Goal: Task Accomplishment & Management: Manage account settings

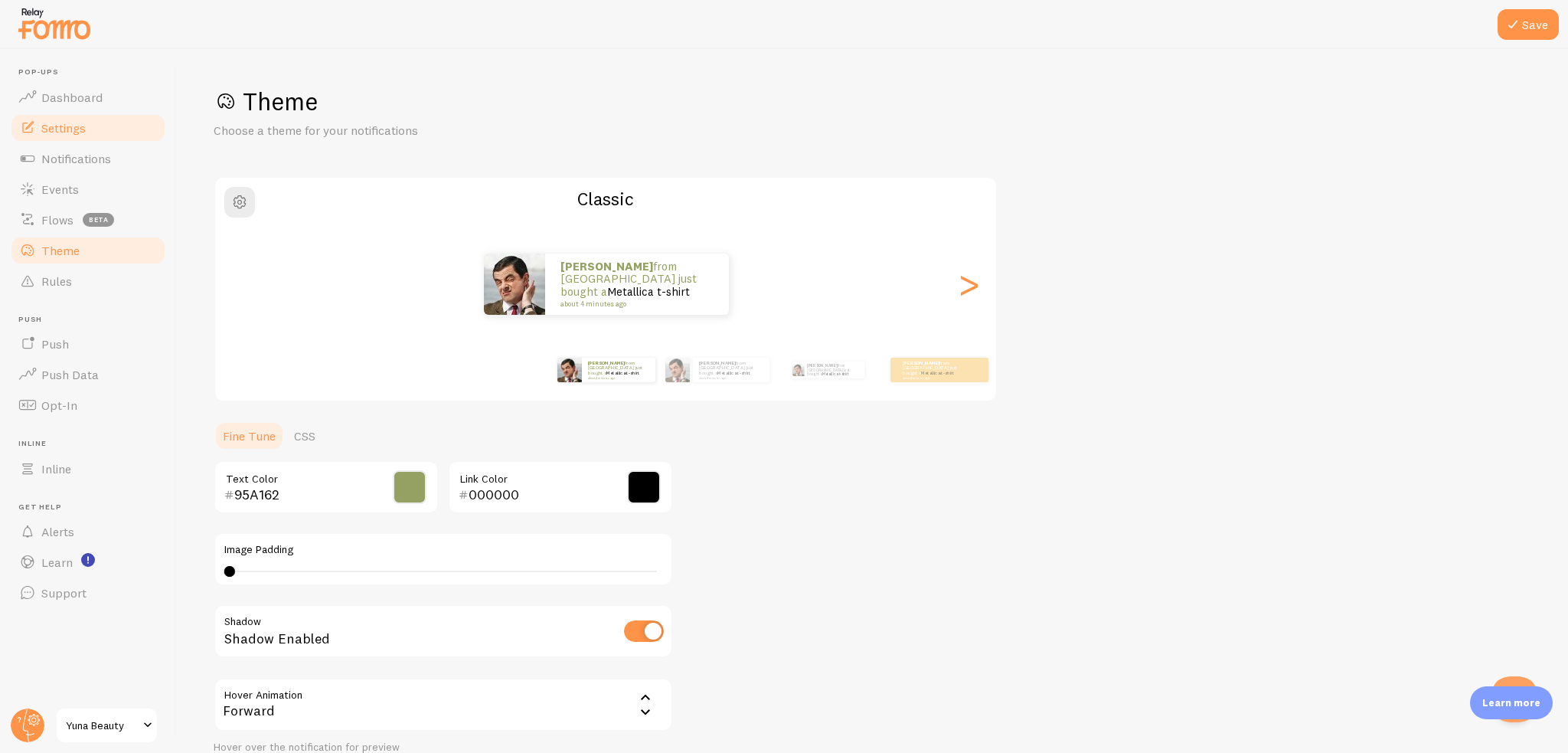
click at [79, 125] on span "Settings" at bounding box center [64, 128] width 44 height 15
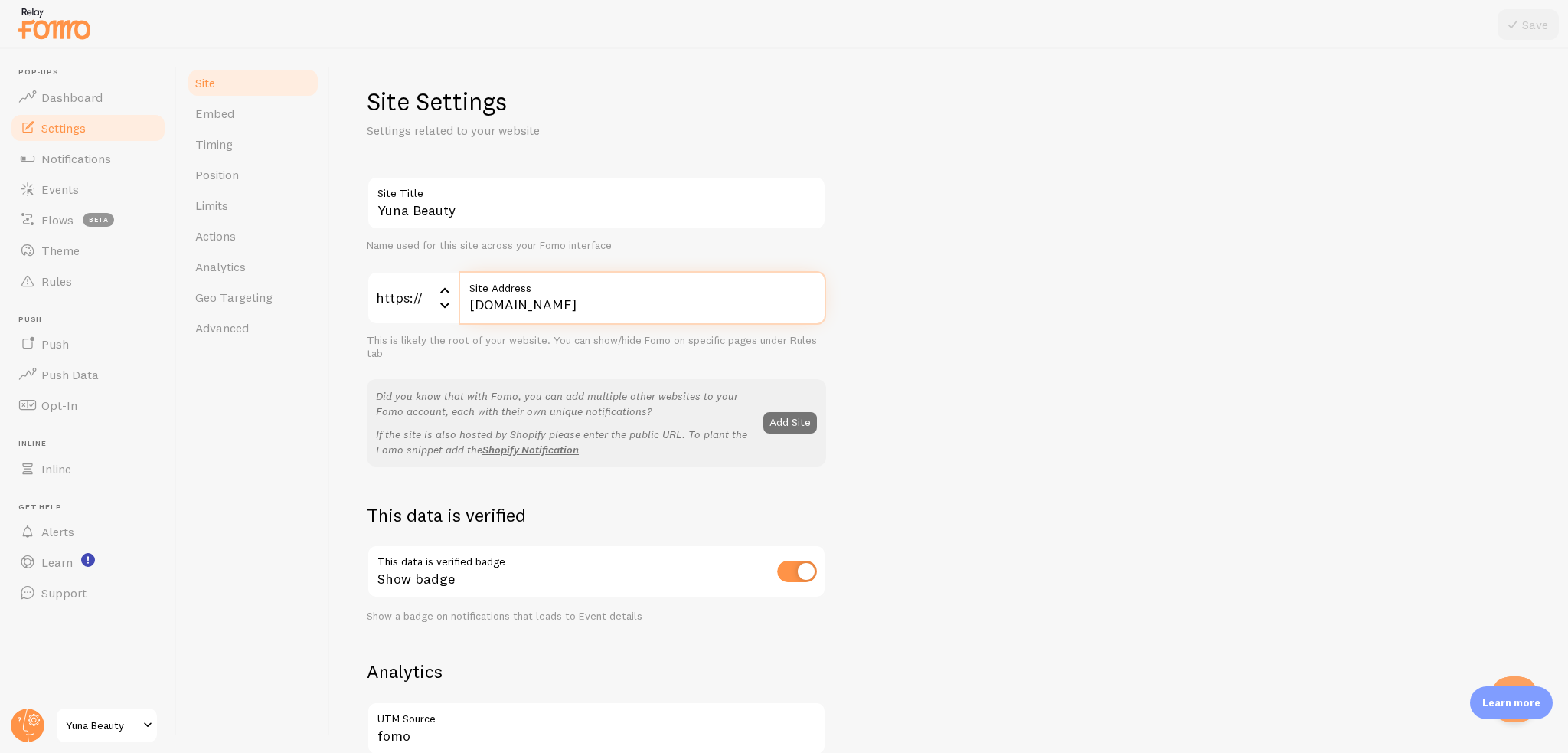
click at [591, 317] on input "[DOMAIN_NAME]" at bounding box center [642, 298] width 368 height 54
drag, startPoint x: 659, startPoint y: 304, endPoint x: 494, endPoint y: 298, distance: 165.1
click at [494, 298] on input "[DOMAIN_NAME]" at bounding box center [642, 298] width 368 height 54
paste input "[URL][DOMAIN_NAME]"
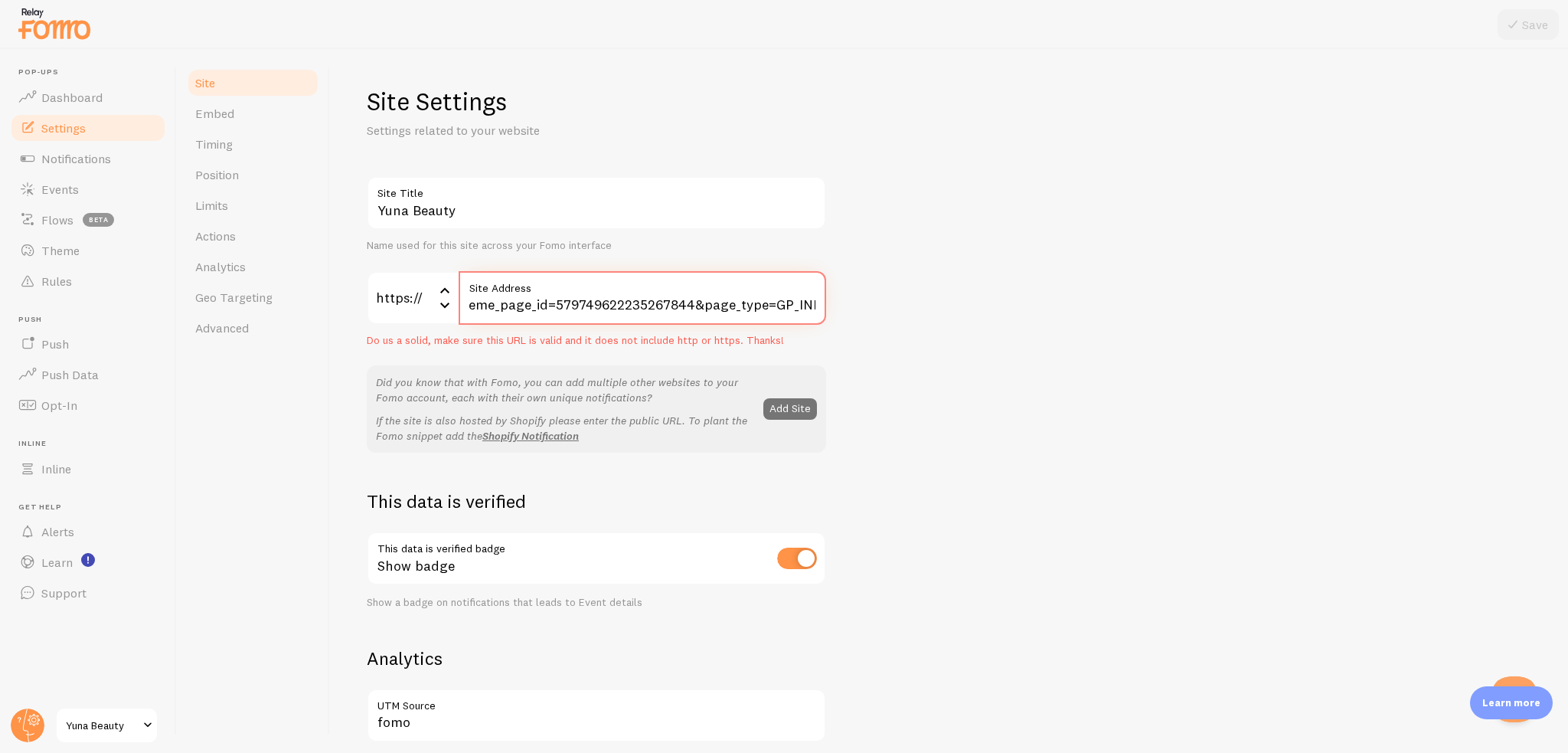
click at [723, 304] on input "yunahttps://yuna-beauty.shop/a/gempages?version=v7&shop_id=575735607490249247&t…" at bounding box center [642, 298] width 368 height 54
paste input "text"
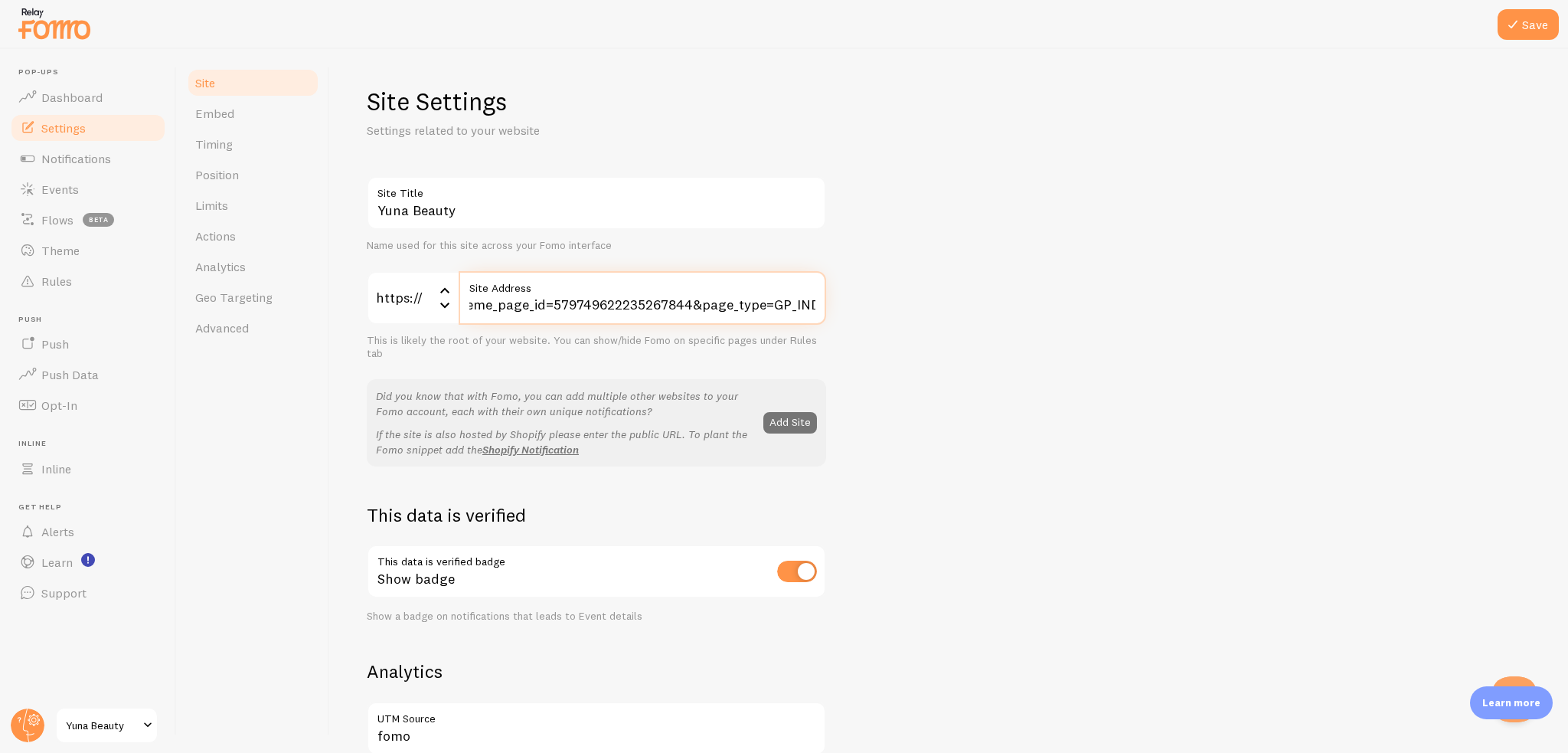
type input "yuna-beauty.shop/a/gempages?version=v7&shop_id=575735607490249247&theme_page_id…"
click at [1560, 1] on div at bounding box center [784, 25] width 1568 height 49
click at [1538, 16] on button "Save" at bounding box center [1528, 25] width 61 height 31
click at [1516, 679] on button "Open Beacon popover" at bounding box center [1511, 696] width 46 height 46
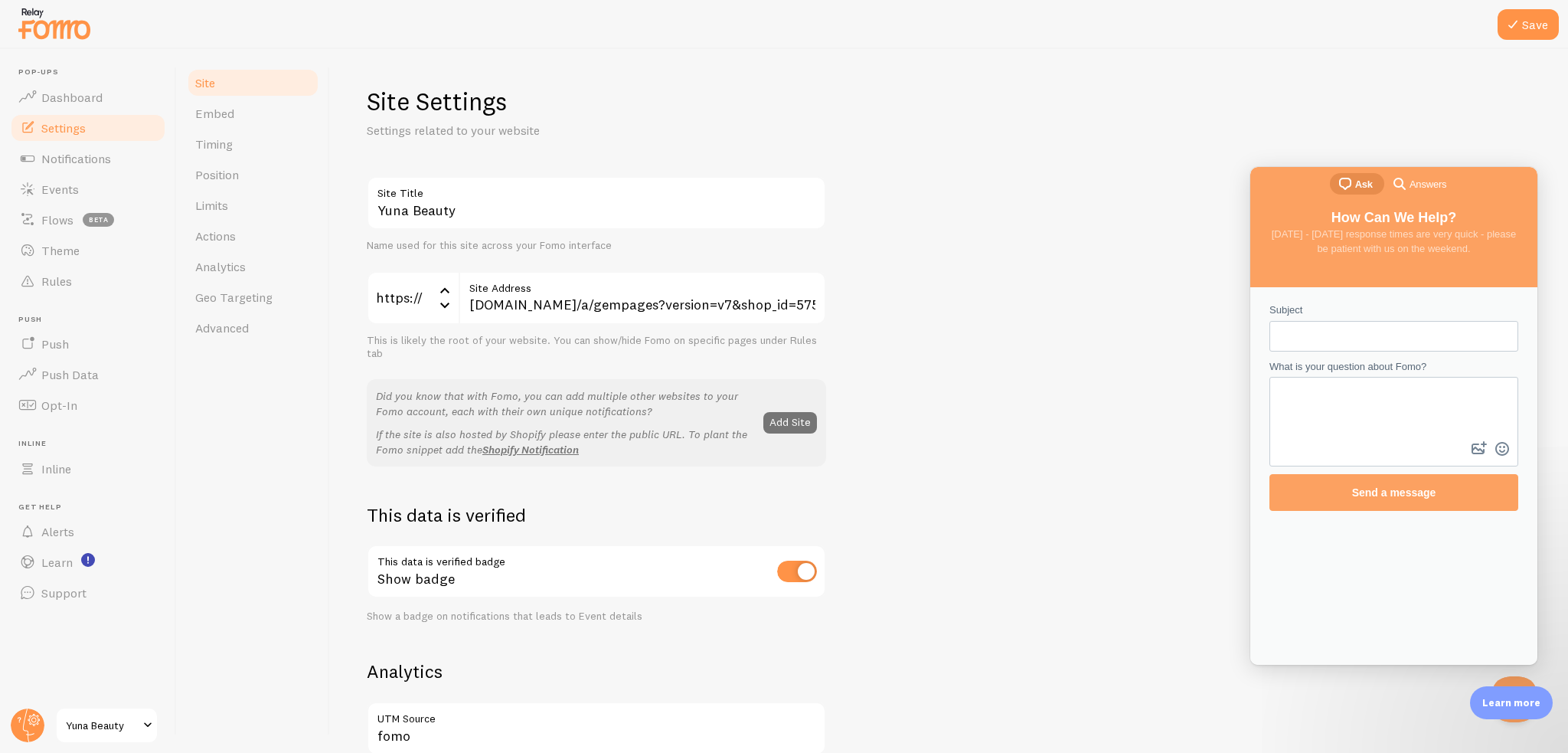
click at [1366, 361] on span "What is your question about Fomo?" at bounding box center [1347, 367] width 157 height 12
click at [1366, 379] on textarea "What is your question about Fomo?" at bounding box center [1393, 409] width 246 height 60
click at [1366, 352] on form "Subject What is your question about Fomo? image-plus emoji cross-large Send a m…" at bounding box center [1393, 407] width 249 height 209
click at [1364, 340] on input "Subject" at bounding box center [1393, 337] width 225 height 28
click at [1106, 374] on div "Yuna Beauty Site Title Name used for this site across your Fomo interface https…" at bounding box center [950, 695] width 1165 height 1037
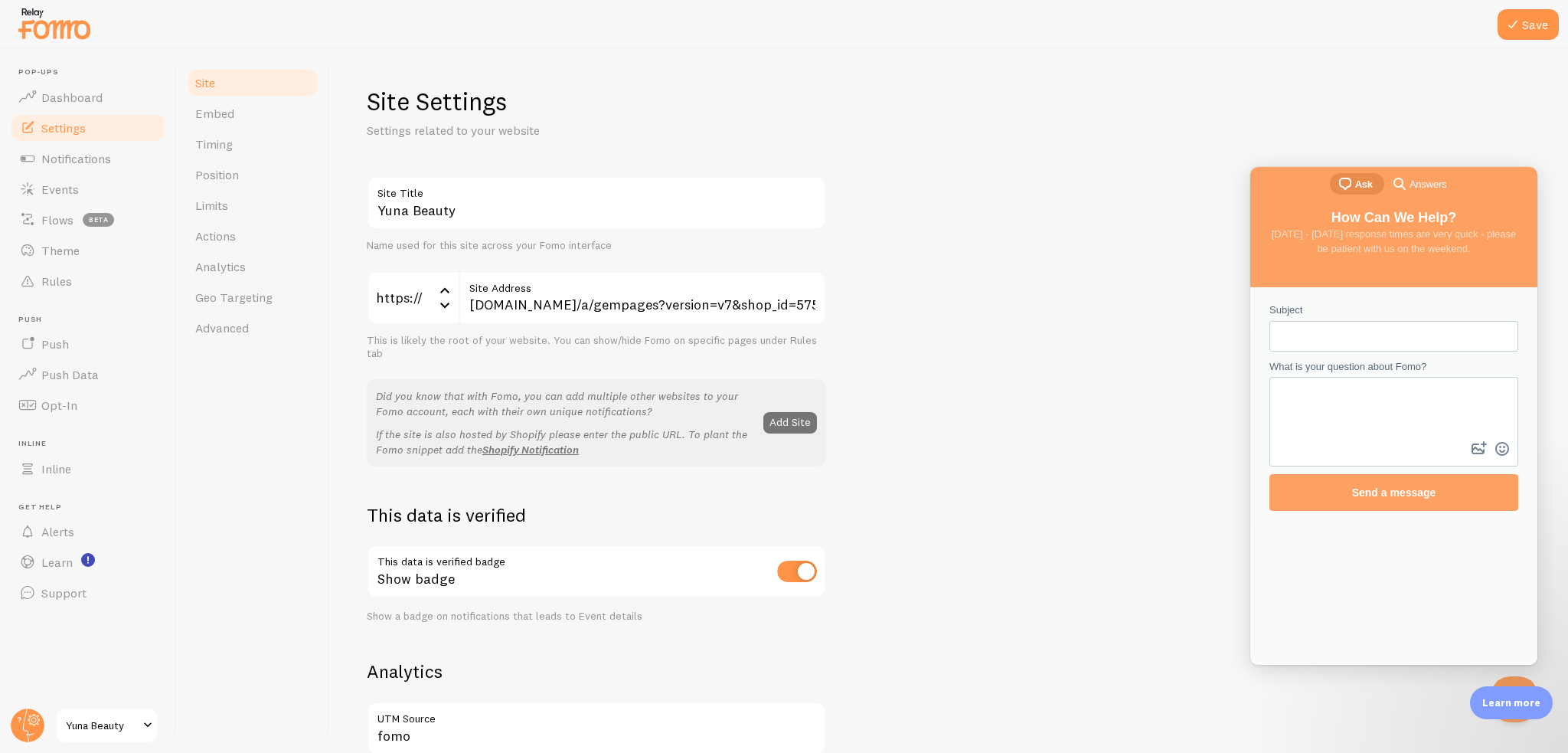
drag, startPoint x: 864, startPoint y: 264, endPoint x: 851, endPoint y: 235, distance: 31.8
click at [221, 85] on link "Site" at bounding box center [253, 83] width 134 height 31
click at [226, 104] on link "Embed" at bounding box center [253, 113] width 134 height 31
click at [180, 159] on div "Site Embed Timing Position Limits Actions Analytics Geo Targeting Advanced" at bounding box center [254, 401] width 153 height 704
click at [215, 150] on span "Timing" at bounding box center [214, 144] width 38 height 15
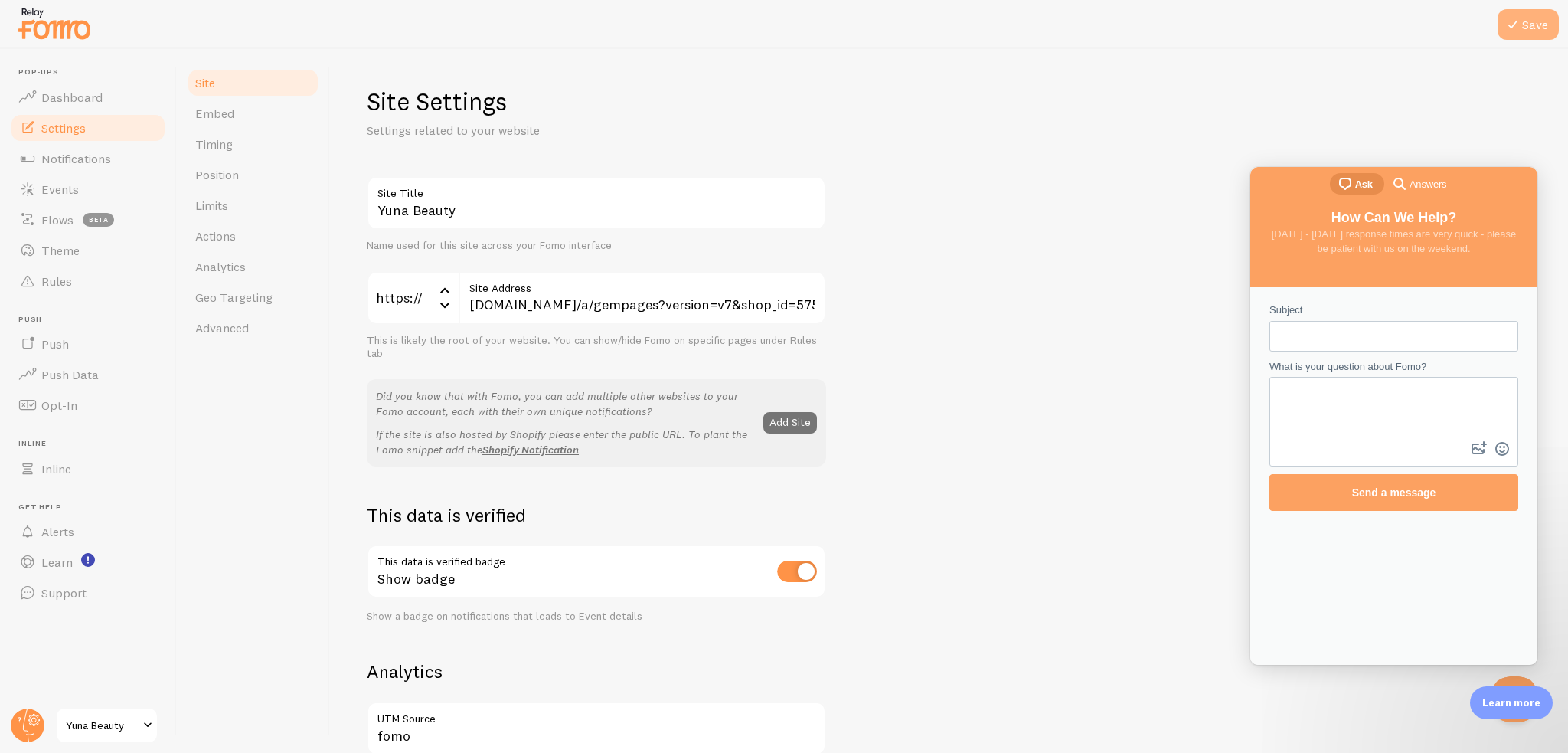
click at [1513, 18] on icon at bounding box center [1513, 25] width 18 height 18
click at [1504, 24] on button "Save" at bounding box center [1528, 25] width 61 height 31
click at [257, 136] on link "Timing" at bounding box center [253, 144] width 134 height 31
click at [236, 113] on link "Embed" at bounding box center [253, 113] width 134 height 31
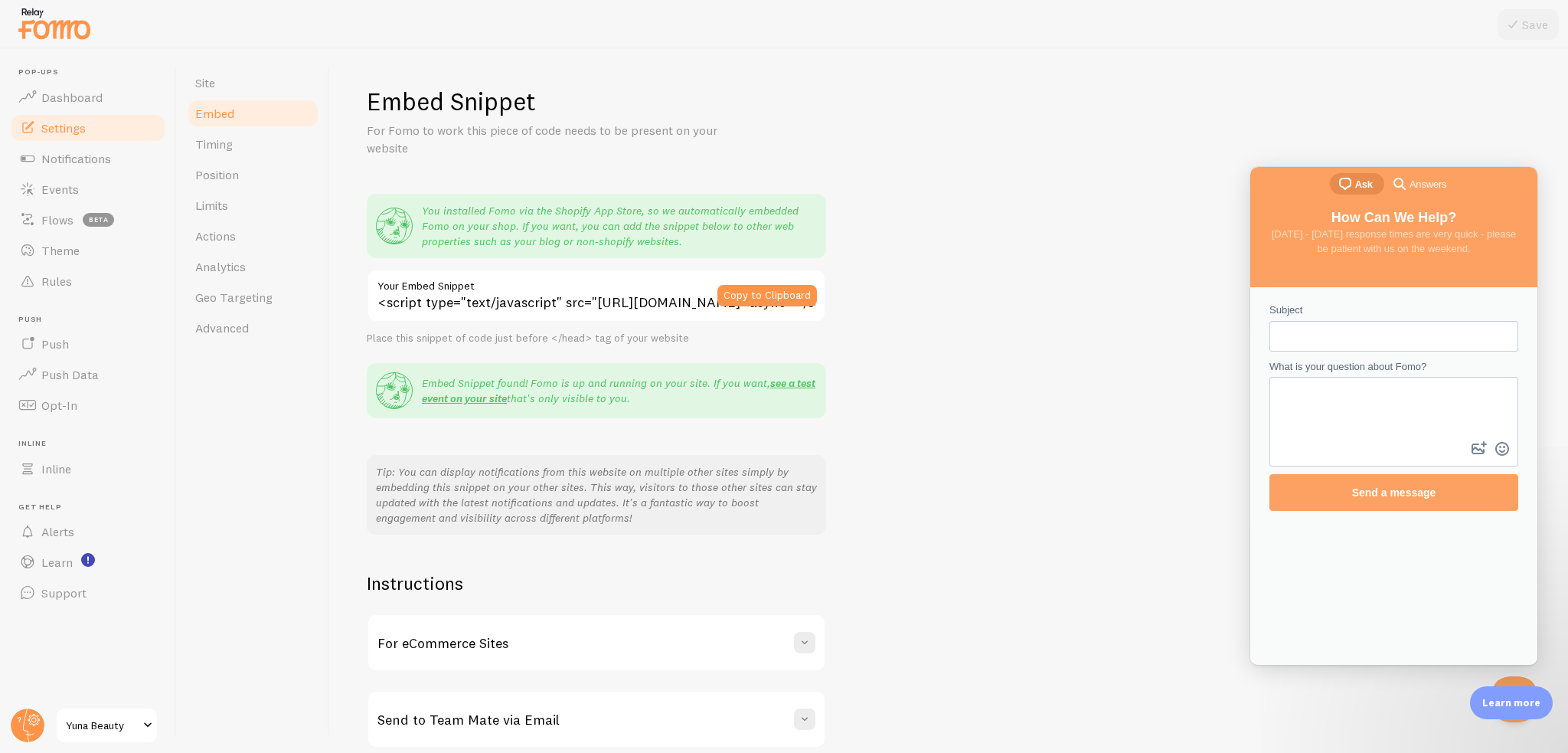
scroll to position [67, 0]
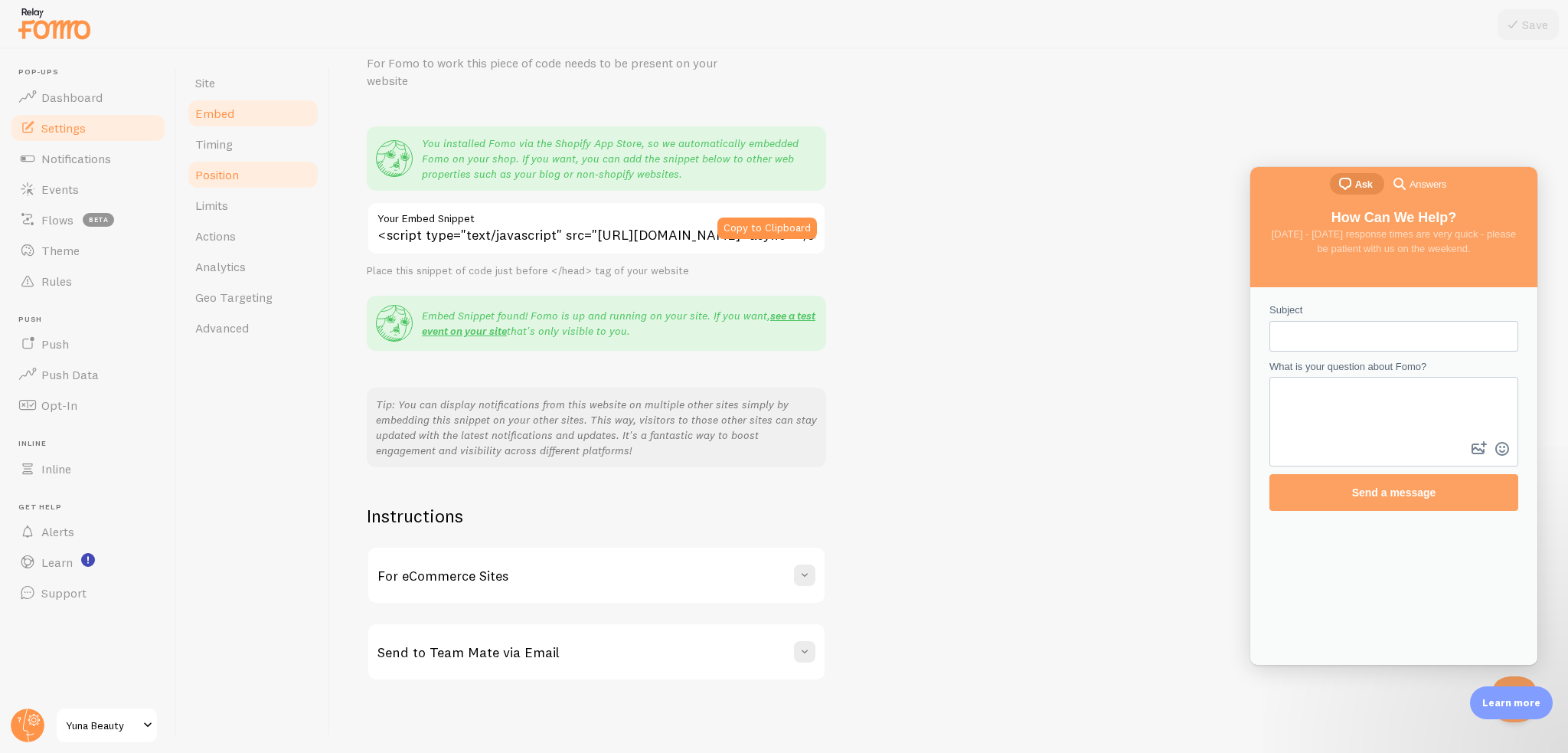
click at [238, 165] on link "Position" at bounding box center [253, 175] width 134 height 31
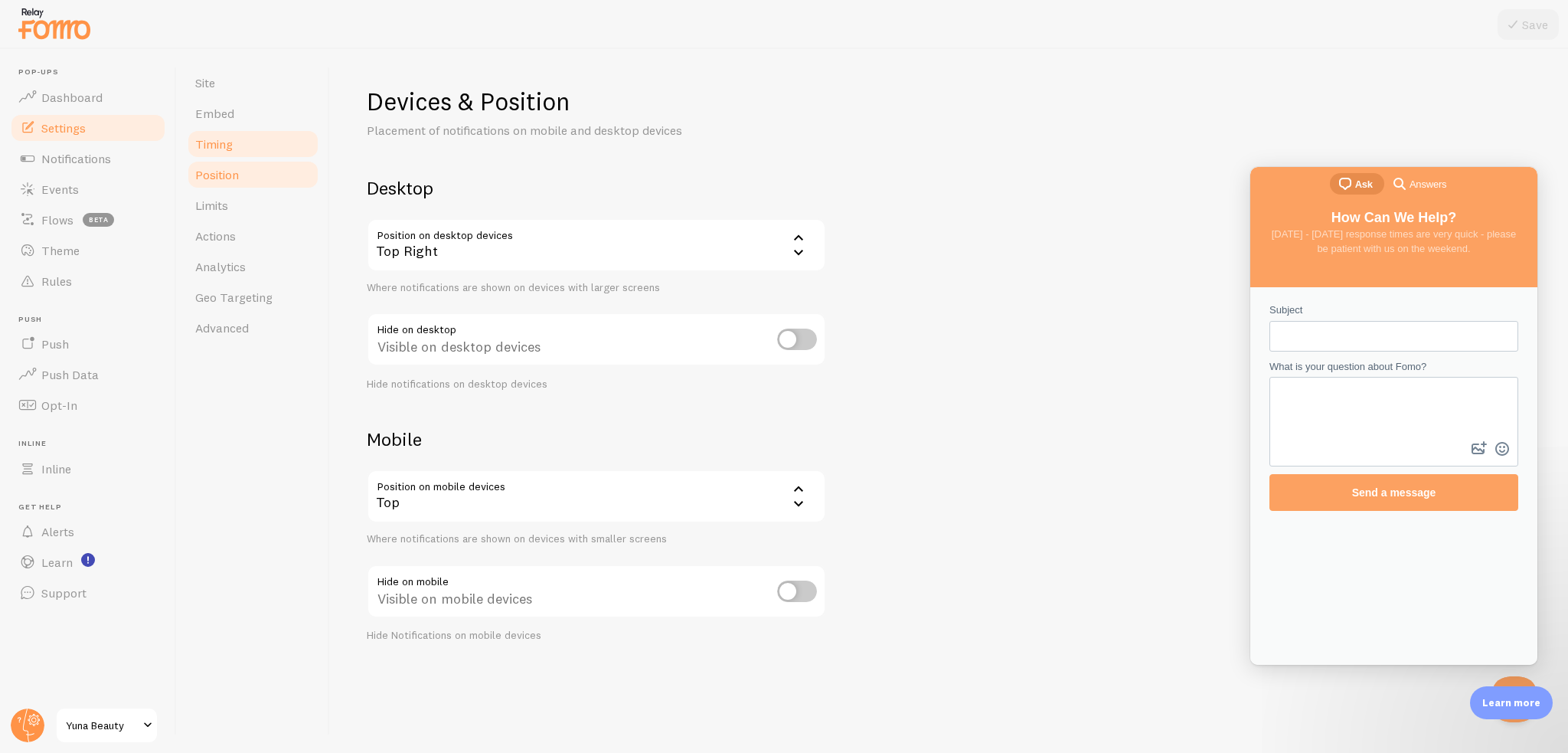
click at [255, 143] on link "Timing" at bounding box center [253, 144] width 134 height 31
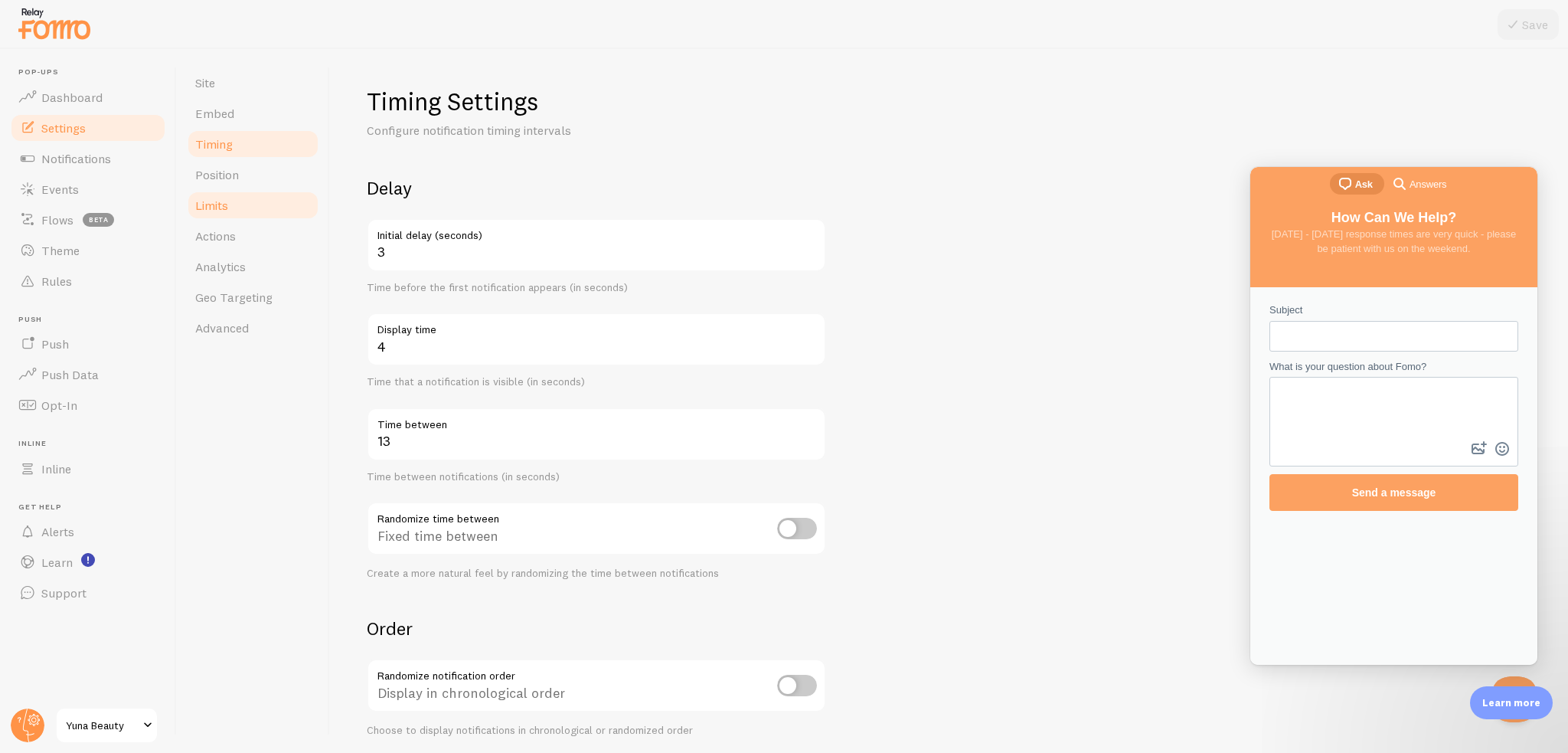
click at [259, 196] on link "Limits" at bounding box center [253, 206] width 134 height 31
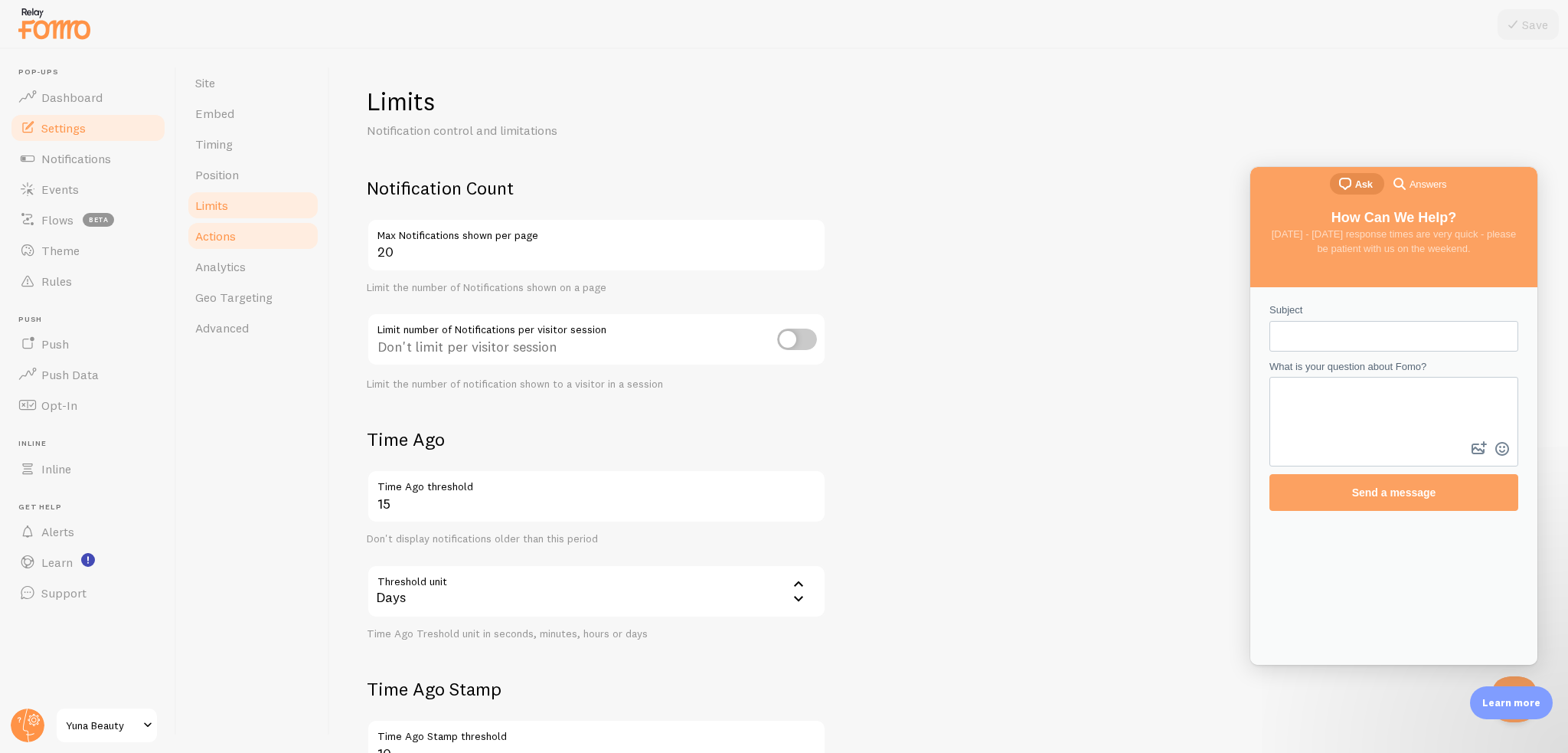
click at [261, 223] on link "Actions" at bounding box center [253, 236] width 134 height 31
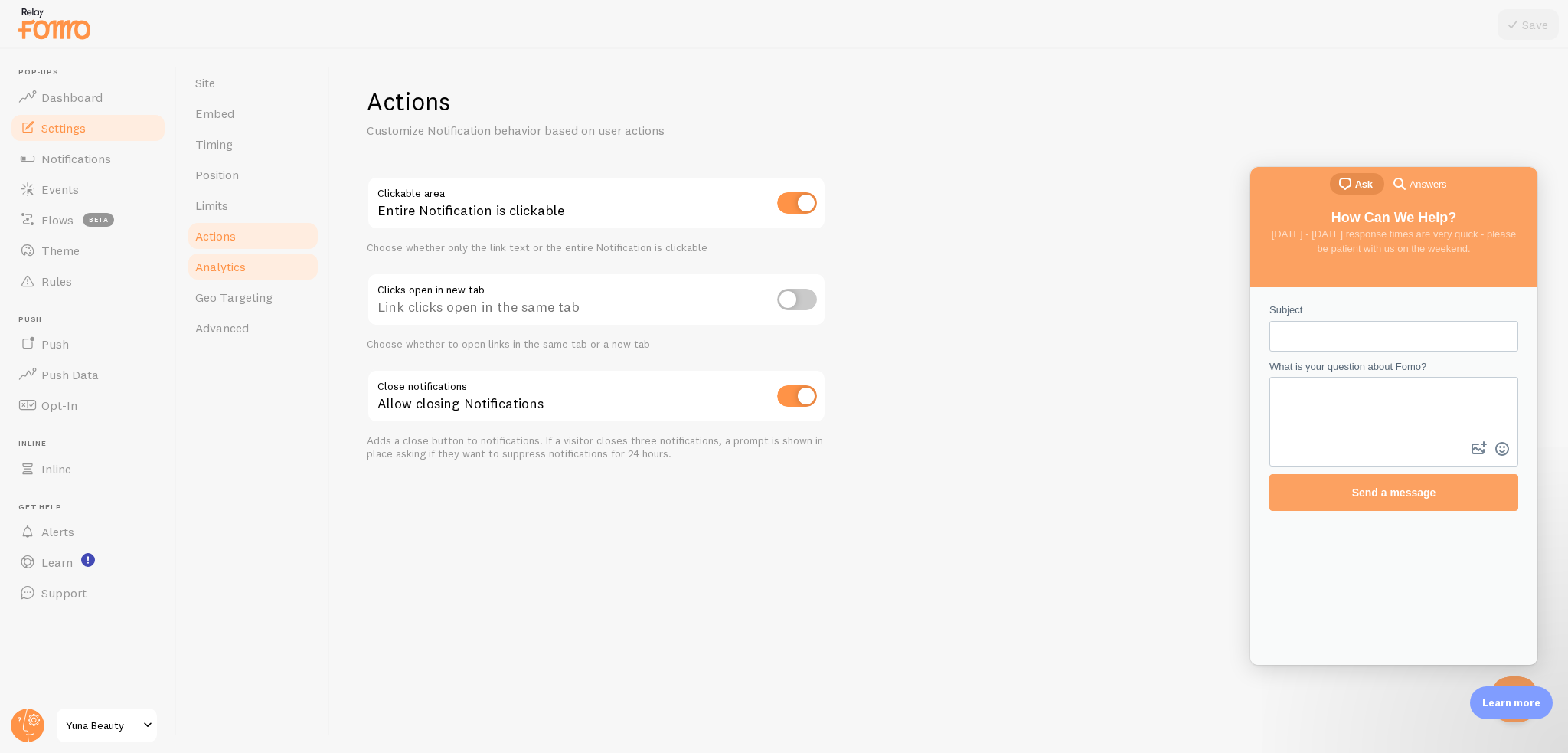
click at [254, 262] on link "Analytics" at bounding box center [253, 267] width 134 height 31
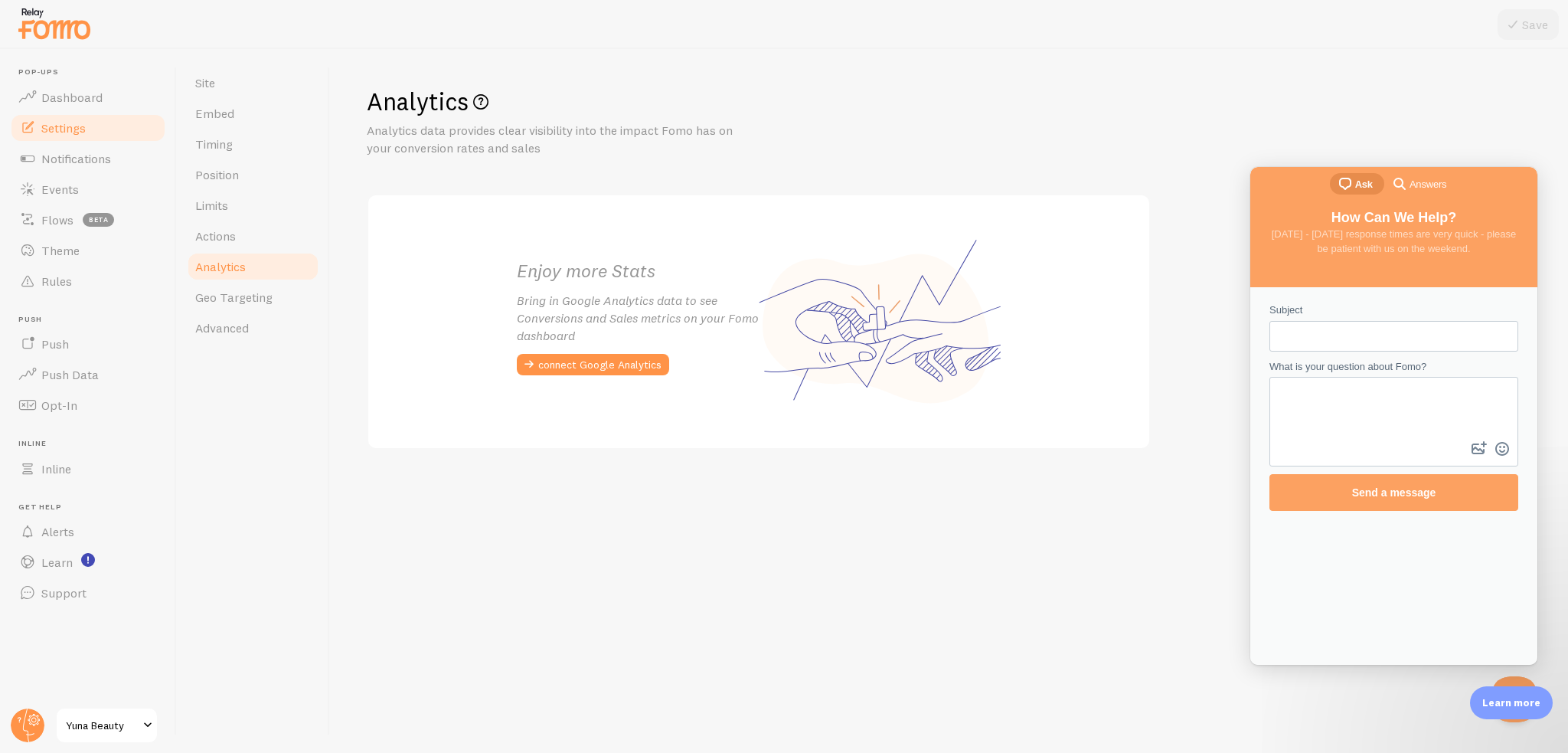
click at [248, 281] on link "Analytics" at bounding box center [253, 267] width 134 height 31
click at [244, 294] on span "Geo Targeting" at bounding box center [234, 298] width 77 height 15
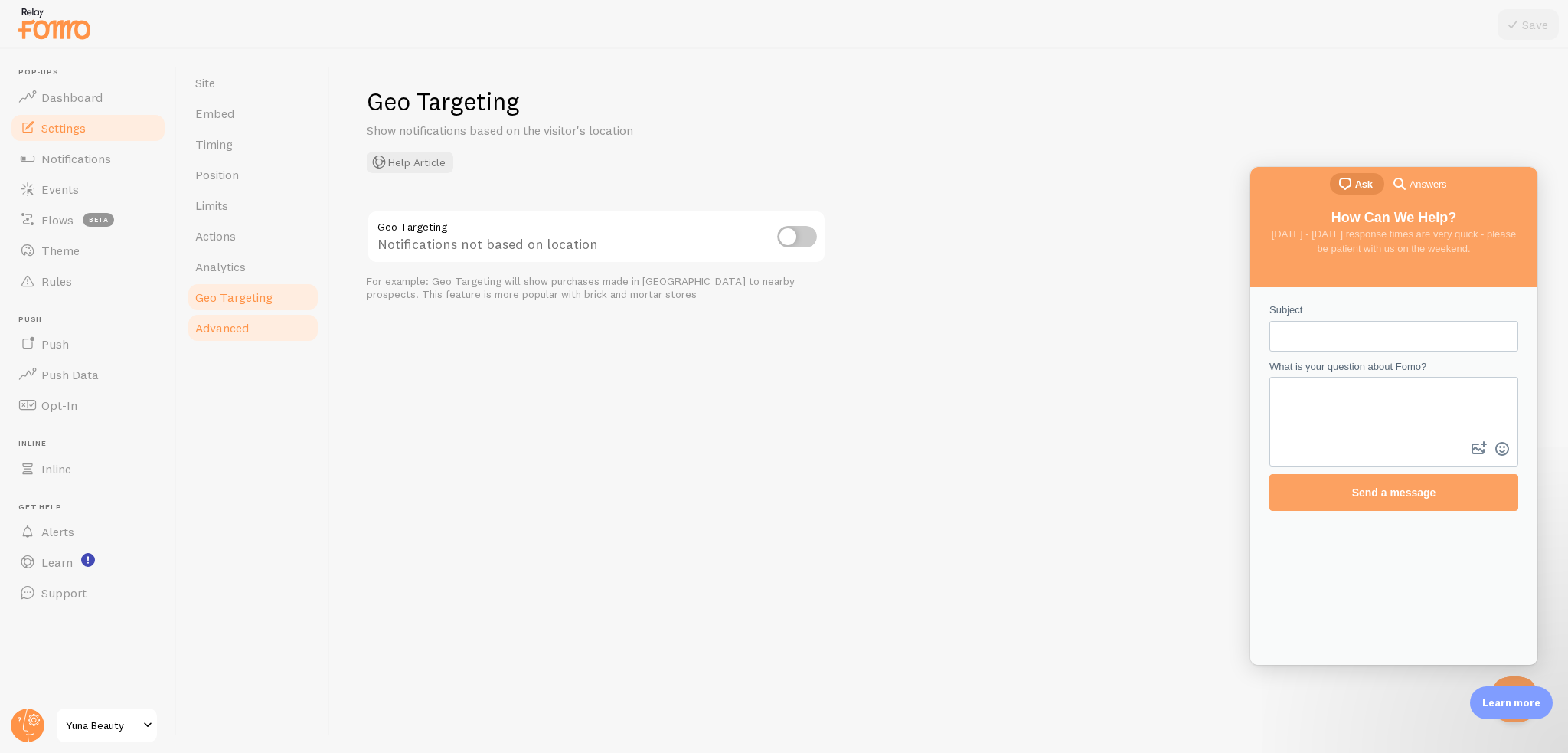
click at [242, 323] on span "Advanced" at bounding box center [222, 328] width 54 height 15
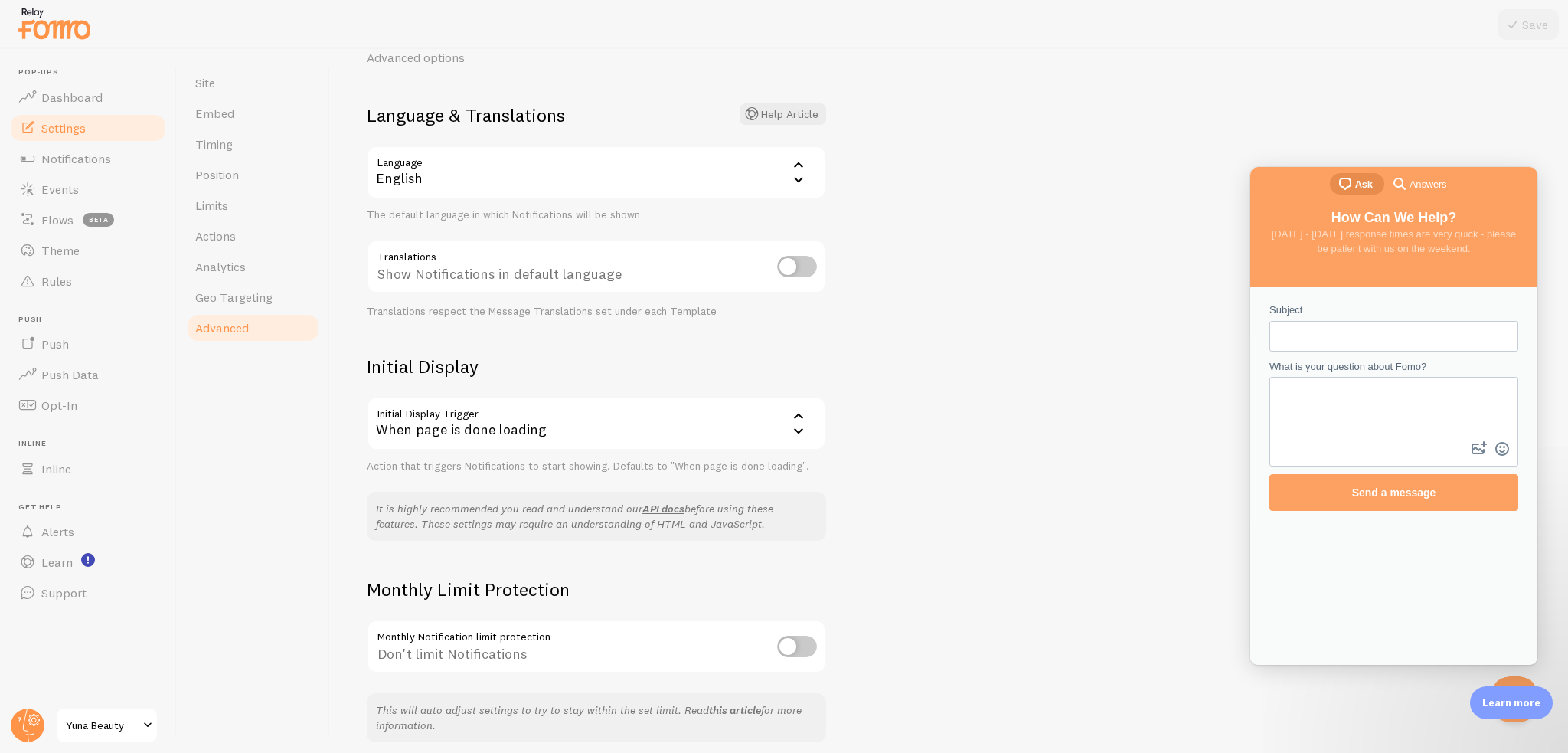
scroll to position [134, 0]
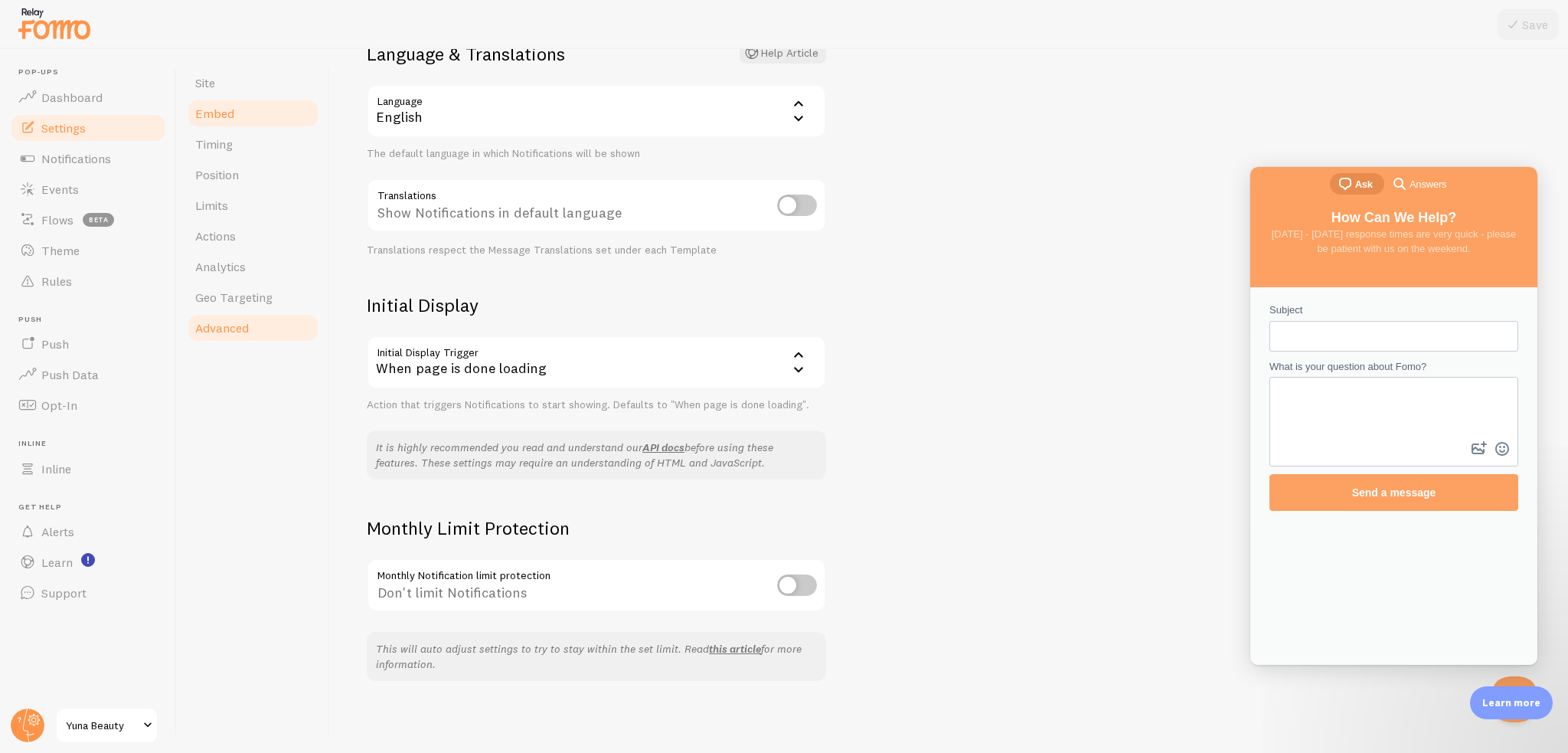
click at [218, 116] on span "Embed" at bounding box center [215, 113] width 39 height 15
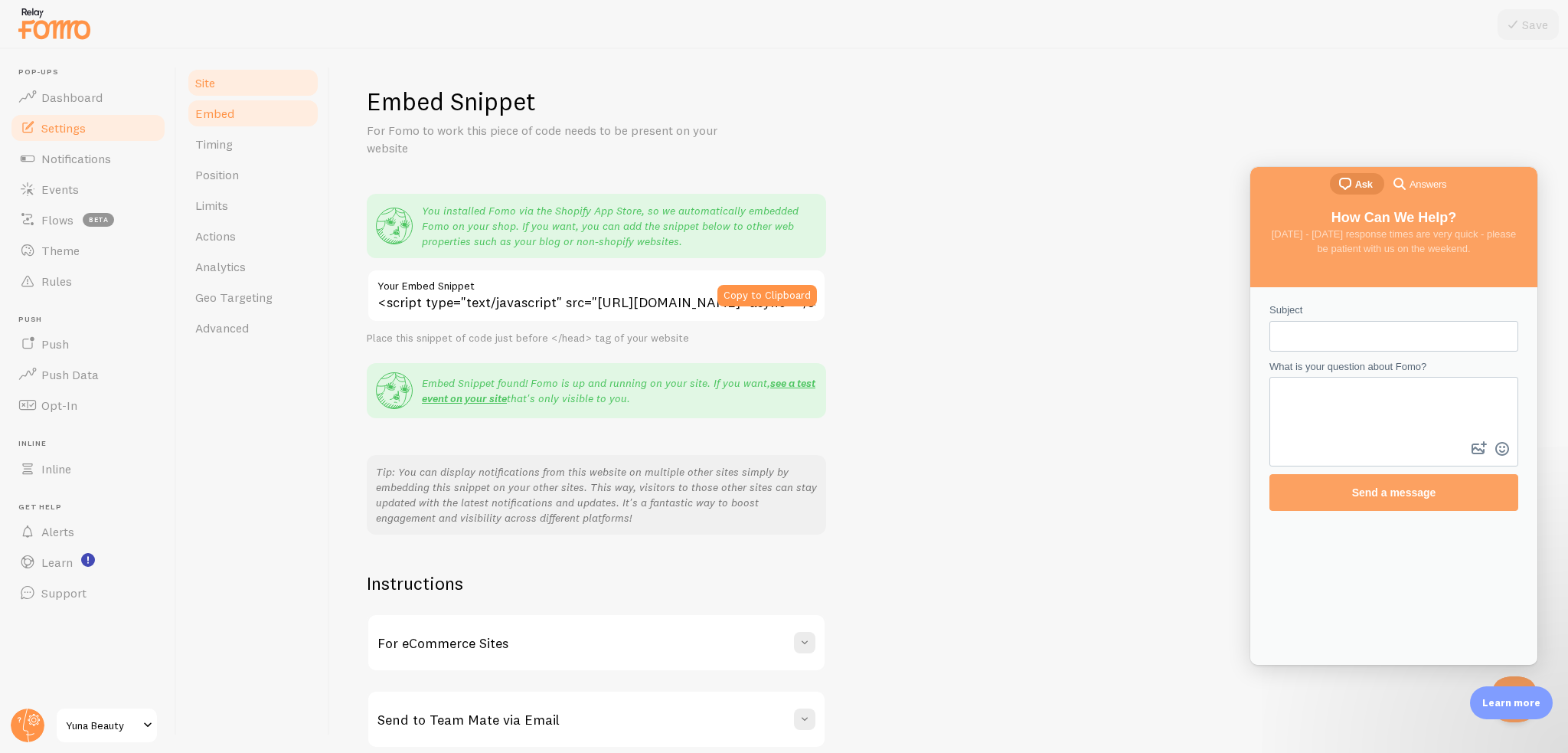
click at [225, 82] on link "Site" at bounding box center [253, 83] width 134 height 31
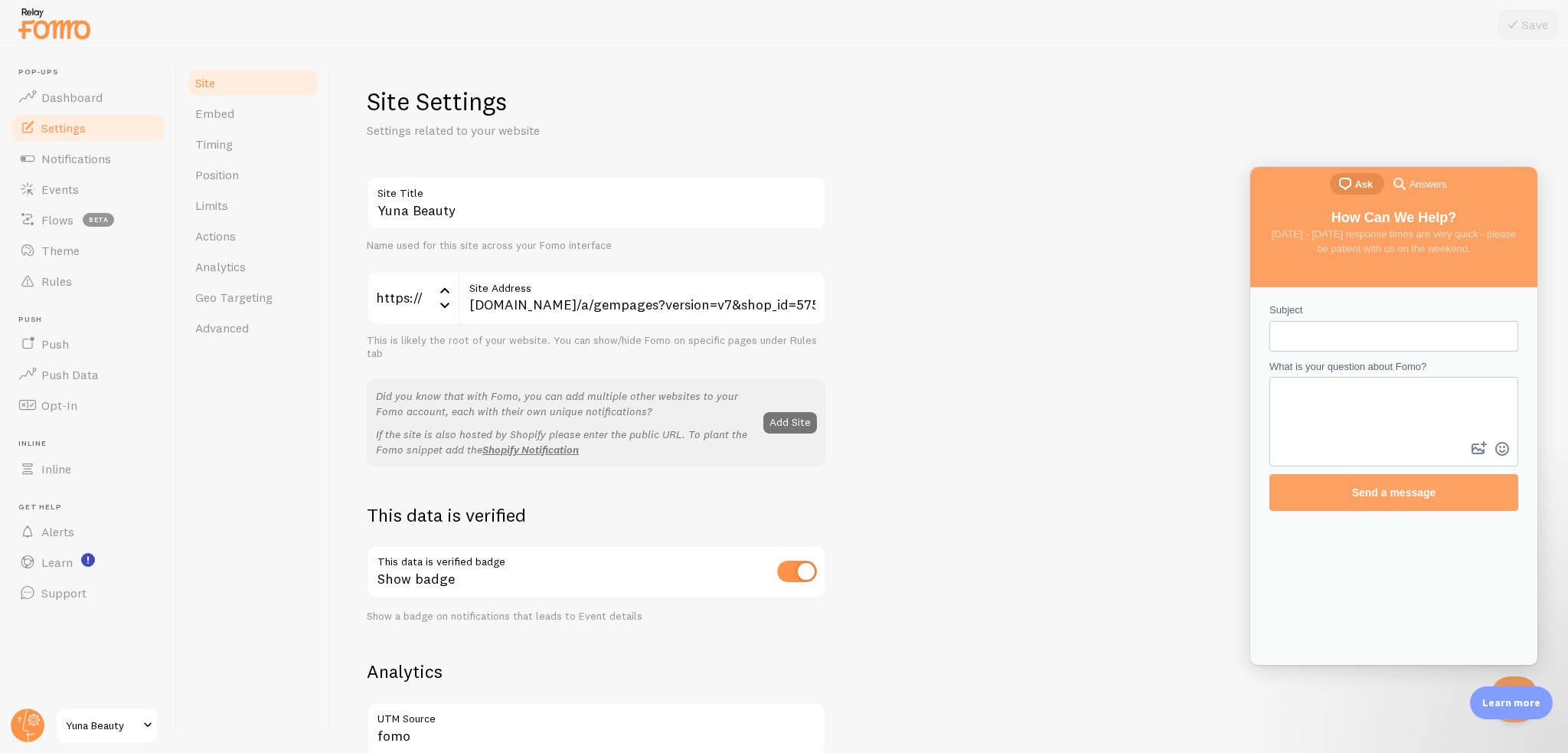
click at [589, 291] on label "Site Address" at bounding box center [642, 284] width 368 height 26
click at [589, 291] on input "yuna-beauty.shop/a/gempages?version=v7&shop_id=575735607490249247&theme_page_id…" at bounding box center [642, 298] width 368 height 54
click at [524, 198] on label "Site Title" at bounding box center [596, 189] width 459 height 26
click at [524, 198] on input "Yuna Beauty" at bounding box center [596, 203] width 459 height 54
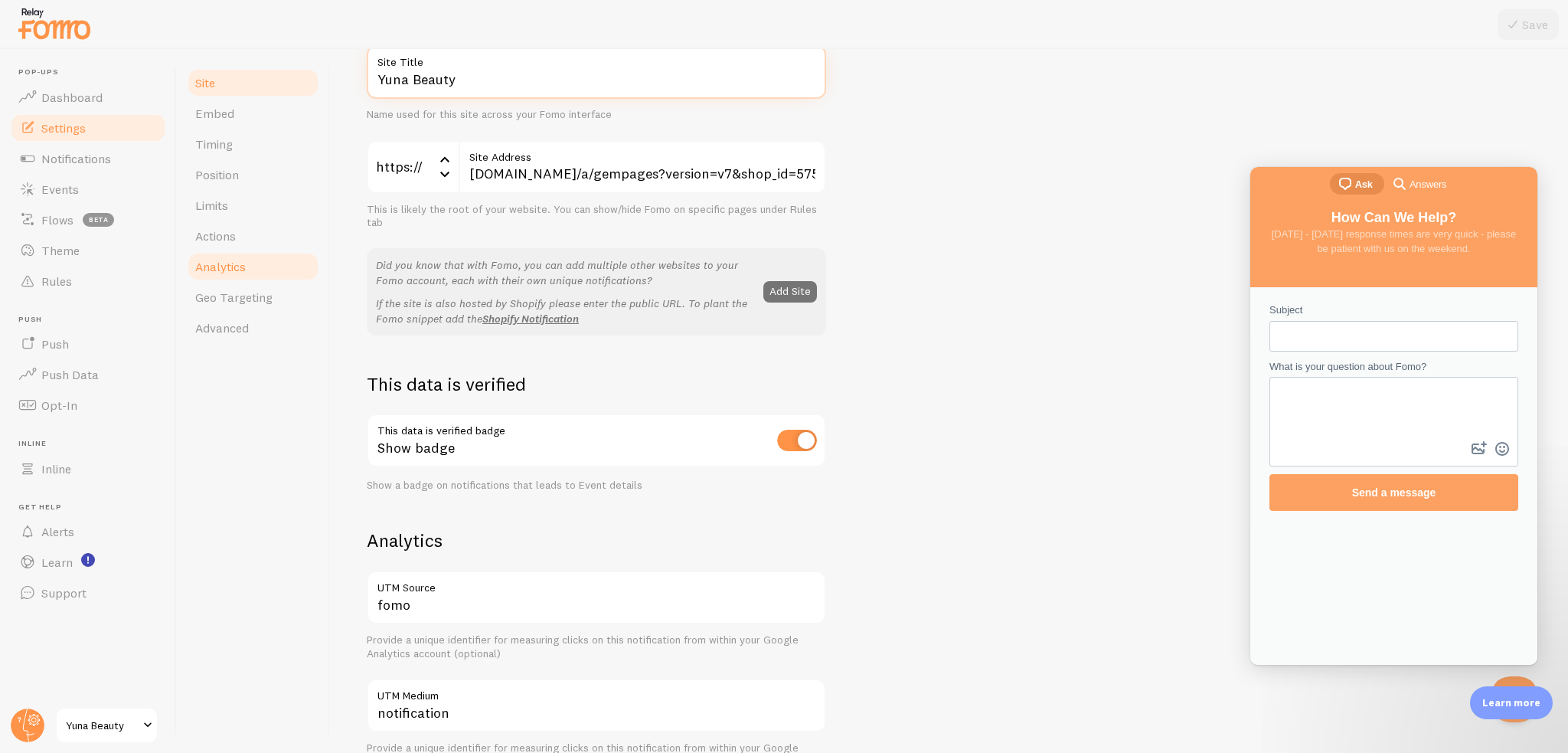
scroll to position [0, 0]
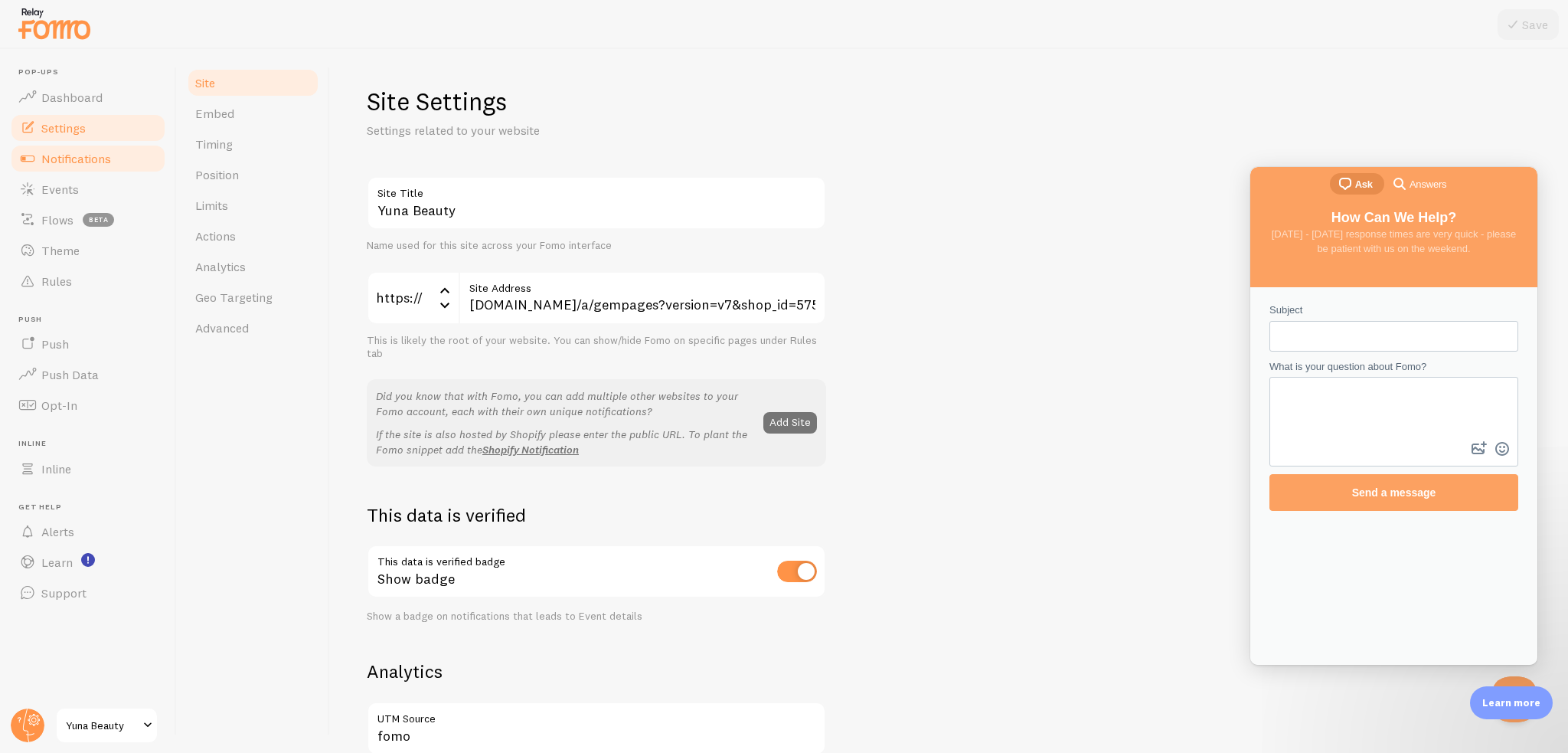
click at [89, 171] on link "Notifications" at bounding box center [88, 159] width 158 height 31
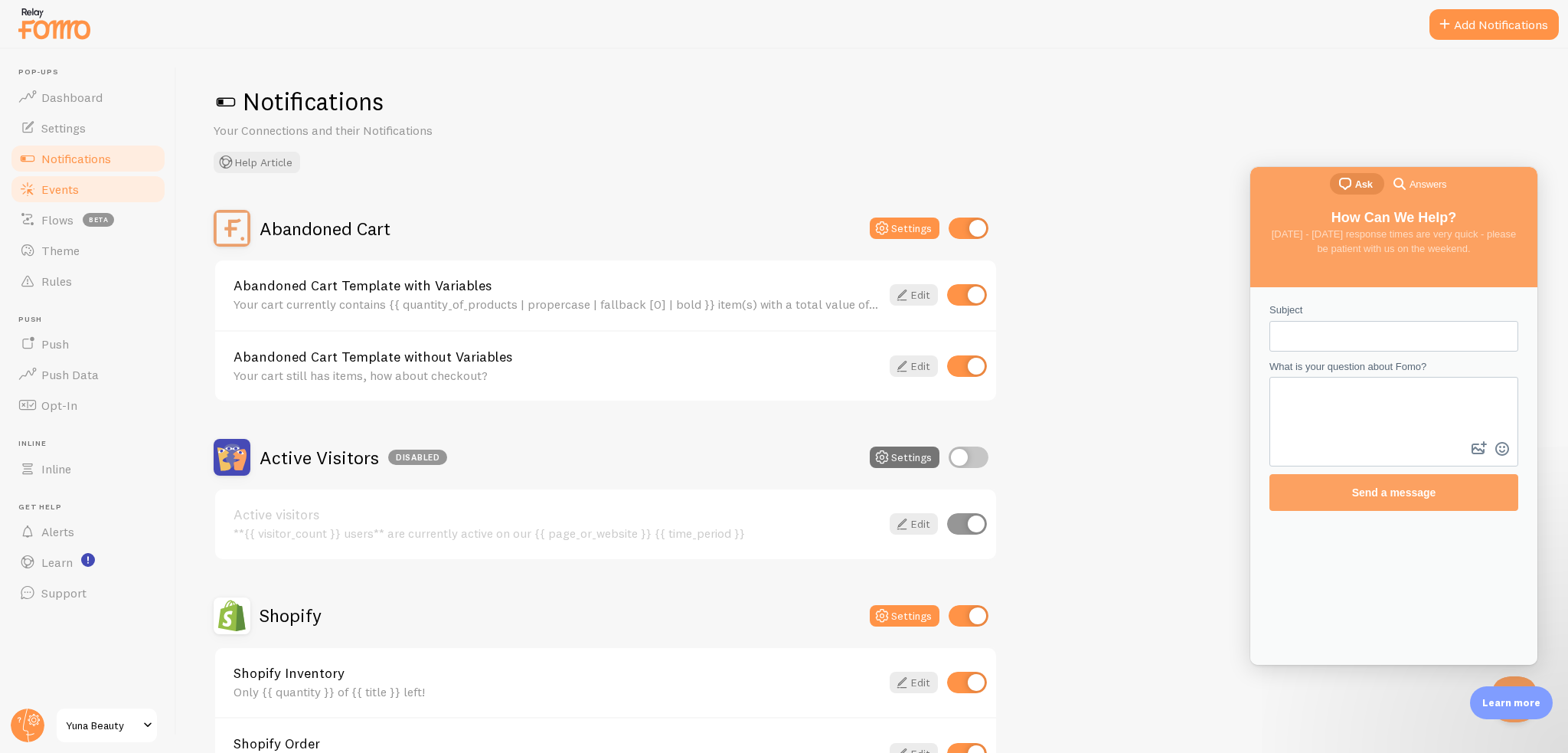
click at [85, 184] on link "Events" at bounding box center [88, 189] width 158 height 31
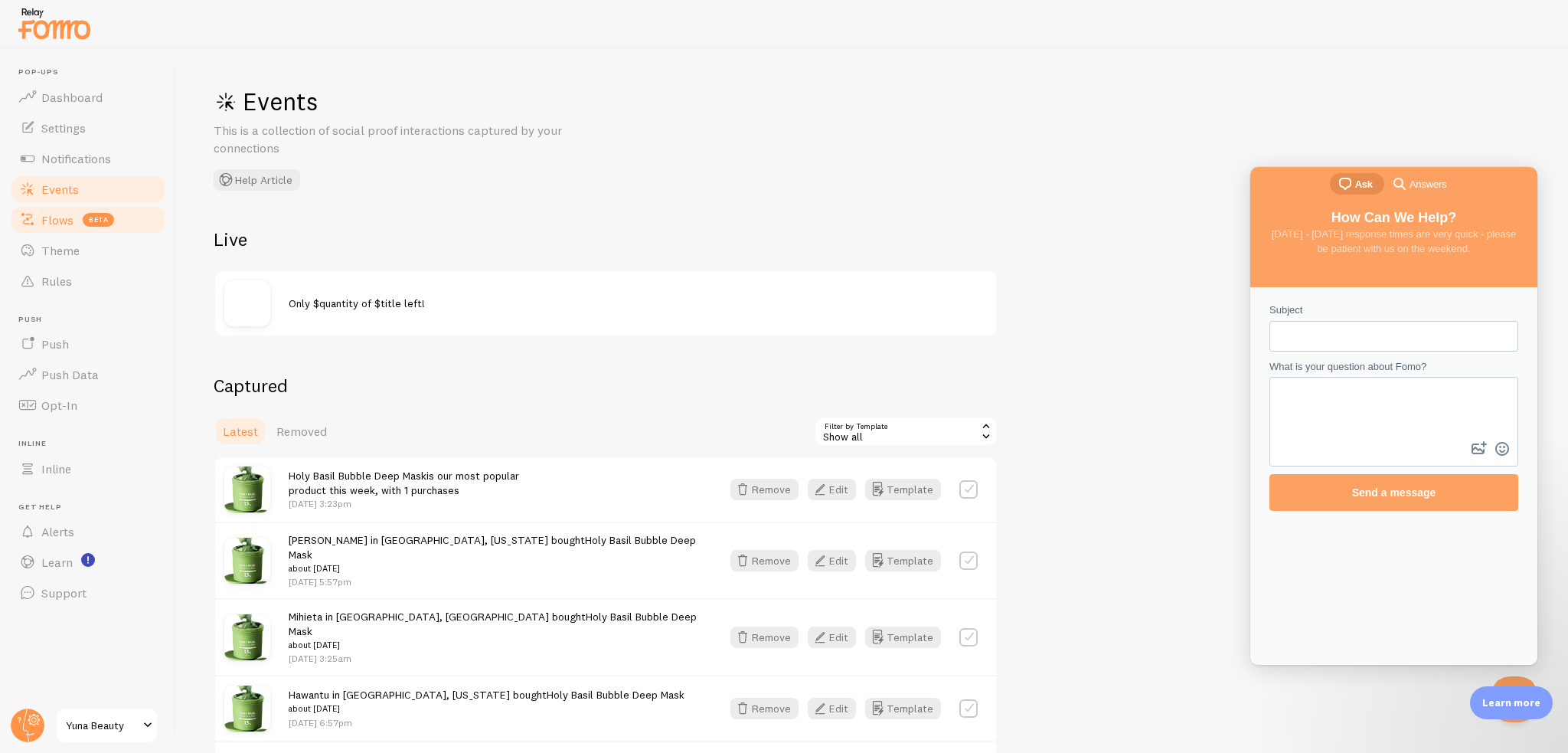
click at [82, 212] on link "Flows beta" at bounding box center [88, 220] width 158 height 31
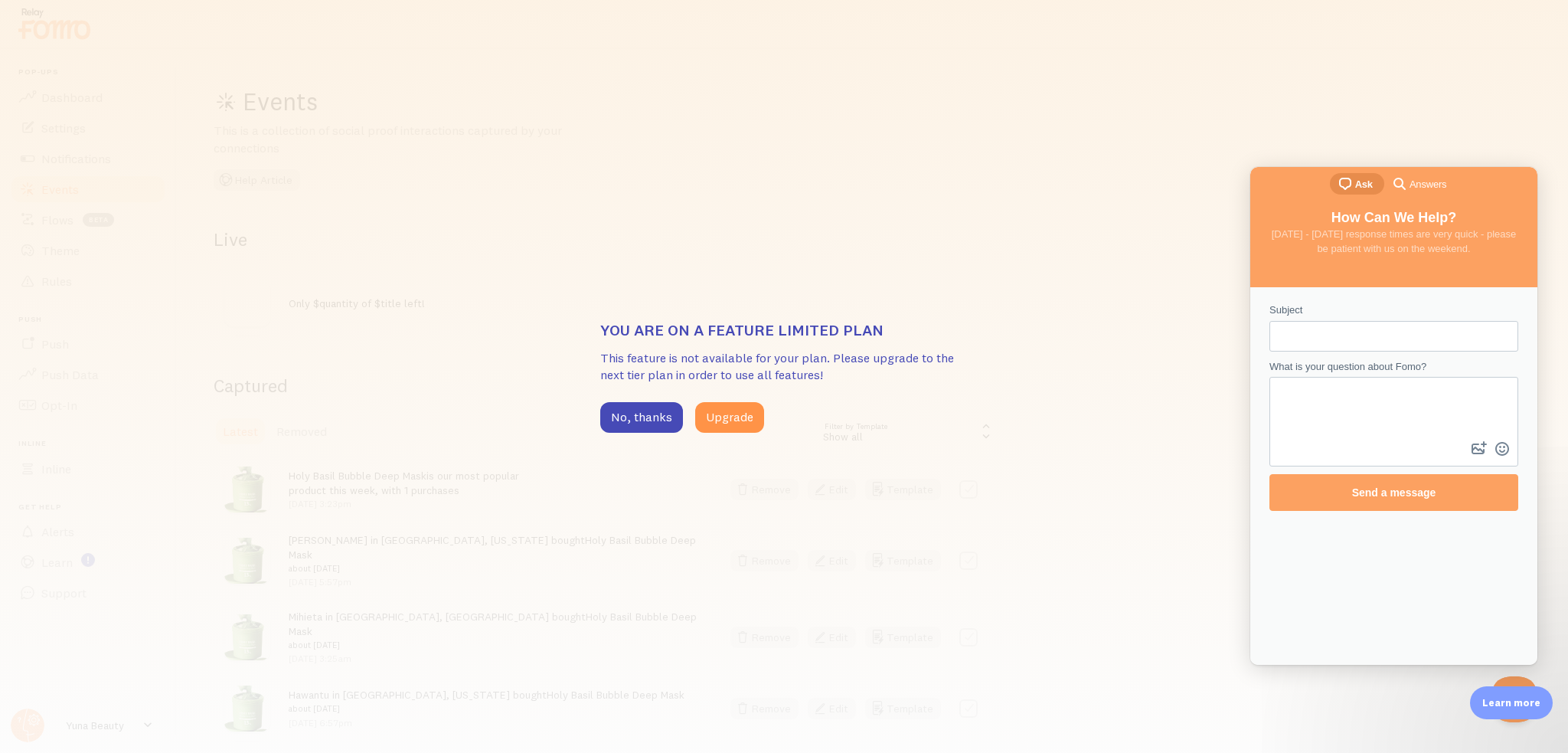
click at [215, 206] on div "You are on a feature limited plan This feature is not available for your plan. …" at bounding box center [784, 376] width 1568 height 753
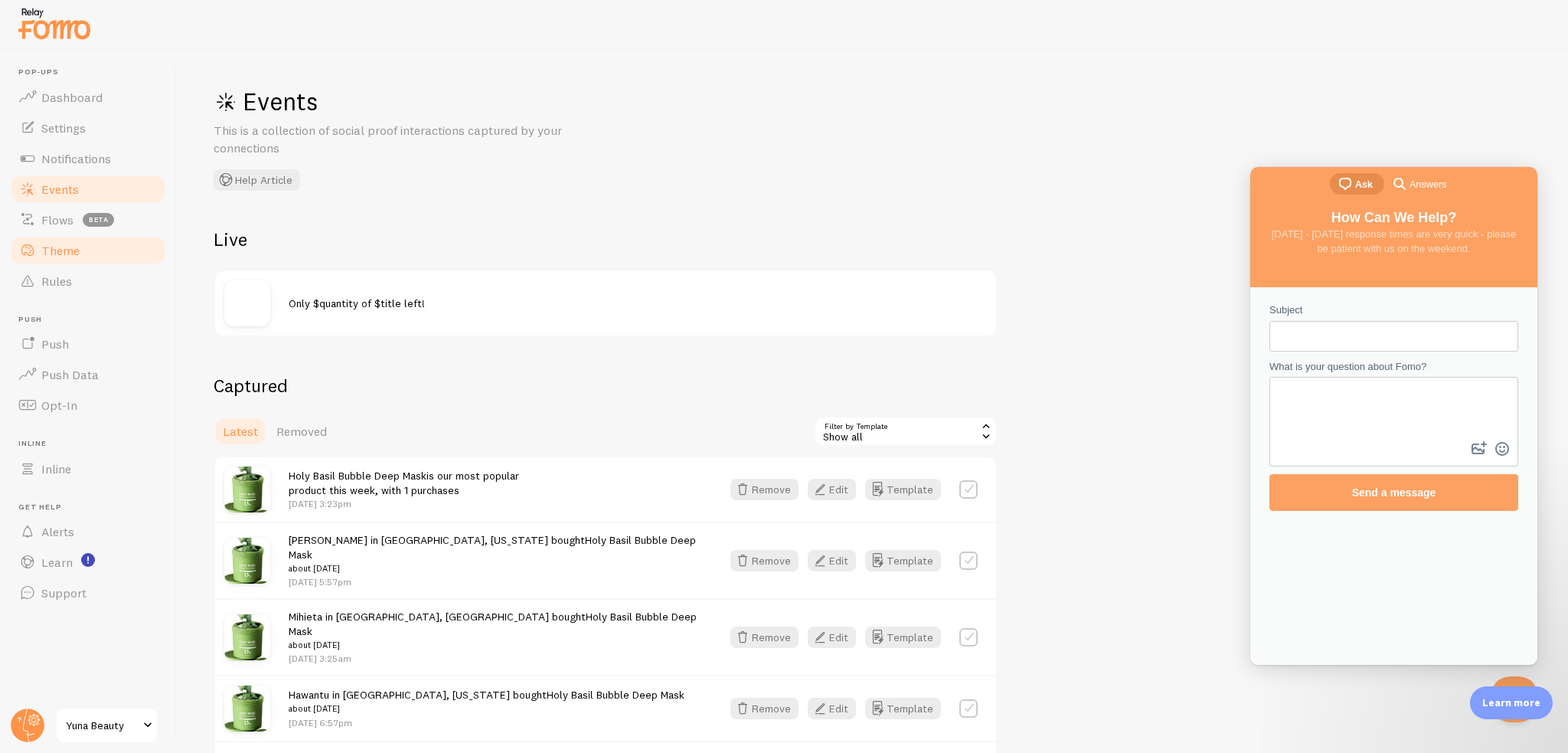
click at [120, 248] on link "Theme" at bounding box center [88, 251] width 158 height 31
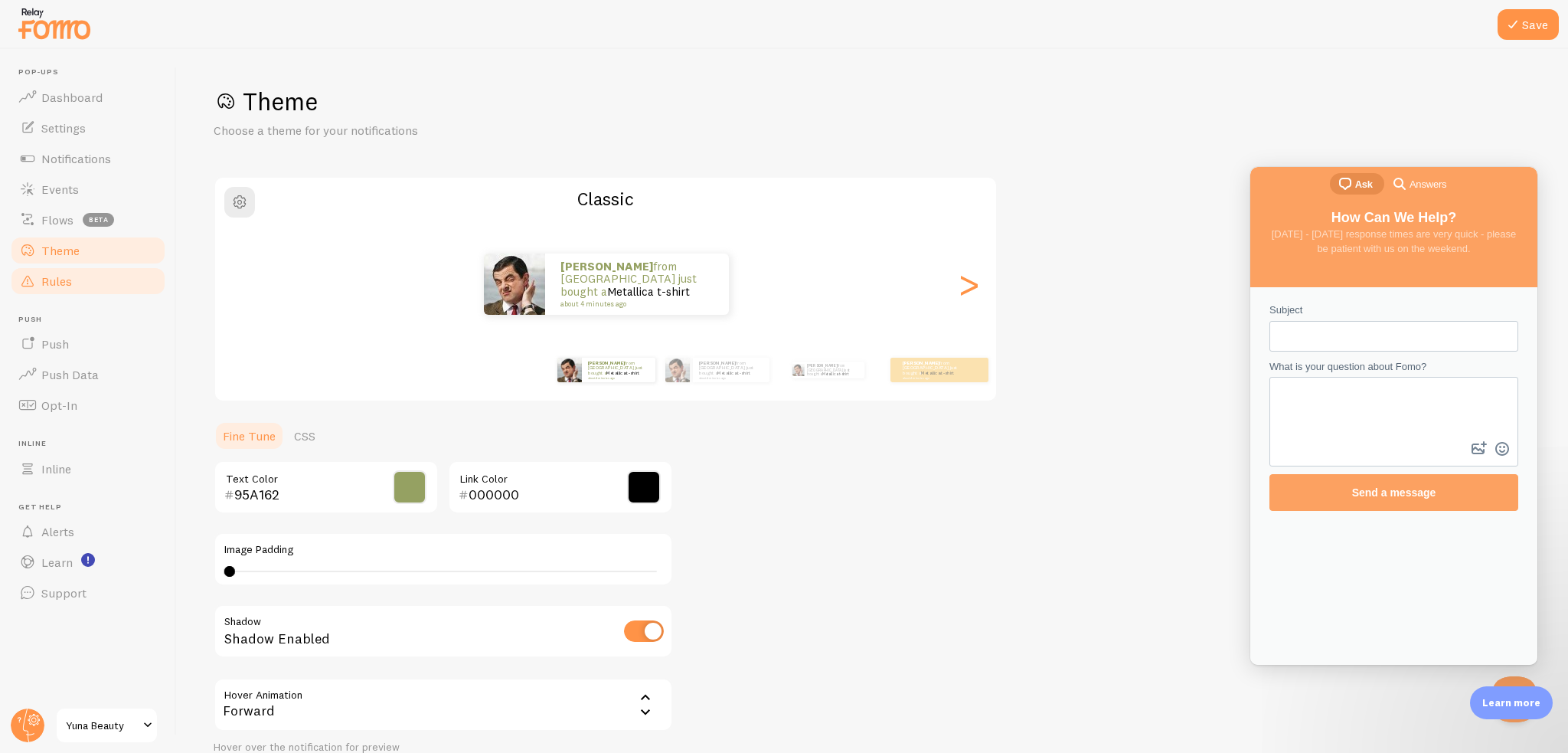
click at [104, 278] on link "Rules" at bounding box center [88, 281] width 158 height 31
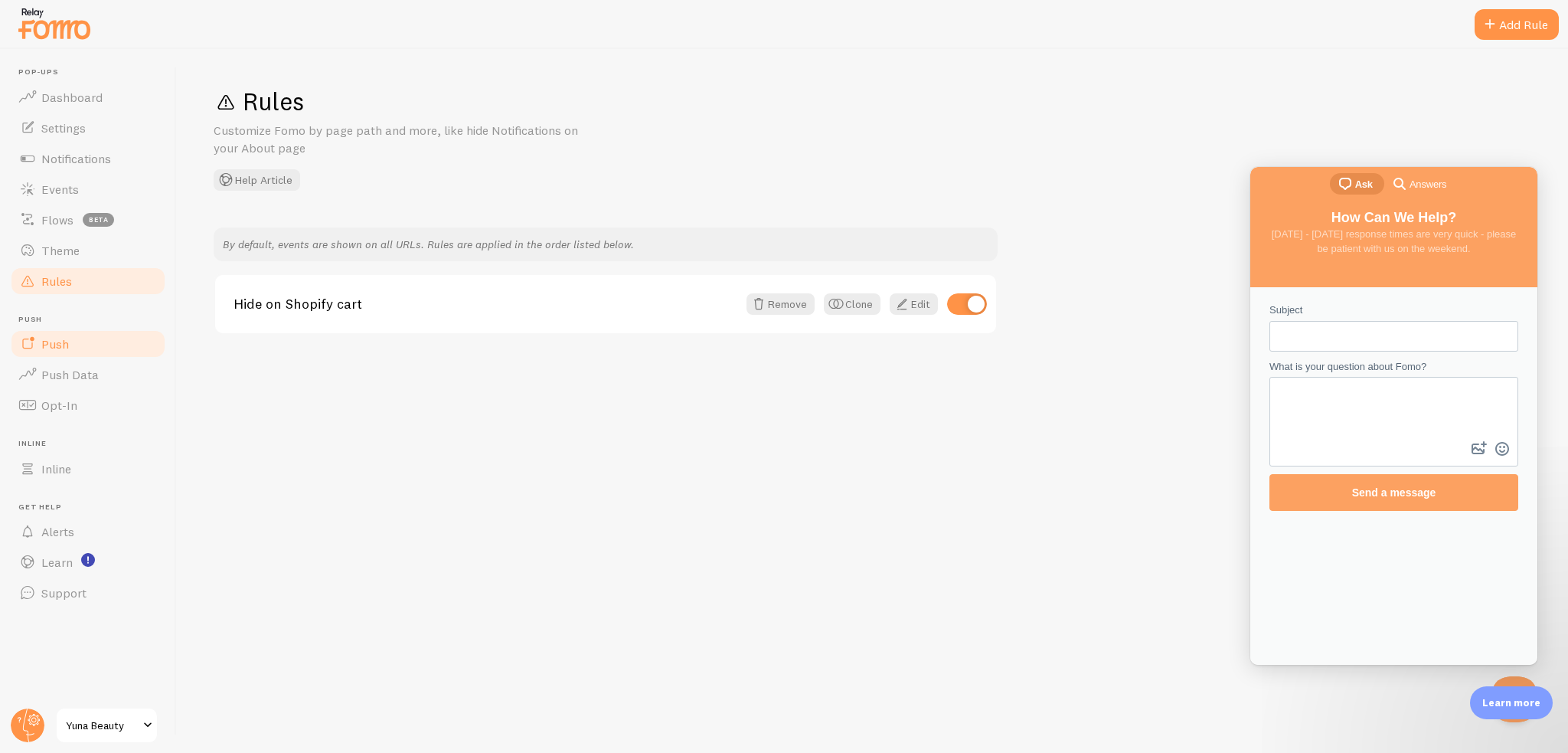
click at [78, 346] on link "Push" at bounding box center [88, 344] width 158 height 31
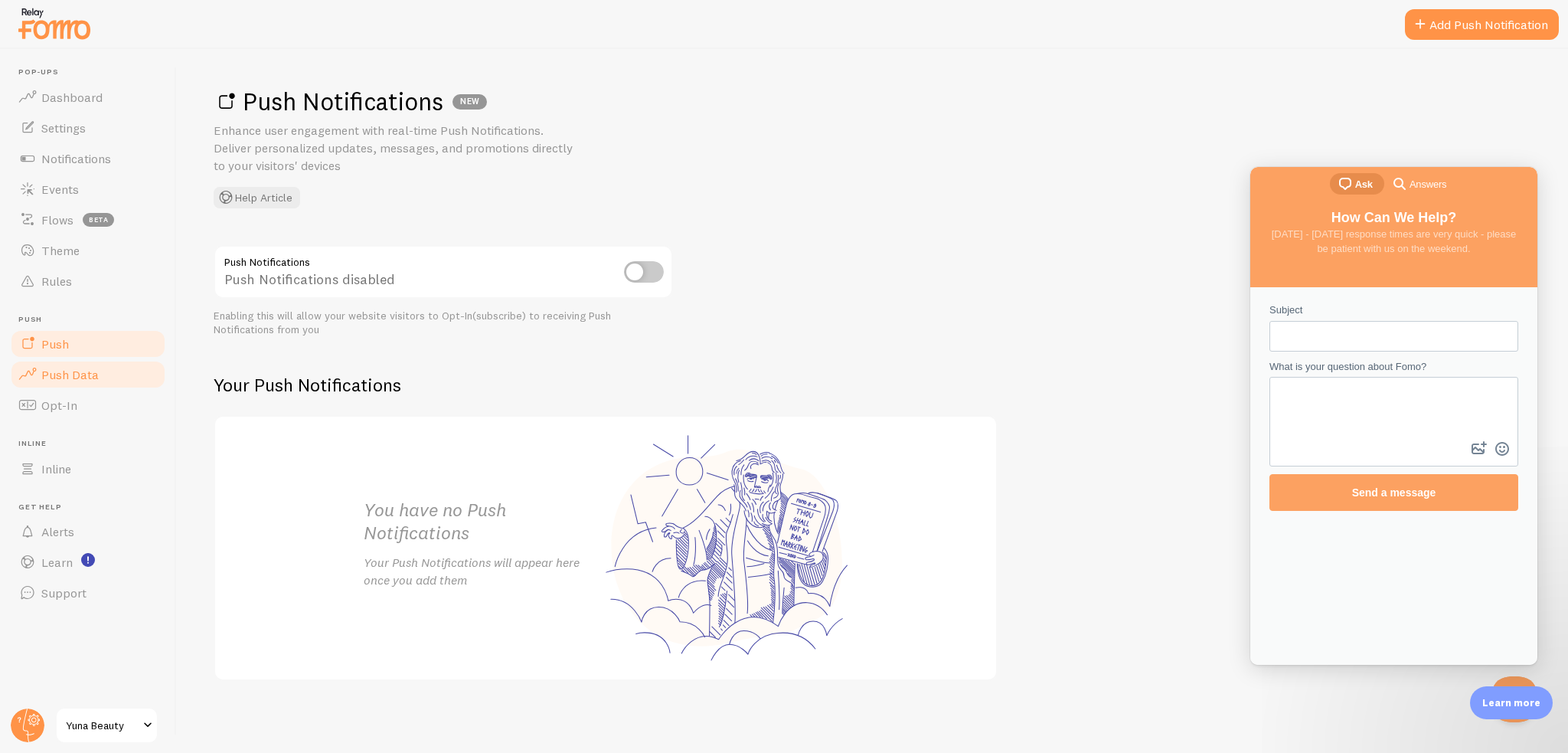
click at [79, 381] on span "Push Data" at bounding box center [70, 375] width 57 height 15
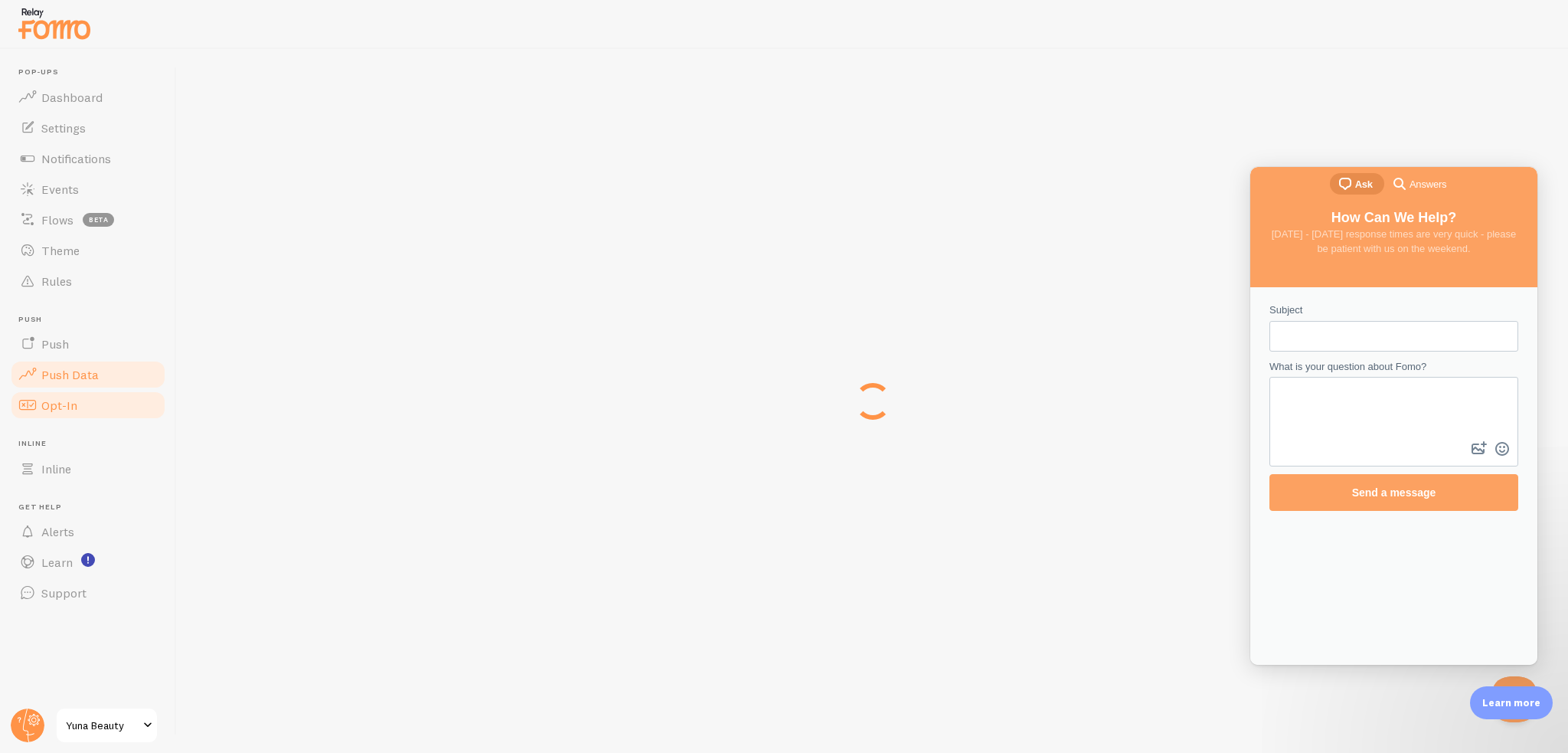
click at [74, 410] on span "Opt-In" at bounding box center [59, 405] width 36 height 15
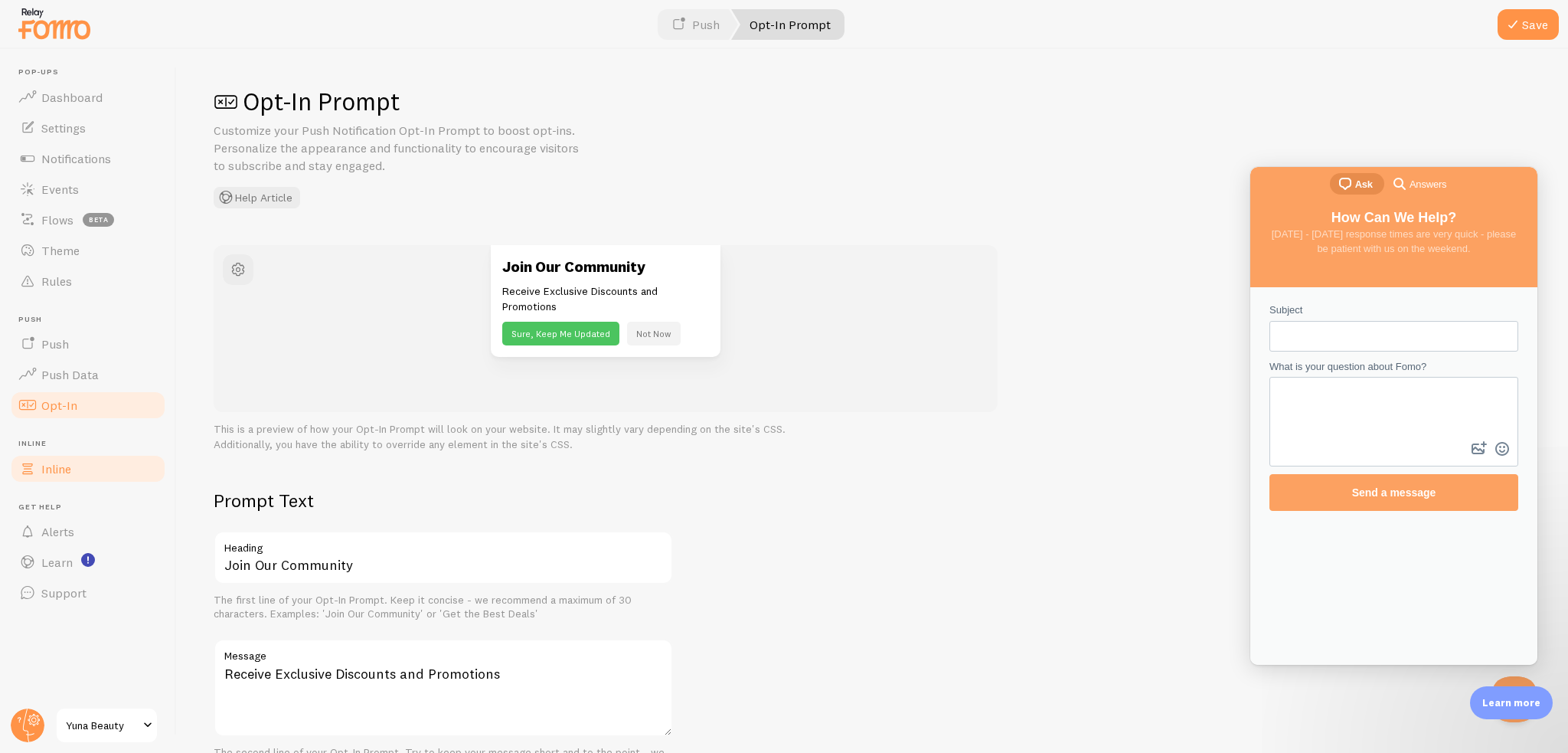
click at [110, 465] on link "Inline" at bounding box center [88, 469] width 158 height 31
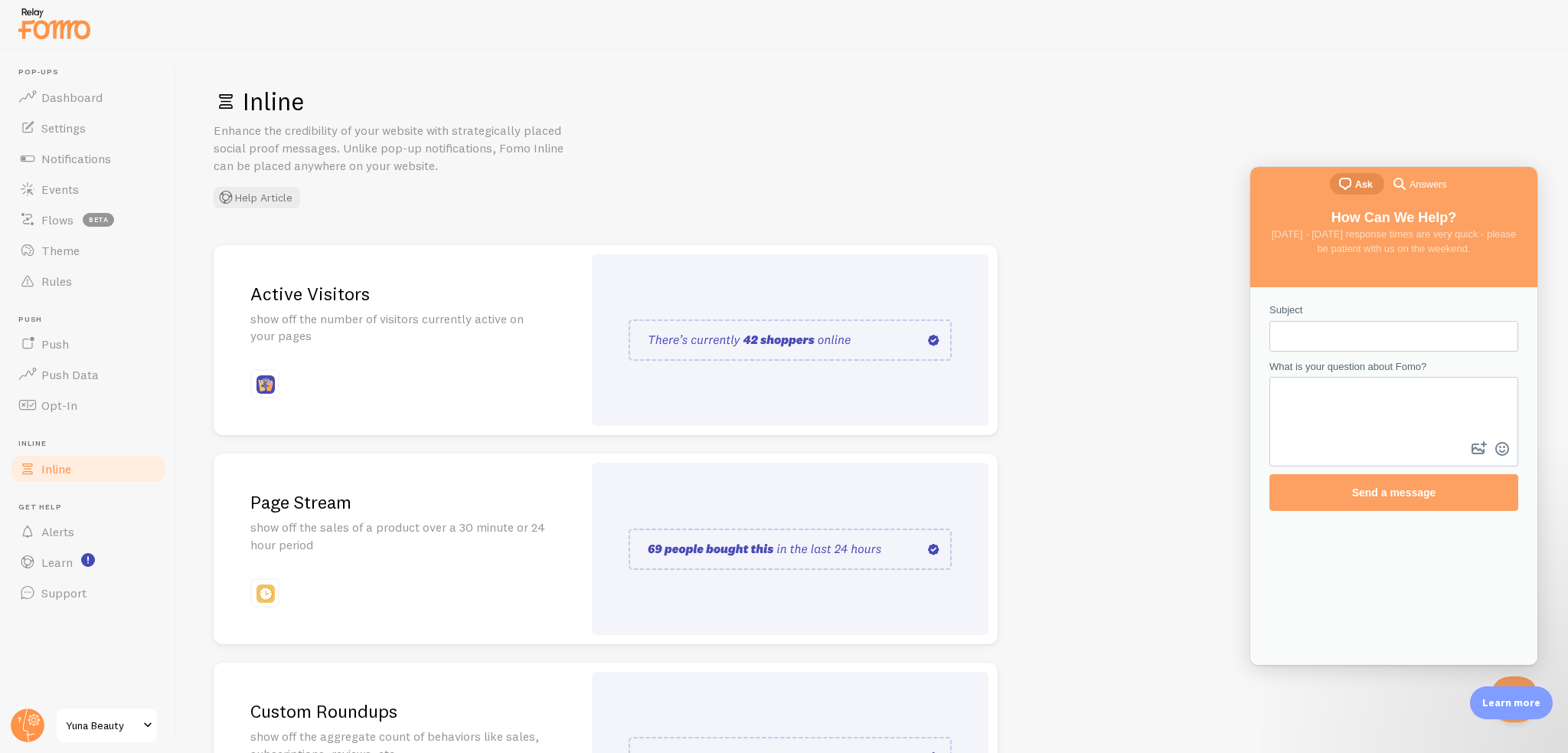
scroll to position [173, 0]
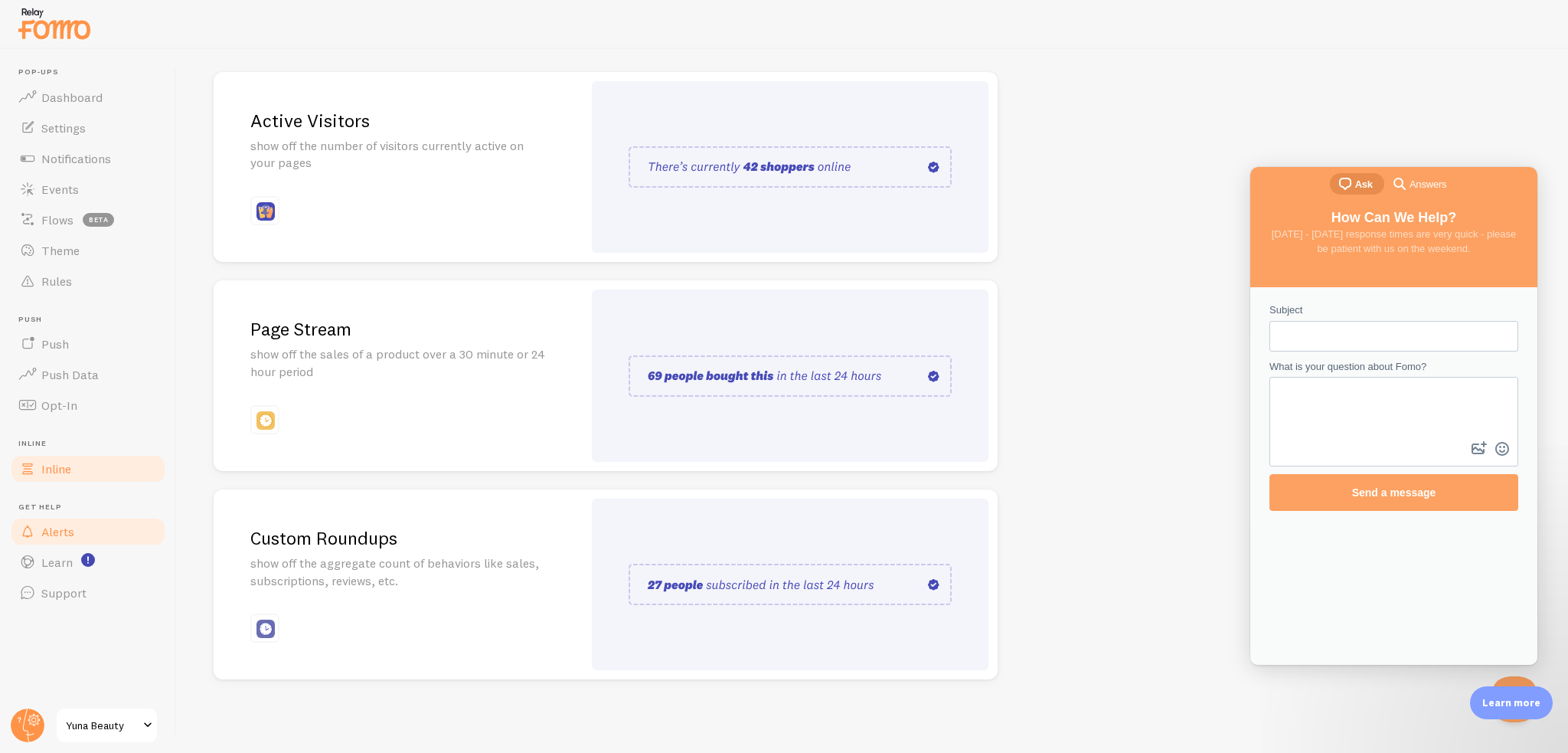
click at [148, 527] on link "Alerts" at bounding box center [88, 531] width 158 height 31
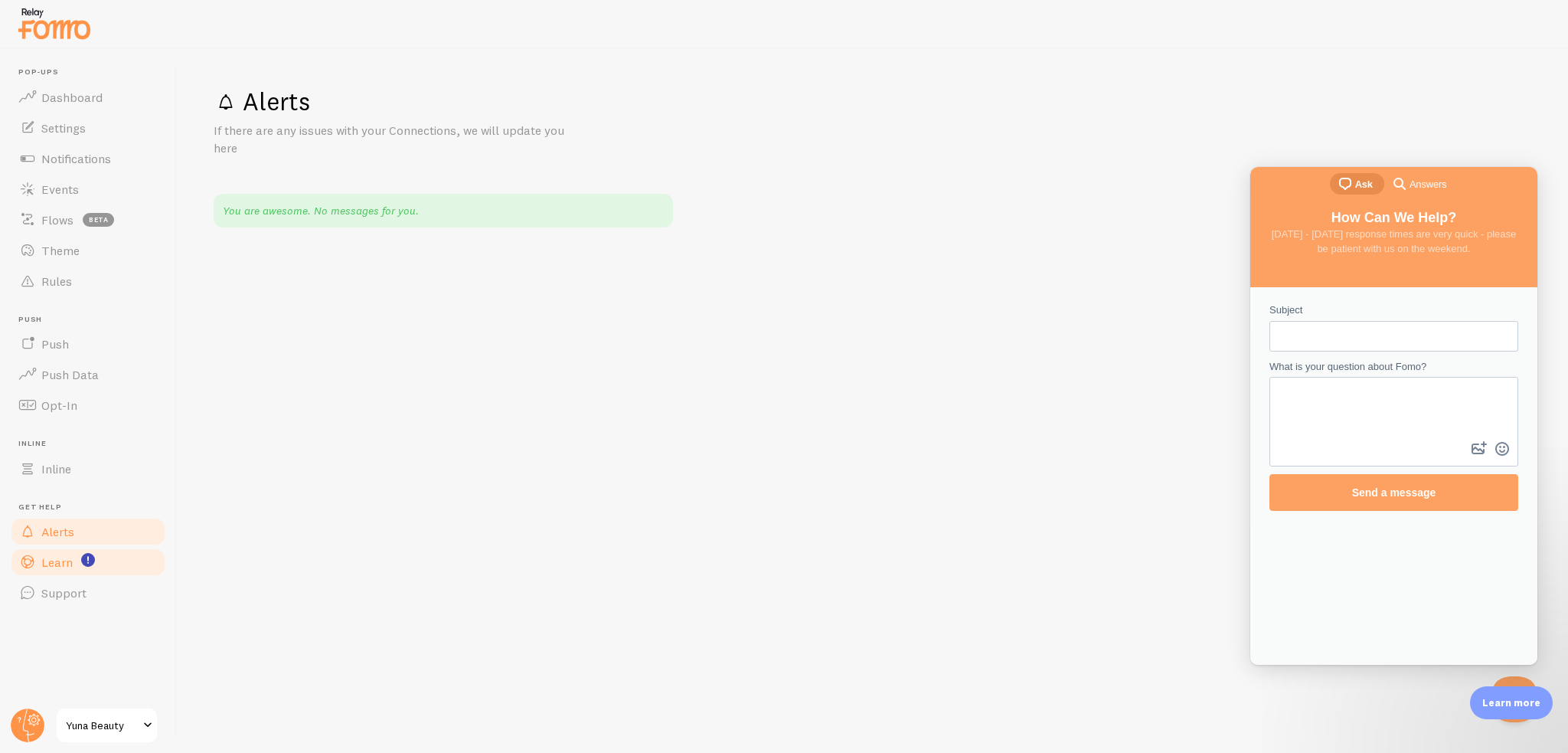
click at [117, 561] on link "Learn" at bounding box center [88, 562] width 158 height 31
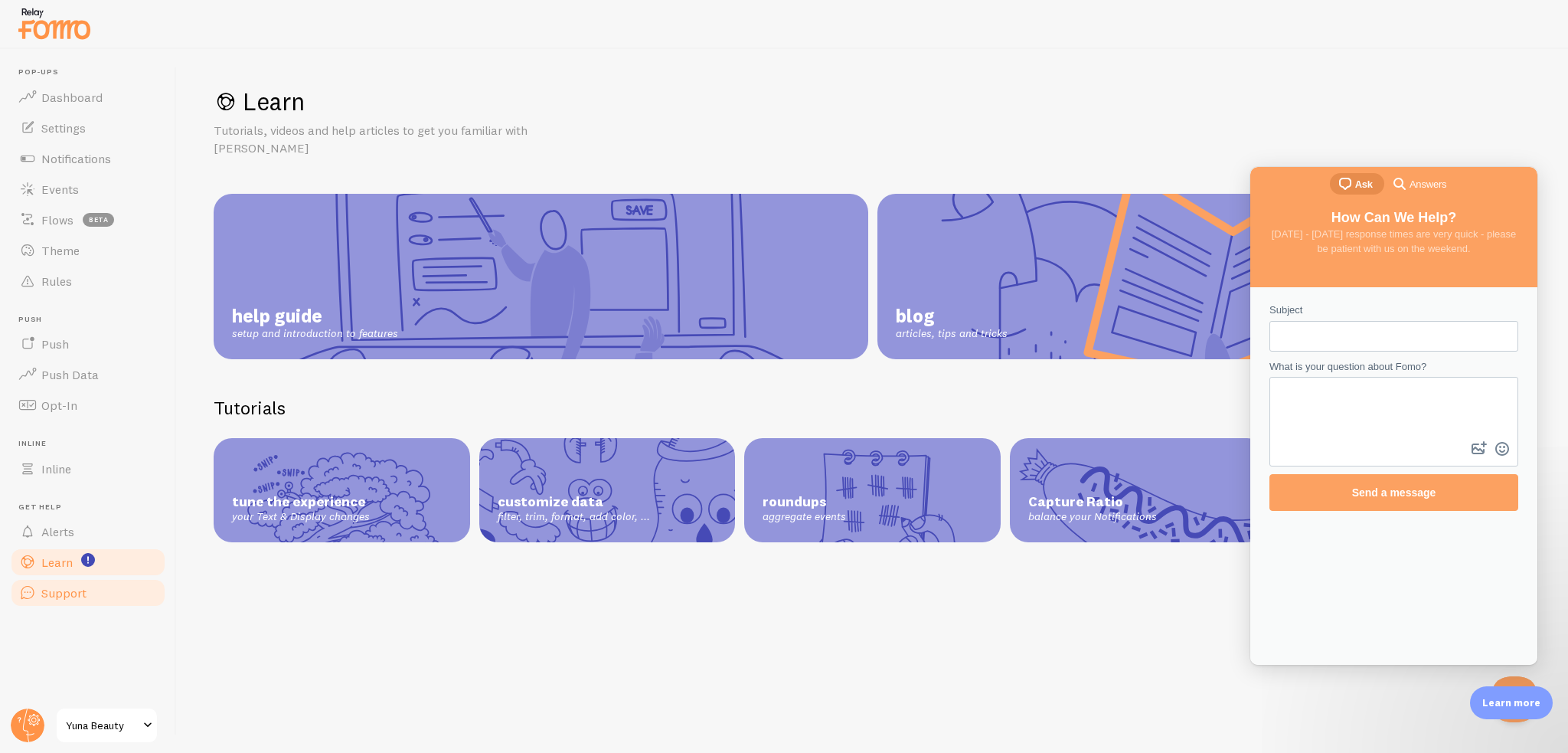
click at [123, 587] on link "Support" at bounding box center [88, 593] width 158 height 31
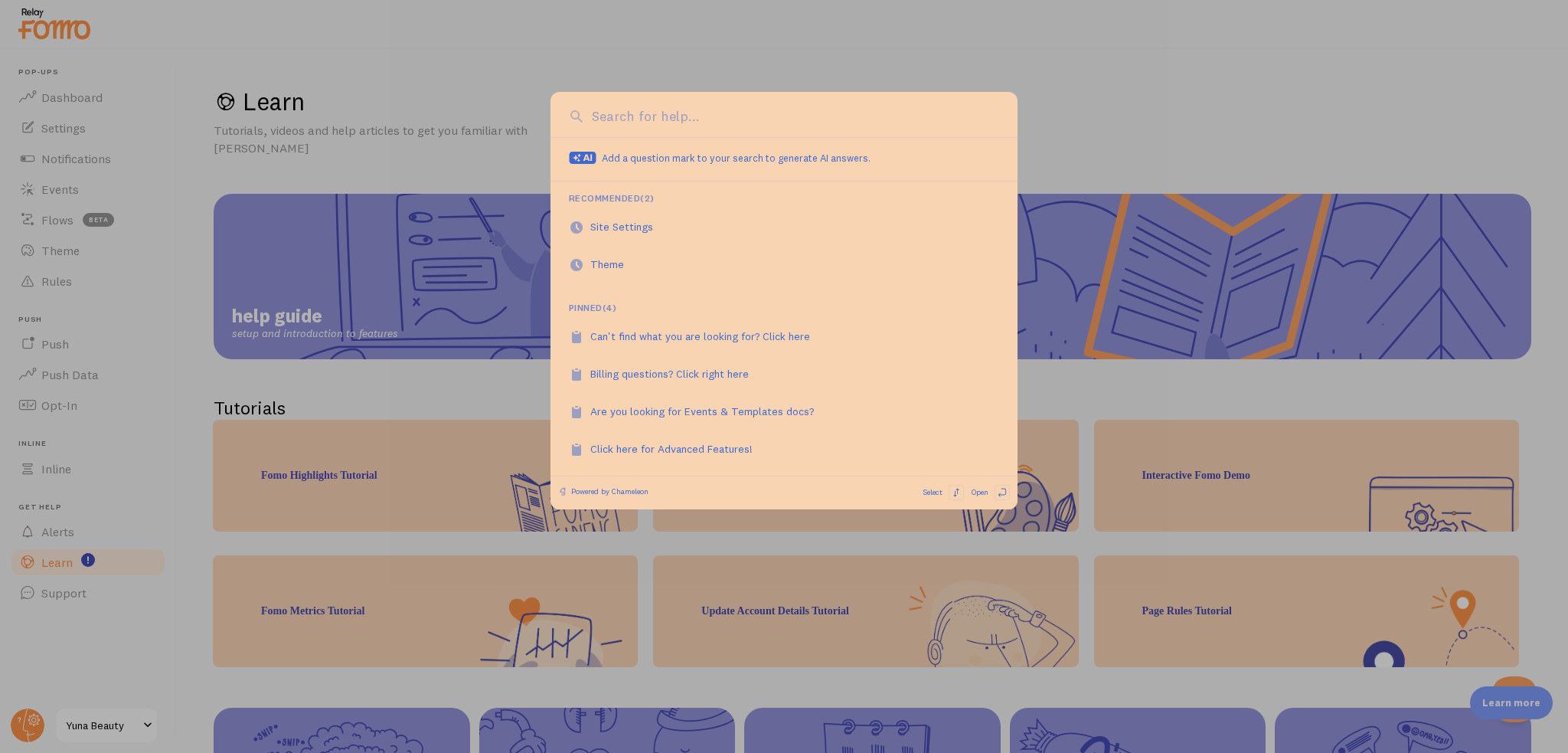
click at [138, 577] on div at bounding box center [784, 376] width 1568 height 753
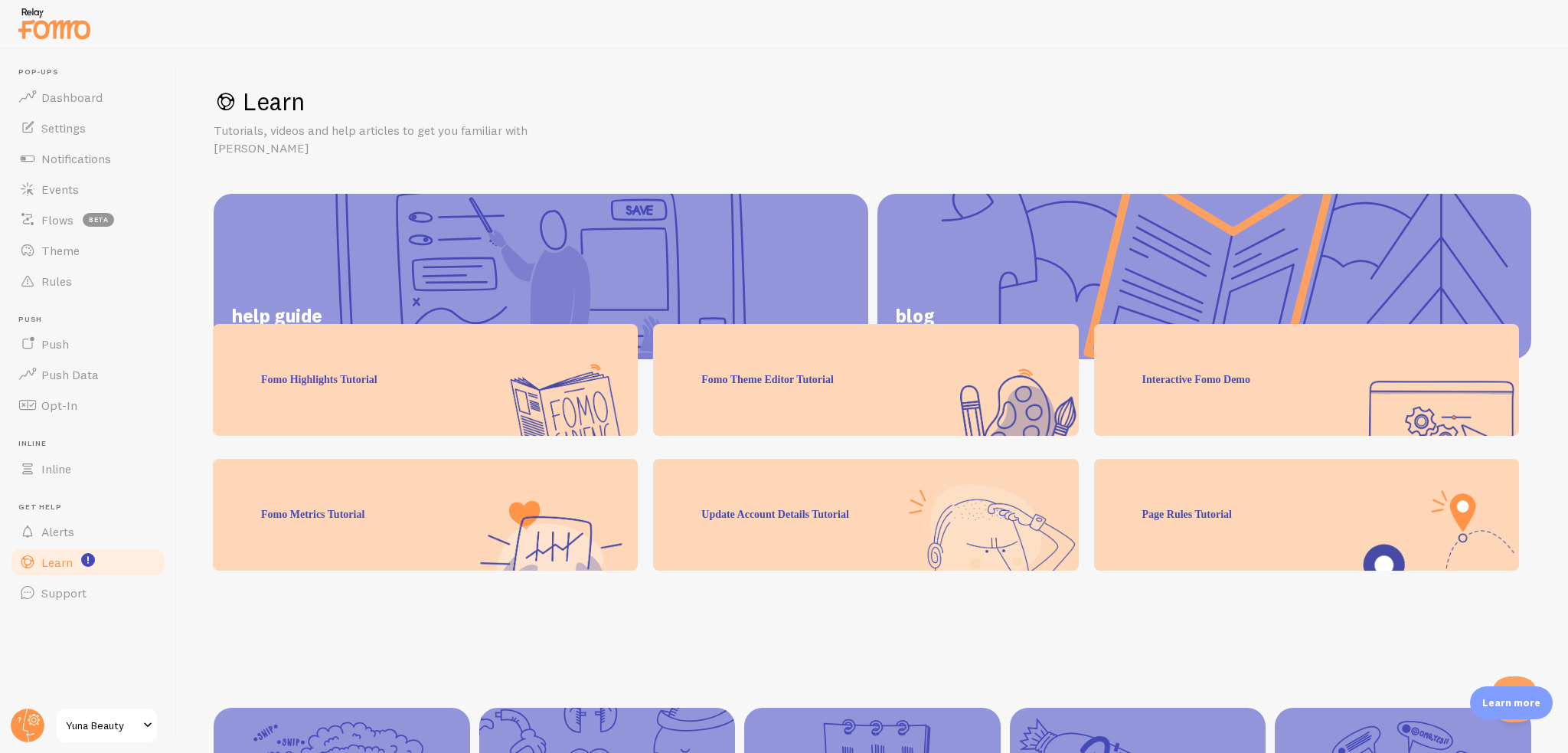
scroll to position [96, 0]
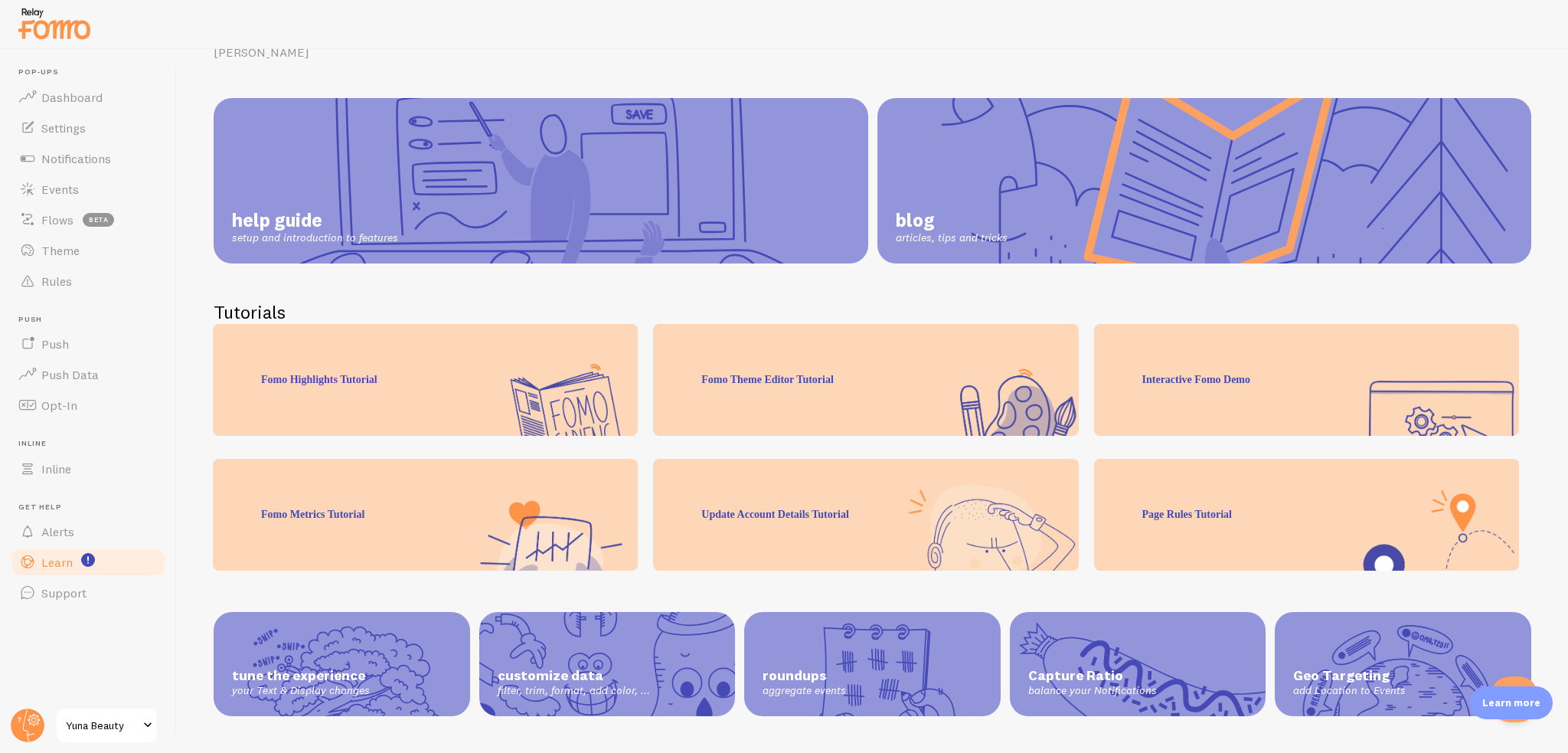
click at [1314, 538] on div "Page Rules Tutorial" at bounding box center [1307, 515] width 425 height 112
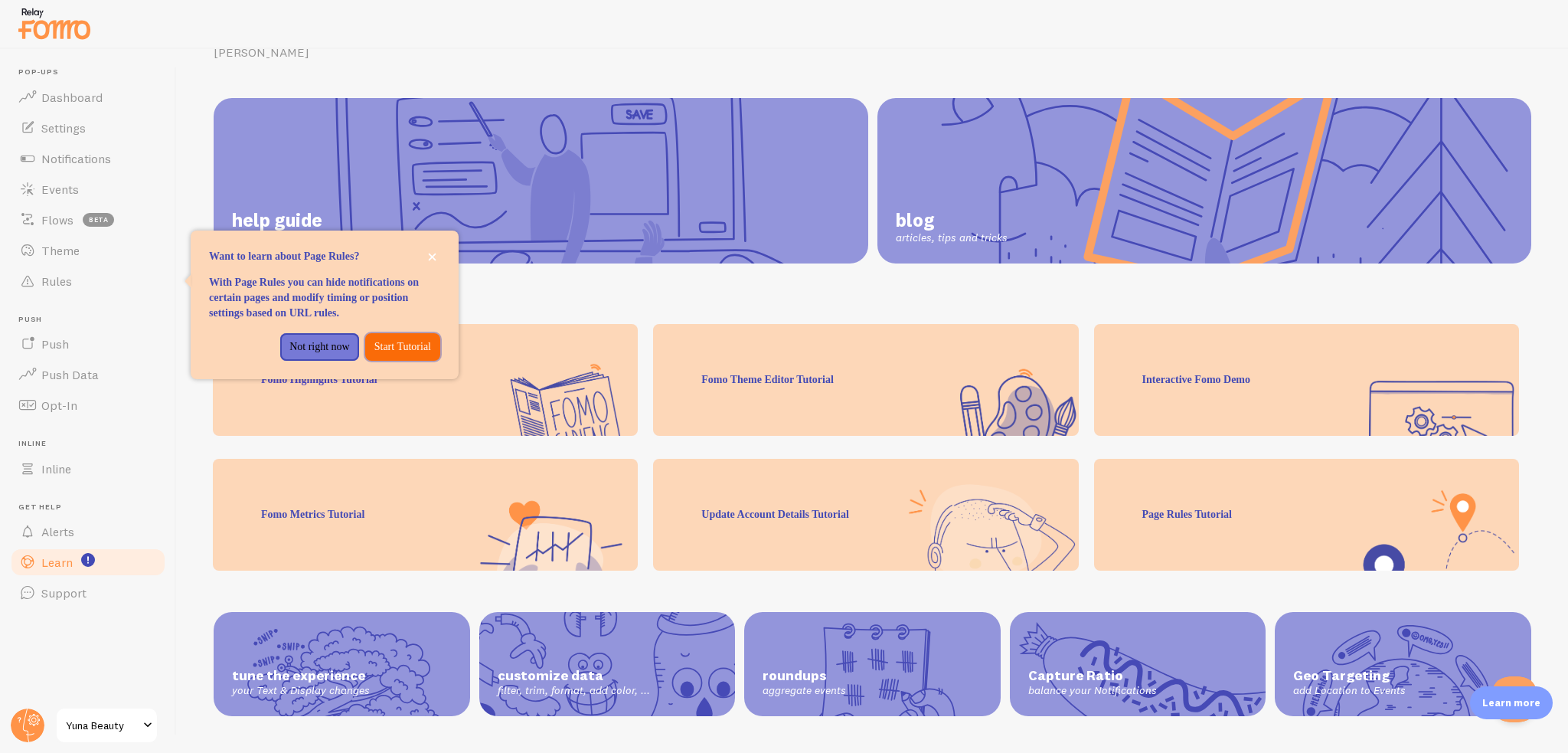
click at [375, 355] on p "Start Tutorial" at bounding box center [403, 347] width 57 height 15
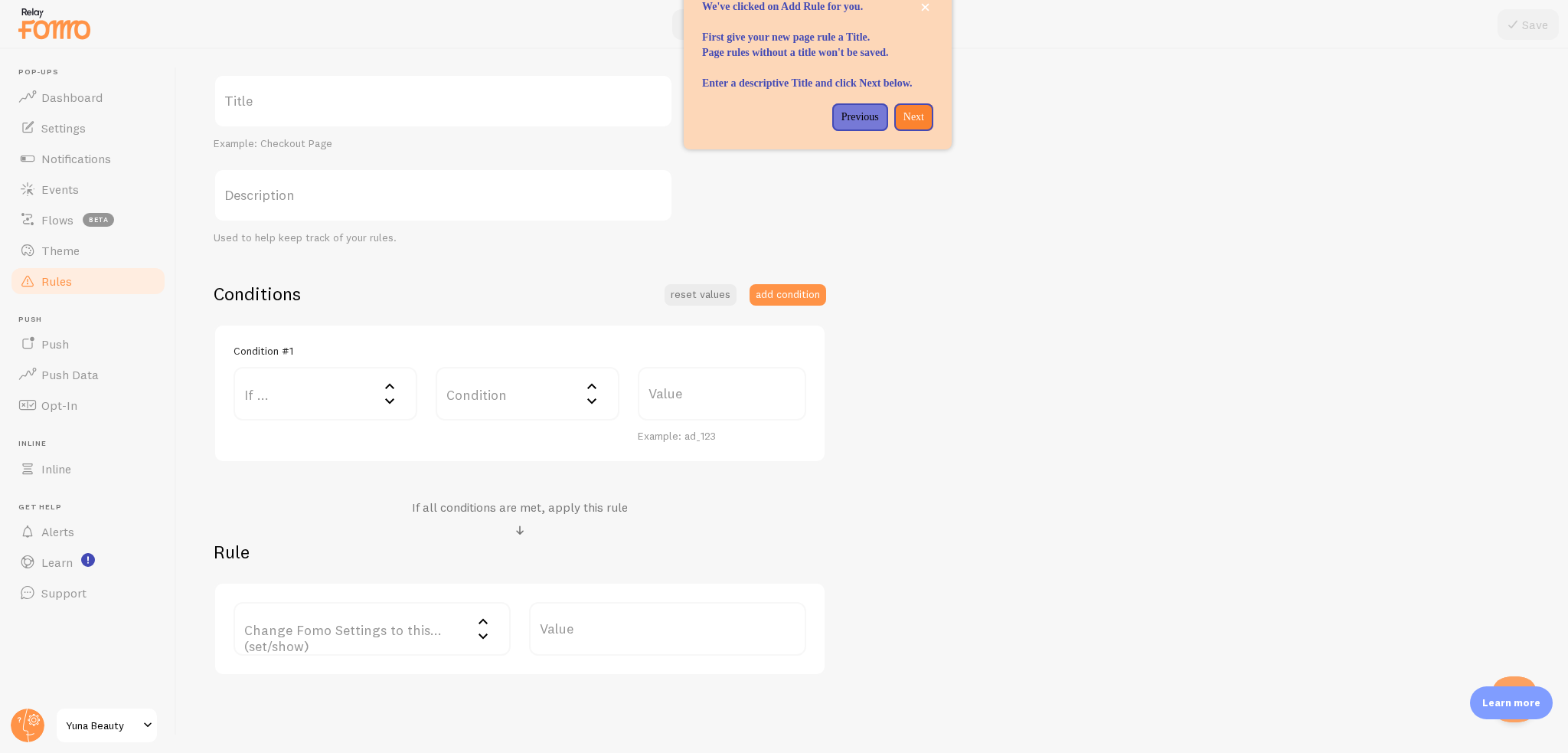
scroll to position [209, 0]
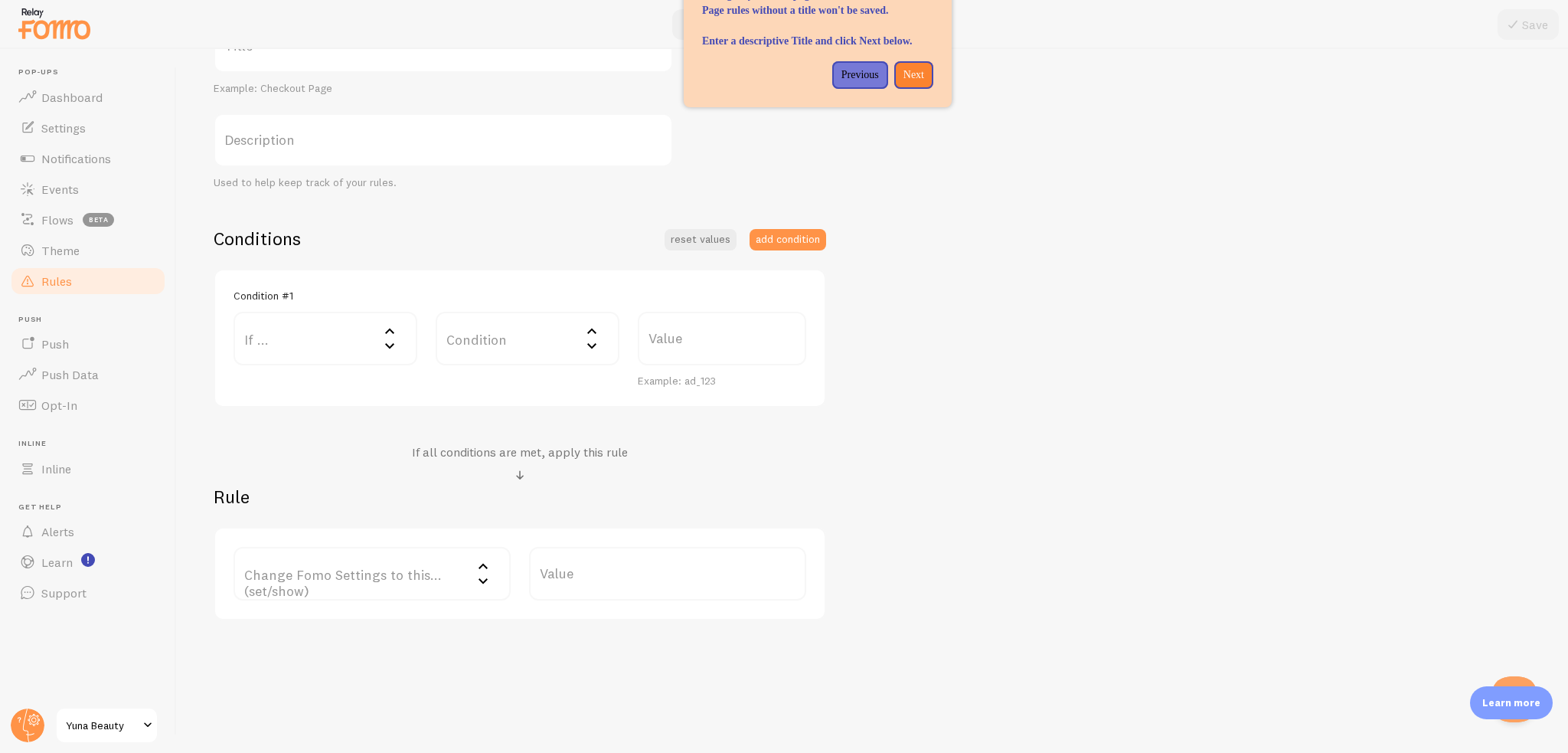
click at [285, 337] on label "If ..." at bounding box center [326, 339] width 184 height 54
click at [319, 383] on li "URL Path" at bounding box center [326, 388] width 181 height 27
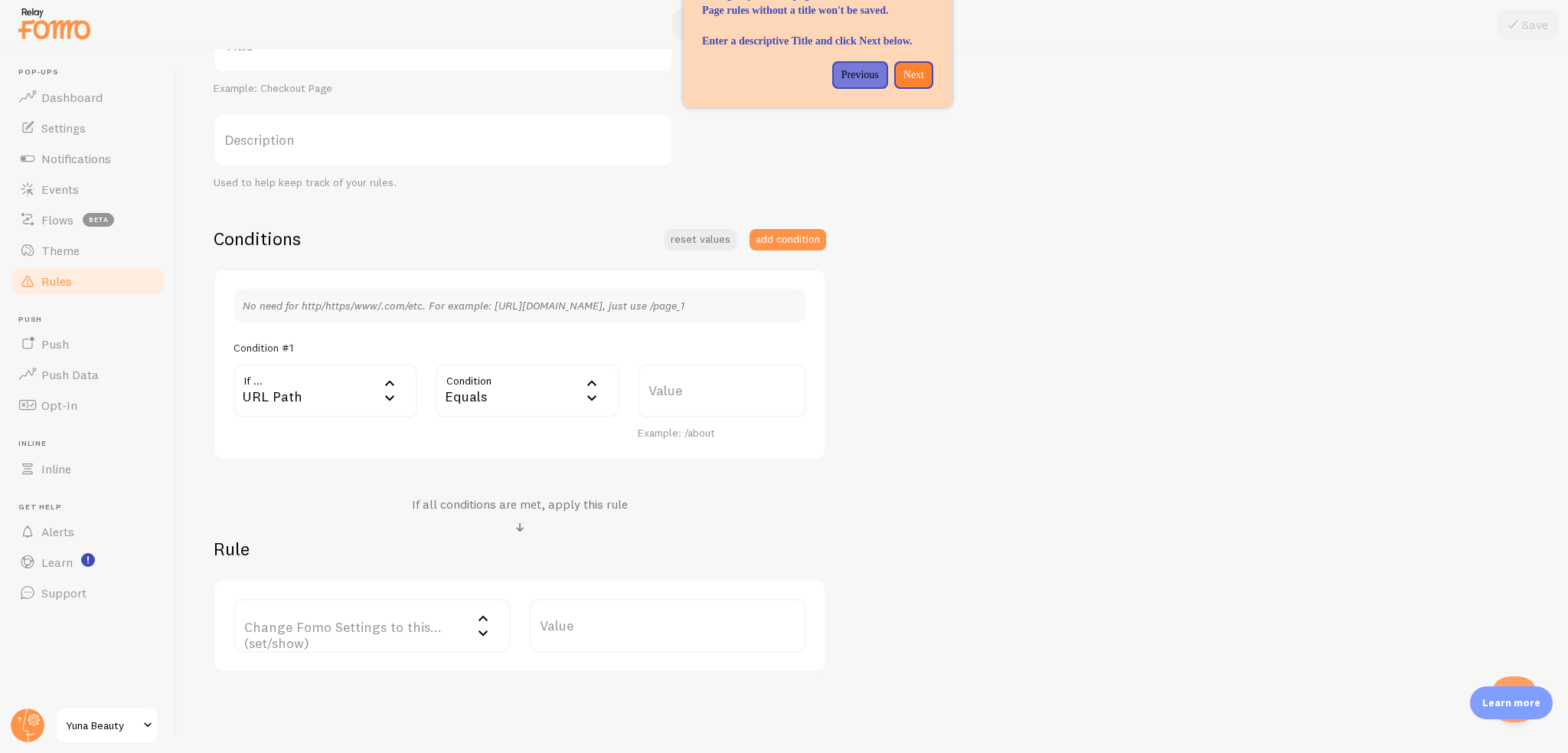
click at [469, 390] on div "Equals" at bounding box center [527, 391] width 184 height 54
click at [517, 391] on div "Equals" at bounding box center [527, 391] width 184 height 54
click at [686, 387] on label "Value" at bounding box center [722, 391] width 169 height 54
click at [686, 387] on input "Value" at bounding box center [722, 391] width 169 height 54
click at [378, 621] on label "Change Fomo Settings to this... (set/show)" at bounding box center [372, 626] width 277 height 54
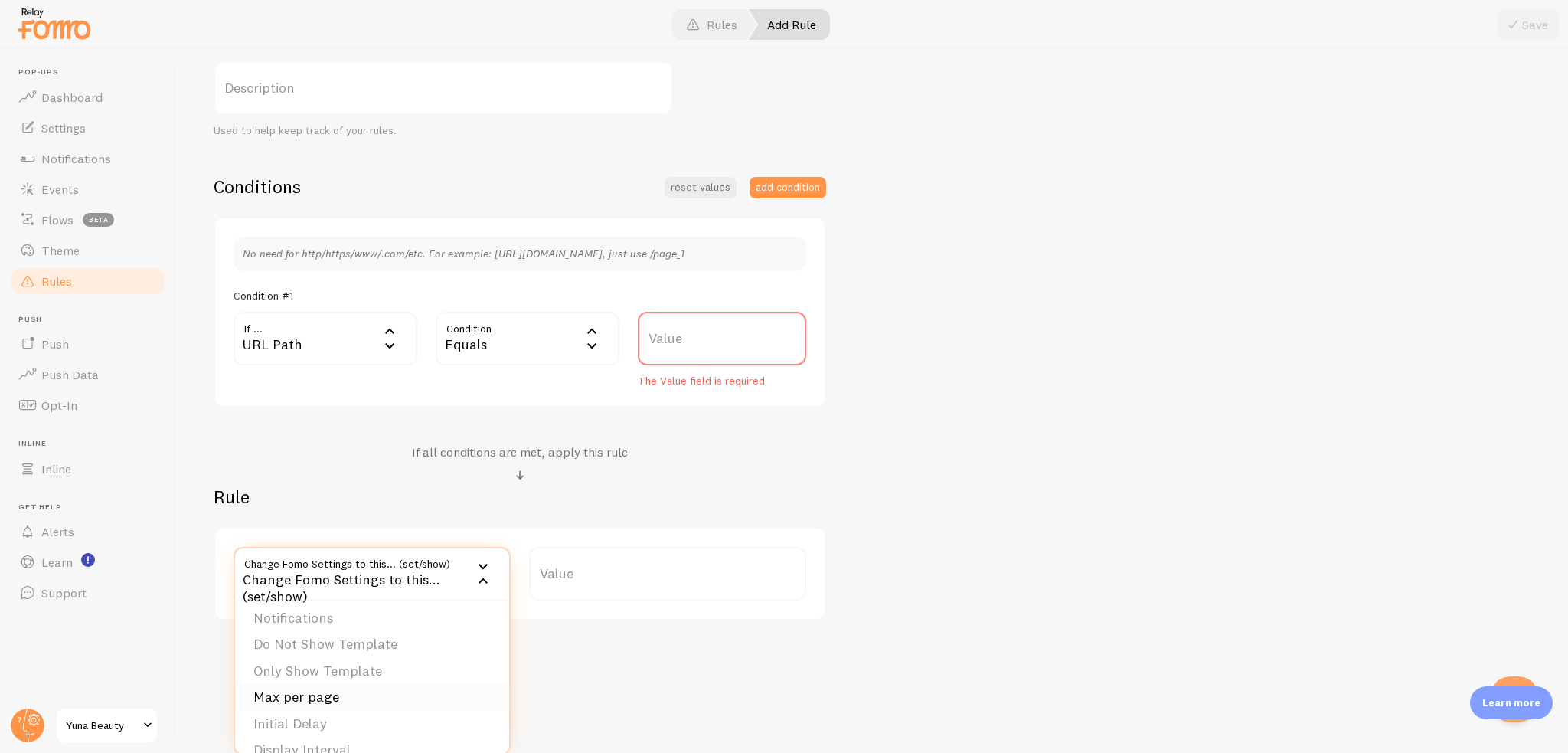
scroll to position [2, 0]
drag, startPoint x: 392, startPoint y: 665, endPoint x: 371, endPoint y: 634, distance: 37.4
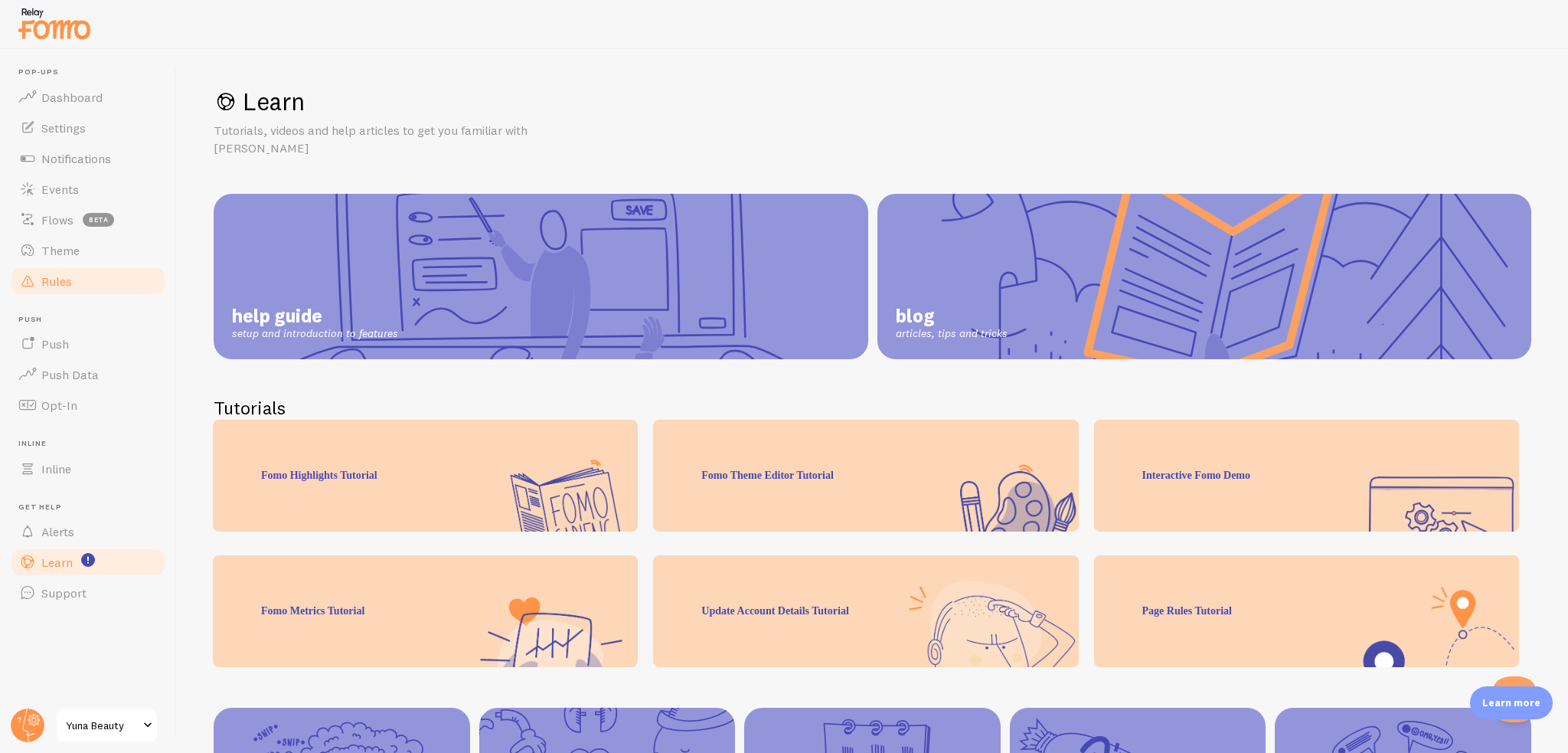
click at [91, 284] on link "Rules" at bounding box center [88, 281] width 158 height 31
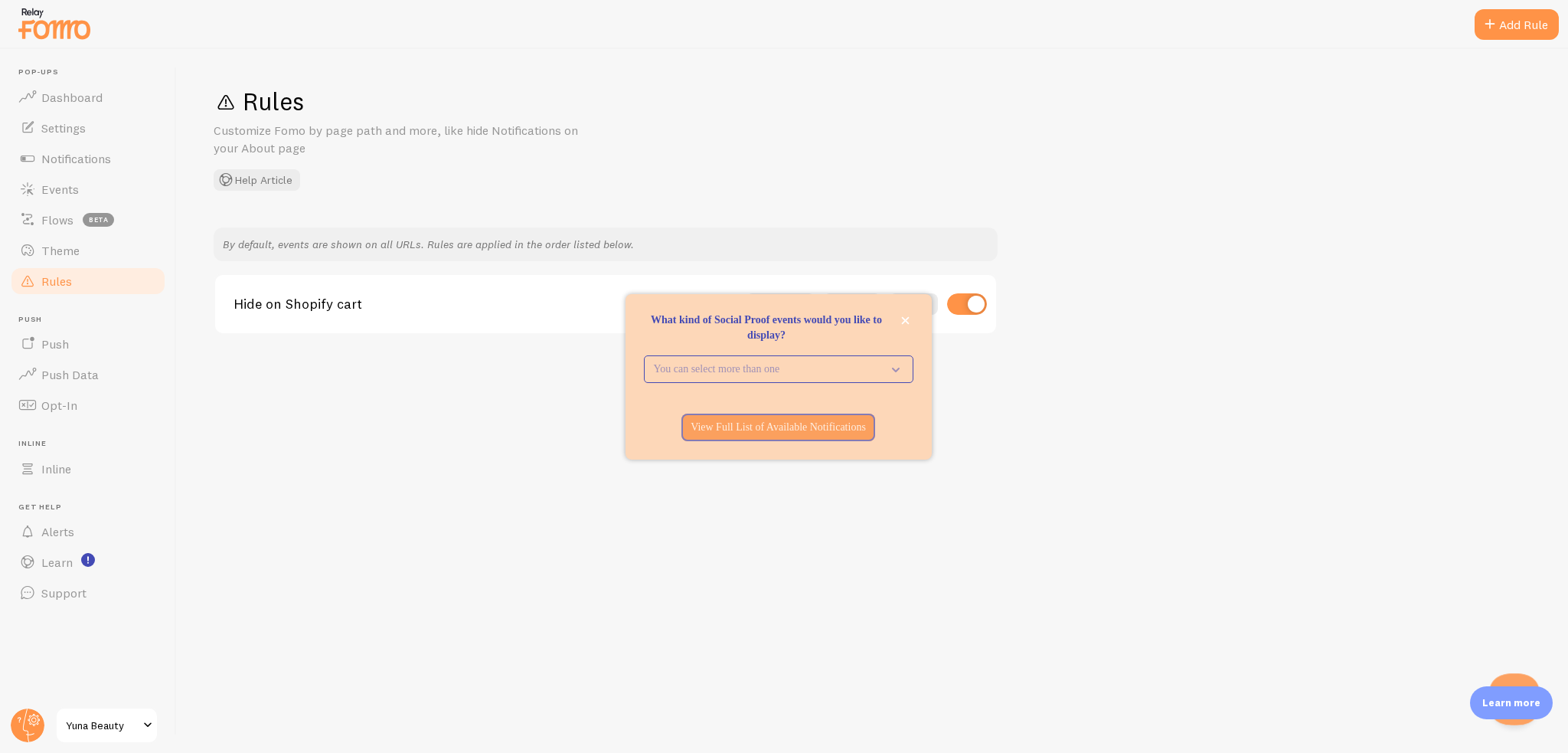
click at [1510, 676] on button "Open Beacon popover" at bounding box center [1511, 696] width 46 height 46
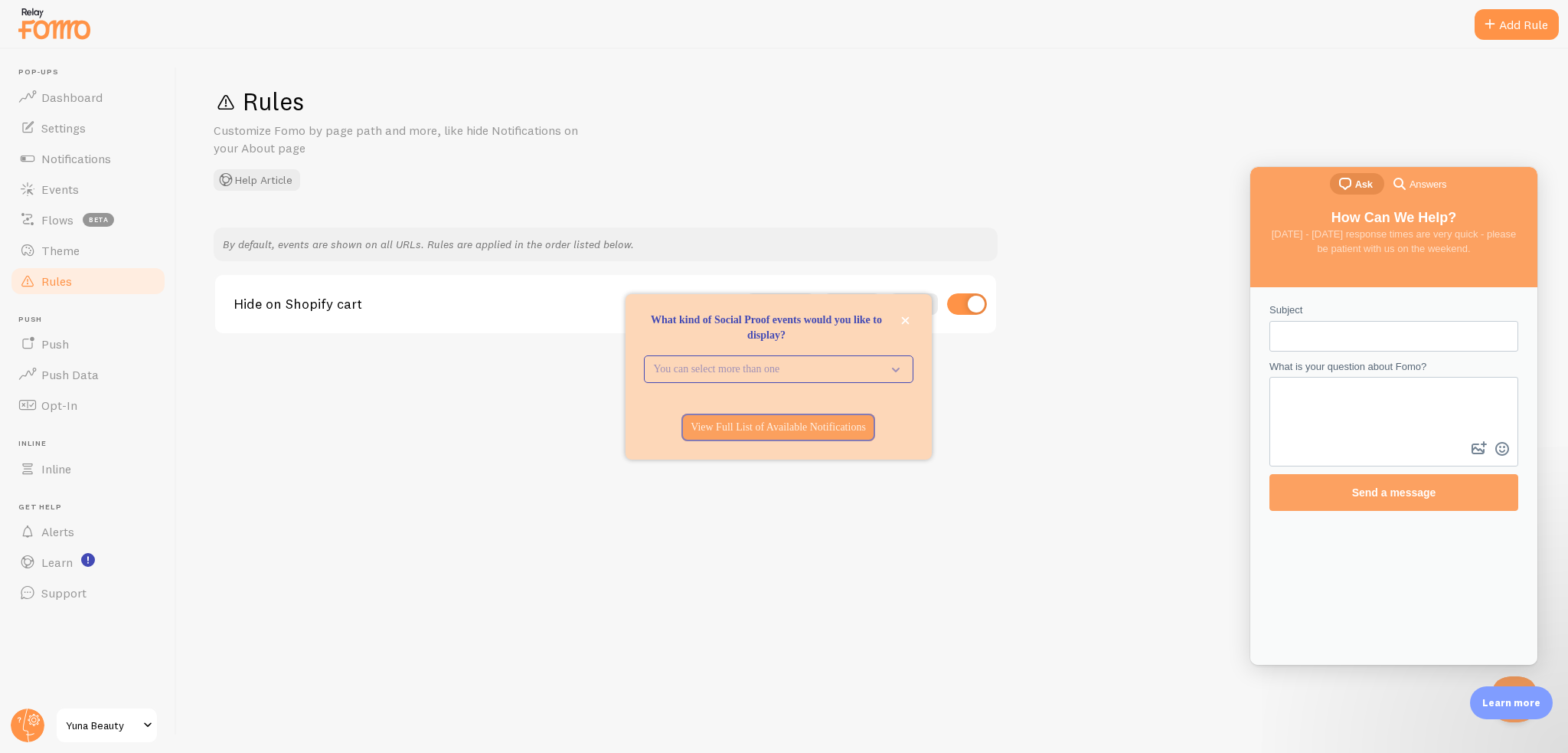
click at [1376, 341] on input "Subject" at bounding box center [1393, 337] width 225 height 28
type input "i want to stop using the app on one specific site"
drag, startPoint x: 1386, startPoint y: 334, endPoint x: 1100, endPoint y: 317, distance: 286.5
click at [1250, 317] on html "chat-square Ask search-medium Answers How Can We Help? Monday - Friday response…" at bounding box center [1393, 416] width 287 height 498
type input "i want to stop using the app on one specific site"
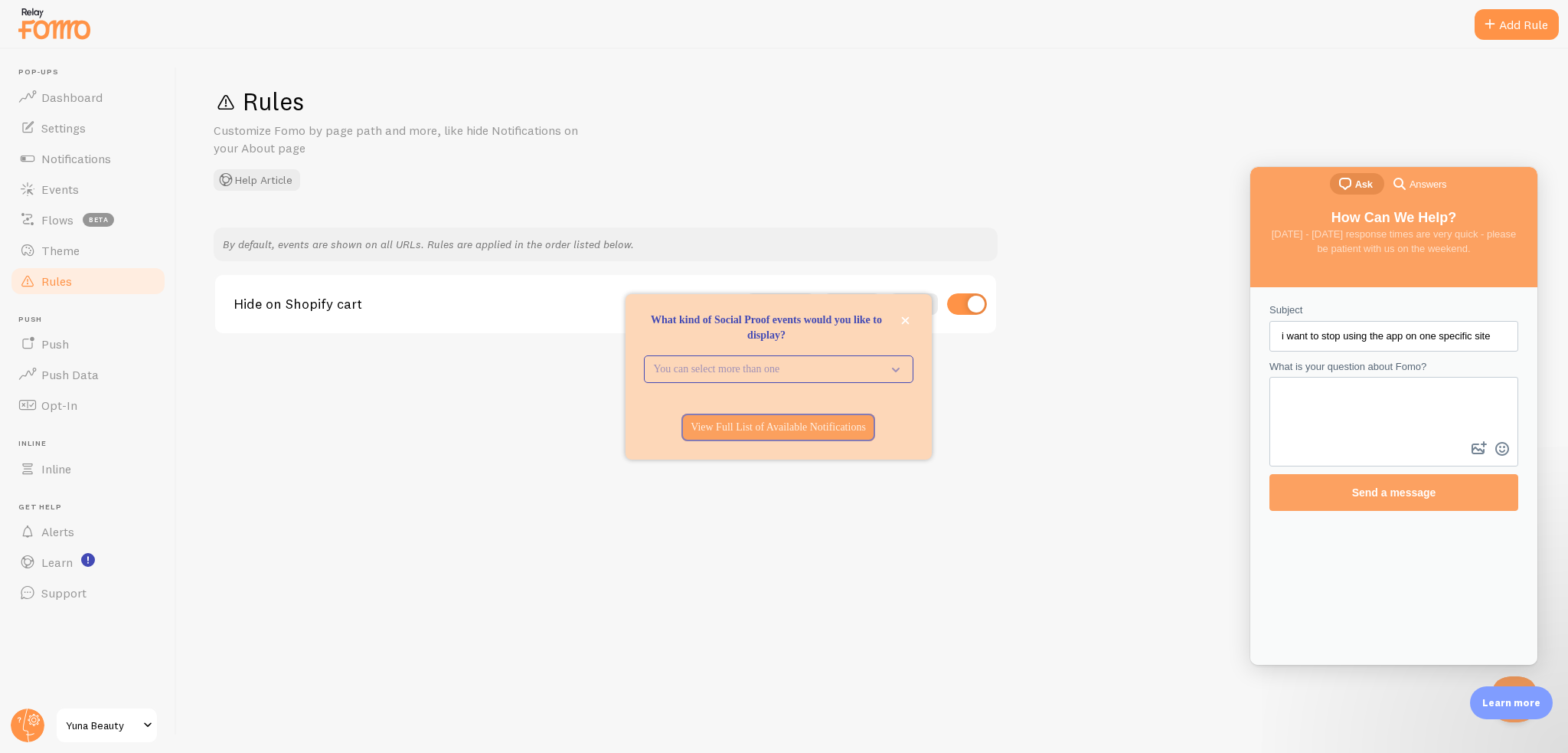
click at [1335, 381] on textarea "What is your question about Fomo?" at bounding box center [1393, 409] width 246 height 60
paste textarea "i want to stop using the app on one specific site"
type textarea "i want to stop using the app on one specific site"
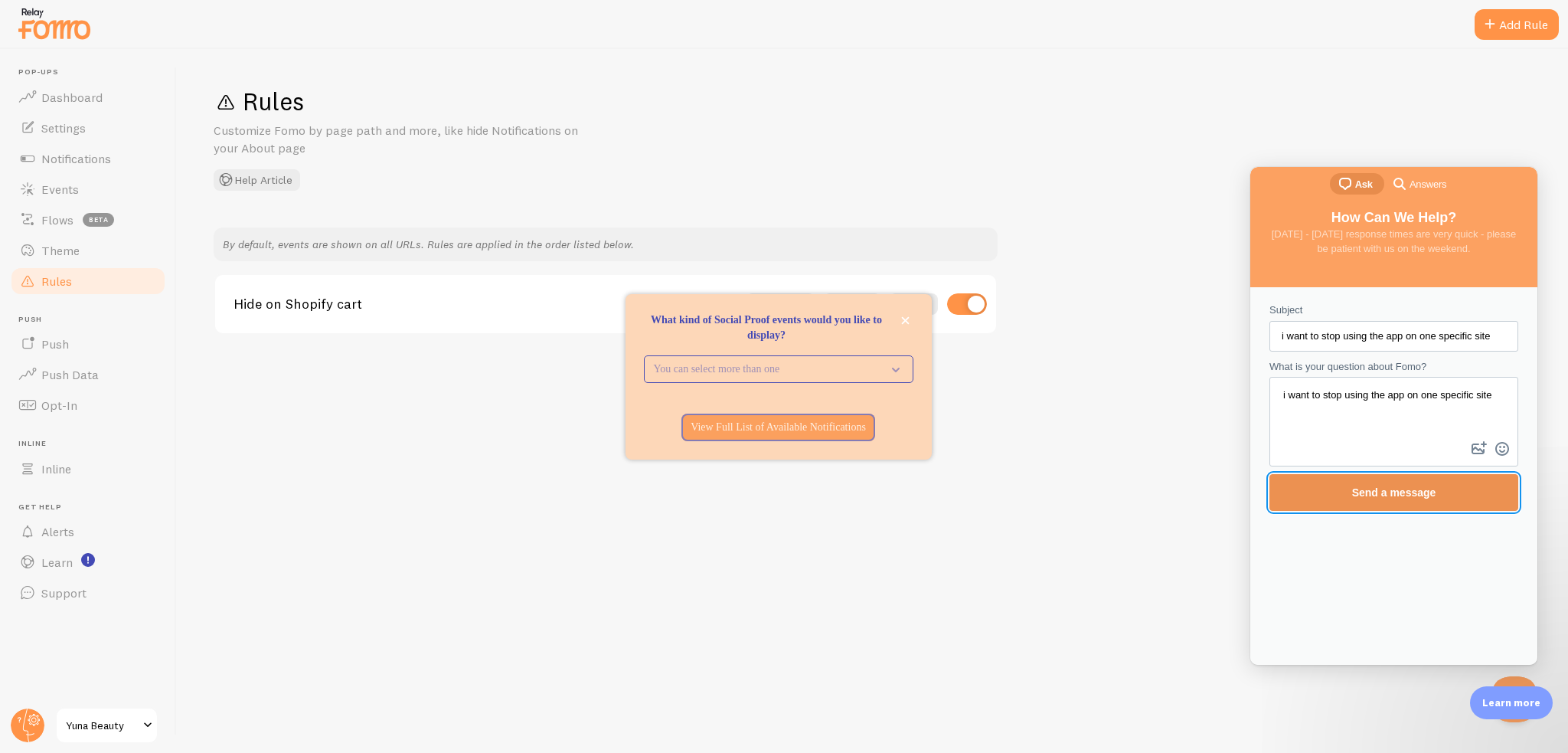
click at [1402, 504] on span "Send a message" at bounding box center [1393, 492] width 215 height 35
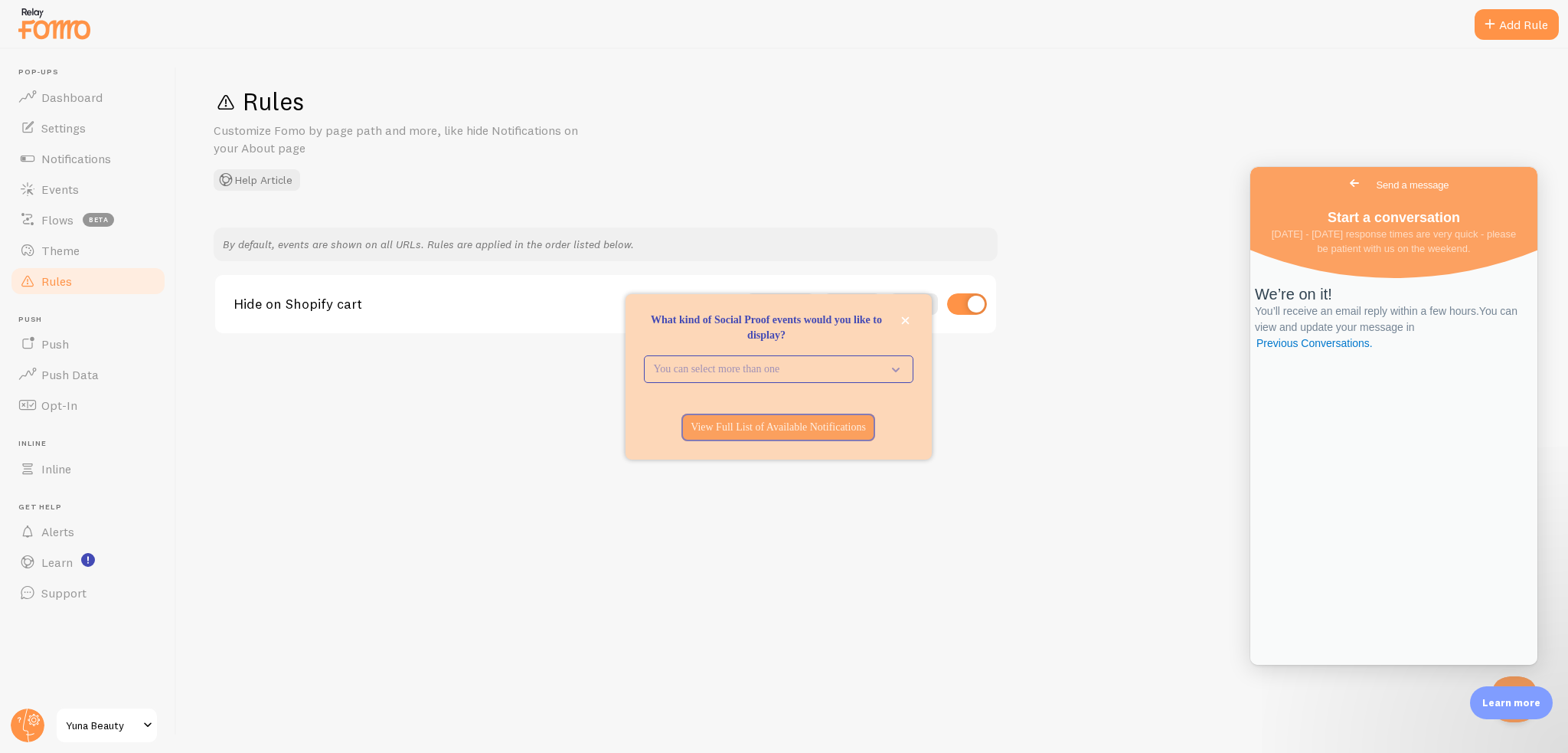
click at [995, 603] on div "Rules Customize Fomo by page path and more, like hide Notifications on your Abo…" at bounding box center [872, 401] width 1391 height 704
click at [907, 322] on icon "close," at bounding box center [905, 321] width 8 height 8
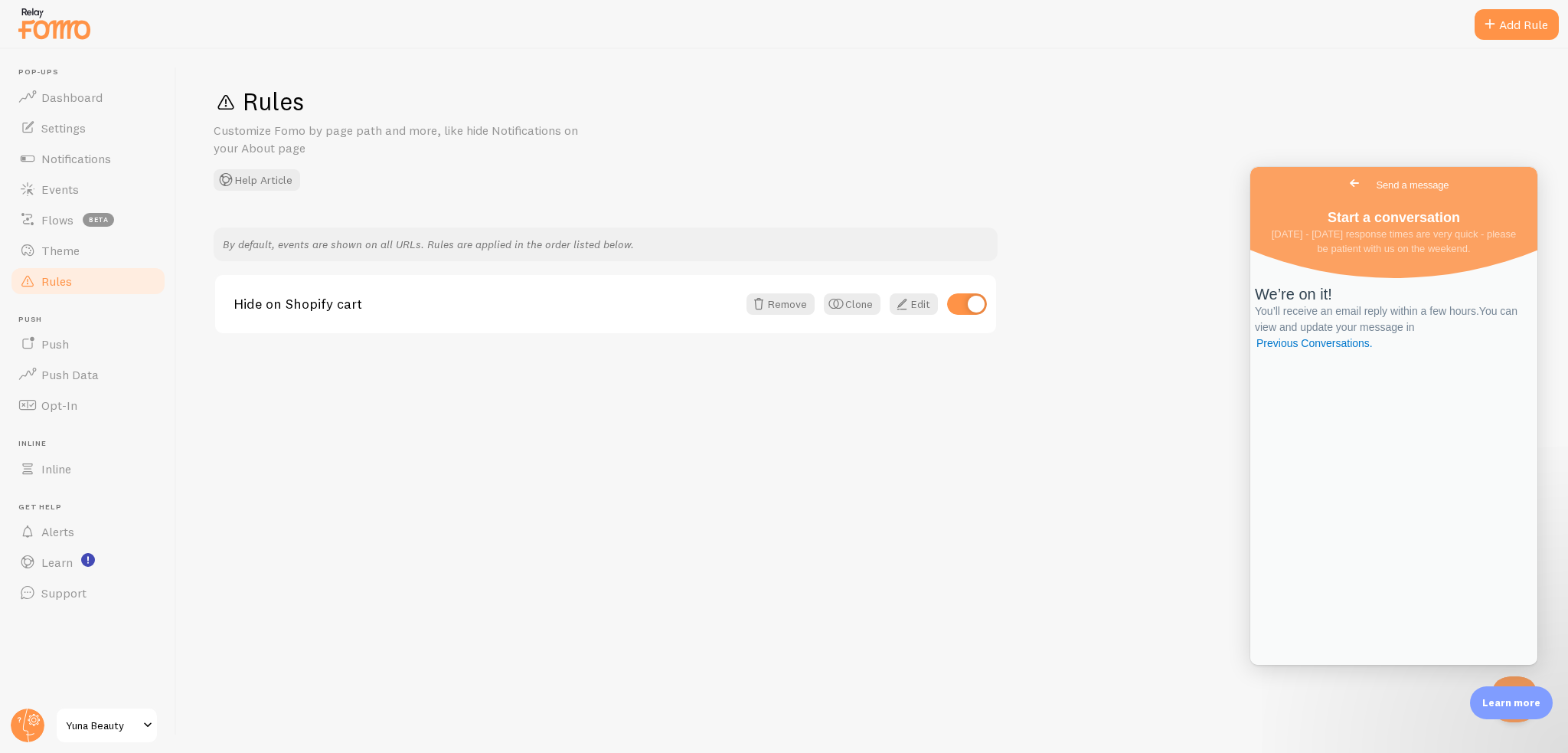
click at [1345, 189] on span "Go back" at bounding box center [1354, 183] width 18 height 18
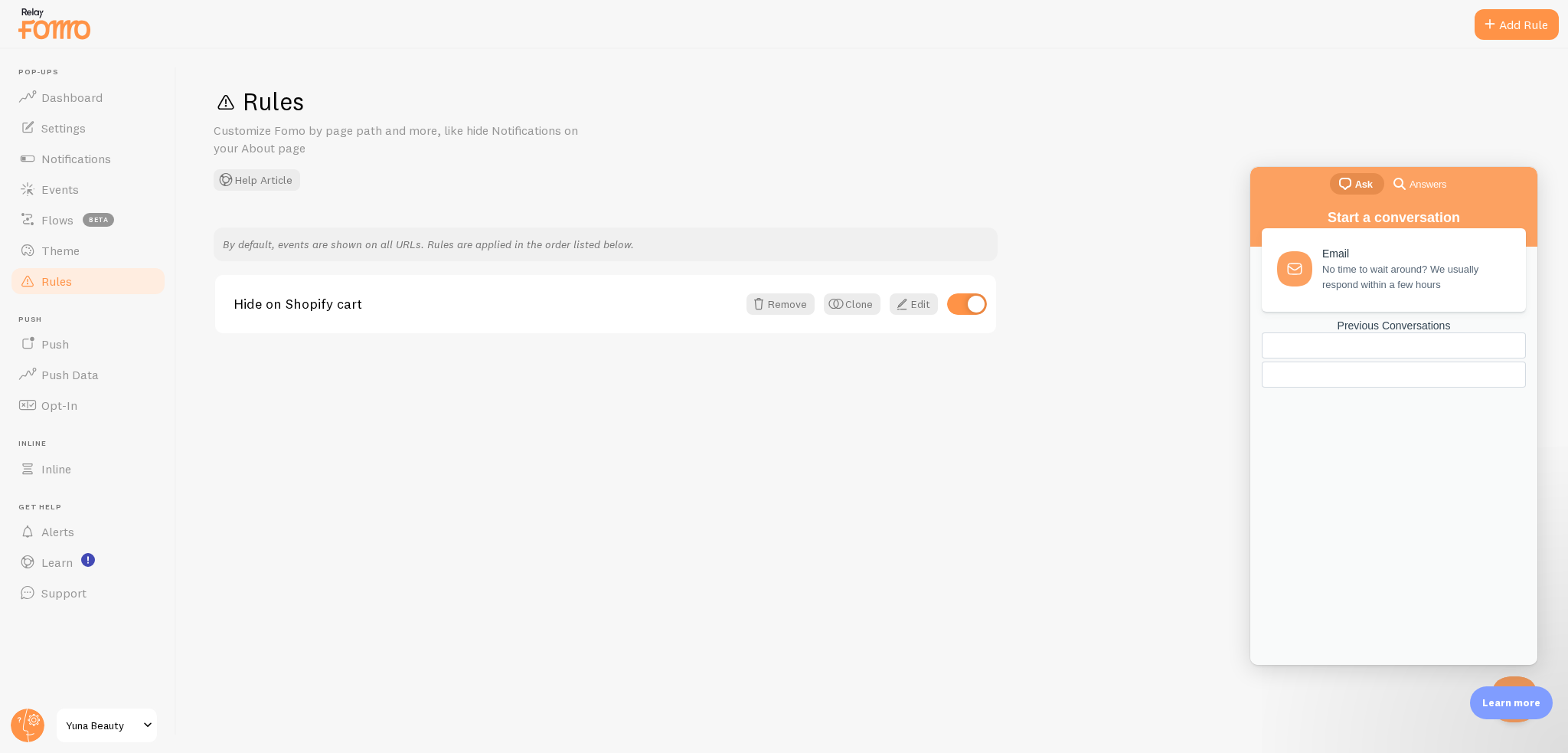
click at [1364, 276] on span "No time to wait around? We usually respond within a few hours" at bounding box center [1415, 278] width 186 height 31
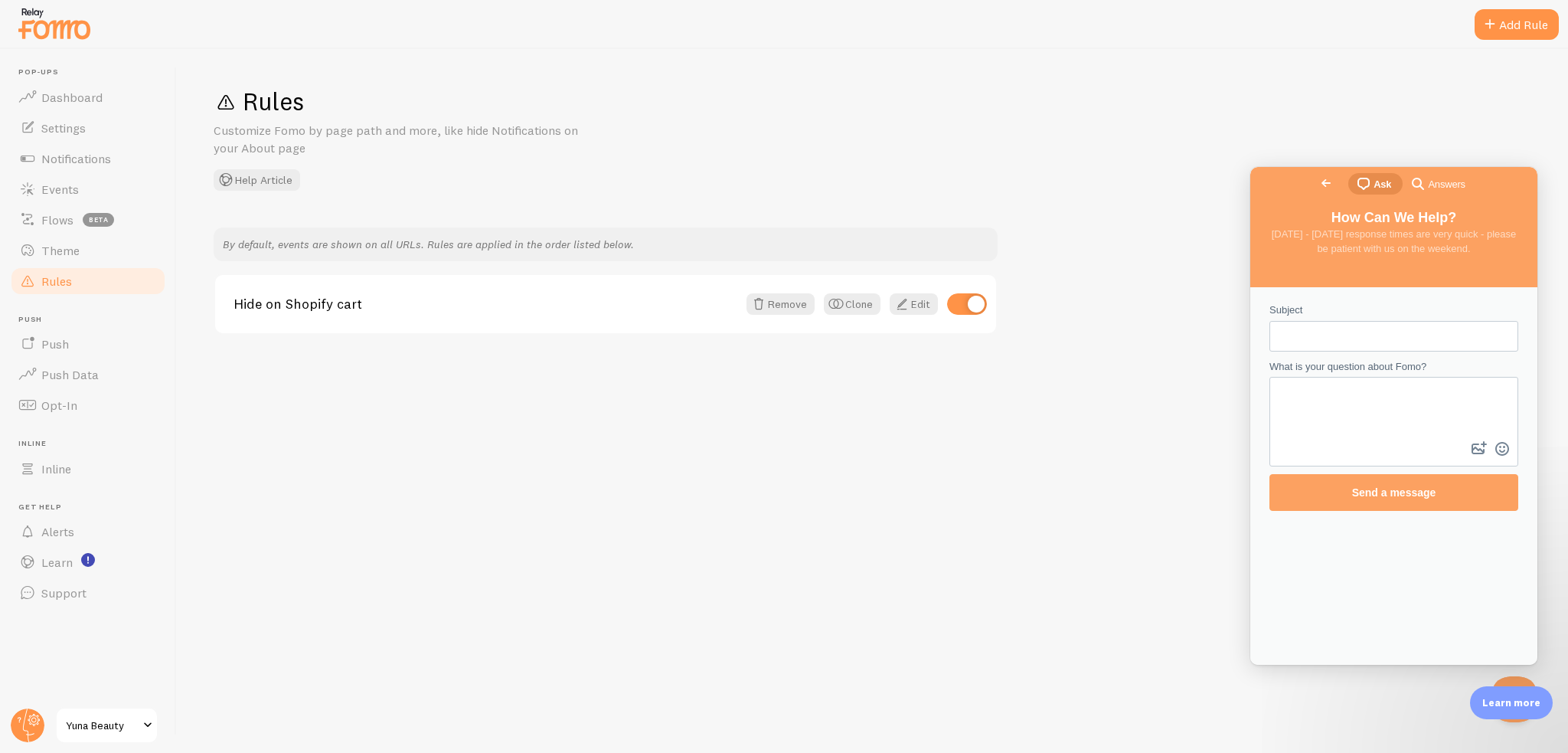
click at [1317, 192] on span "Go back" at bounding box center [1326, 183] width 18 height 18
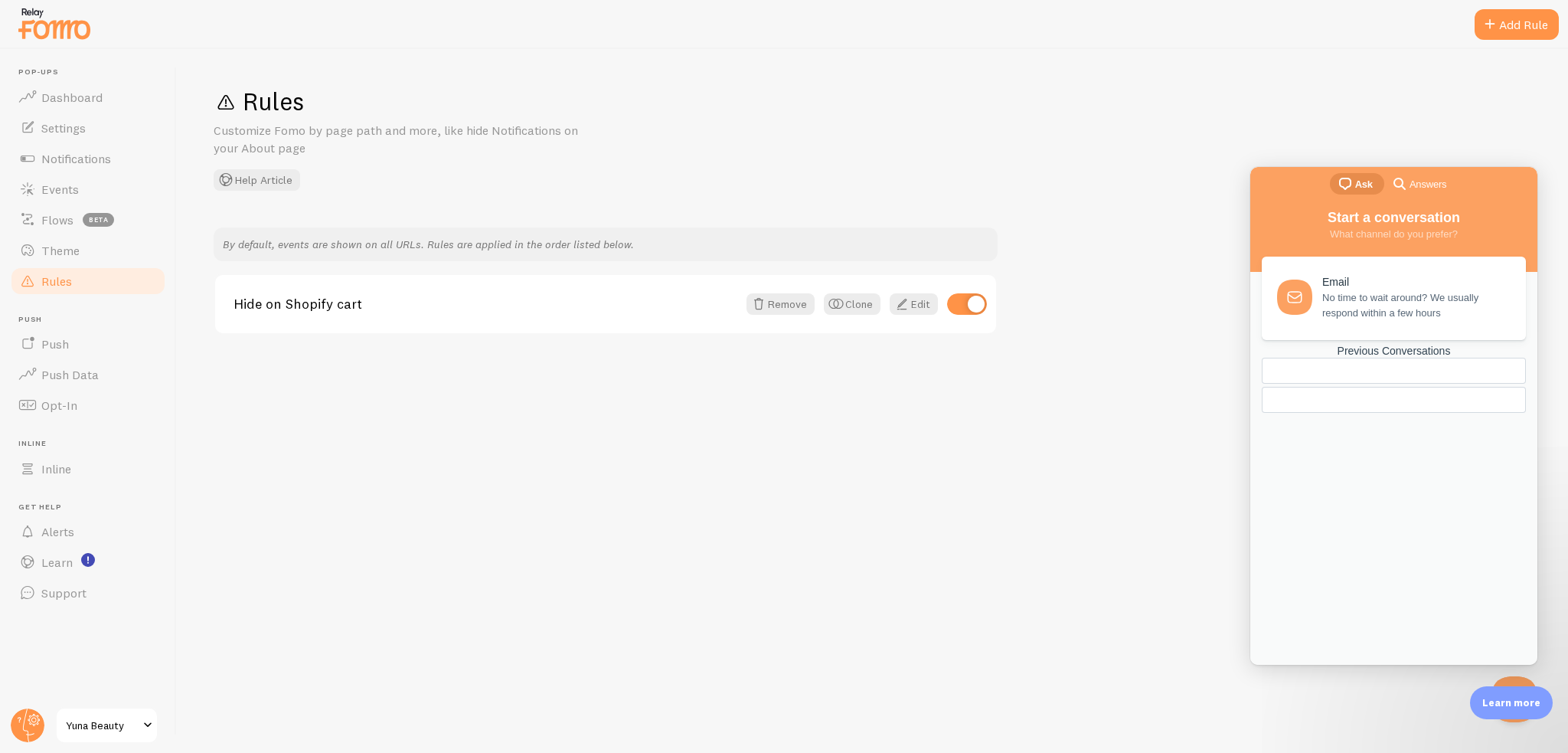
click at [1394, 182] on span "search-medium" at bounding box center [1399, 183] width 18 height 18
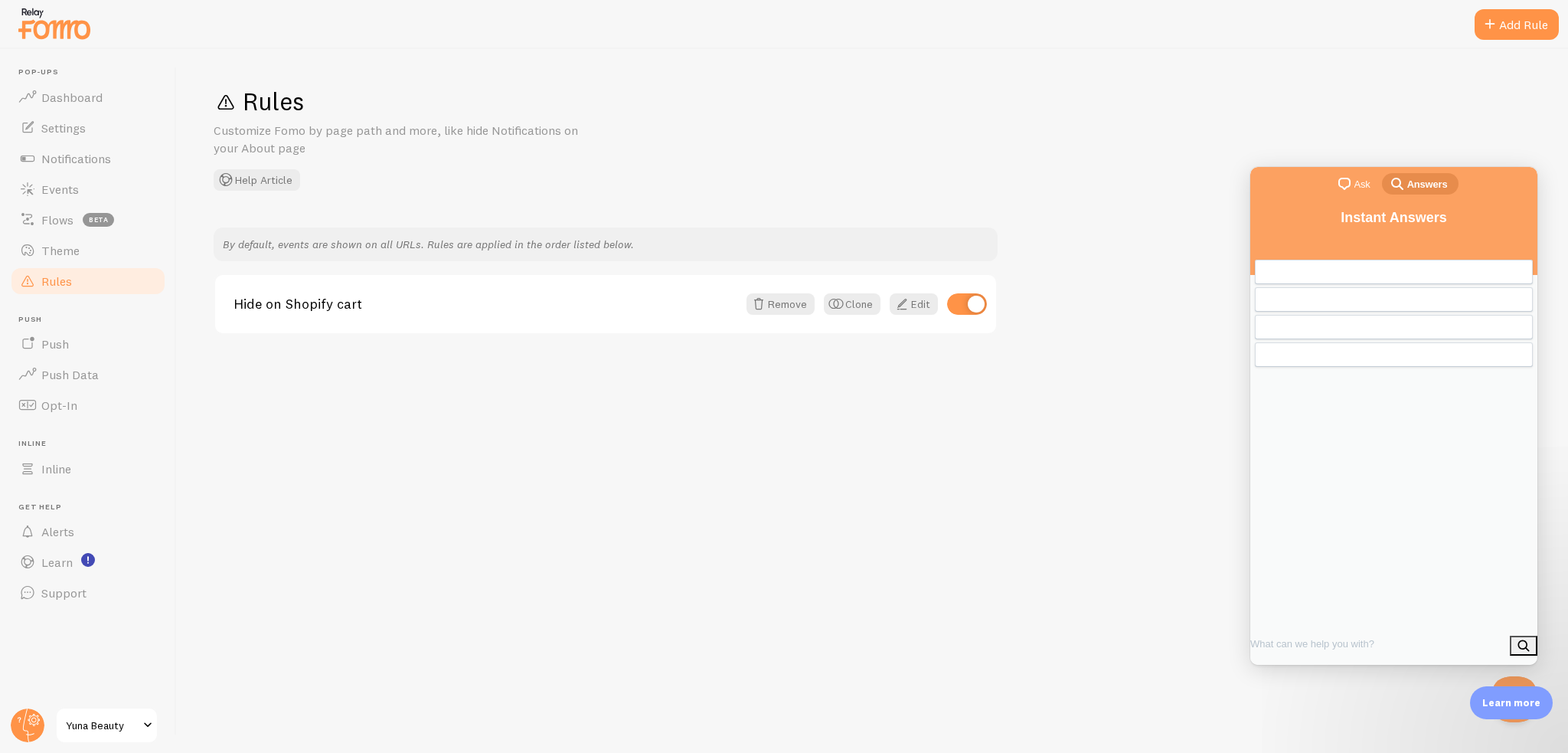
click at [1336, 182] on span "chat-square" at bounding box center [1344, 184] width 18 height 18
click at [1397, 186] on span "search-medium" at bounding box center [1399, 183] width 18 height 18
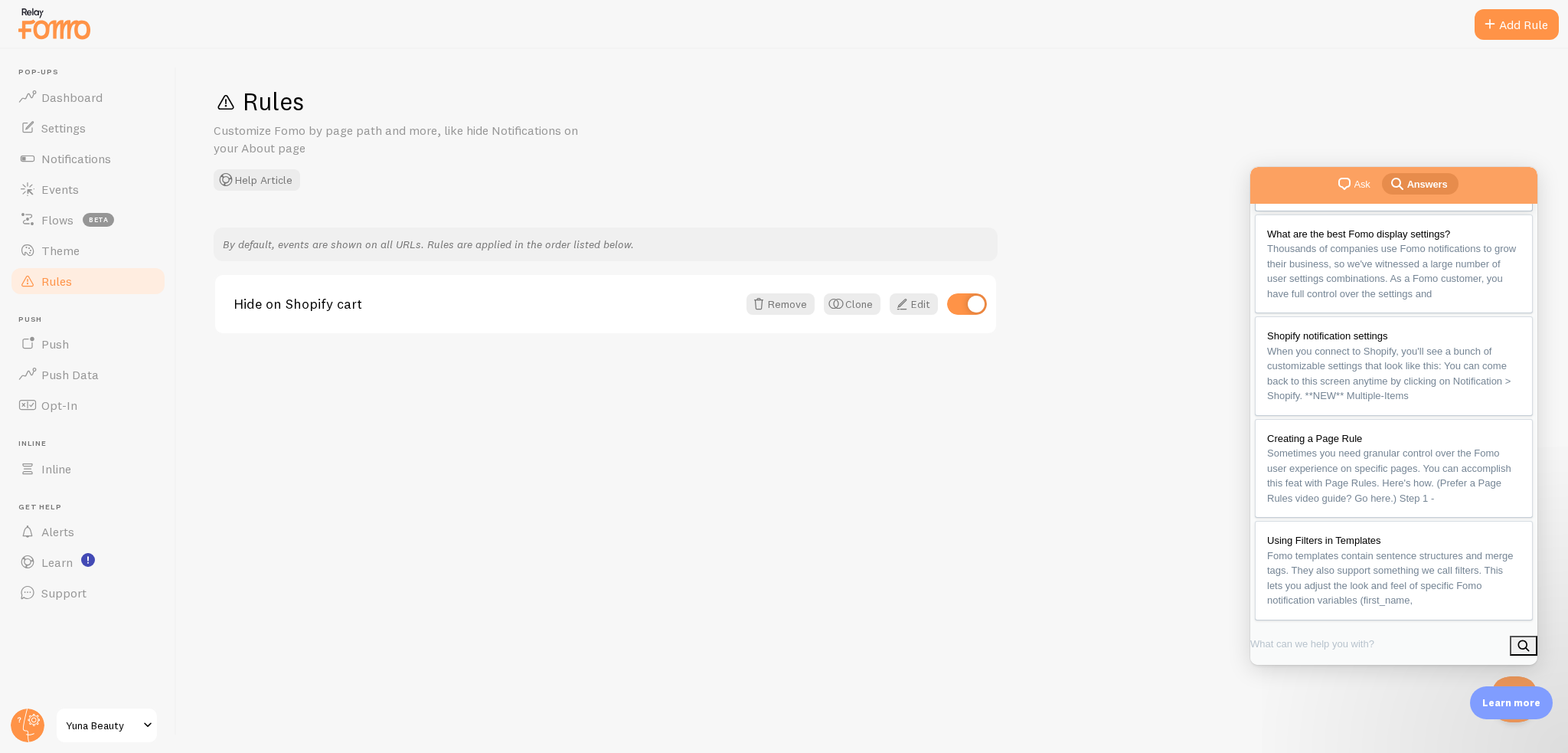
scroll to position [252, 0]
click at [1360, 447] on span "Sometimes you need granular control over the Fomo user experience on specific p…" at bounding box center [1389, 475] width 244 height 57
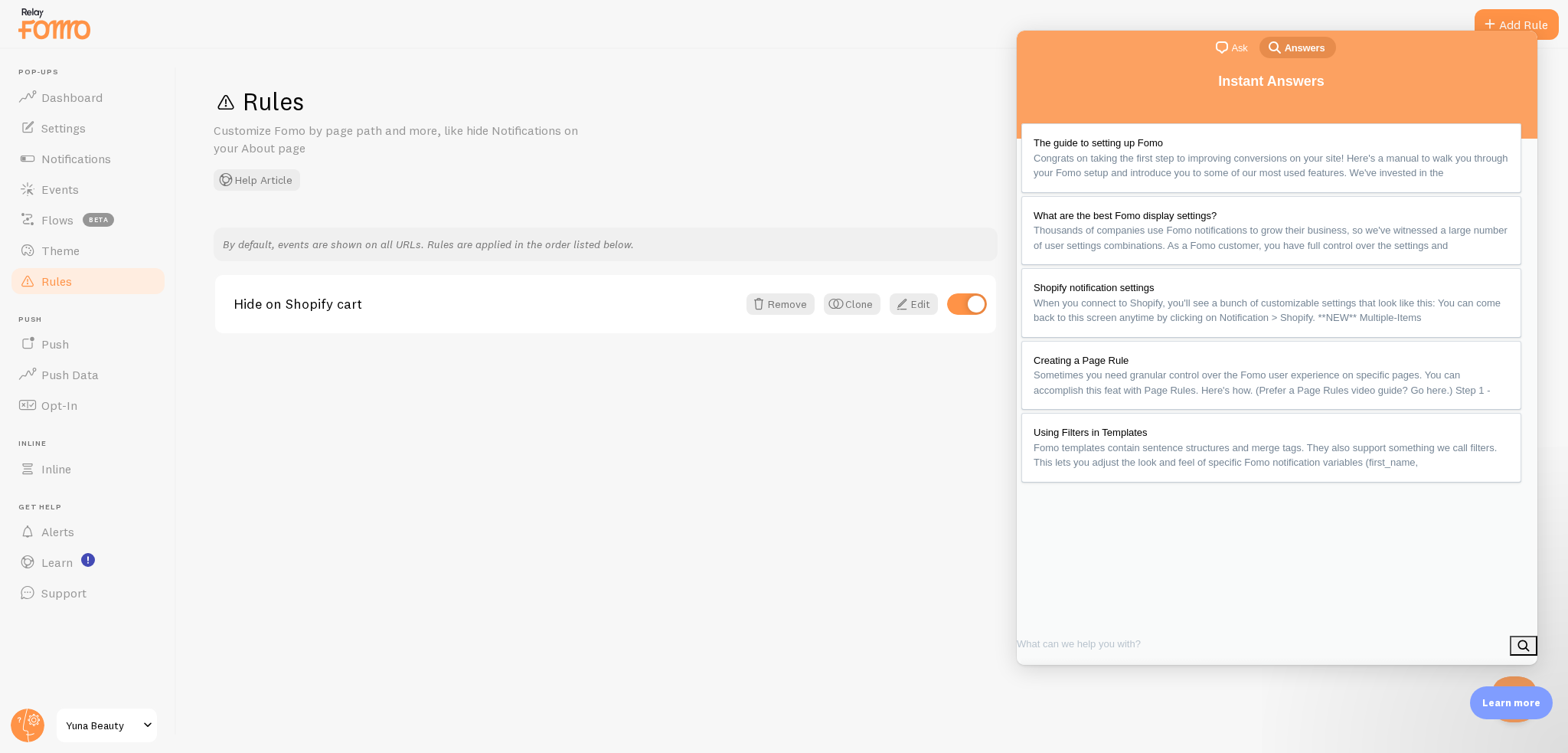
scroll to position [1073, 0]
drag, startPoint x: 807, startPoint y: 418, endPoint x: 1010, endPoint y: 281, distance: 244.9
click at [808, 418] on div "Rules Customize Fomo by page path and more, like hide Notifications on your Abo…" at bounding box center [872, 401] width 1391 height 704
click at [1471, 11] on div at bounding box center [784, 25] width 1568 height 49
click at [1491, 18] on span at bounding box center [1490, 25] width 18 height 18
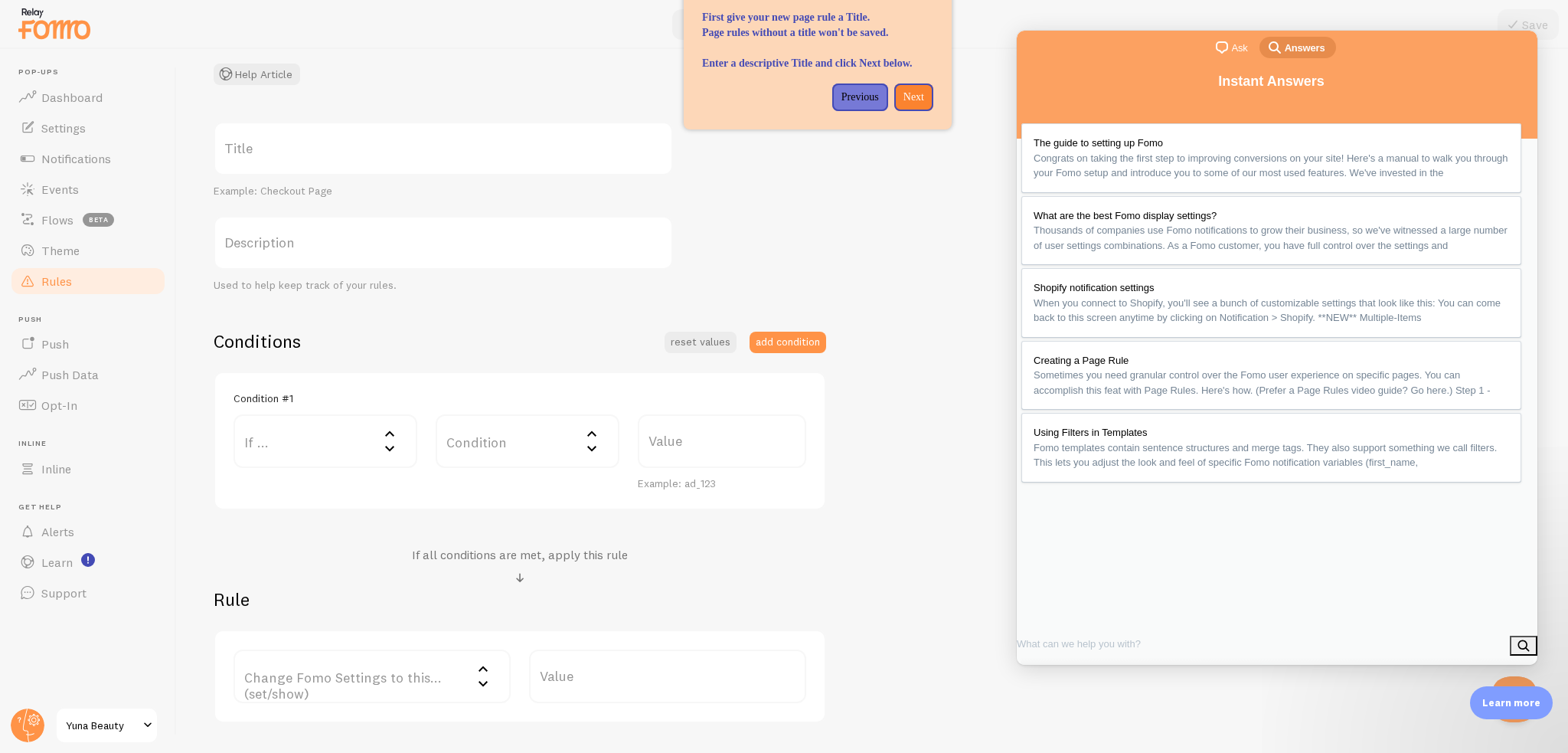
scroll to position [209, 0]
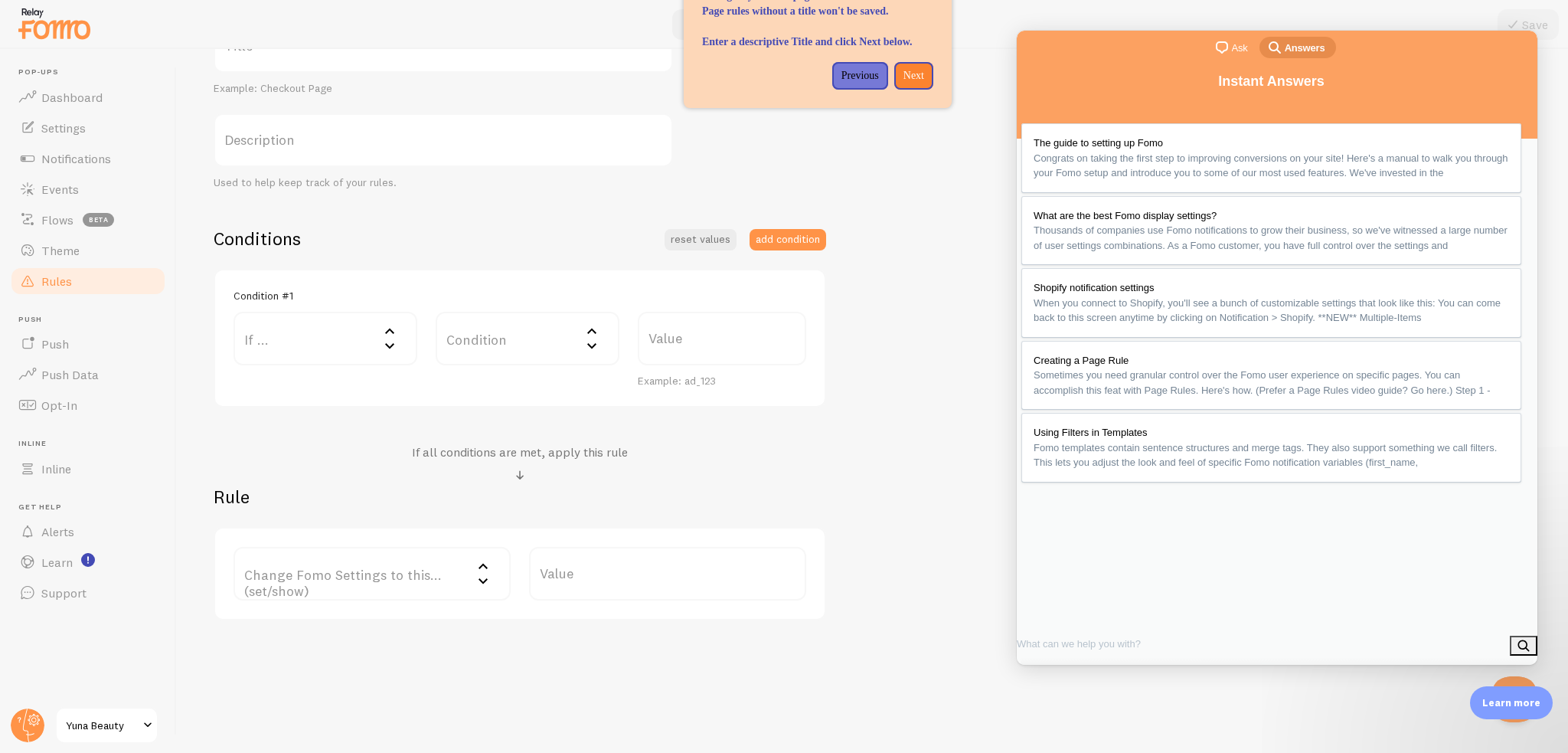
click at [320, 361] on label "If ..." at bounding box center [326, 339] width 184 height 54
click at [429, 264] on div "Conditions reset values add condition Condition #1 If ... If user is on... URL …" at bounding box center [520, 317] width 612 height 181
click at [309, 324] on label "If ..." at bounding box center [326, 339] width 184 height 54
click at [295, 383] on li "URL Path" at bounding box center [326, 388] width 181 height 27
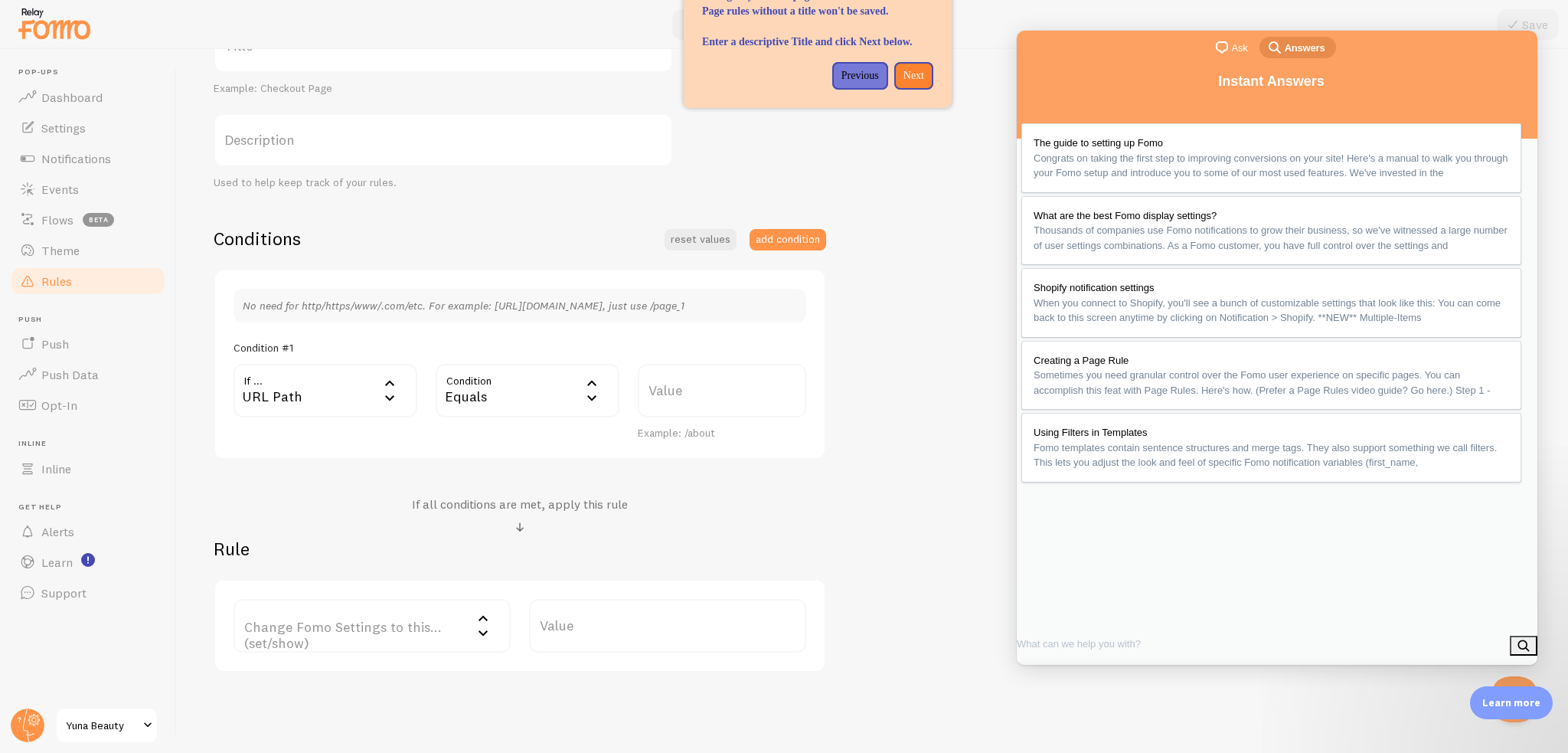
click at [533, 386] on div "Equals" at bounding box center [527, 391] width 184 height 54
click at [494, 428] on li "Equals" at bounding box center [527, 439] width 181 height 27
click at [716, 384] on label "Value" at bounding box center [722, 391] width 169 height 54
click at [716, 384] on input "Value" at bounding box center [722, 391] width 169 height 54
click at [723, 386] on label "Value" at bounding box center [722, 391] width 169 height 54
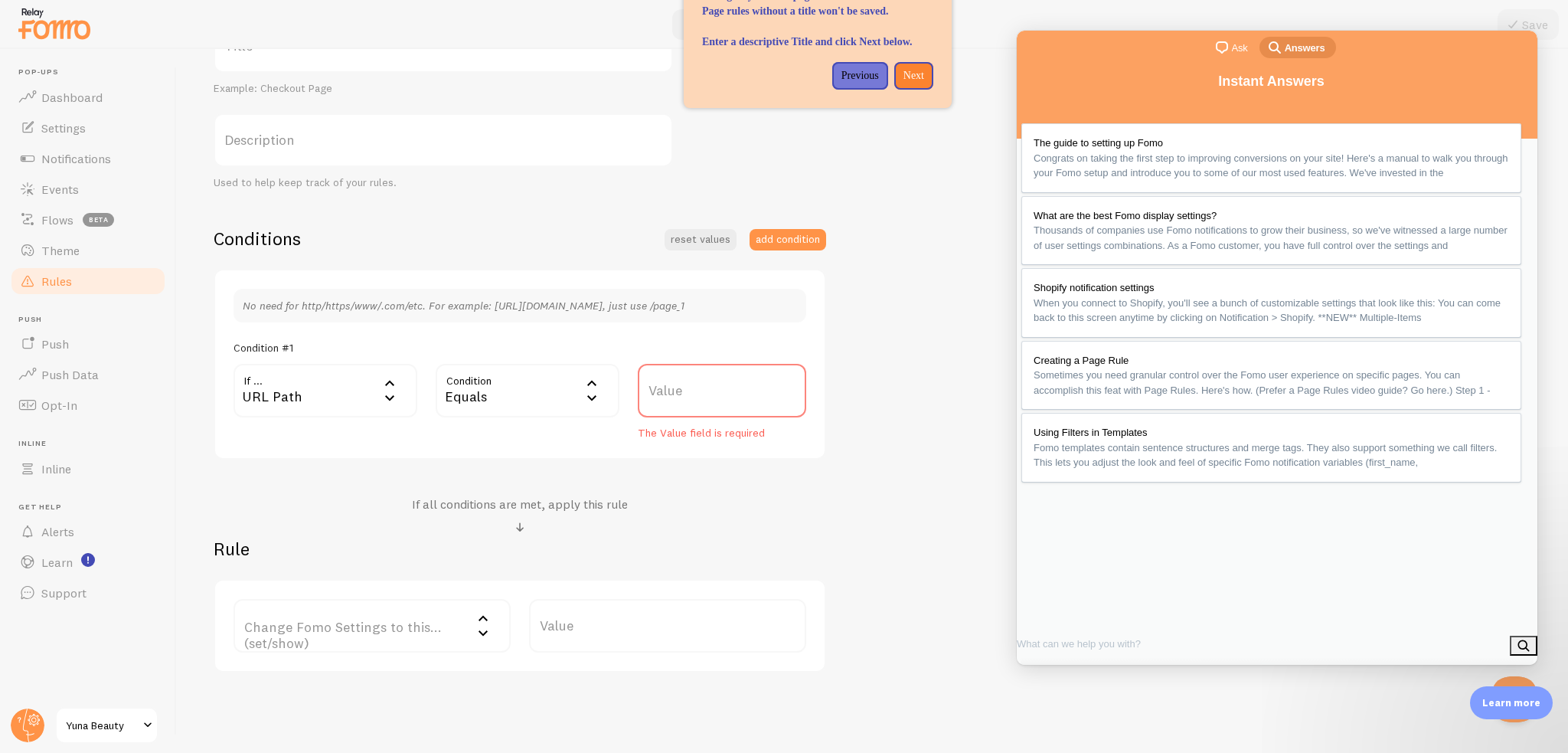
click at [723, 386] on input "Value" at bounding box center [722, 391] width 169 height 54
click at [897, 394] on div "Title Example: Checkout Page Description Used to help keep track of your rules.…" at bounding box center [872, 346] width 1317 height 653
drag, startPoint x: 860, startPoint y: 396, endPoint x: 850, endPoint y: 443, distance: 48.1
click at [859, 397] on div "Title Example: Checkout Page Description Used to help keep track of your rules.…" at bounding box center [872, 346] width 1317 height 653
click at [846, 462] on div "Title Example: Checkout Page Description Used to help keep track of your rules.…" at bounding box center [872, 346] width 1317 height 653
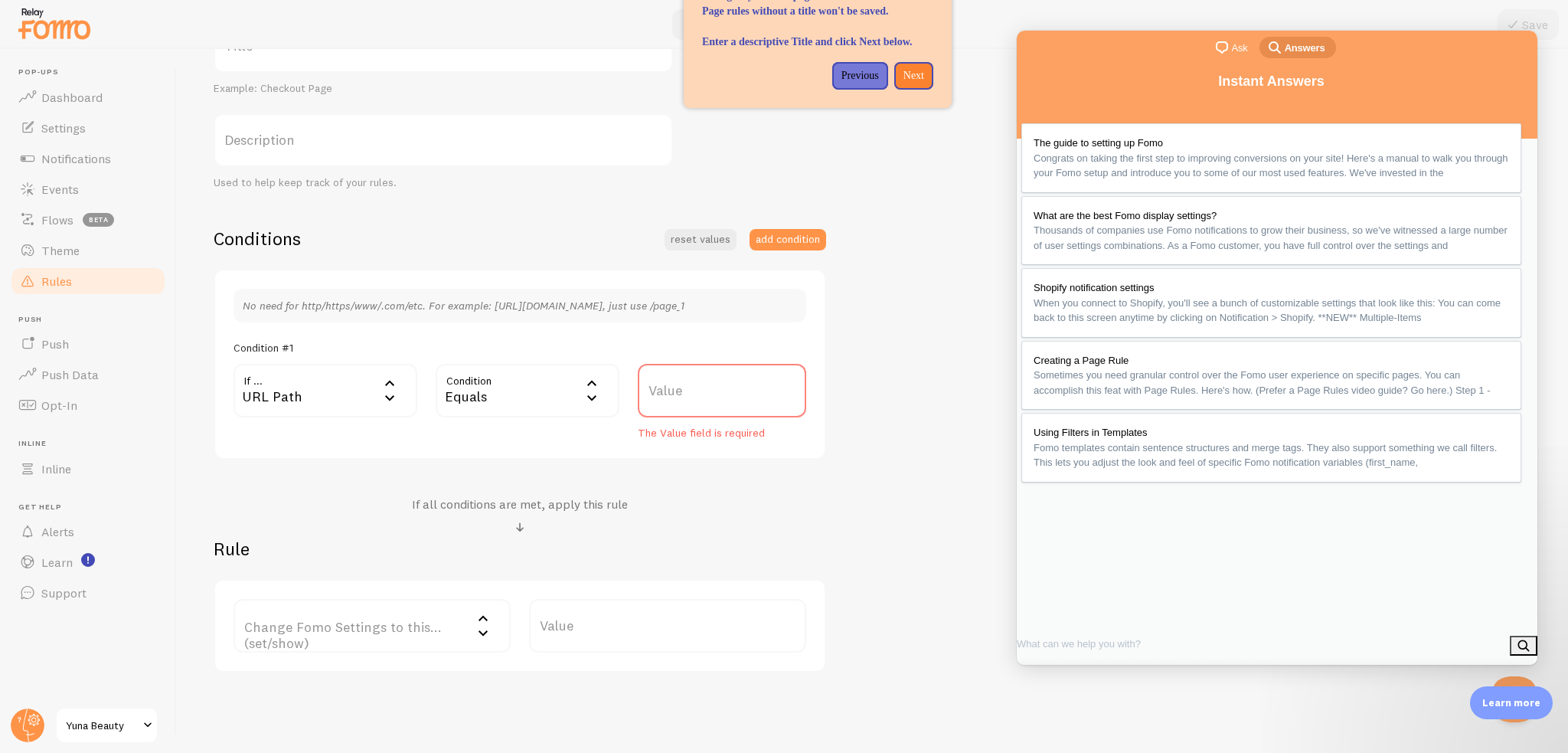
click at [715, 375] on label "Value" at bounding box center [722, 391] width 169 height 54
click at [715, 375] on input "Value" at bounding box center [722, 391] width 169 height 54
paste input "pages/annie-gps-landing-page-aug-10-23-53-44?_ab=0&key=1755093398541"
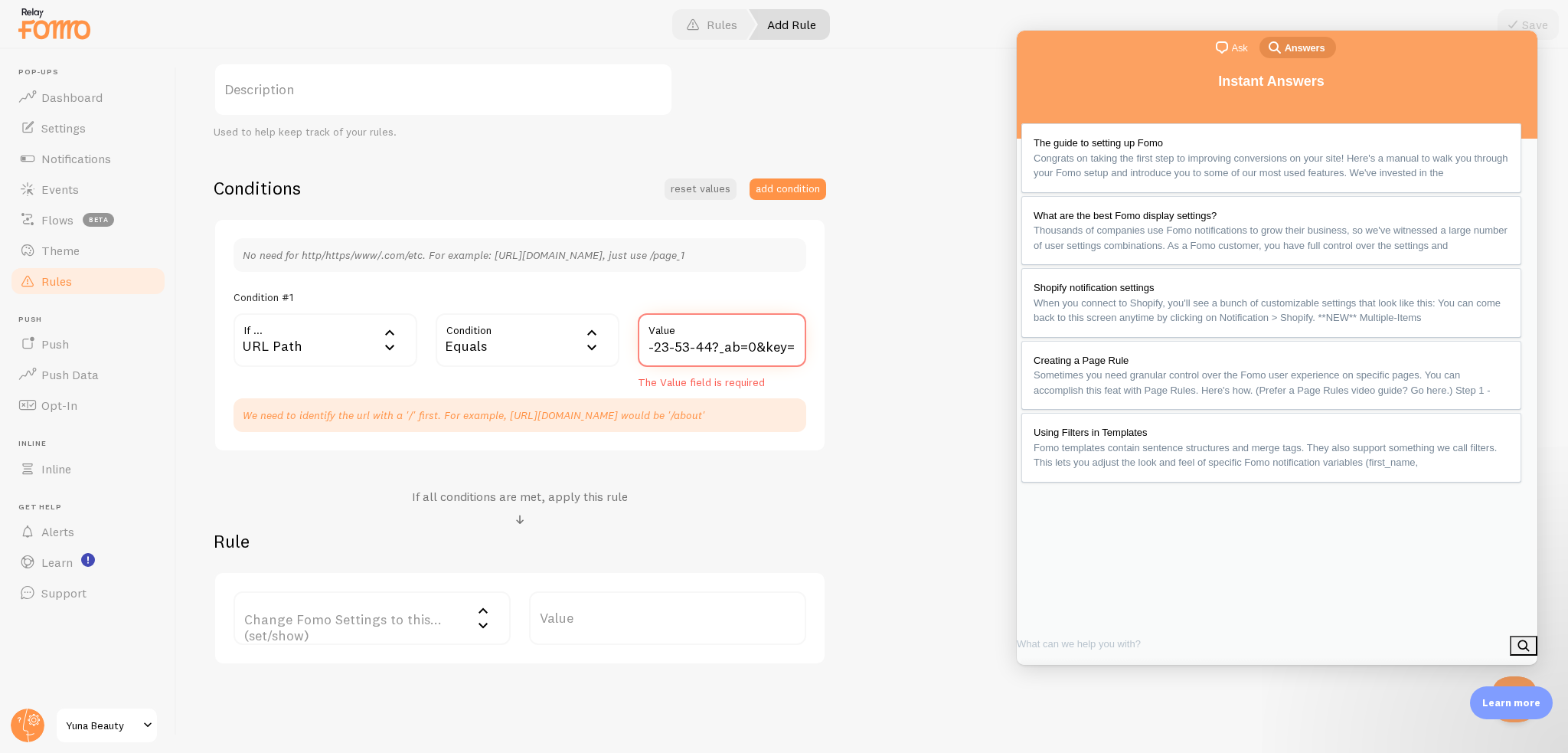
scroll to position [285, 0]
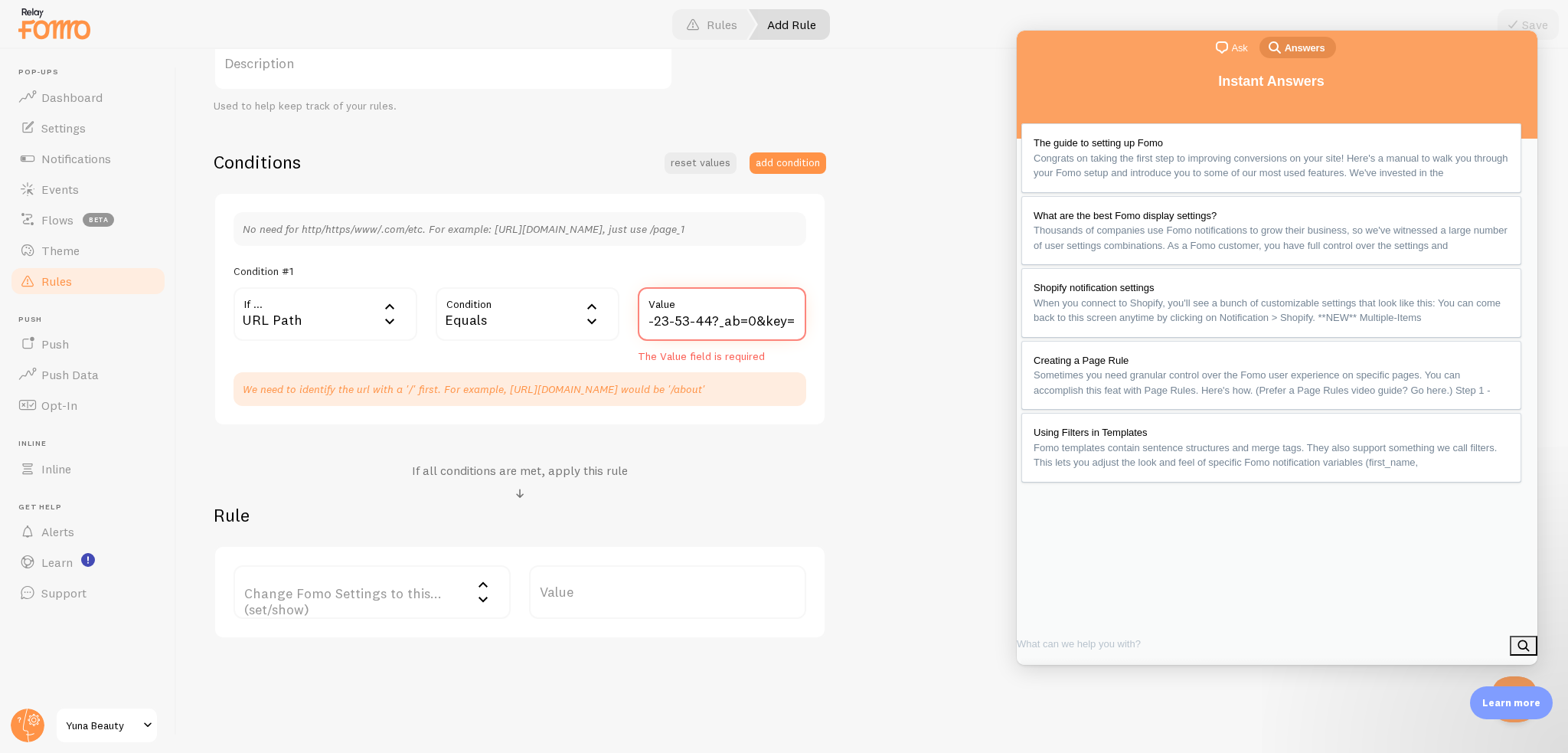
type input "pages/annie-gps-landing-page-aug-10-23-53-44?_ab=0&key=1755093398541"
click at [716, 409] on div "No need for http/https/www/.com/etc. For example: http://www.yourwebsite.com/pa…" at bounding box center [520, 310] width 612 height 235
click at [411, 591] on label "Change Fomo Settings to this... (set/show)" at bounding box center [372, 592] width 277 height 54
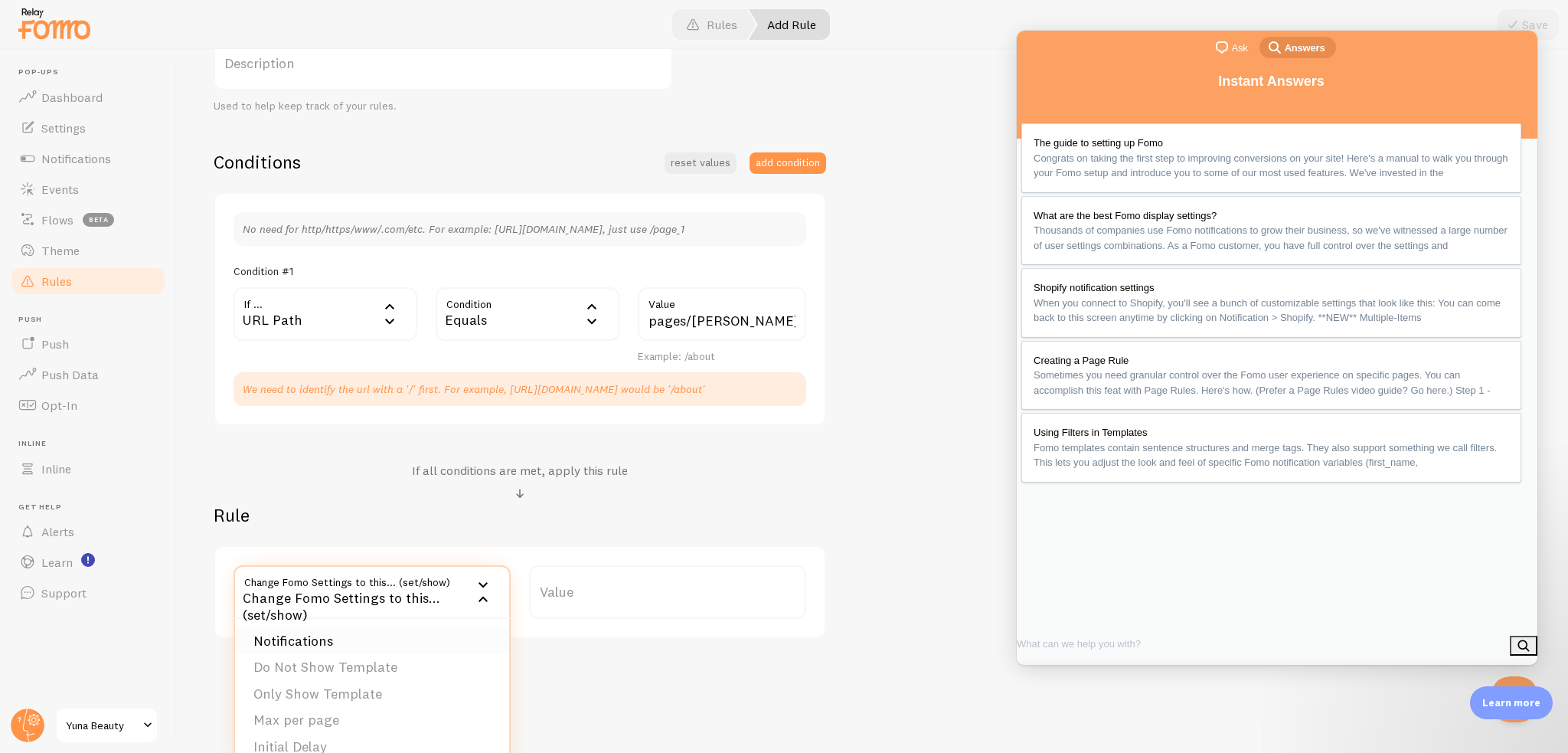
click at [349, 640] on li "Notifications" at bounding box center [372, 641] width 274 height 27
click at [639, 584] on label "Options" at bounding box center [668, 592] width 277 height 54
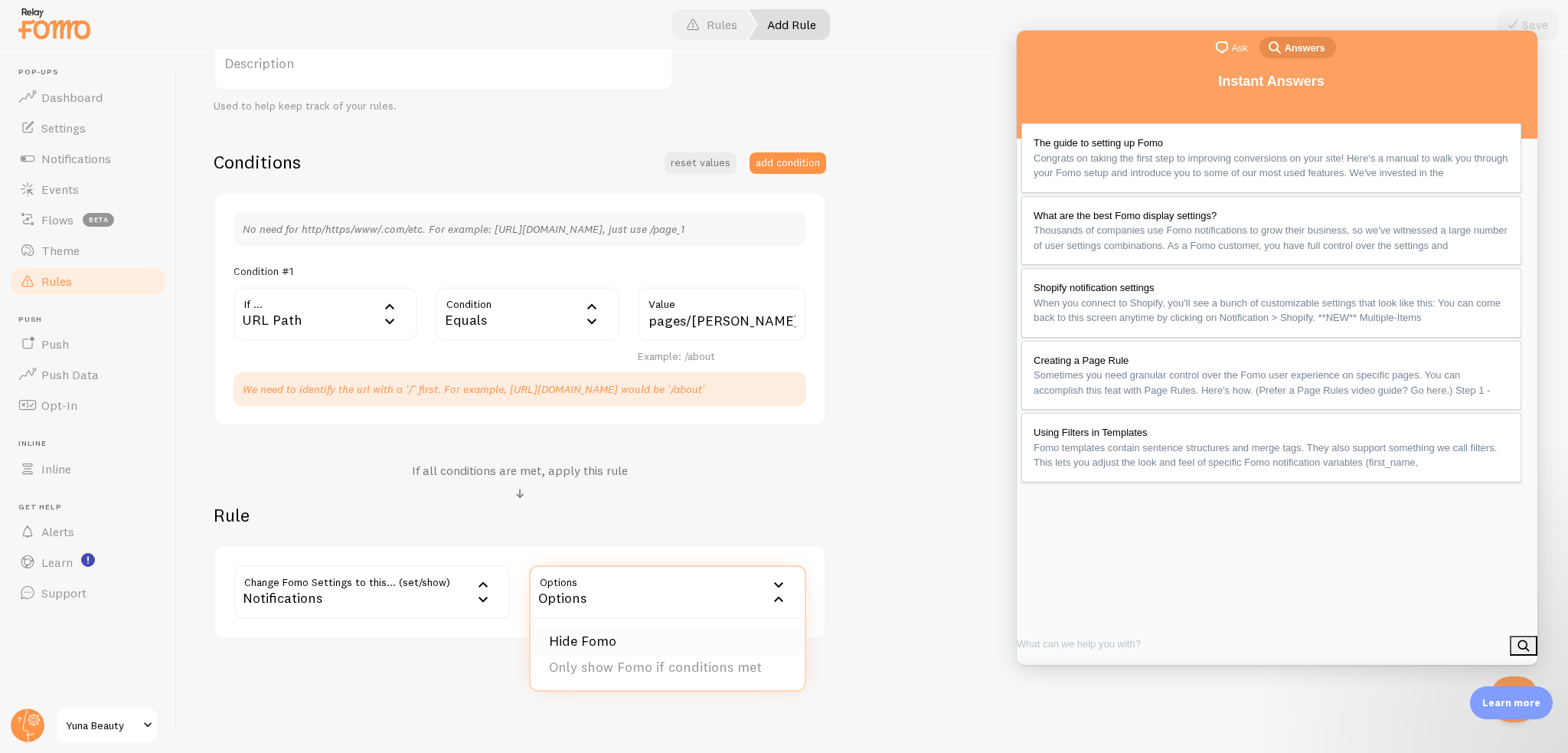
click at [603, 636] on li "Hide Fomo" at bounding box center [668, 641] width 274 height 27
drag, startPoint x: 634, startPoint y: 626, endPoint x: 643, endPoint y: 613, distance: 15.8
click at [635, 624] on div "Change Fomo Settings to this... (set/show) show Notifications Notifications Do …" at bounding box center [520, 592] width 612 height 94
click at [645, 612] on div "Hide Fomo" at bounding box center [668, 592] width 277 height 54
click at [631, 636] on li "Hide Fomo" at bounding box center [668, 641] width 274 height 27
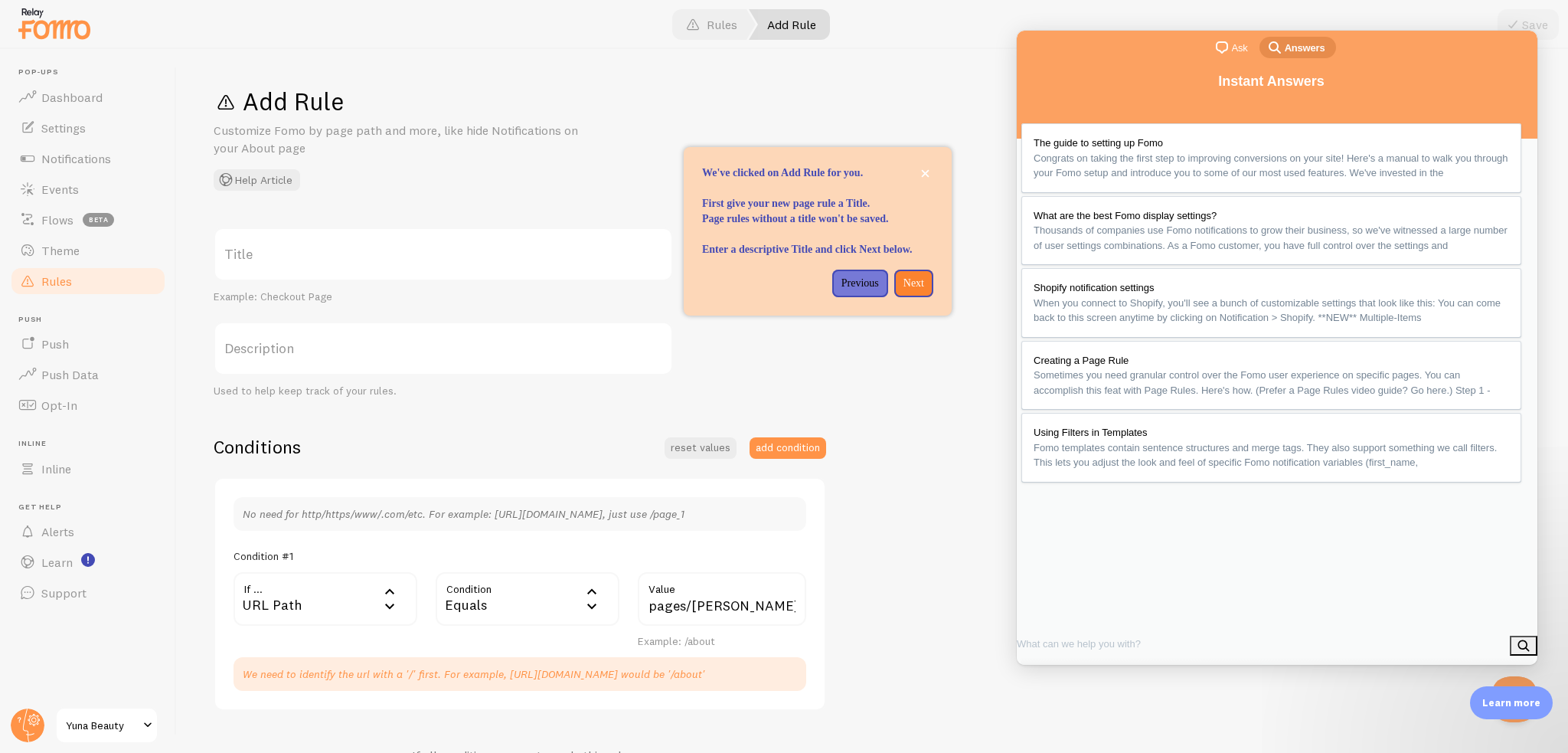
click at [1048, 672] on button "Close" at bounding box center [1035, 682] width 28 height 20
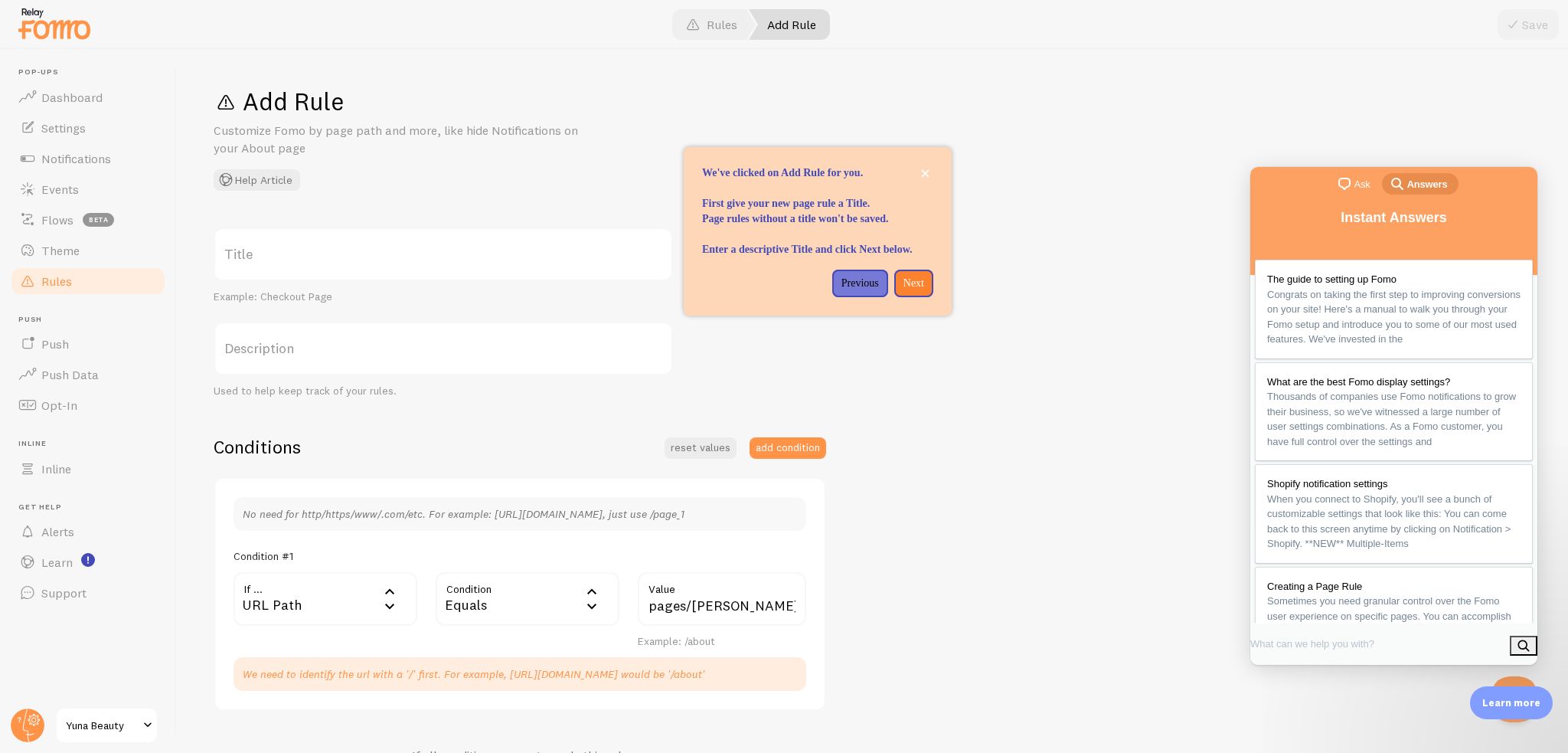
drag, startPoint x: 1497, startPoint y: 82, endPoint x: 1478, endPoint y: 110, distance: 33.8
click at [1497, 82] on div "Add Rule Customize Fomo by page path and more, like hide Notifications on your …" at bounding box center [872, 401] width 1391 height 704
click at [910, 291] on p "Next" at bounding box center [914, 284] width 21 height 15
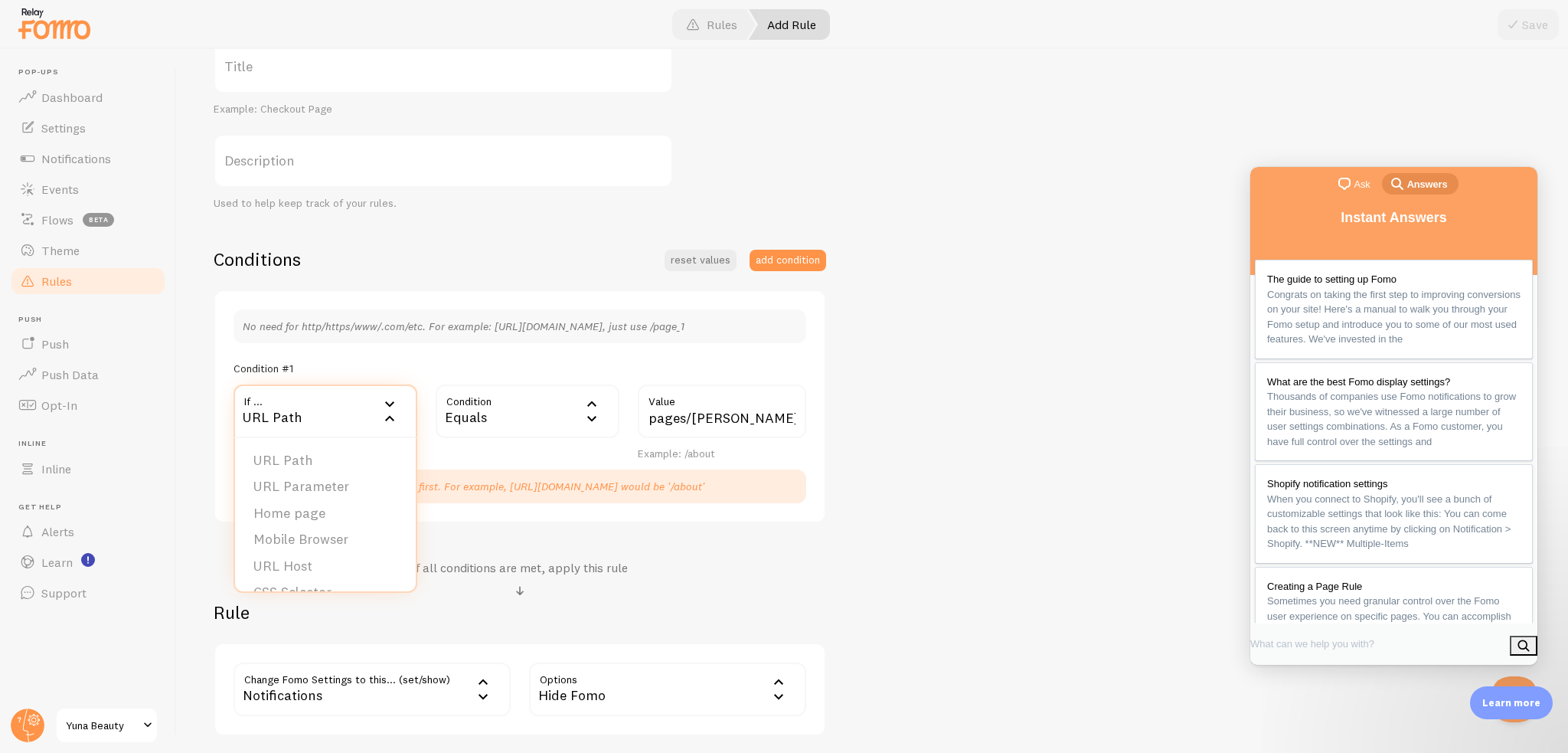
scroll to position [304, 0]
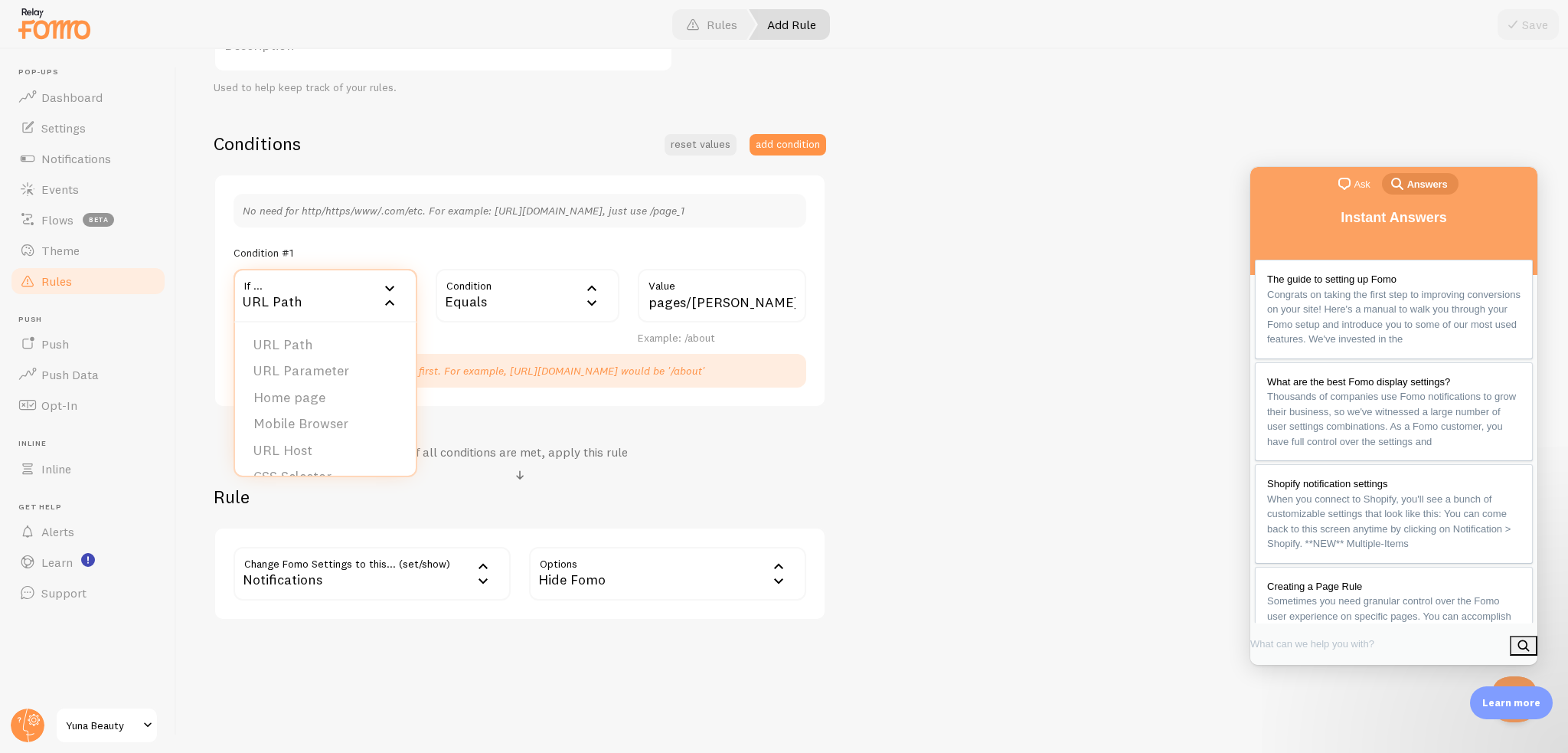
click at [354, 288] on div "URL Path" at bounding box center [326, 296] width 184 height 54
click at [359, 300] on div "URL Path" at bounding box center [326, 296] width 184 height 54
click at [333, 303] on div "URL Path" at bounding box center [326, 296] width 184 height 54
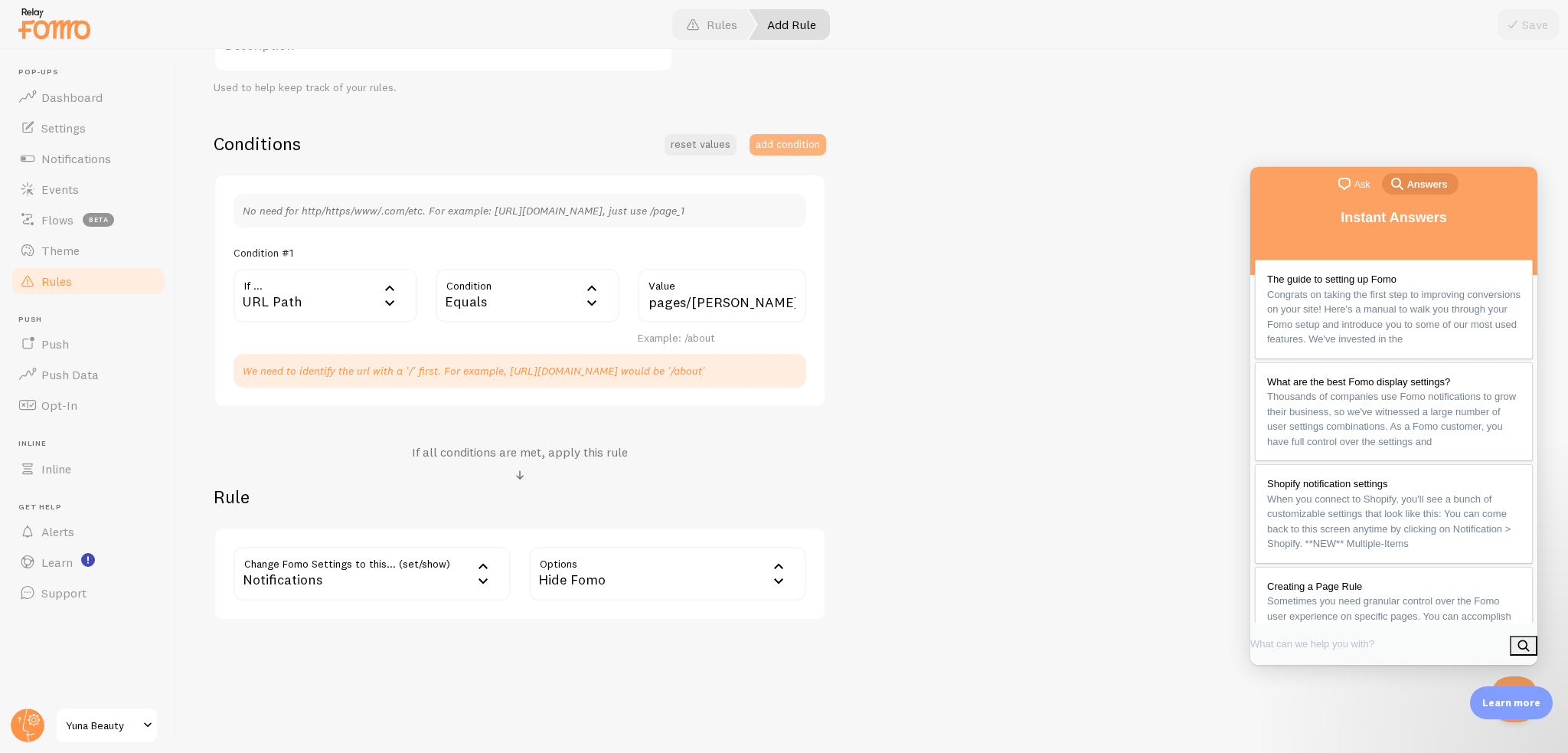
click at [799, 137] on button "add condition" at bounding box center [788, 145] width 77 height 21
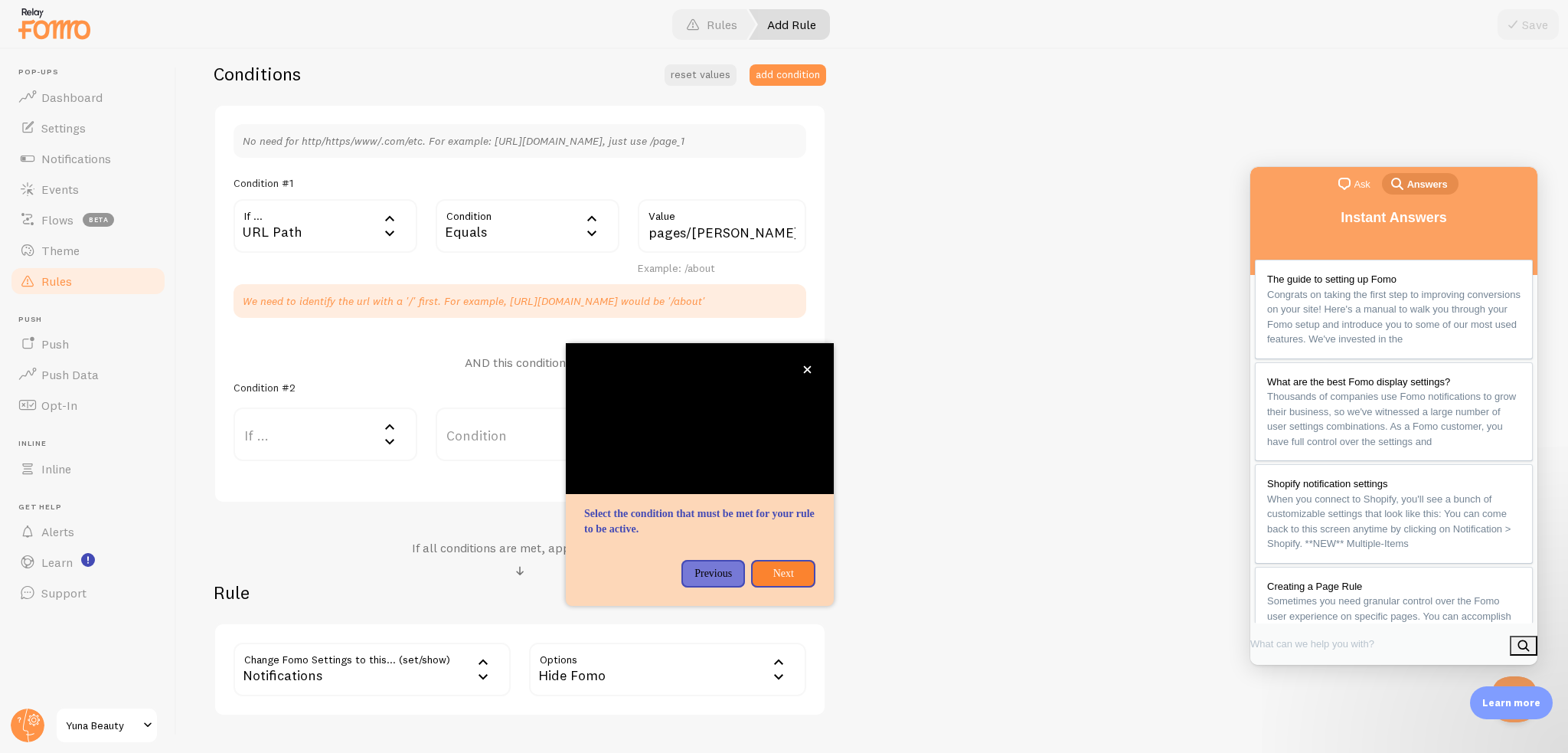
scroll to position [469, 0]
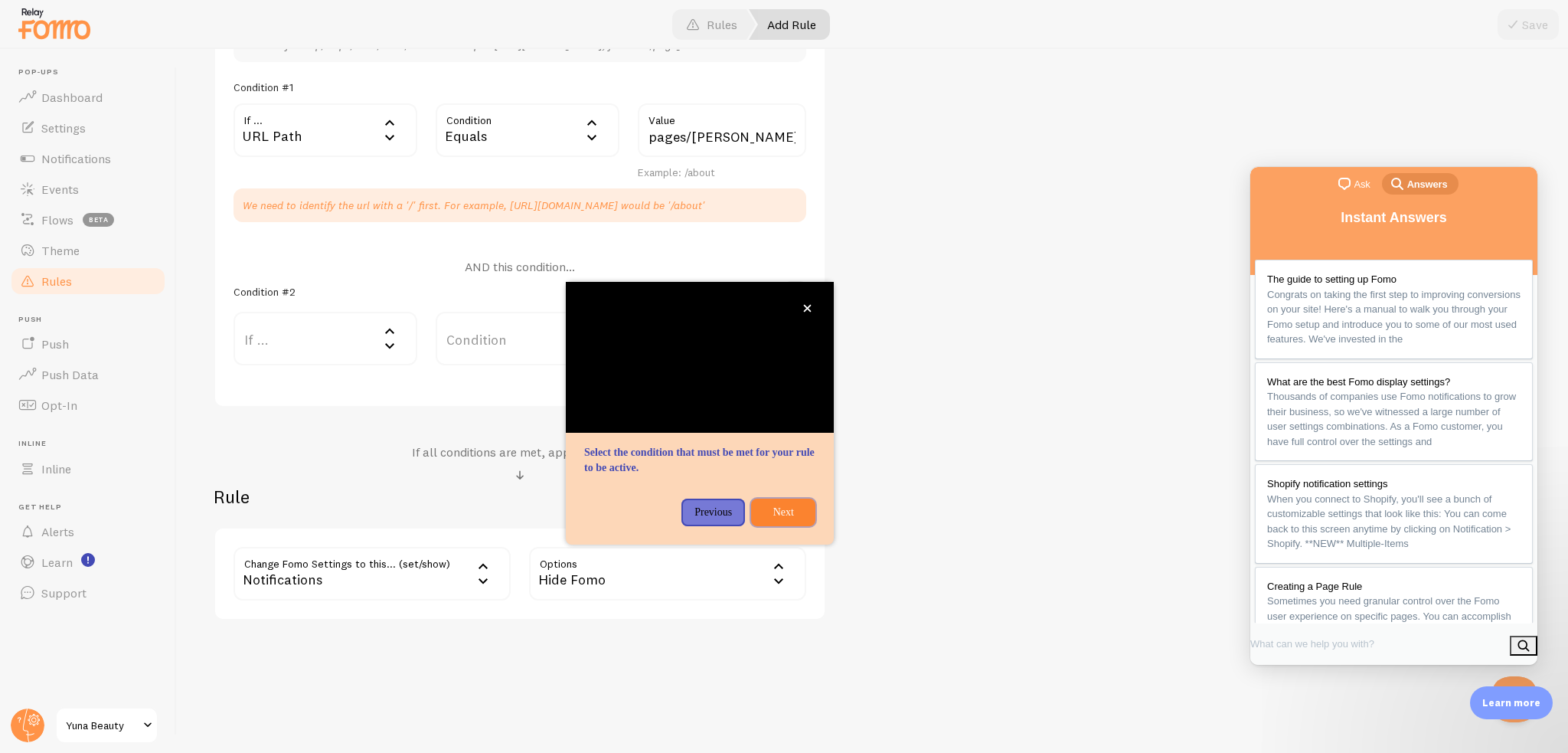
drag, startPoint x: 797, startPoint y: 511, endPoint x: 671, endPoint y: 461, distance: 135.6
click at [671, 460] on div "Select the condition that must be met for your rule to be active." at bounding box center [700, 413] width 268 height 263
click at [919, 372] on div "Title Example: Checkout Page Description Used to help keep track of your rules.…" at bounding box center [872, 189] width 1317 height 862
click at [772, 520] on button "Next" at bounding box center [783, 512] width 64 height 28
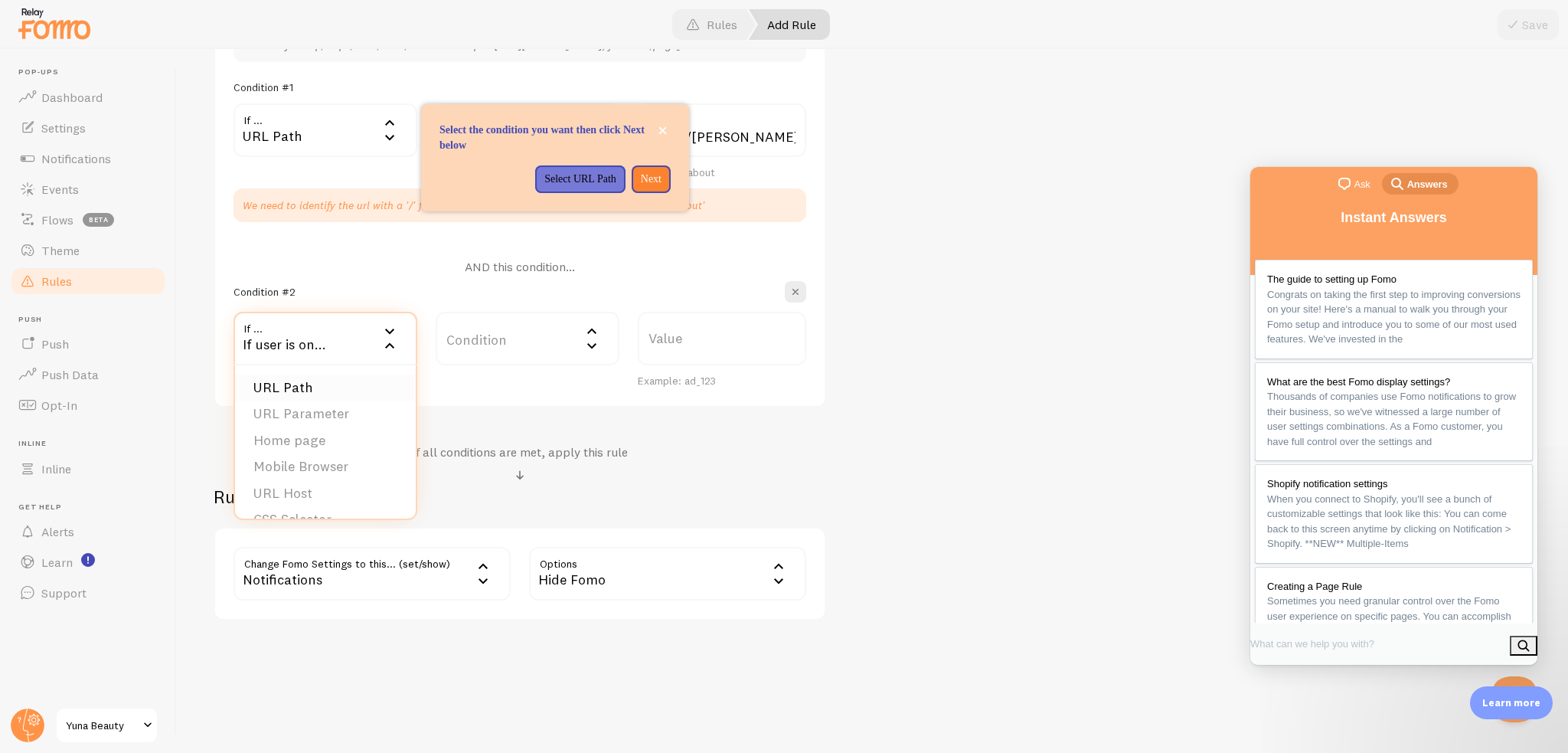
click at [303, 384] on li "URL Path" at bounding box center [326, 388] width 181 height 27
click at [653, 176] on p "Next" at bounding box center [651, 179] width 21 height 15
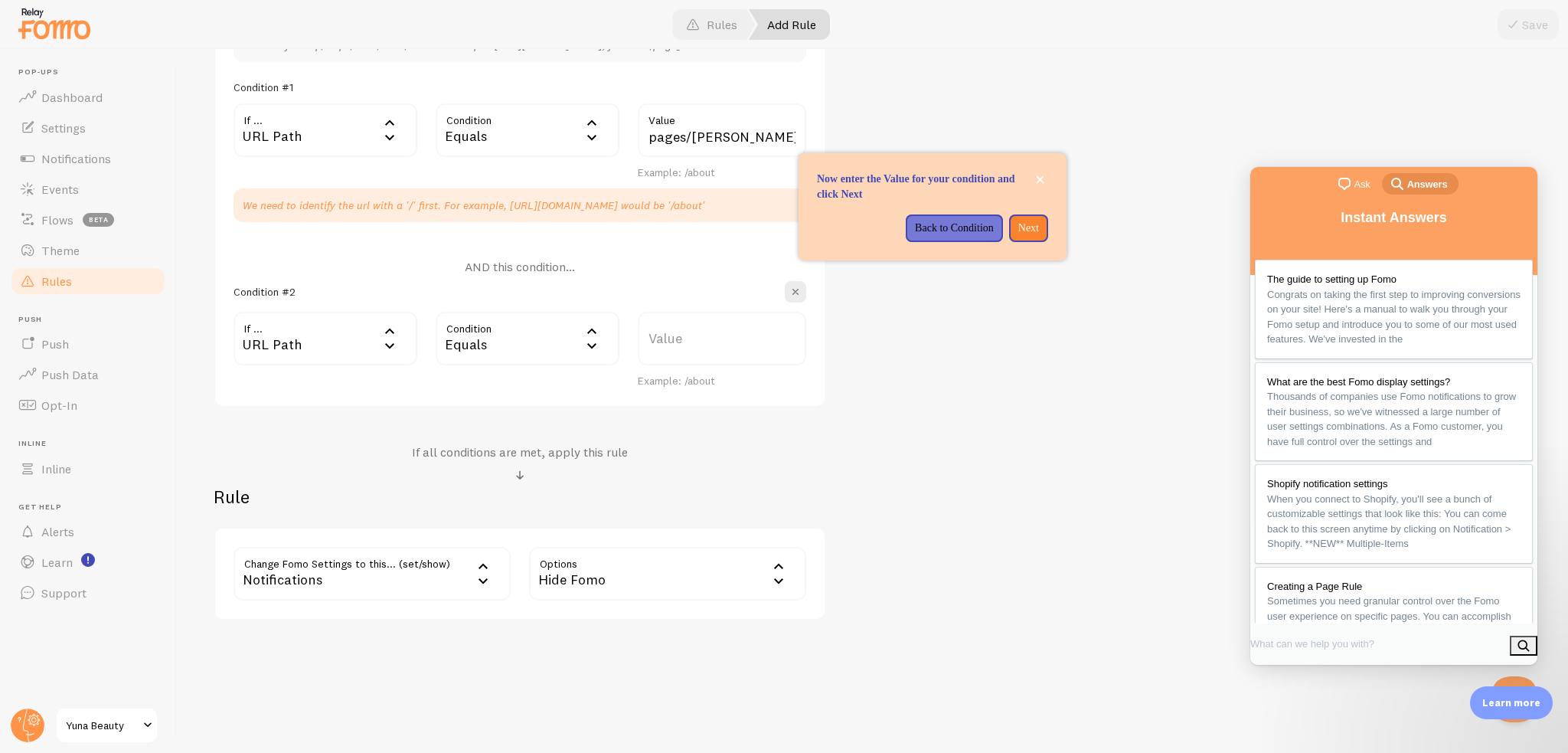
click at [1050, 227] on div "Back to Condition Next" at bounding box center [933, 229] width 268 height 28
click at [1040, 229] on button "Next" at bounding box center [1028, 229] width 39 height 28
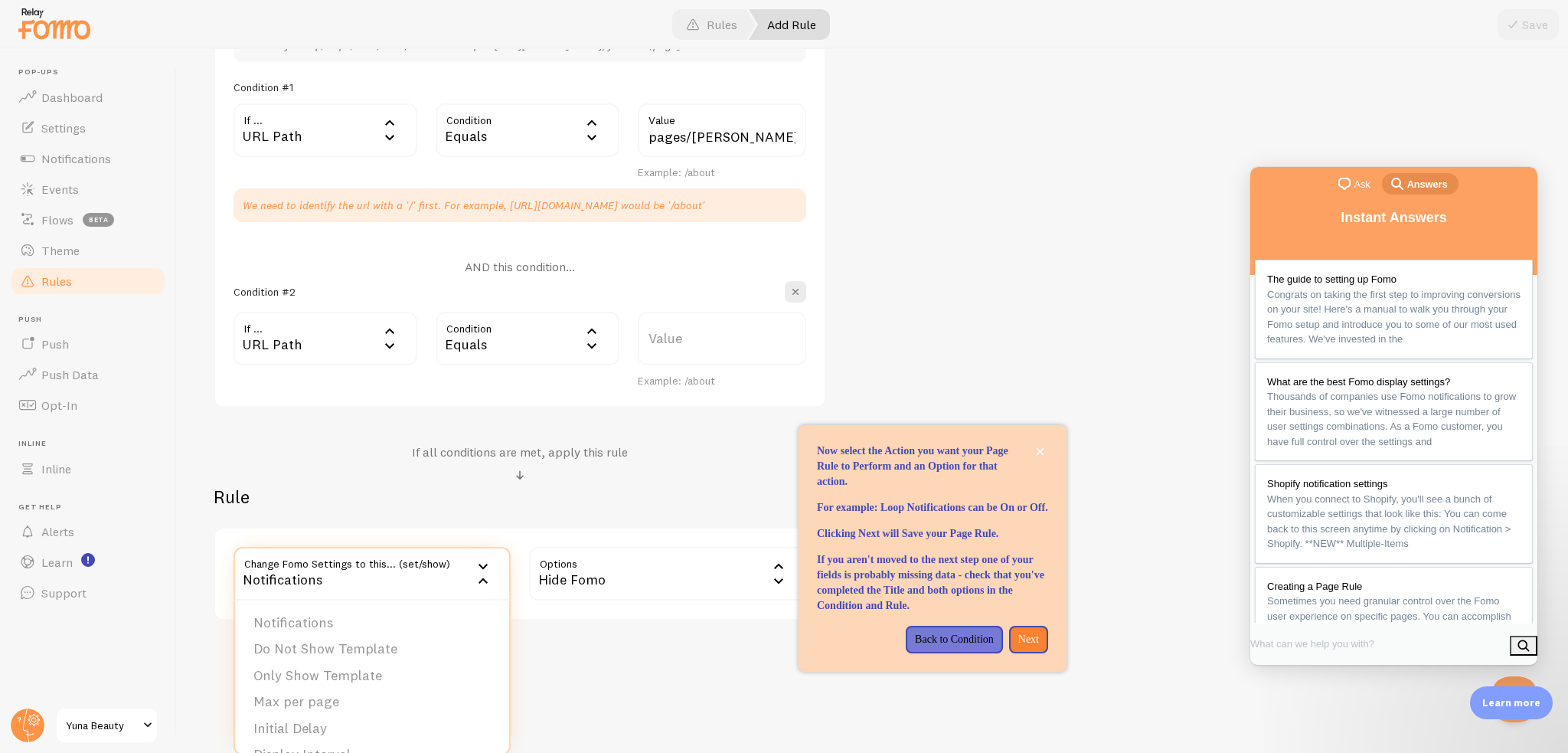
drag, startPoint x: 390, startPoint y: 584, endPoint x: 447, endPoint y: 590, distance: 57.3
click at [391, 585] on div "Notifications" at bounding box center [372, 574] width 277 height 54
click at [1042, 653] on button "Next" at bounding box center [1028, 640] width 39 height 28
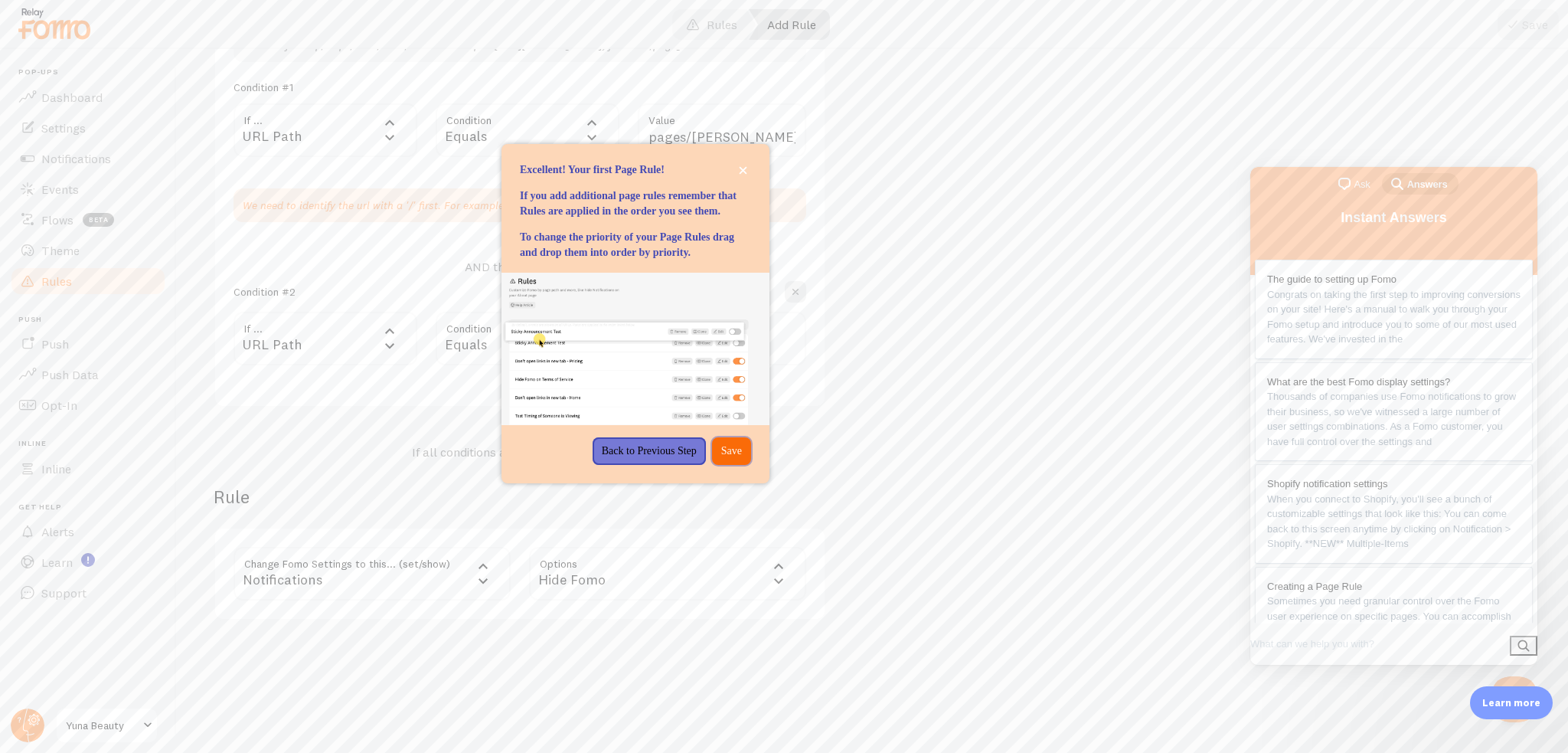
click at [726, 465] on button "Save" at bounding box center [731, 451] width 39 height 28
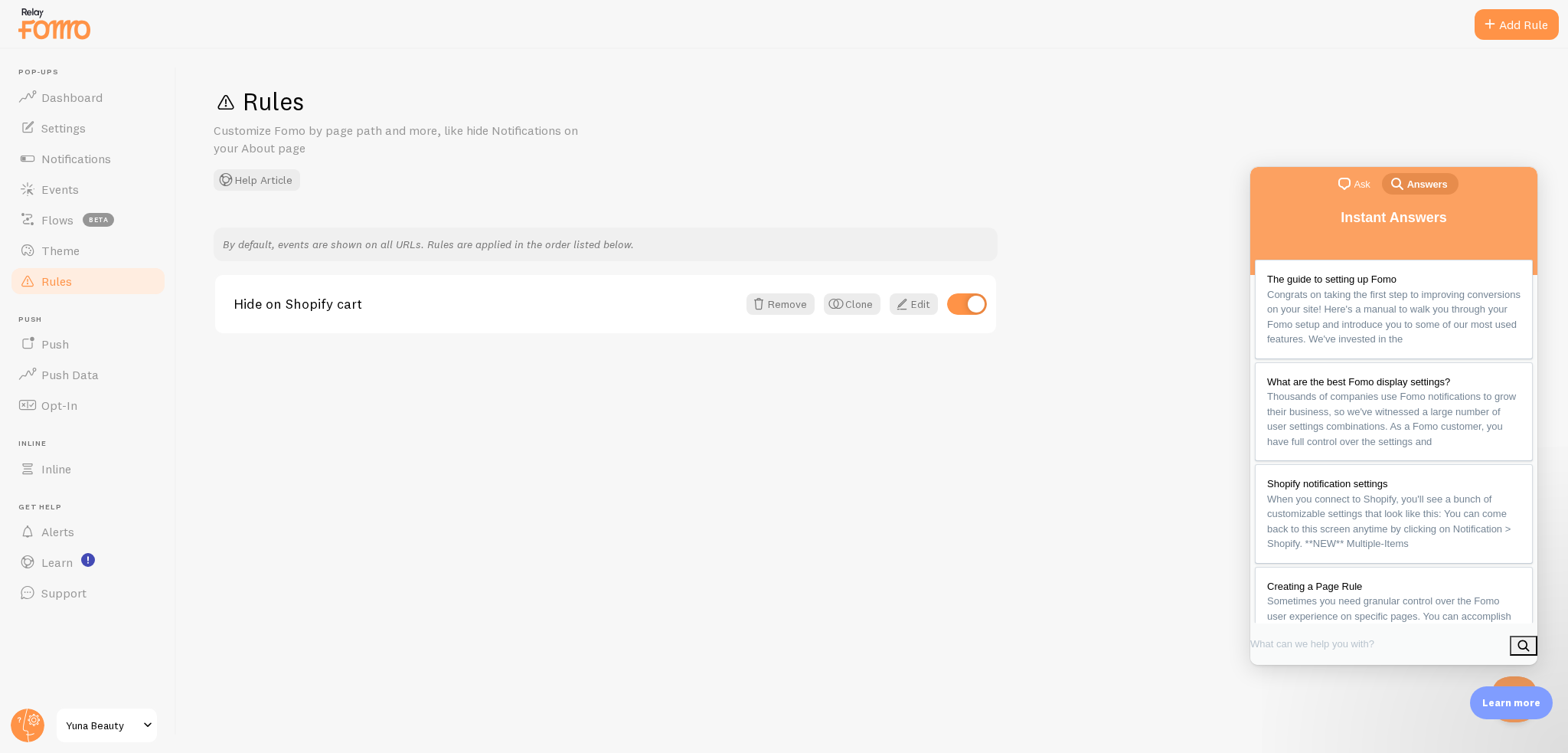
click at [85, 278] on link "Rules" at bounding box center [88, 281] width 158 height 31
click at [1514, 25] on div "Add Rule" at bounding box center [1517, 25] width 84 height 31
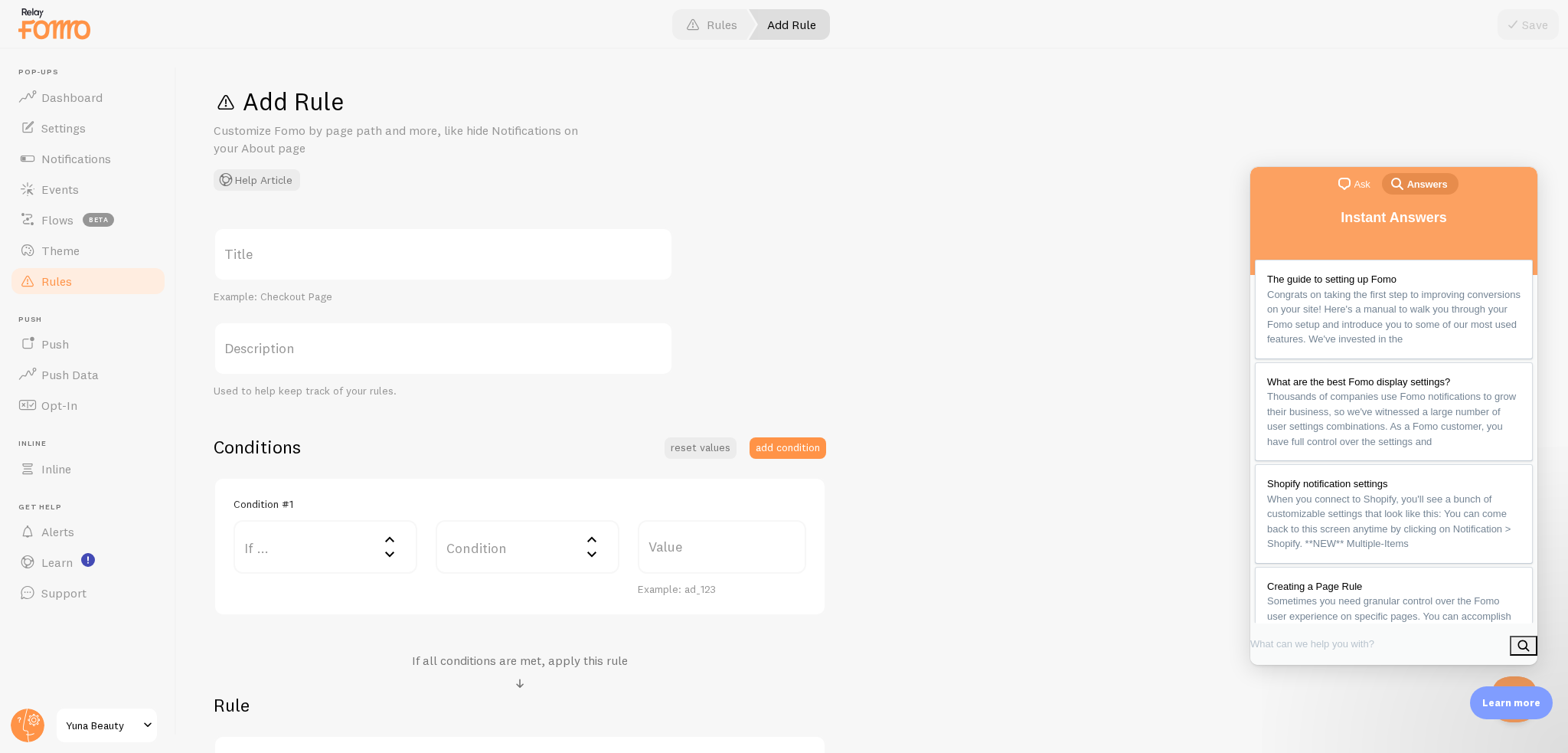
scroll to position [209, 0]
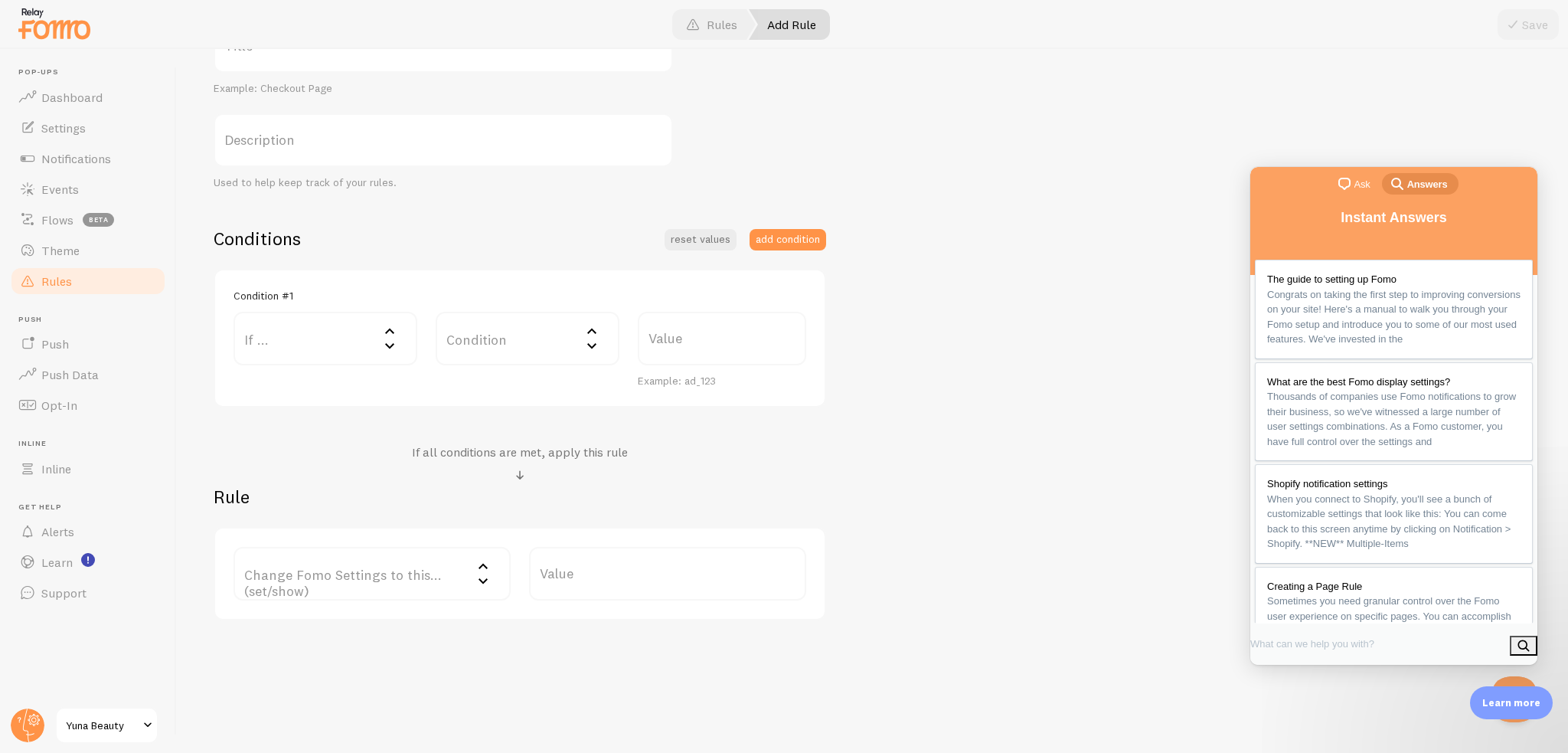
click at [349, 340] on label "If ..." at bounding box center [326, 339] width 184 height 54
click at [313, 388] on li "URL Path" at bounding box center [326, 388] width 181 height 27
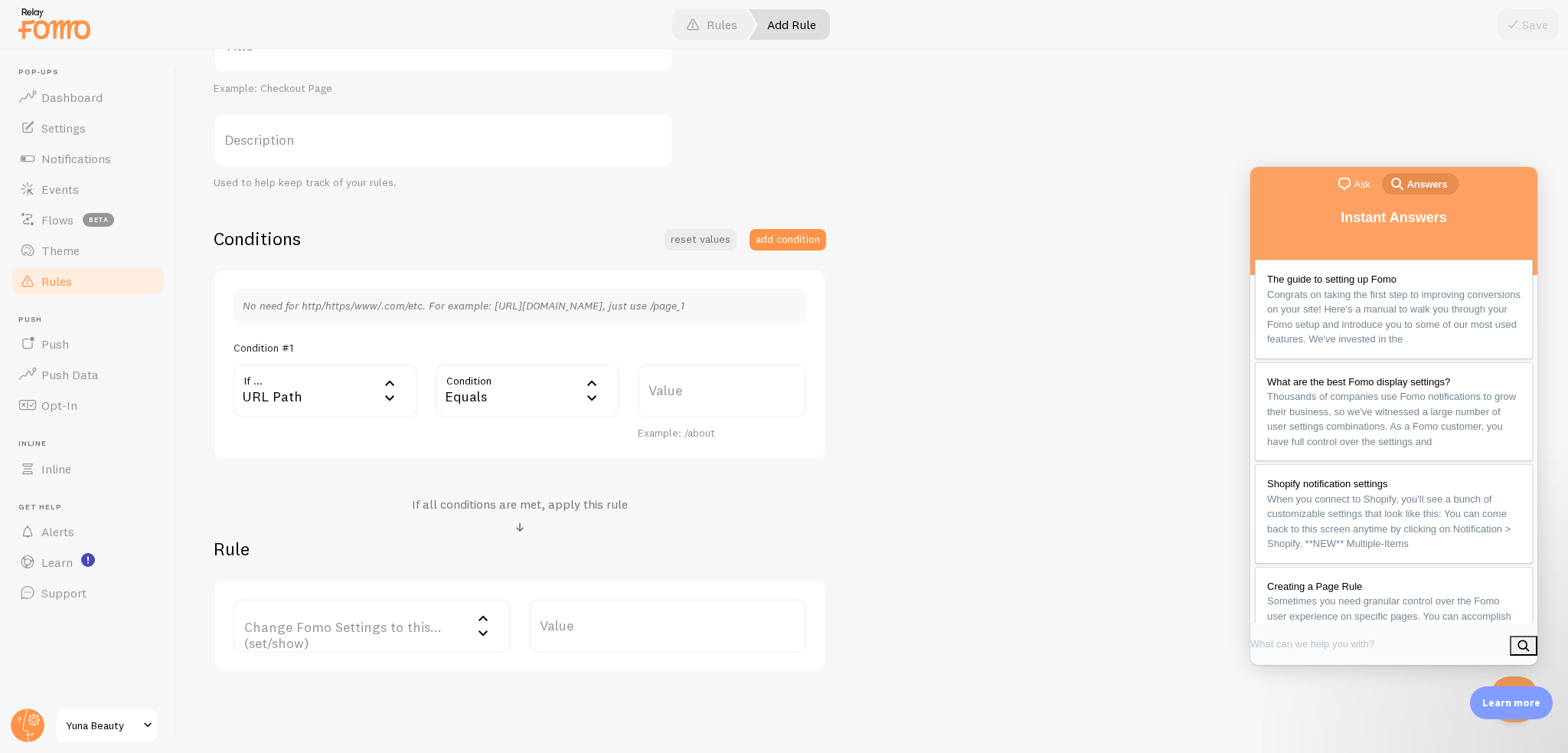
click at [499, 341] on div "Condition #1" at bounding box center [520, 348] width 572 height 14
click at [666, 390] on label "Value" at bounding box center [722, 391] width 169 height 54
click at [666, 390] on input "Value" at bounding box center [722, 391] width 169 height 54
paste input "pages/annie-gps-landing-page-aug-10-23-53-44?_ab=0&key=1755093398541"
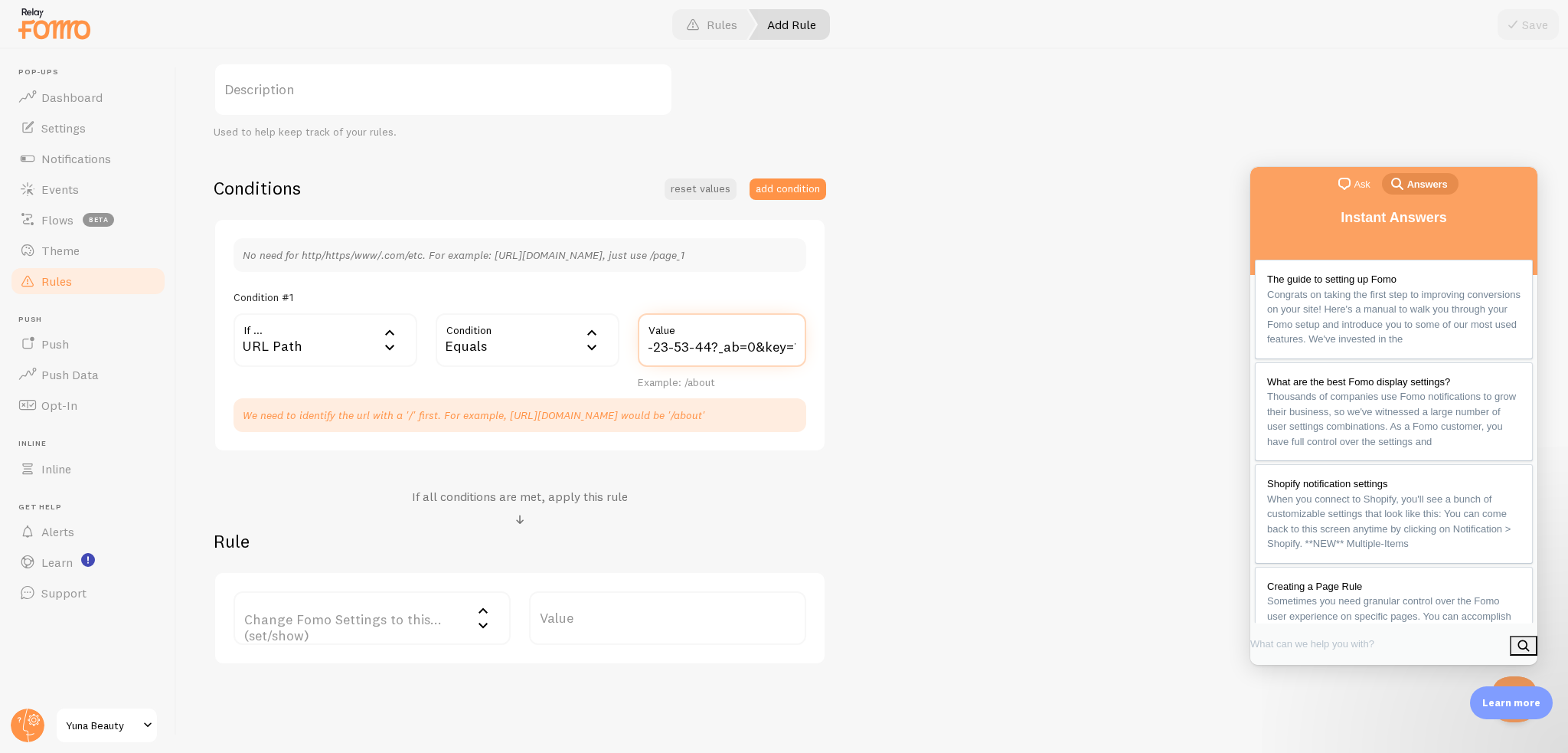
scroll to position [304, 0]
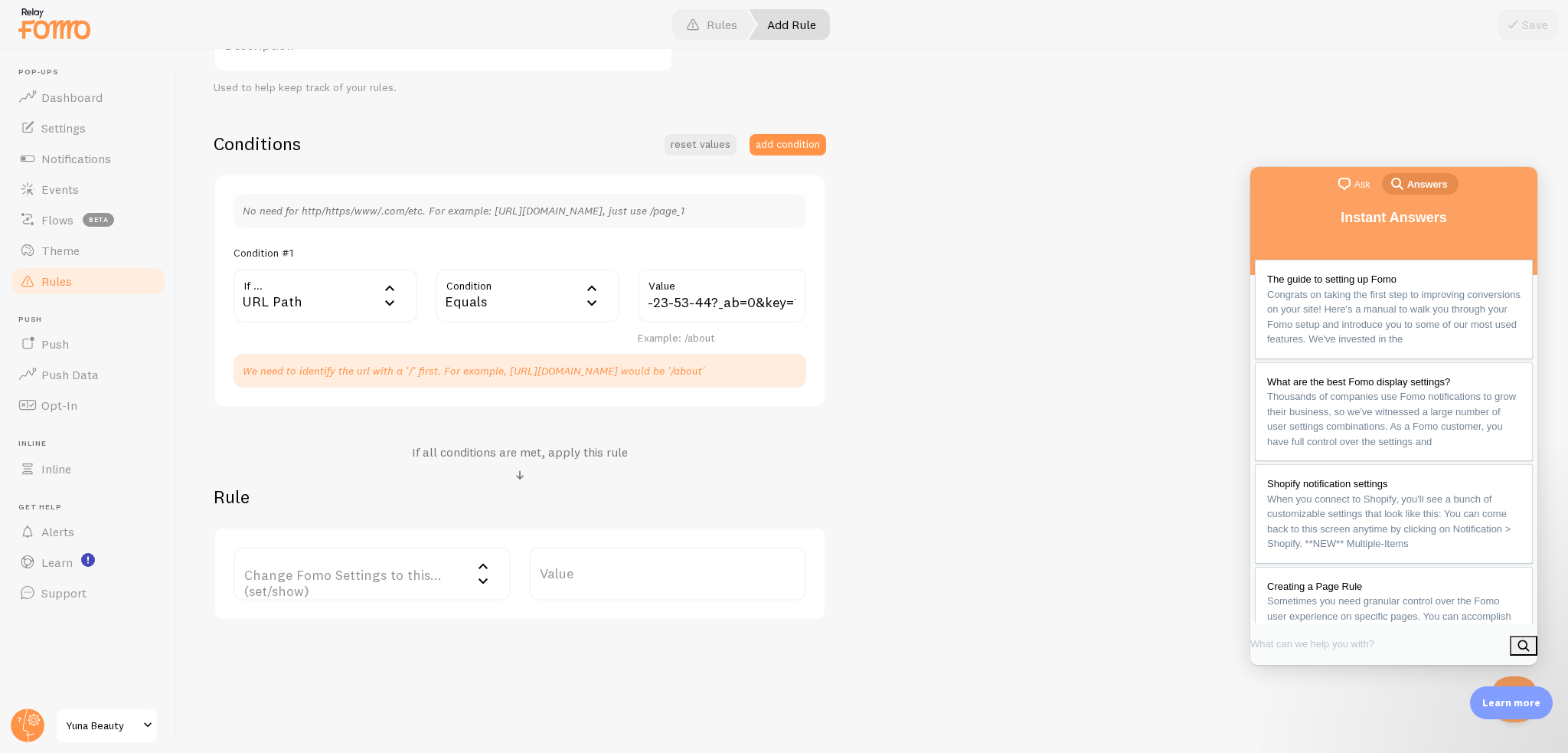
click at [917, 383] on div "Title Example: Checkout Page Description Used to help keep track of your rules.…" at bounding box center [872, 272] width 1317 height 696
drag, startPoint x: 385, startPoint y: 370, endPoint x: 487, endPoint y: 370, distance: 102.0
click at [481, 370] on p "We need to identify the url with a '/' first. For example, https://fomo.com/abo…" at bounding box center [520, 371] width 554 height 15
click at [459, 376] on p "We need to identify the url with a '/' first. For example, https://fomo.com/abo…" at bounding box center [520, 371] width 554 height 15
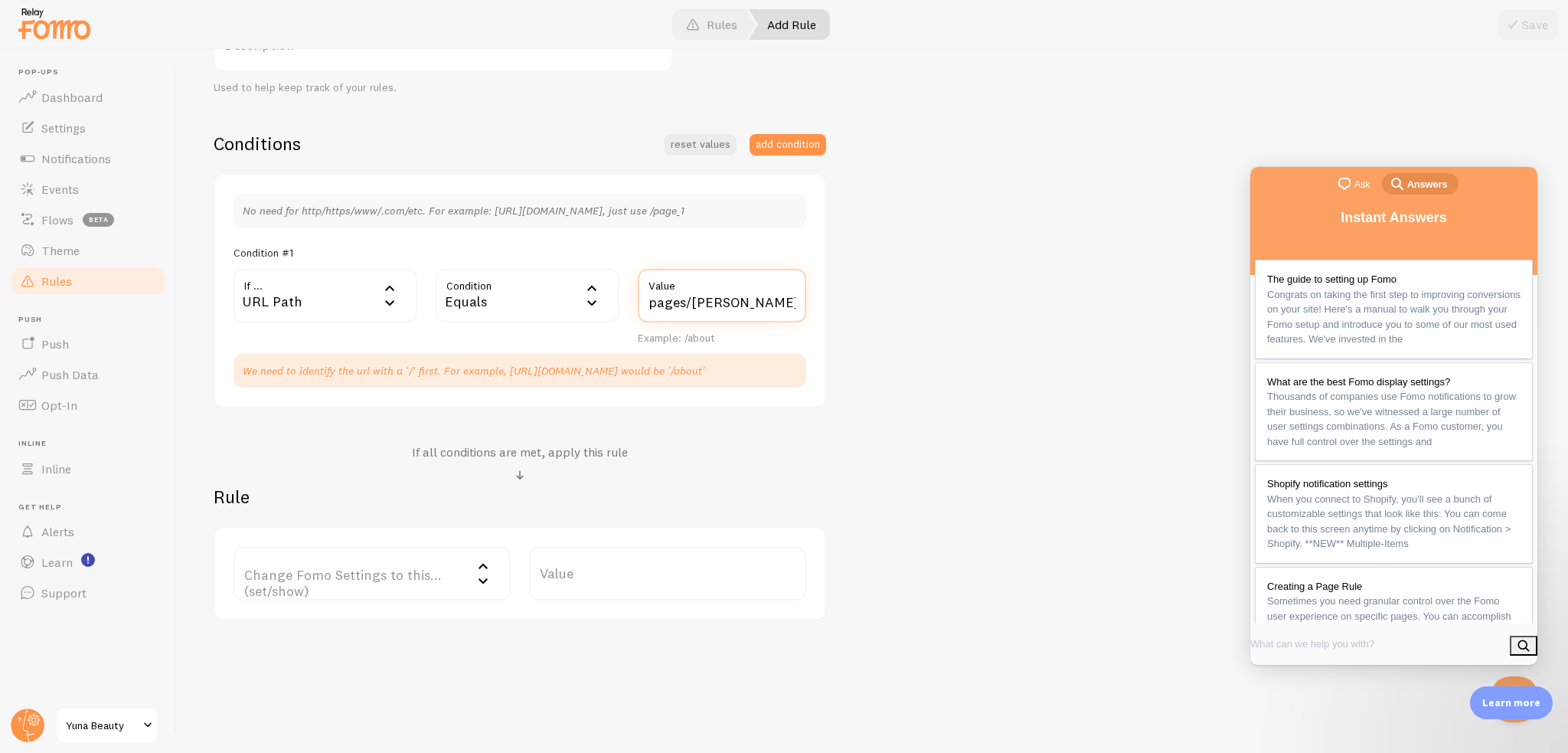
click at [652, 308] on input "pages/annie-gps-landing-page-aug-10-23-53-44?_ab=0&key=1755093398541" at bounding box center [722, 296] width 169 height 54
drag, startPoint x: 654, startPoint y: 304, endPoint x: 642, endPoint y: 303, distance: 12.0
click at [544, 314] on div "If ... url URL Path URL Path URL Parameter Home page Mobile Browser URL Host CS…" at bounding box center [520, 307] width 591 height 77
click at [668, 300] on input "pages/annie-gps-landing-page-aug-10-23-53-44?_ab=0&key=1755093398541" at bounding box center [722, 296] width 169 height 54
click at [646, 296] on input "pages/annie-gps-landing-page-aug-10-23-53-44?_ab=0&key=1755093398541" at bounding box center [722, 296] width 169 height 54
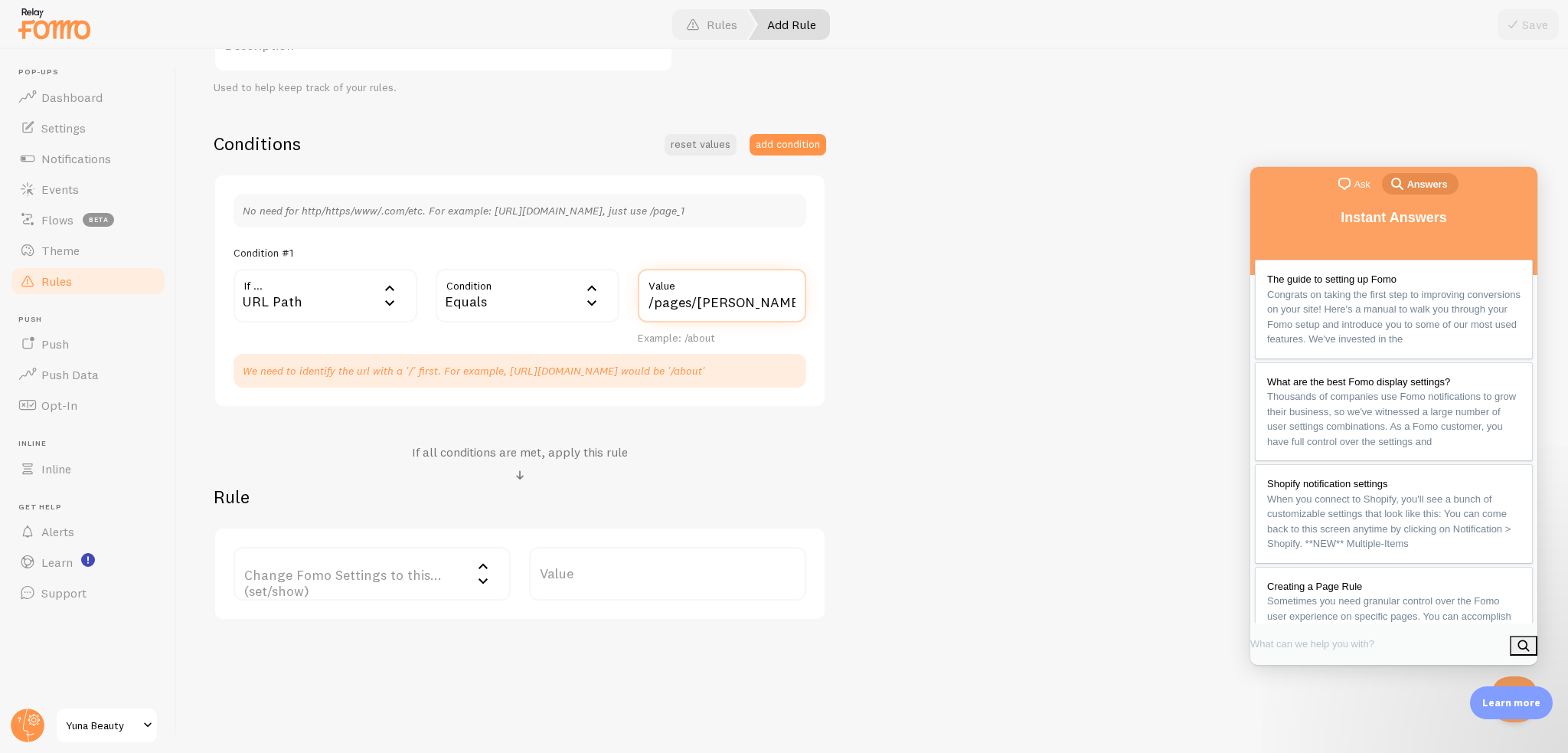
scroll to position [261, 0]
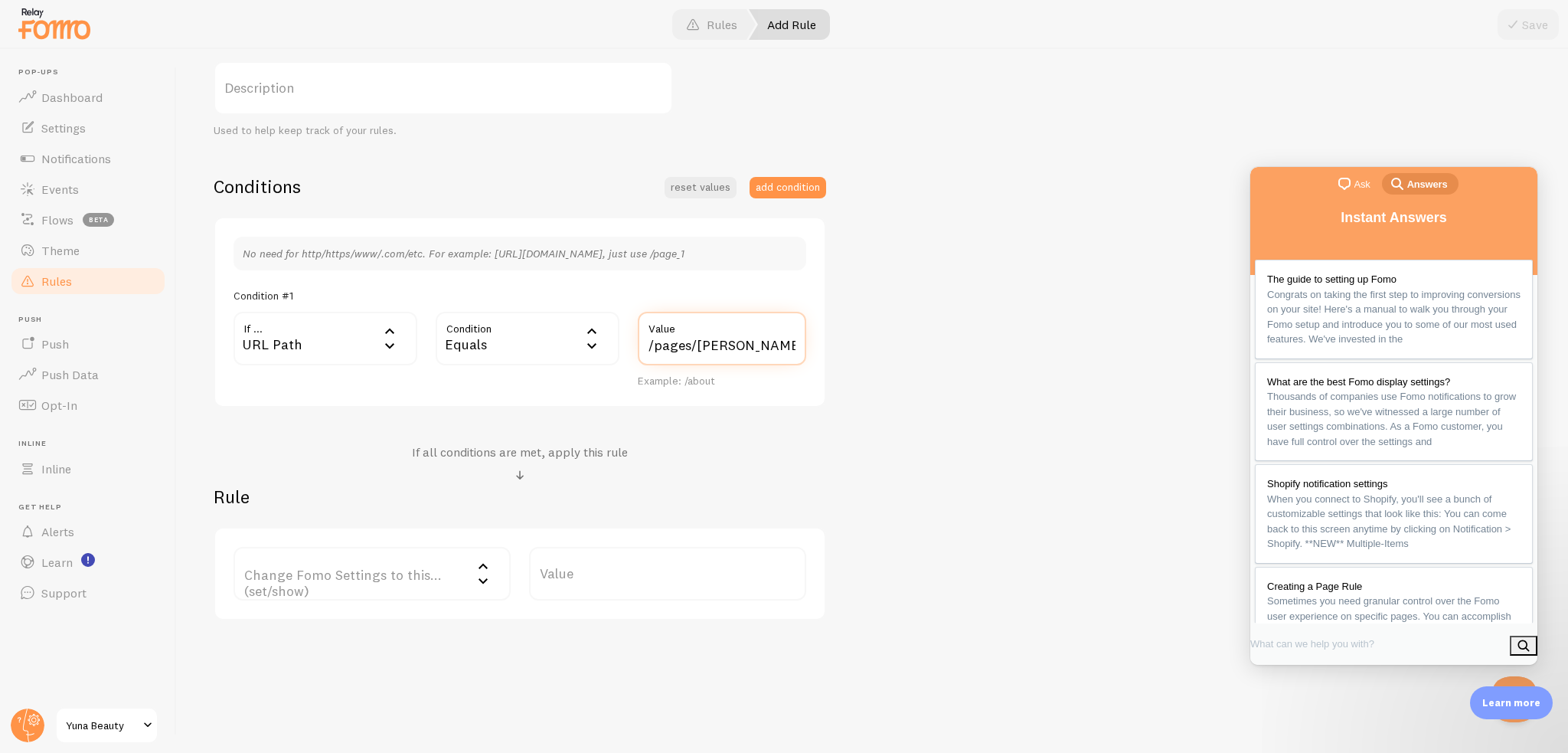
type input "/pages/annie-gps-landing-page-aug-10-23-53-44?_ab=0&key=1755093398541"
click at [916, 363] on div "Title Example: Checkout Page Description Used to help keep track of your rules.…" at bounding box center [872, 294] width 1317 height 653
click at [381, 572] on label "Change Fomo Settings to this... (set/show)" at bounding box center [372, 574] width 277 height 54
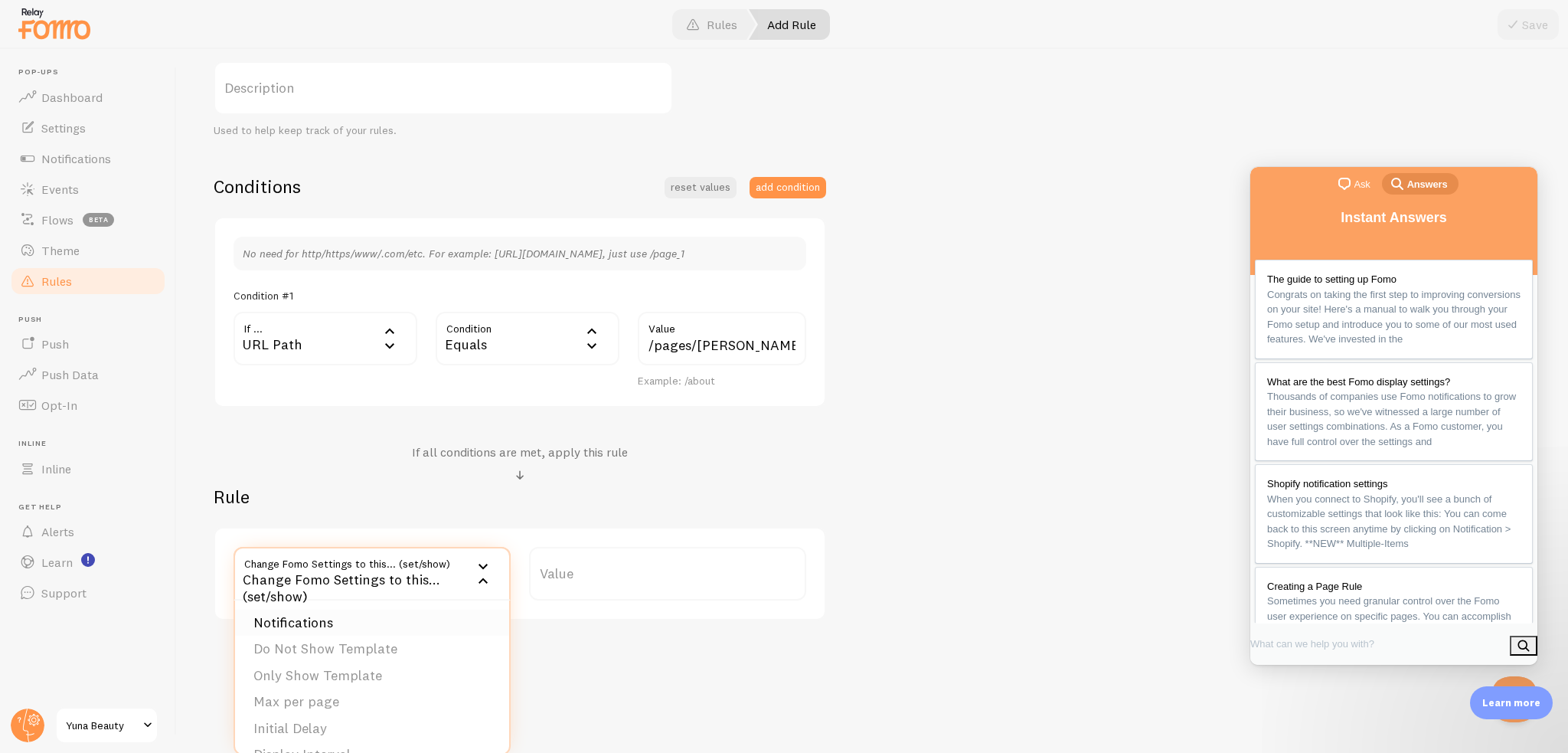
click at [351, 610] on li "Notifications" at bounding box center [372, 623] width 274 height 27
click at [643, 597] on label "Options" at bounding box center [668, 574] width 277 height 54
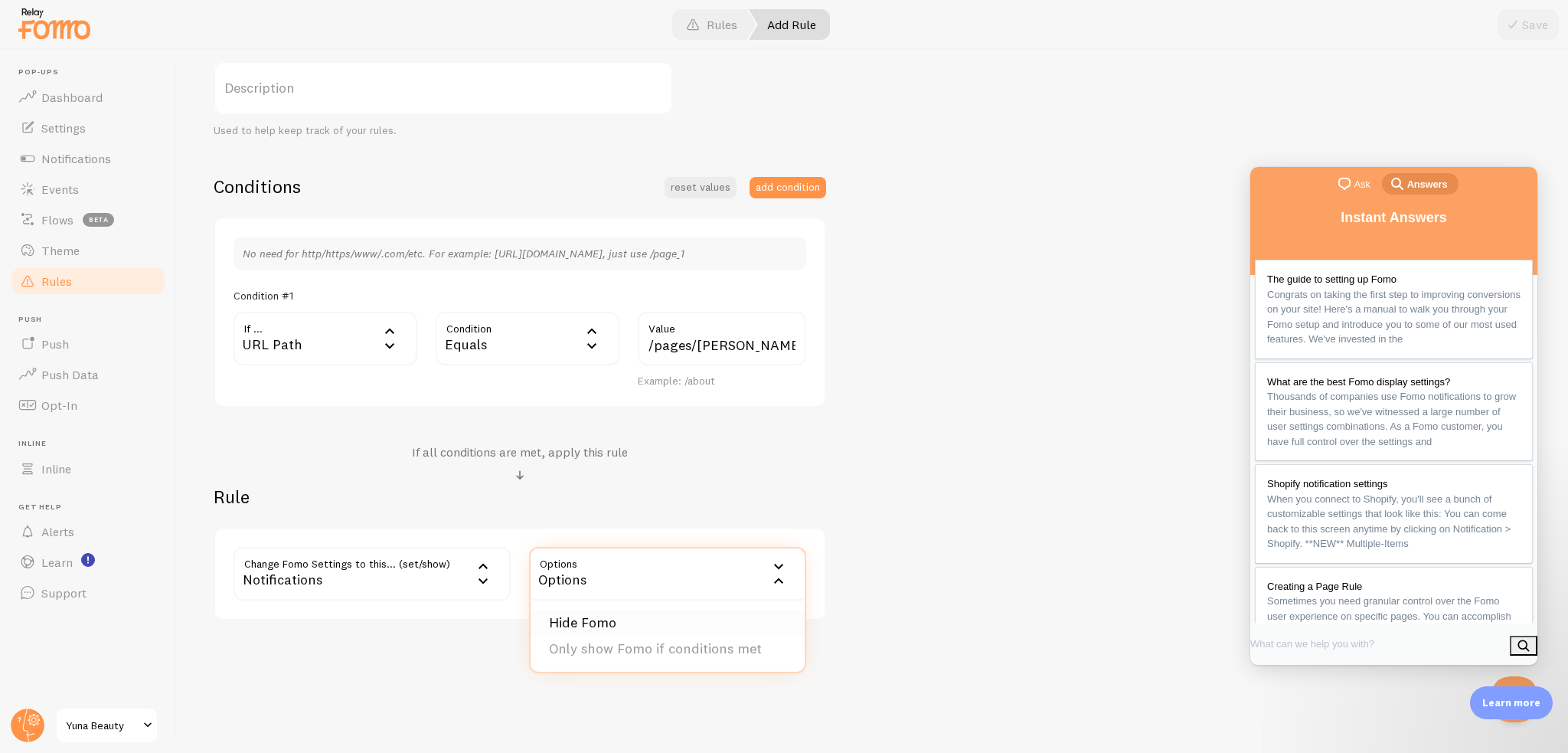
click at [595, 620] on li "Hide Fomo" at bounding box center [668, 623] width 274 height 27
click at [812, 188] on button "add condition" at bounding box center [788, 188] width 77 height 21
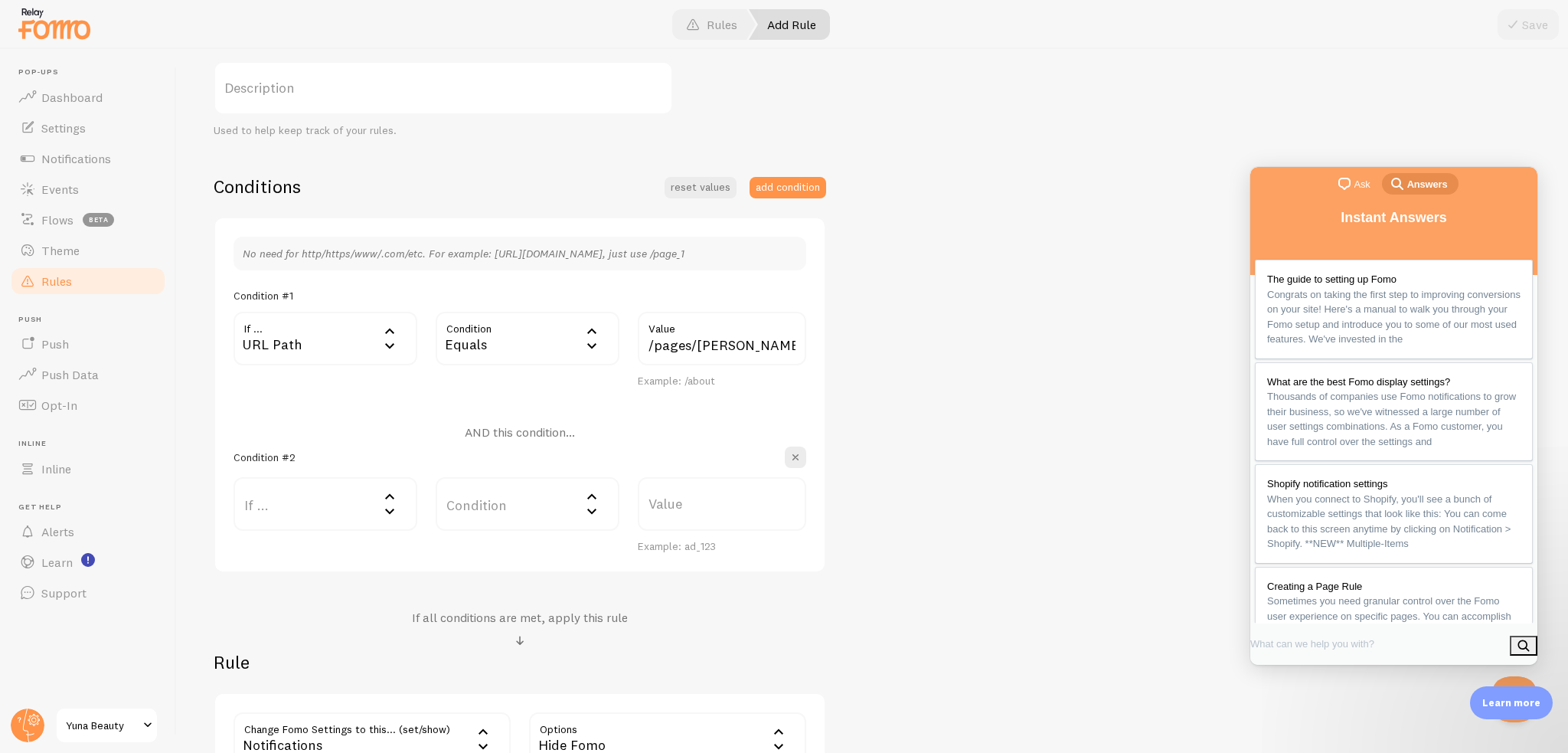
click at [291, 507] on label "If ..." at bounding box center [326, 504] width 184 height 54
click at [927, 421] on div "Title Example: Checkout Page Description Used to help keep track of your rules.…" at bounding box center [872, 376] width 1317 height 819
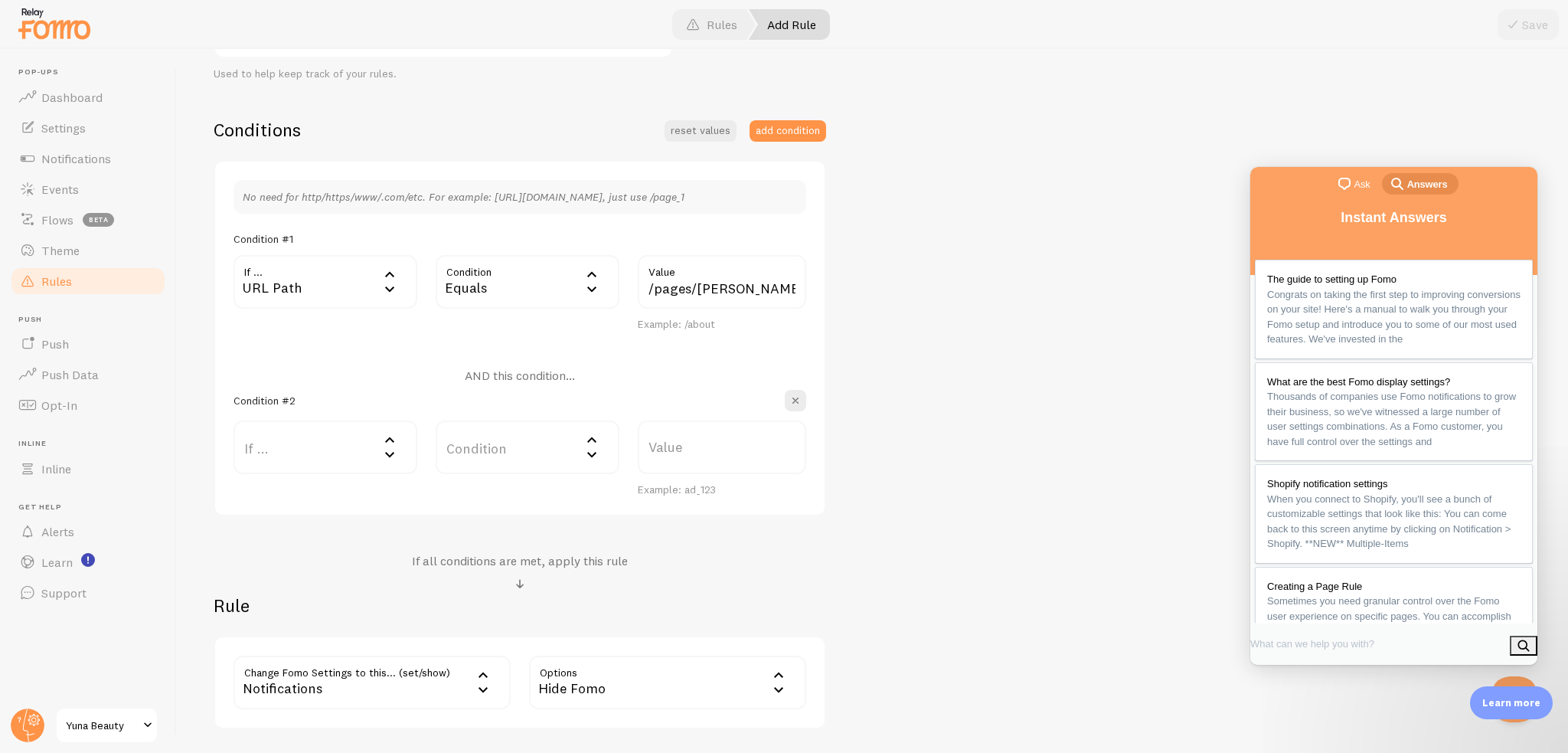
scroll to position [196, 0]
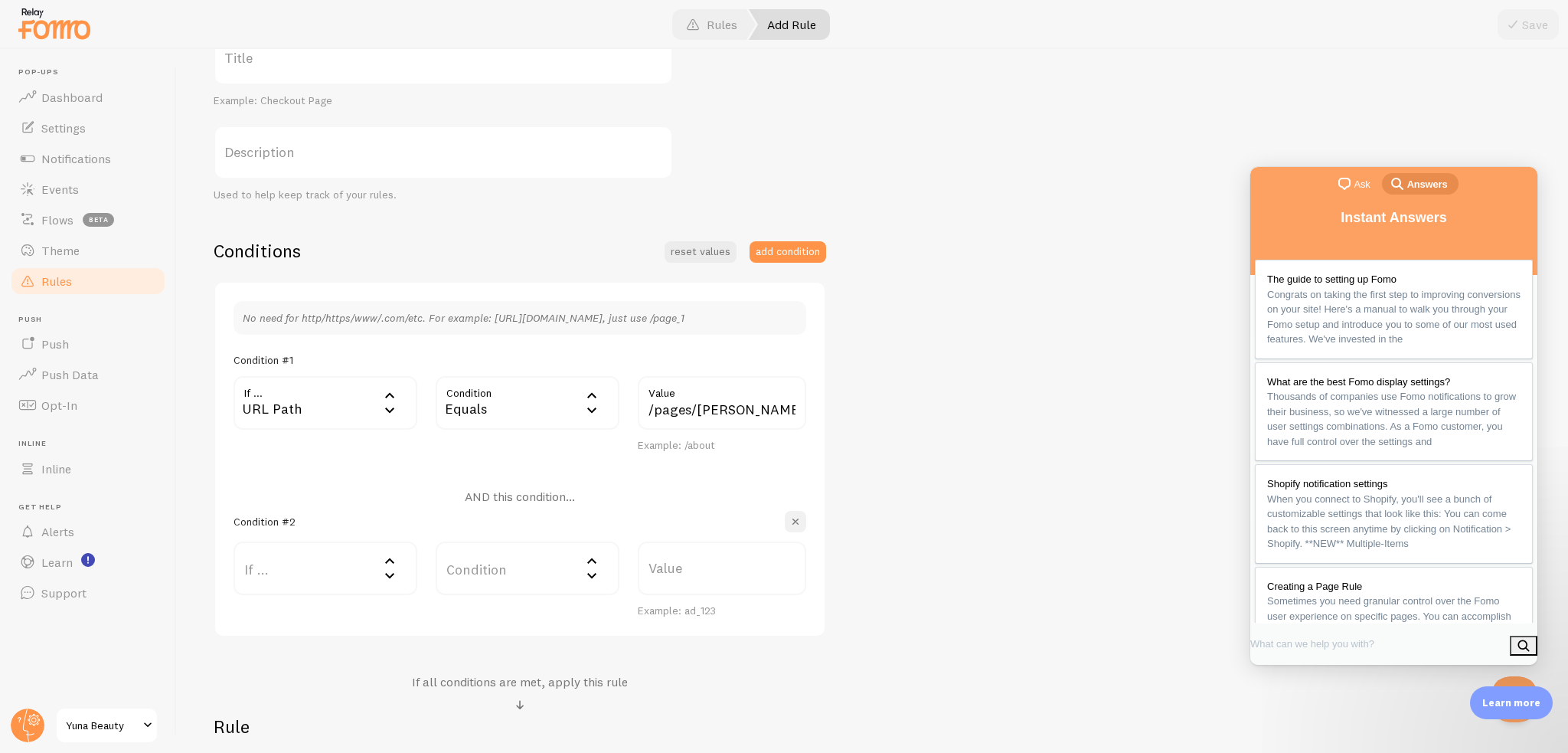
click at [802, 523] on span "button" at bounding box center [795, 521] width 15 height 15
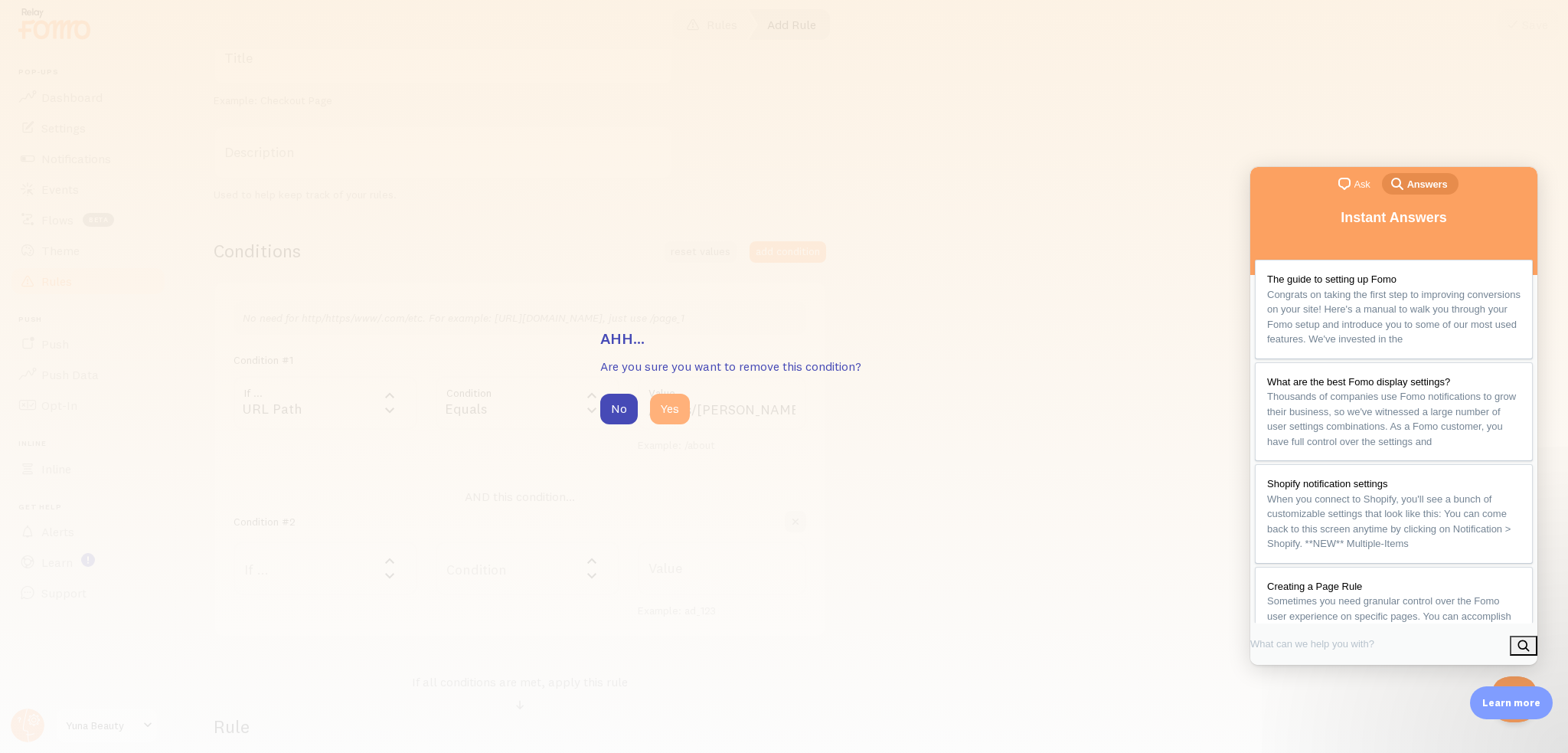
click at [662, 406] on button "Yes" at bounding box center [670, 409] width 40 height 31
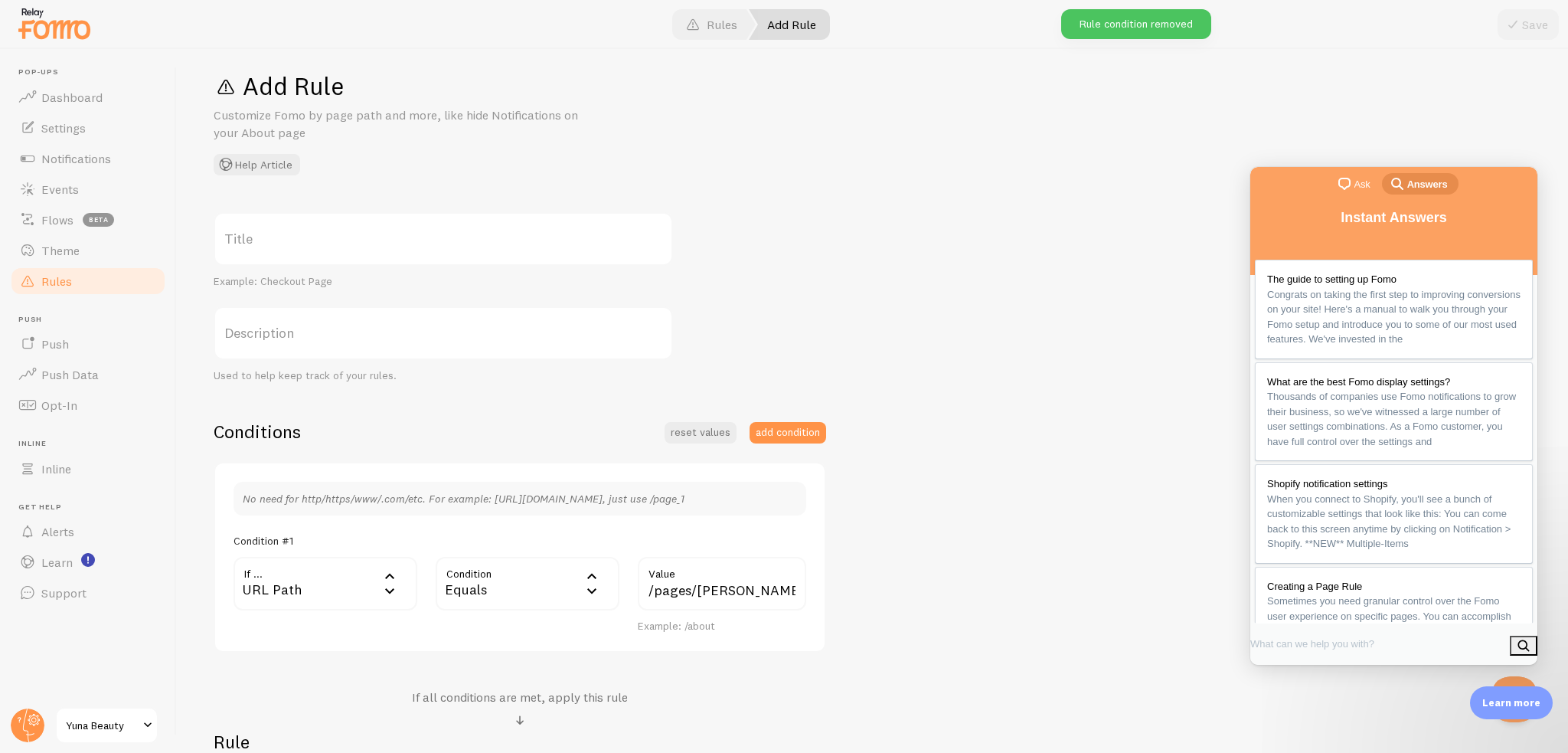
scroll to position [0, 0]
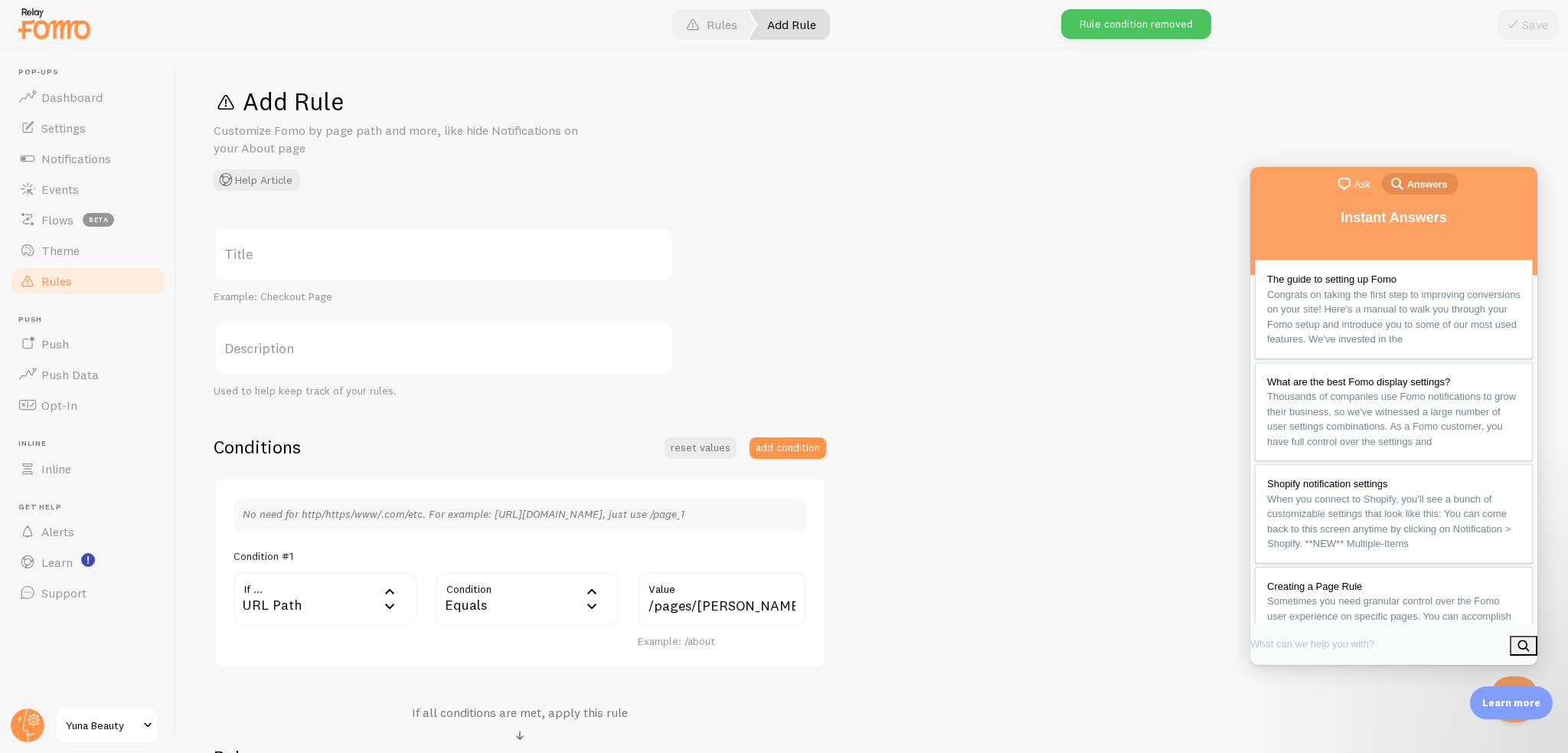
click at [89, 281] on link "Rules" at bounding box center [88, 281] width 158 height 31
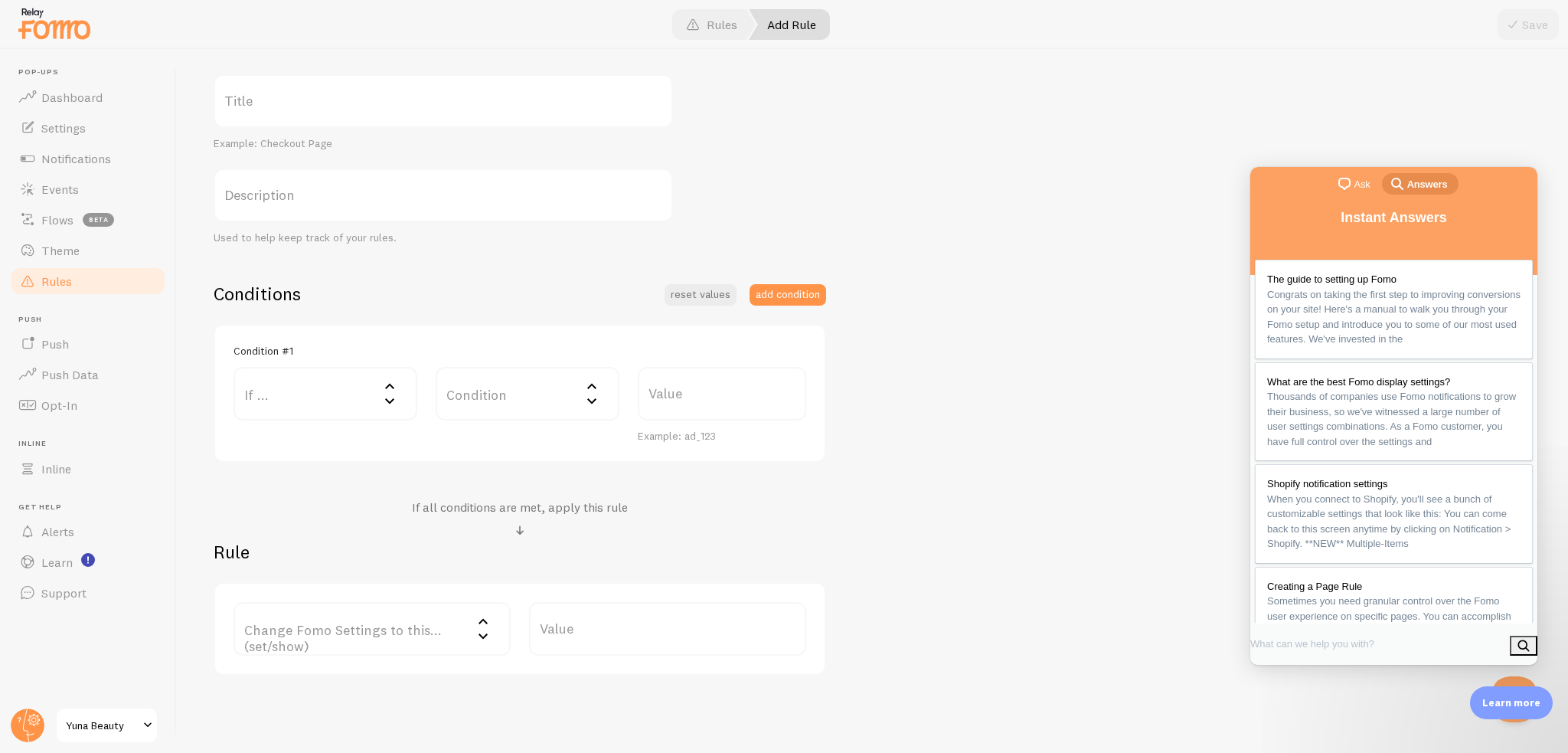
scroll to position [209, 0]
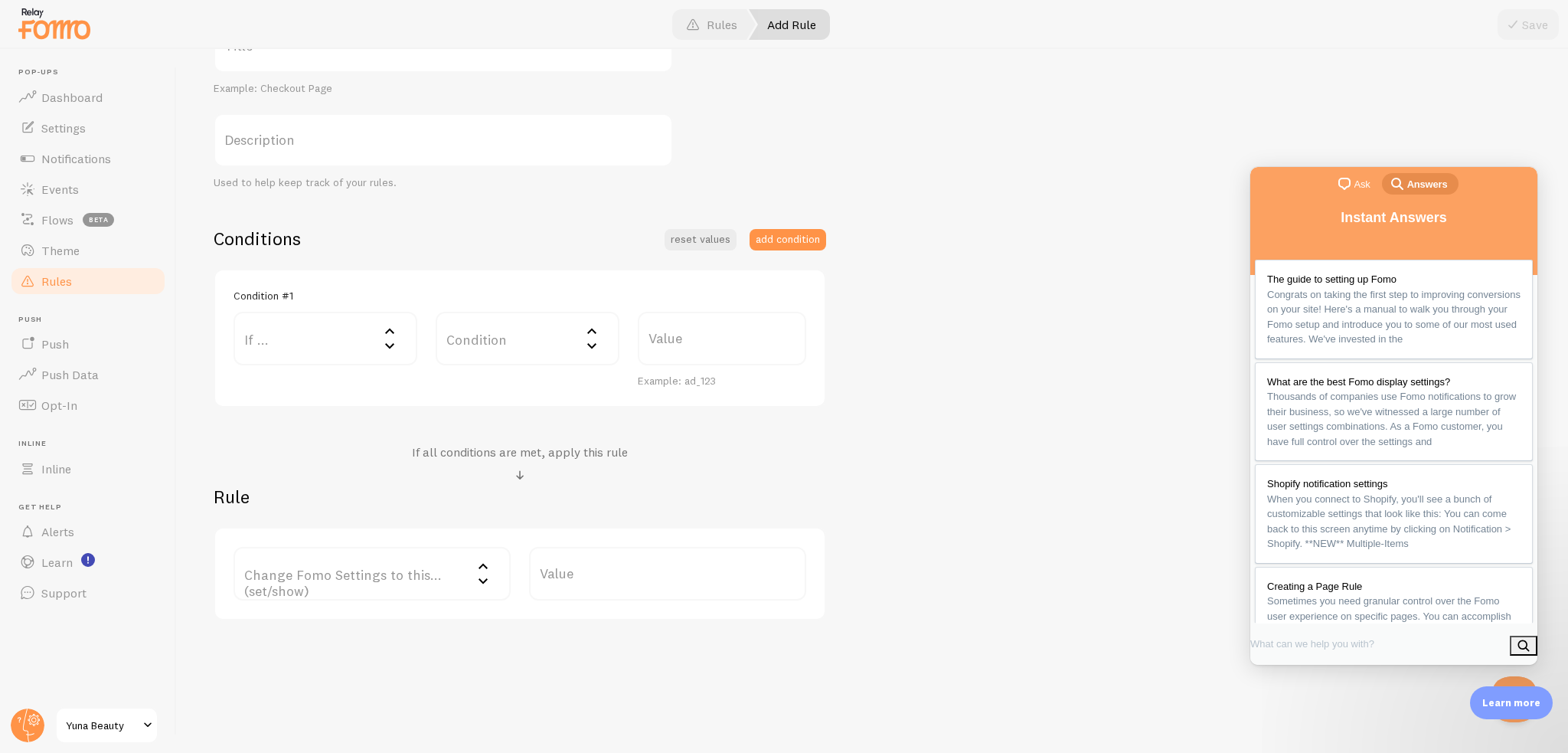
click at [345, 341] on label "If ..." at bounding box center [326, 339] width 184 height 54
click at [1506, 677] on button "Close Beacon popover" at bounding box center [1511, 696] width 46 height 46
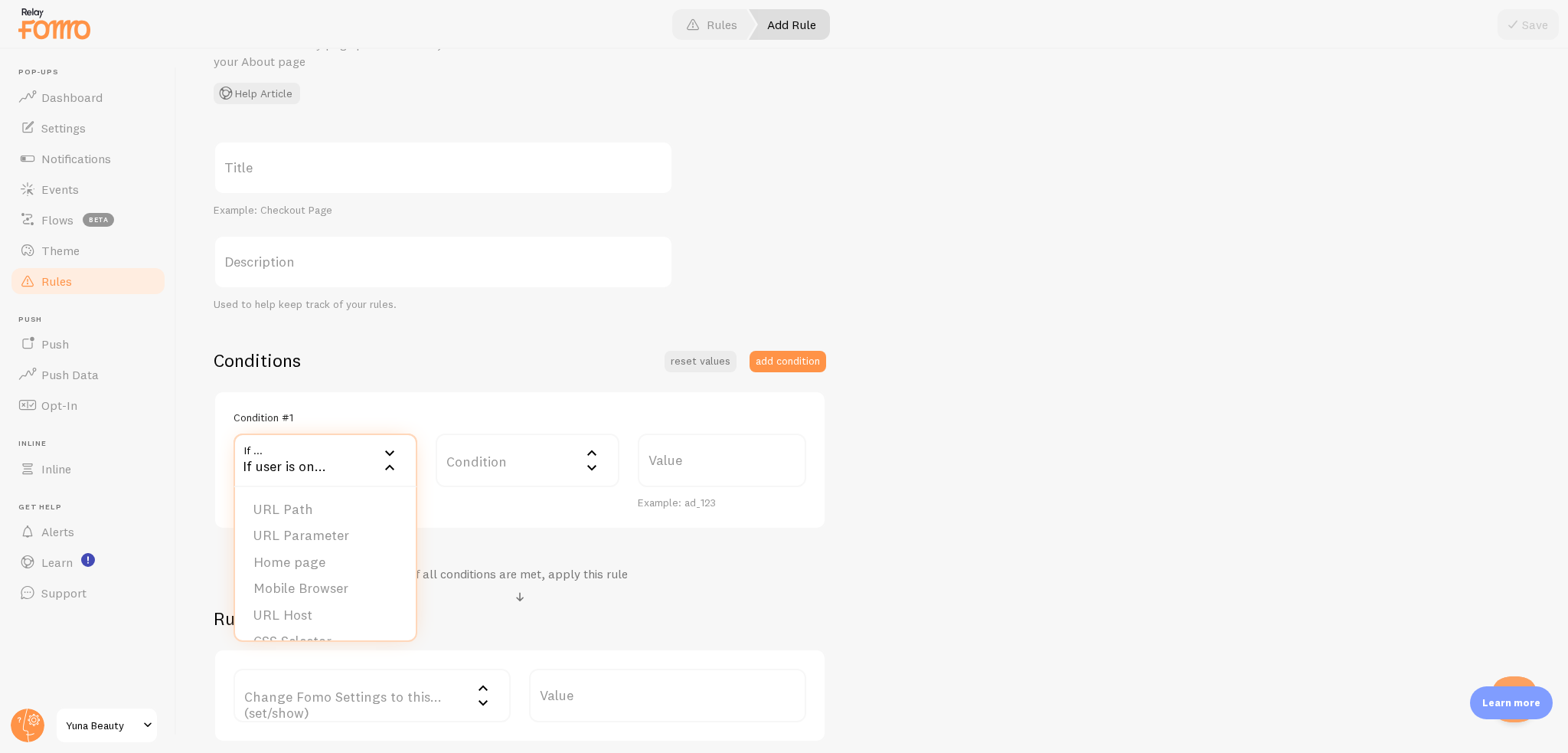
scroll to position [0, 0]
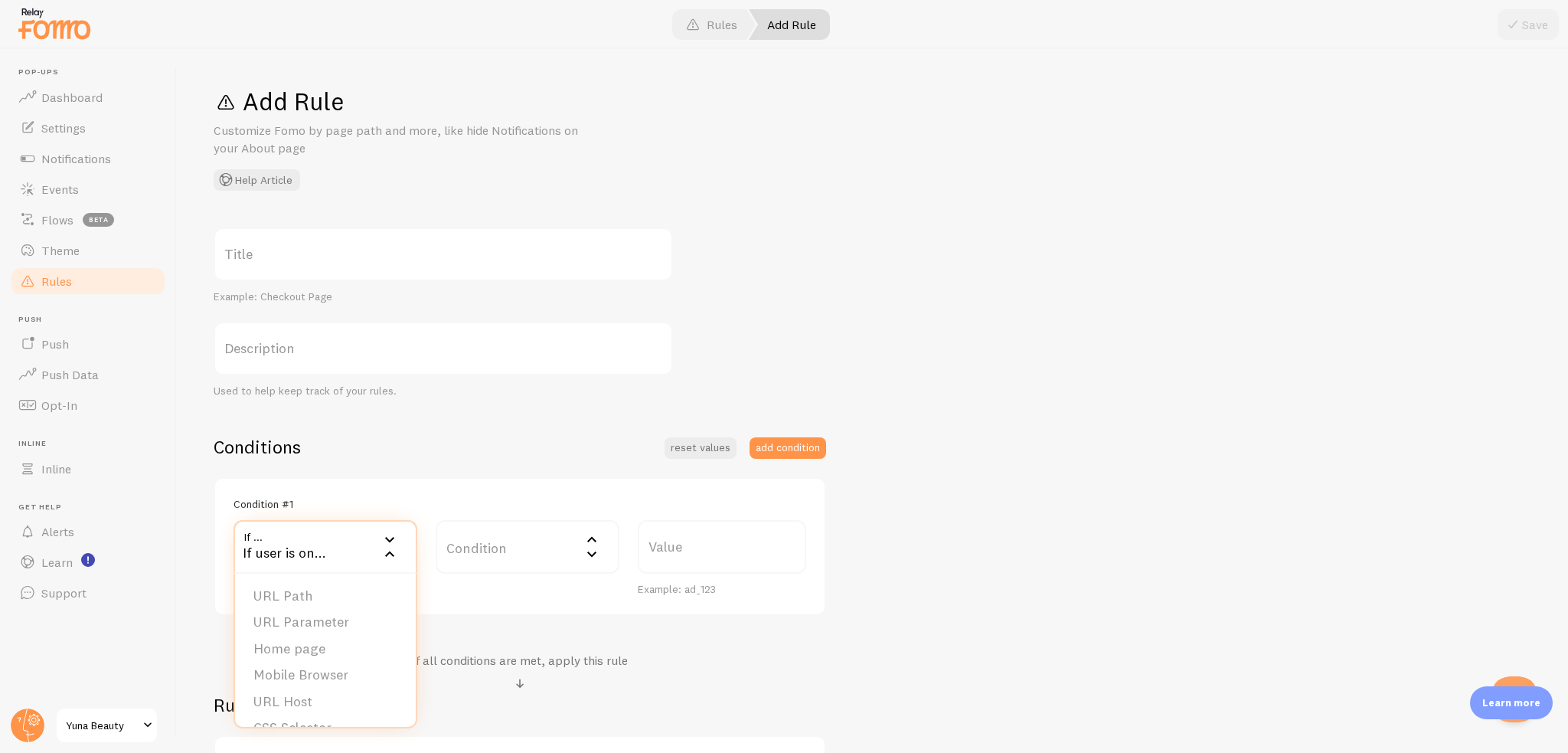
click at [1527, 5] on div at bounding box center [784, 25] width 1568 height 49
drag, startPoint x: 389, startPoint y: 276, endPoint x: 401, endPoint y: 275, distance: 12.0
click at [393, 275] on div "Title Example: Checkout Page" at bounding box center [443, 266] width 459 height 77
click at [254, 246] on label "Title" at bounding box center [443, 255] width 459 height 54
click at [254, 246] on input "Title" at bounding box center [443, 255] width 459 height 54
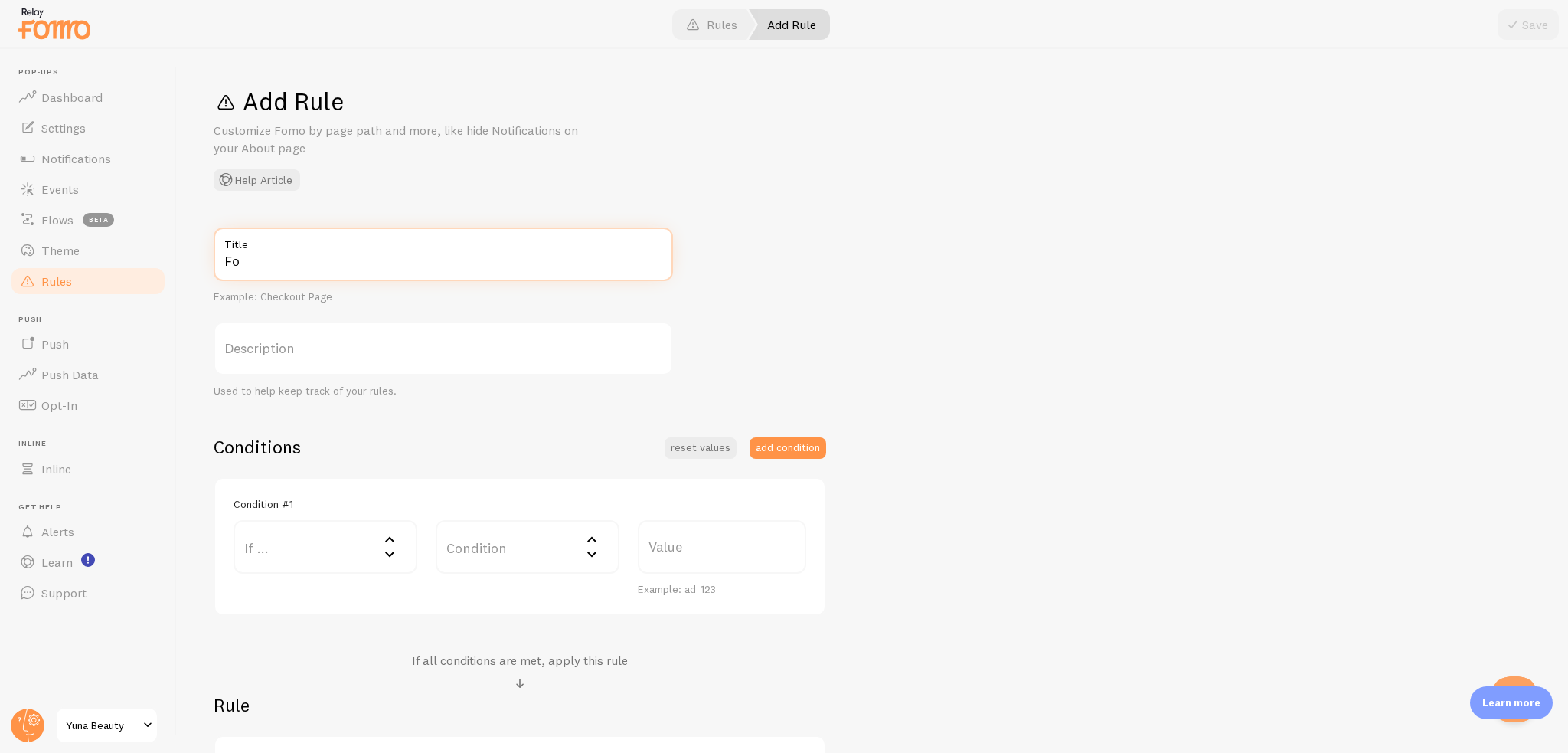
type input "F"
type input "Weg mit Fomo"
click at [419, 351] on label "Description" at bounding box center [443, 349] width 459 height 54
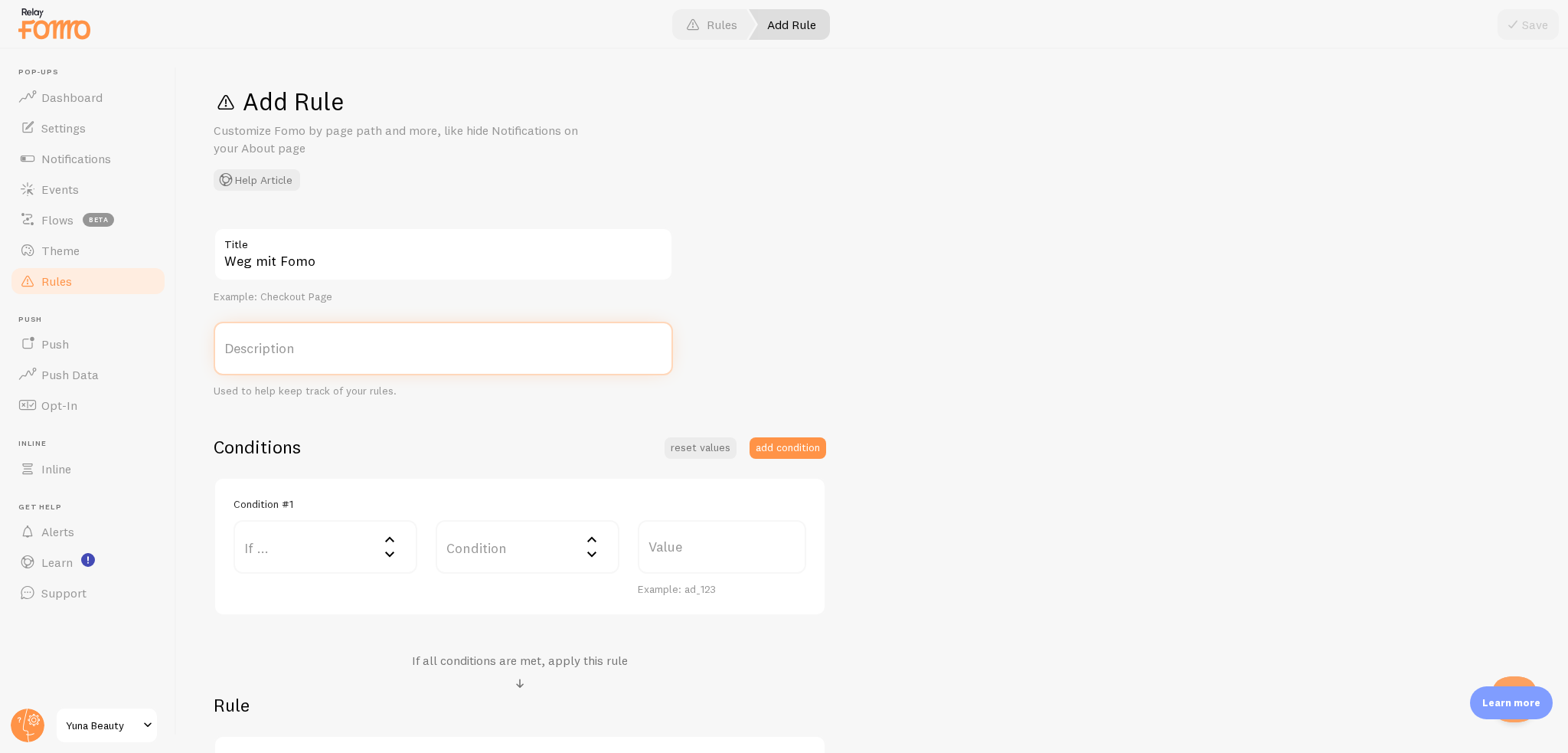
click at [419, 351] on input "Description" at bounding box center [443, 349] width 459 height 54
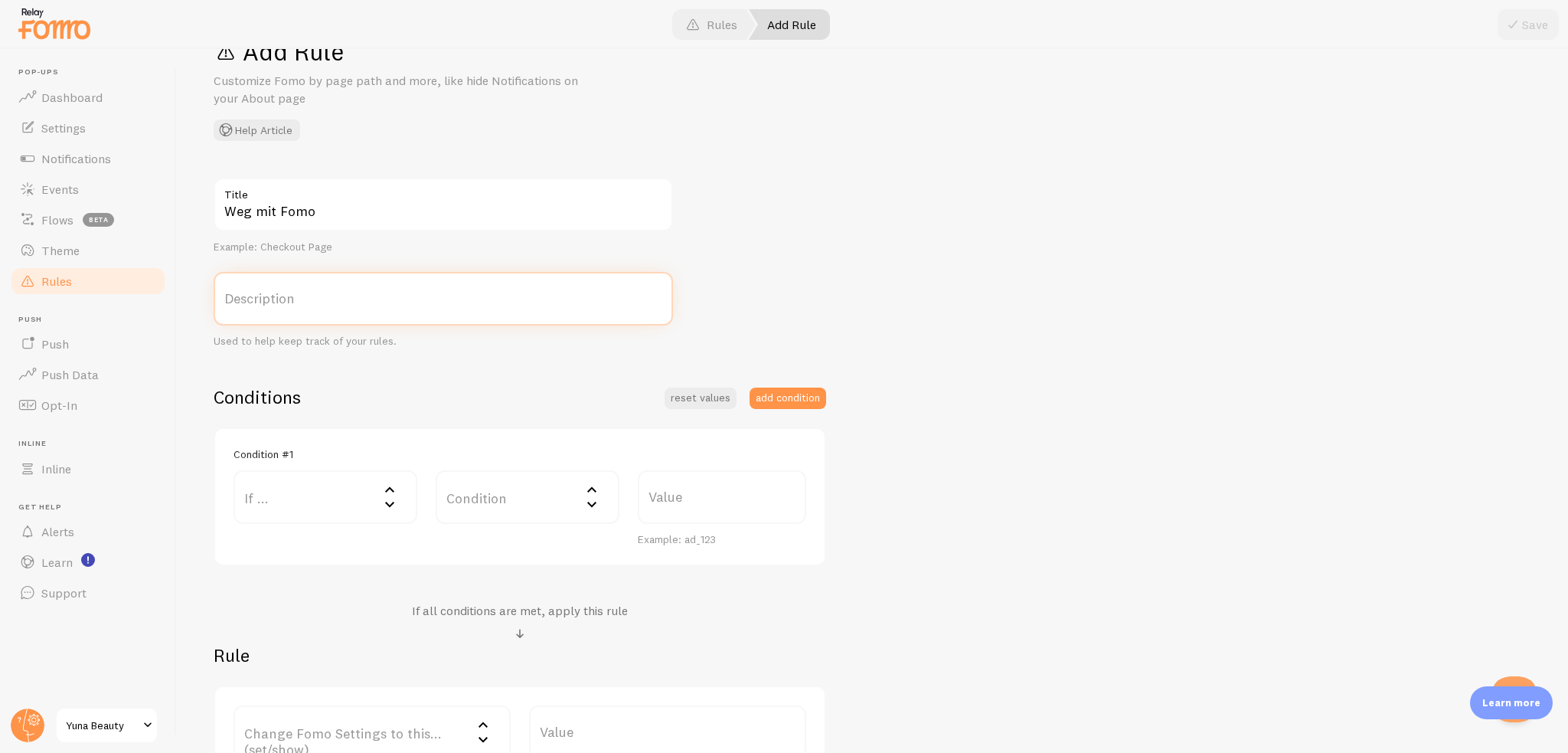
scroll to position [153, 0]
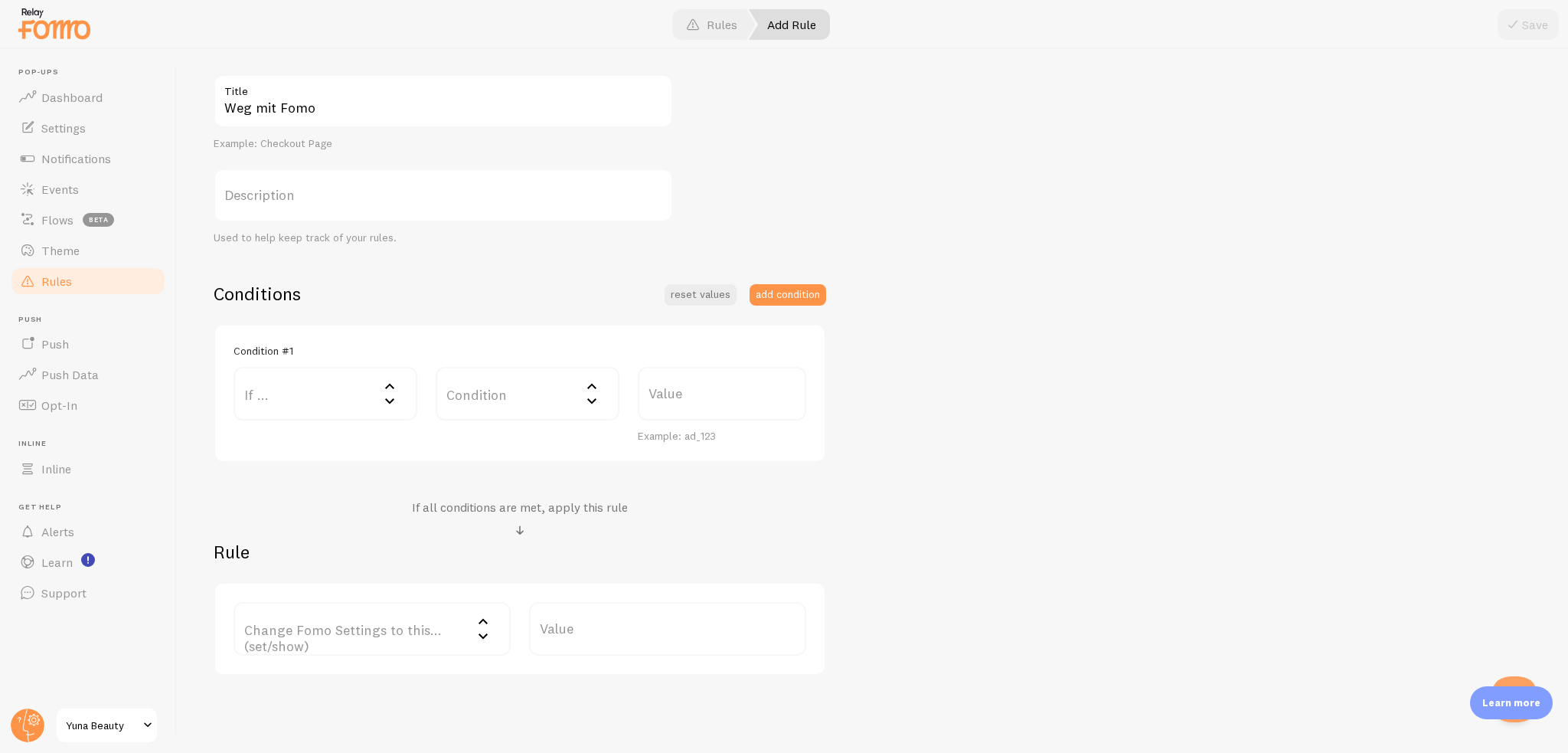
click at [312, 383] on label "If ..." at bounding box center [326, 394] width 184 height 54
click at [348, 442] on li "URL Path" at bounding box center [326, 442] width 181 height 27
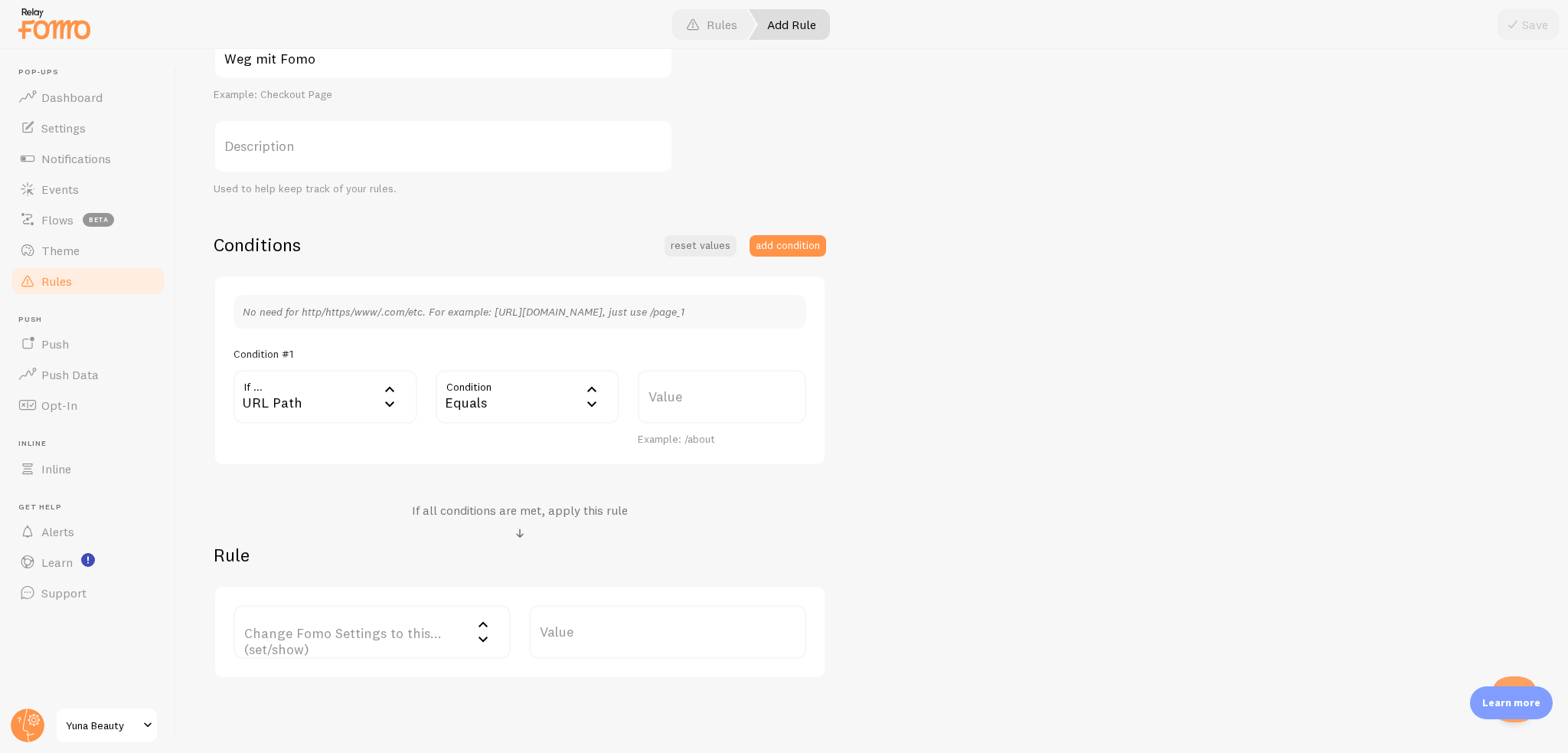
click at [502, 406] on div "Condition equals Equals Equals Not Equal Begins With Contains Does Not Contain" at bounding box center [527, 409] width 202 height 77
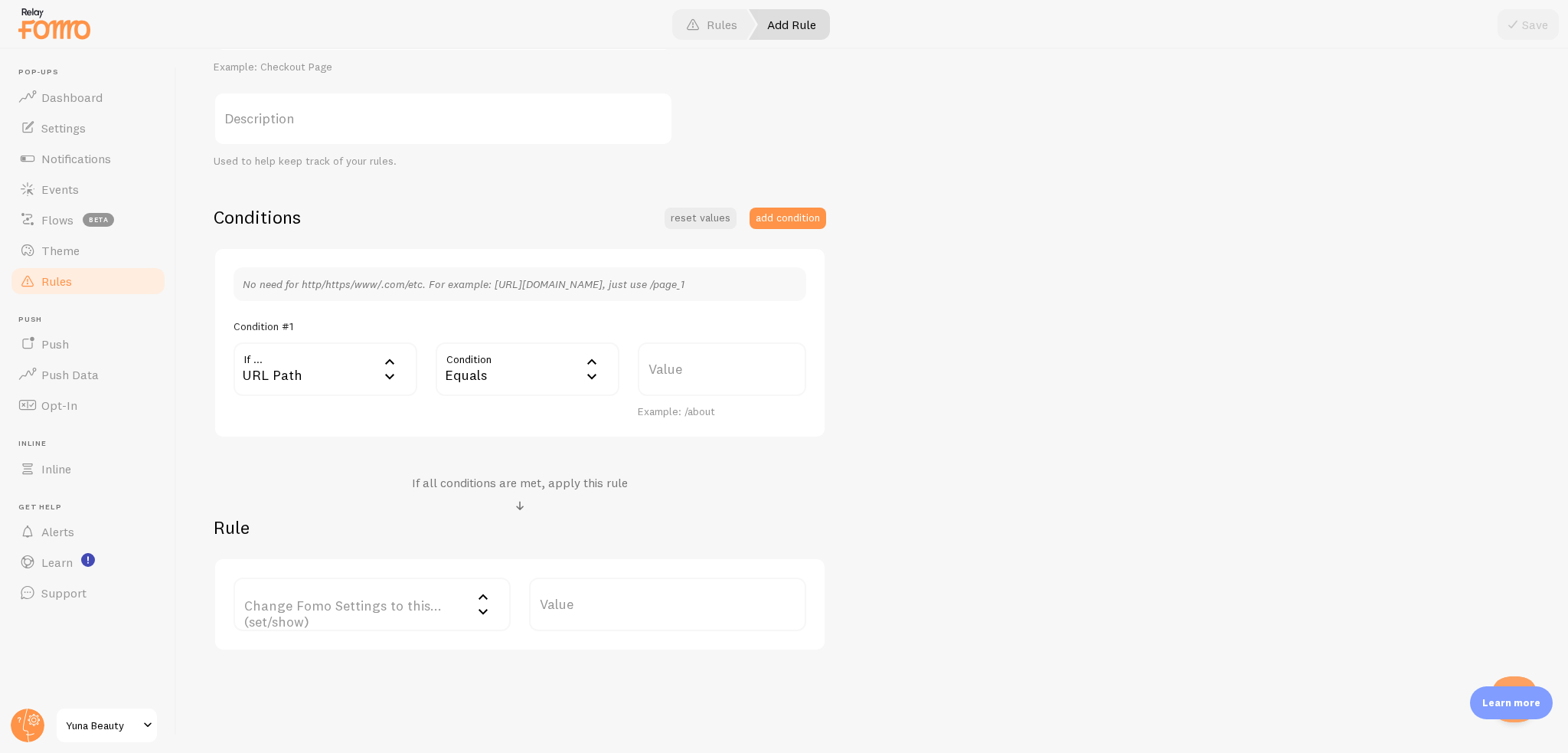
click at [698, 367] on label "Value" at bounding box center [722, 370] width 169 height 54
click at [698, 367] on input "Value" at bounding box center [722, 370] width 169 height 54
paste input "pages/annie-gps-landing-page-aug-10-23-53-44?_ab=0&key=1755093398541"
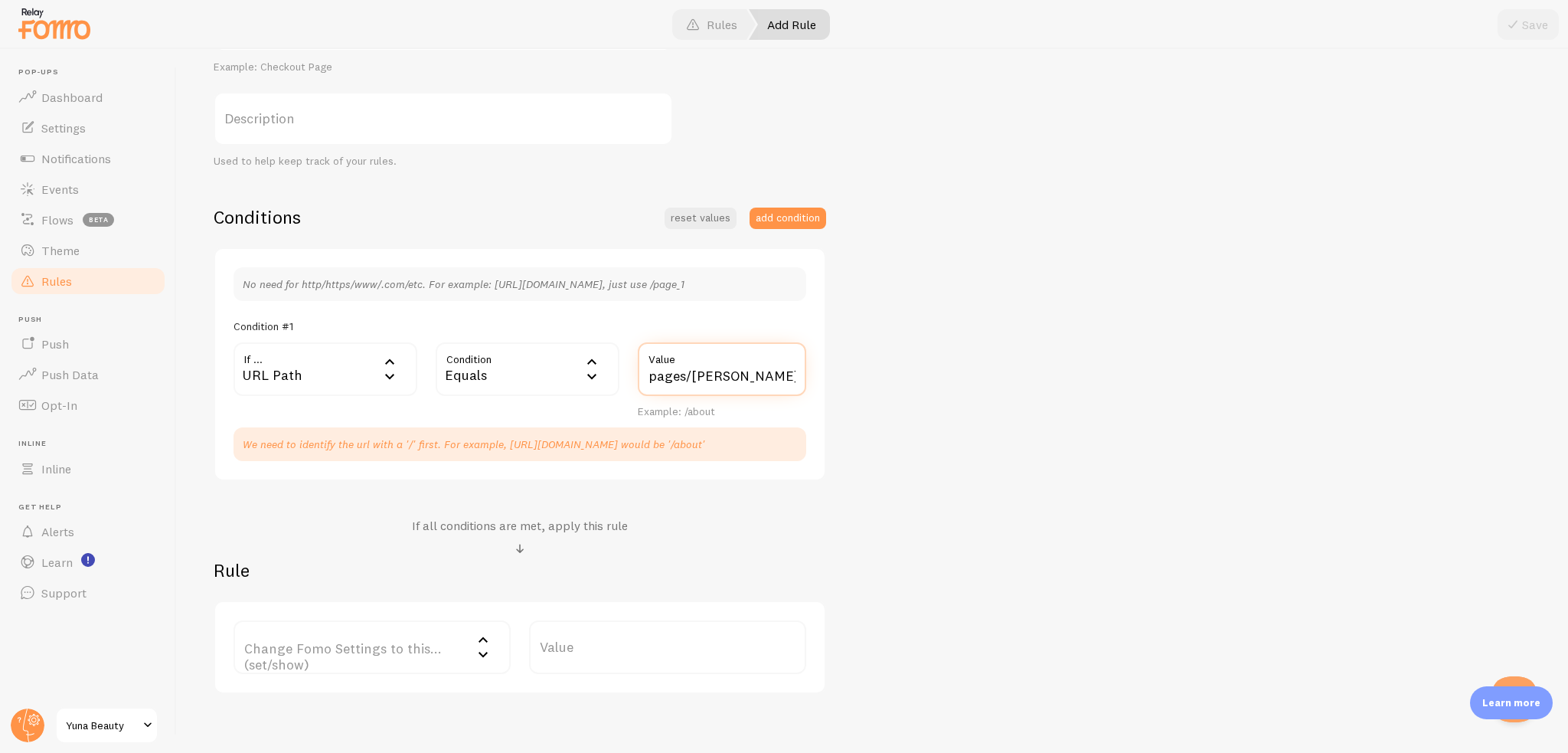
scroll to position [0, 317]
drag, startPoint x: 824, startPoint y: 409, endPoint x: 827, endPoint y: 425, distance: 16.3
click at [825, 410] on div "No need for http/https/www/.com/etc. For example: http://www.yourwebsite.com/pa…" at bounding box center [520, 365] width 612 height 235
click at [652, 380] on input "pages/annie-gps-landing-page-aug-10-23-53-44?_ab=0&key=1755093398541" at bounding box center [722, 370] width 169 height 54
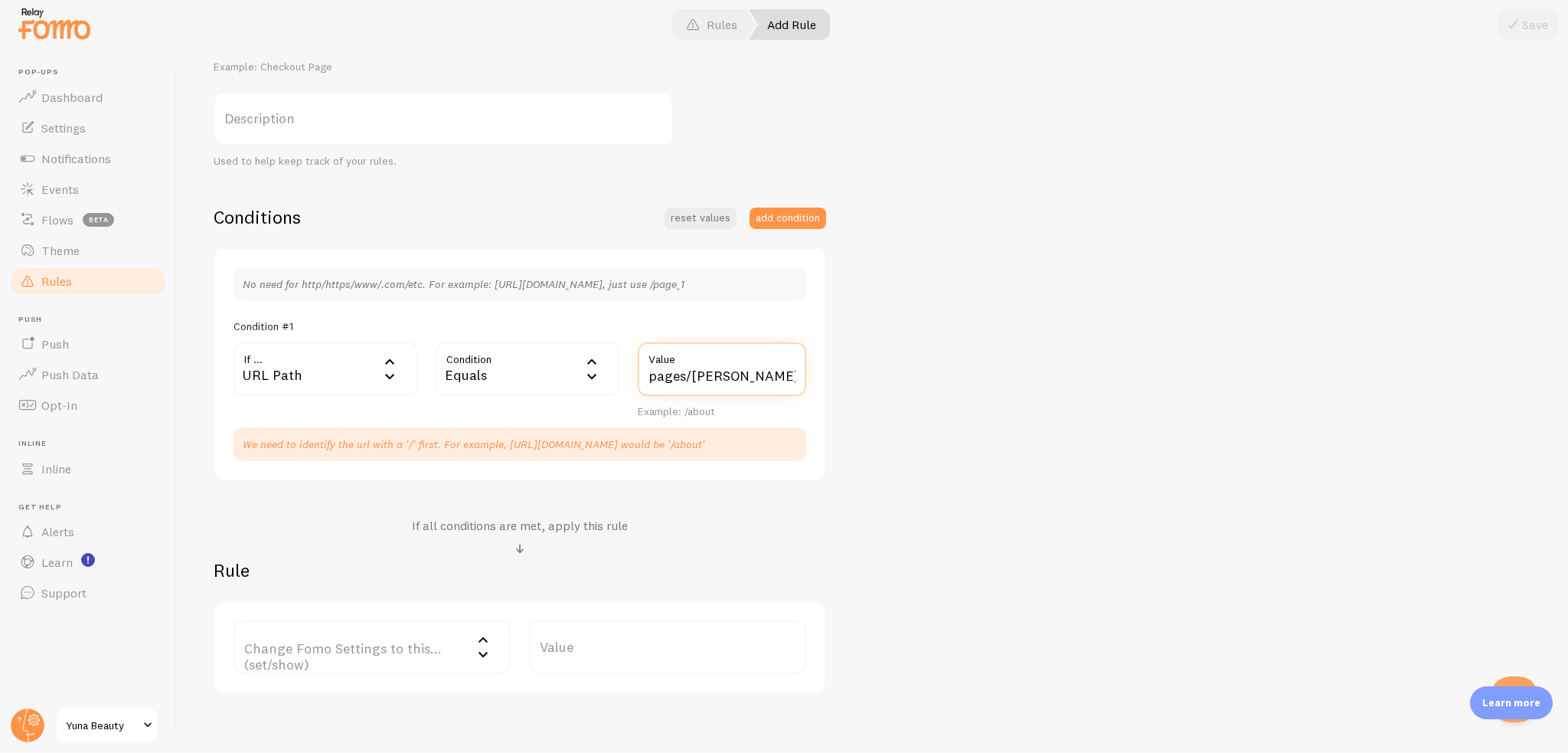
click at [646, 375] on input "pages/annie-gps-landing-page-aug-10-23-53-44?_ab=0&key=1755093398541" at bounding box center [722, 370] width 169 height 54
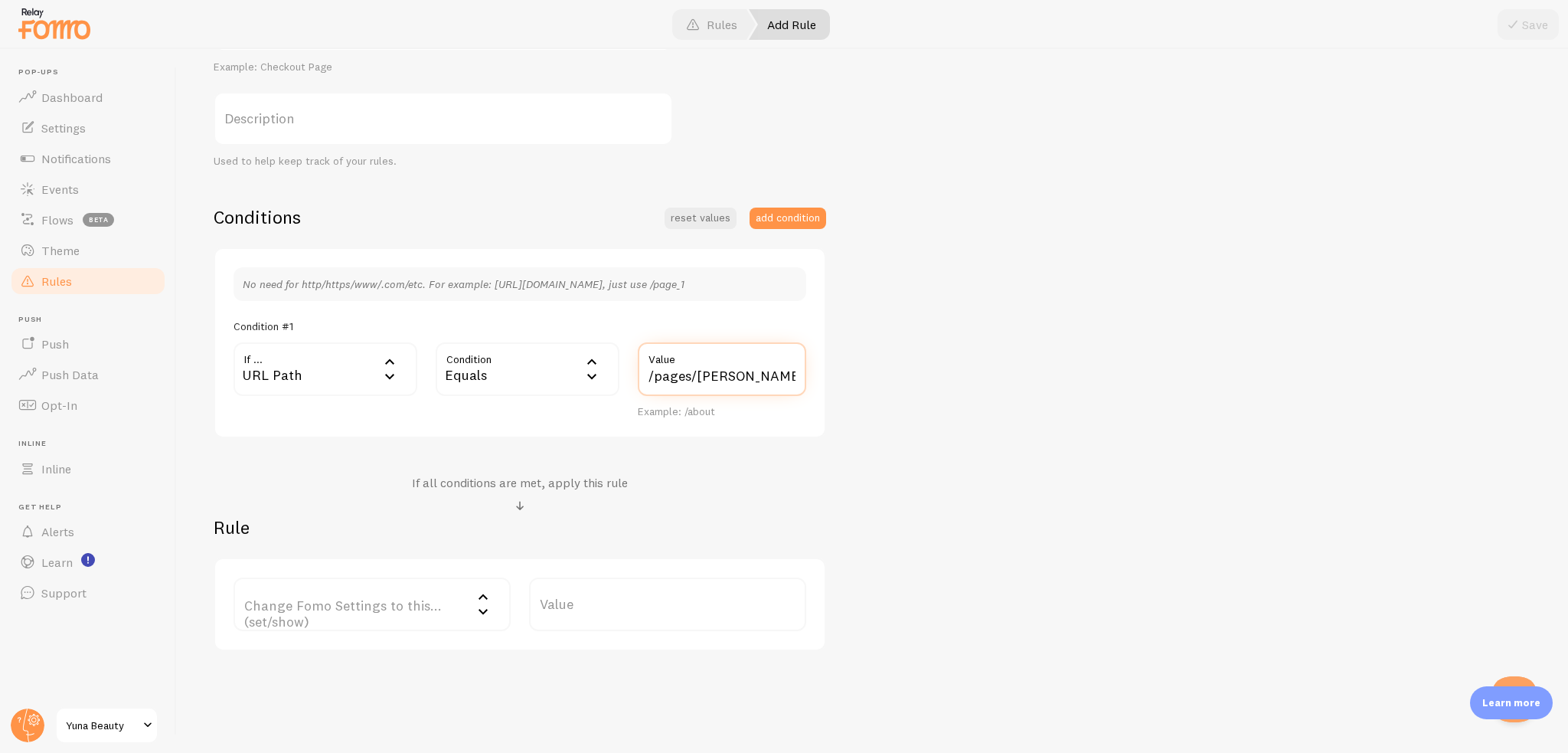
type input "/pages/annie-gps-landing-page-aug-10-23-53-44?_ab=0&key=1755093398541"
click at [963, 400] on div "Weg mit Fomo Title Example: Checkout Page Description Used to help keep track o…" at bounding box center [872, 324] width 1317 height 653
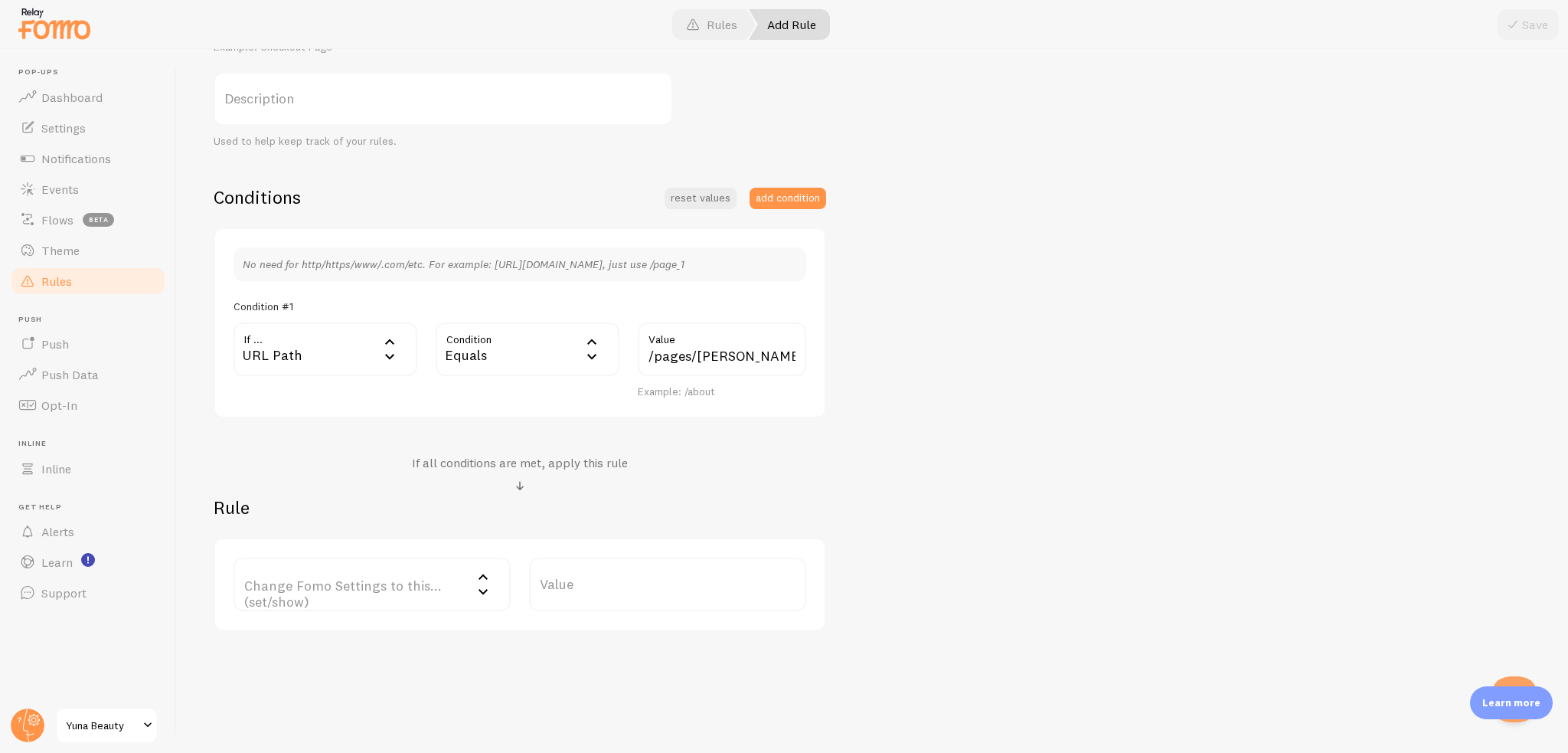
scroll to position [261, 0]
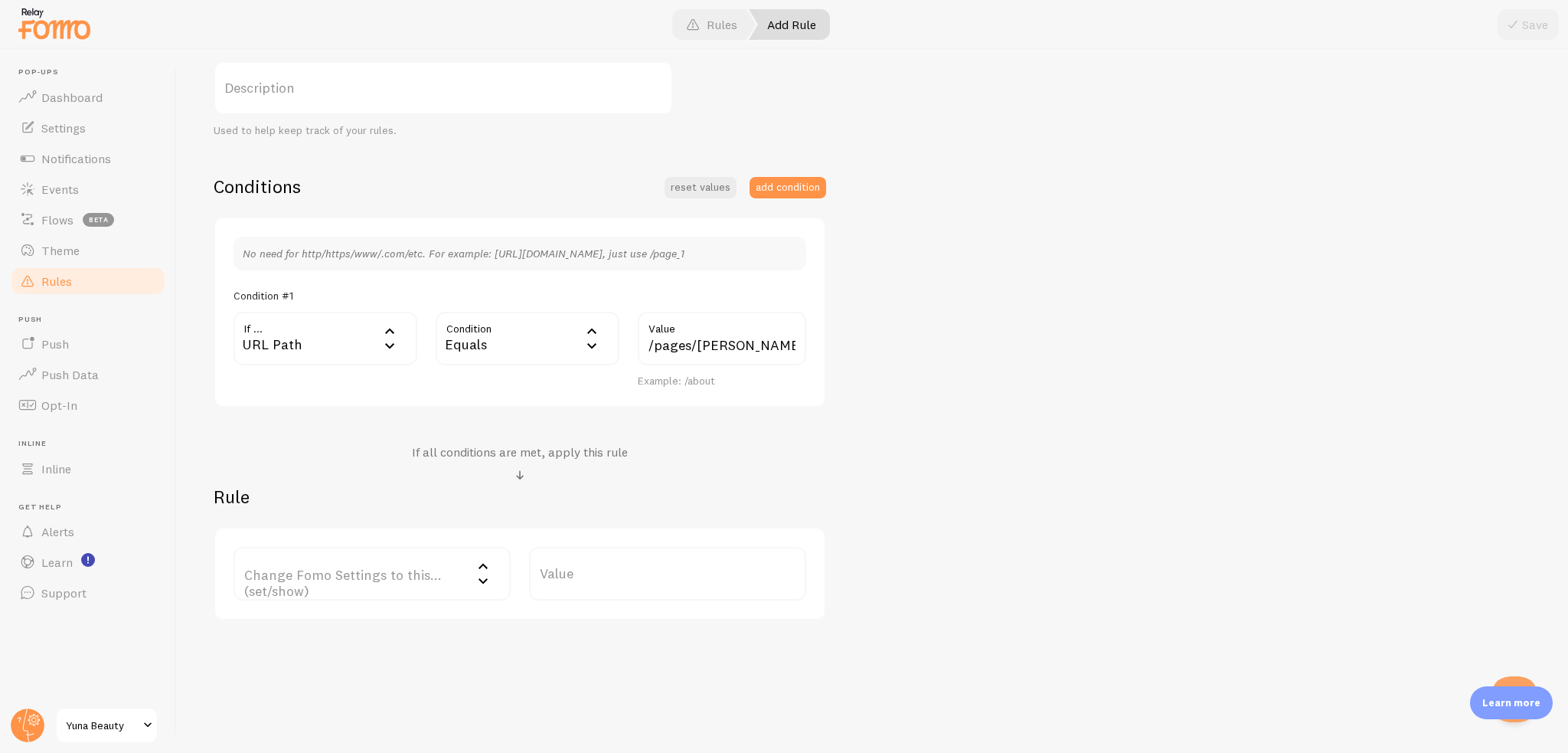
click at [346, 558] on label "Change Fomo Settings to this... (set/show)" at bounding box center [372, 574] width 277 height 54
click at [362, 622] on li "Notifications" at bounding box center [372, 623] width 274 height 27
click at [559, 587] on label "Options" at bounding box center [668, 574] width 277 height 54
click at [591, 626] on li "Hide Fomo" at bounding box center [668, 623] width 274 height 27
click at [894, 478] on div "Weg mit Fomo Title Example: Checkout Page Description Used to help keep track o…" at bounding box center [872, 294] width 1317 height 653
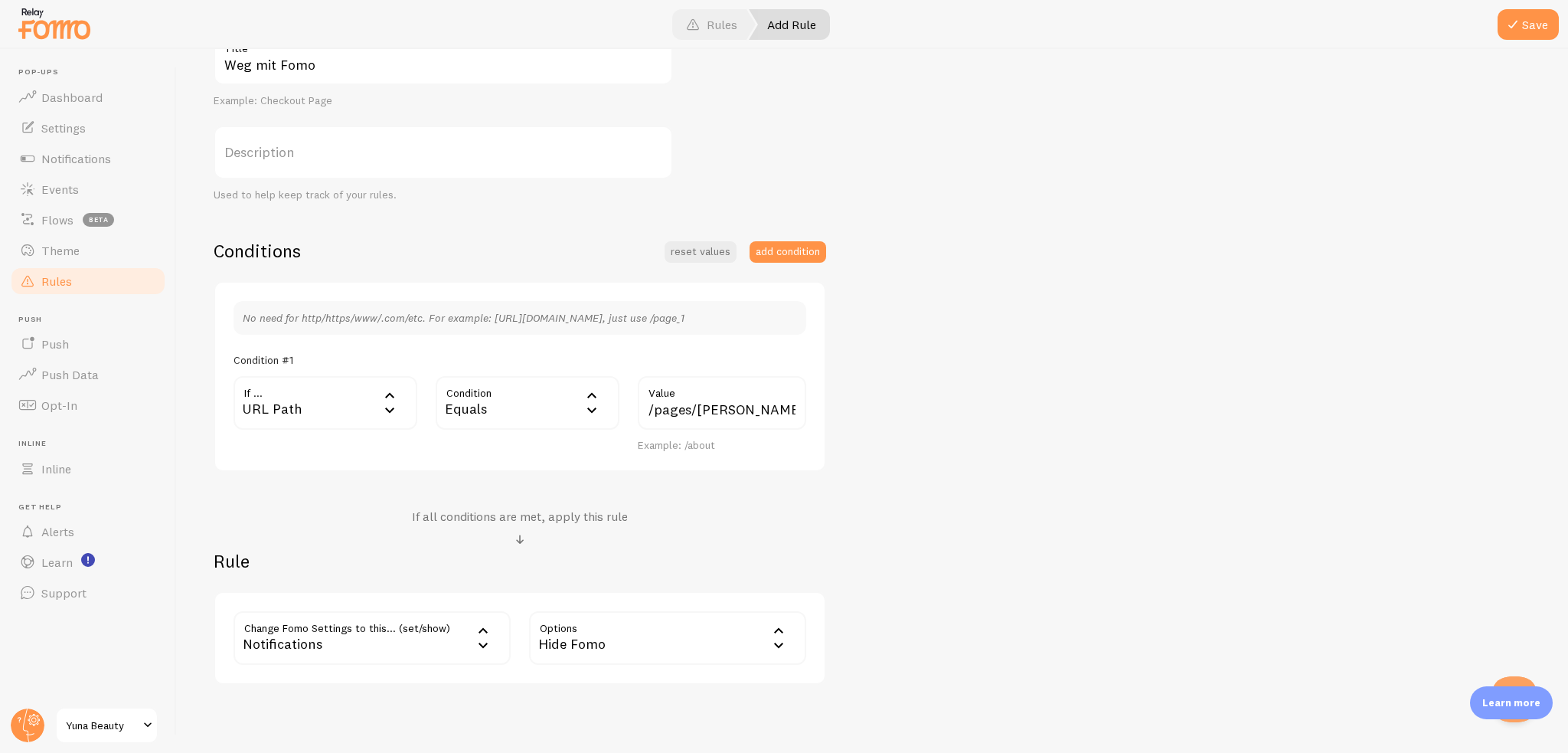
scroll to position [31, 0]
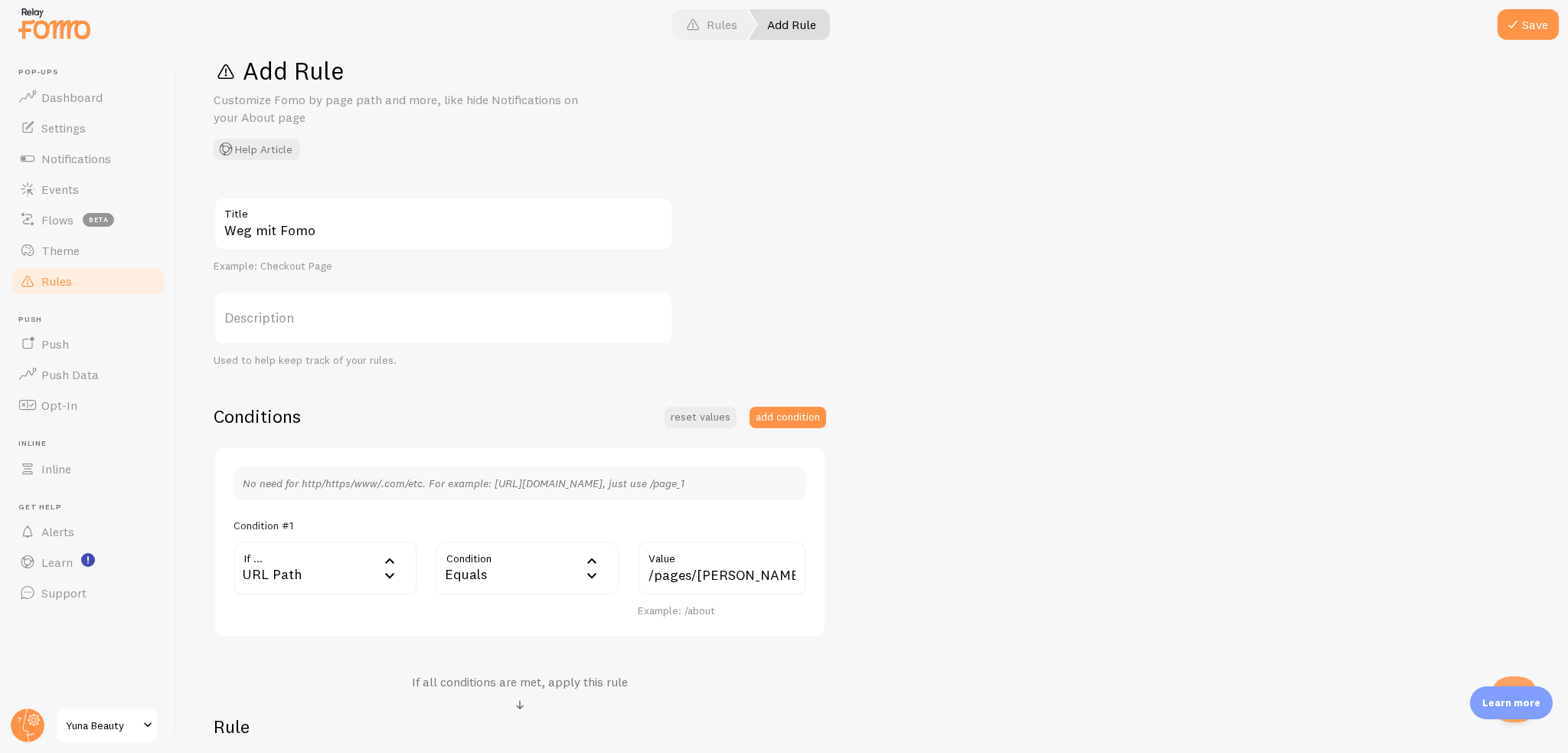
click at [422, 332] on label "Description" at bounding box center [443, 318] width 459 height 54
click at [422, 332] on input "Description" at bounding box center [443, 318] width 459 height 54
drag, startPoint x: 1517, startPoint y: 15, endPoint x: 1491, endPoint y: 51, distance: 44.4
click at [1518, 15] on span at bounding box center [1513, 25] width 18 height 18
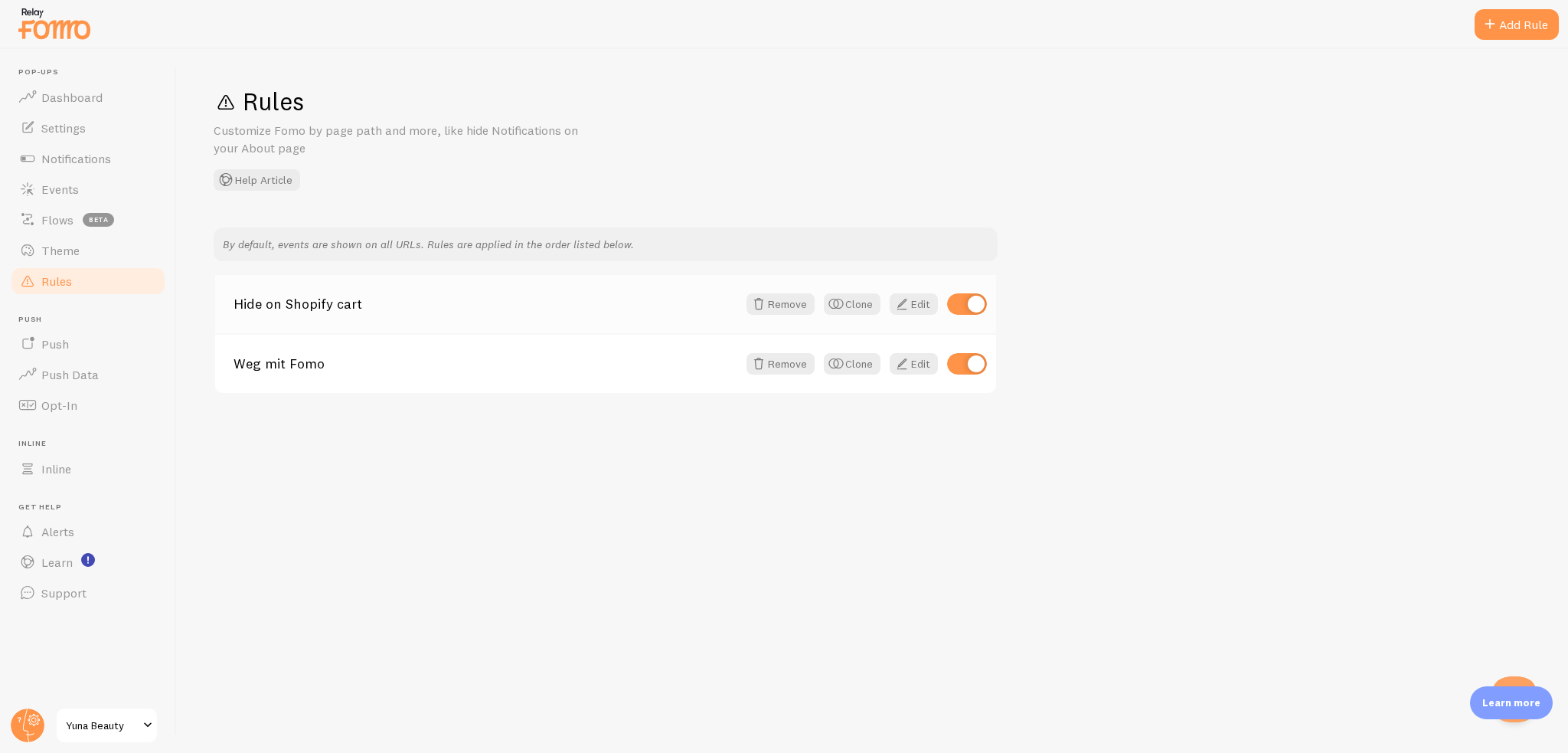
click at [339, 311] on link "Hide on Shopify cart" at bounding box center [485, 304] width 504 height 14
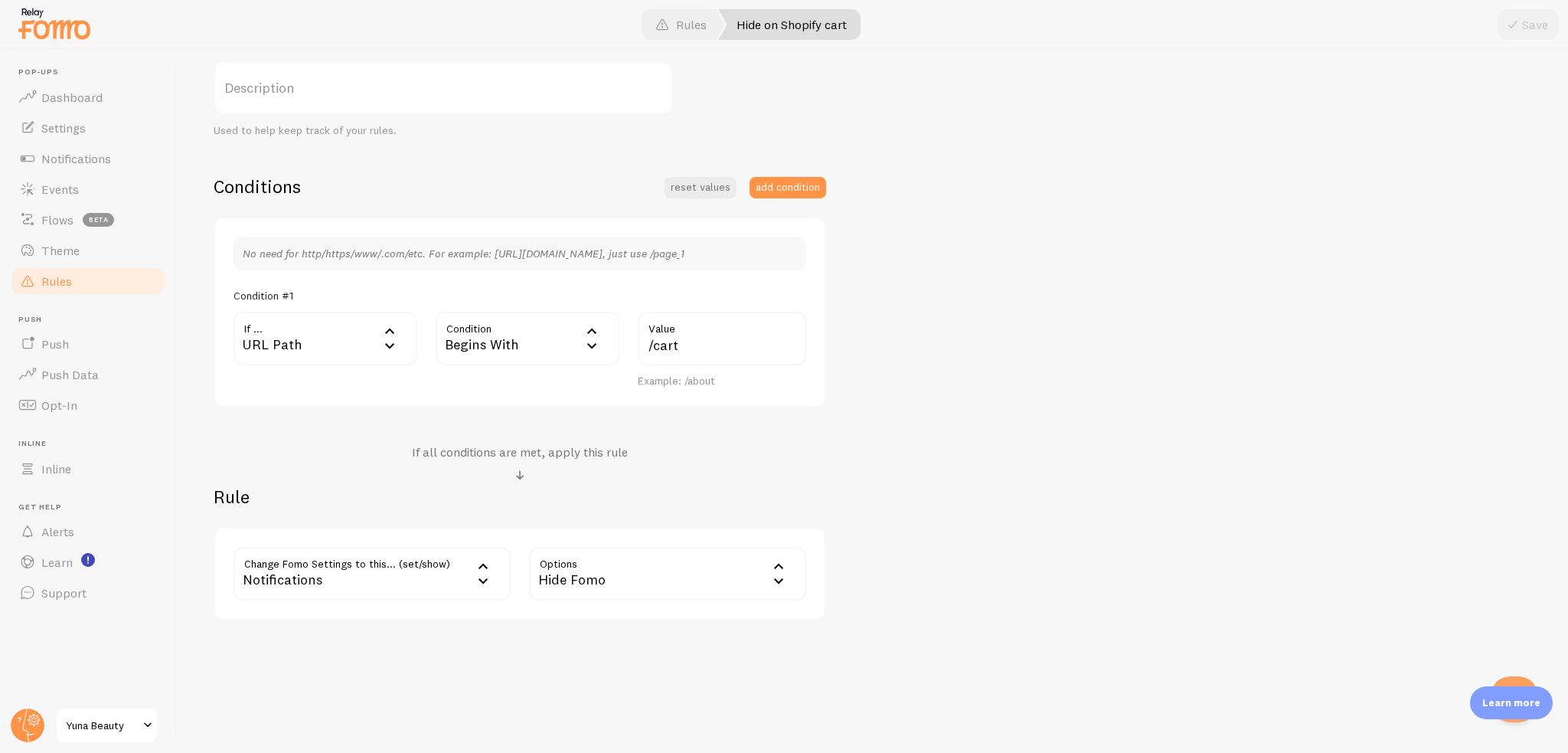
scroll to position [31, 0]
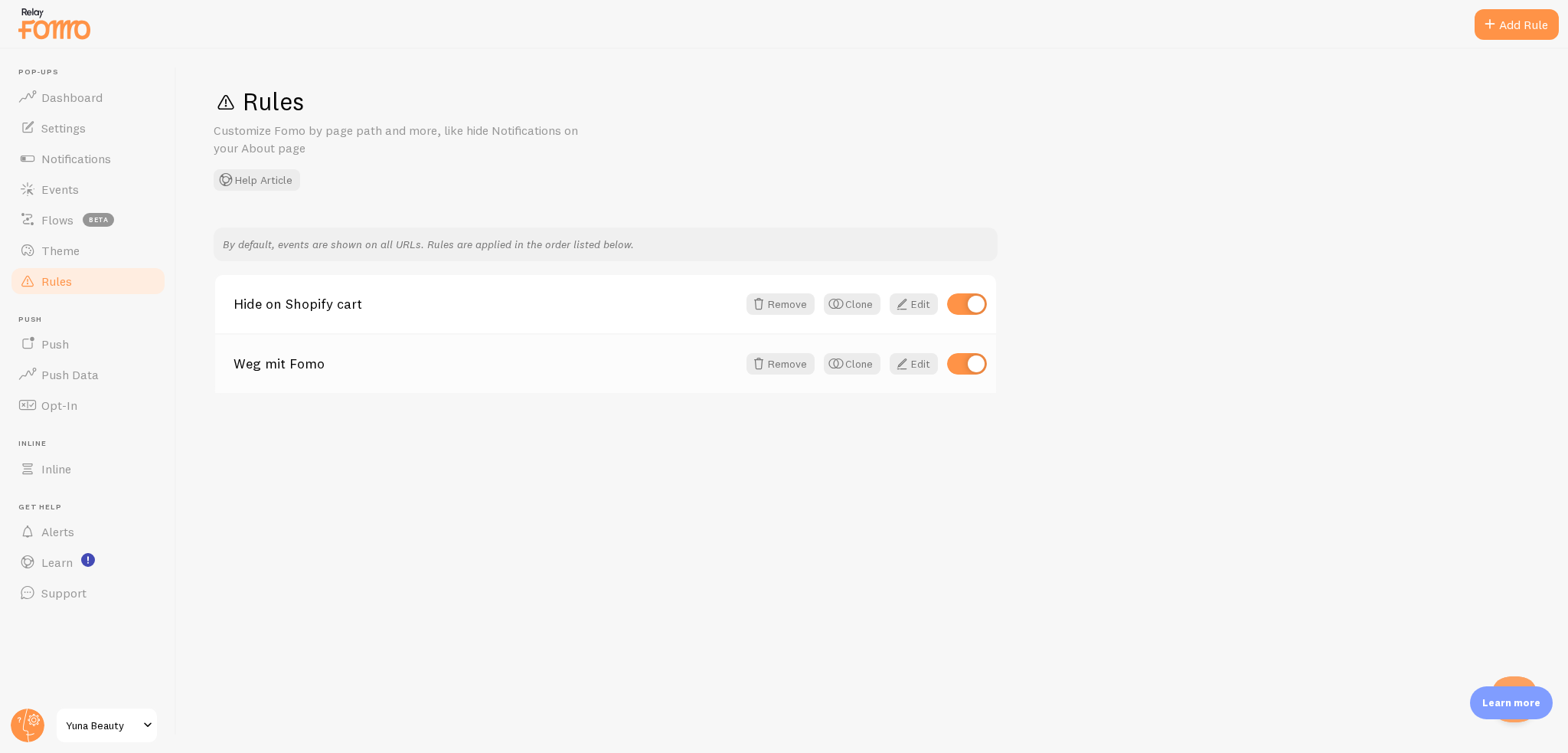
click at [374, 368] on link "Weg mit Fomo" at bounding box center [485, 364] width 504 height 14
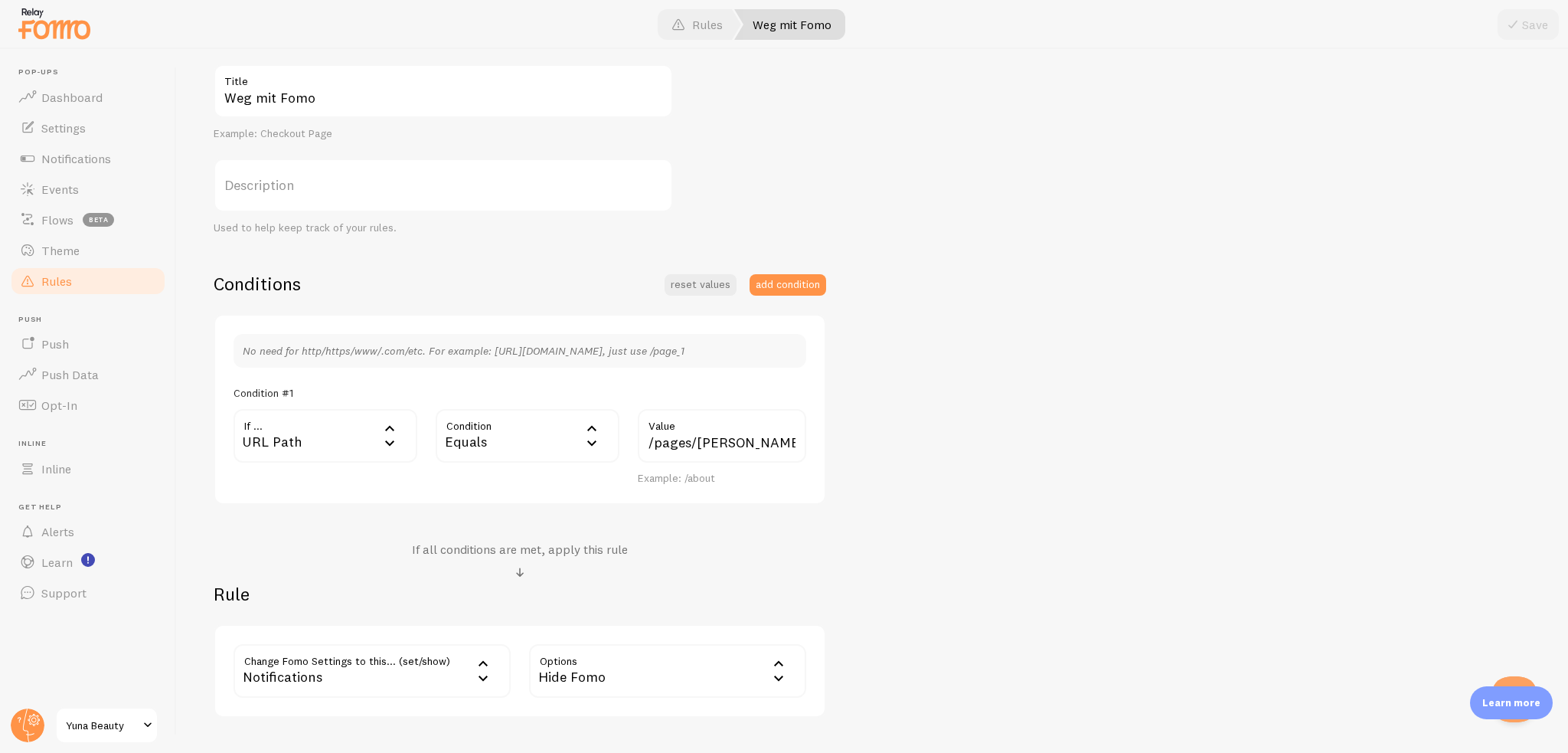
scroll to position [261, 0]
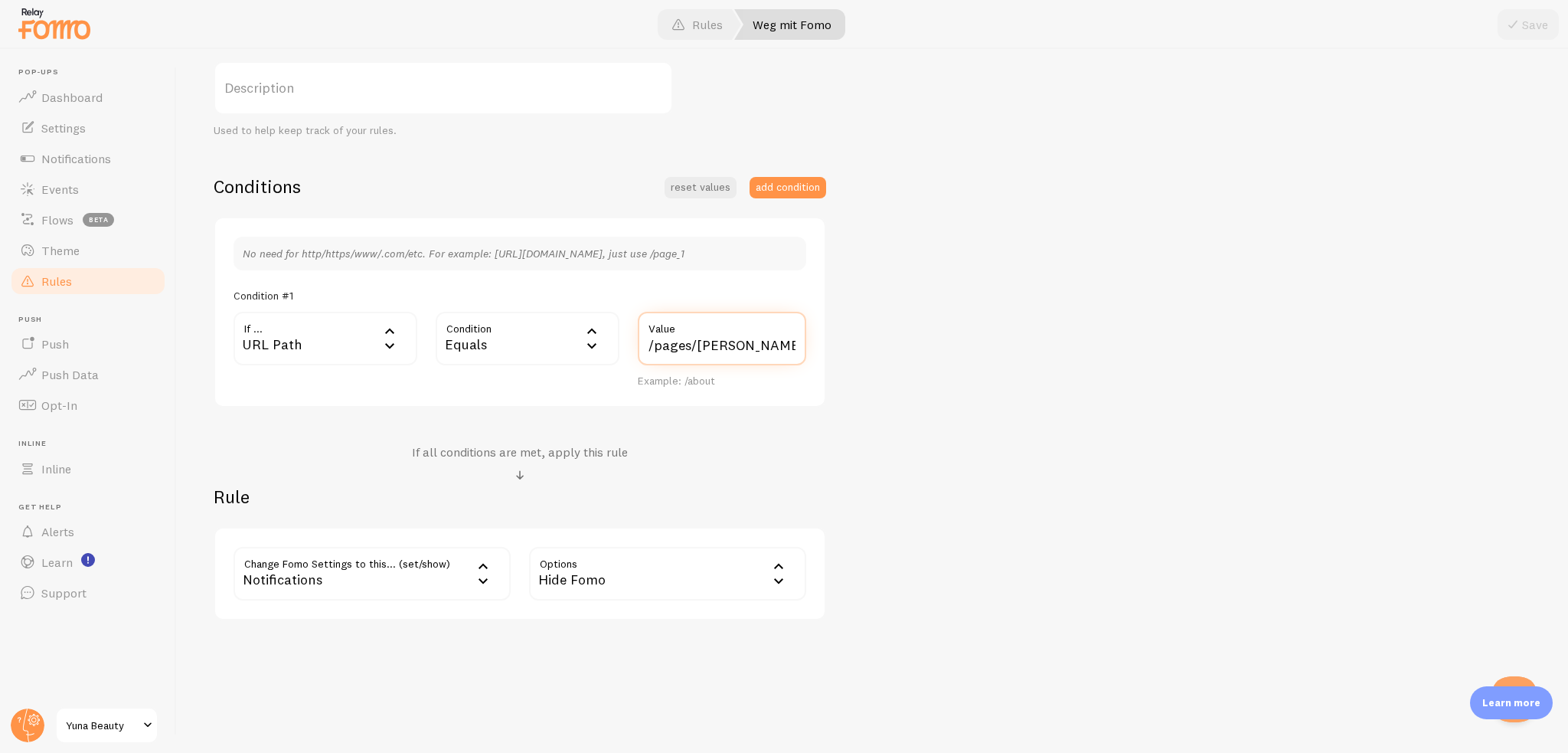
click at [708, 343] on input "/pages/annie-gps-landing-page-aug-10-23-53-44?_ab=0&key=1755093398541" at bounding box center [722, 339] width 169 height 54
drag, startPoint x: 642, startPoint y: 341, endPoint x: 807, endPoint y: 343, distance: 165.0
click at [807, 343] on div "/pages/annie-gps-landing-page-aug-10-23-53-44?_ab=0&key=1755093398541 Value Exa…" at bounding box center [722, 350] width 187 height 77
click at [759, 338] on input "/pages/annie-gps-landing-page-aug-10-23-53-44?_ab=0&key=1755093398541" at bounding box center [722, 339] width 169 height 54
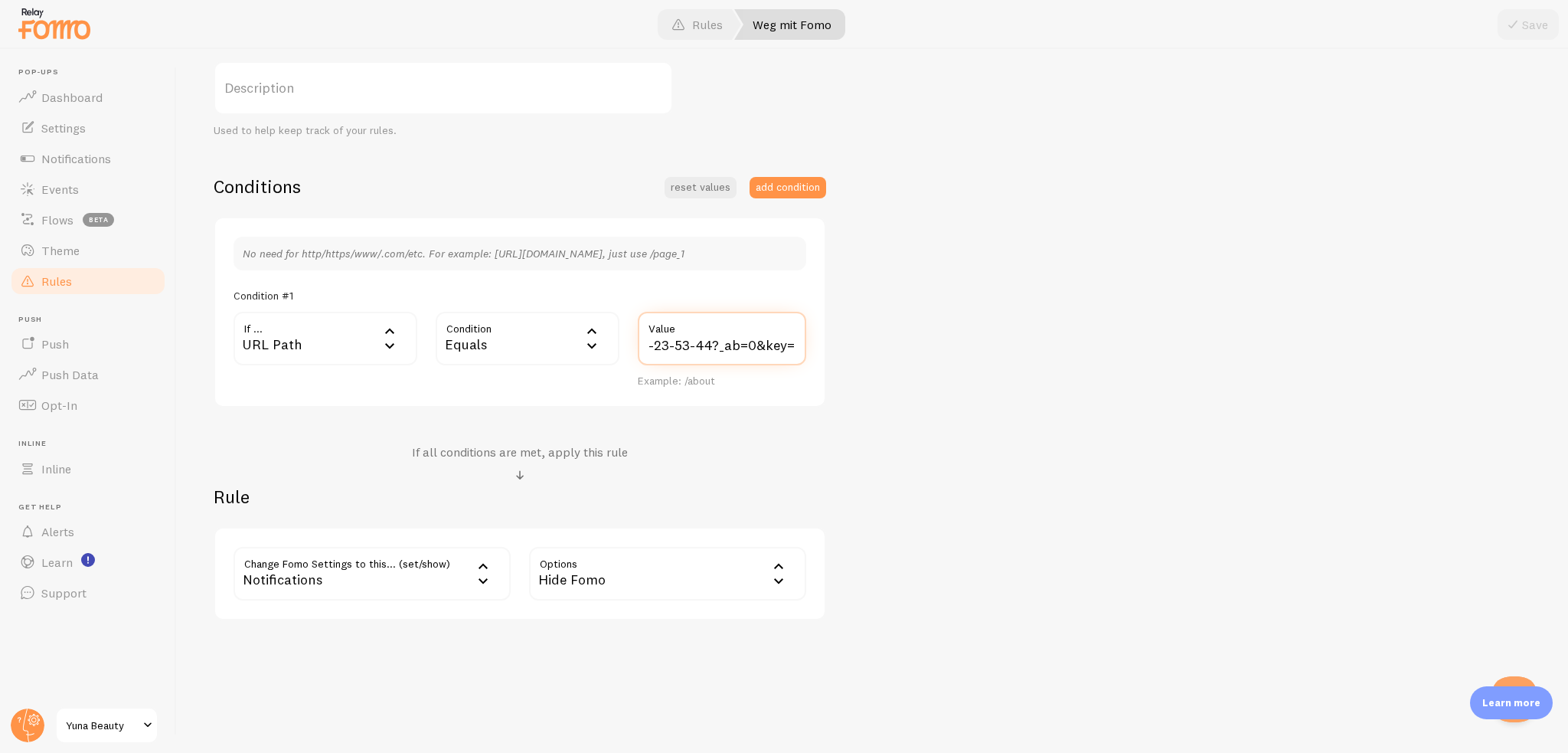
scroll to position [0, 0]
drag, startPoint x: 774, startPoint y: 340, endPoint x: 531, endPoint y: 342, distance: 243.0
click at [531, 342] on div "If ... url URL Path URL Path URL Parameter Home page Mobile Browser URL Host CS…" at bounding box center [520, 350] width 591 height 77
click at [713, 341] on input "/pages/annie-gps-landing-page-aug-10-23-53-44?_ab=0&key=1755093398541" at bounding box center [722, 339] width 169 height 54
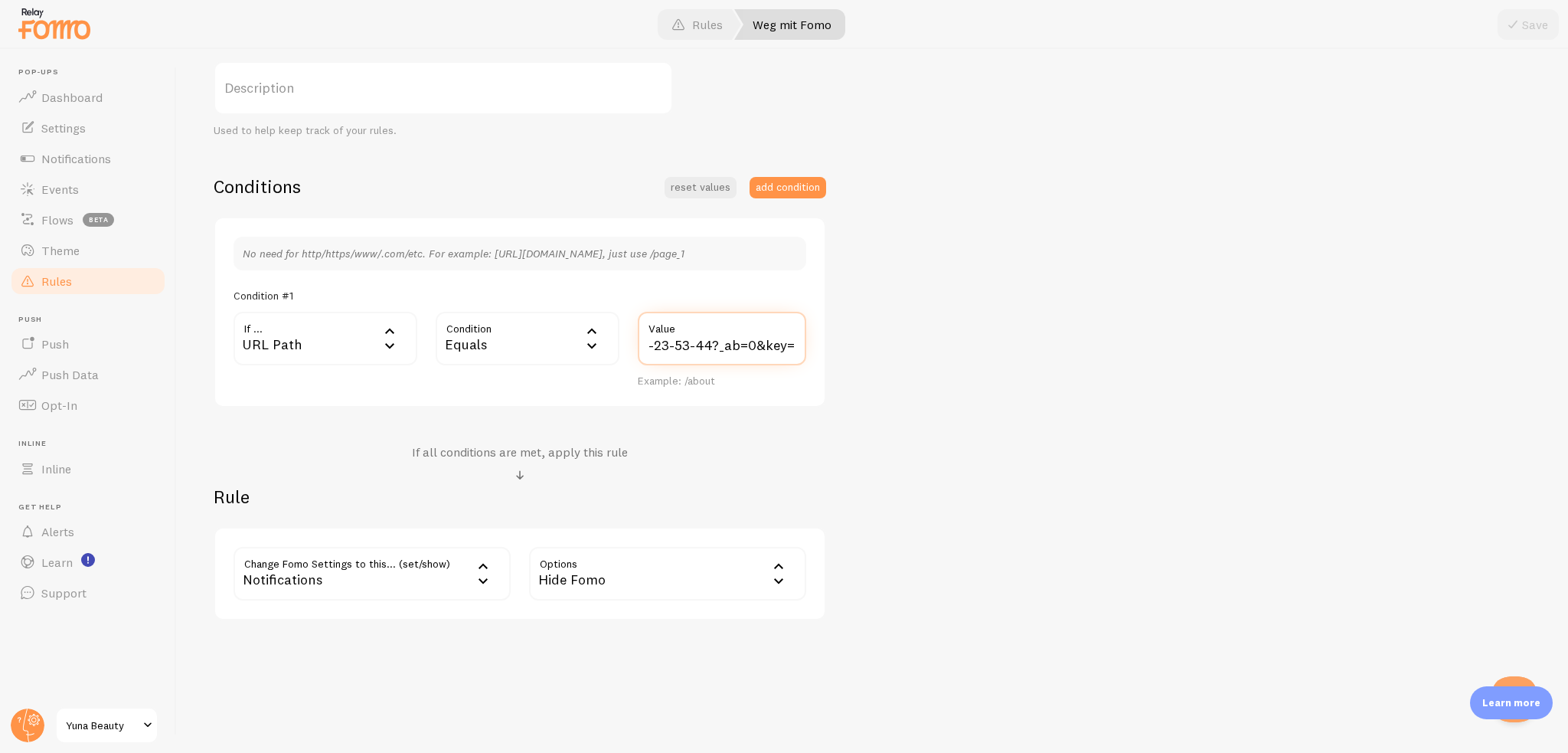
drag, startPoint x: 668, startPoint y: 343, endPoint x: 860, endPoint y: 343, distance: 192.0
click at [860, 343] on div "Weg mit Fomo Title Example: Checkout Page Description Used to help keep track o…" at bounding box center [872, 294] width 1317 height 653
click at [770, 343] on input "/pages/annie-gps-landing-page-aug-10-23-53-44?_ab=0&key=1755093398541" at bounding box center [722, 339] width 169 height 54
click at [687, 325] on label "Value" at bounding box center [722, 325] width 169 height 26
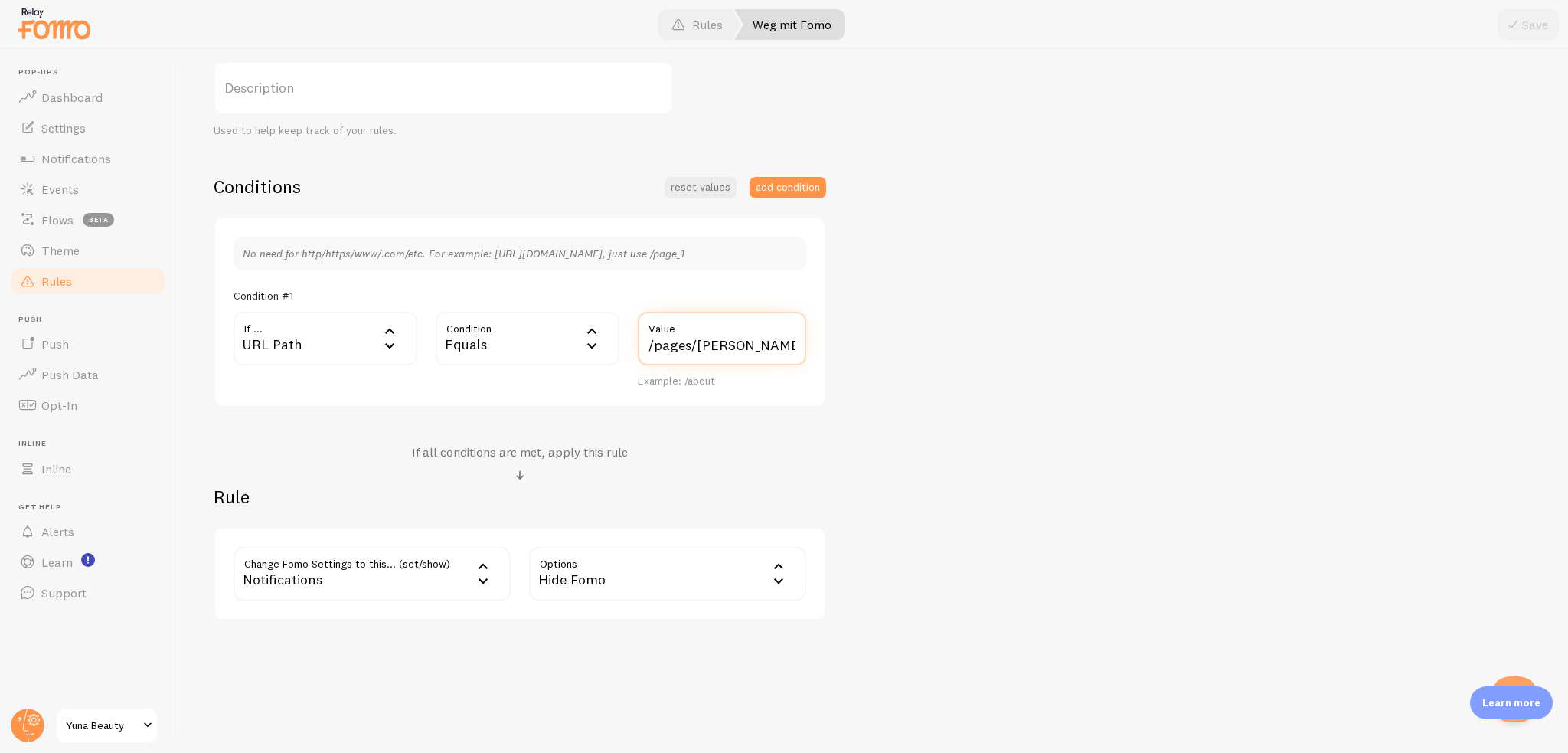
click at [687, 325] on input "/pages/annie-gps-landing-page-aug-10-23-53-44?_ab=0&key=1755093398541" at bounding box center [722, 339] width 169 height 54
click at [691, 334] on label "Value" at bounding box center [722, 325] width 169 height 26
click at [691, 334] on input "/pages/annie-gps-landing-page-aug-10-23-53-44?_ab=0&key=1755093398541" at bounding box center [722, 339] width 169 height 54
paste input "a/gempages?version=v7&shop_id=575735607490249247&theme_page_id=5797496222352678…"
drag, startPoint x: 701, startPoint y: 346, endPoint x: 527, endPoint y: 347, distance: 174.0
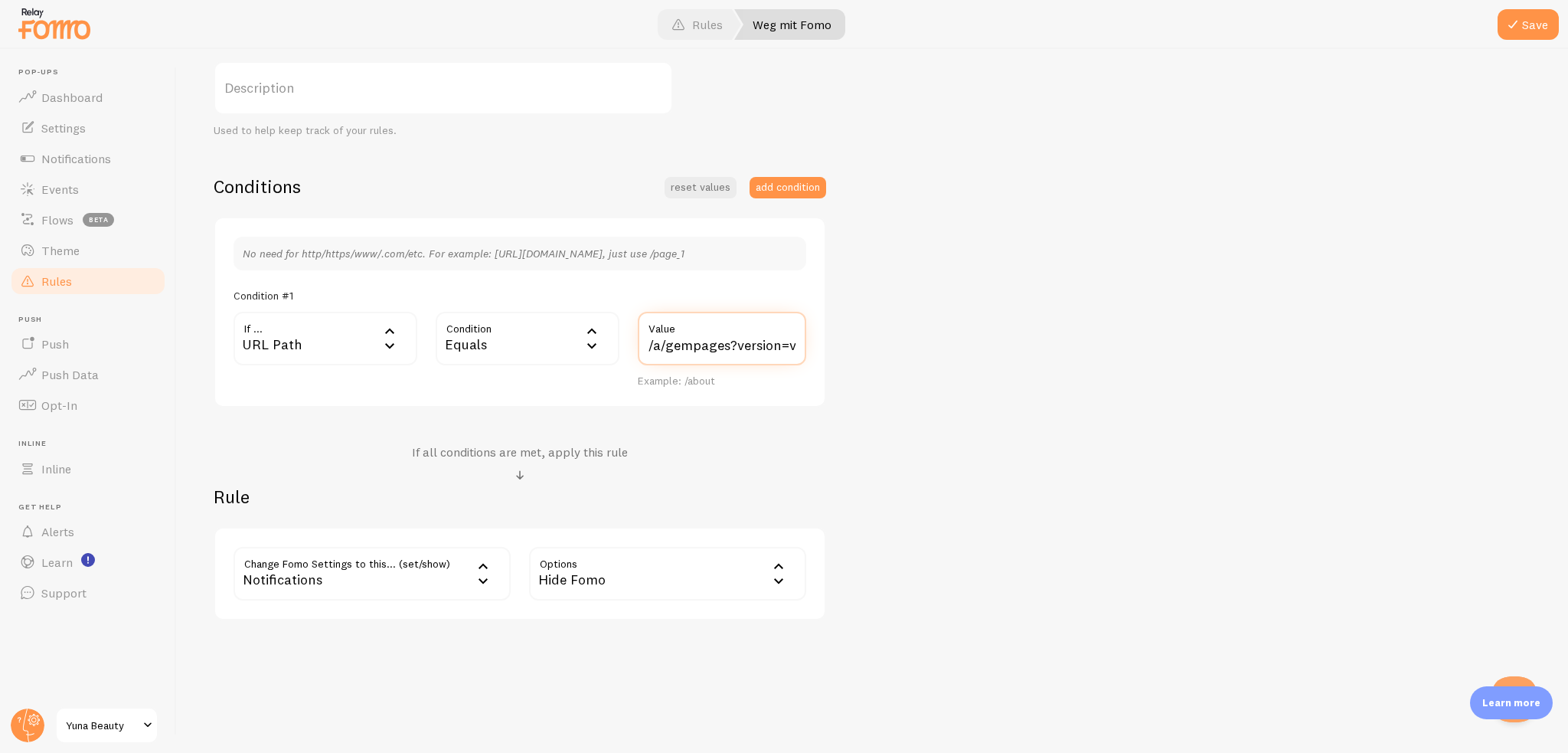
click at [527, 347] on div "If ... url URL Path URL Path URL Parameter Home page Mobile Browser URL Host CS…" at bounding box center [520, 350] width 591 height 77
type input "/a/gempages?version=v7&shop_id=575735607490249247&theme_page_id=579749622235267…"
click at [862, 334] on div "Weg mit Fomo Title Example: Checkout Page Description Used to help keep track o…" at bounding box center [872, 294] width 1317 height 653
drag, startPoint x: 691, startPoint y: 342, endPoint x: 576, endPoint y: 348, distance: 115.2
click at [576, 348] on div "If ... url URL Path URL Path URL Parameter Home page Mobile Browser URL Host CS…" at bounding box center [520, 350] width 591 height 77
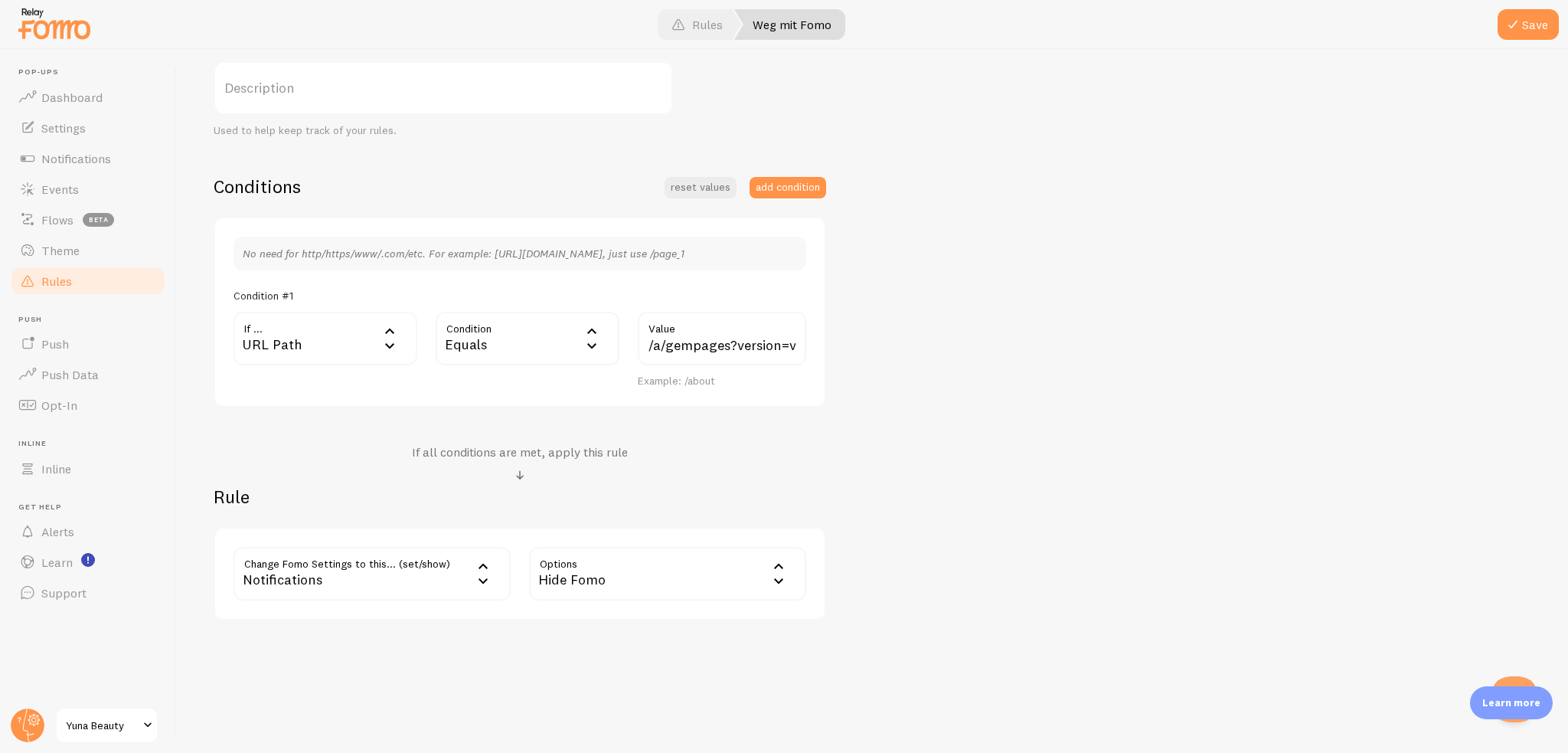
click at [1002, 298] on div "Weg mit Fomo Title Example: Checkout Page Description Used to help keep track o…" at bounding box center [872, 294] width 1317 height 653
drag, startPoint x: 1551, startPoint y: 8, endPoint x: 1534, endPoint y: 62, distance: 56.6
click at [1555, 8] on div at bounding box center [784, 25] width 1568 height 49
click at [1512, 23] on span at bounding box center [1513, 25] width 18 height 18
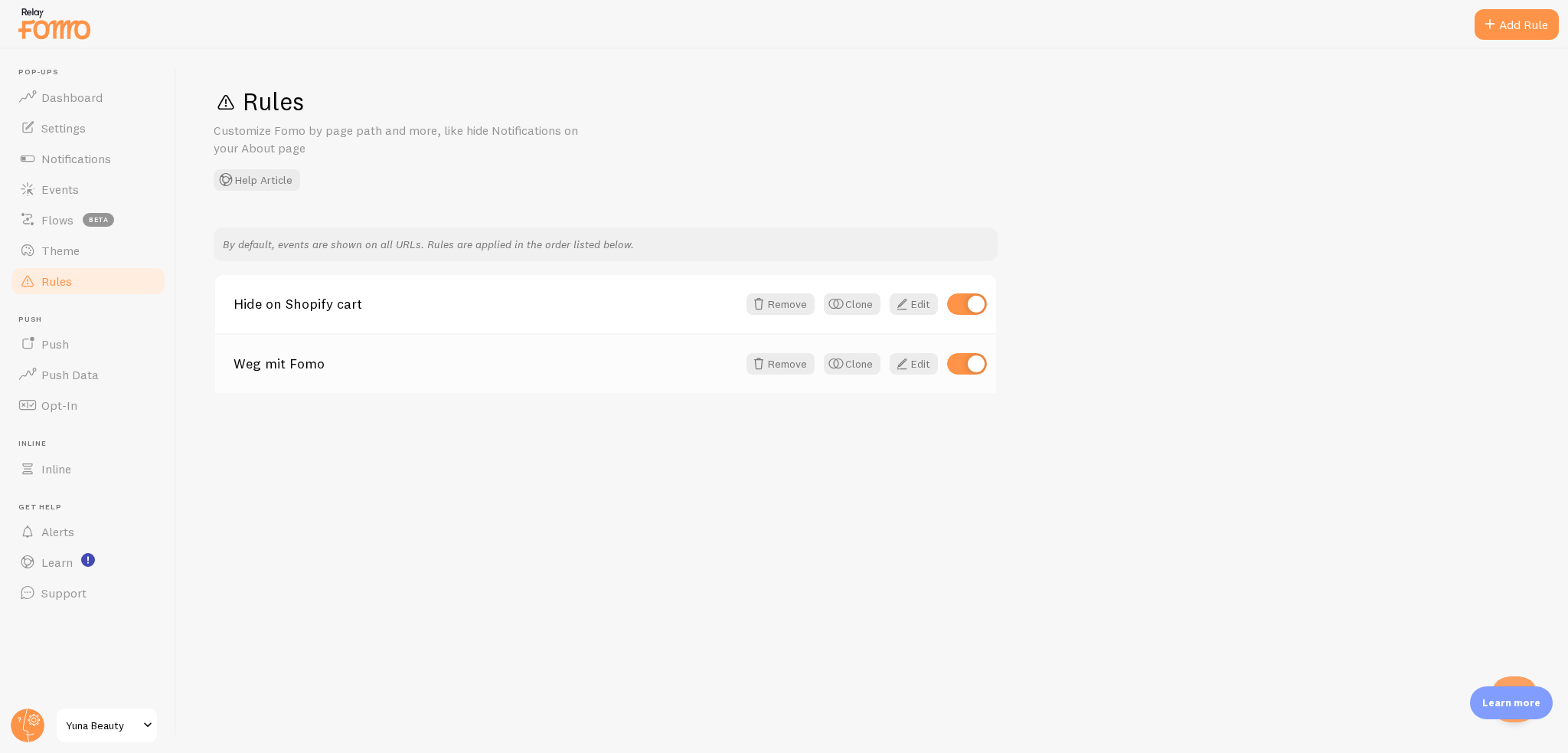
click at [484, 371] on div "Weg mit Fomo Remove Clone Edit" at bounding box center [605, 363] width 781 height 60
click at [438, 329] on div "Hide on Shopify cart Remove Clone Edit" at bounding box center [605, 304] width 781 height 58
click at [371, 386] on div "Weg mit Fomo Remove Clone Edit" at bounding box center [605, 363] width 781 height 60
click at [924, 357] on link "Edit" at bounding box center [914, 364] width 48 height 21
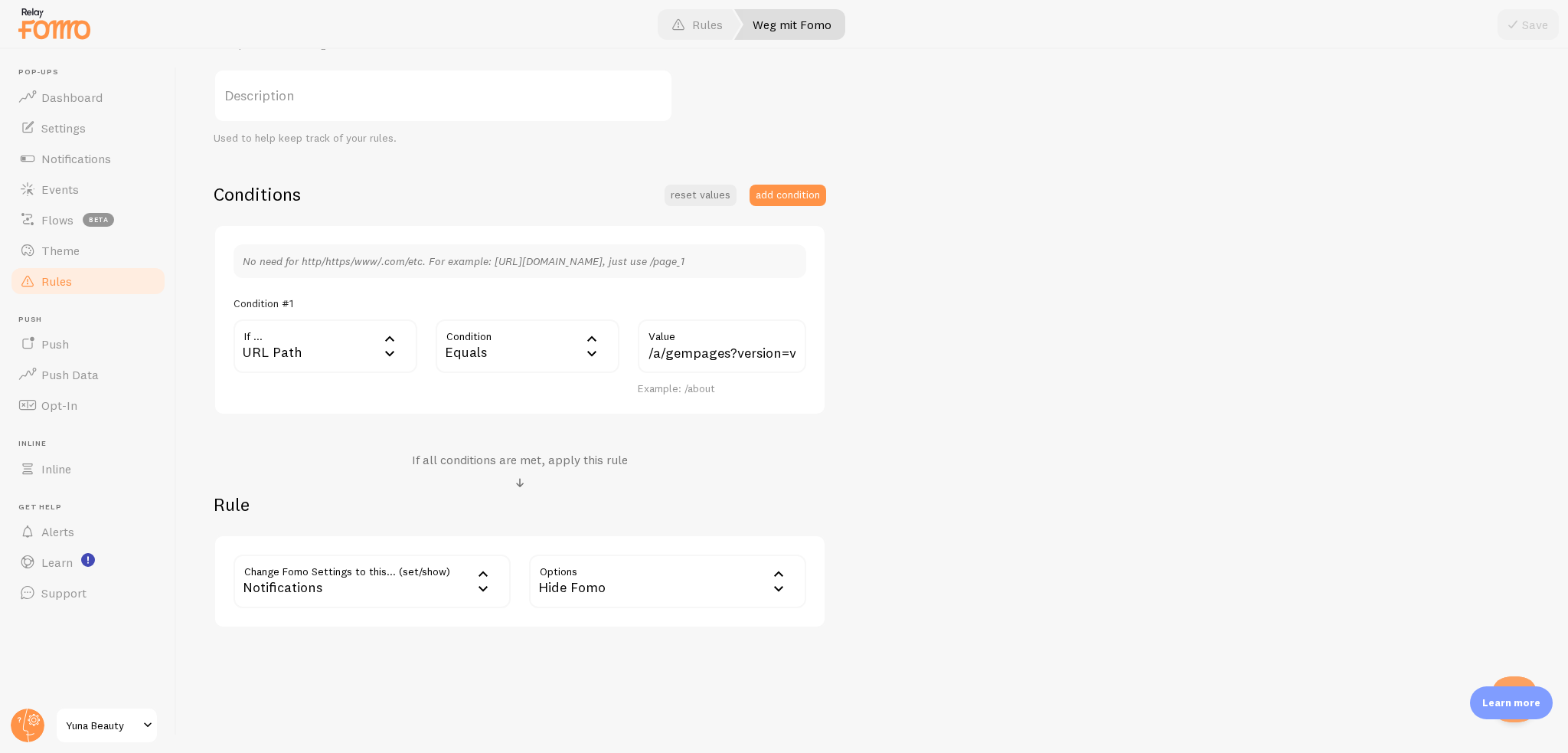
scroll to position [261, 0]
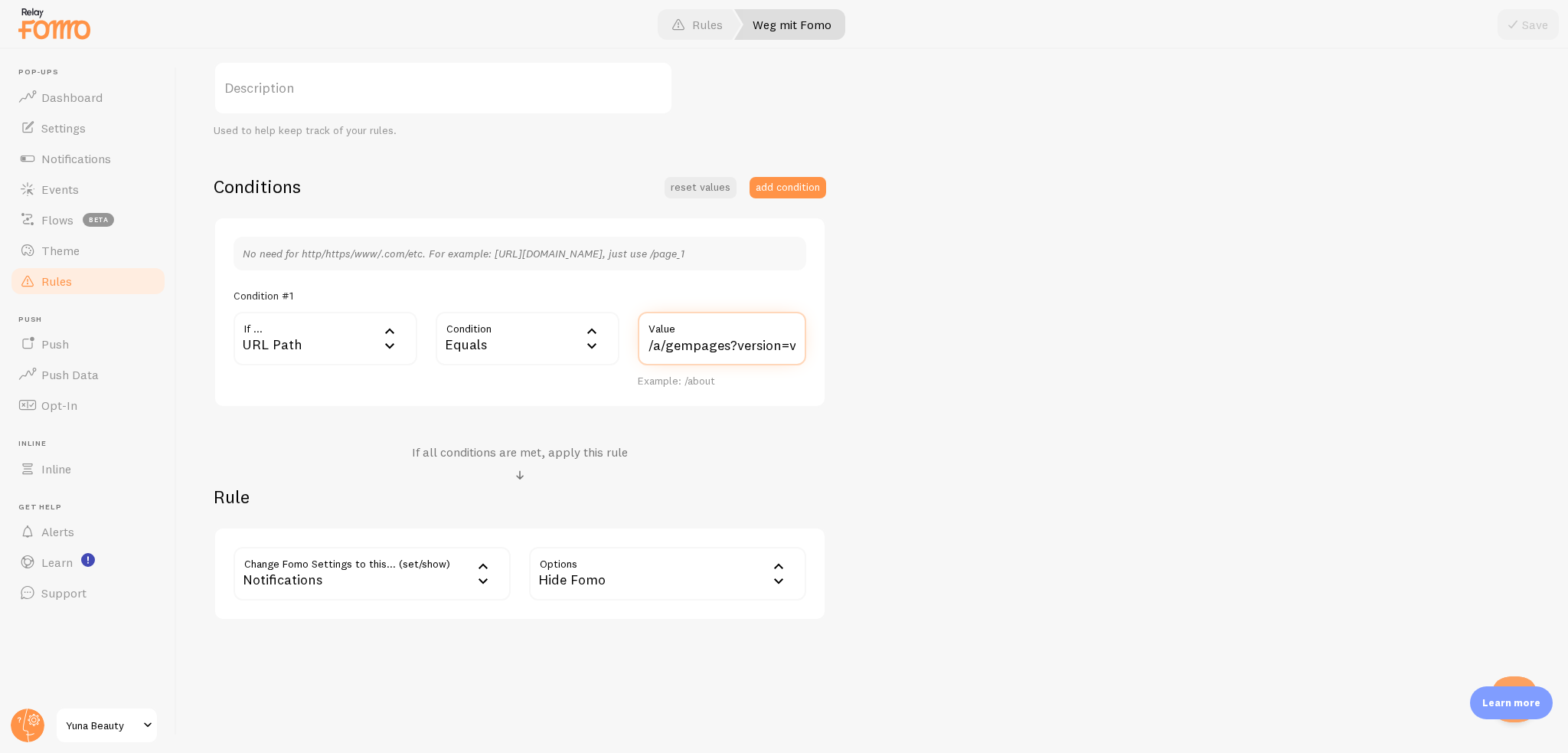
click at [705, 361] on input "/a/gempages?version=v7&shop_id=575735607490249247&theme_page_id=579749622235267…" at bounding box center [722, 339] width 169 height 54
drag, startPoint x: 645, startPoint y: 348, endPoint x: 811, endPoint y: 347, distance: 166.0
click at [811, 347] on div "/a/gempages?version=v7&shop_id=575735607490249247&theme_page_id=579749622235267…" at bounding box center [722, 350] width 187 height 77
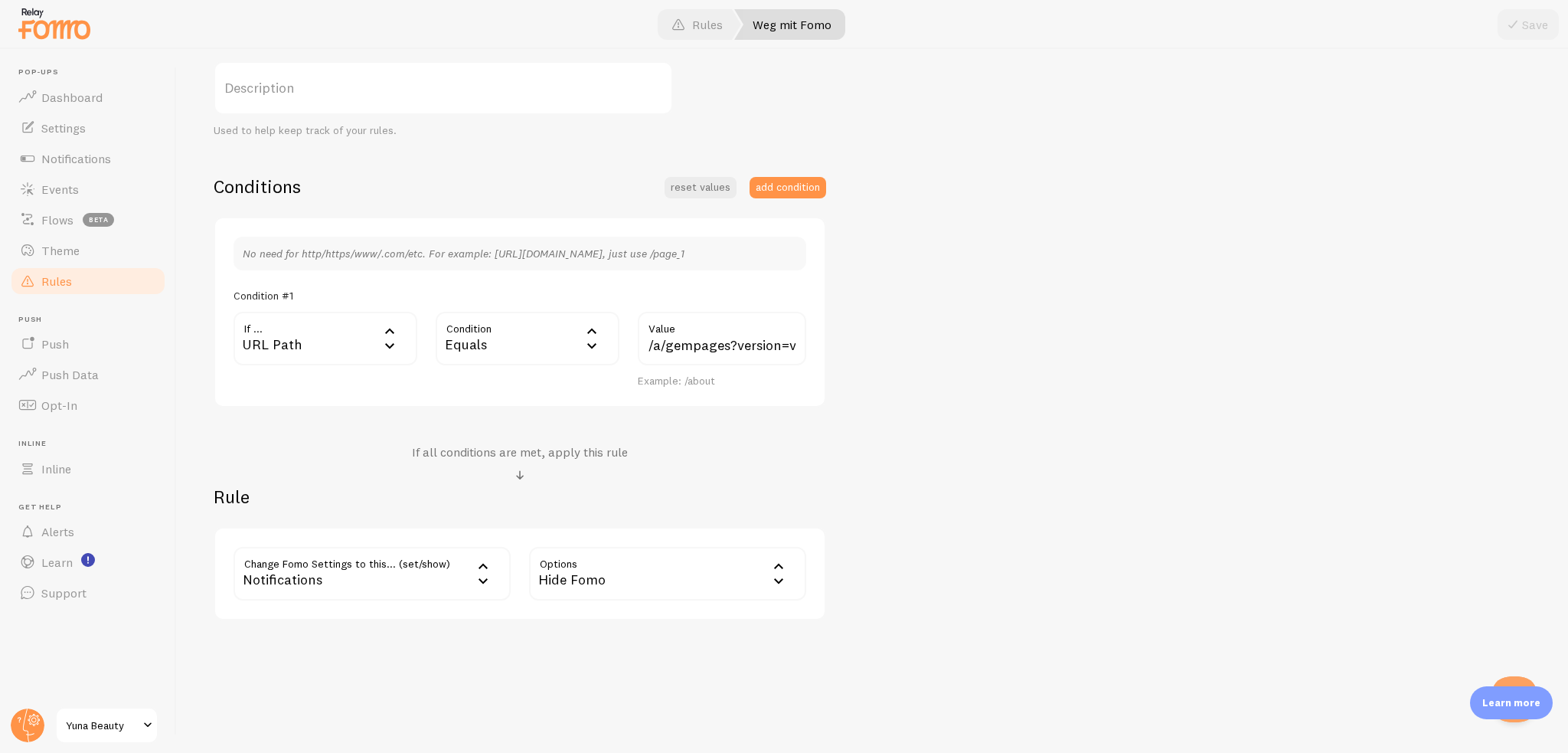
click at [423, 574] on div "Notifications" at bounding box center [372, 574] width 277 height 54
click at [325, 679] on li "Position" at bounding box center [372, 679] width 274 height 27
click at [602, 594] on label "Options" at bounding box center [668, 574] width 277 height 54
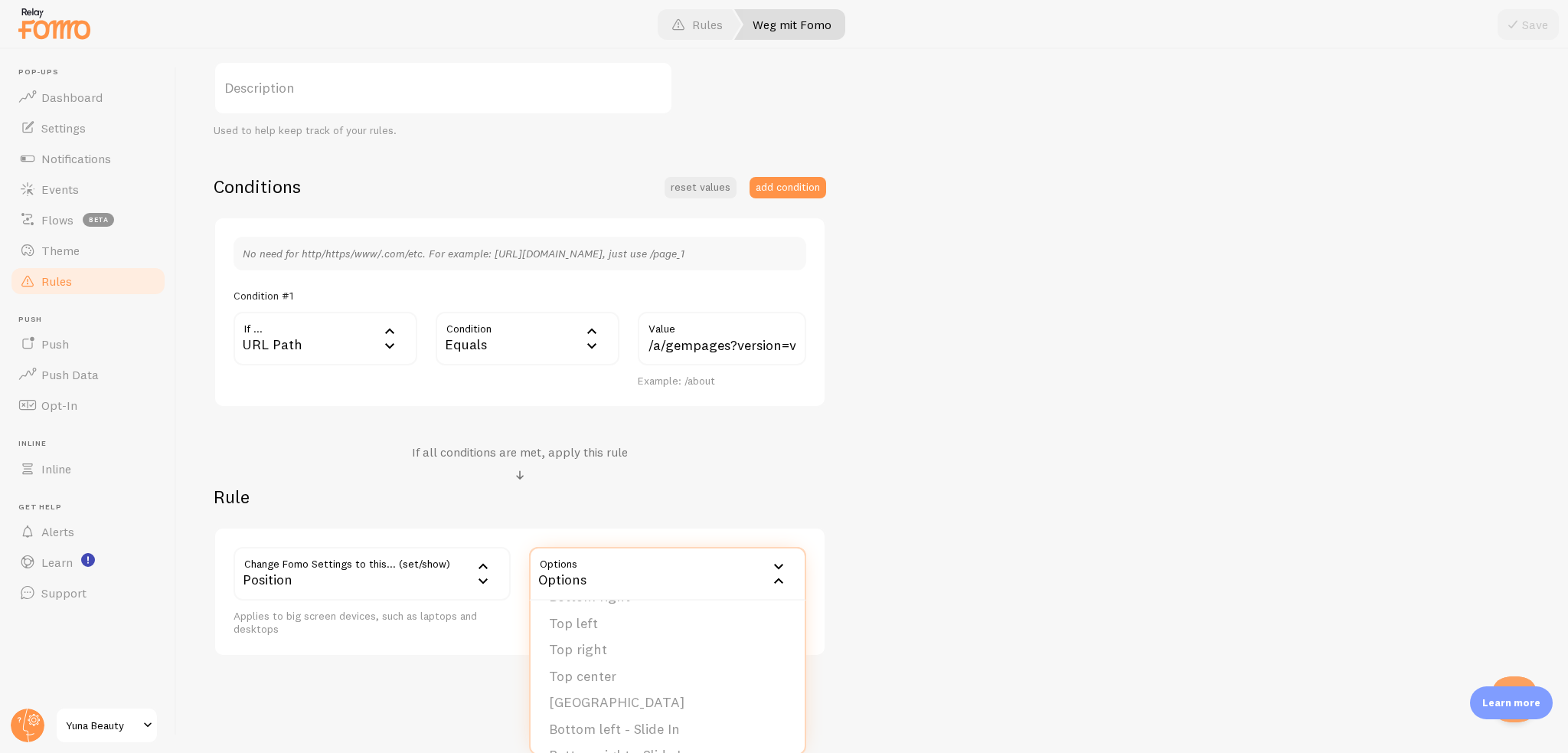
click at [589, 626] on li "Top left" at bounding box center [668, 623] width 274 height 27
click at [1546, 12] on button "Save" at bounding box center [1528, 25] width 61 height 31
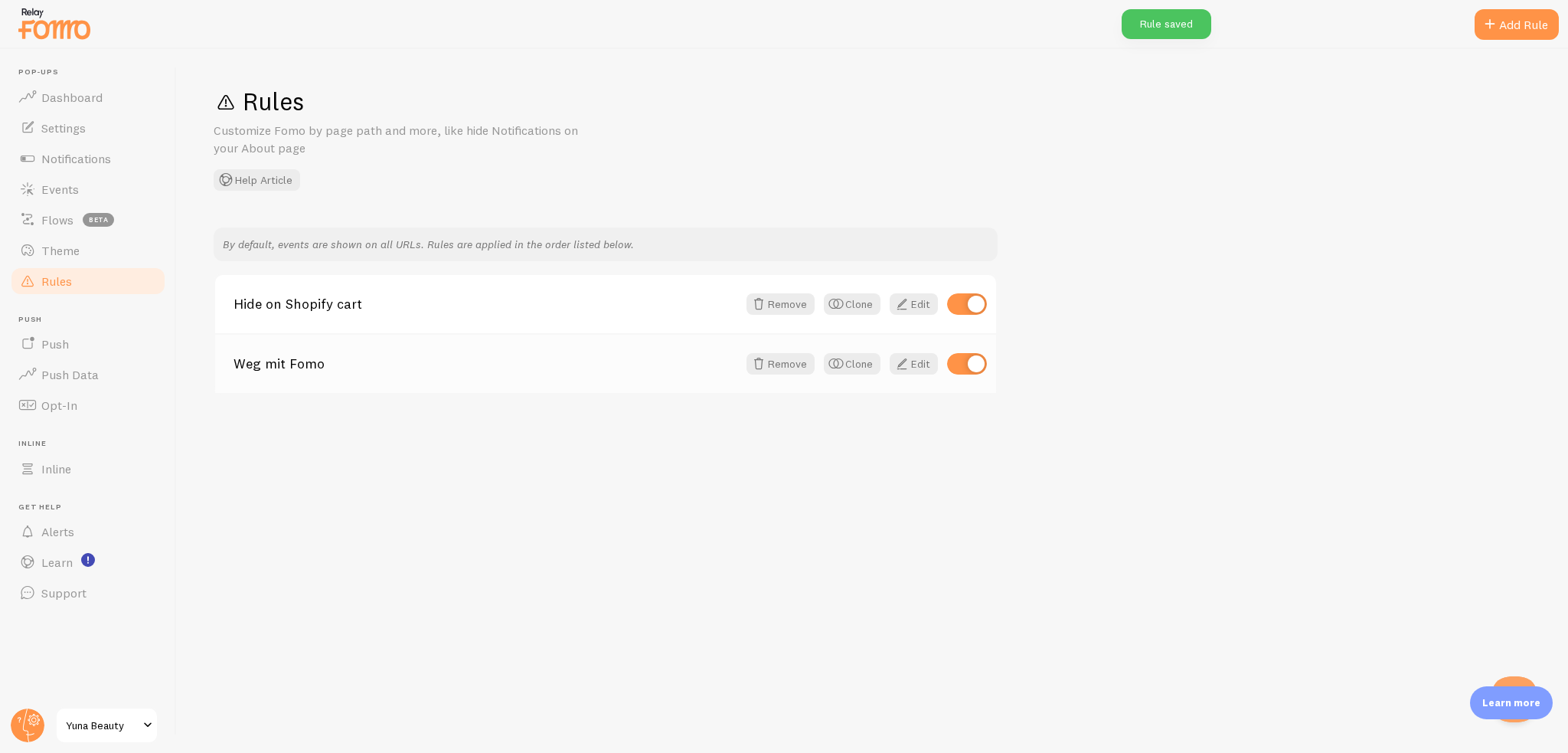
click at [336, 367] on link "Weg mit Fomo" at bounding box center [485, 364] width 504 height 14
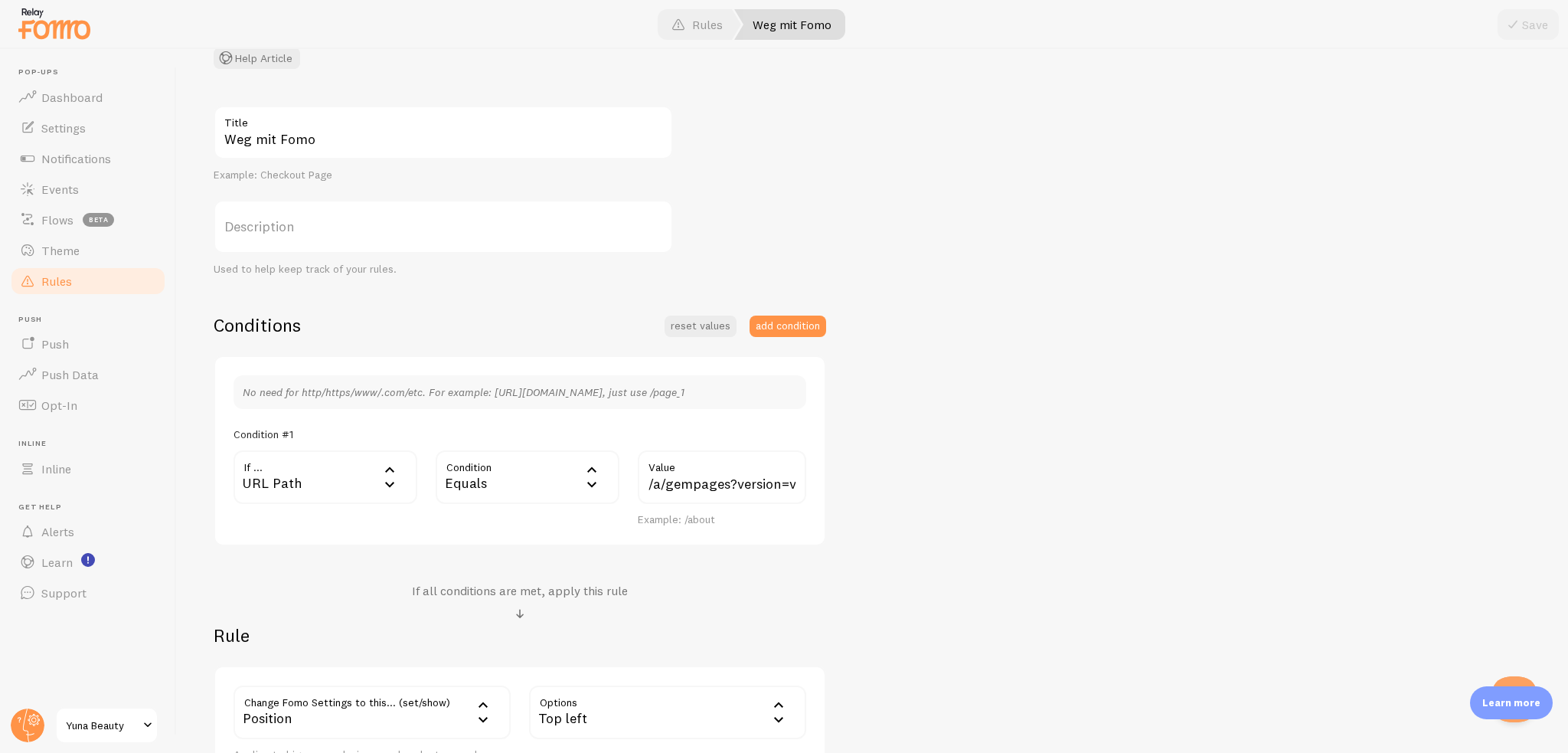
scroll to position [261, 0]
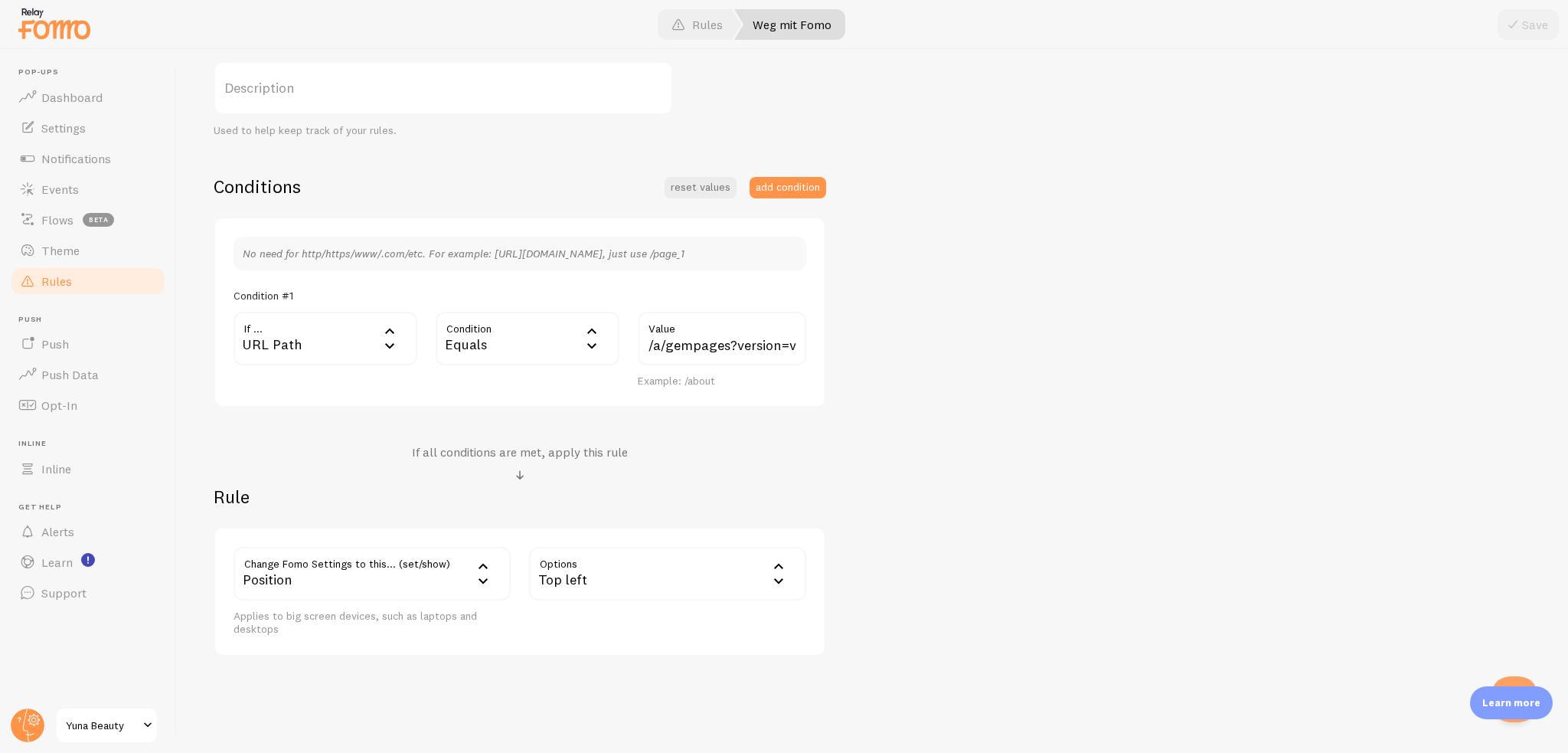
click at [607, 581] on div "Top left" at bounding box center [668, 574] width 277 height 54
click at [615, 629] on li "Bottom left" at bounding box center [668, 623] width 274 height 27
click at [1524, 31] on button "Save" at bounding box center [1528, 25] width 61 height 31
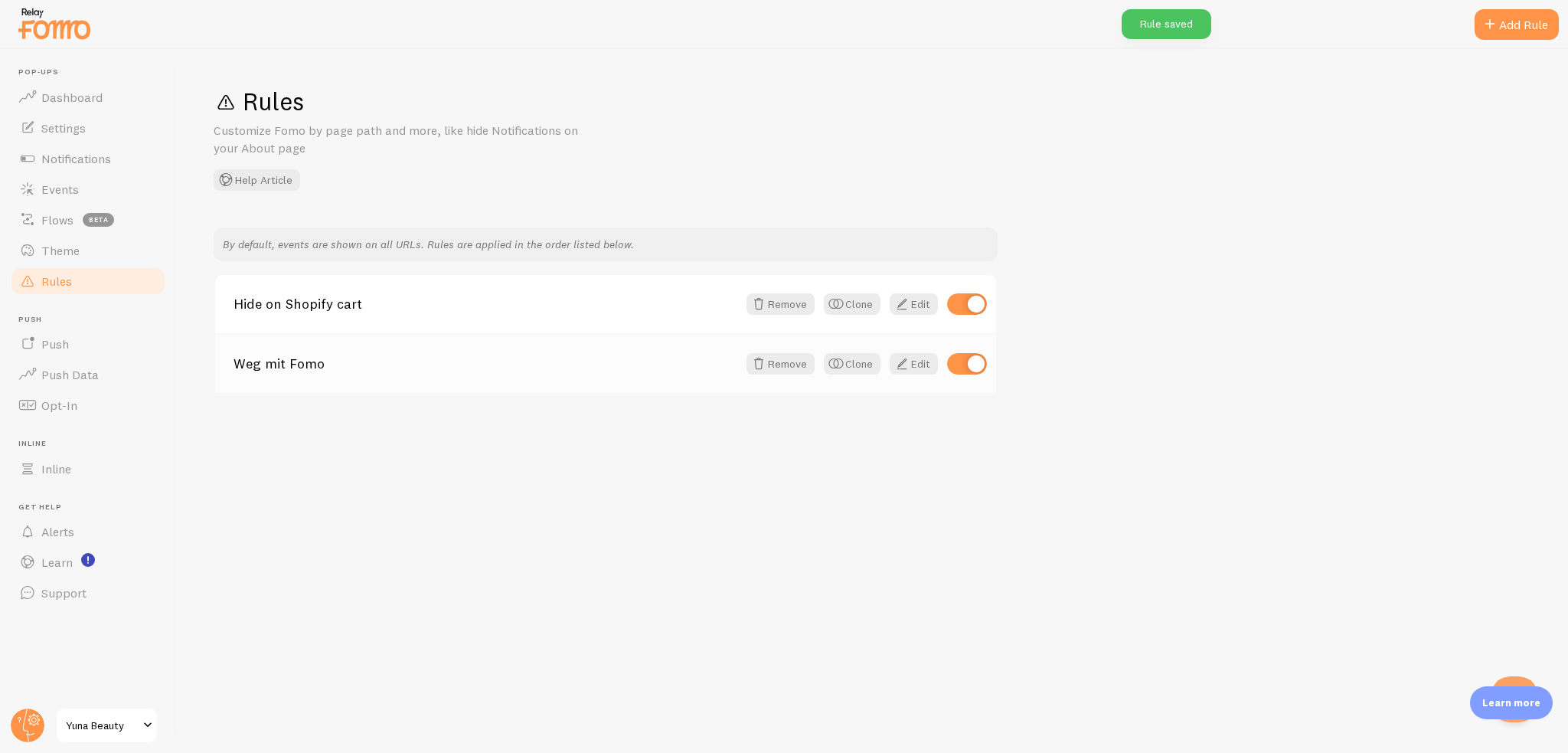
click at [569, 369] on link "Weg mit Fomo" at bounding box center [485, 364] width 504 height 14
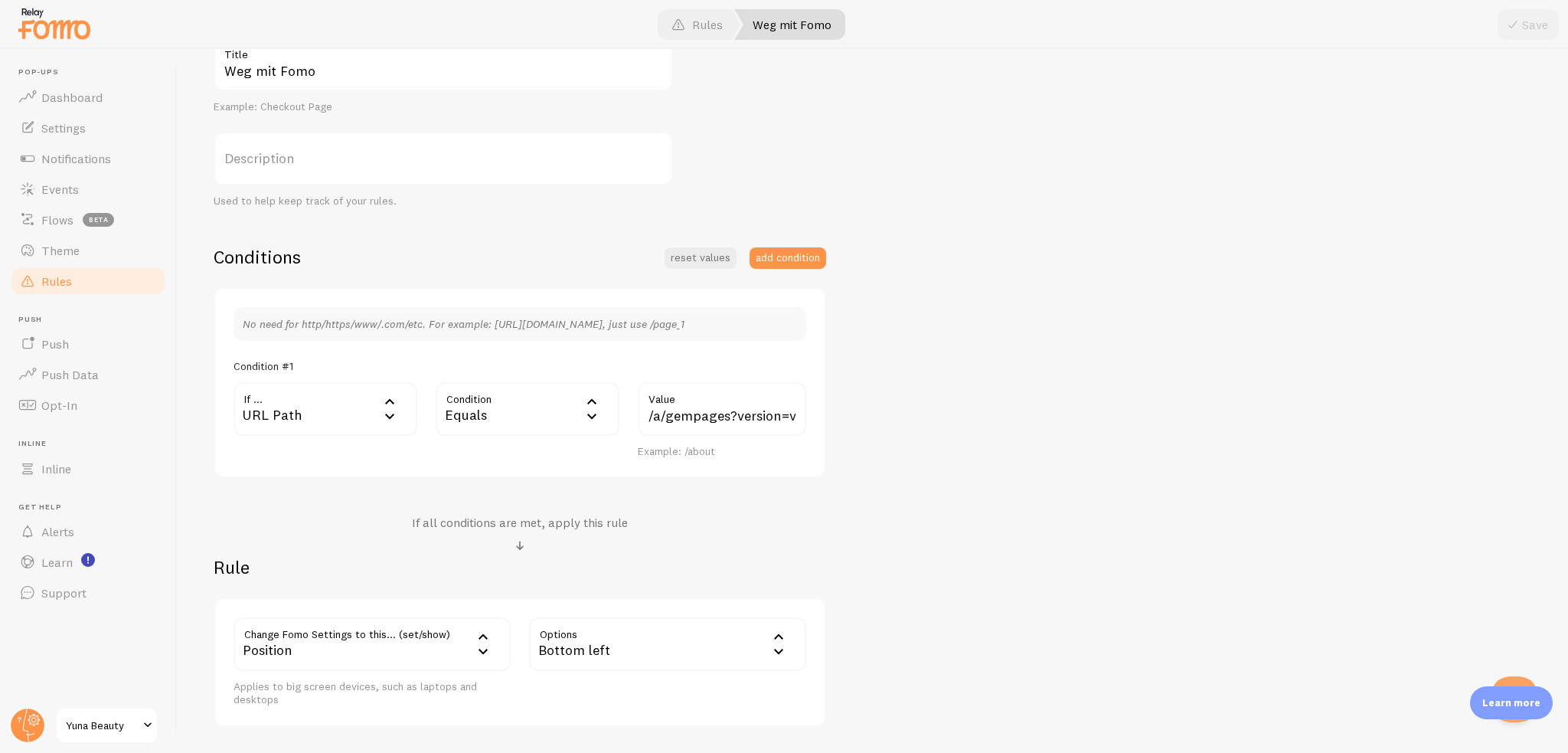
scroll to position [261, 0]
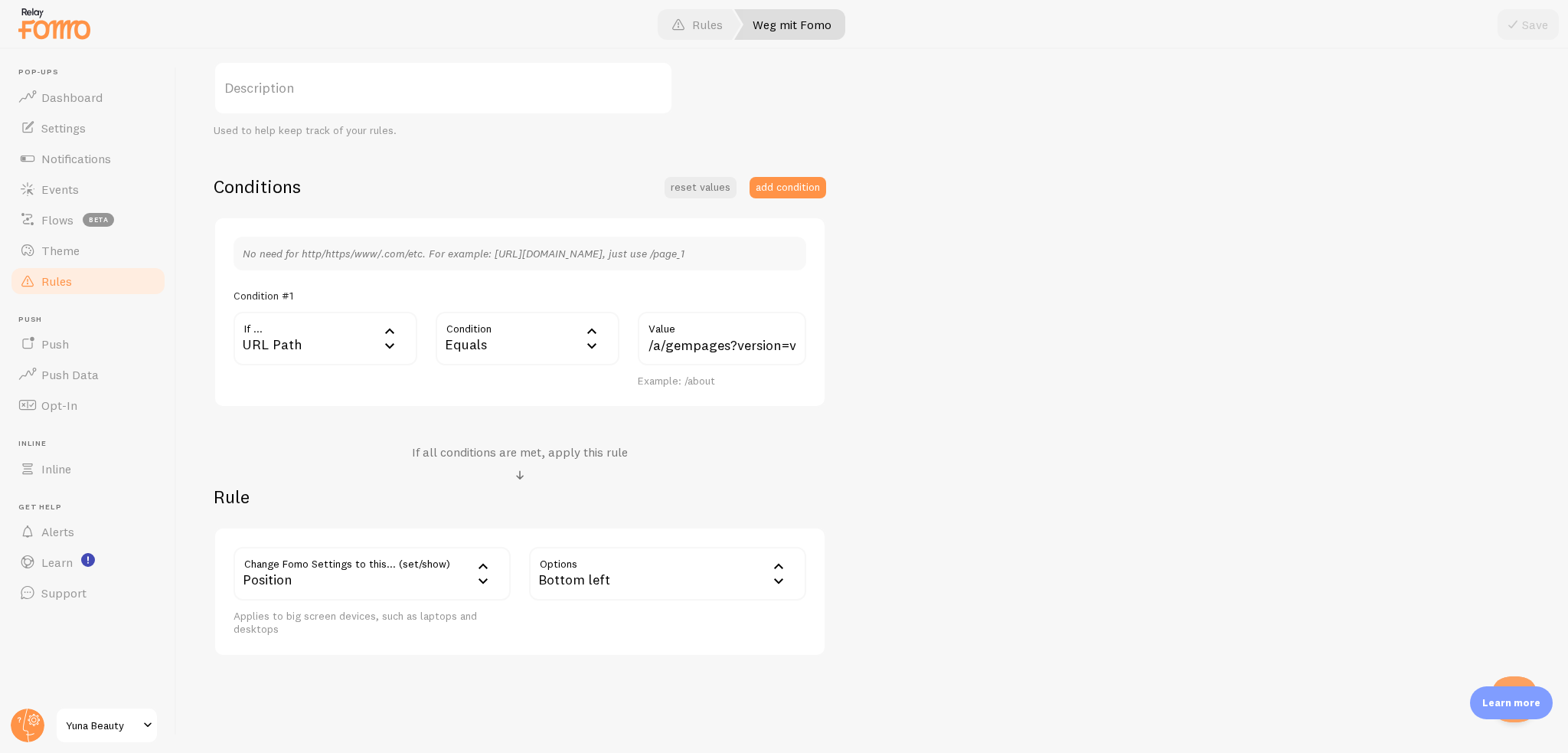
click at [416, 586] on div "Position" at bounding box center [372, 574] width 277 height 54
click at [640, 517] on div "Rule Change Fomo Settings to this... (set/show) position Position Notifications…" at bounding box center [520, 571] width 612 height 172
click at [398, 571] on div "Position" at bounding box center [372, 574] width 277 height 54
click at [351, 693] on li "Mobile Position" at bounding box center [372, 705] width 274 height 27
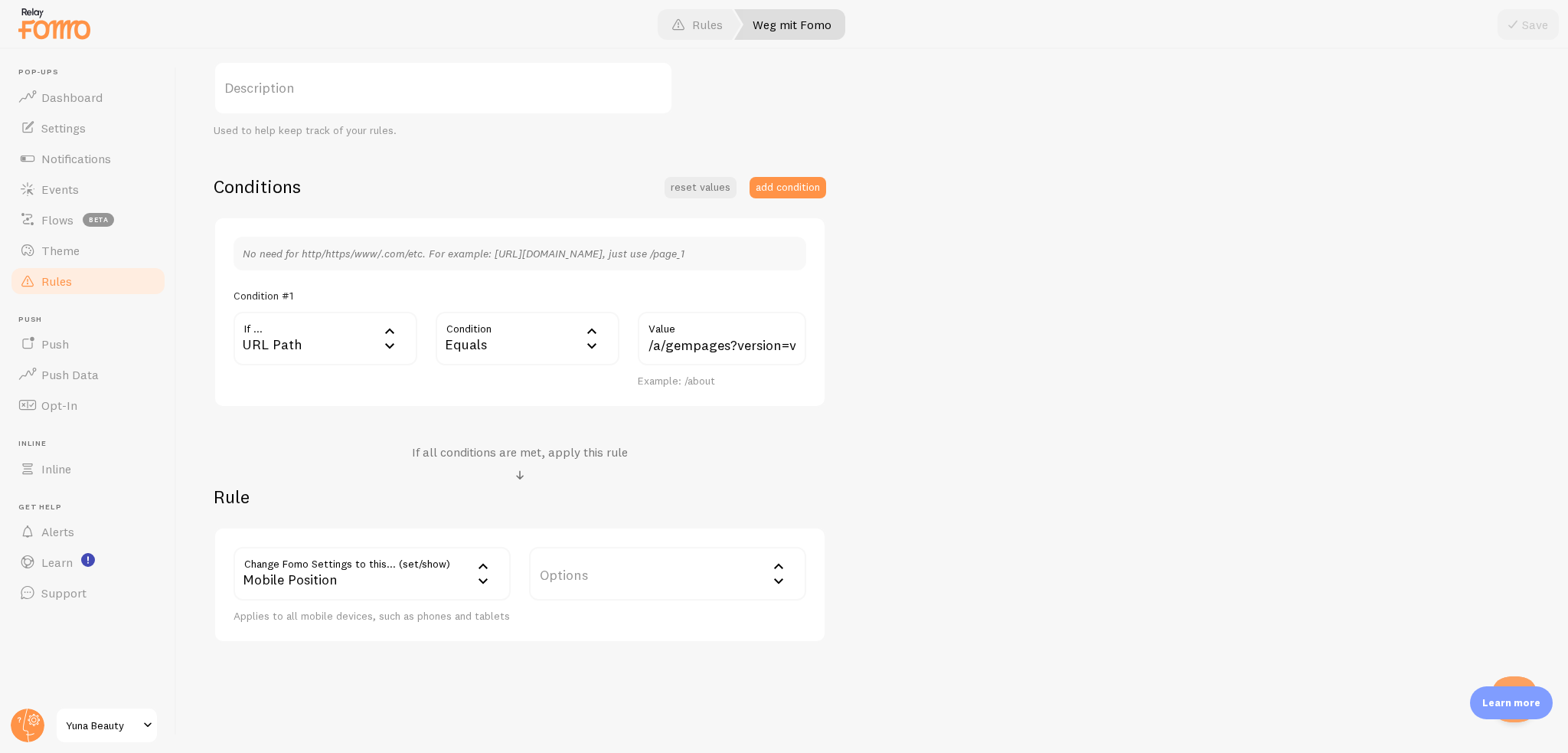
click at [624, 561] on label "Options" at bounding box center [668, 574] width 277 height 54
click at [594, 622] on li "Bottom" at bounding box center [668, 623] width 274 height 27
drag, startPoint x: 1543, startPoint y: 21, endPoint x: 1489, endPoint y: 85, distance: 83.7
click at [1544, 20] on button "Save" at bounding box center [1528, 25] width 61 height 31
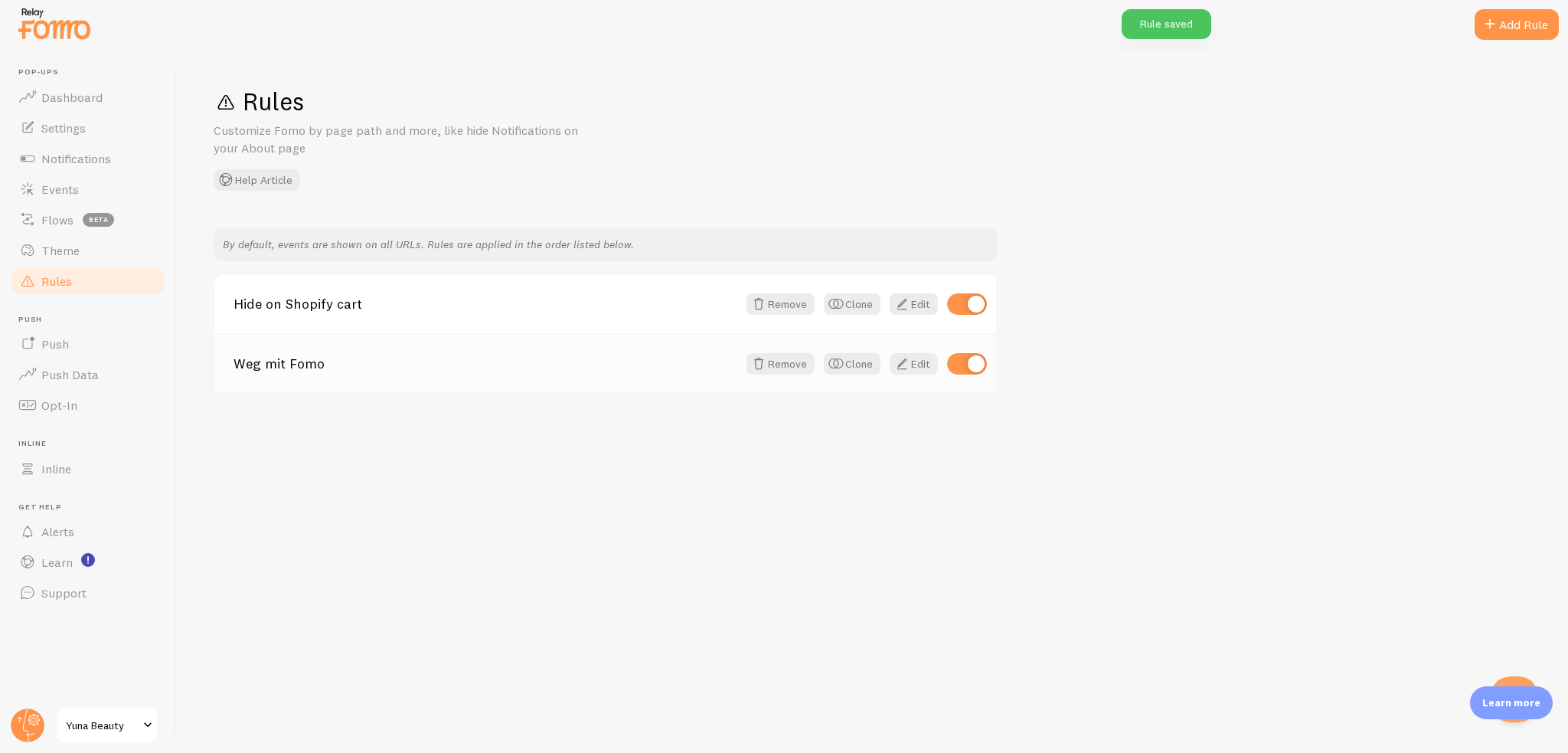
click at [422, 360] on link "Weg mit Fomo" at bounding box center [485, 364] width 504 height 14
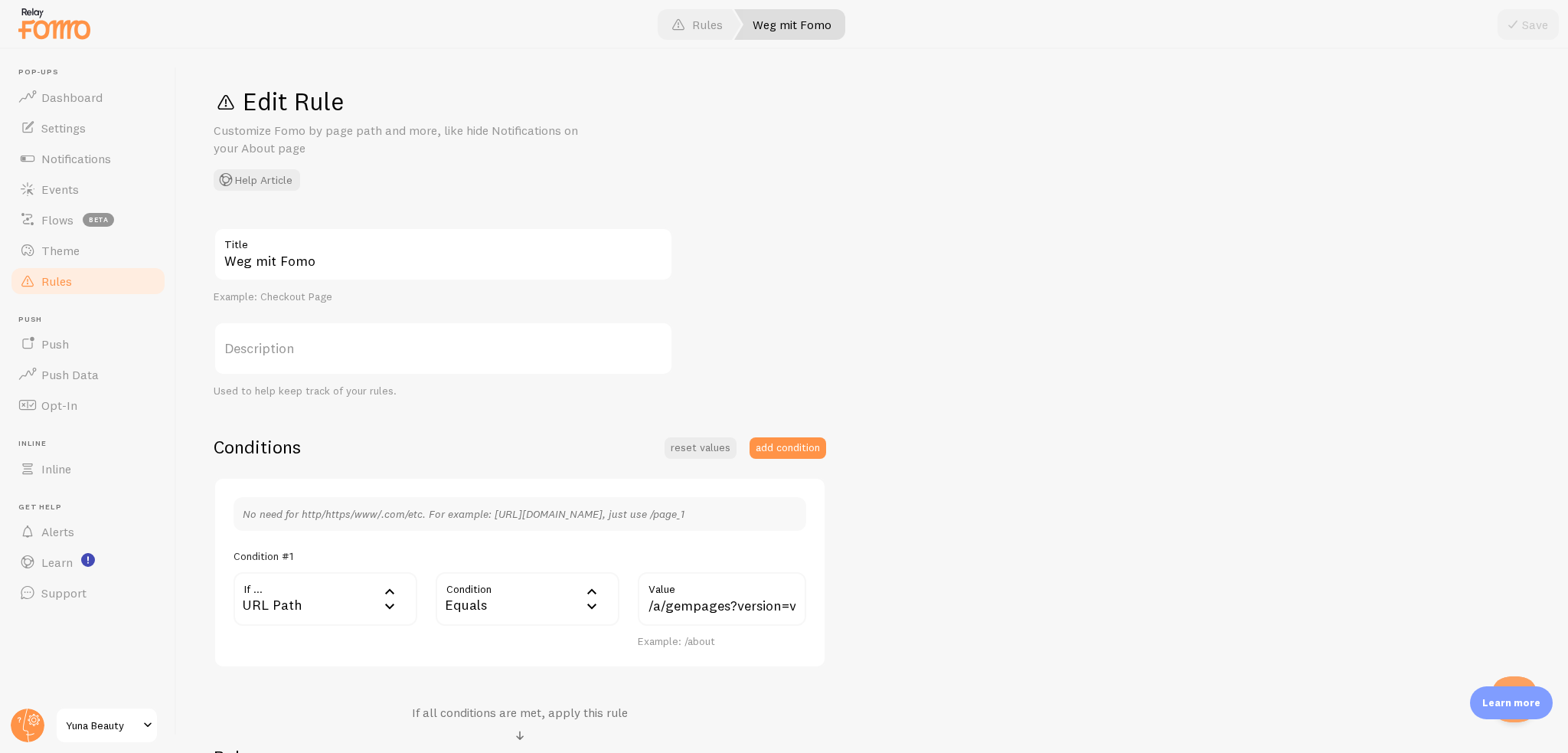
scroll to position [261, 0]
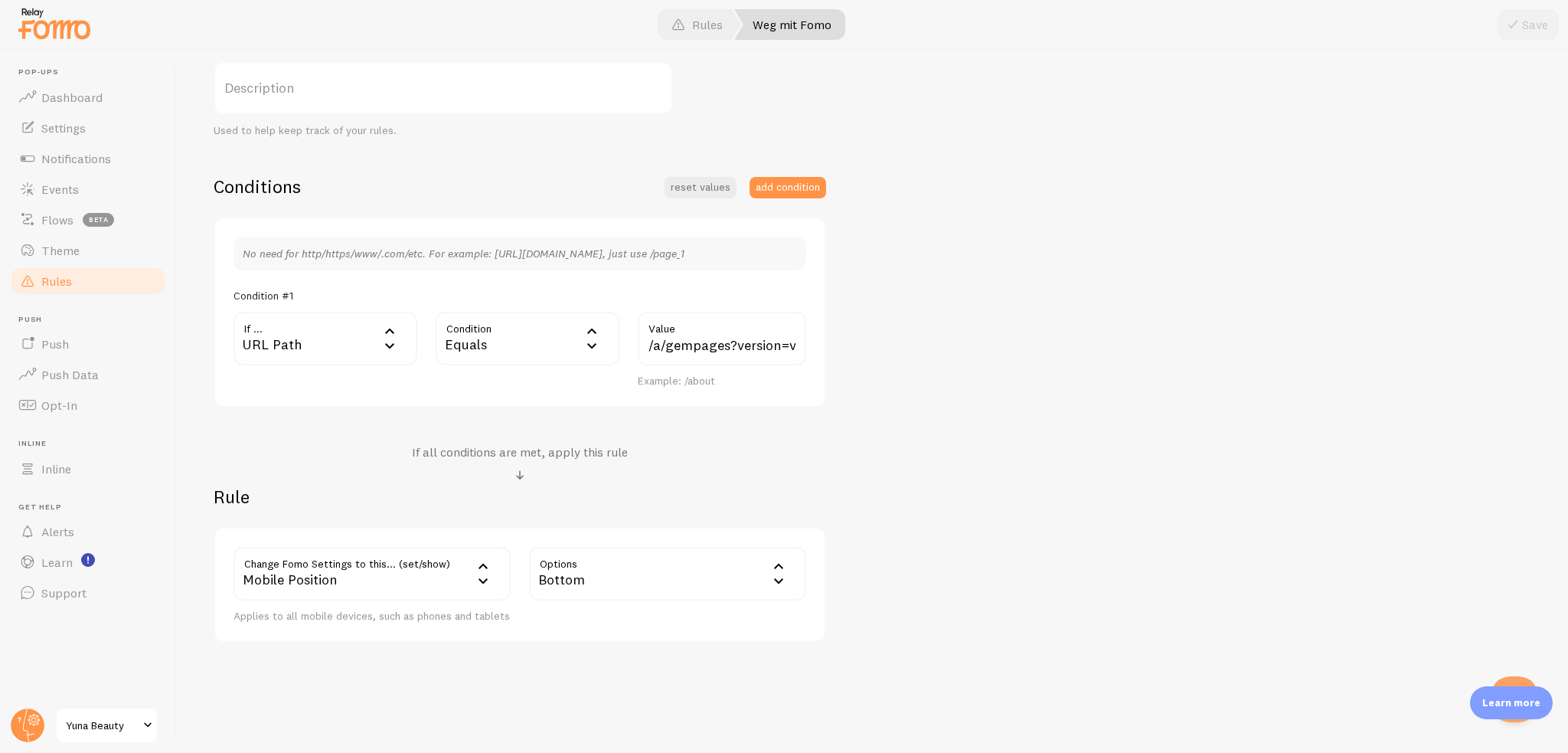
click at [556, 575] on div "Bottom" at bounding box center [668, 574] width 277 height 54
click at [619, 498] on h2 "Rule" at bounding box center [520, 496] width 612 height 24
click at [259, 569] on div "Mobile Position" at bounding box center [372, 574] width 277 height 54
click at [810, 501] on h2 "Rule" at bounding box center [520, 496] width 612 height 24
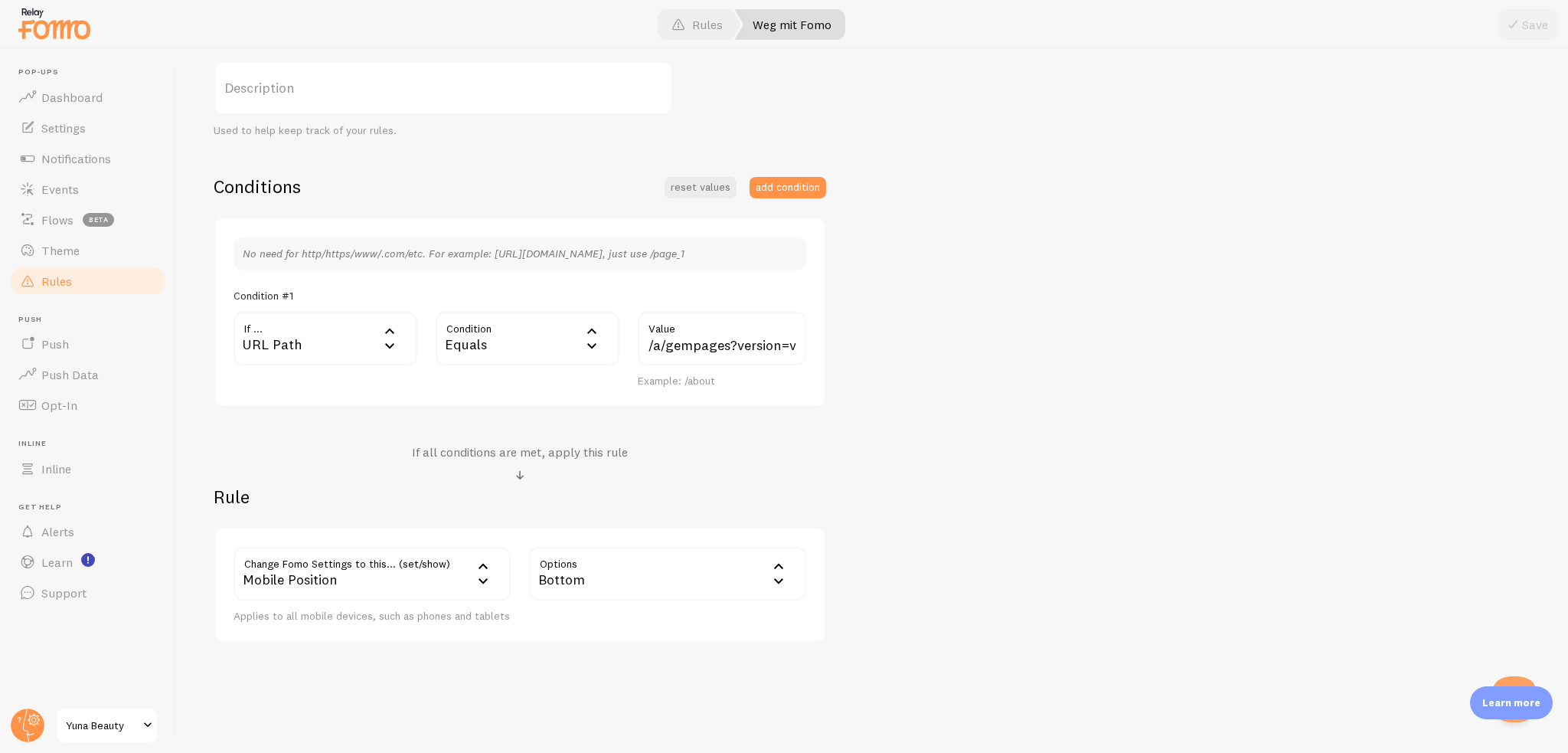
click at [682, 332] on label "Value" at bounding box center [722, 325] width 169 height 26
click at [682, 332] on input "/a/gempages?version=v7&shop_id=575735607490249247&theme_page_id=579749622235267…" at bounding box center [722, 339] width 169 height 54
click at [630, 330] on div "/a/gempages?version=v7&shop_id=575735607490249247&theme_page_id=579749622235267…" at bounding box center [722, 350] width 187 height 77
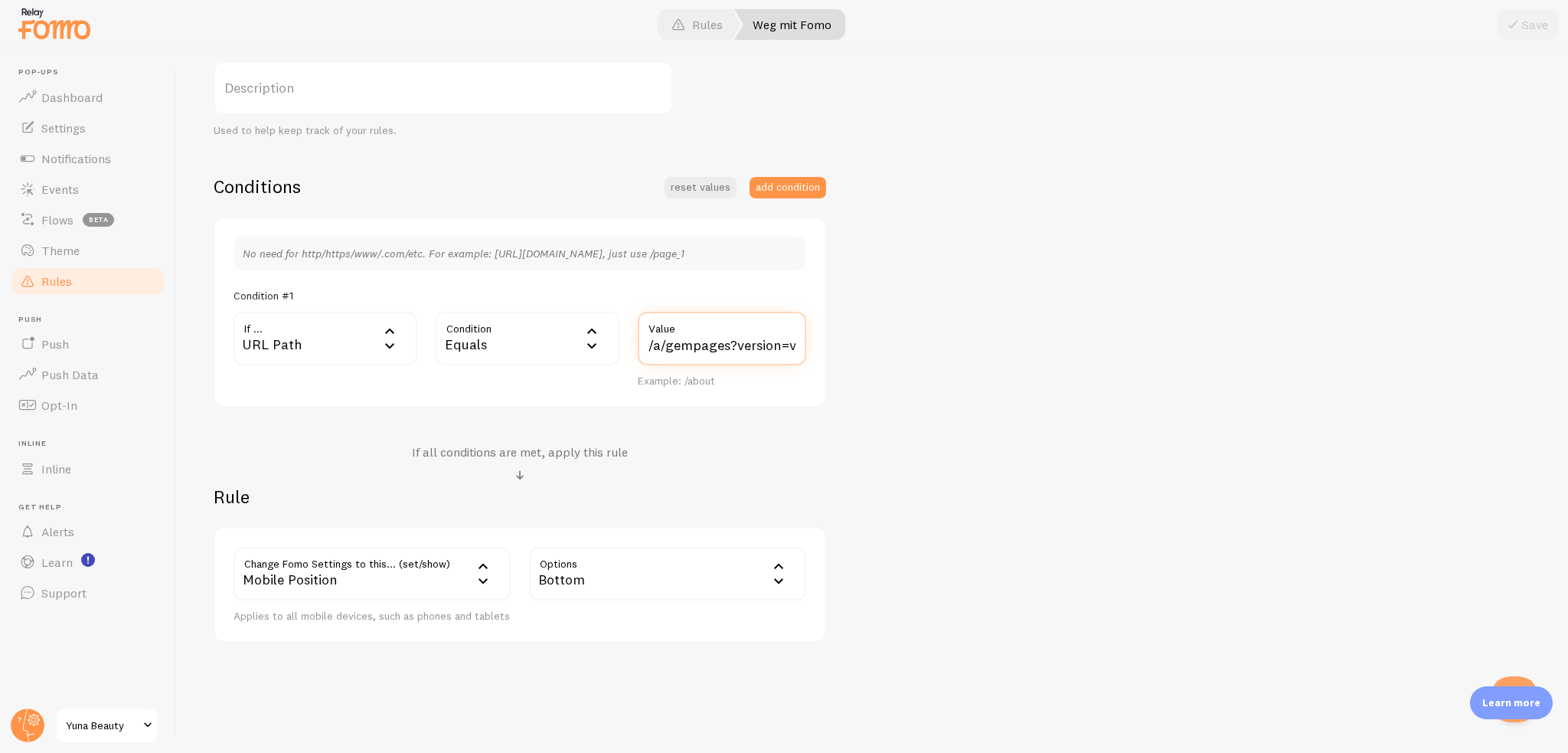
click at [640, 338] on input "/a/gempages?version=v7&shop_id=575735607490249247&theme_page_id=579749622235267…" at bounding box center [722, 339] width 169 height 54
drag, startPoint x: 643, startPoint y: 340, endPoint x: 861, endPoint y: 326, distance: 218.4
click at [863, 324] on div "Weg mit Fomo Title Example: Checkout Page Description Used to help keep track o…" at bounding box center [872, 304] width 1317 height 676
click at [769, 343] on input "/a/gempages?version=v7&shop_id=575735607490249247&theme_page_id=579749622235267…" at bounding box center [722, 339] width 169 height 54
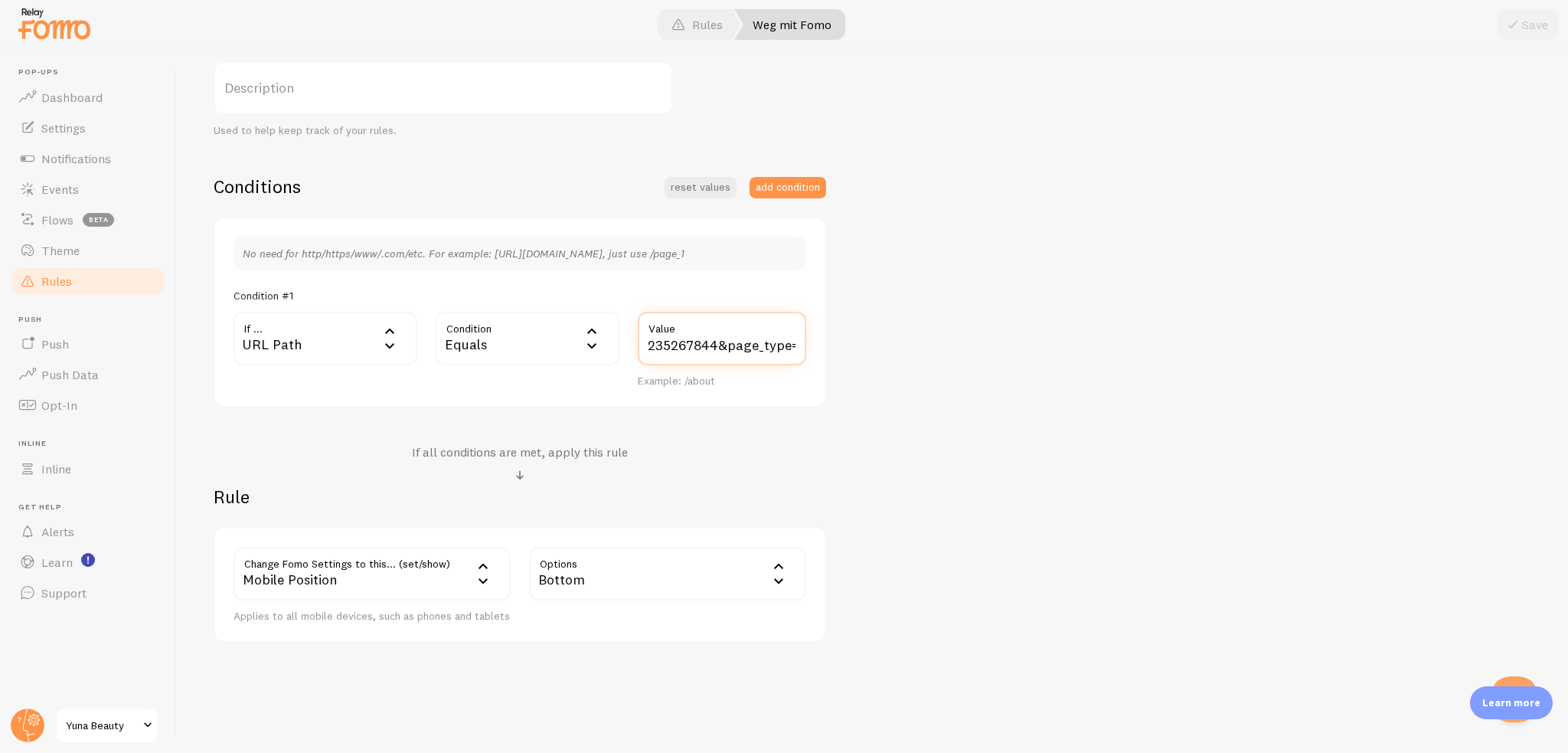
scroll to position [0, 0]
click at [738, 342] on input "/a/gempages?version=v7&shop_id=575735607490249247&theme_page_id=579749622235267…" at bounding box center [722, 339] width 169 height 54
paste input "https://yuna-beauty.shop"
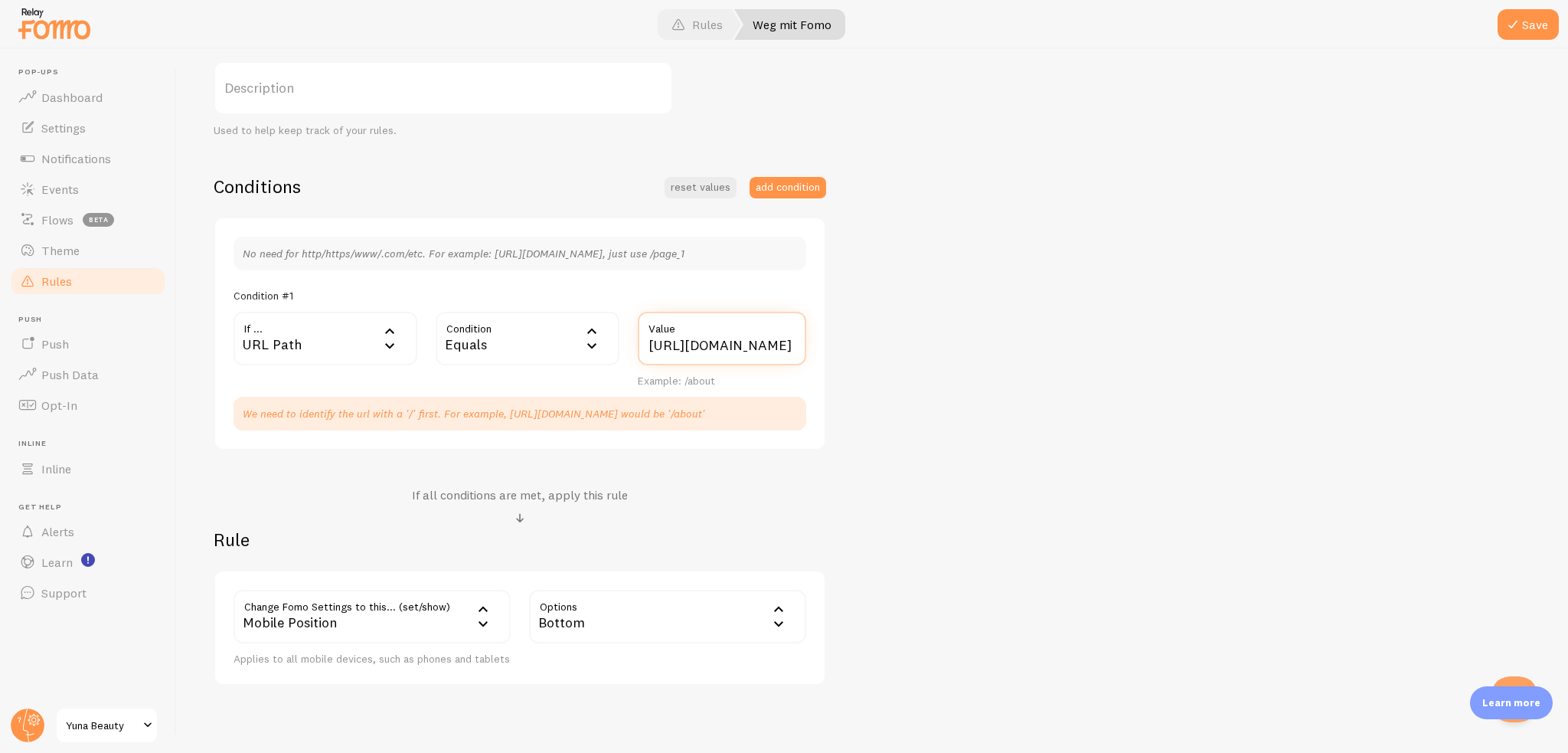
drag, startPoint x: 690, startPoint y: 336, endPoint x: 529, endPoint y: 338, distance: 161.0
click at [527, 337] on div "If ... url URL Path URL Path URL Parameter Home page Mobile Browser URL Host CS…" at bounding box center [520, 350] width 591 height 77
click at [658, 340] on input "https://yuna-beauty.shop/a/gempages?version=v7&shop_id=575735607490249247&theme…" at bounding box center [722, 339] width 169 height 54
drag, startPoint x: 655, startPoint y: 343, endPoint x: 638, endPoint y: 340, distance: 17.3
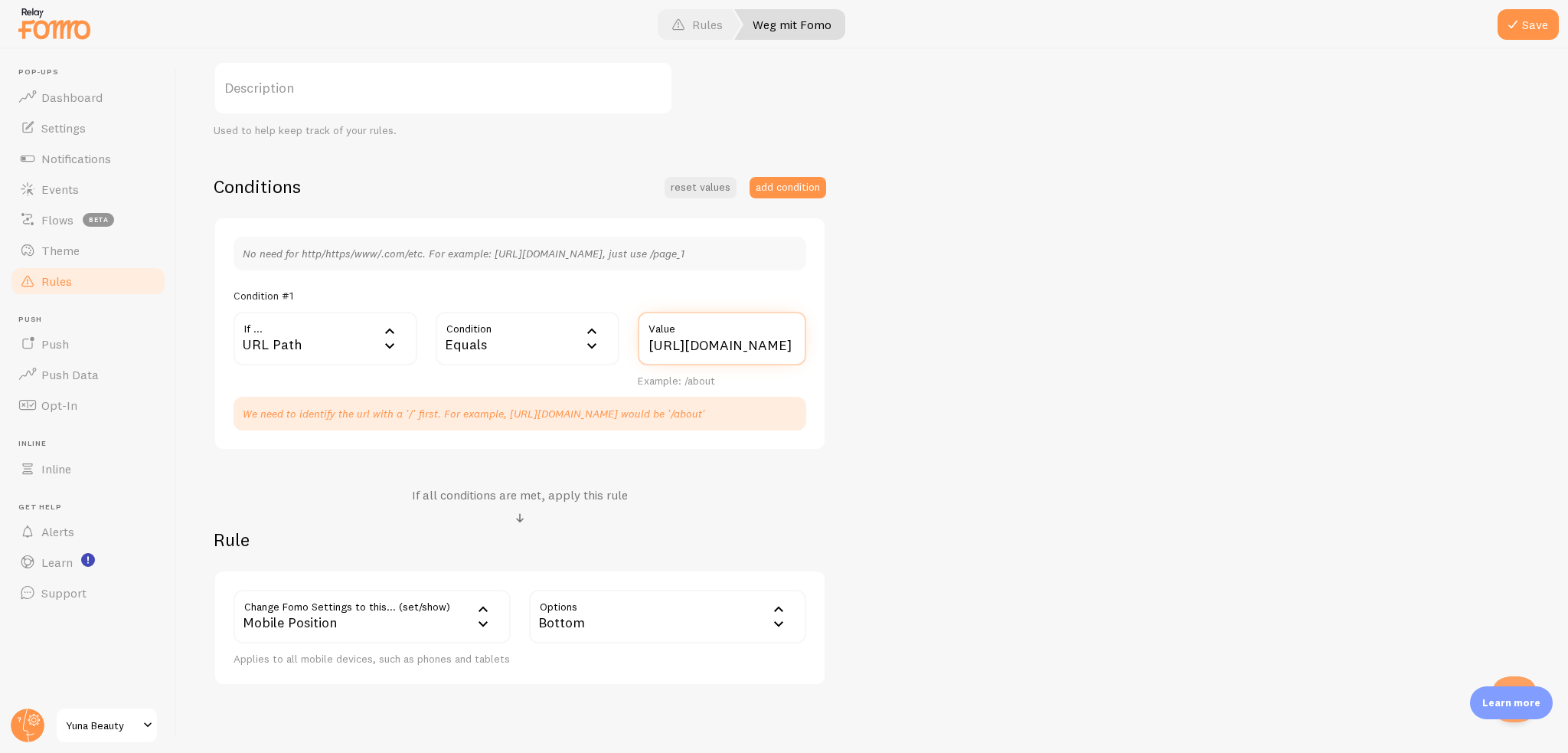
click at [638, 340] on input "https://yuna-beauty.shop/a/gempages?version=v7&shop_id=575735607490249247&theme…" at bounding box center [722, 339] width 169 height 54
click at [715, 340] on input "https://yuna-beauty.shop/a/gempages?version=v7&shop_id=575735607490249247&theme…" at bounding box center [722, 339] width 169 height 54
click at [685, 340] on input "https://yuna-beauty.shop/a/gempages?version=v7&shop_id=575735607490249247&theme…" at bounding box center [722, 339] width 169 height 54
drag, startPoint x: 683, startPoint y: 340, endPoint x: 622, endPoint y: 340, distance: 61.0
click at [622, 340] on div "If ... url URL Path URL Path URL Parameter Home page Mobile Browser URL Host CS…" at bounding box center [520, 350] width 591 height 77
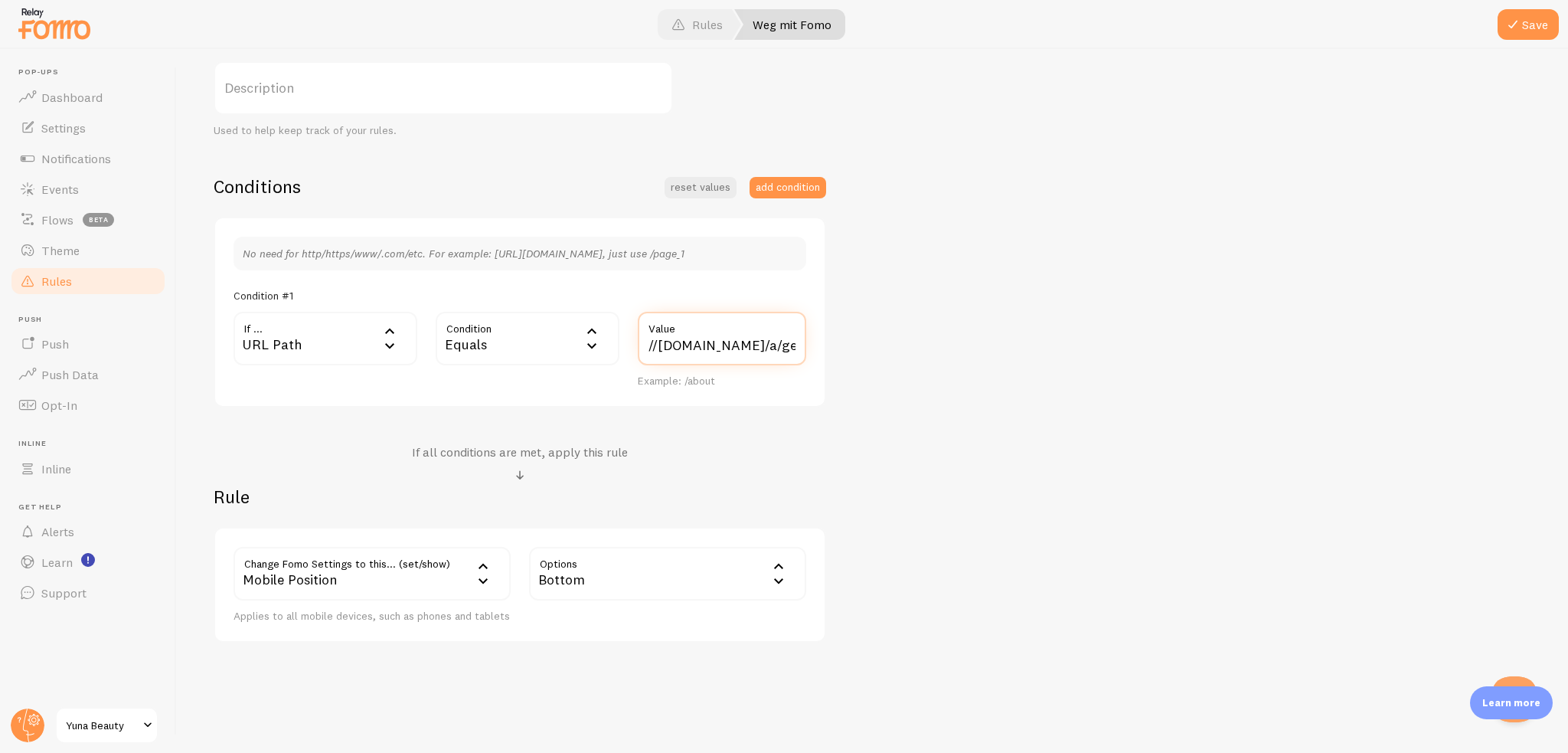
click at [649, 347] on input "//yuna-beauty.shop/a/gempages?version=v7&shop_id=575735607490249247&theme_page_…" at bounding box center [722, 339] width 169 height 54
click at [653, 347] on input "//yuna-beauty.shop/a/gempages?version=v7&shop_id=575735607490249247&theme_page_…" at bounding box center [722, 339] width 169 height 54
type input "/yuna-beauty.shop/a/gempages?version=v7&shop_id=575735607490249247&theme_page_i…"
click at [907, 353] on div "Weg mit Fomo Title Example: Checkout Page Description Used to help keep track o…" at bounding box center [872, 304] width 1317 height 676
click at [427, 558] on div "Mobile Position" at bounding box center [372, 574] width 277 height 54
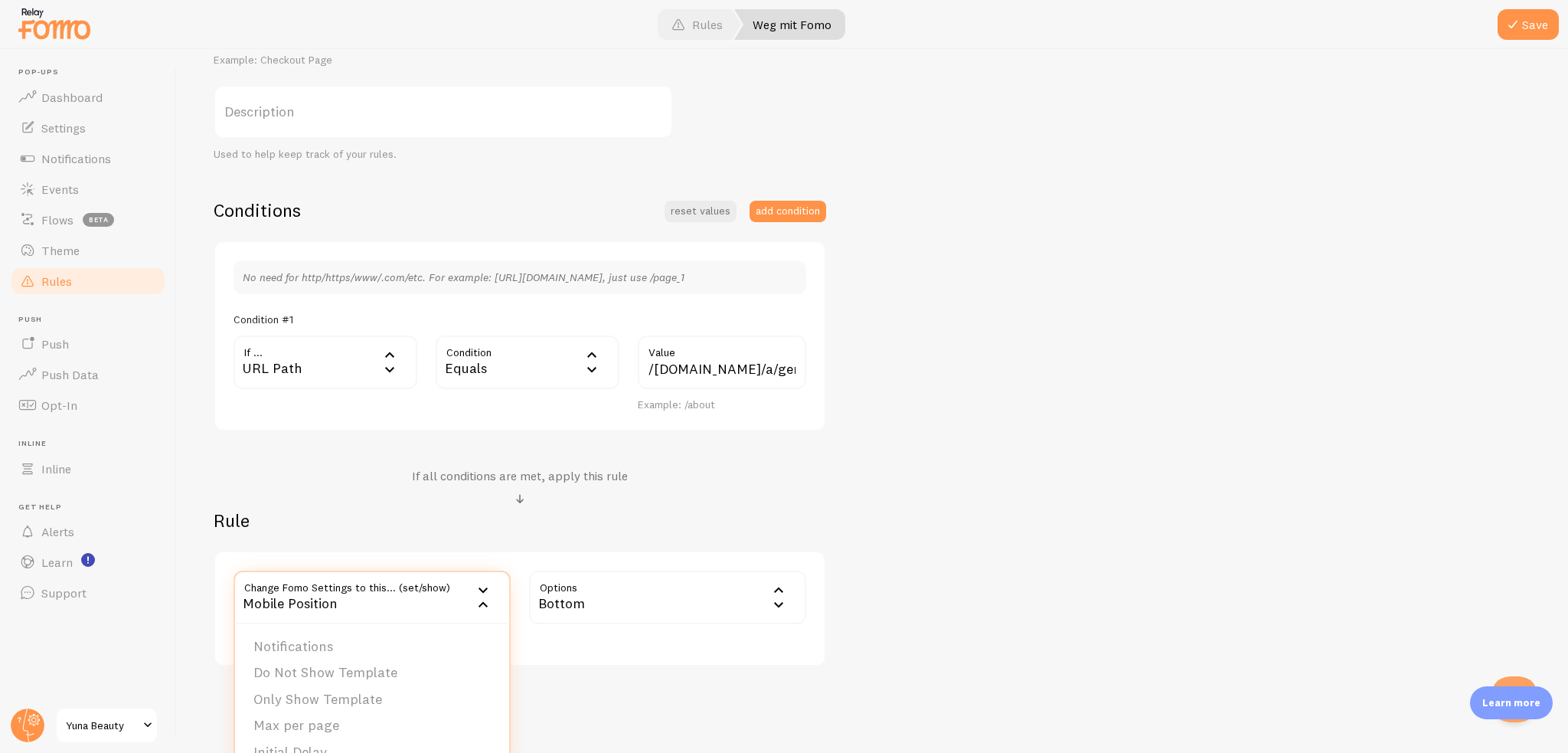
scroll to position [261, 0]
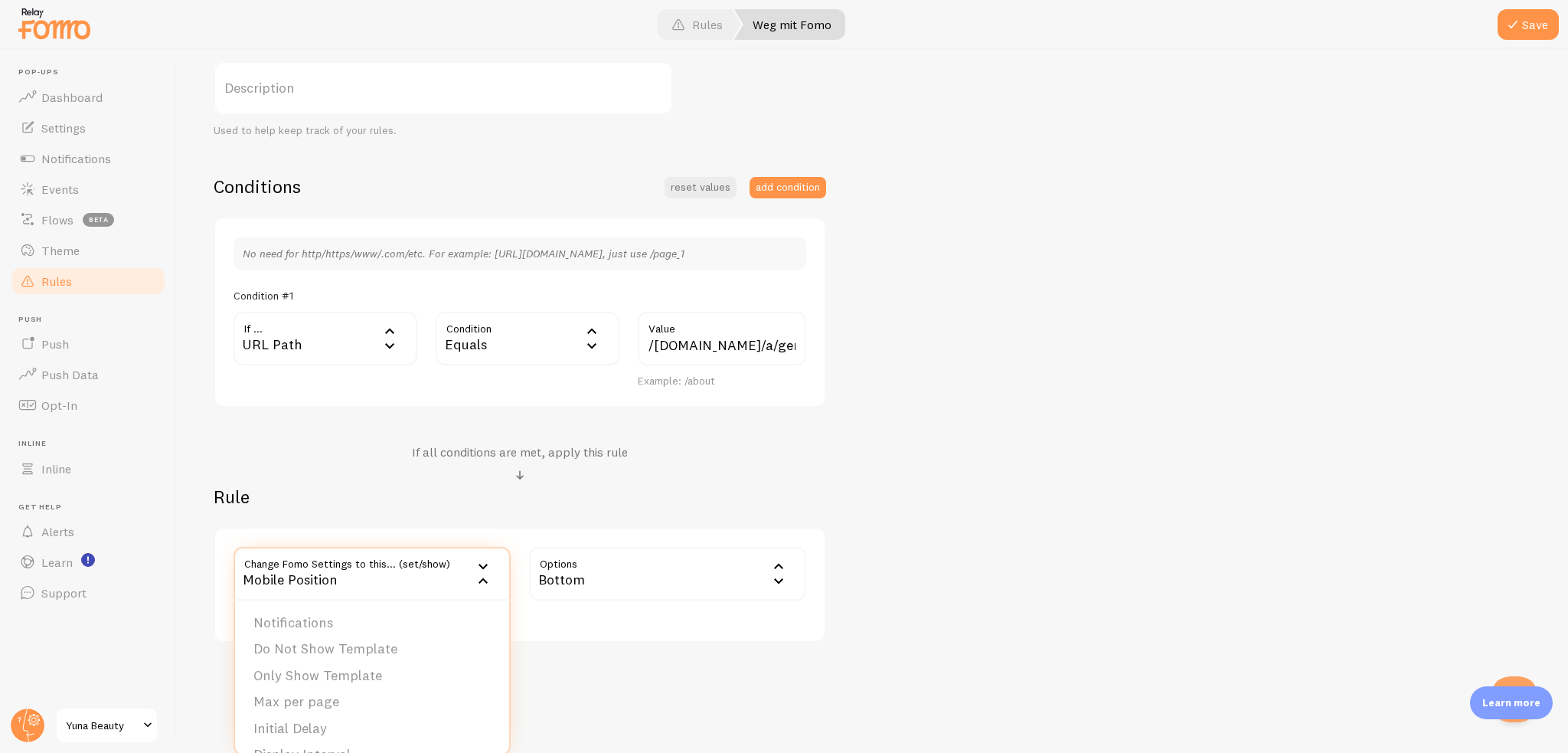
click at [313, 643] on li "Do Not Show Template" at bounding box center [372, 649] width 274 height 27
click at [428, 585] on div "Do Not Show Template" at bounding box center [372, 574] width 277 height 54
click at [365, 612] on li "Notifications" at bounding box center [372, 623] width 274 height 27
click at [576, 569] on label "Options" at bounding box center [668, 574] width 277 height 54
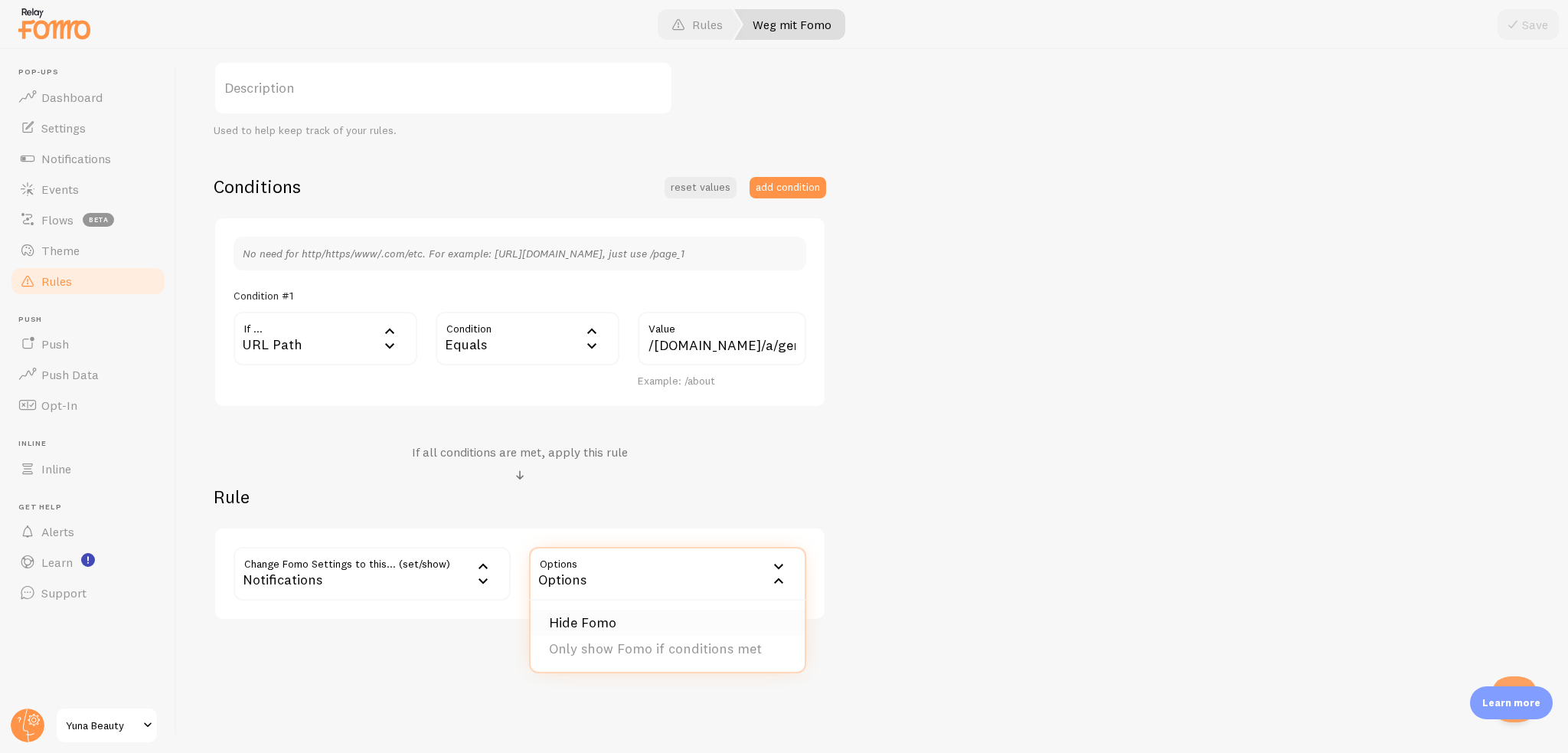
click at [602, 618] on li "Hide Fomo" at bounding box center [668, 623] width 274 height 27
click at [1507, 31] on span at bounding box center [1513, 25] width 18 height 18
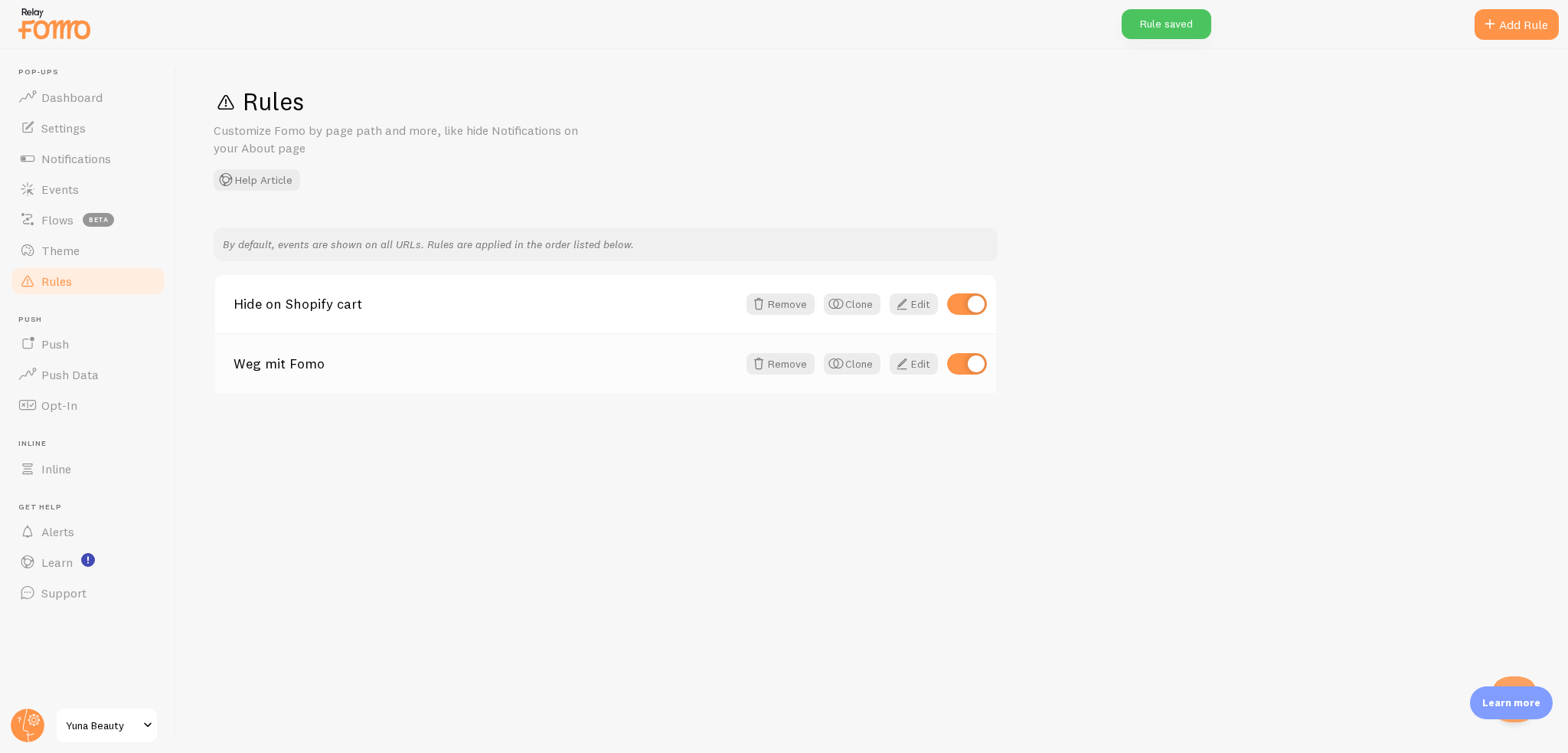
click at [552, 364] on link "Weg mit Fomo" at bounding box center [485, 364] width 504 height 14
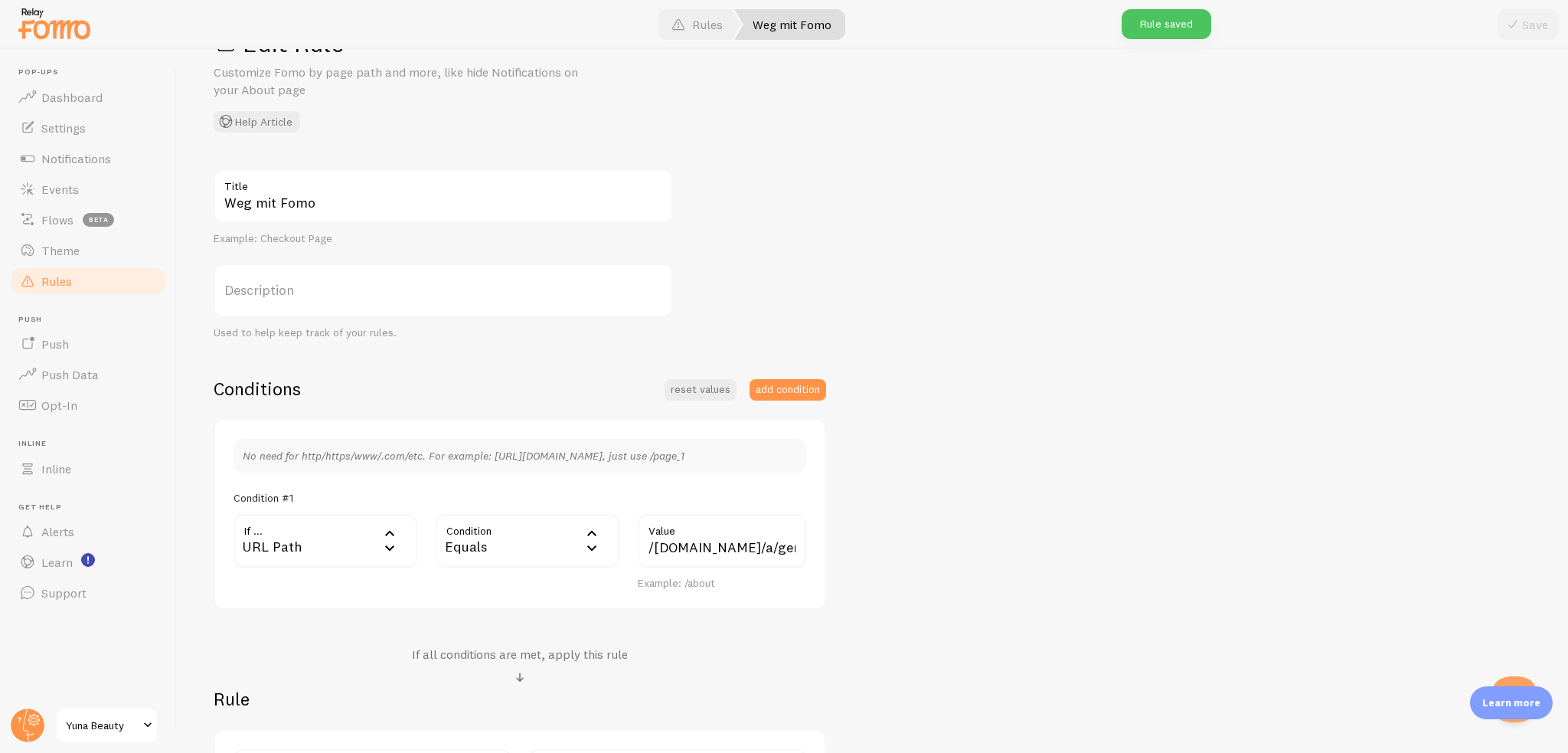
scroll to position [261, 0]
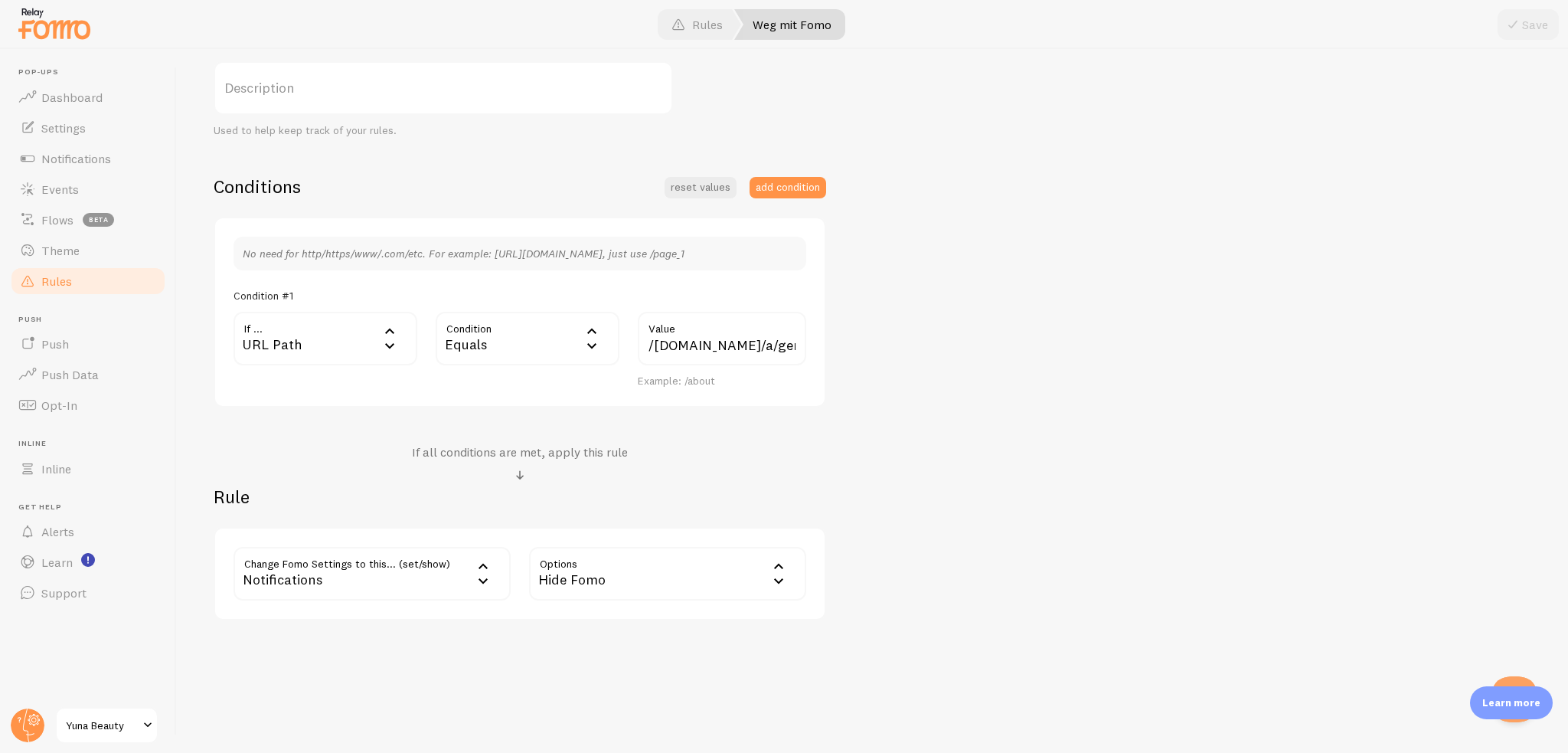
click at [770, 366] on div "/yuna-beauty.shop/a/gempages?version=v7&shop_id=575735607490249247&theme_page_i…" at bounding box center [722, 350] width 187 height 77
click at [775, 357] on input "/yuna-beauty.shop/a/gempages?version=v7&shop_id=575735607490249247&theme_page_i…" at bounding box center [722, 339] width 169 height 54
click at [779, 342] on input "/yuna-beauty.shop/a/gempages?version=v7&shop_id=575735607490249247&theme_page_i…" at bounding box center [722, 339] width 169 height 54
click at [777, 343] on input "/yuna-beauty.shop/a/gempages?version=v7&shop_id=575735607490249247&theme_page_i…" at bounding box center [722, 339] width 169 height 54
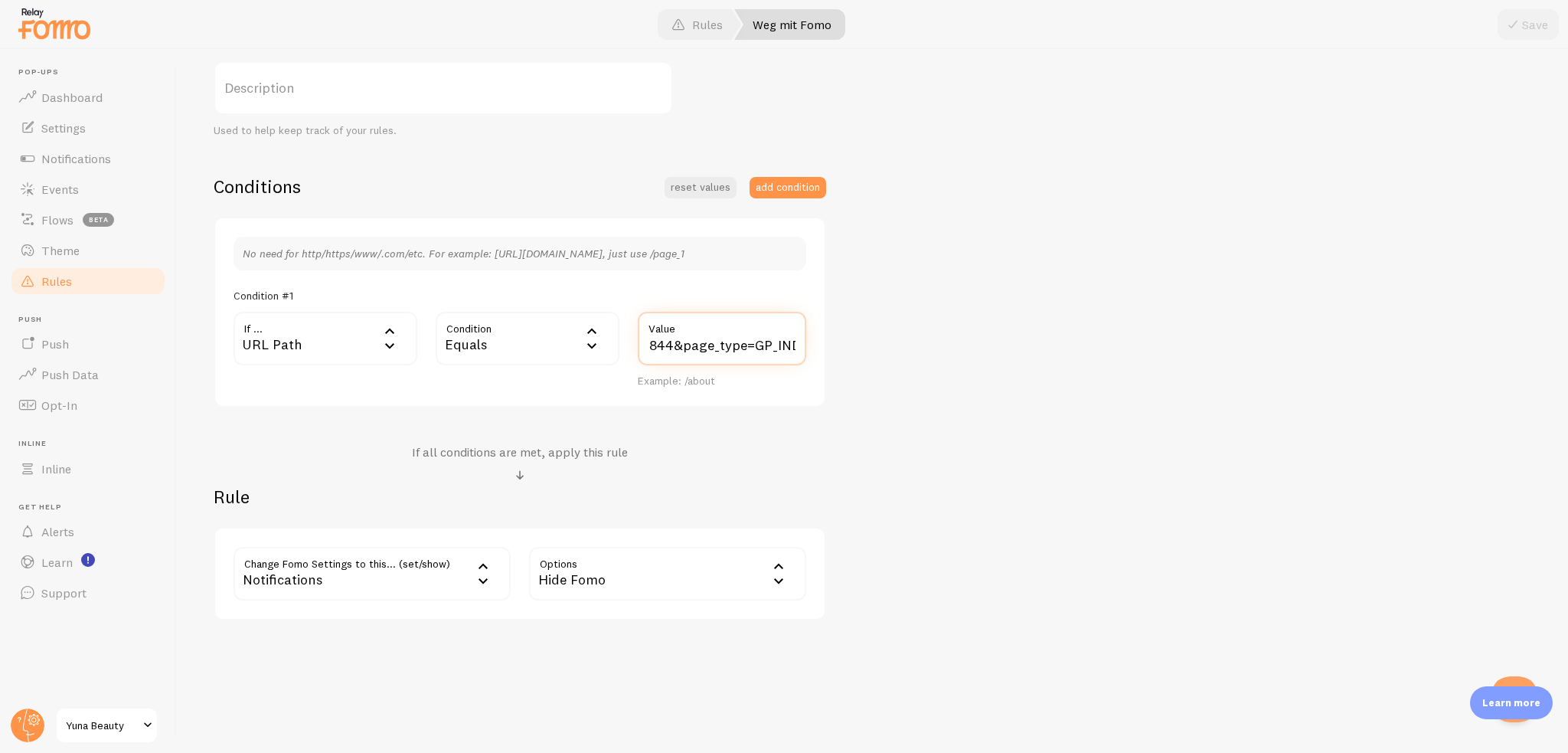
drag, startPoint x: 774, startPoint y: 343, endPoint x: 749, endPoint y: 349, distance: 25.7
click at [806, 351] on div "/yuna-beauty.shop/a/gempages?version=v7&shop_id=575735607490249247&theme_page_i…" at bounding box center [722, 350] width 187 height 77
click at [690, 346] on input "/yuna-beauty.shop/a/gempages?version=v7&shop_id=575735607490249247&theme_page_i…" at bounding box center [722, 339] width 169 height 54
drag, startPoint x: 698, startPoint y: 340, endPoint x: 448, endPoint y: 351, distance: 250.2
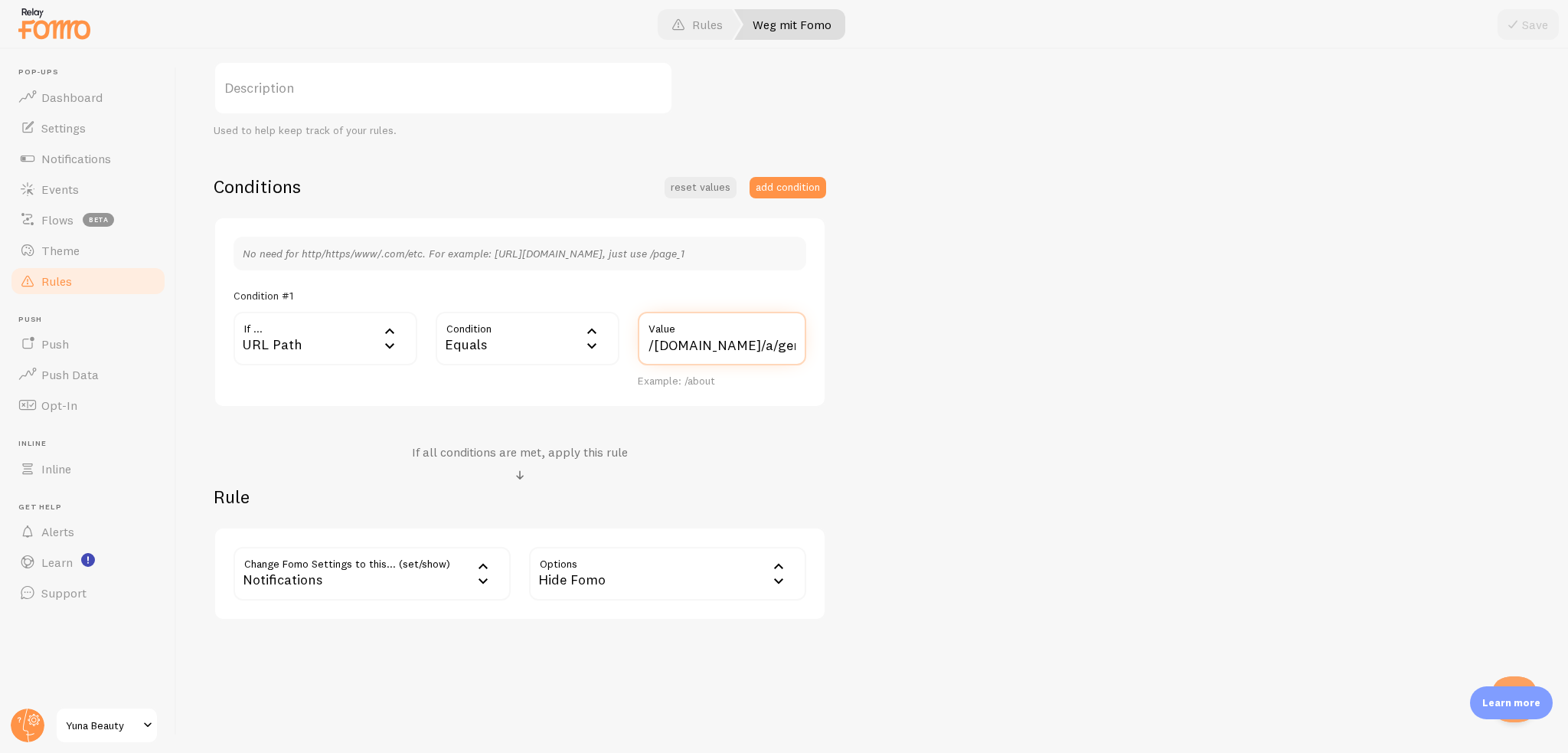
click at [448, 351] on div "If ... url URL Path URL Path URL Parameter Home page Mobile Browser URL Host CS…" at bounding box center [520, 350] width 591 height 77
click at [713, 341] on input "/yuna-beauty.shop/a/gempages?version=v7&shop_id=575735607490249247&theme_page_i…" at bounding box center [722, 339] width 169 height 54
drag, startPoint x: 772, startPoint y: 346, endPoint x: 643, endPoint y: 348, distance: 129.0
click at [643, 348] on input "/yuna-beauty.shop/a/gempages?version=v7&shop_id=575735607490249247&theme_page_i…" at bounding box center [722, 339] width 169 height 54
type input "/gempages?version=v7&shop_id=575735607490249247&theme_page_id=57974962223526784…"
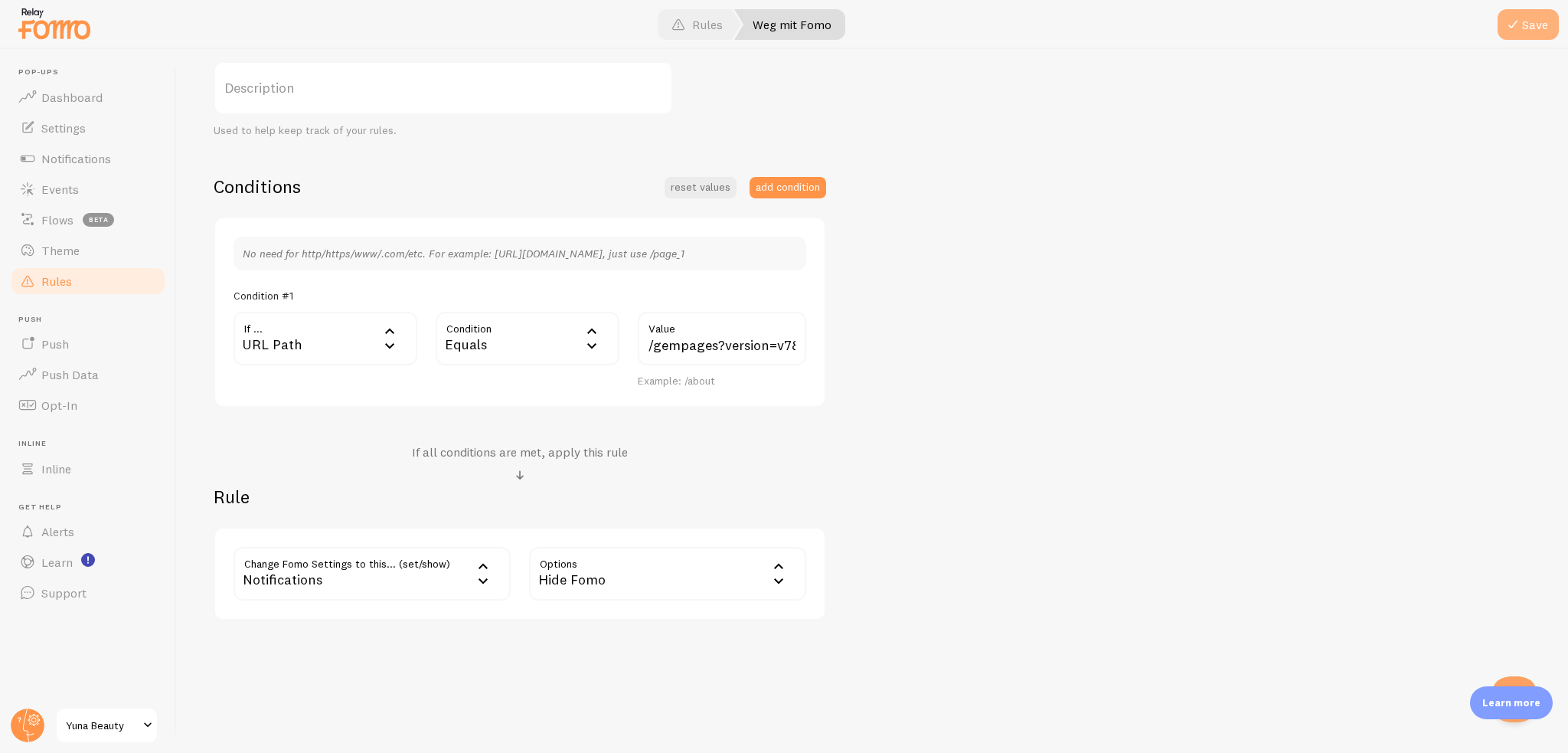
click at [1540, 29] on button "Save" at bounding box center [1528, 25] width 61 height 31
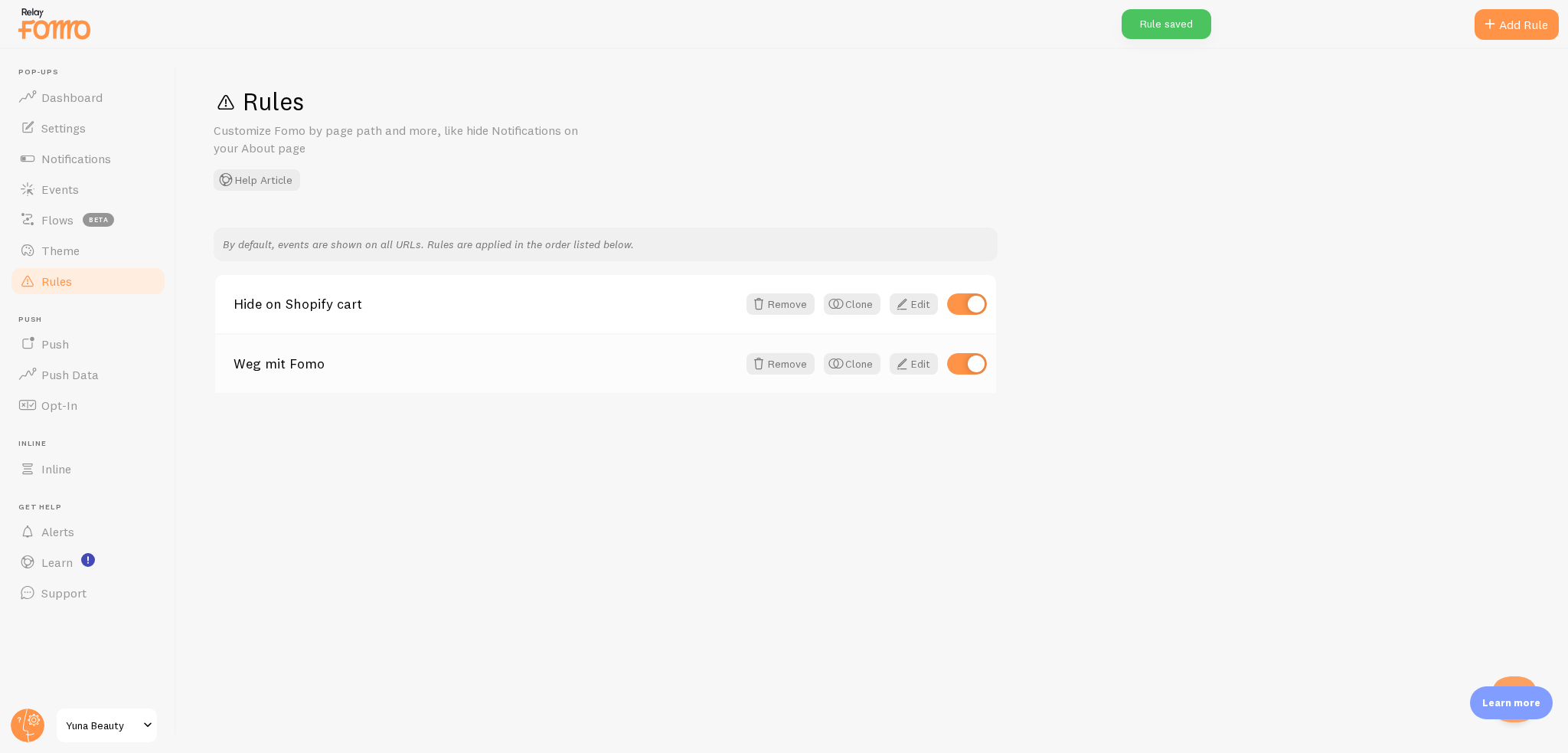
click at [566, 375] on div "Weg mit Fomo Remove Clone Edit" at bounding box center [605, 363] width 781 height 60
click at [571, 365] on link "Weg mit Fomo" at bounding box center [485, 364] width 504 height 14
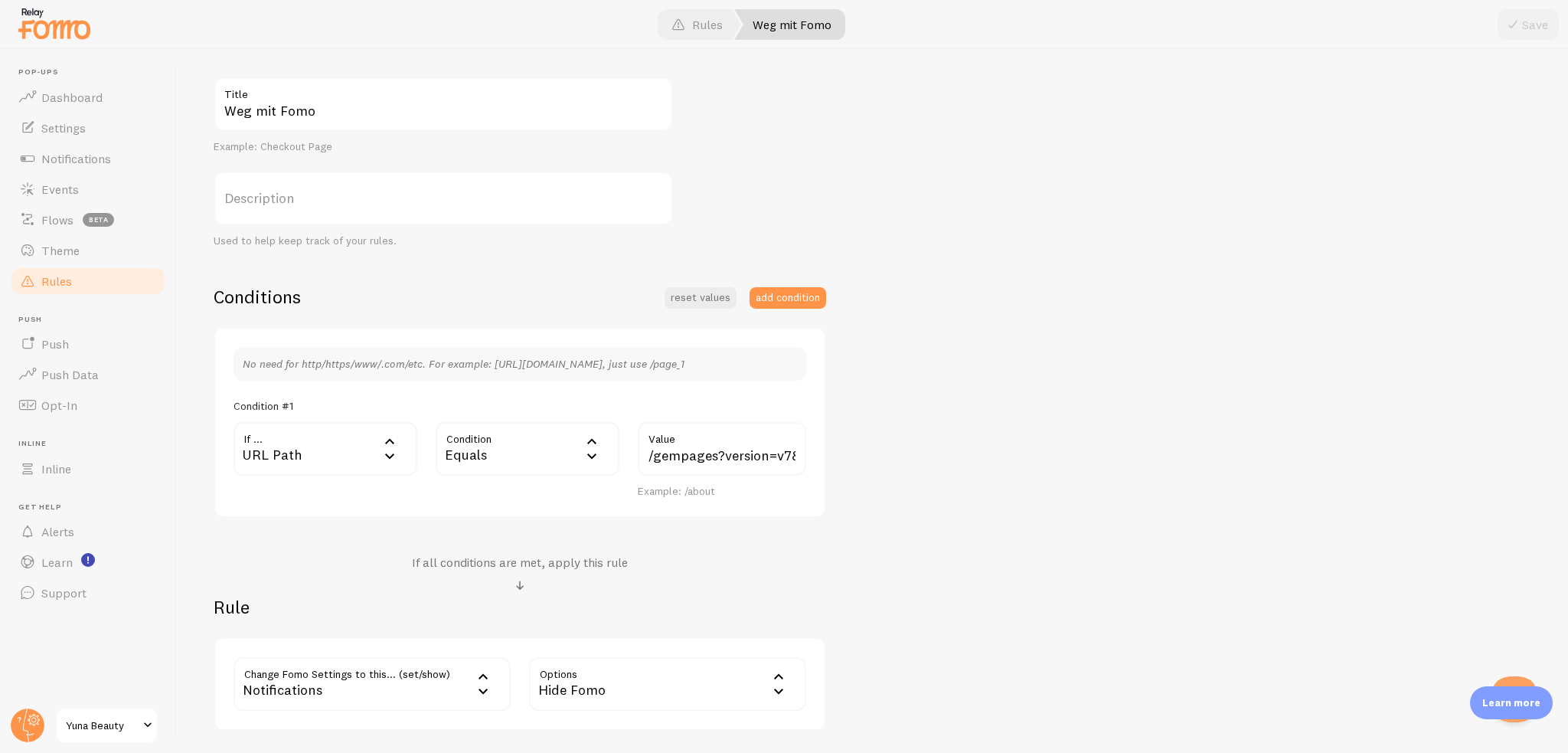
scroll to position [230, 0]
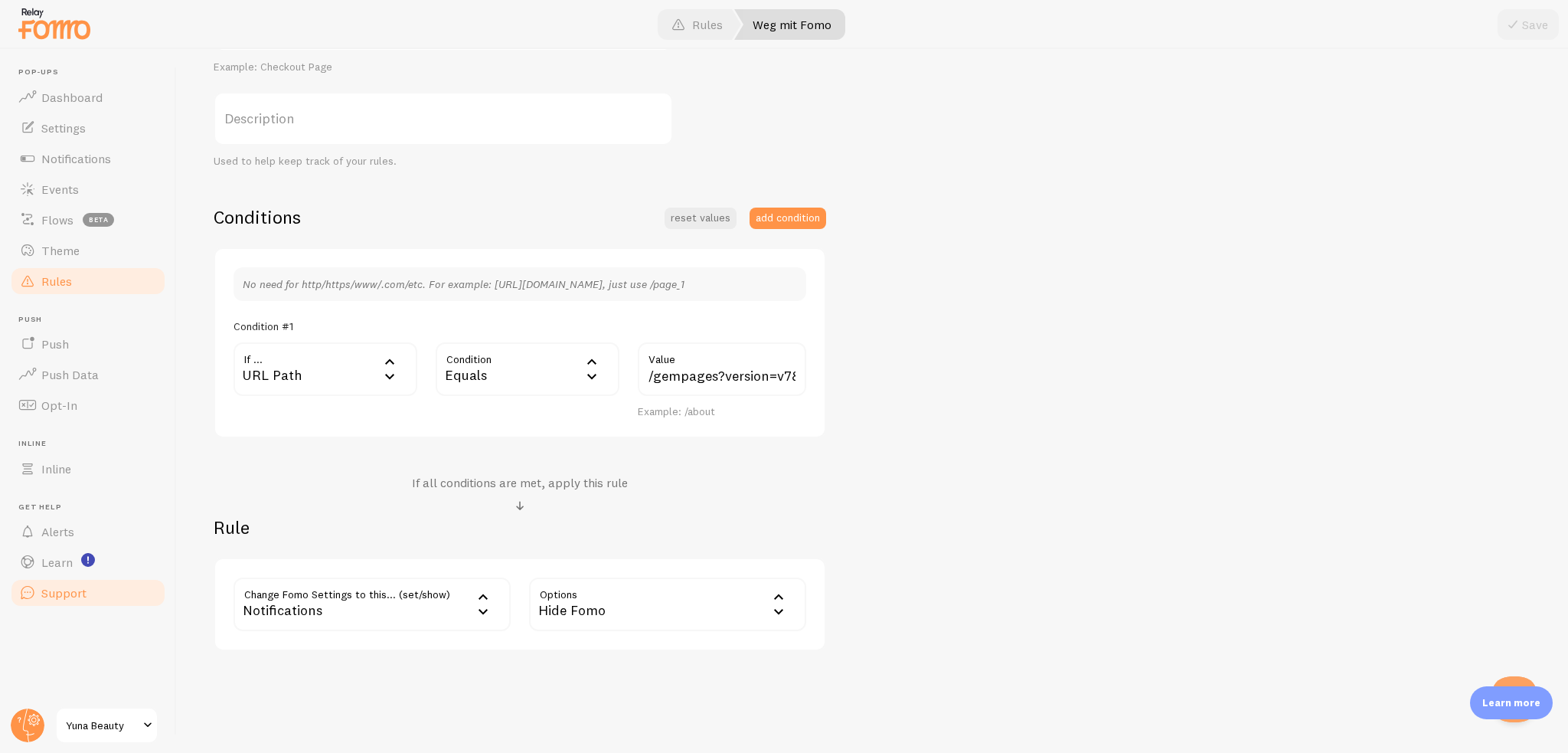
click at [55, 600] on span "Support" at bounding box center [64, 593] width 45 height 15
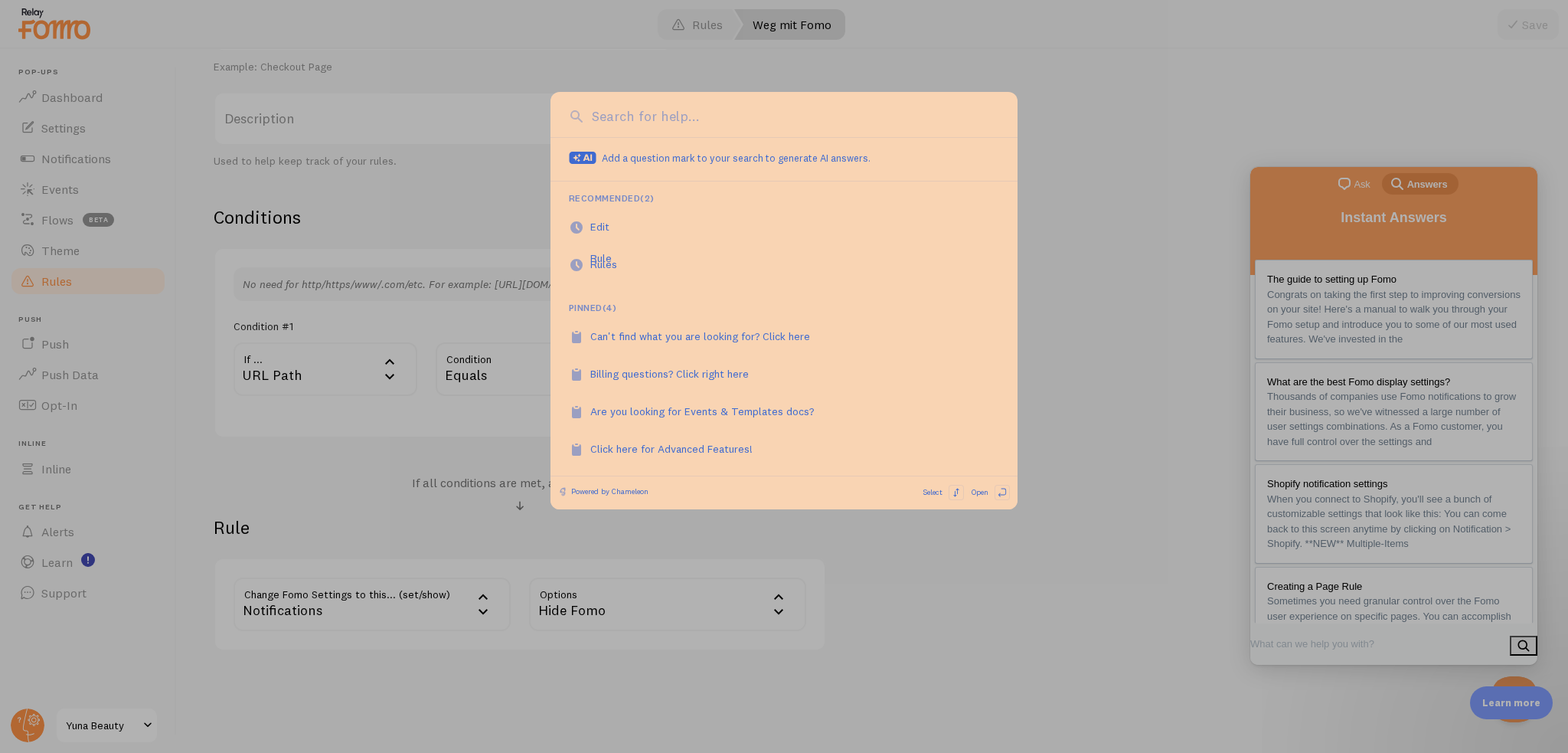
click at [1108, 324] on div at bounding box center [784, 376] width 1568 height 753
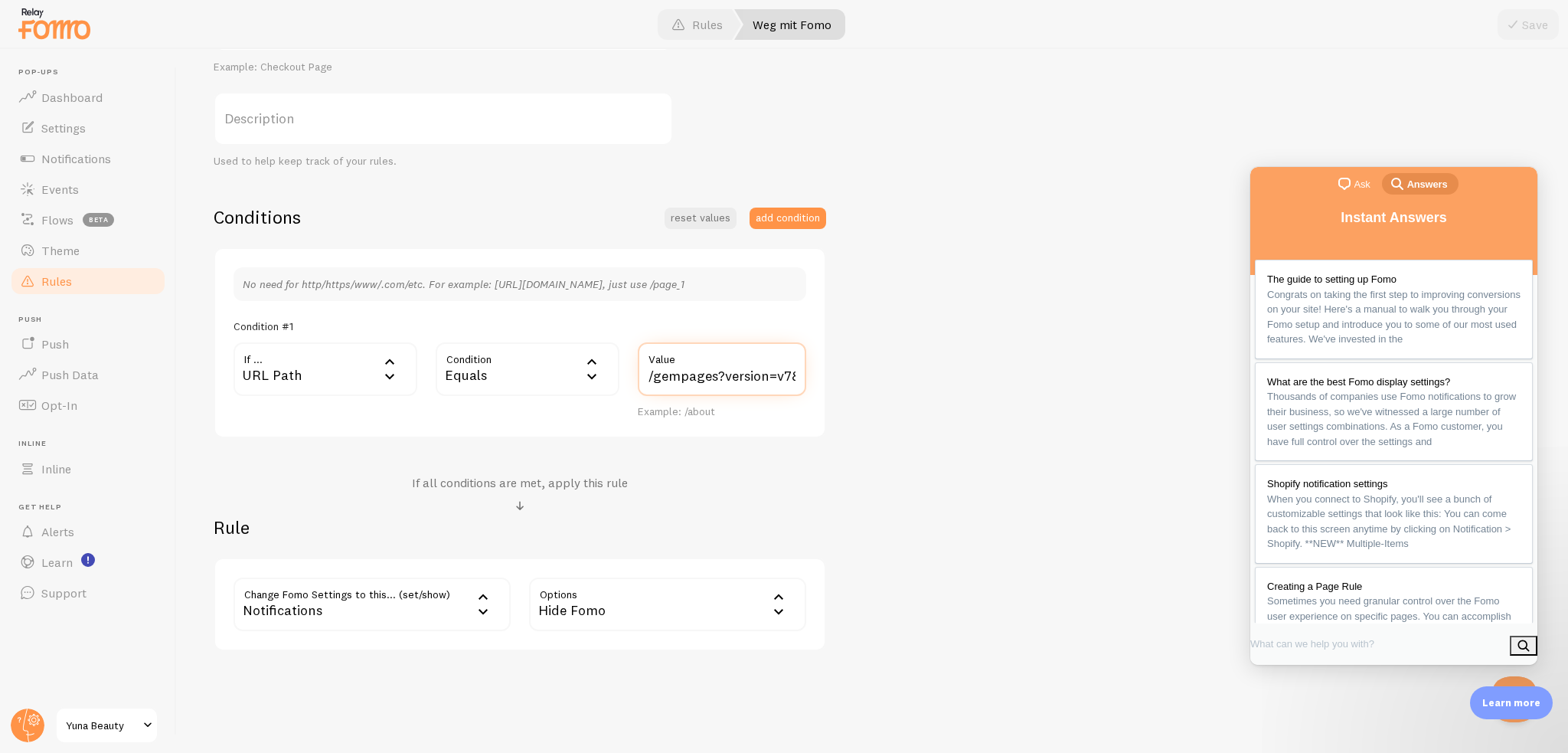
click at [674, 380] on input "/gempages?version=v7&shop_id=575735607490249247&theme_page_id=57974962223526784…" at bounding box center [722, 370] width 169 height 54
click at [644, 376] on input "/gempages?version=v7&shop_id=575735607490249247&theme_page_id=57974962223526784…" at bounding box center [722, 370] width 169 height 54
click at [647, 377] on input "/gempages?version=v7&shop_id=575735607490249247&theme_page_id=57974962223526784…" at bounding box center [722, 370] width 169 height 54
click at [940, 140] on div "Weg mit Fomo Title Example: Checkout Page Description Used to help keep track o…" at bounding box center [872, 324] width 1317 height 653
click at [85, 100] on span "Dashboard" at bounding box center [72, 97] width 61 height 15
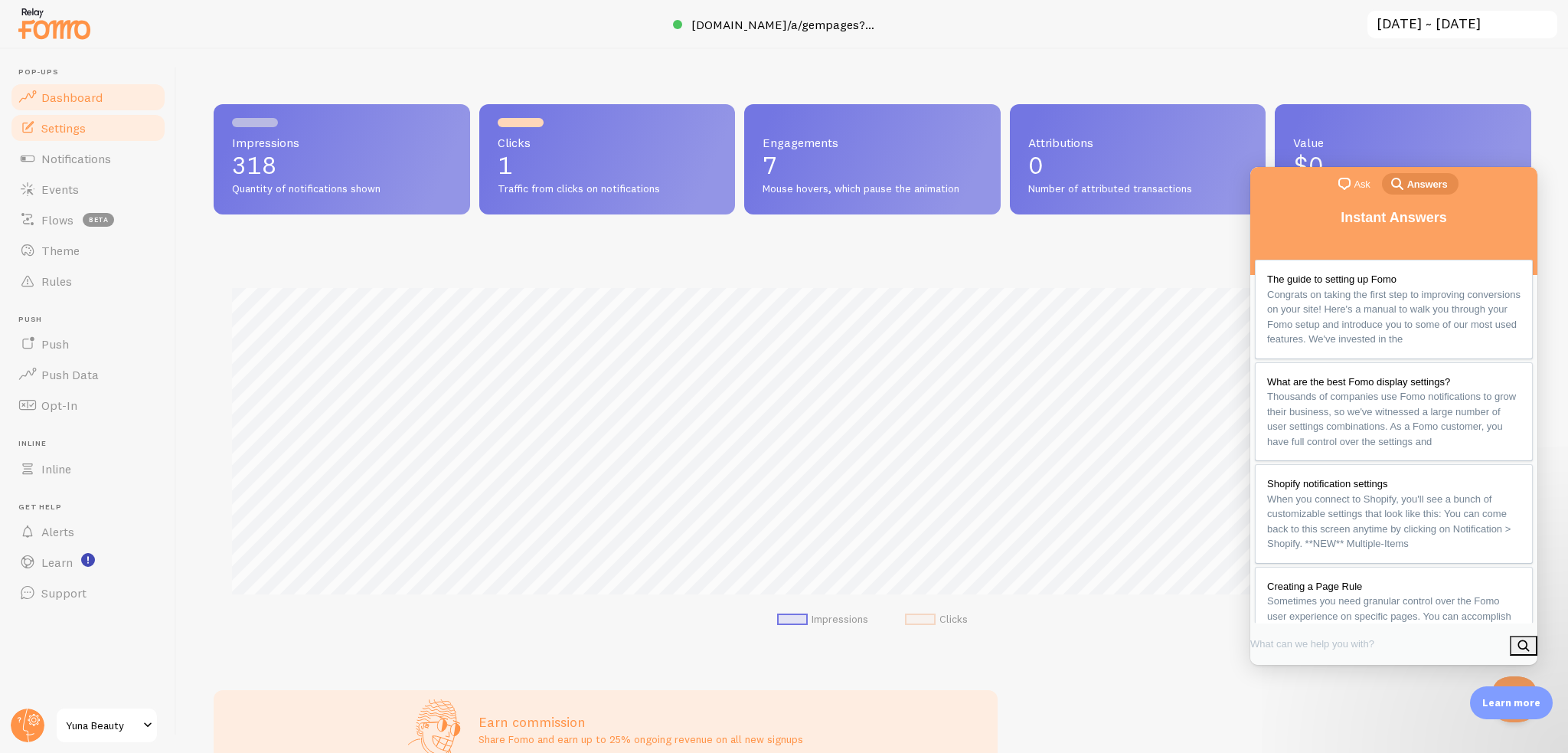
scroll to position [402, 1305]
click at [103, 136] on link "Settings" at bounding box center [88, 128] width 158 height 31
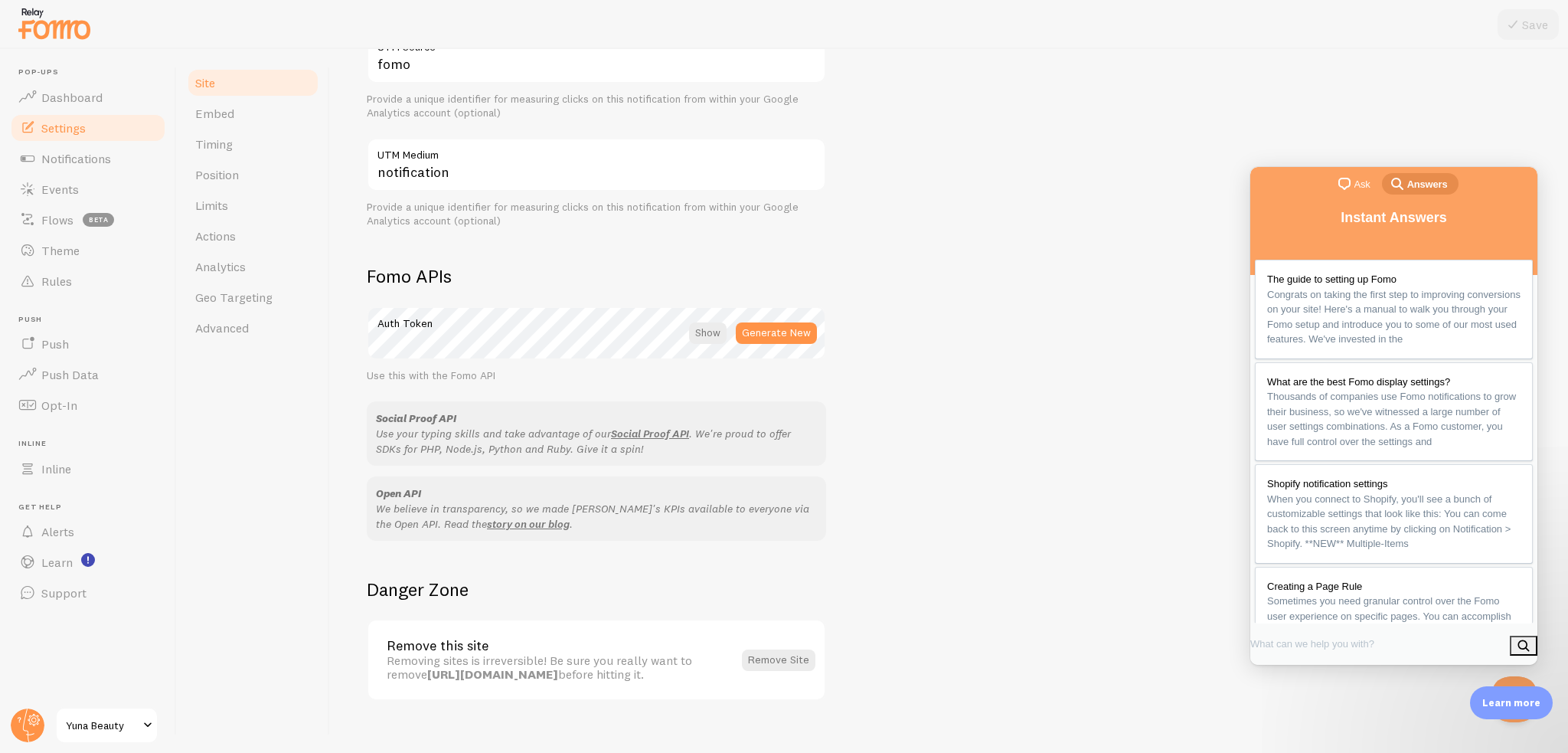
scroll to position [727, 0]
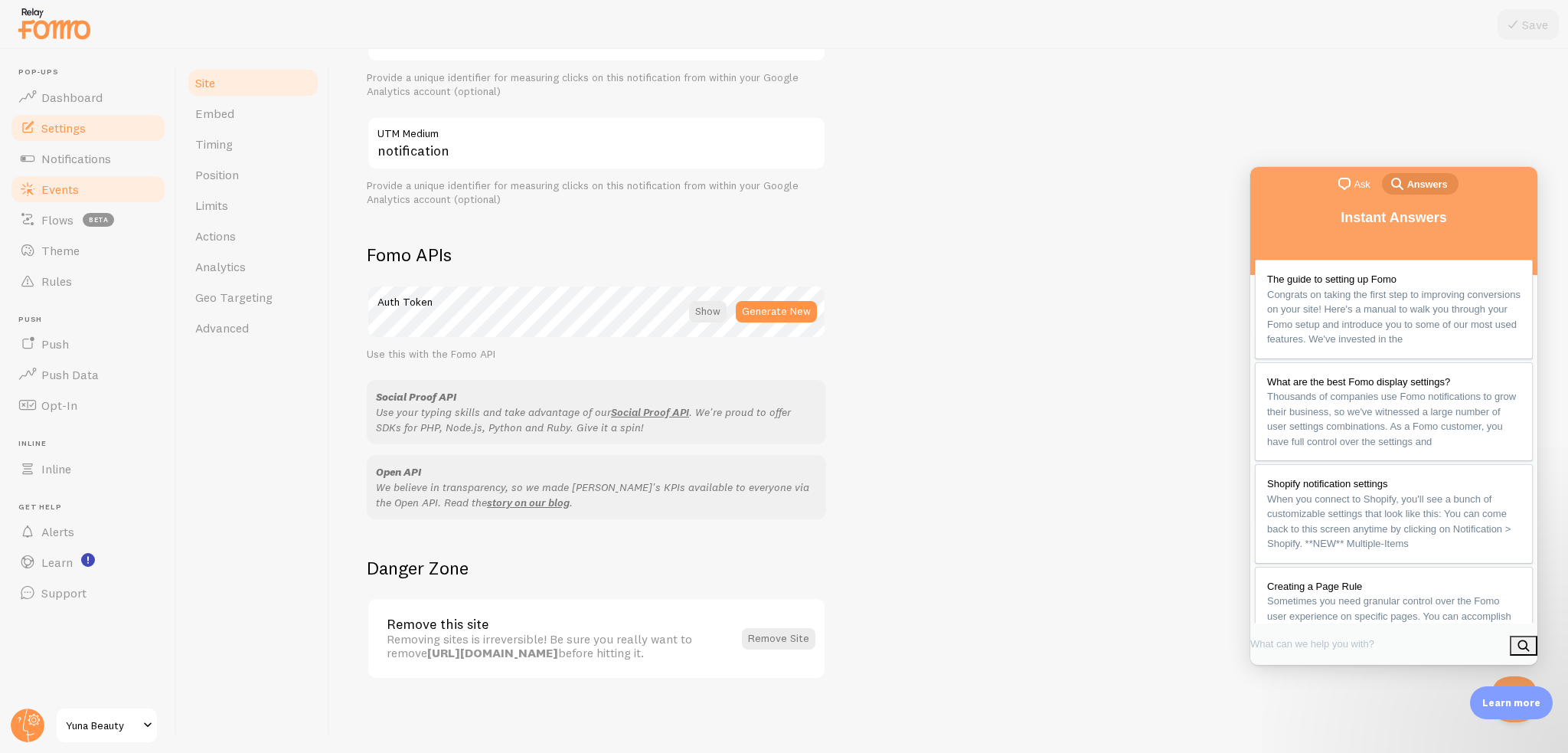
click at [91, 174] on link "Events" at bounding box center [88, 189] width 158 height 31
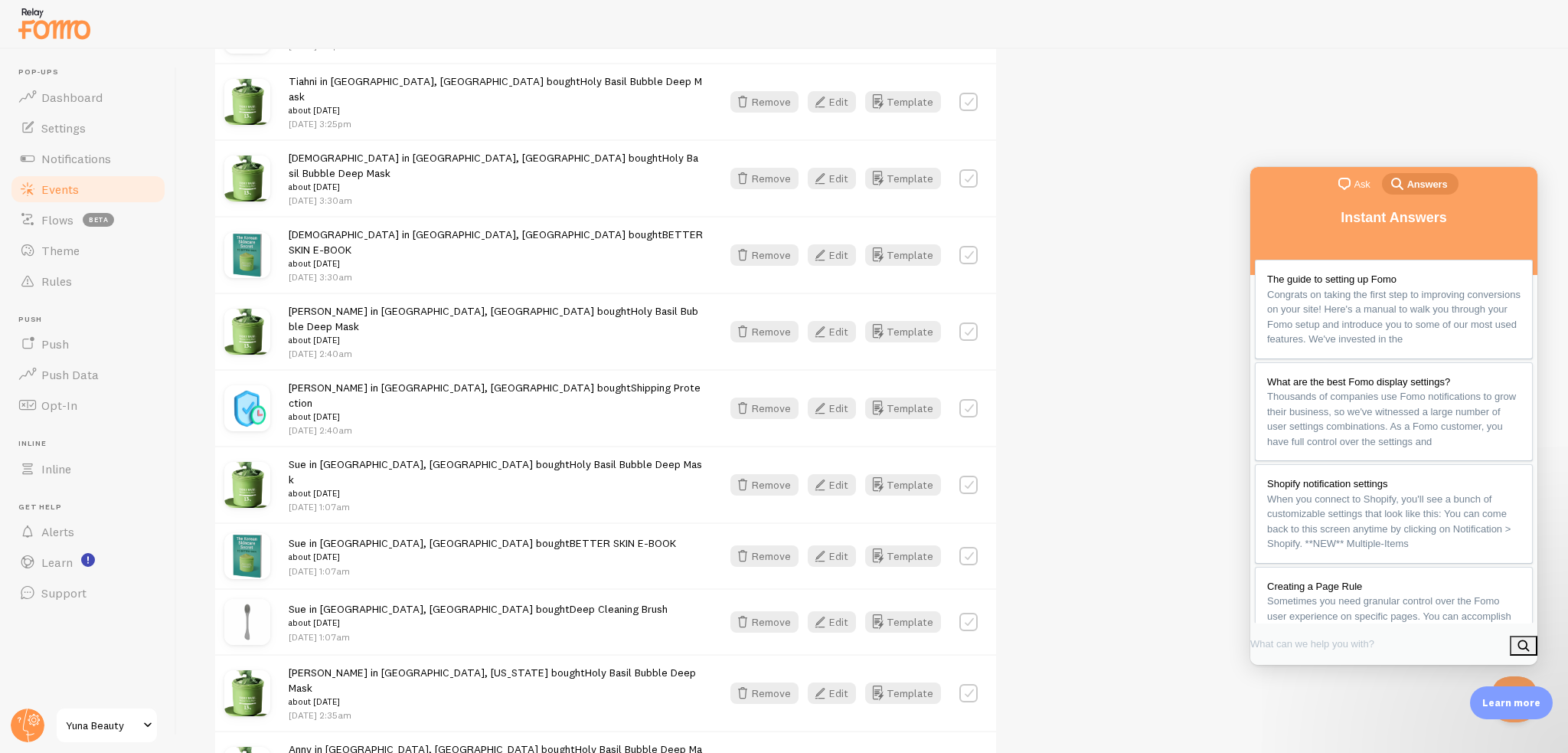
scroll to position [1811, 0]
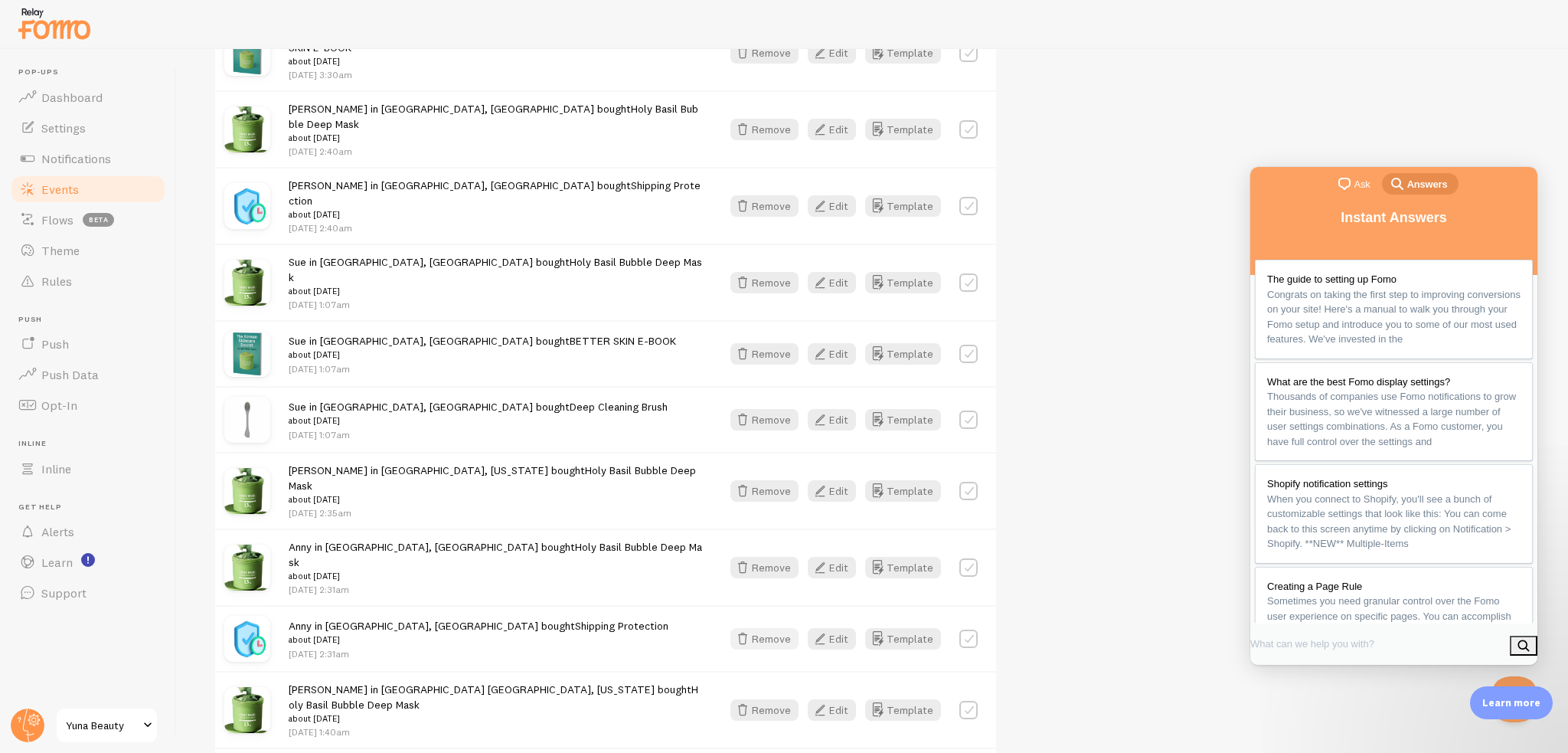
click at [763, 628] on button "Remove" at bounding box center [764, 639] width 68 height 21
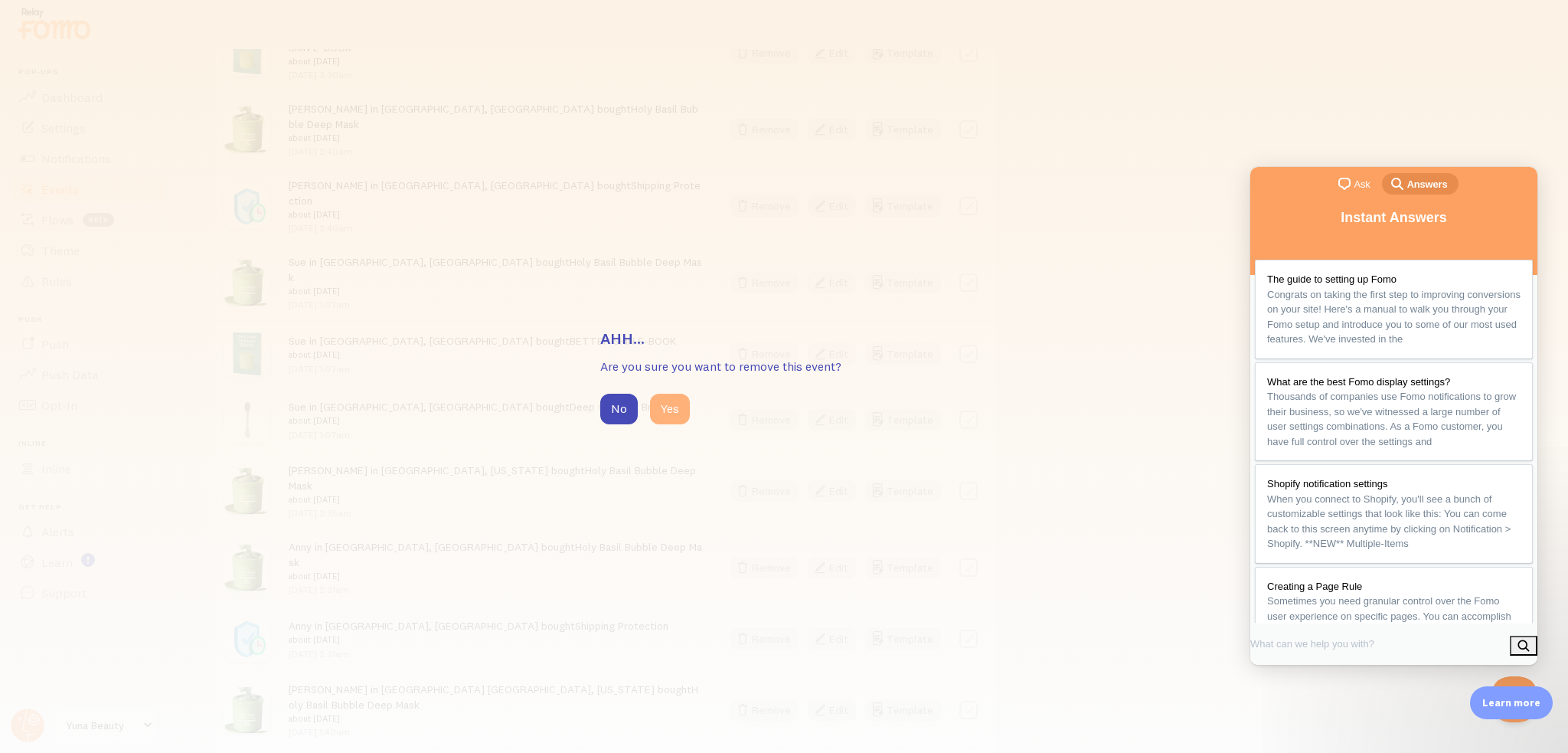
click at [665, 410] on button "Yes" at bounding box center [670, 409] width 40 height 31
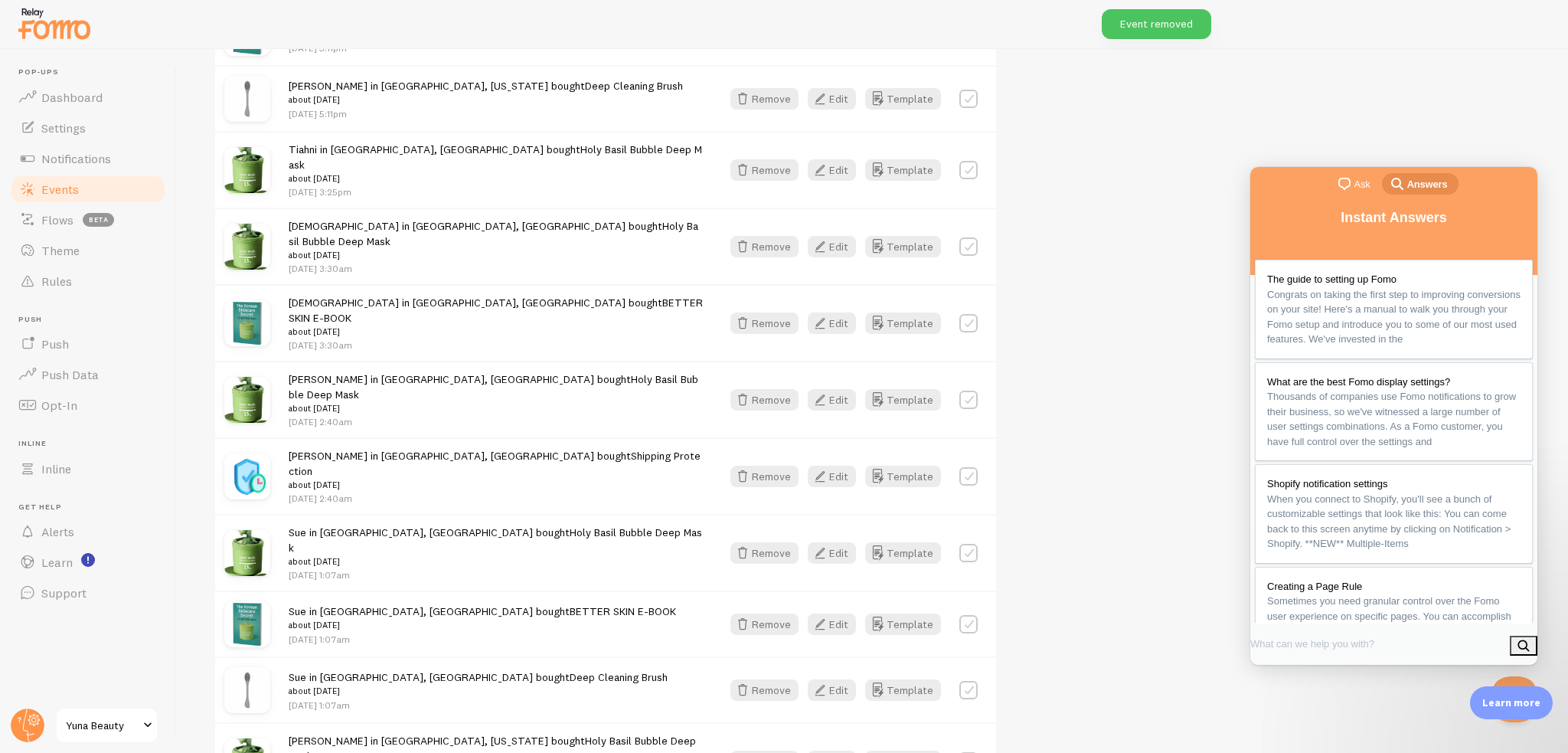
scroll to position [1439, 0]
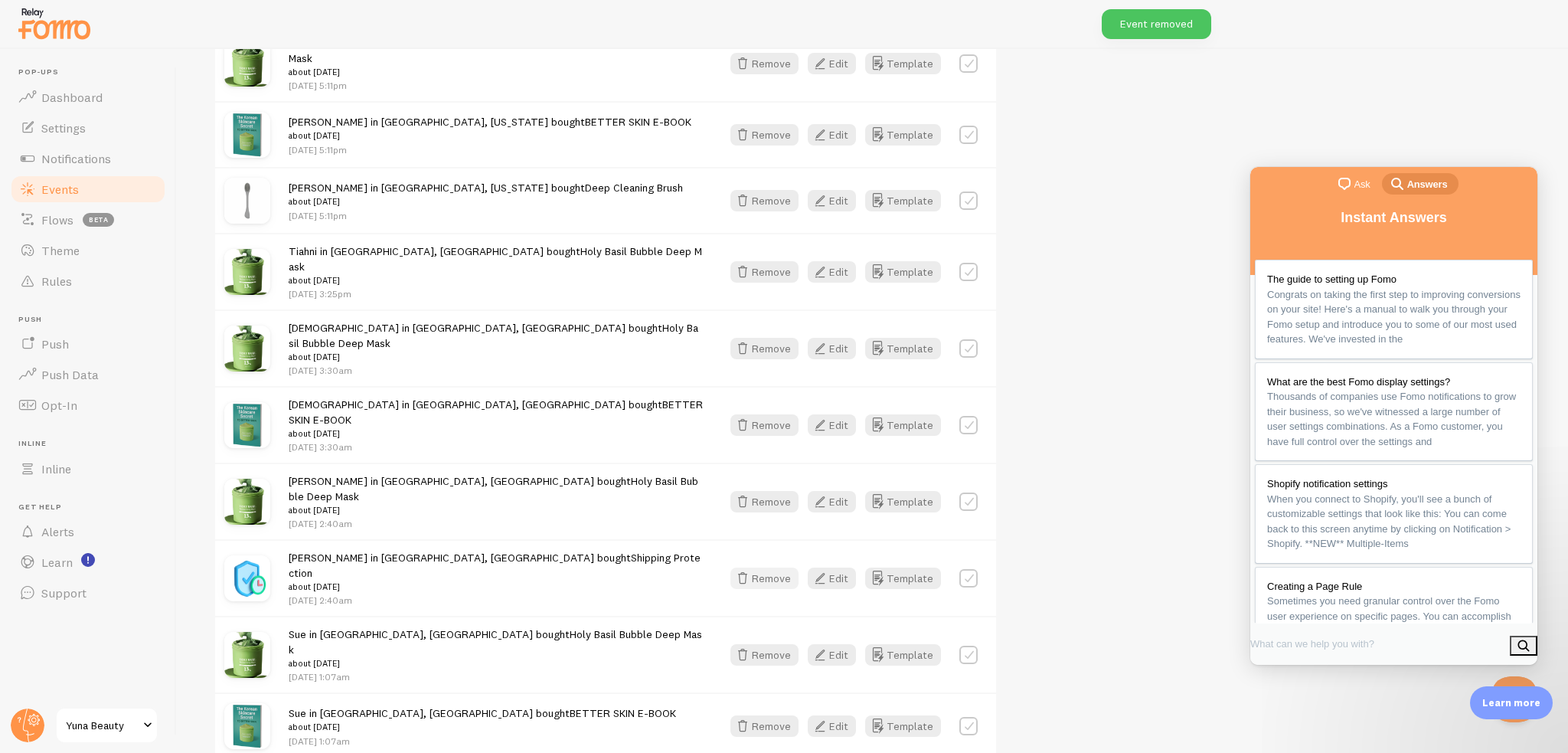
click at [756, 567] on button "Remove" at bounding box center [764, 578] width 68 height 21
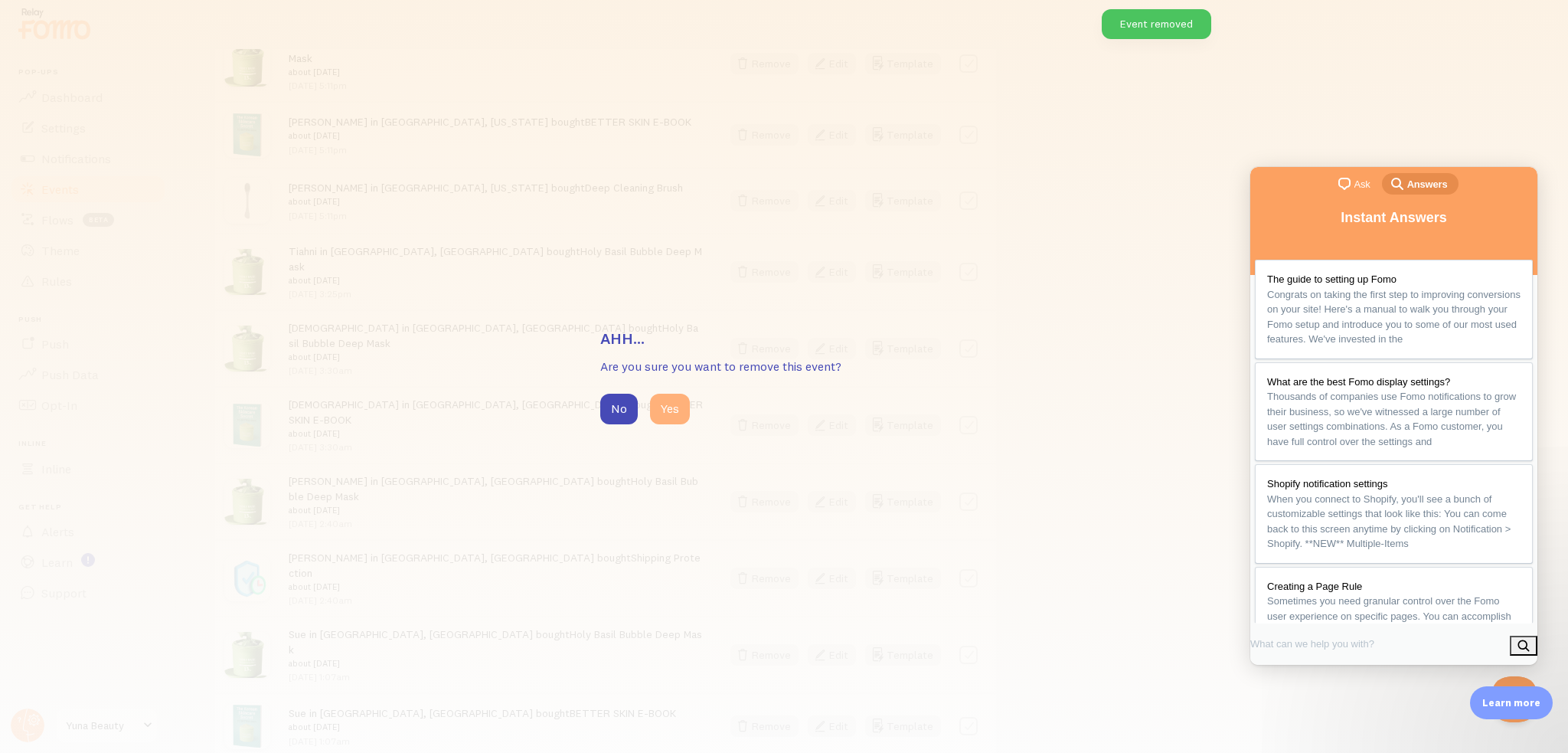
click at [671, 403] on button "Yes" at bounding box center [670, 409] width 40 height 31
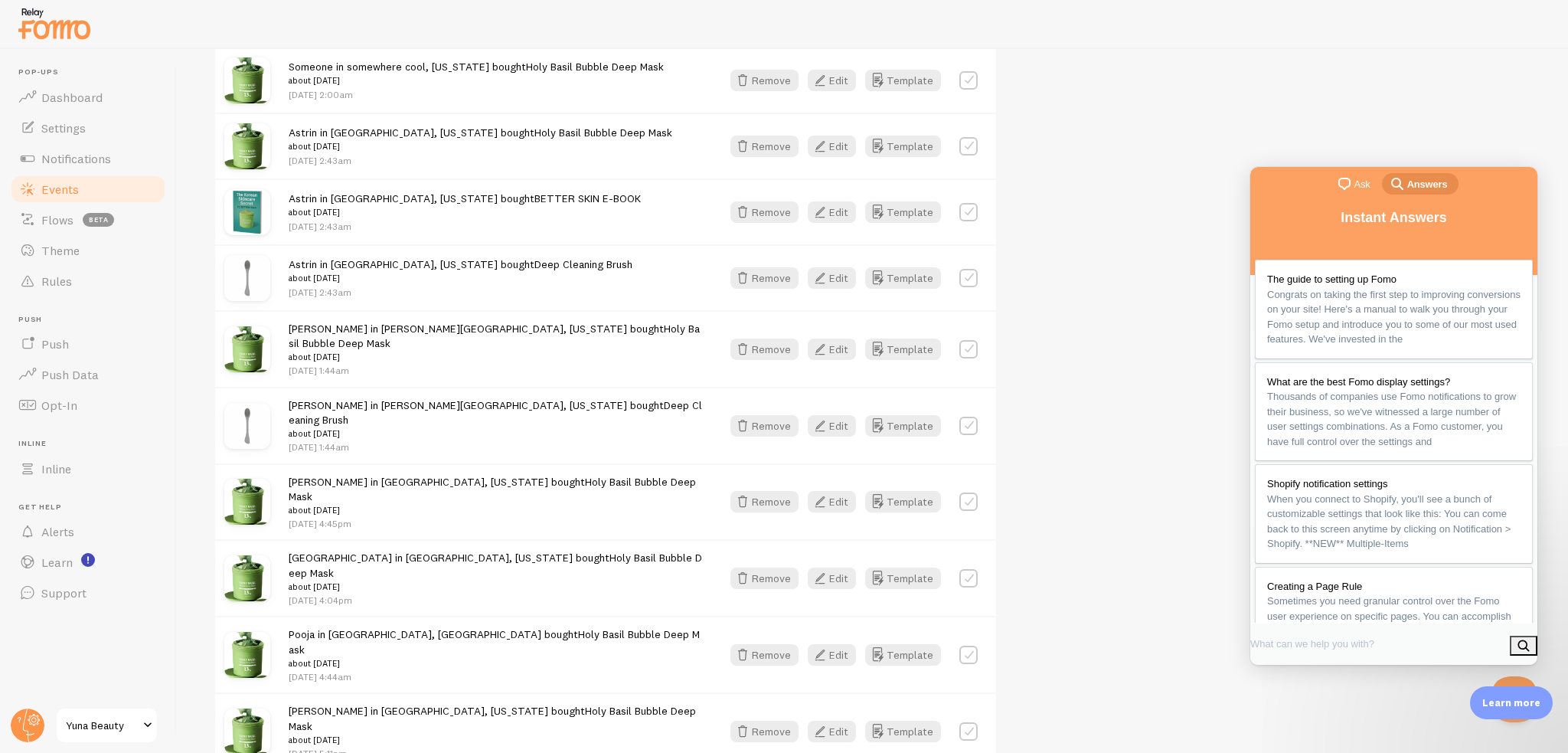
scroll to position [0, 0]
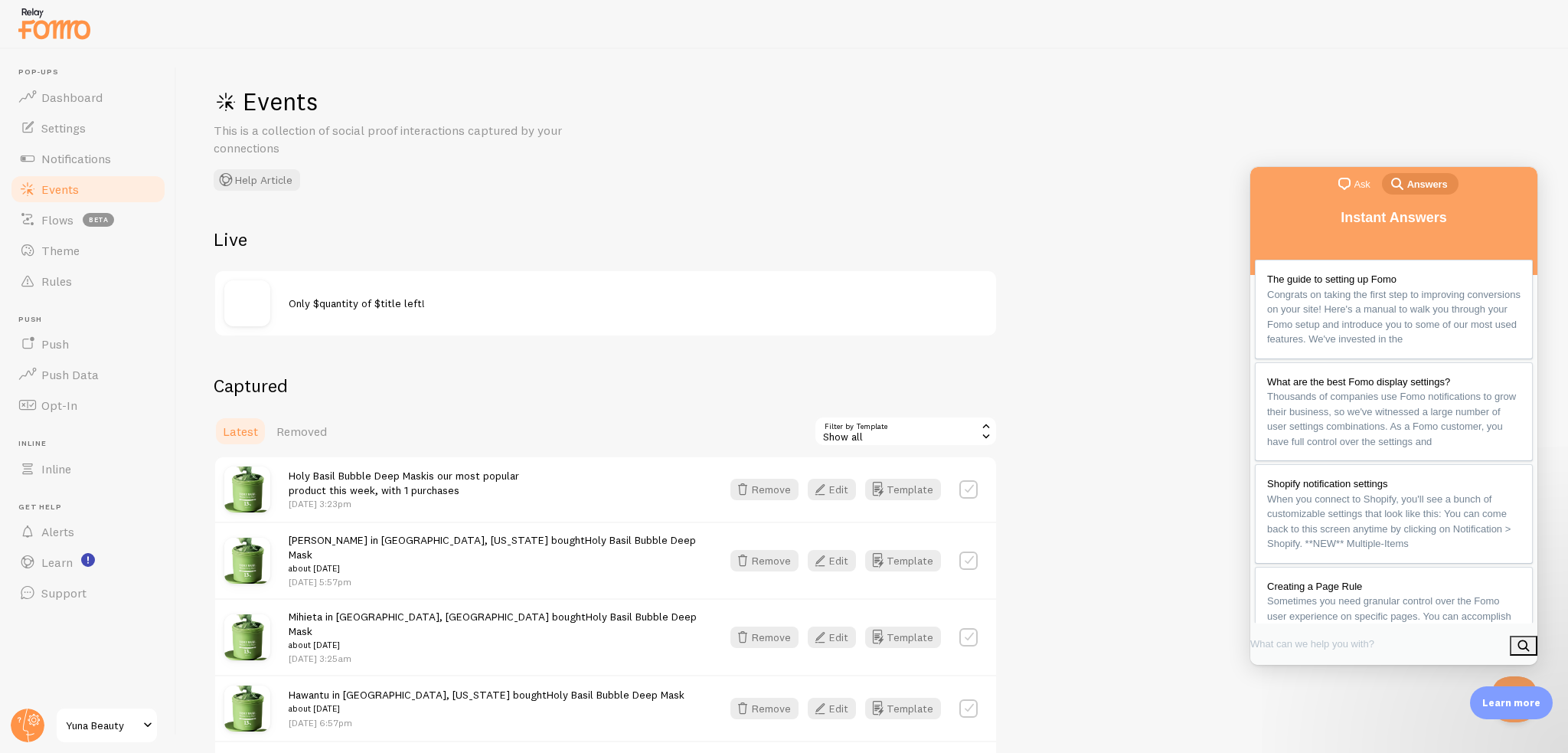
drag, startPoint x: 763, startPoint y: 479, endPoint x: 710, endPoint y: 151, distance: 332.3
click at [830, 423] on div "Show all" at bounding box center [906, 431] width 184 height 31
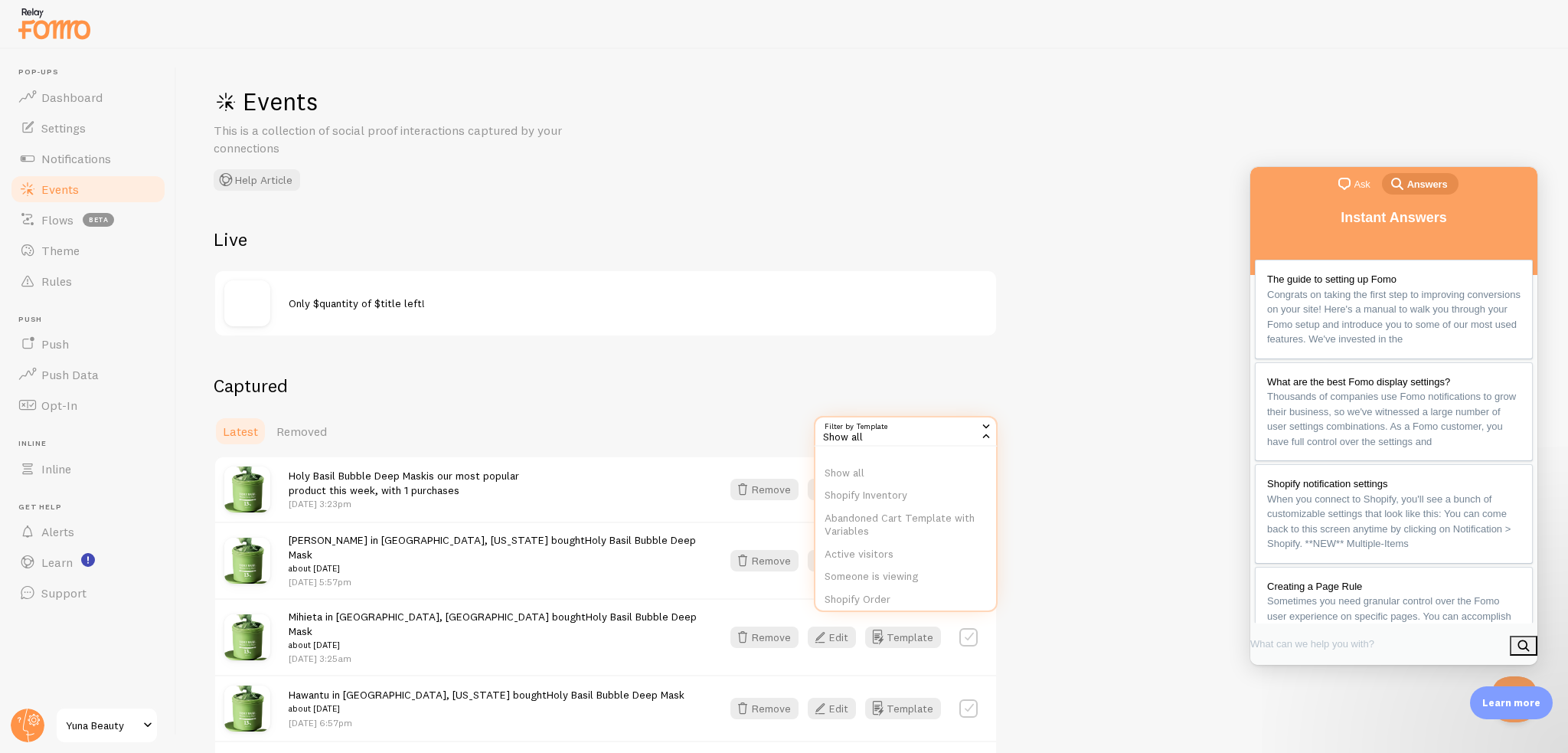
click at [572, 386] on h2 "Captured" at bounding box center [605, 386] width 784 height 24
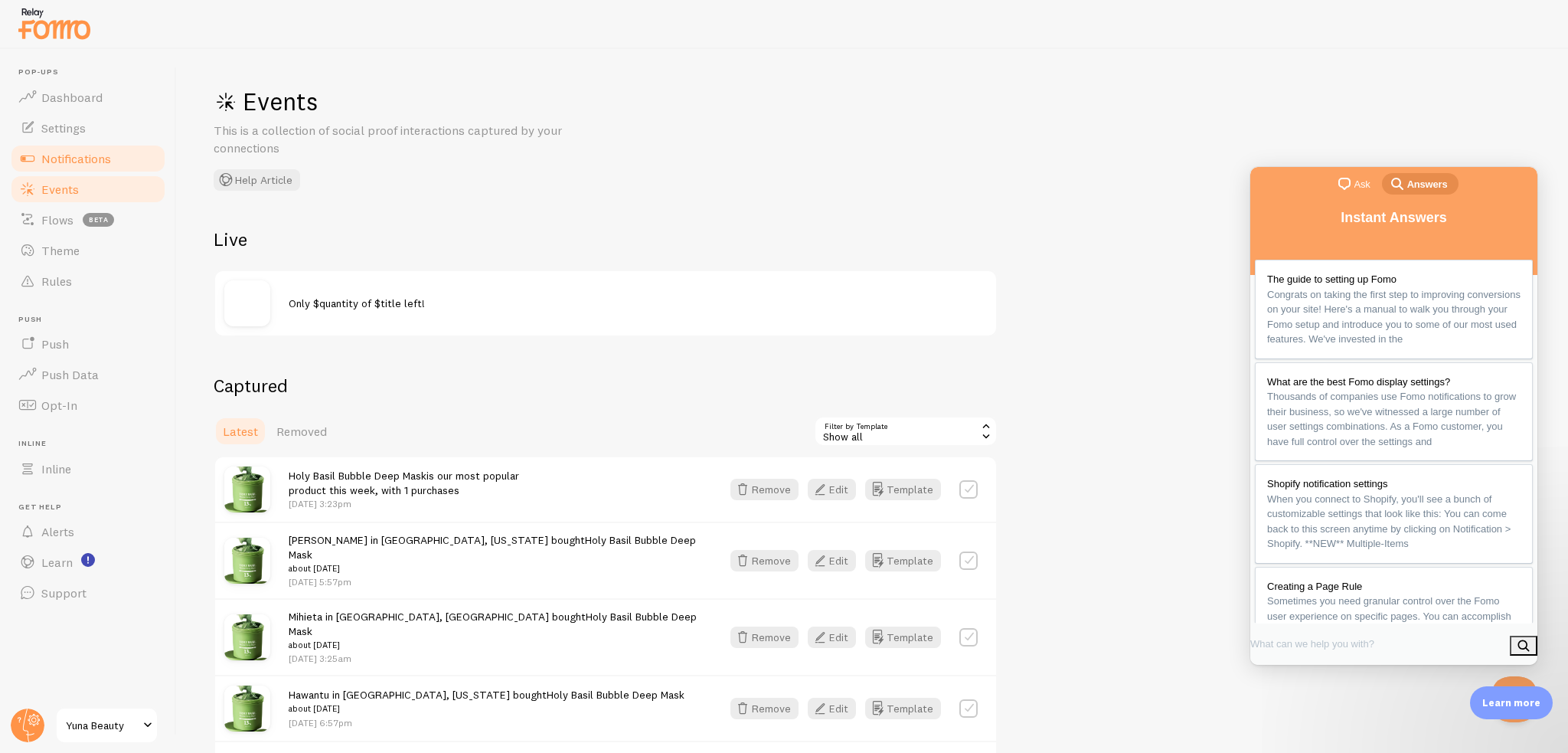
click at [78, 145] on link "Notifications" at bounding box center [88, 159] width 158 height 31
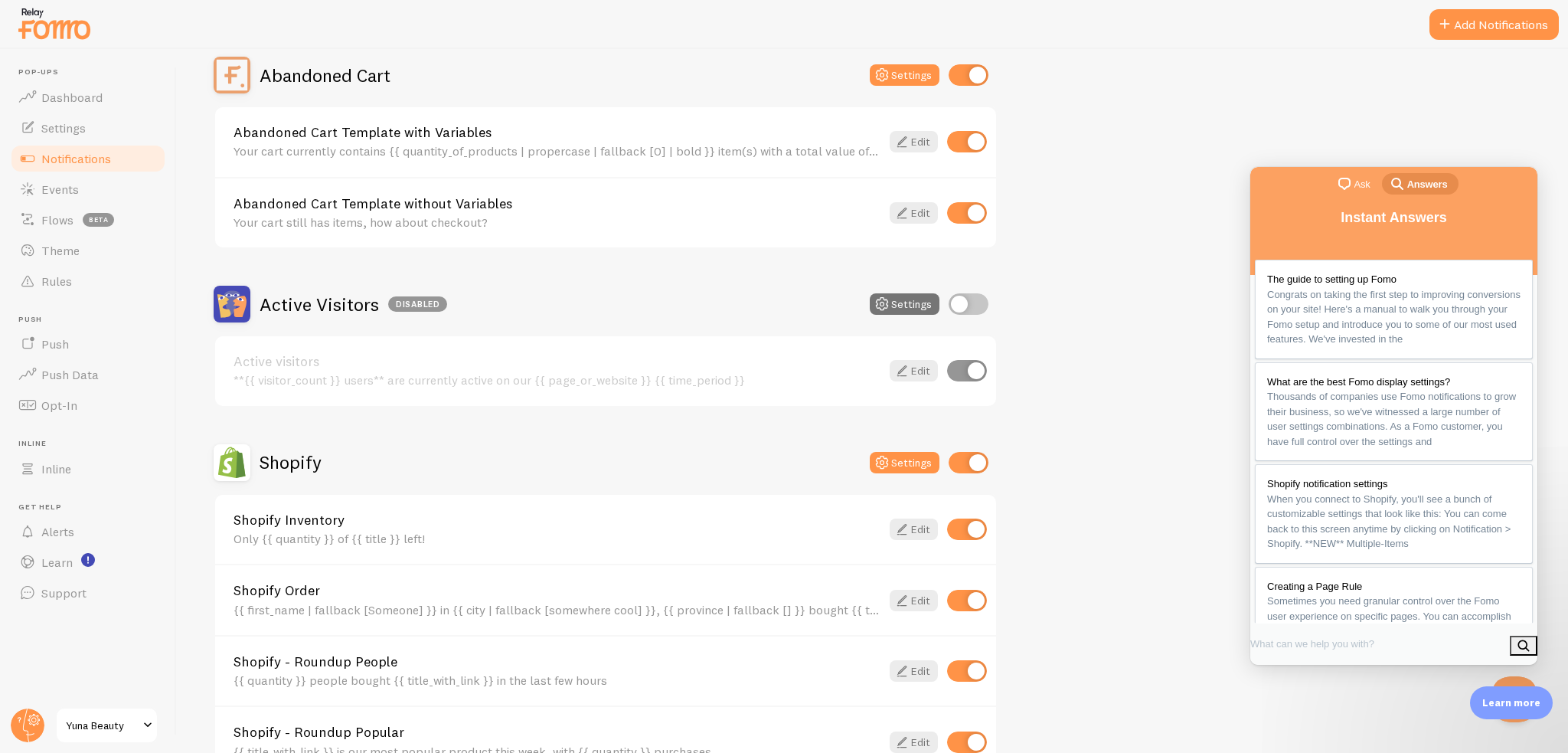
scroll to position [77, 0]
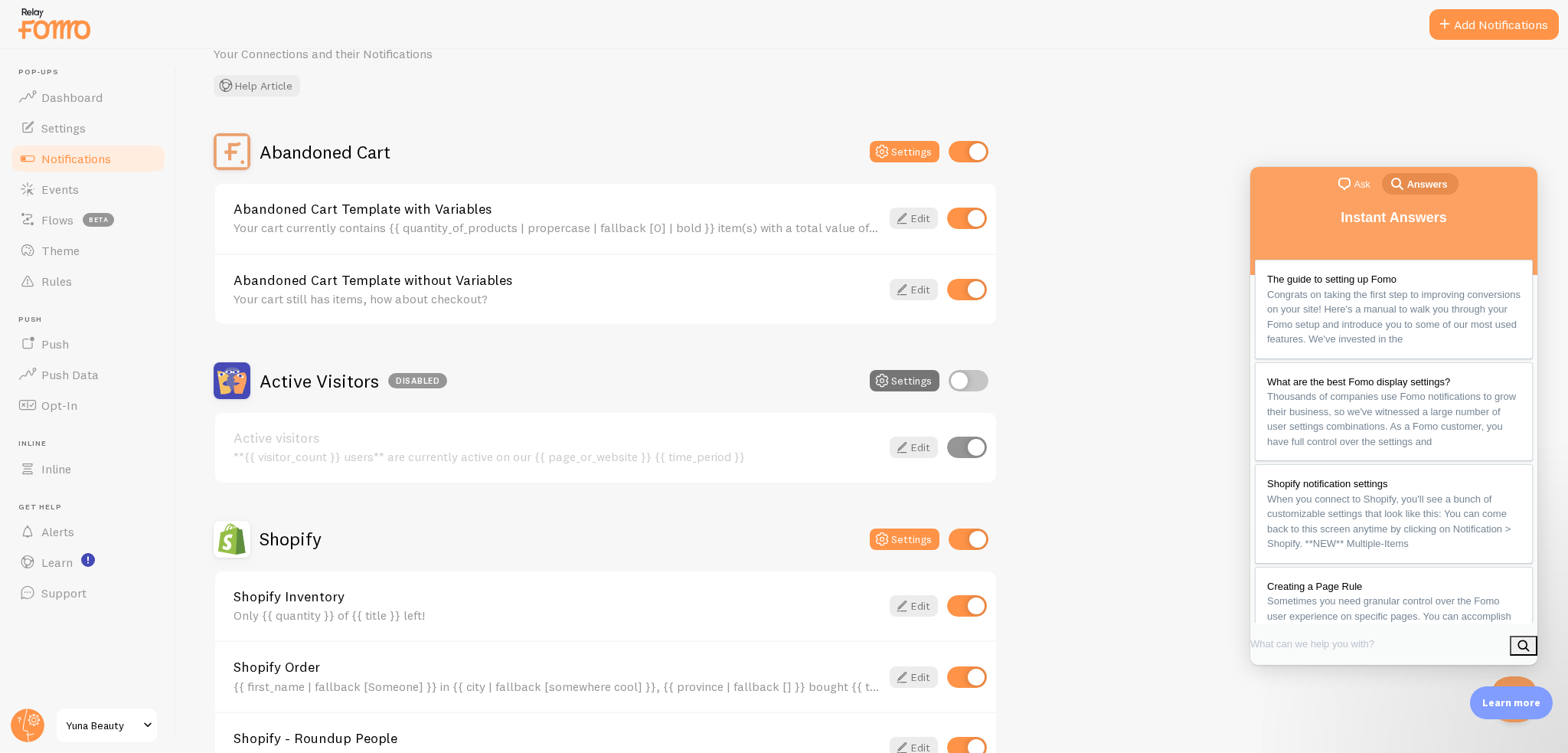
click at [974, 144] on input "checkbox" at bounding box center [969, 152] width 40 height 21
checkbox input "false"
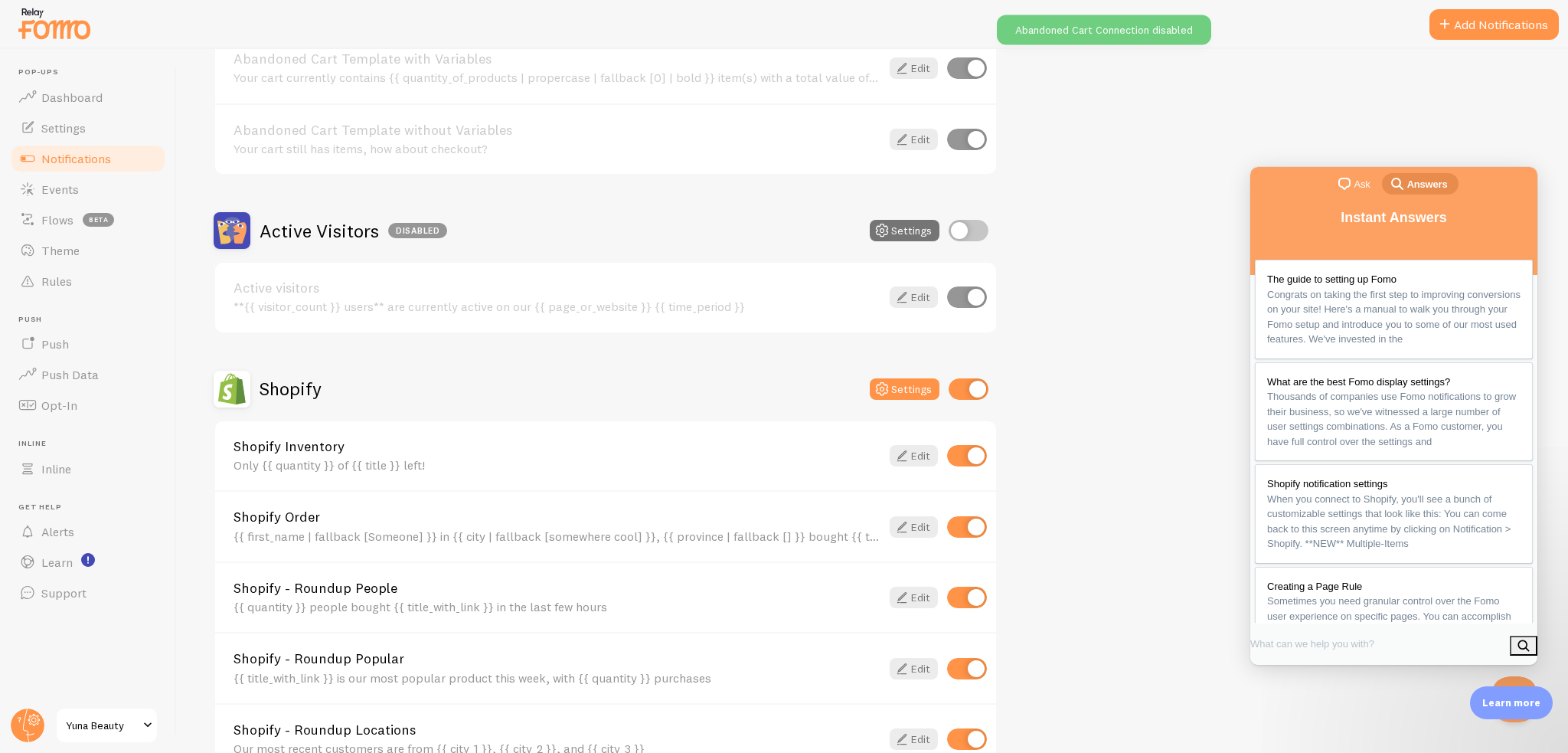
scroll to position [230, 0]
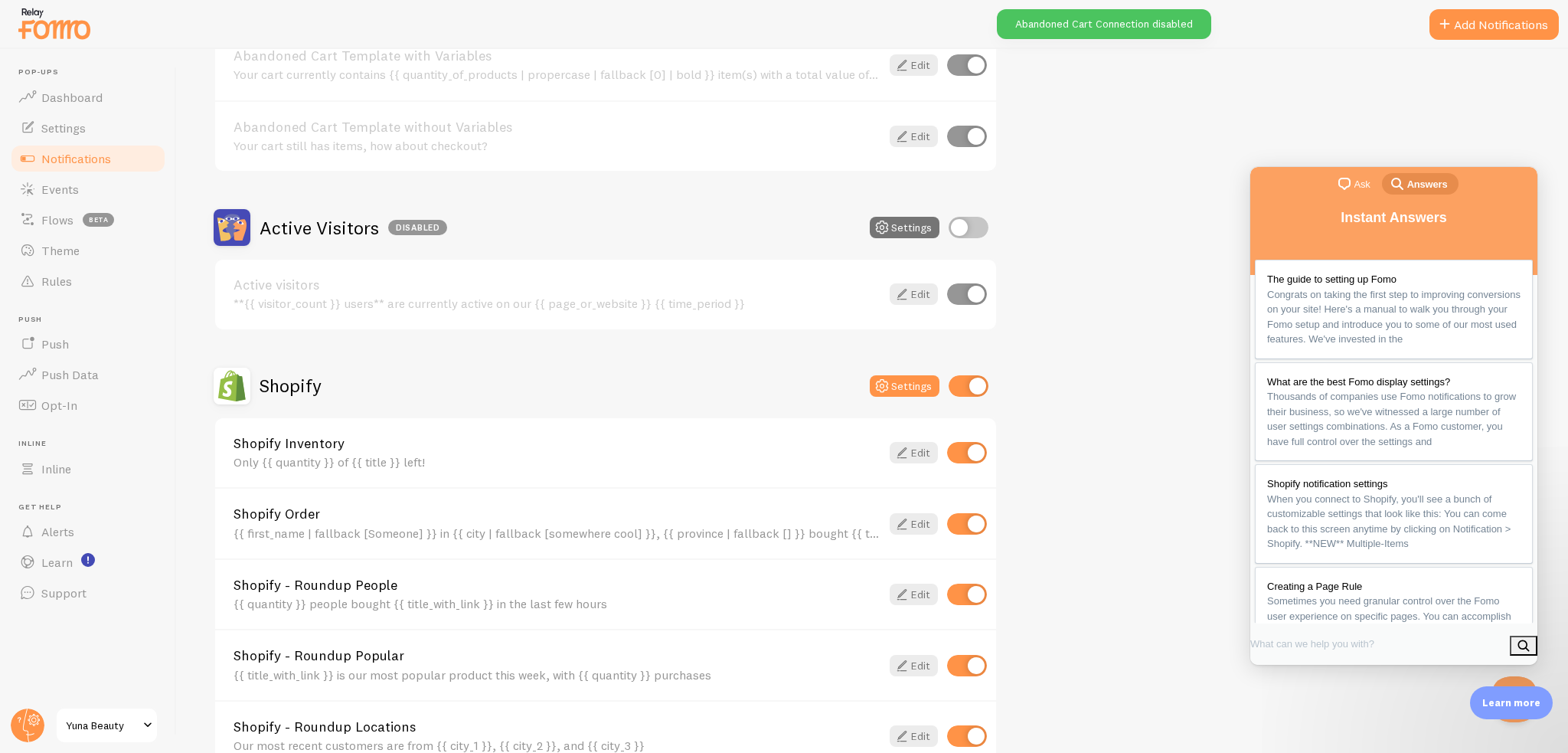
click at [981, 376] on input "checkbox" at bounding box center [969, 386] width 40 height 21
checkbox input "false"
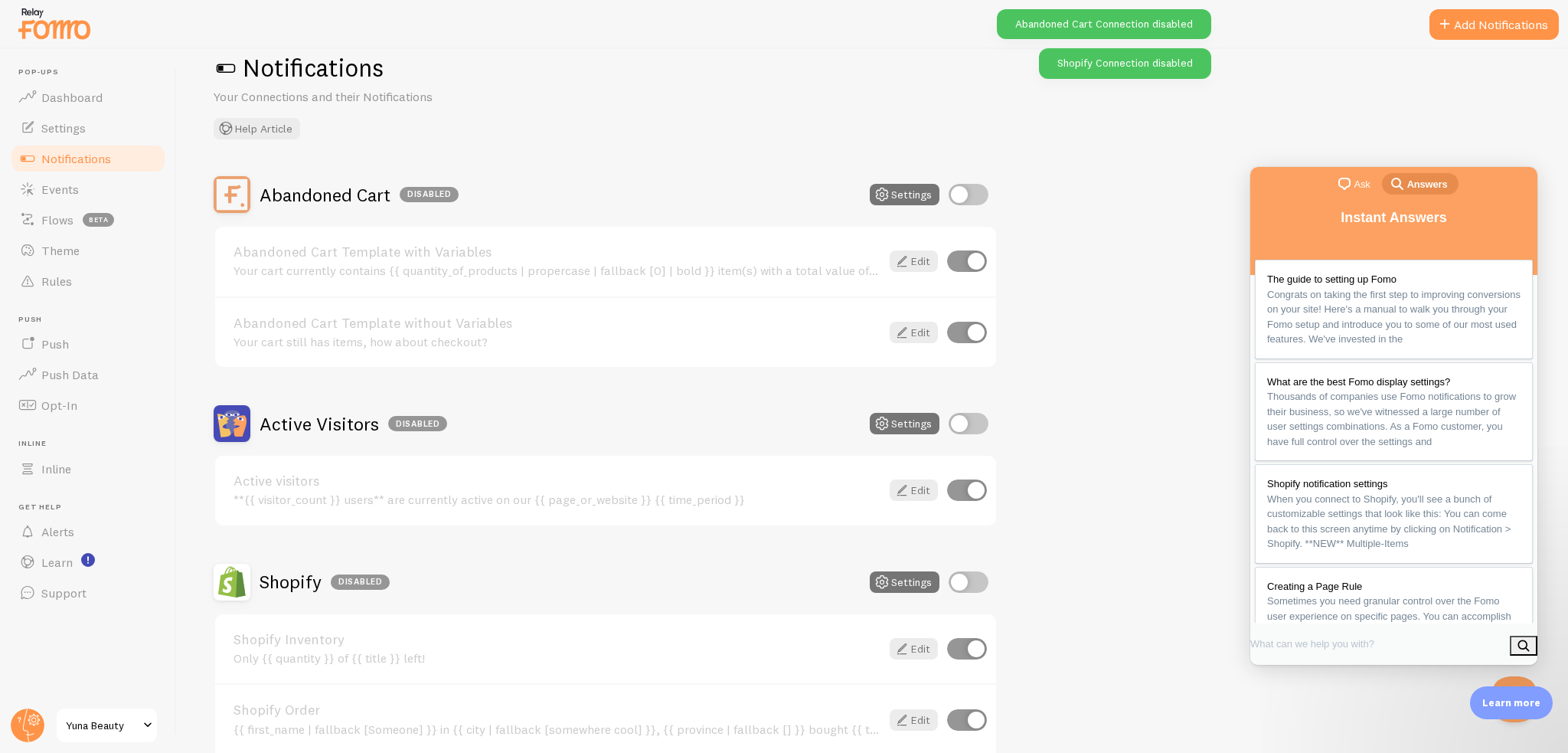
scroll to position [0, 0]
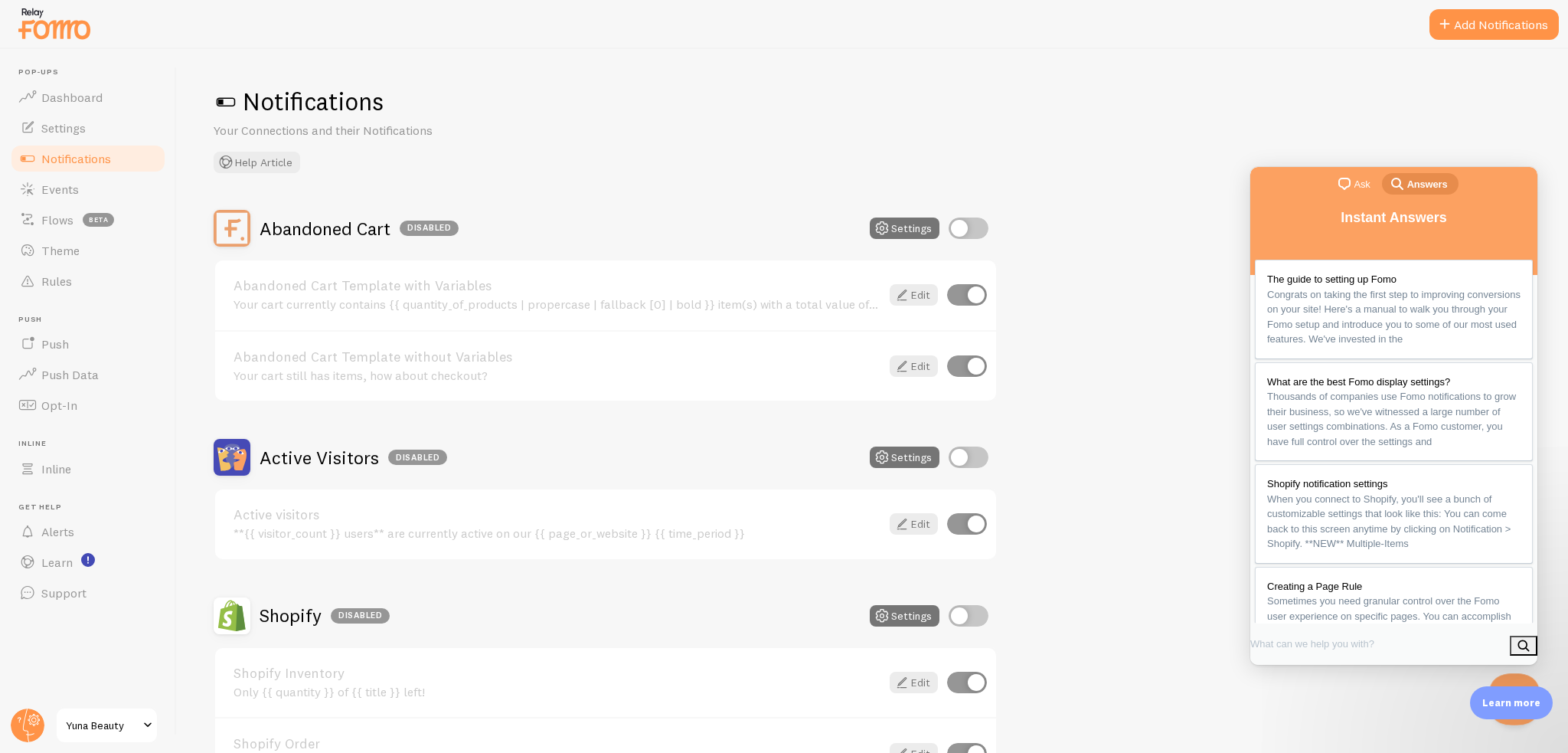
drag, startPoint x: 1510, startPoint y: 679, endPoint x: 1493, endPoint y: 1113, distance: 434.3
click at [1510, 681] on button "Close Beacon popover" at bounding box center [1511, 696] width 46 height 46
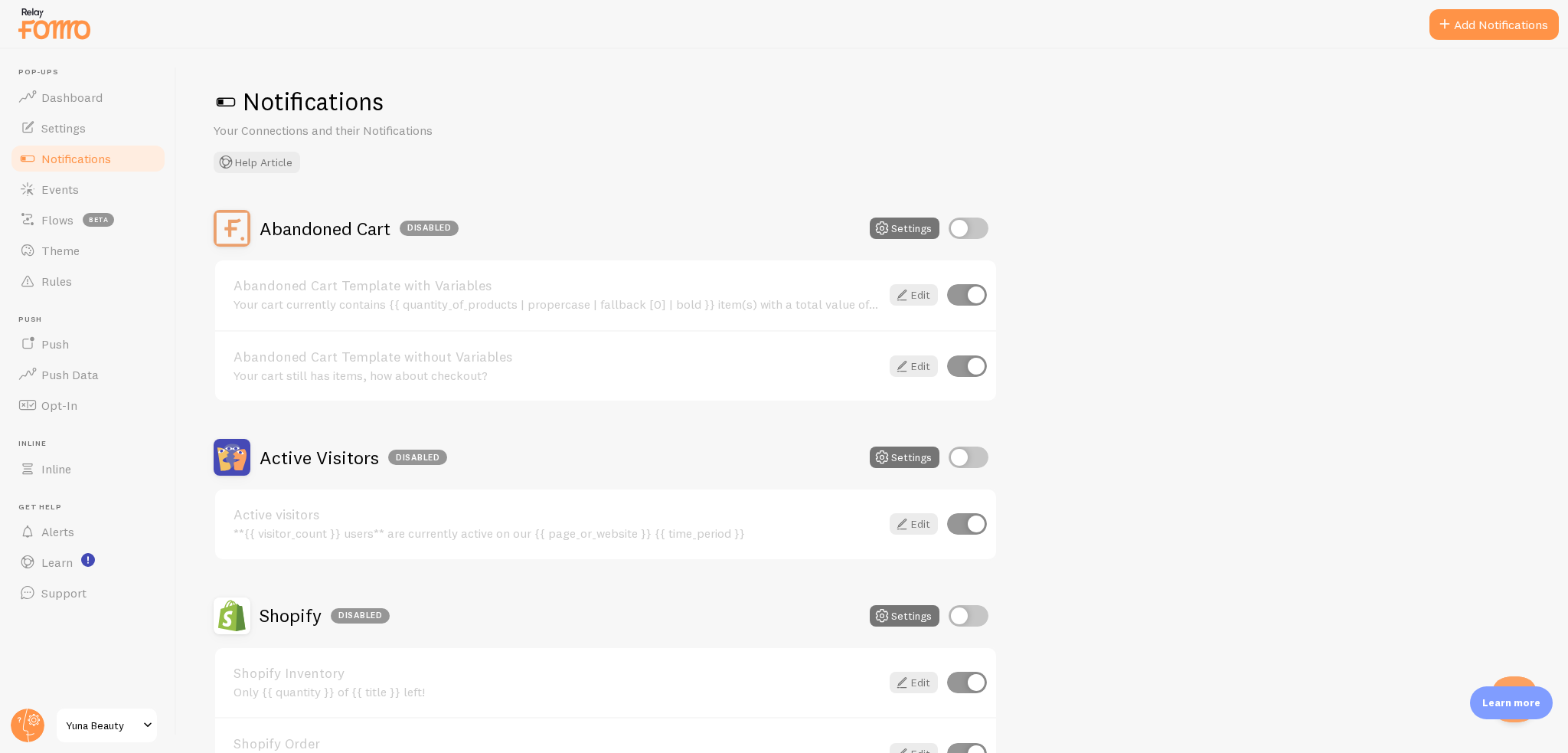
scroll to position [77, 0]
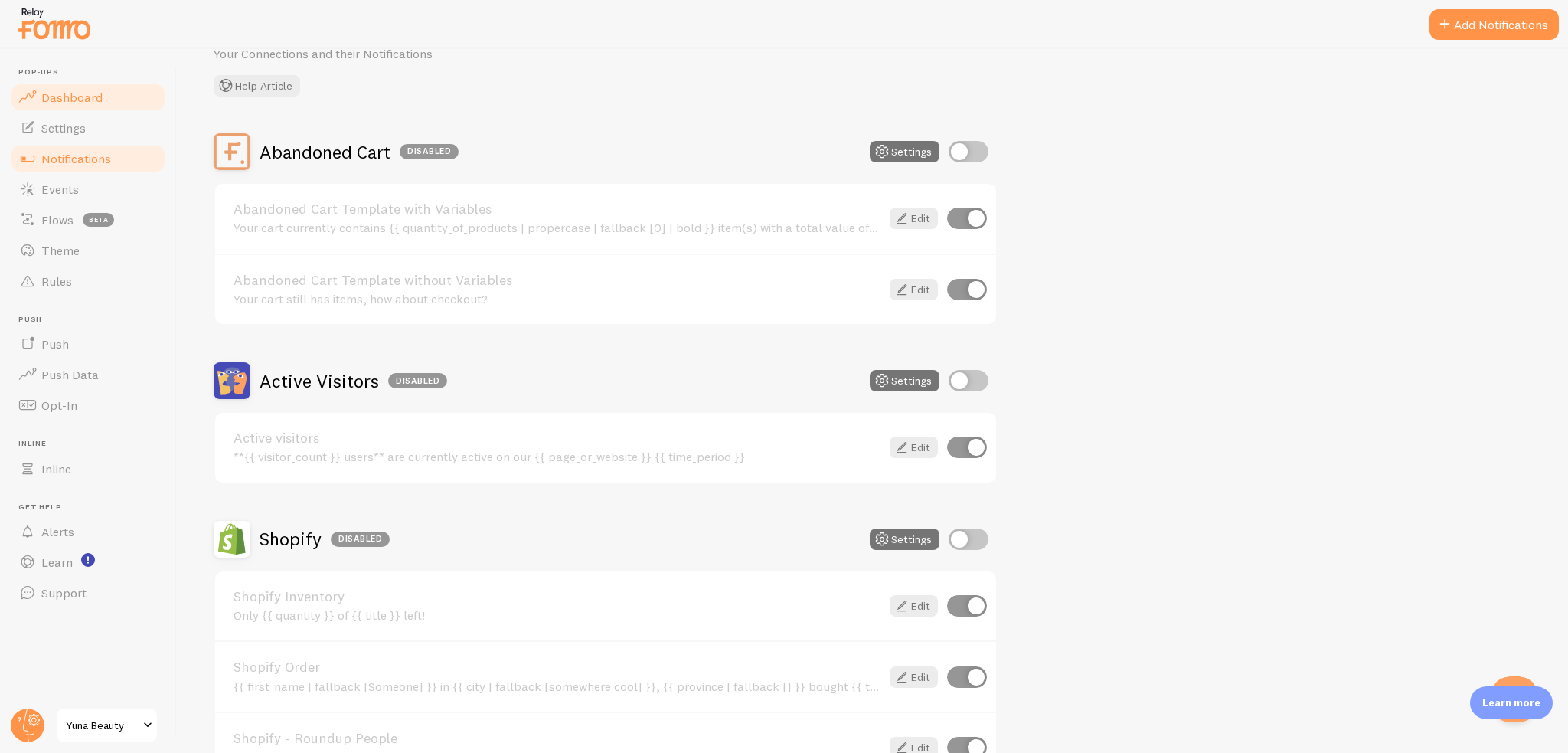
click at [89, 86] on link "Dashboard" at bounding box center [88, 97] width 158 height 31
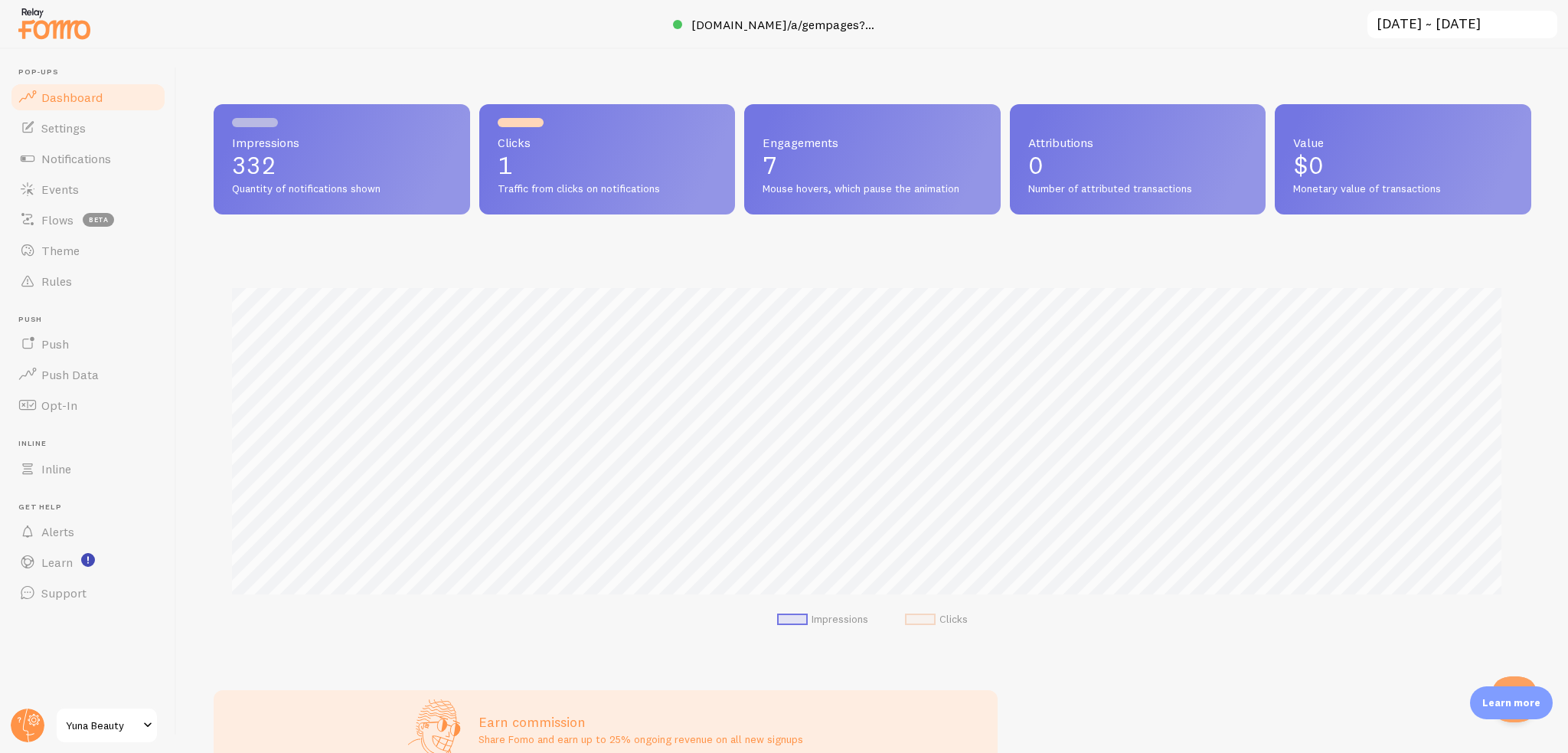
scroll to position [402, 1305]
click at [90, 107] on link "Dashboard" at bounding box center [88, 97] width 158 height 31
click at [87, 127] on link "Settings" at bounding box center [88, 128] width 158 height 31
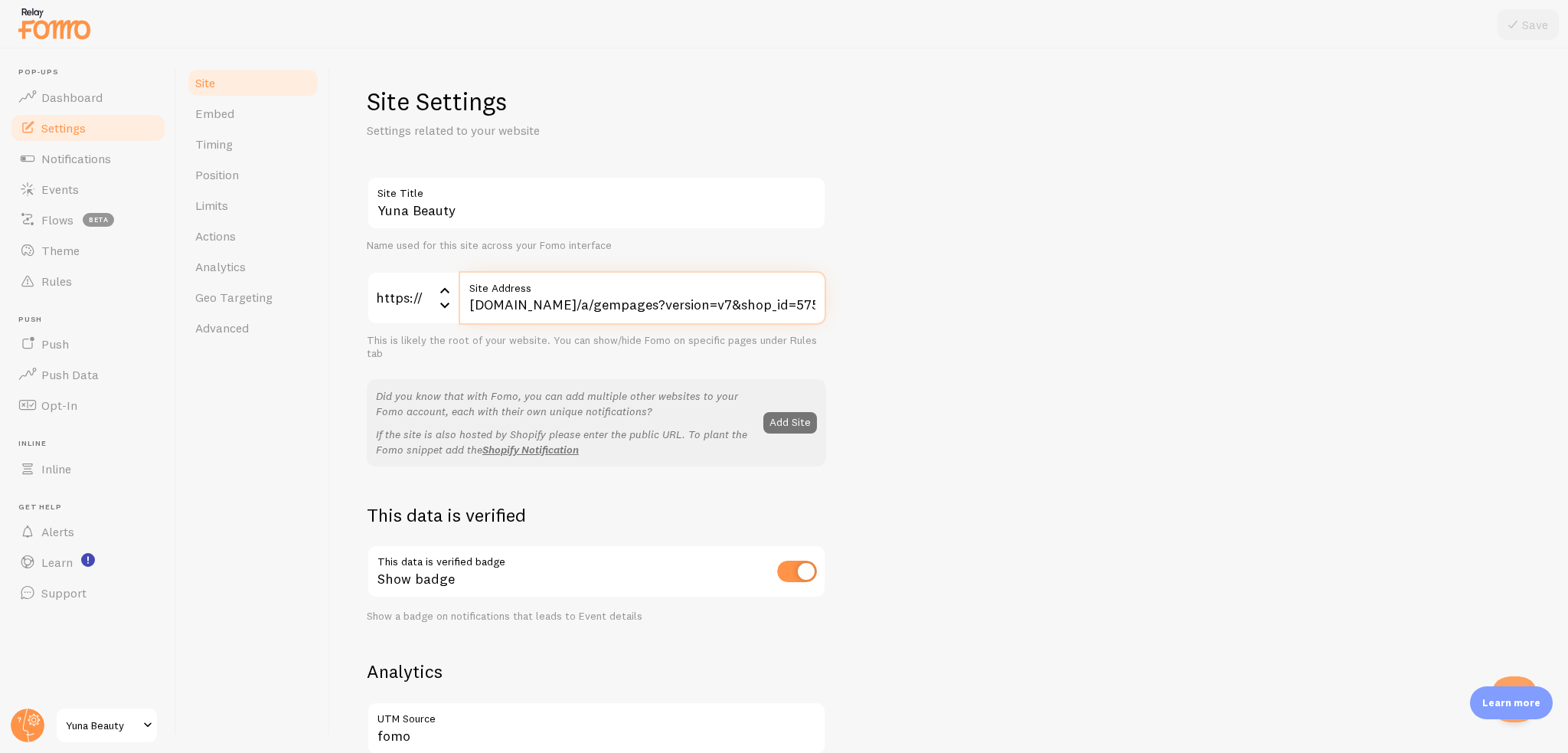
click at [492, 309] on input "yuna-beauty.shop/a/gempages?version=v7&shop_id=575735607490249247&theme_page_id…" at bounding box center [642, 298] width 368 height 54
click at [556, 296] on input "yuna-beauty.shop/a/gempages?version=v7&shop_id=575735607490249247&theme_page_id…" at bounding box center [642, 298] width 368 height 54
drag, startPoint x: 579, startPoint y: 303, endPoint x: 932, endPoint y: 304, distance: 353.0
click at [932, 304] on div "Yuna Beauty Site Title Name used for this site across your Fomo interface https…" at bounding box center [950, 695] width 1165 height 1037
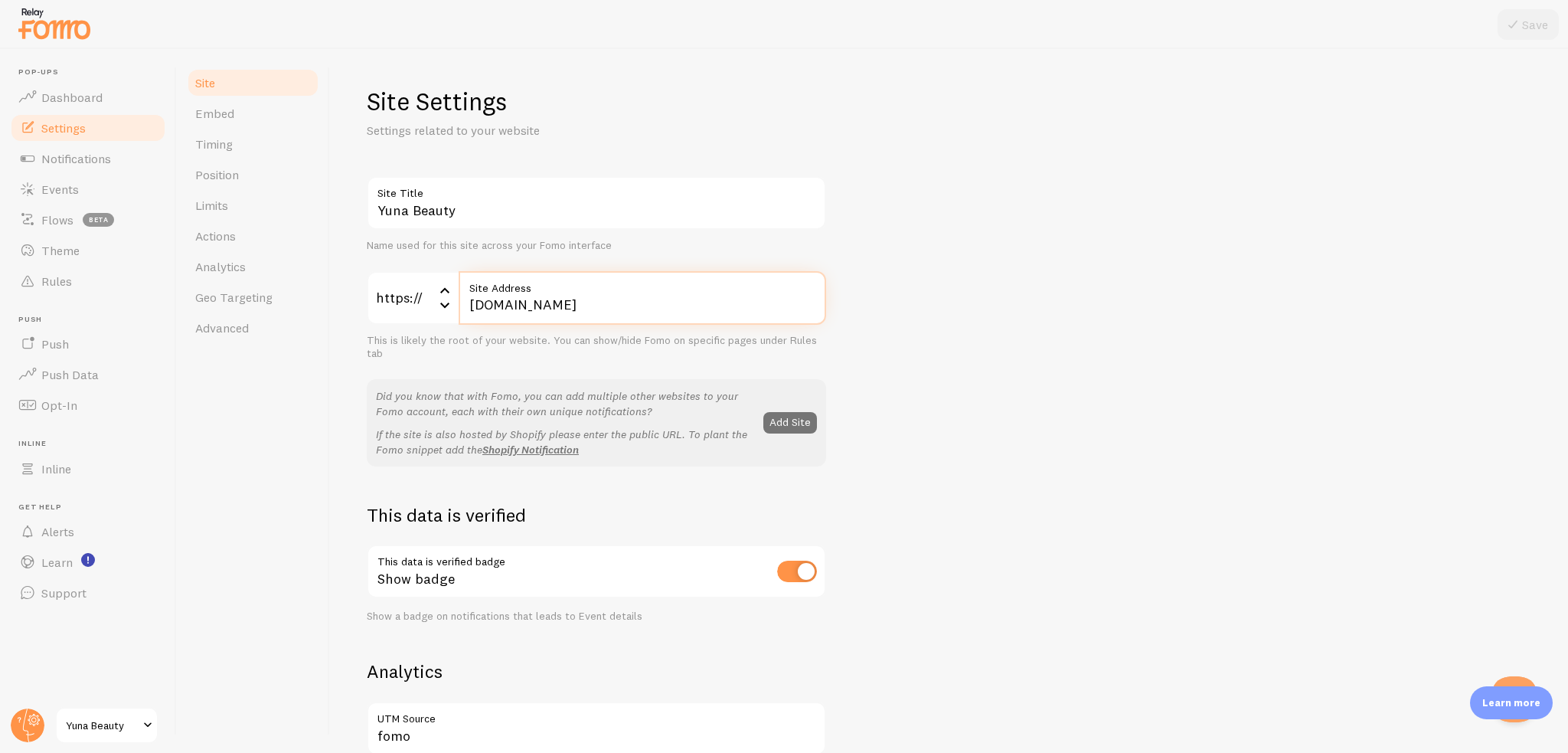
scroll to position [0, 0]
type input "yuna-beauty.shop"
click at [1514, 22] on icon at bounding box center [1513, 25] width 18 height 18
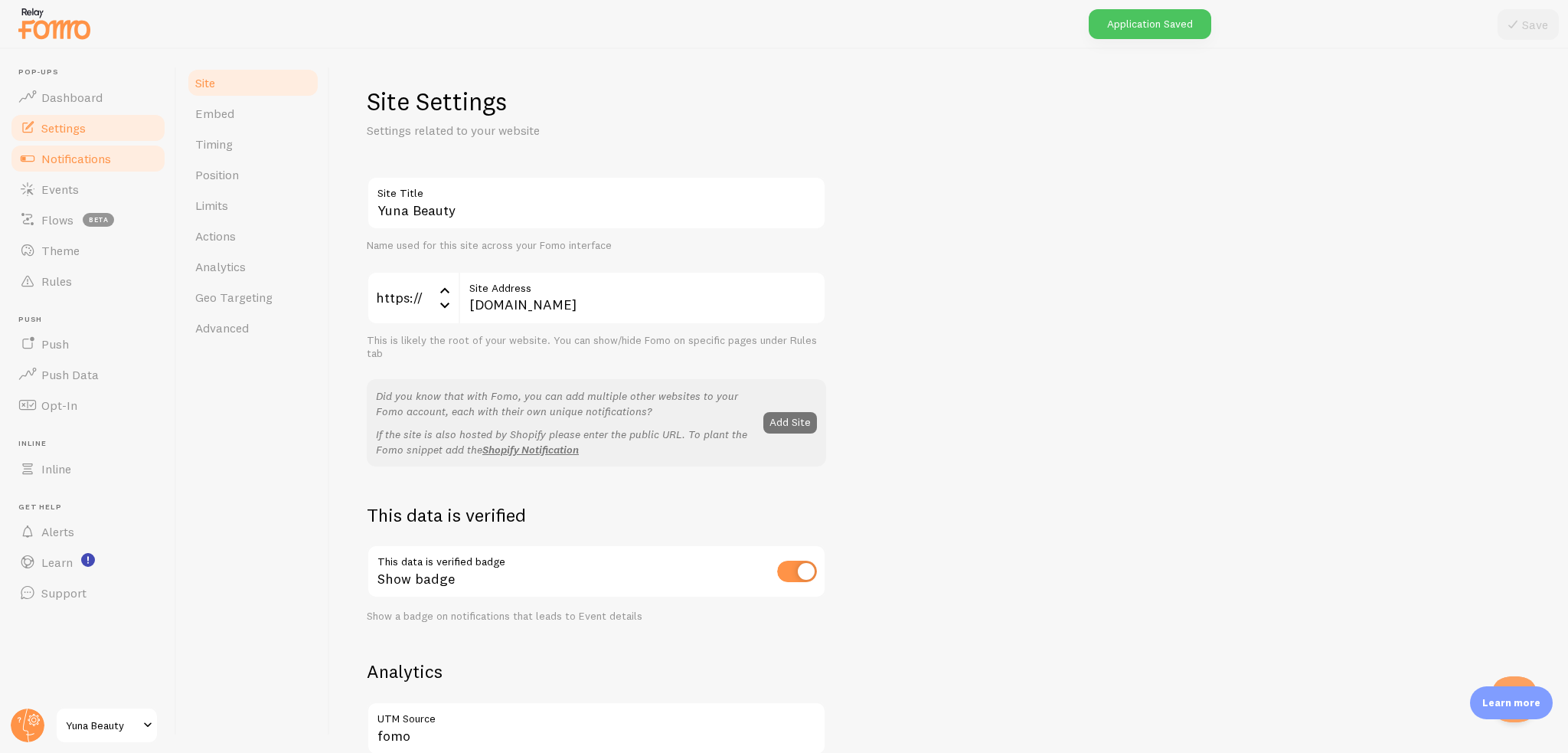
click at [39, 159] on link "Notifications" at bounding box center [88, 159] width 158 height 31
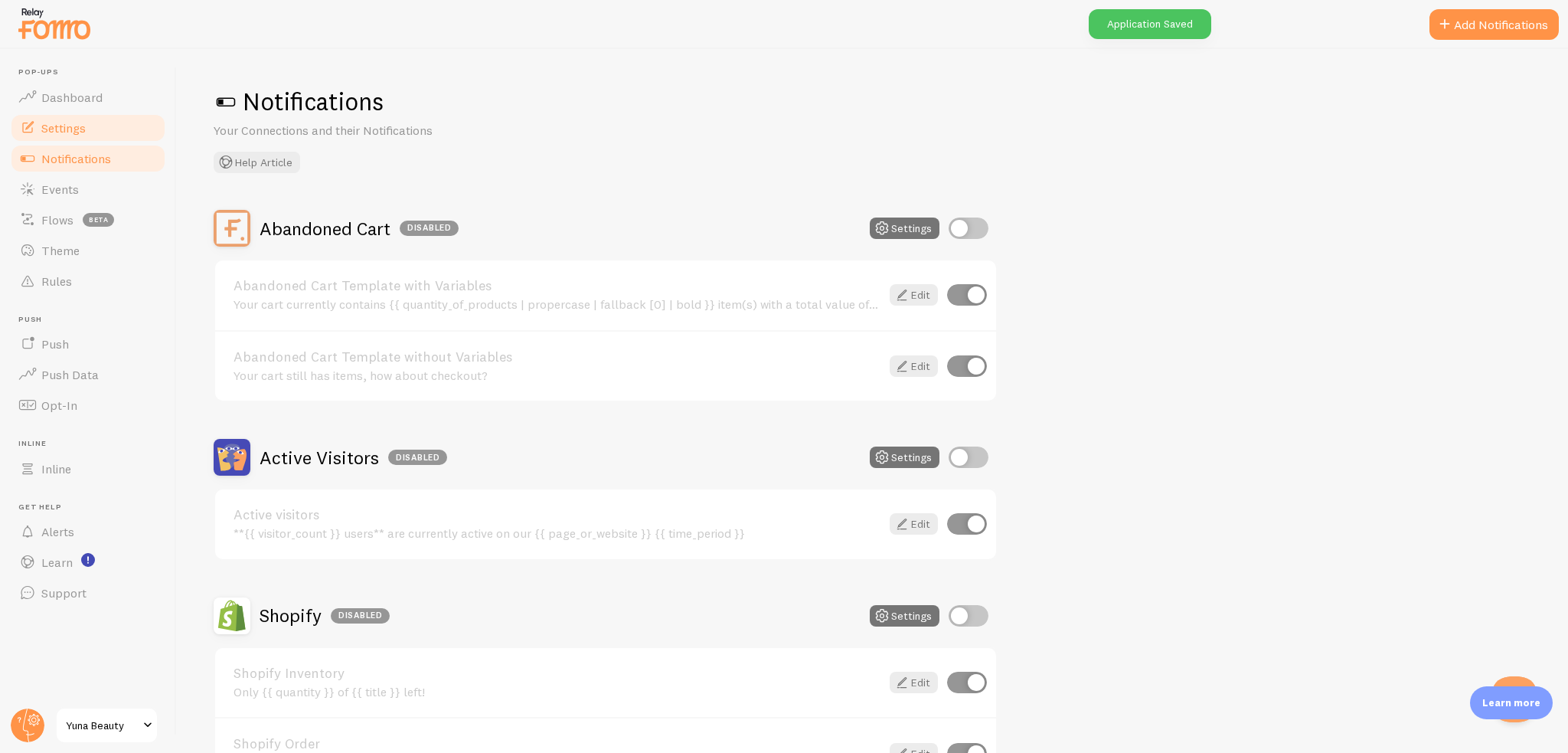
click at [96, 128] on link "Settings" at bounding box center [88, 128] width 158 height 31
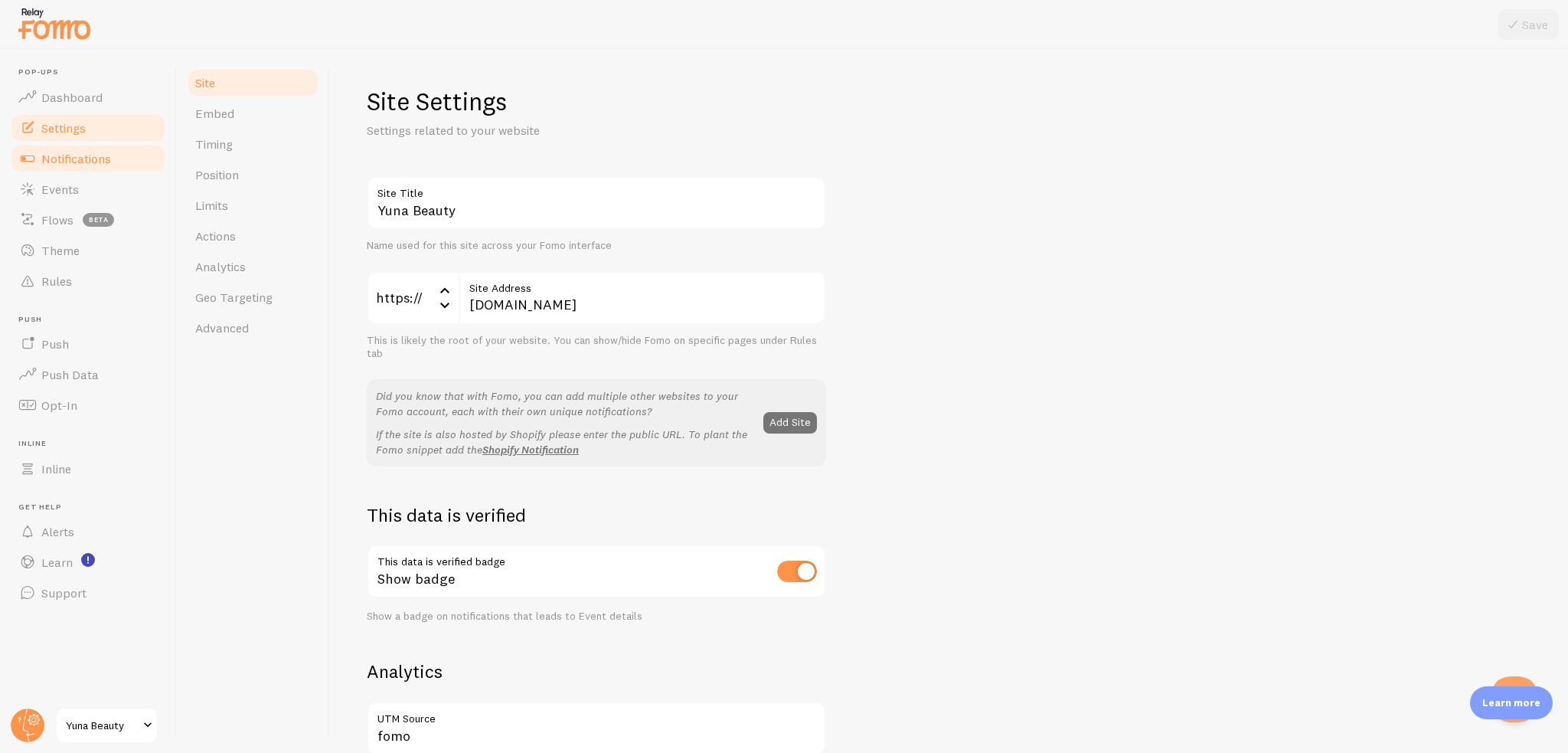
click at [61, 158] on span "Notifications" at bounding box center [76, 159] width 70 height 15
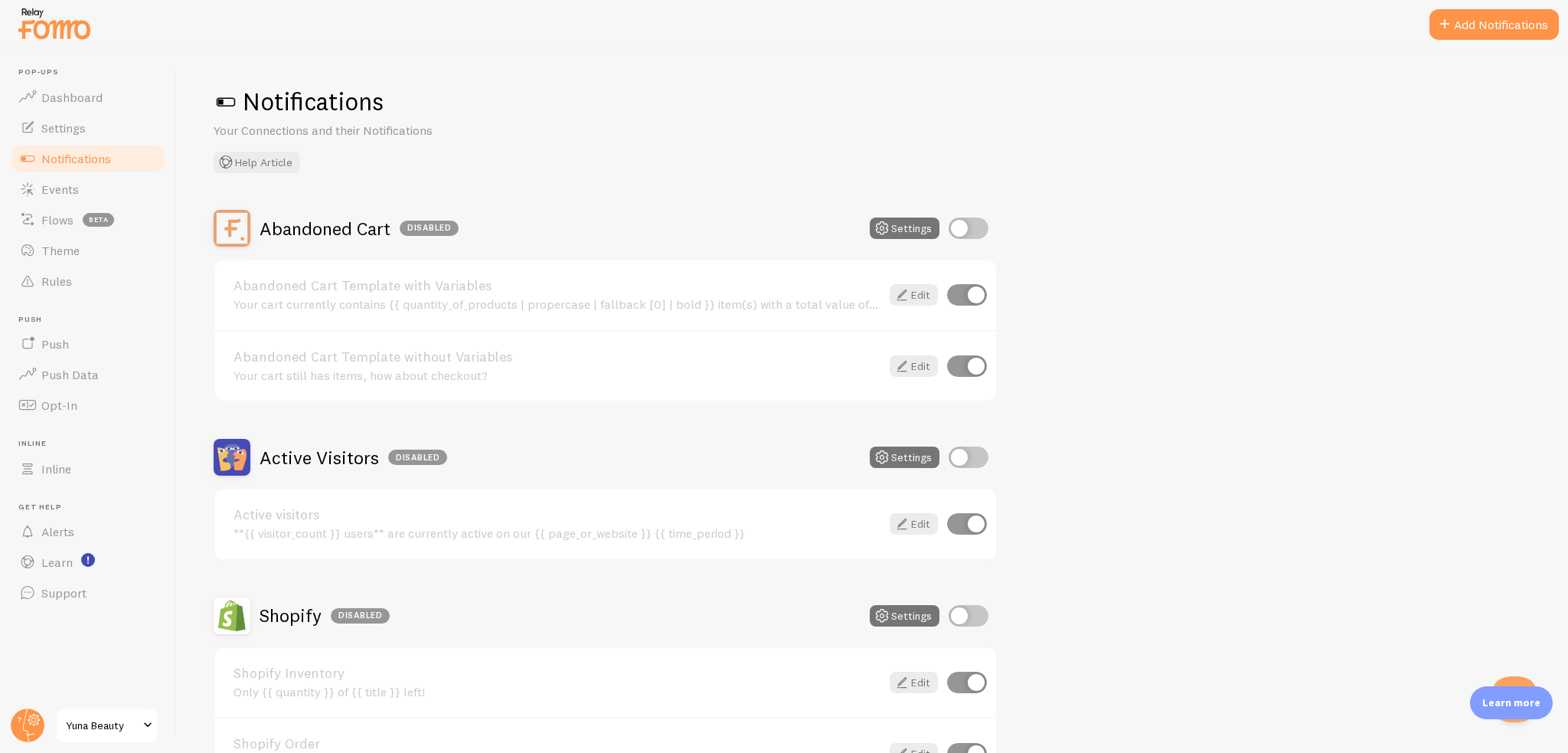
click at [976, 228] on input "checkbox" at bounding box center [969, 229] width 40 height 21
checkbox input "true"
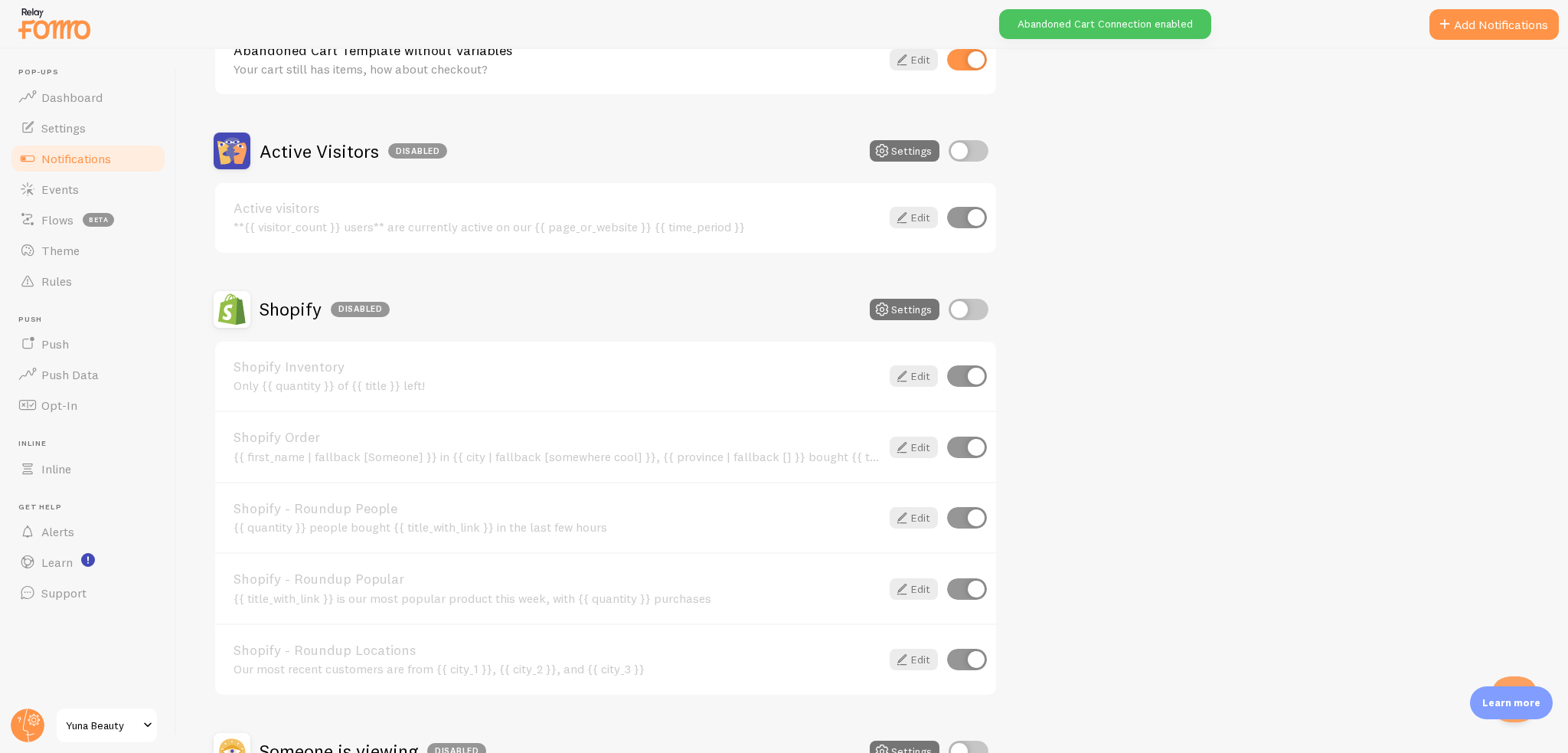
click at [982, 311] on input "checkbox" at bounding box center [969, 310] width 40 height 21
checkbox input "true"
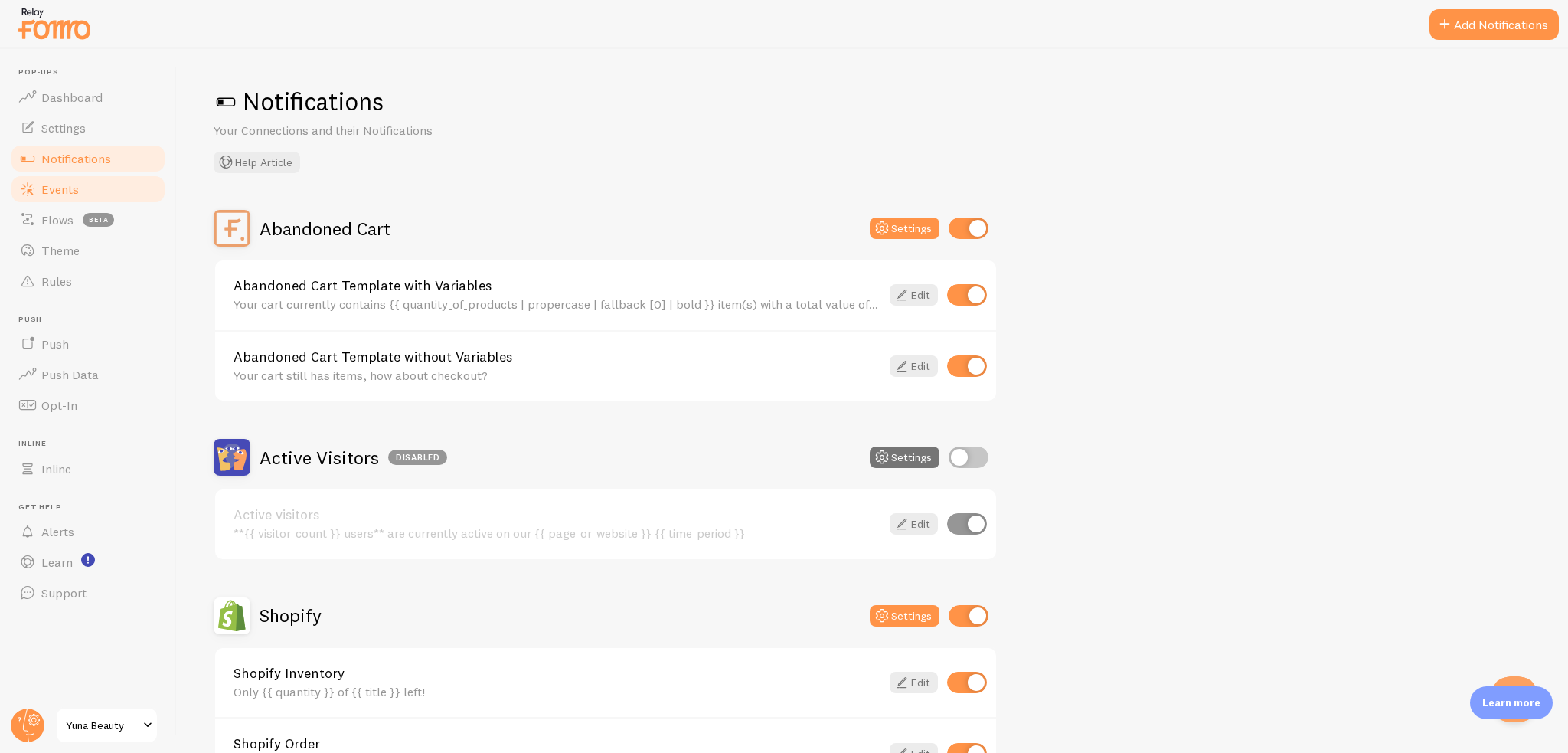
click at [61, 188] on span "Events" at bounding box center [60, 189] width 38 height 15
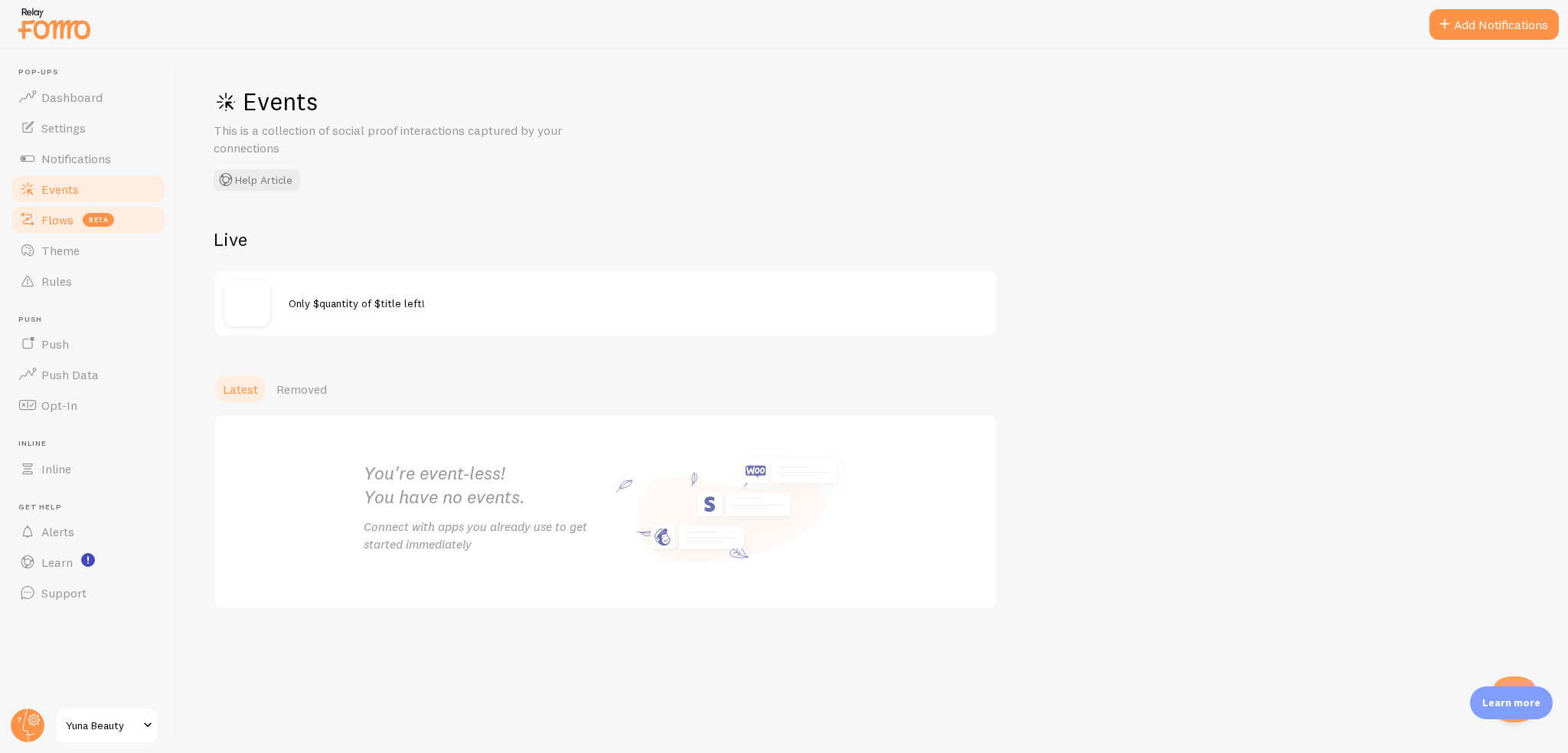
click at [74, 214] on link "Flows beta" at bounding box center [88, 220] width 158 height 31
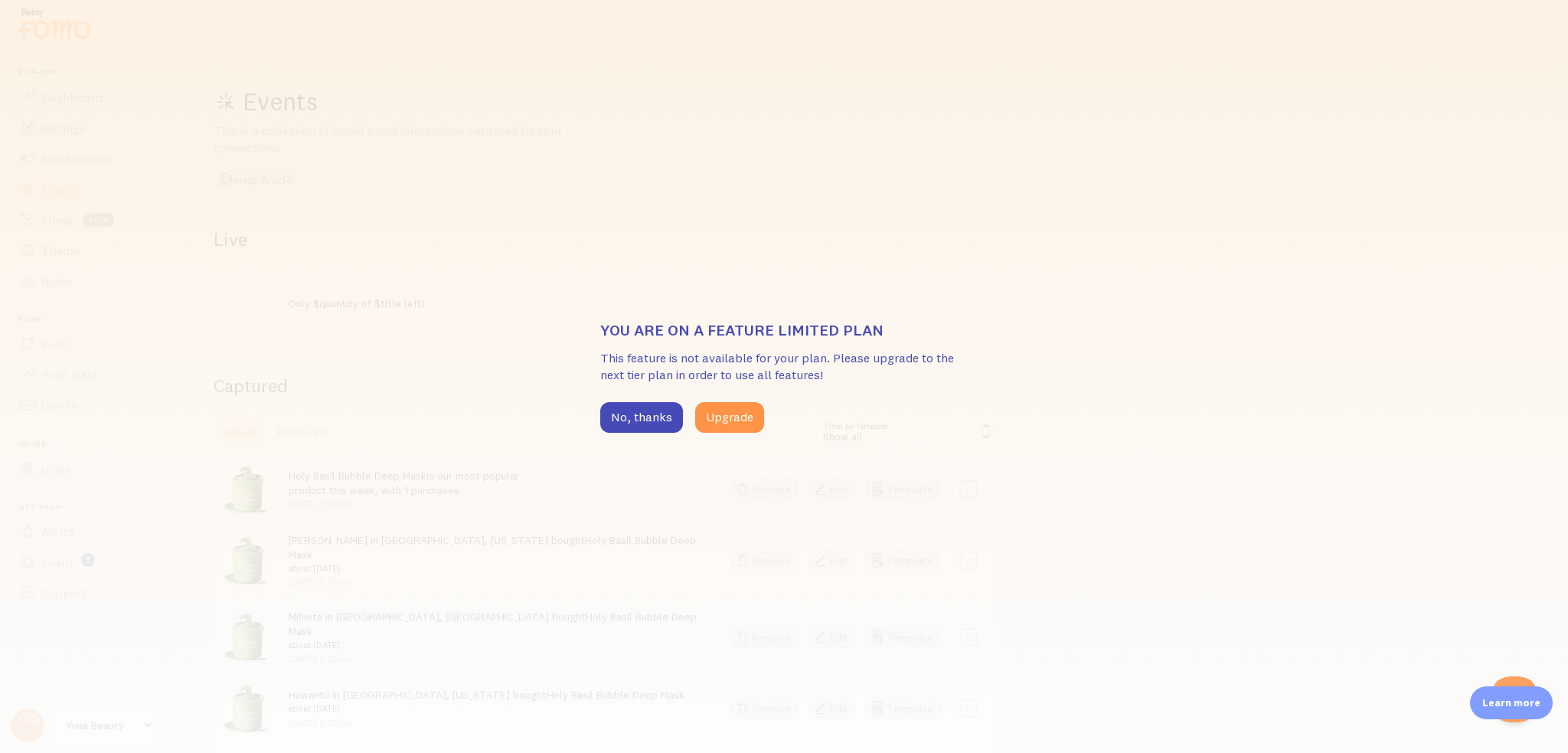
click at [79, 232] on div "You are on a feature limited plan This feature is not available for your plan. …" at bounding box center [784, 376] width 1568 height 753
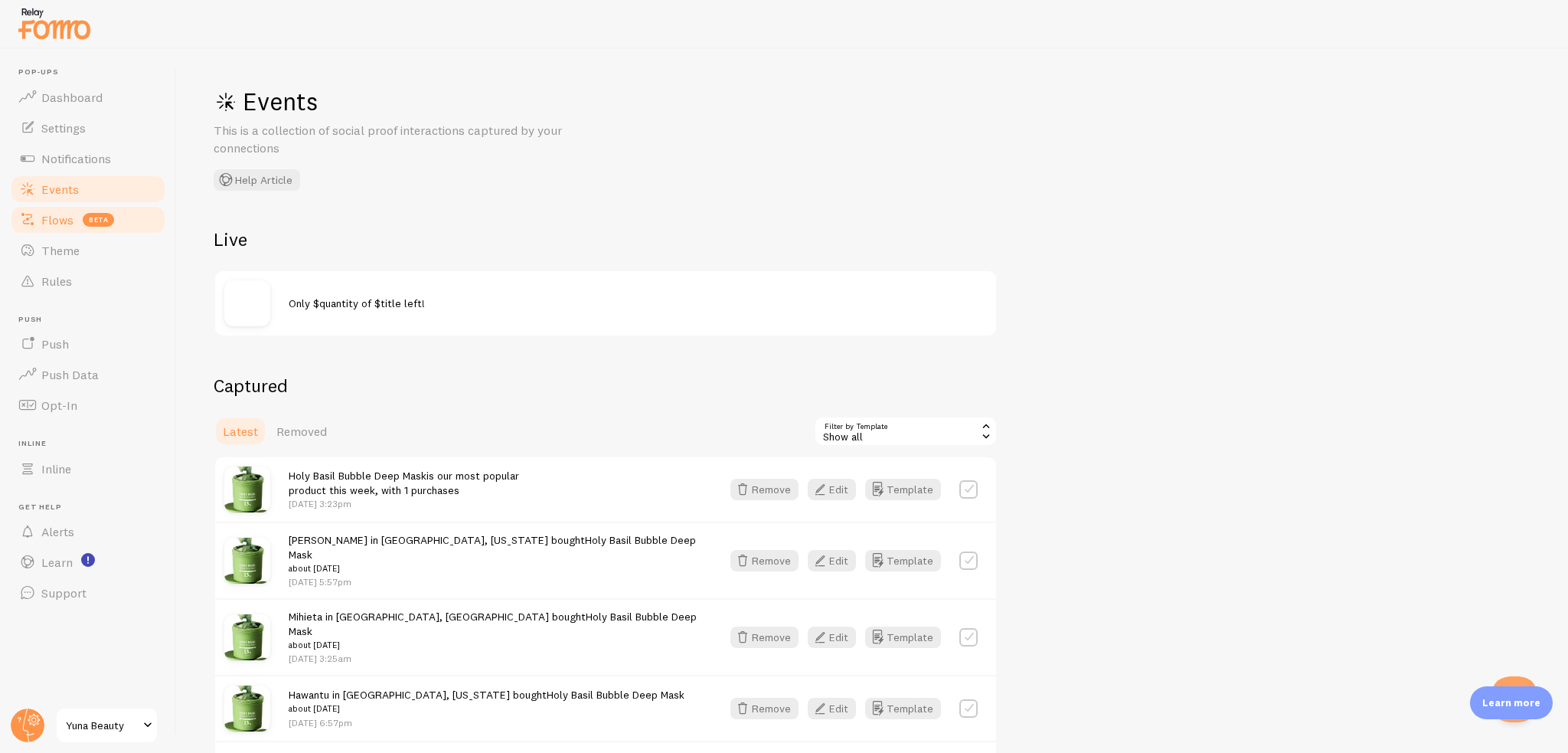
click at [49, 231] on link "Flows beta" at bounding box center [88, 220] width 158 height 31
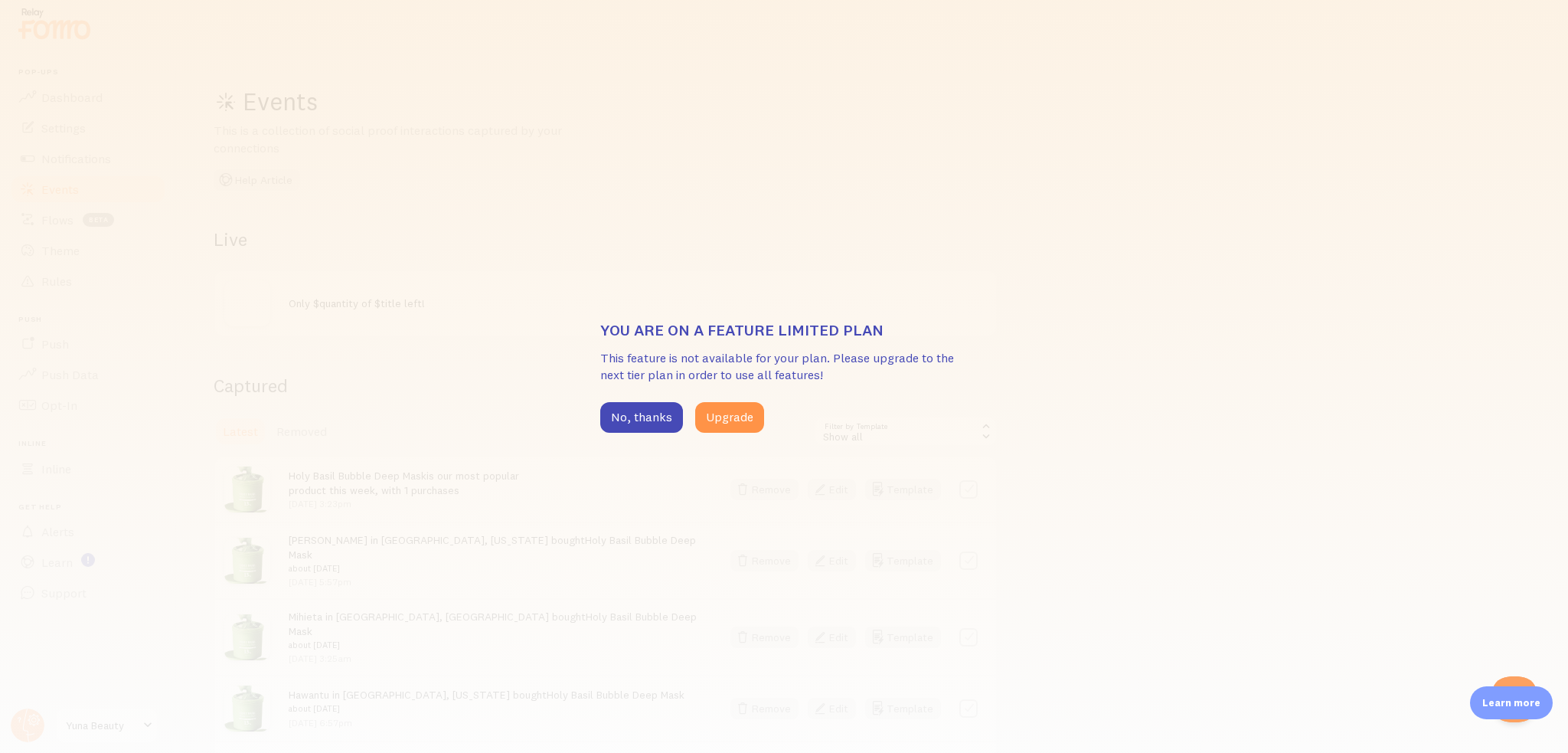
click at [64, 252] on div "You are on a feature limited plan This feature is not available for your plan. …" at bounding box center [784, 376] width 1568 height 753
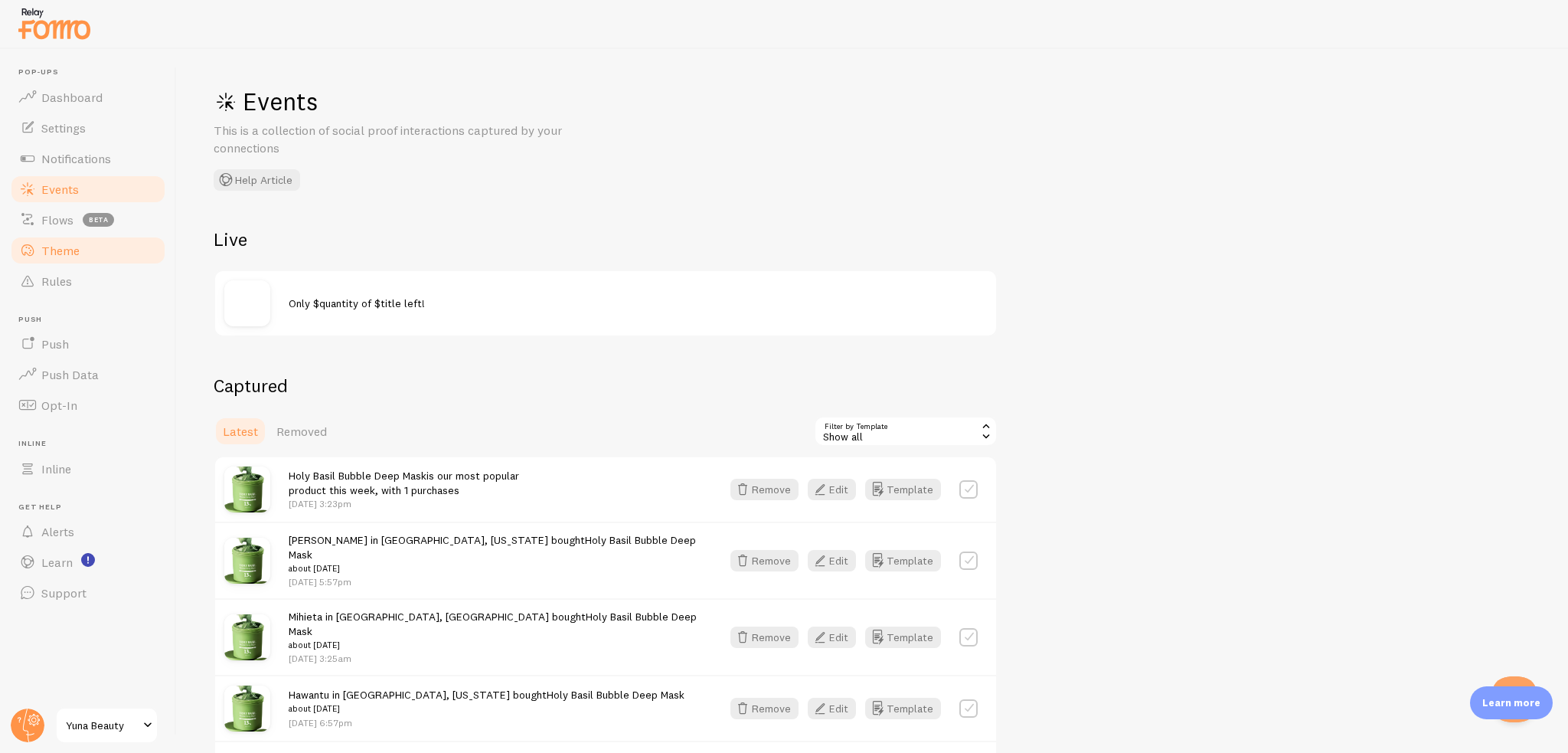
click at [68, 250] on span "Theme" at bounding box center [61, 251] width 38 height 15
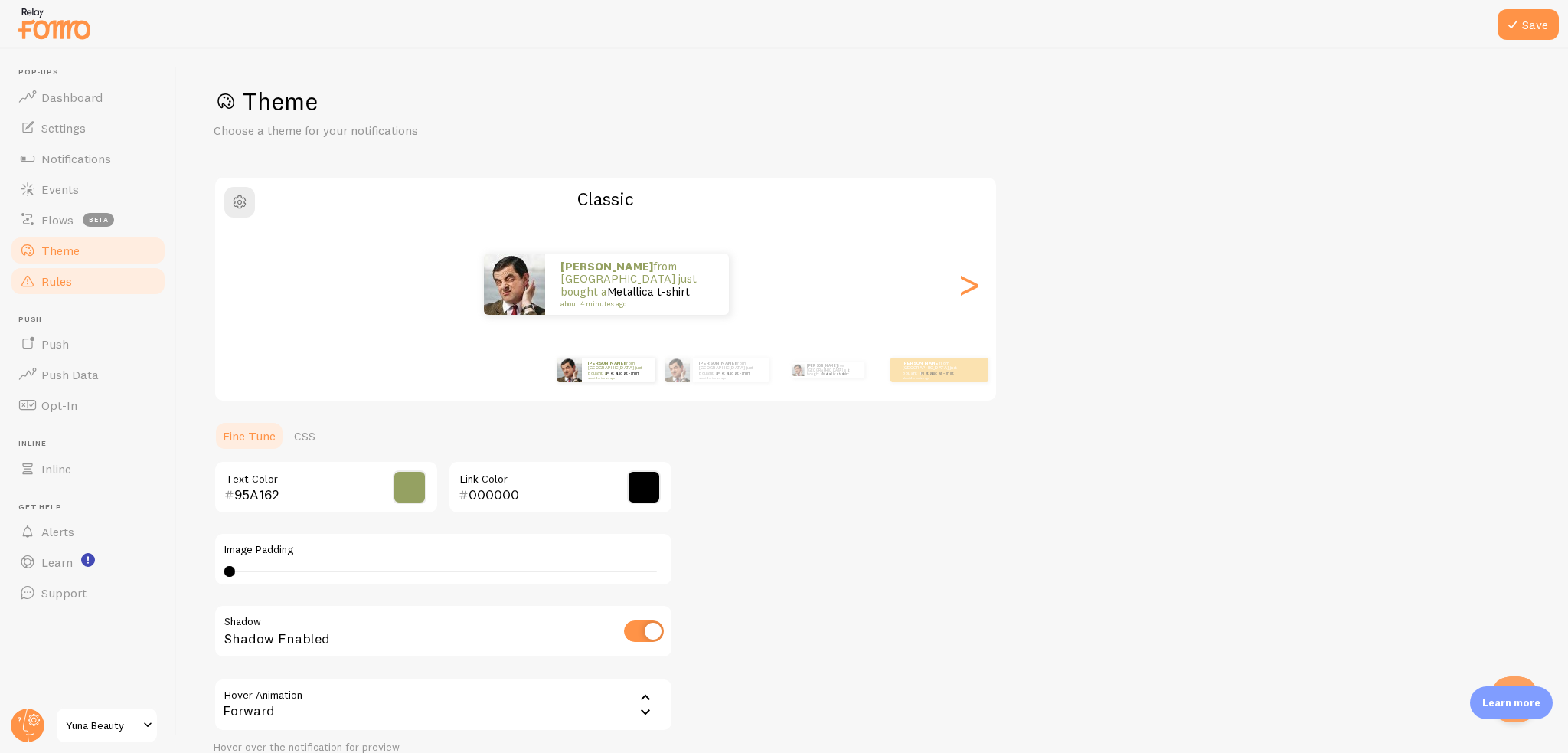
click at [93, 285] on link "Rules" at bounding box center [88, 281] width 158 height 31
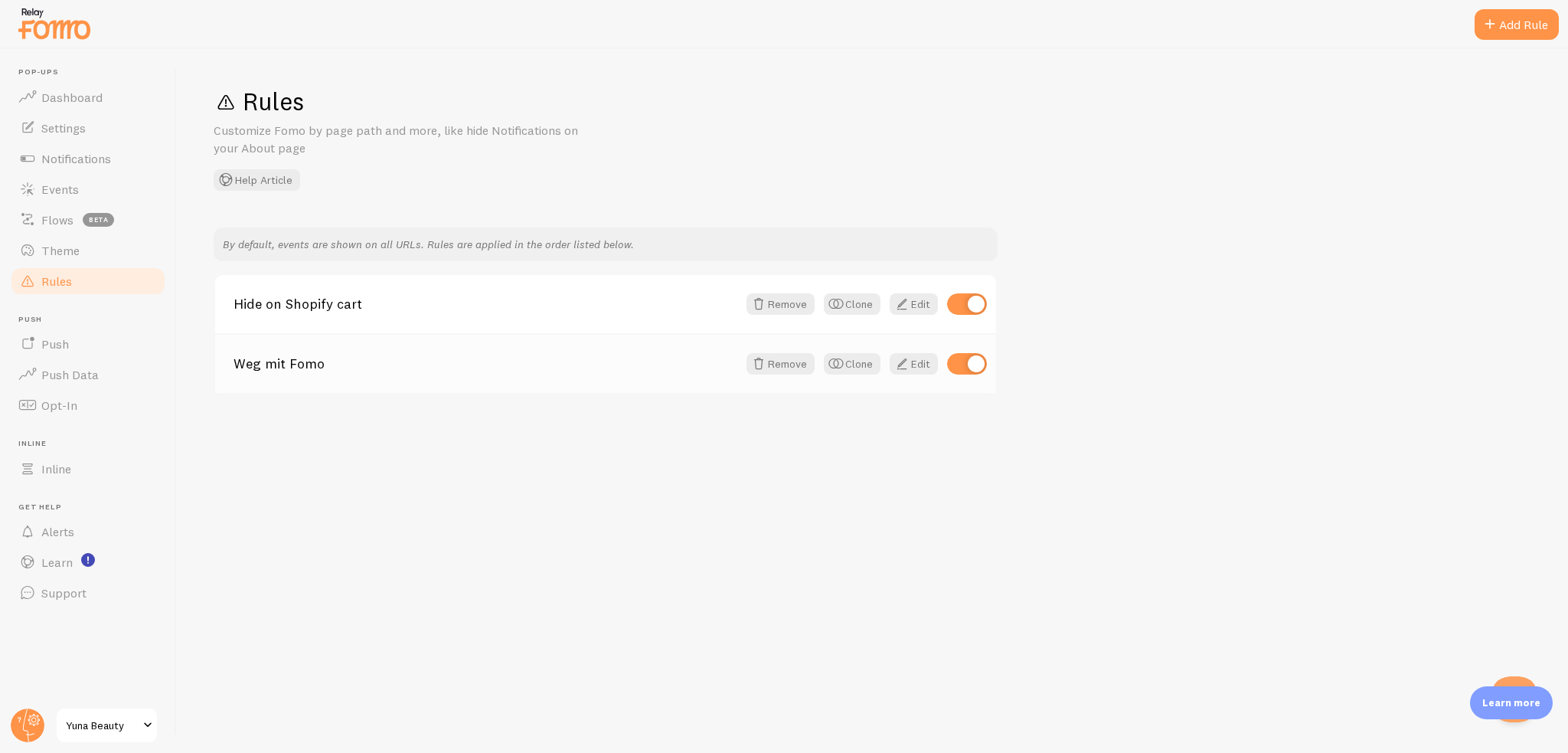
click at [595, 340] on div "Weg mit Fomo Remove Clone Edit" at bounding box center [605, 363] width 781 height 60
click at [587, 380] on div "Weg mit Fomo Remove Clone Edit" at bounding box center [605, 363] width 781 height 60
drag, startPoint x: 392, startPoint y: 402, endPoint x: 399, endPoint y: 394, distance: 10.6
click at [395, 397] on div "Rules Customize Fomo by page path and more, like hide Notifications on your Abo…" at bounding box center [872, 401] width 1391 height 704
click at [310, 318] on div "Weg mit Fomo Remove Clone Edit" at bounding box center [605, 304] width 781 height 58
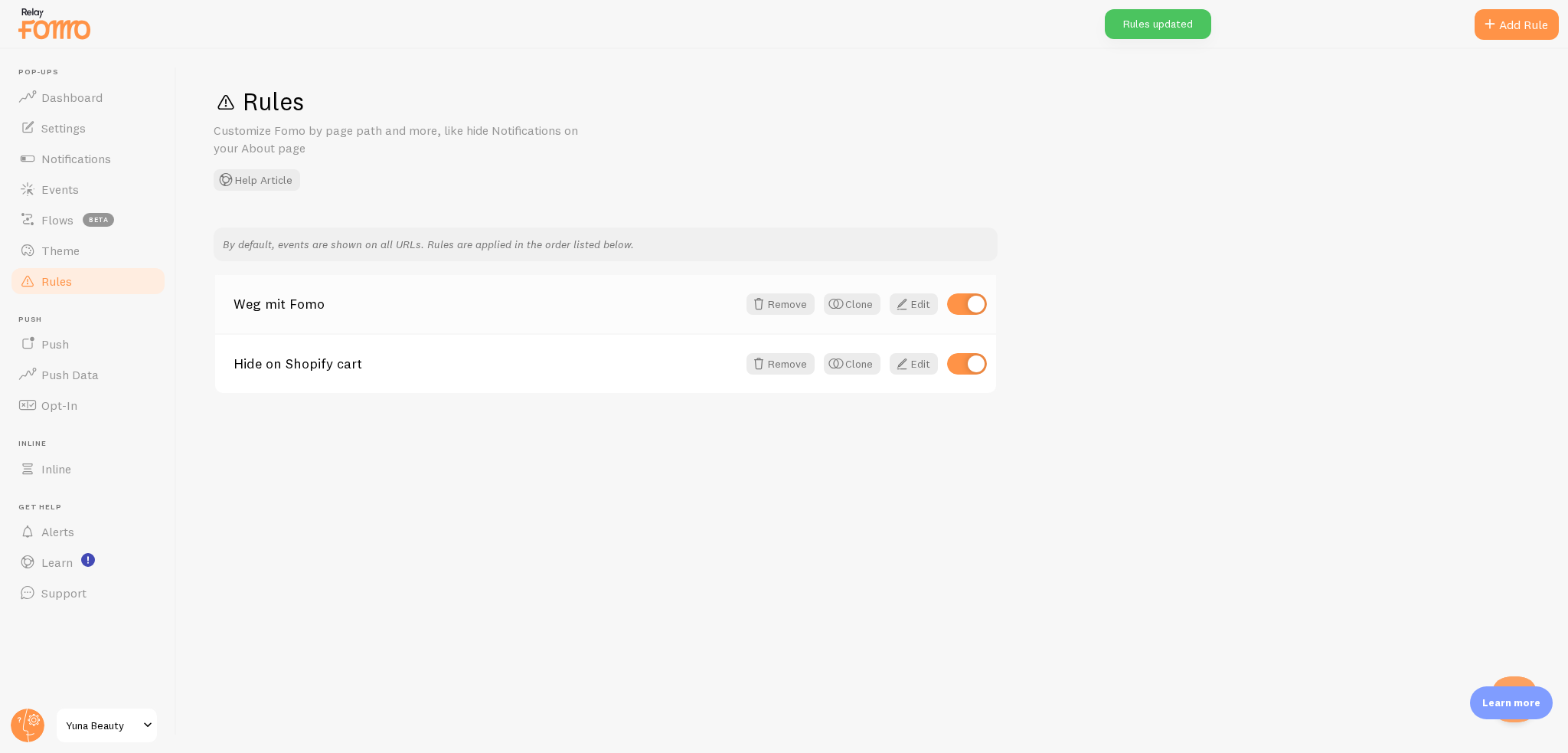
click at [323, 298] on link "Weg mit Fomo" at bounding box center [485, 304] width 504 height 14
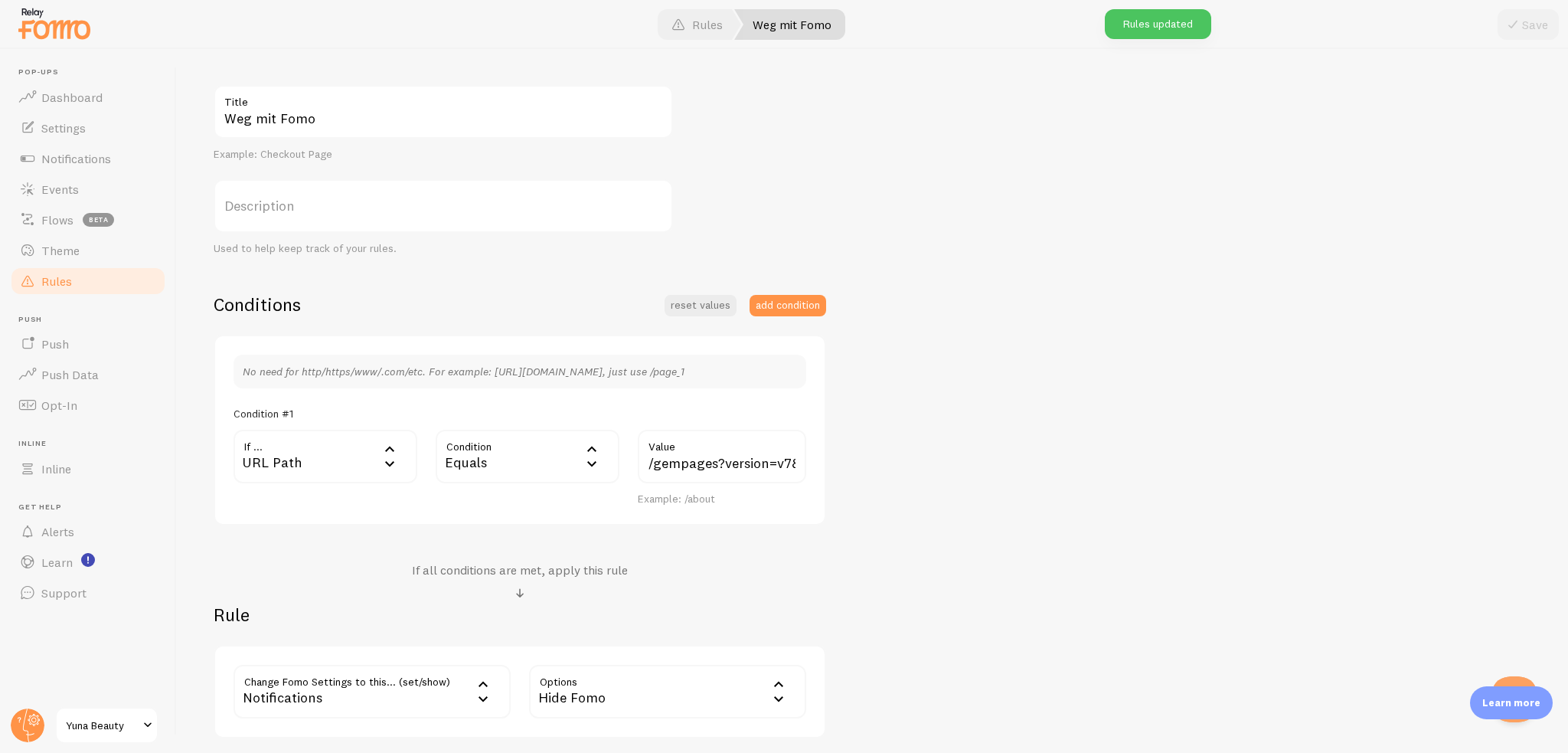
scroll to position [261, 0]
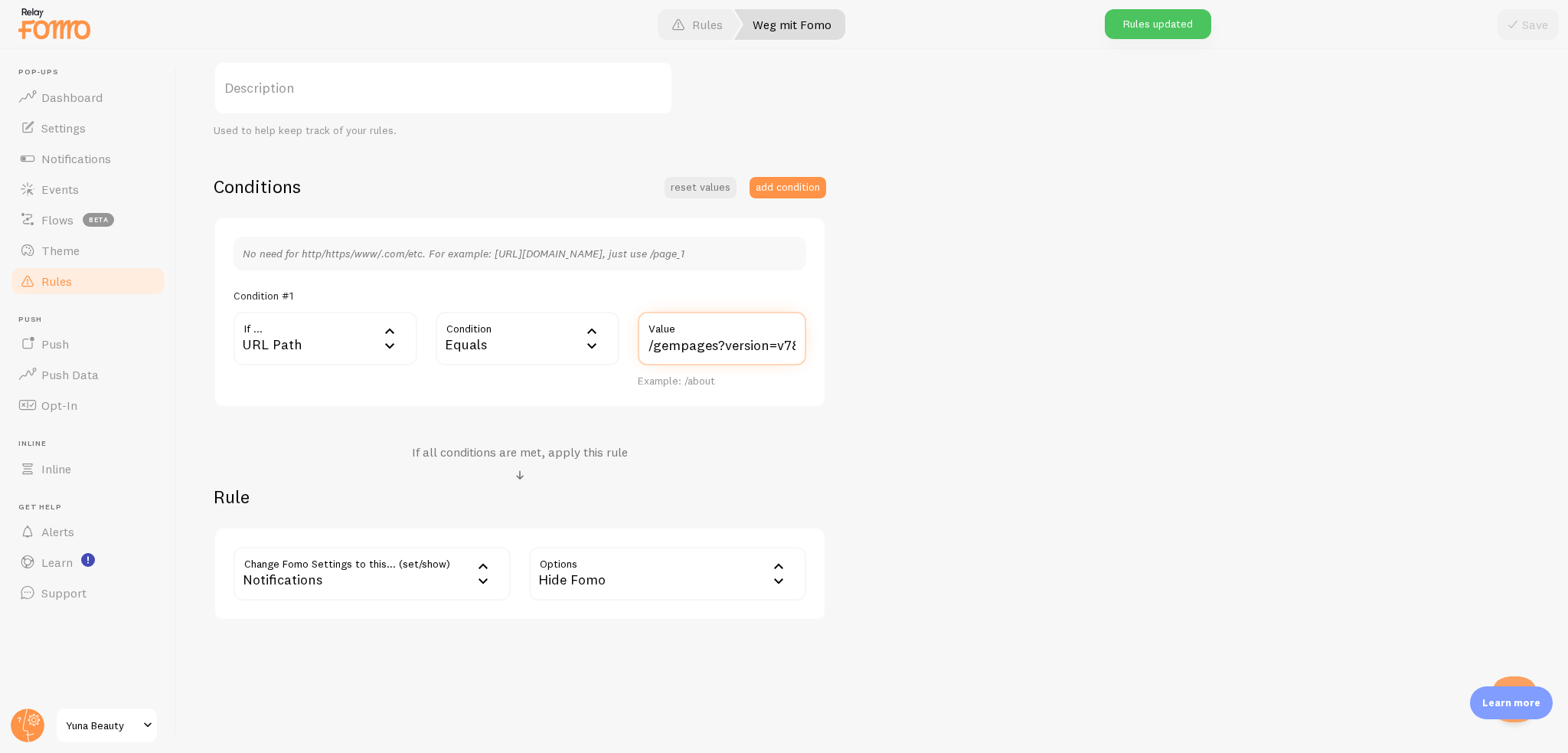
click at [723, 345] on input "/gempages?version=v7&shop_id=575735607490249247&theme_page_id=57974962223526784…" at bounding box center [722, 339] width 169 height 54
paste input "/a"
type input "/a/gempages?version=v7&shop_id=575735607490249247&theme_page_id=579749622235267…"
click at [1534, 21] on button "Save" at bounding box center [1528, 25] width 61 height 31
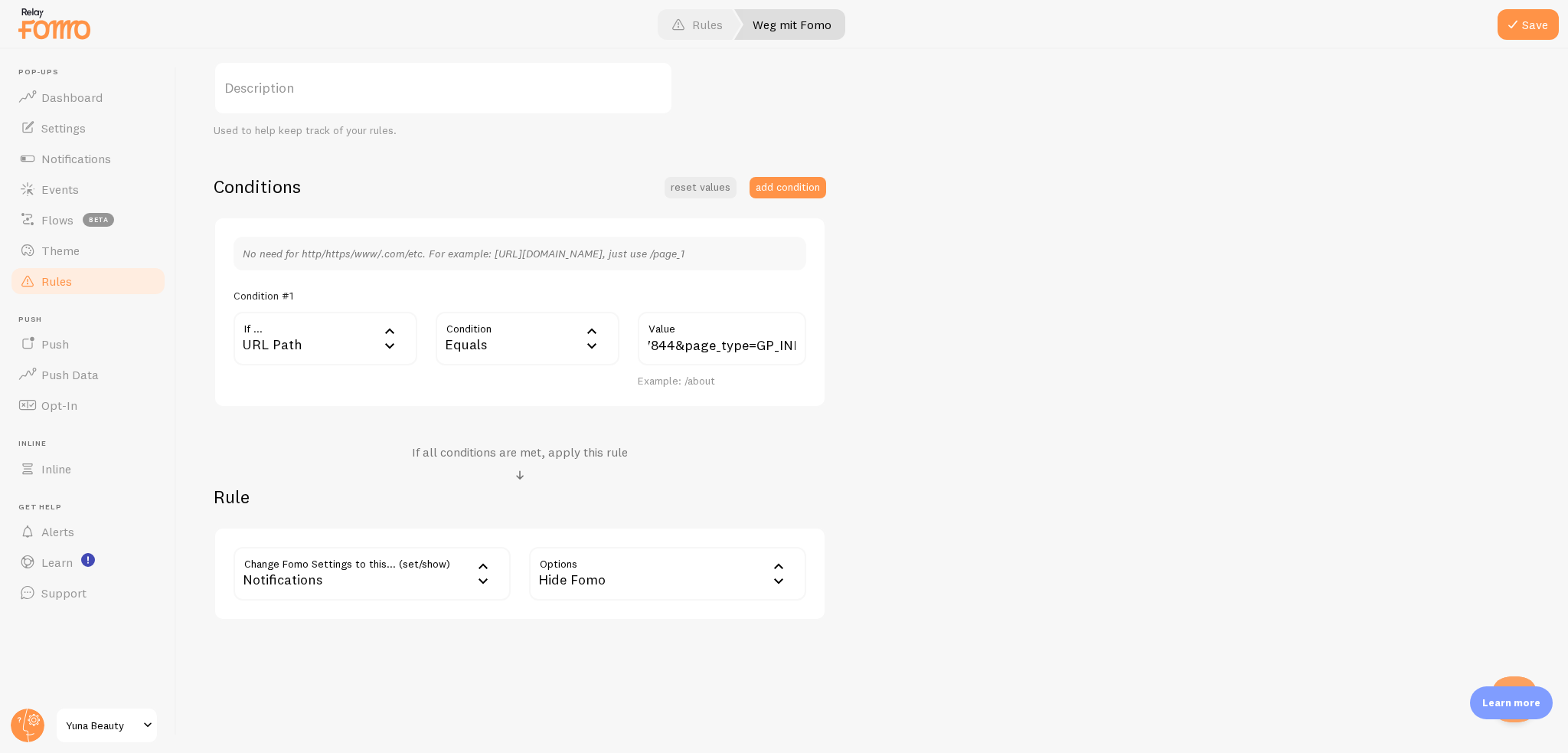
scroll to position [0, 0]
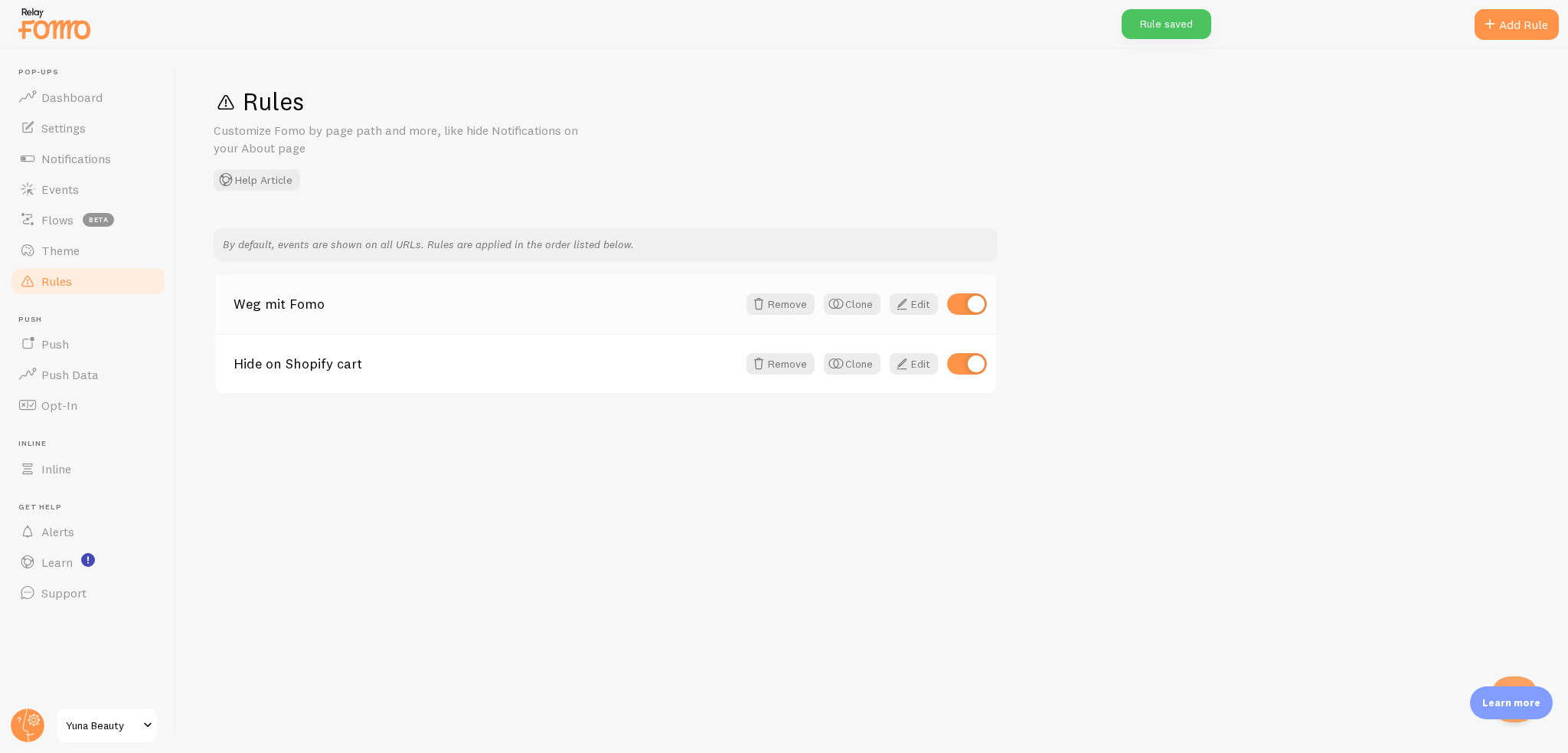
click at [499, 311] on div "Weg mit Fomo Remove Clone Edit" at bounding box center [605, 304] width 781 height 58
click at [628, 325] on div "Weg mit Fomo Remove Clone Edit" at bounding box center [605, 304] width 781 height 58
click at [541, 309] on link "Weg mit Fomo" at bounding box center [485, 304] width 504 height 14
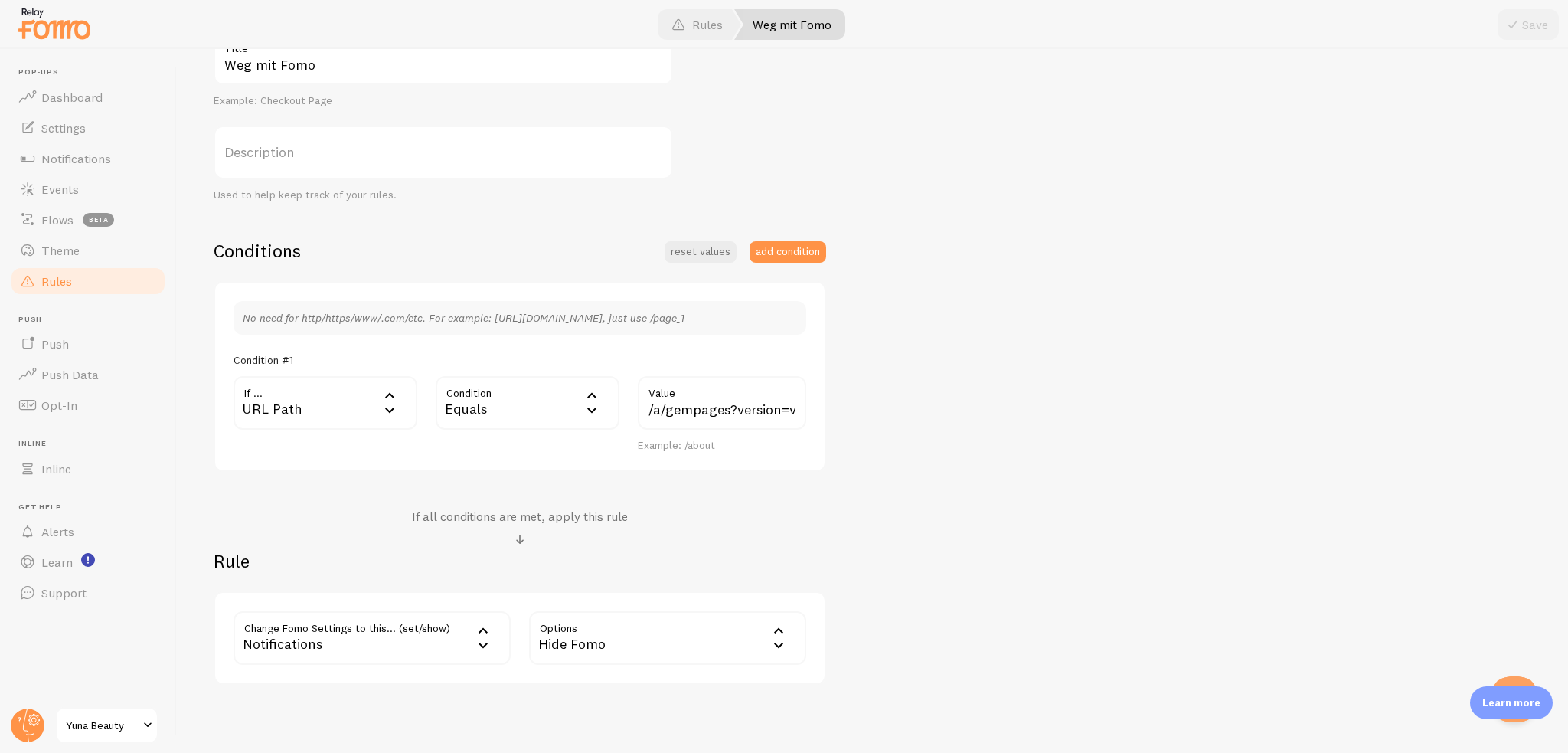
scroll to position [261, 0]
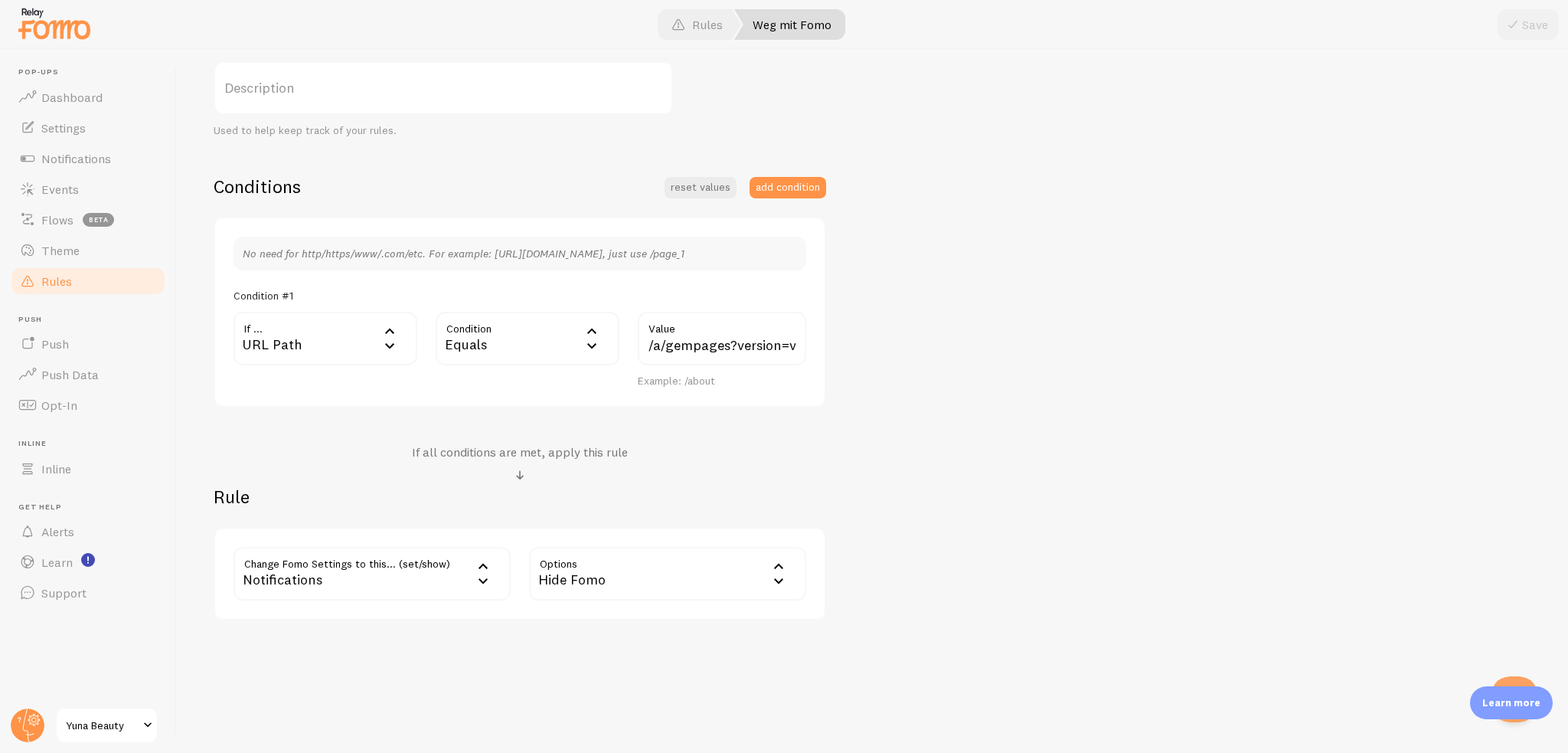
click at [551, 342] on div "Equals" at bounding box center [527, 339] width 184 height 54
click at [491, 465] on li "Contains" at bounding box center [527, 466] width 181 height 27
click at [1540, 18] on button "Save" at bounding box center [1528, 25] width 61 height 31
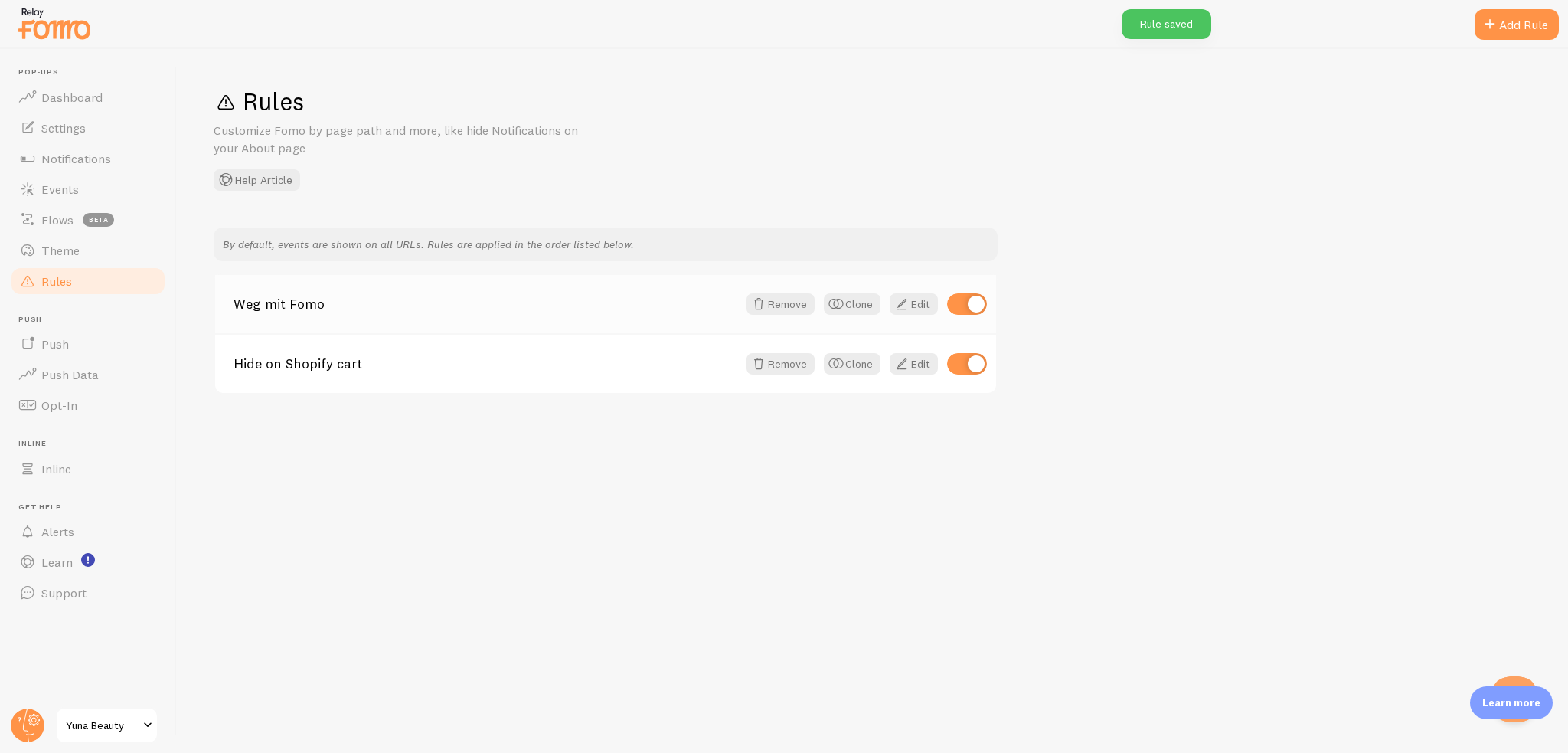
click at [393, 312] on div "Weg mit Fomo Remove Clone Edit" at bounding box center [605, 304] width 781 height 58
click at [382, 306] on link "Weg mit Fomo" at bounding box center [485, 304] width 504 height 14
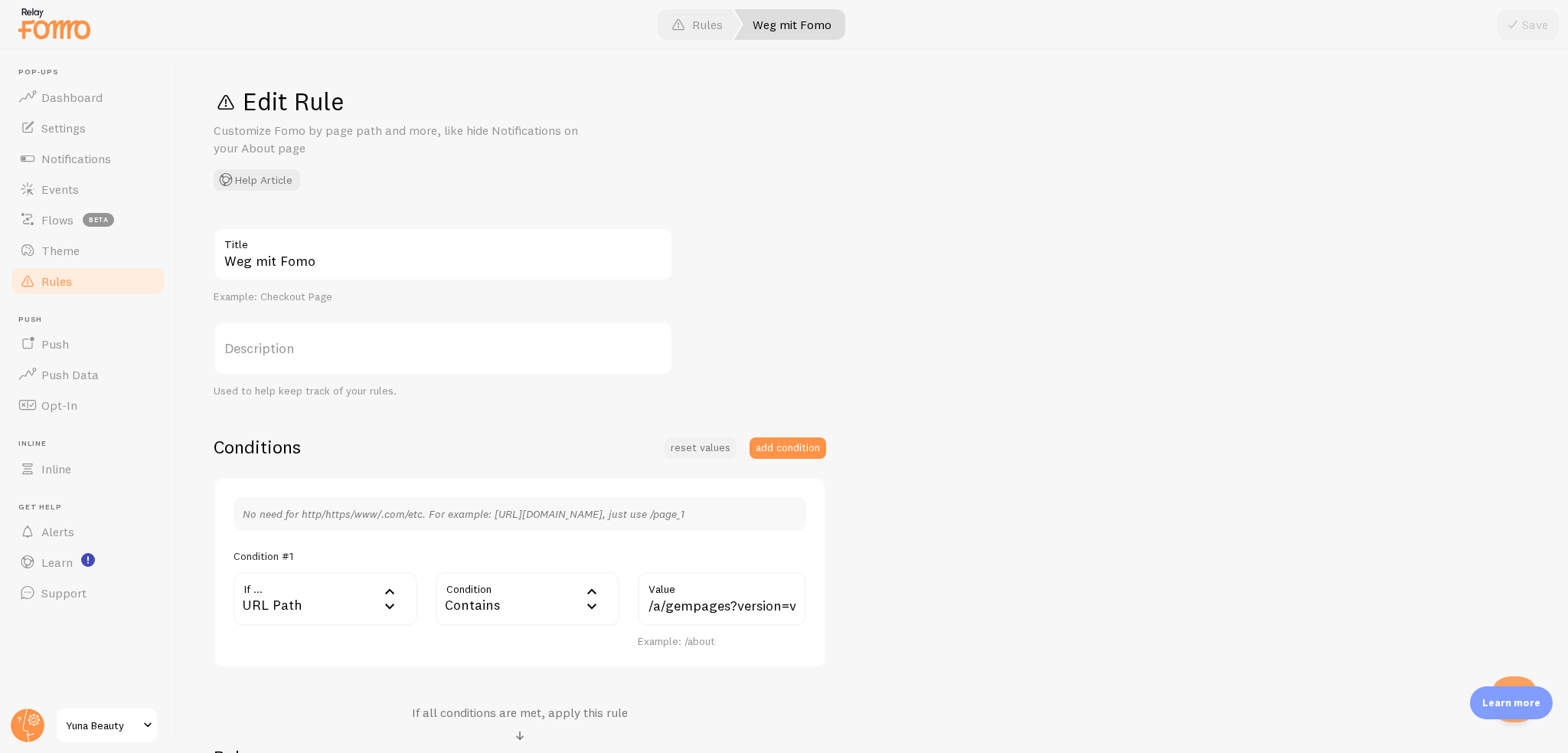
click at [670, 455] on button "reset values" at bounding box center [700, 448] width 72 height 21
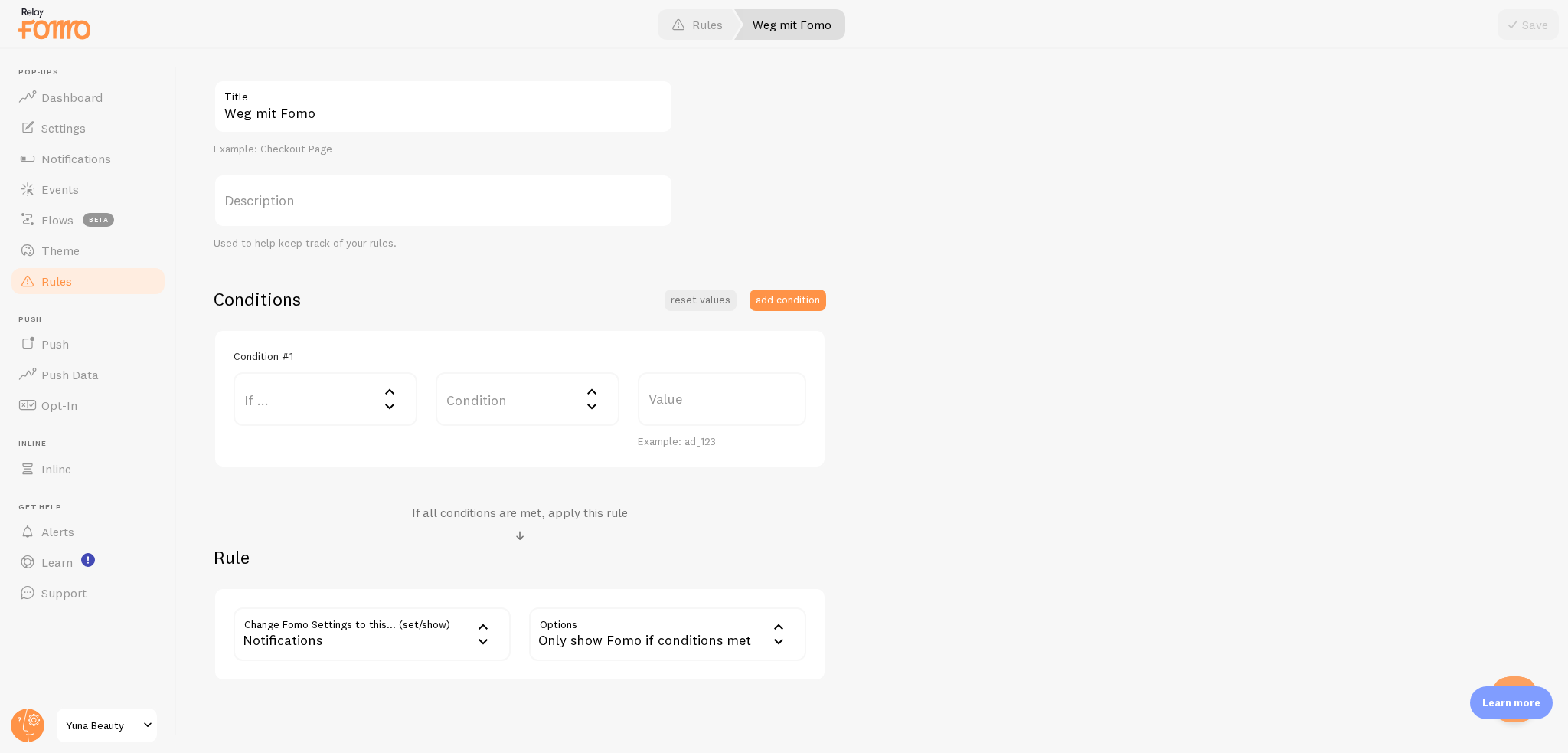
scroll to position [209, 0]
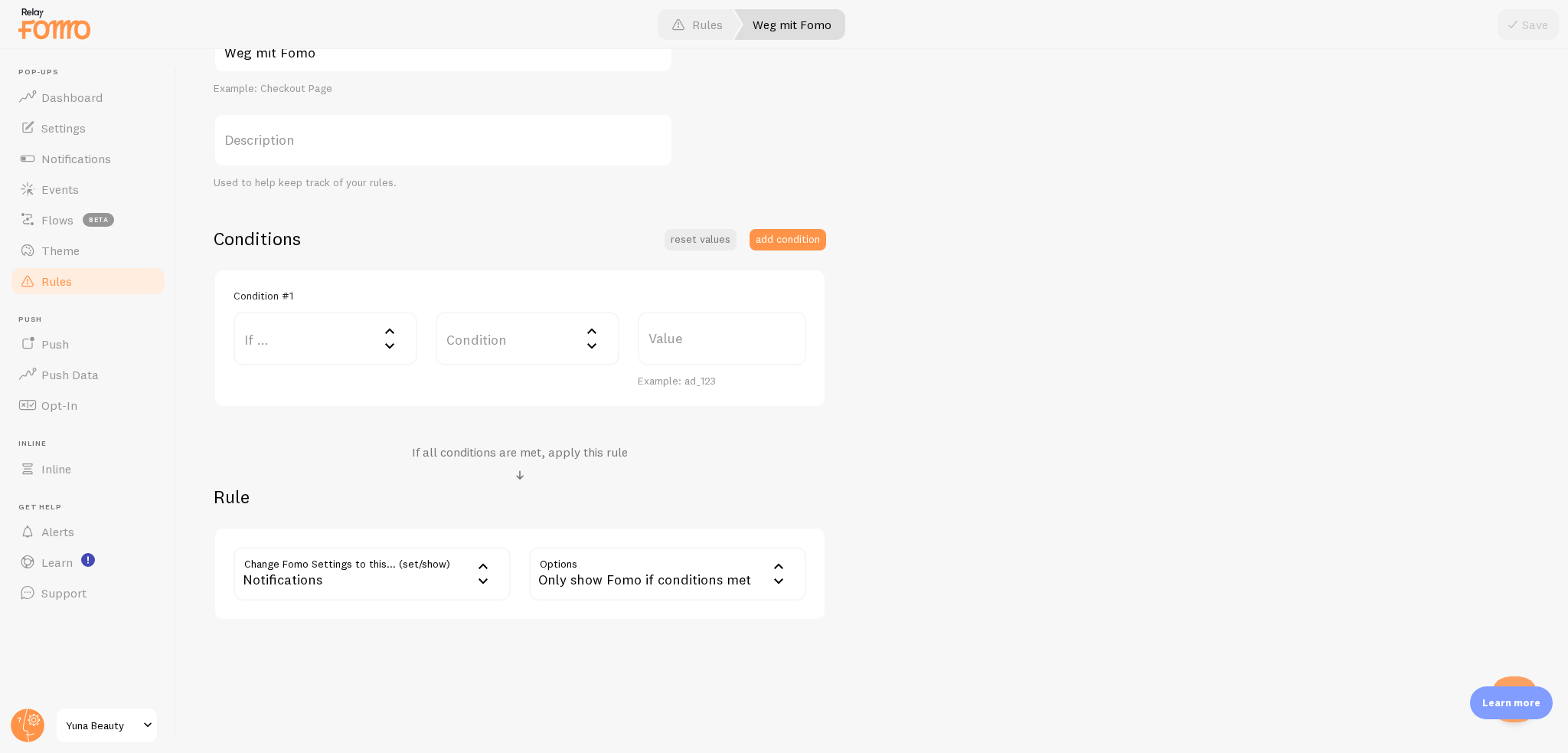
click at [296, 319] on label "If ..." at bounding box center [326, 339] width 184 height 54
click at [681, 266] on div "Conditions reset values add condition Condition #1 If ... If user is on... URL …" at bounding box center [520, 317] width 612 height 181
click at [486, 248] on div "Conditions reset values add condition" at bounding box center [520, 238] width 612 height 24
click at [352, 339] on label "If ..." at bounding box center [326, 339] width 184 height 54
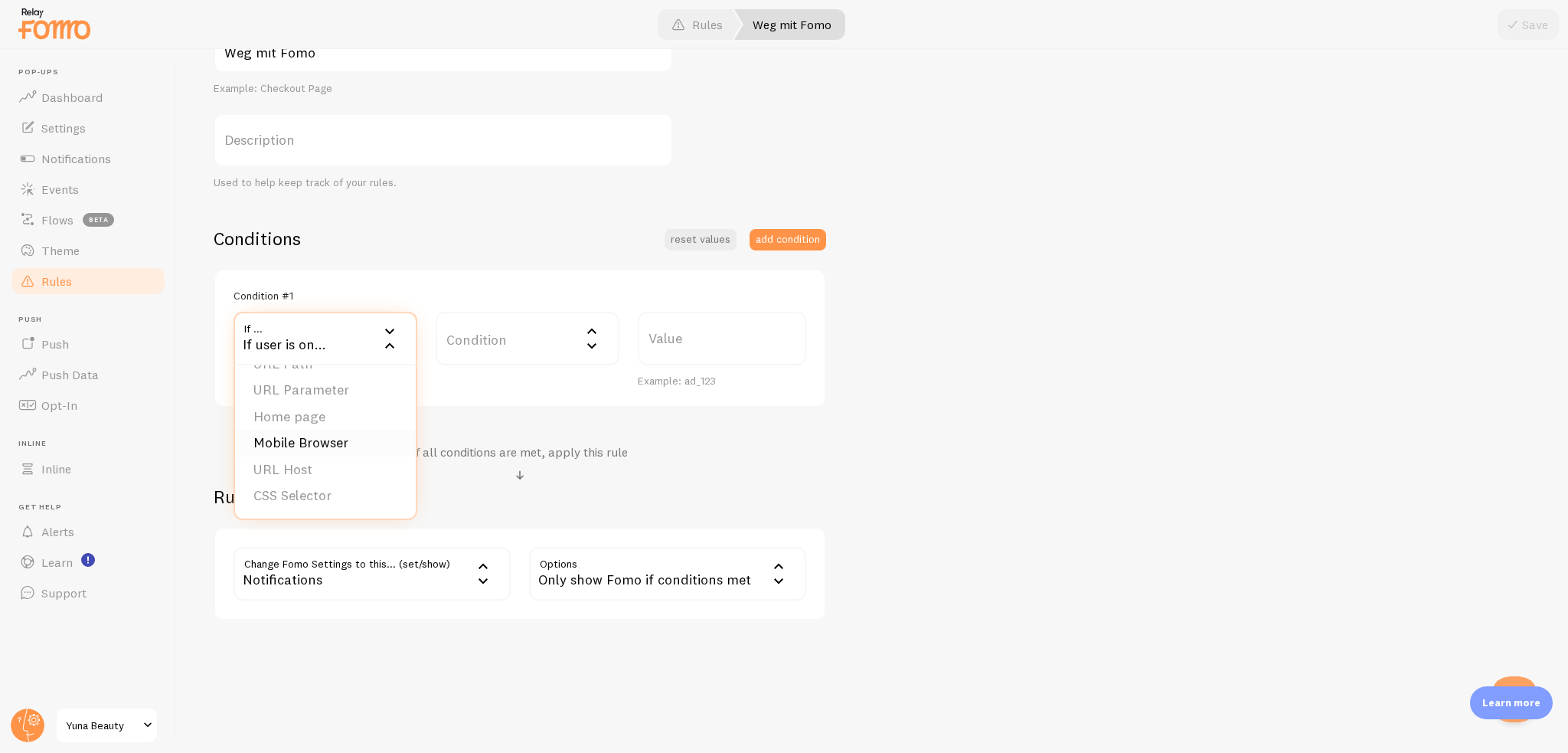
click at [345, 442] on li "Mobile Browser" at bounding box center [326, 442] width 181 height 27
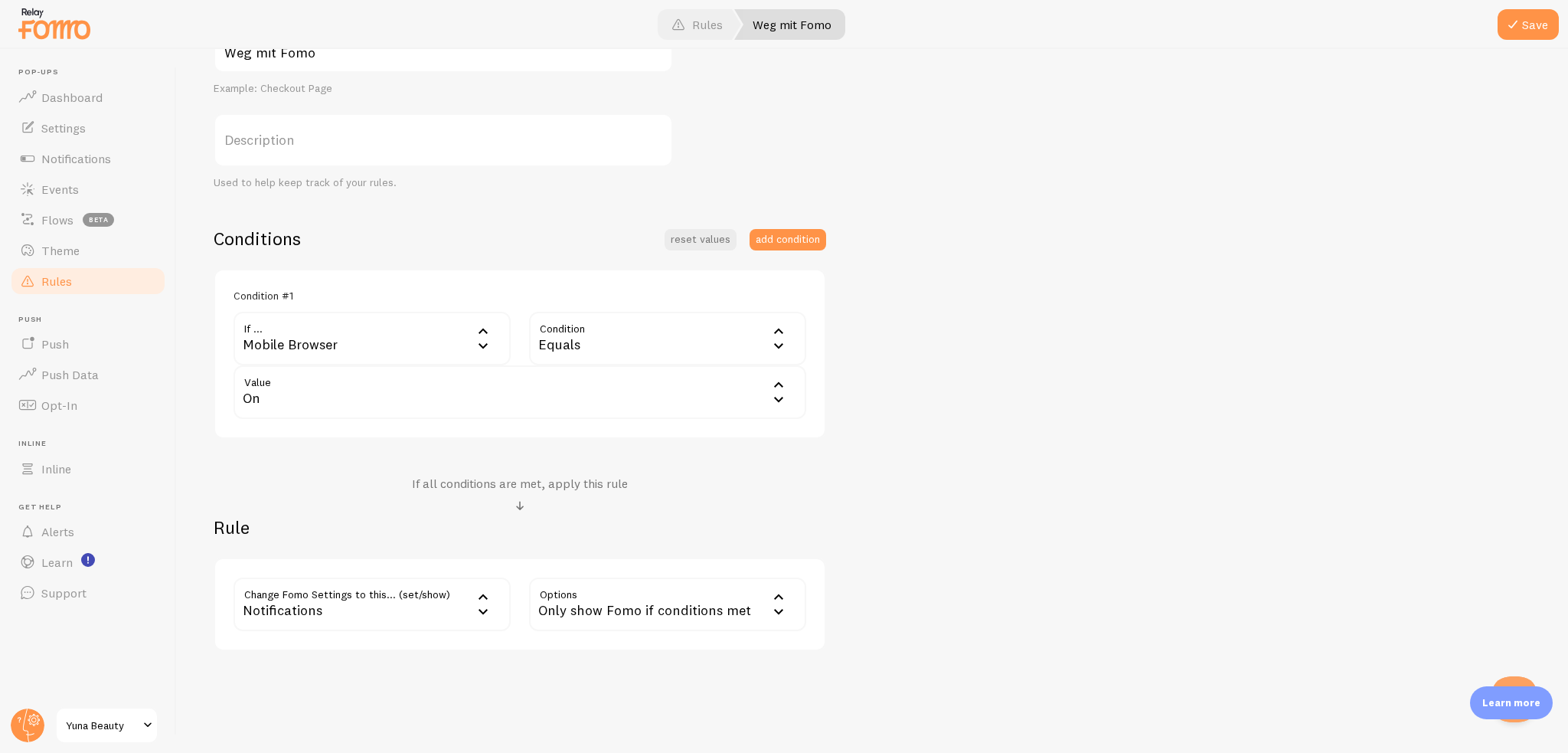
click at [587, 337] on div "Equals" at bounding box center [668, 339] width 277 height 54
click at [416, 392] on div "On" at bounding box center [520, 393] width 572 height 54
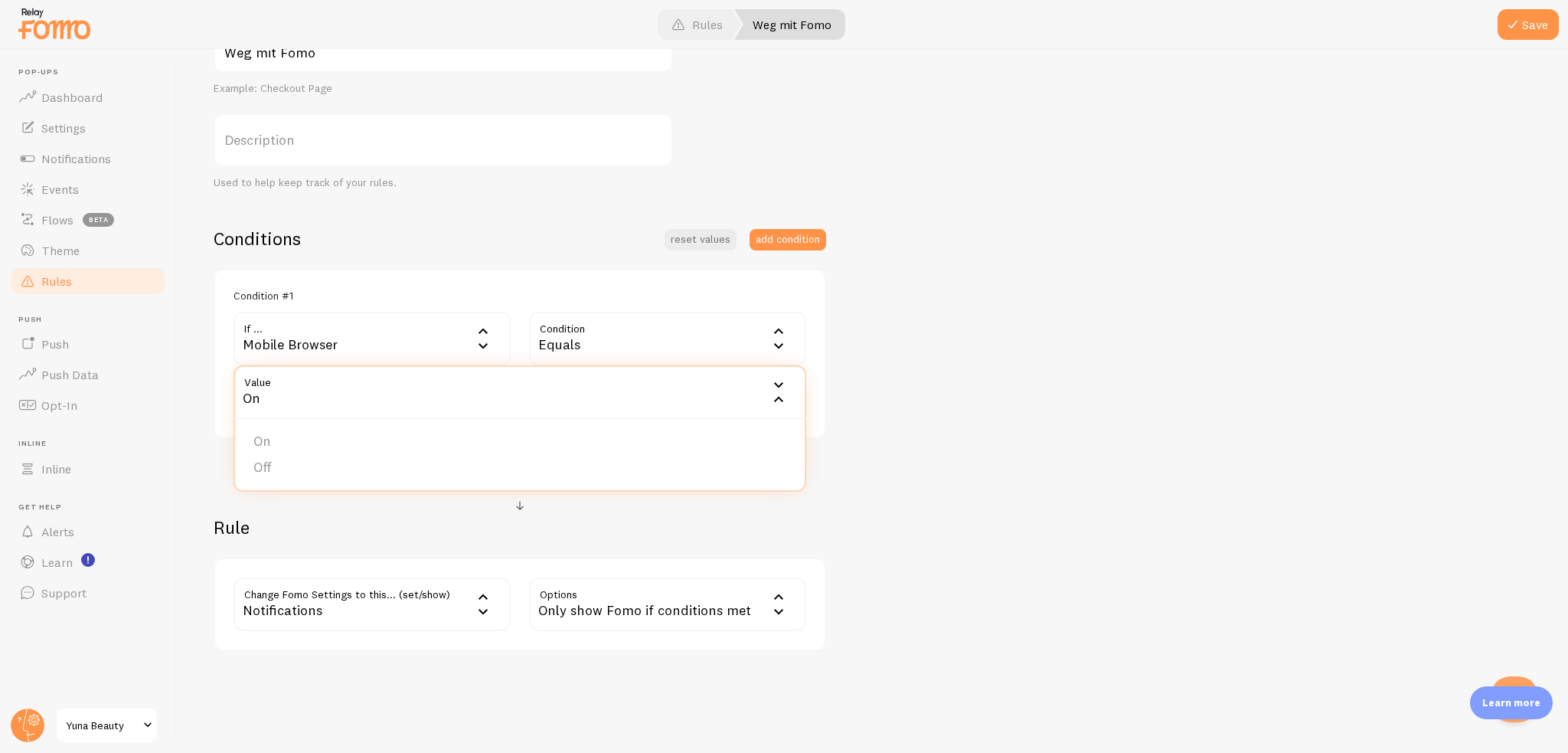
click at [416, 392] on div "On" at bounding box center [520, 393] width 572 height 54
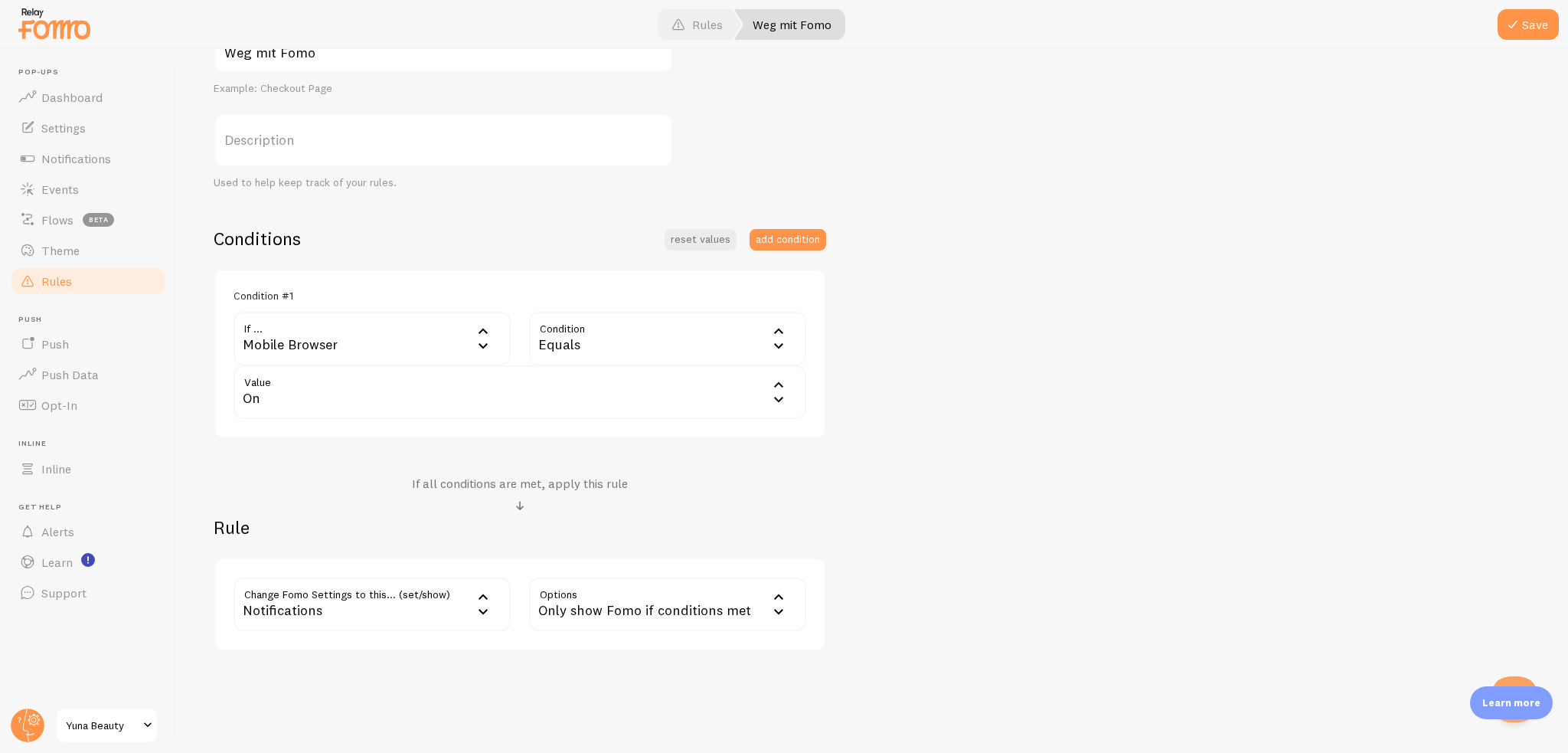
click at [323, 384] on div "On" at bounding box center [520, 393] width 572 height 54
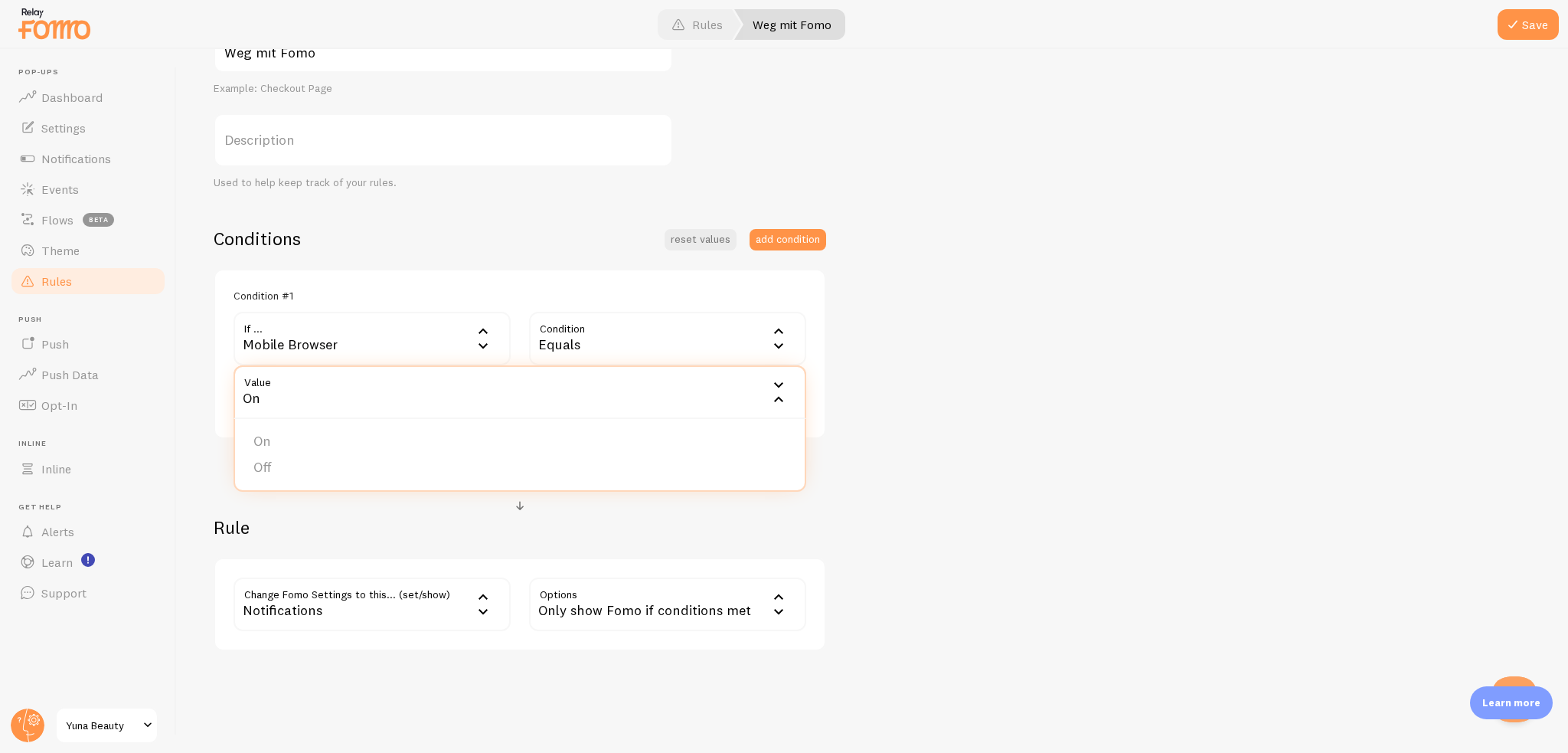
click at [328, 342] on div "Mobile Browser" at bounding box center [372, 339] width 277 height 54
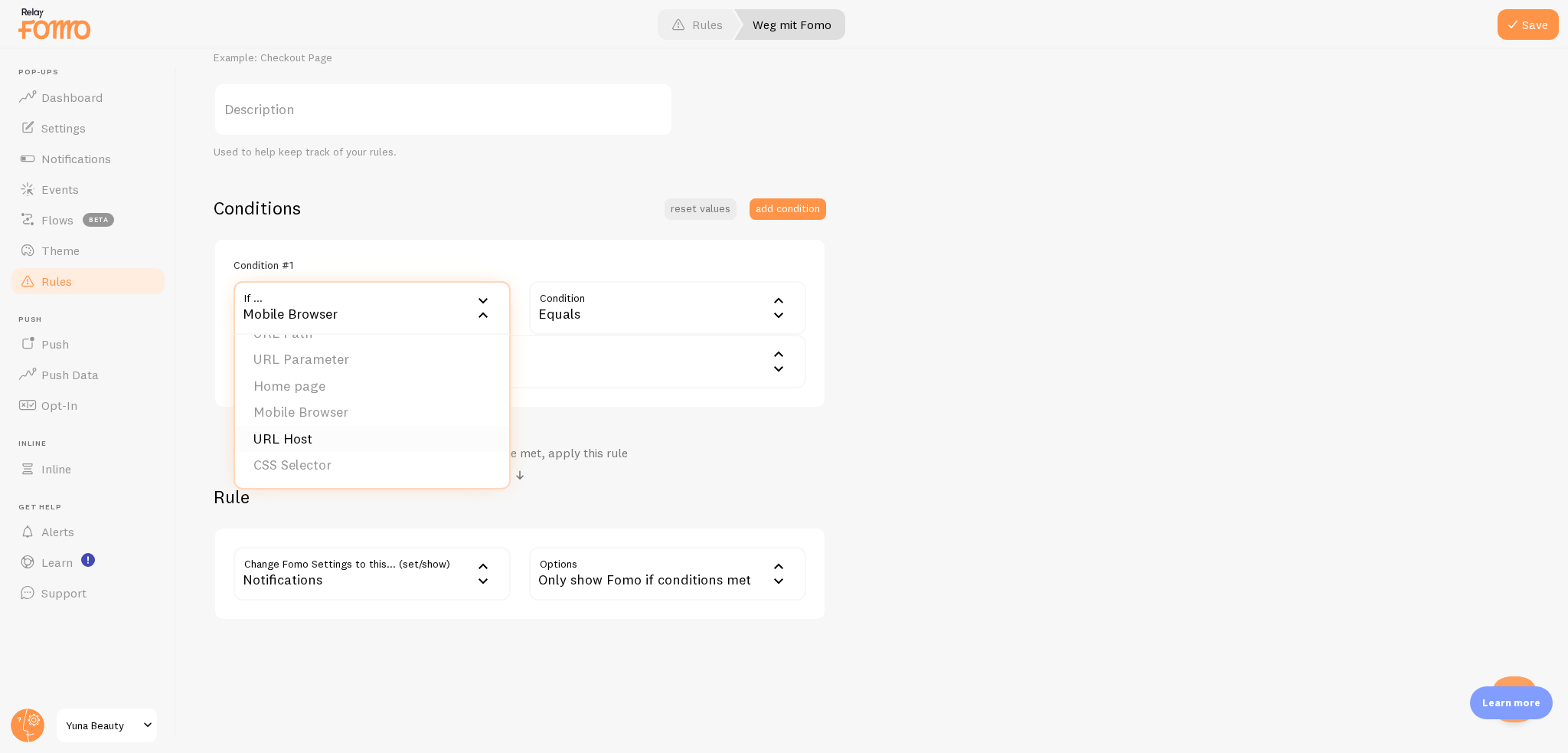
scroll to position [0, 0]
click at [329, 382] on li "URL Parameter" at bounding box center [372, 383] width 274 height 27
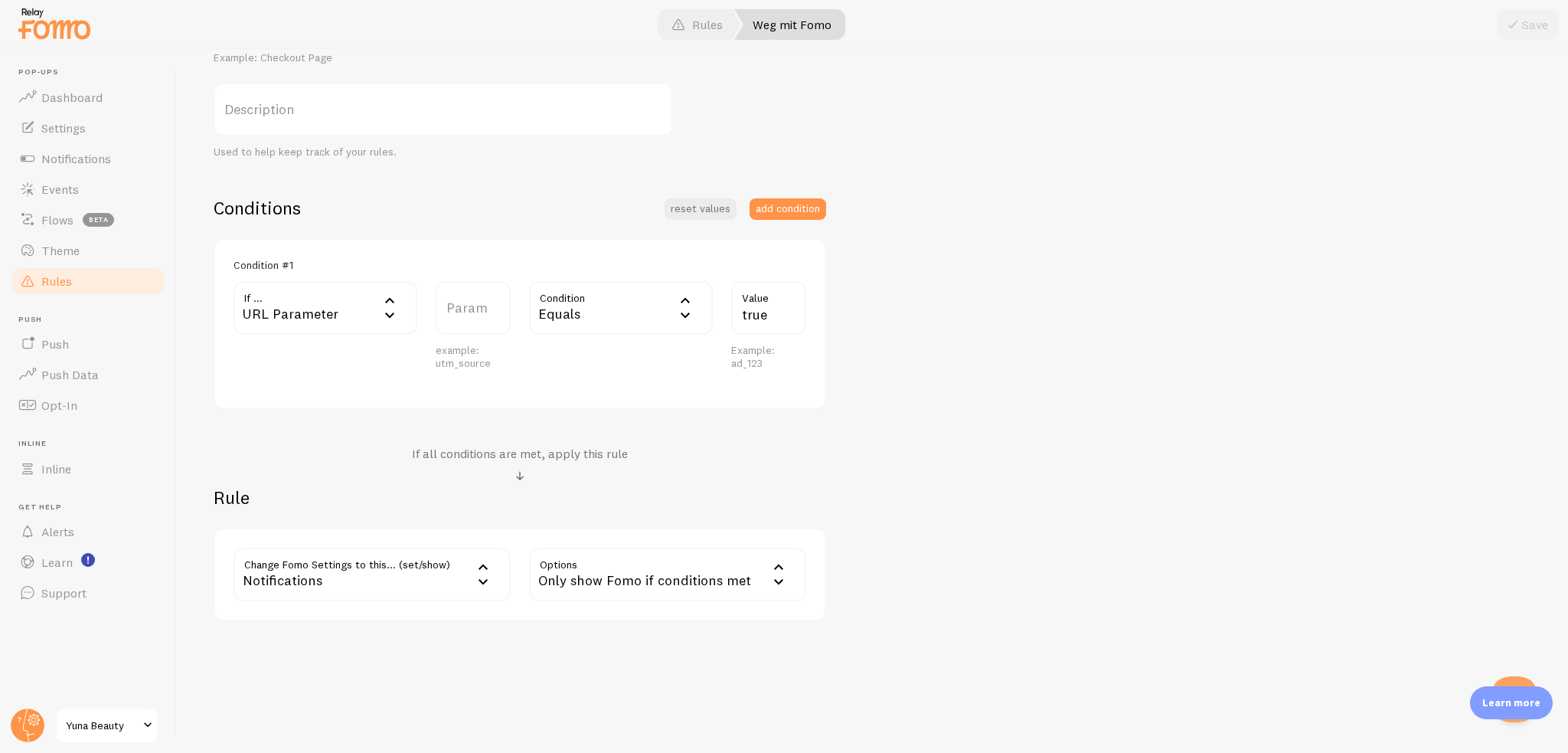
click at [487, 311] on label "Param" at bounding box center [473, 308] width 75 height 54
click at [487, 311] on input "Param" at bounding box center [473, 308] width 75 height 54
click at [274, 303] on div "URL Parameter" at bounding box center [326, 308] width 184 height 54
click at [309, 412] on li "Home page" at bounding box center [326, 409] width 181 height 27
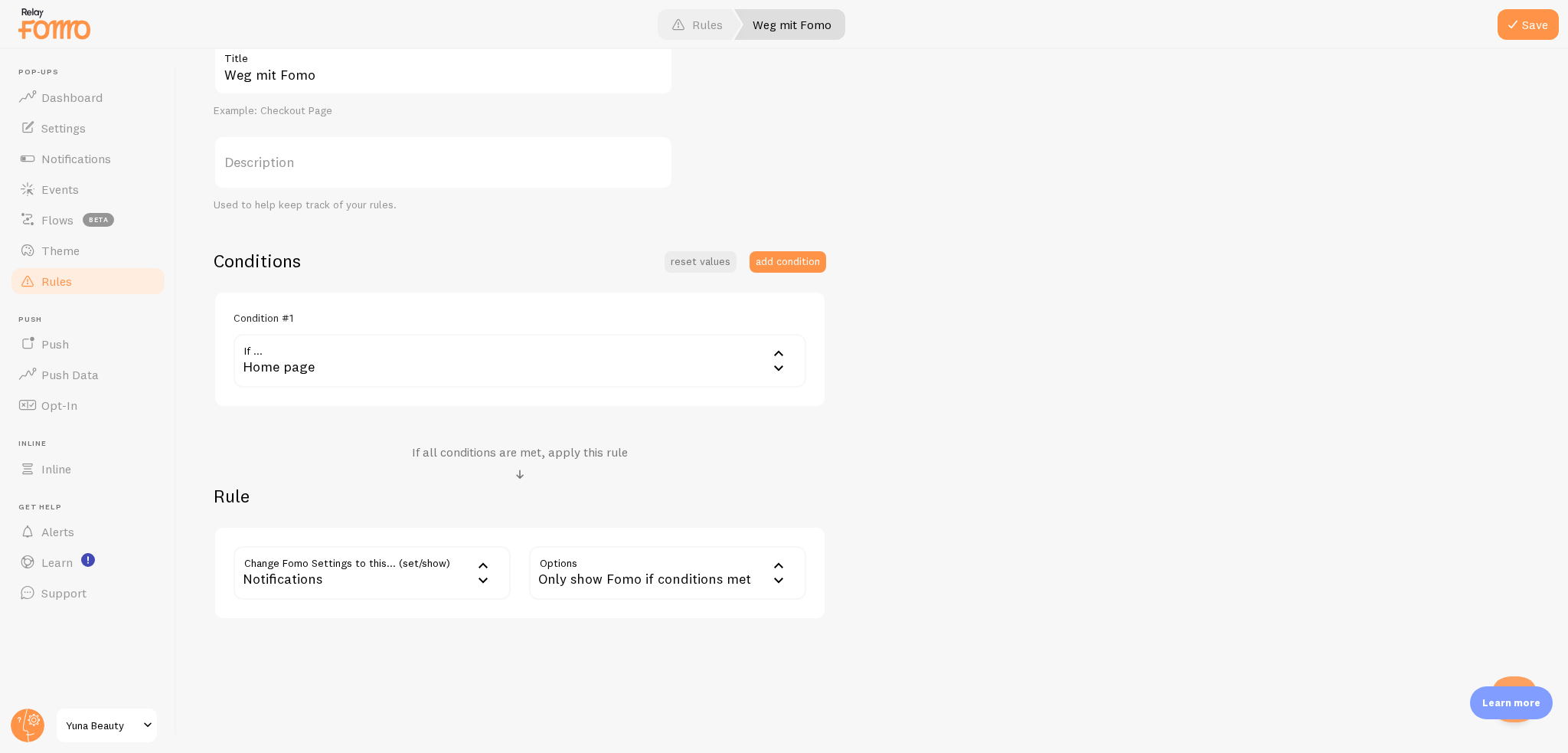
click at [362, 365] on div "Home page" at bounding box center [520, 361] width 572 height 54
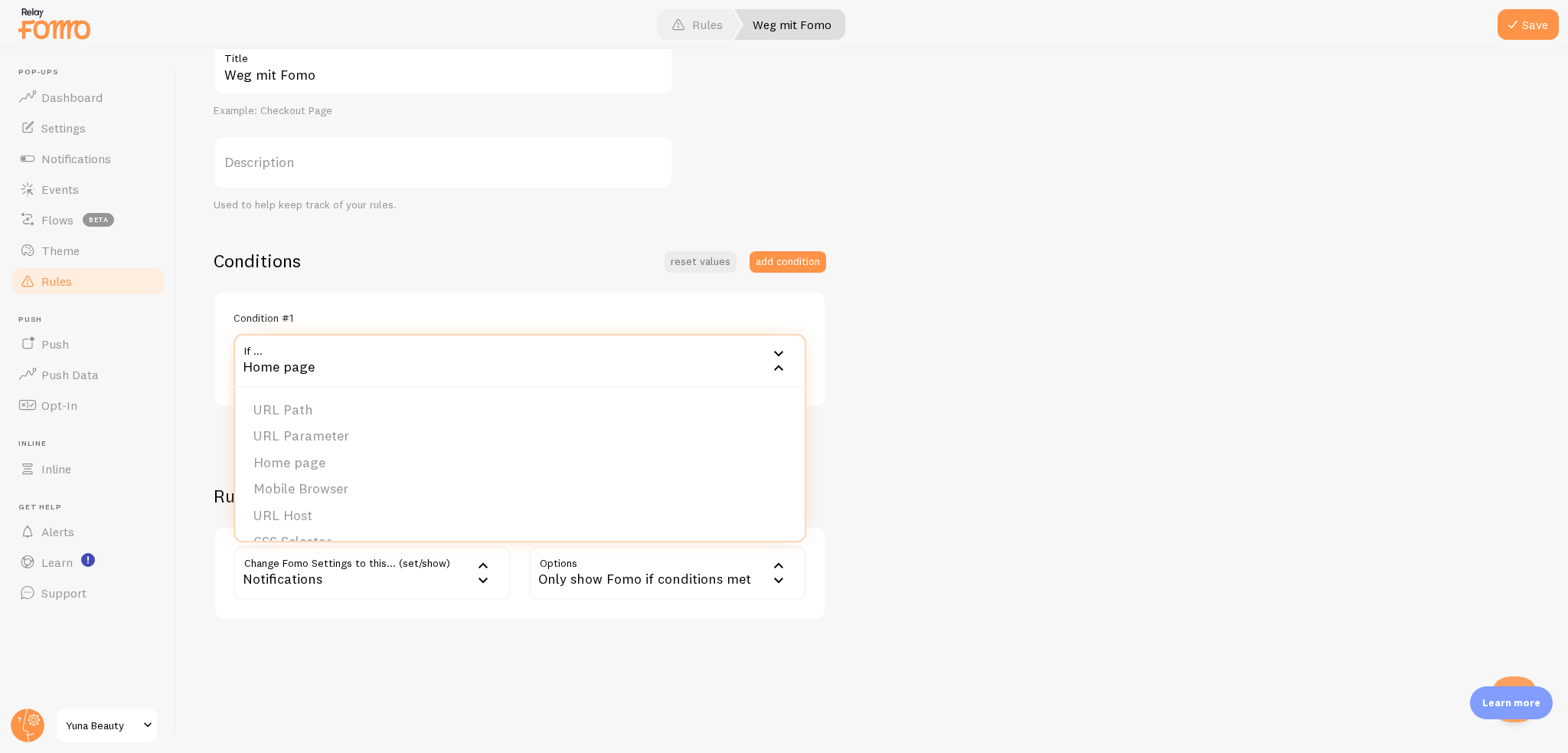
click at [362, 365] on div "Home page" at bounding box center [520, 361] width 572 height 54
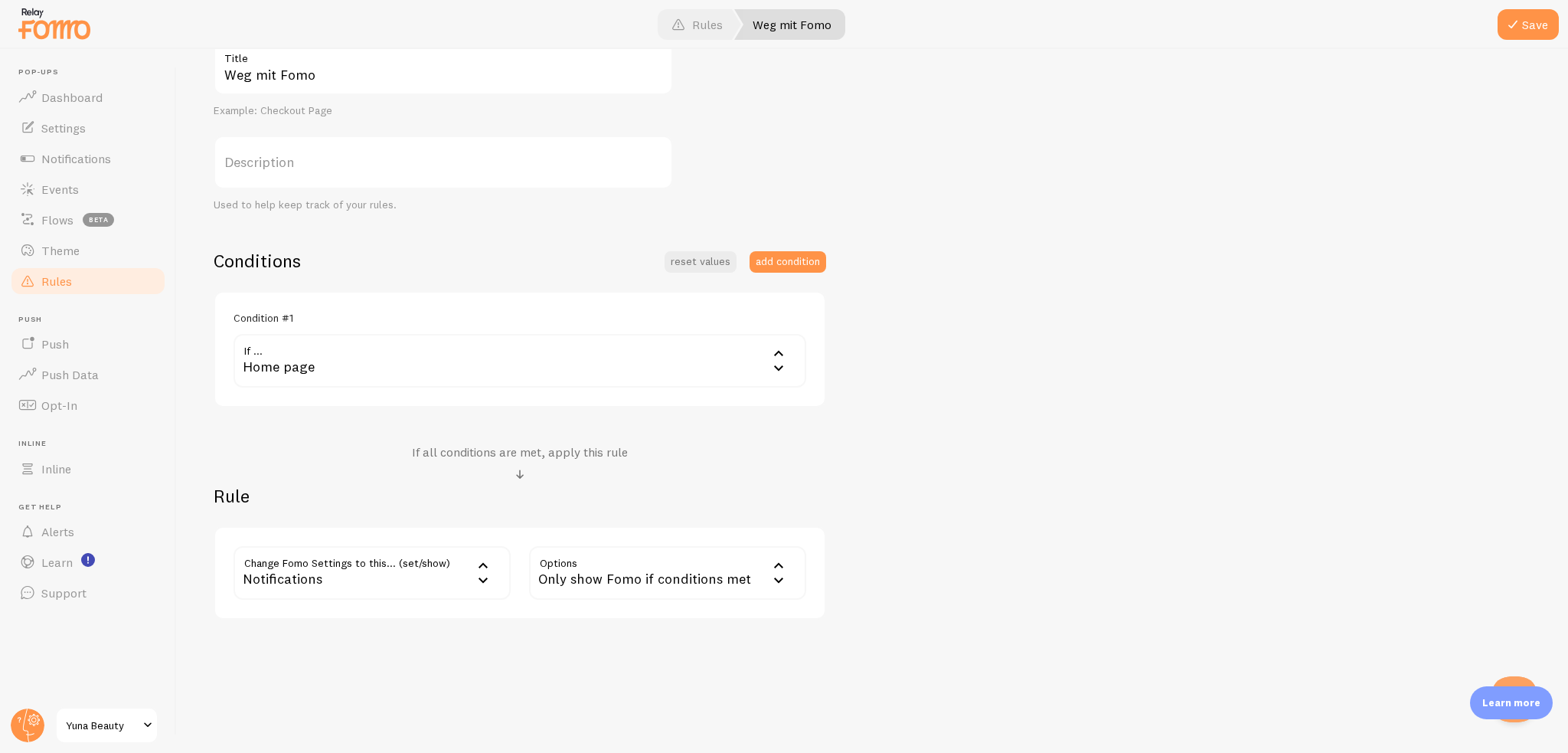
click at [362, 365] on div "Home page" at bounding box center [520, 361] width 572 height 54
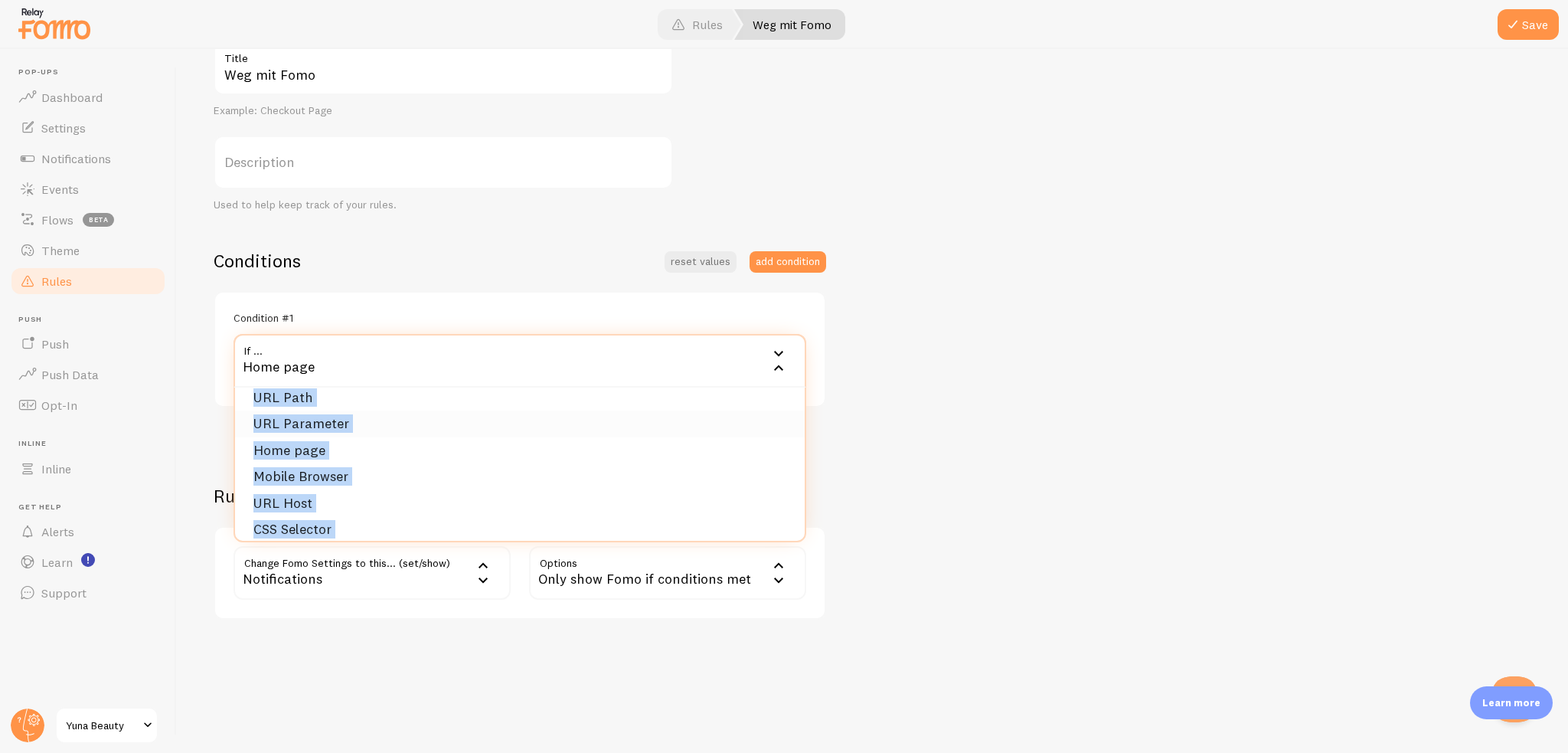
scroll to position [24, 0]
click at [956, 436] on div "Weg mit Fomo Title Example: Checkout Page Description Used to help keep track o…" at bounding box center [872, 330] width 1317 height 578
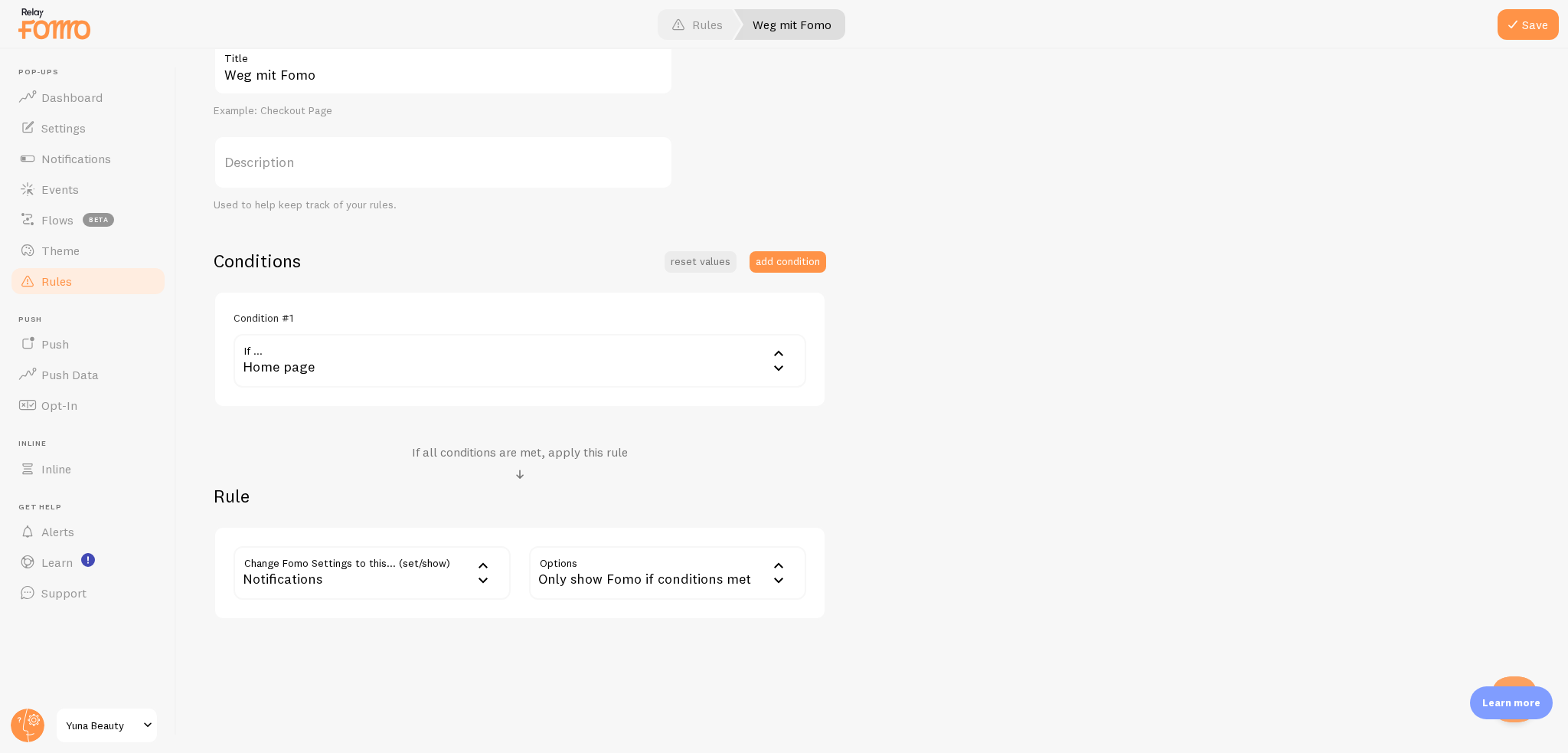
click at [431, 378] on div "Home page" at bounding box center [520, 361] width 572 height 54
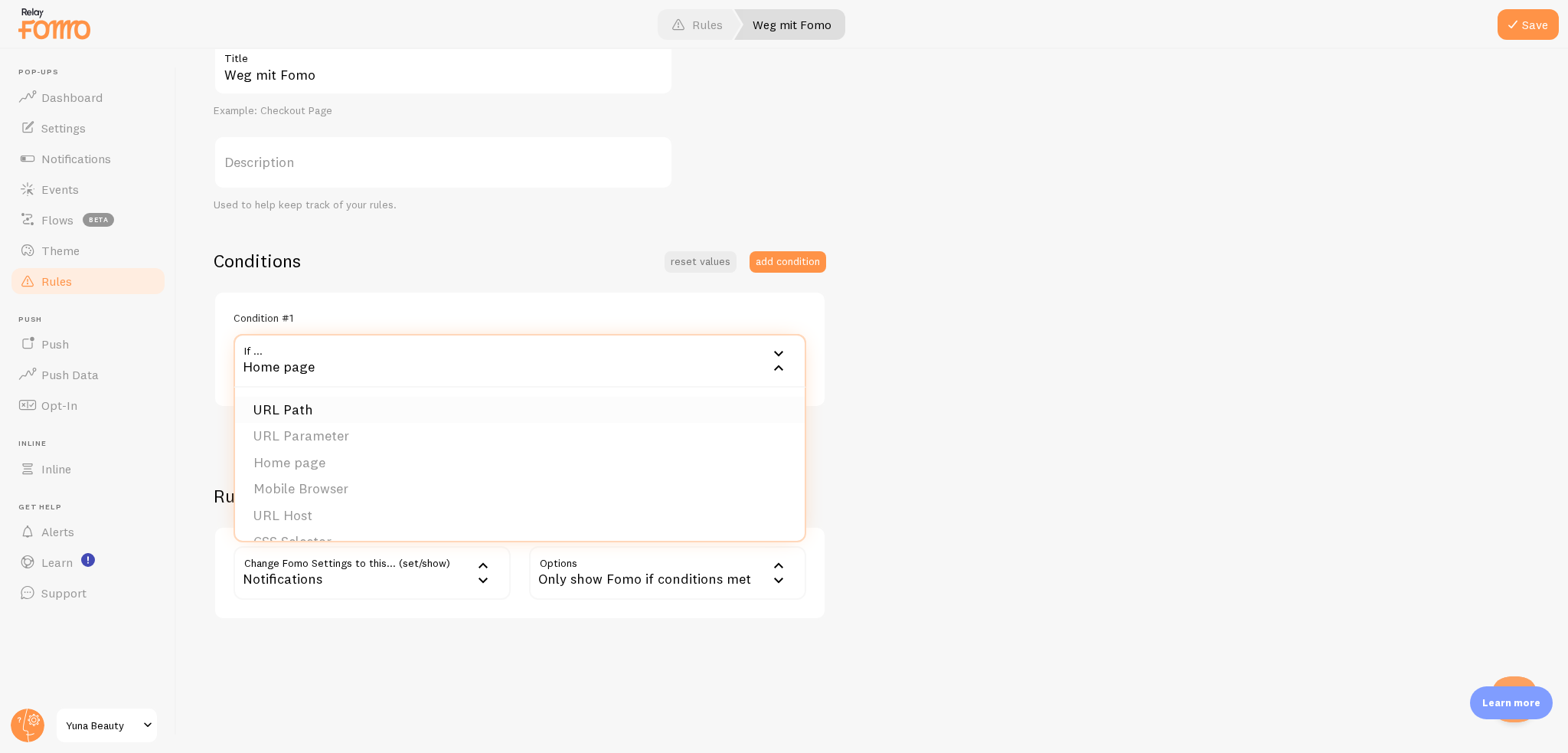
scroll to position [0, 0]
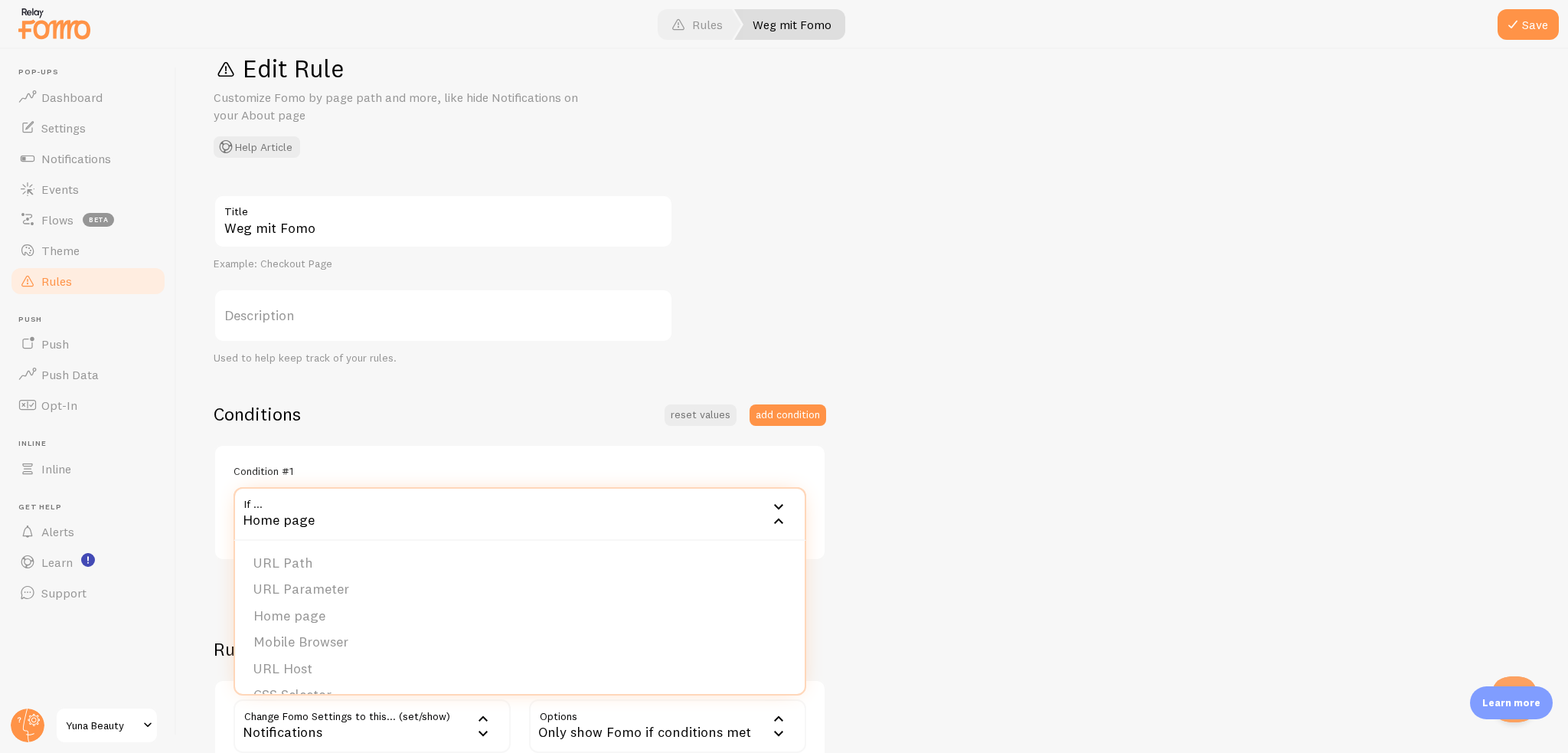
click at [1086, 465] on div "Weg mit Fomo Title Example: Checkout Page Description Used to help keep track o…" at bounding box center [872, 484] width 1317 height 578
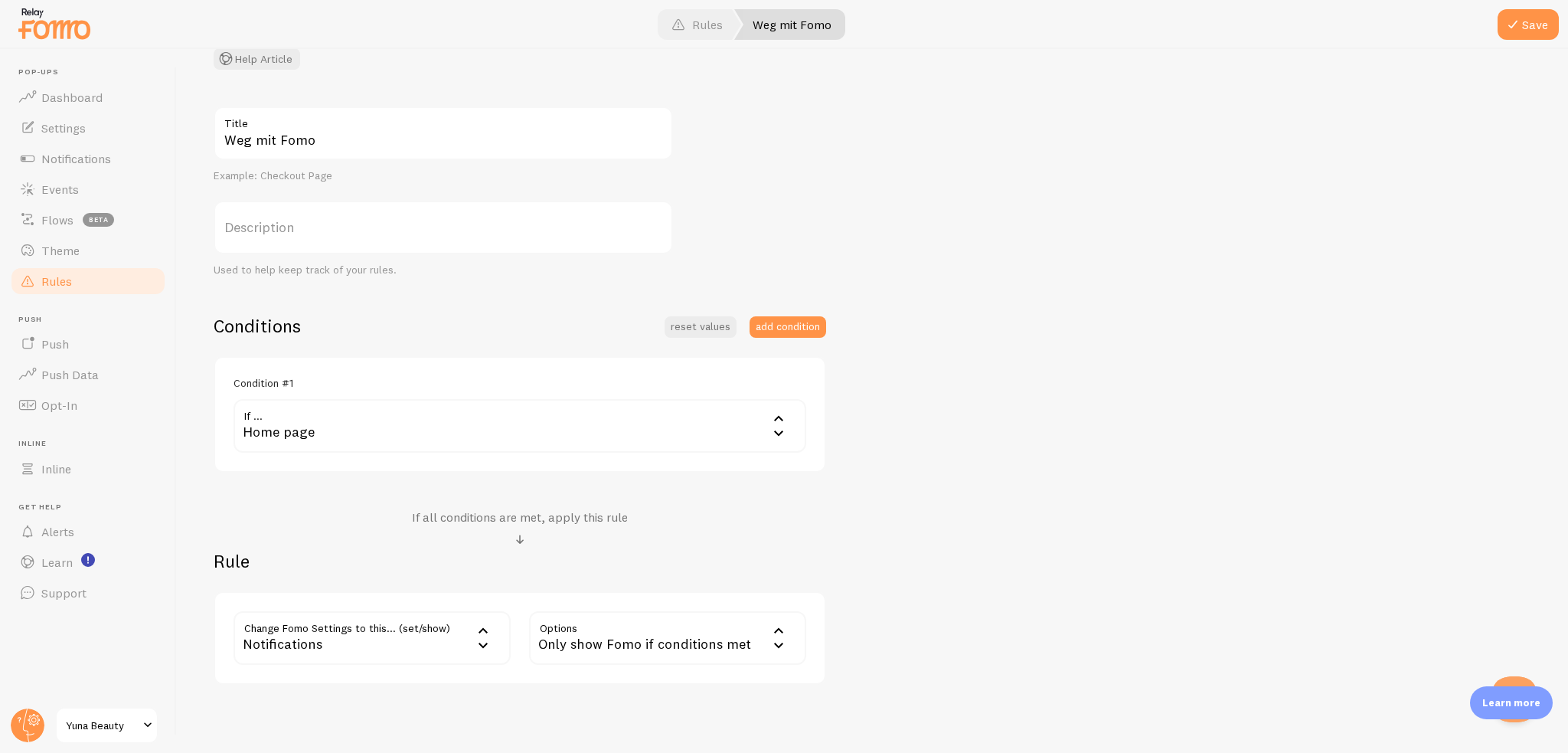
scroll to position [186, 0]
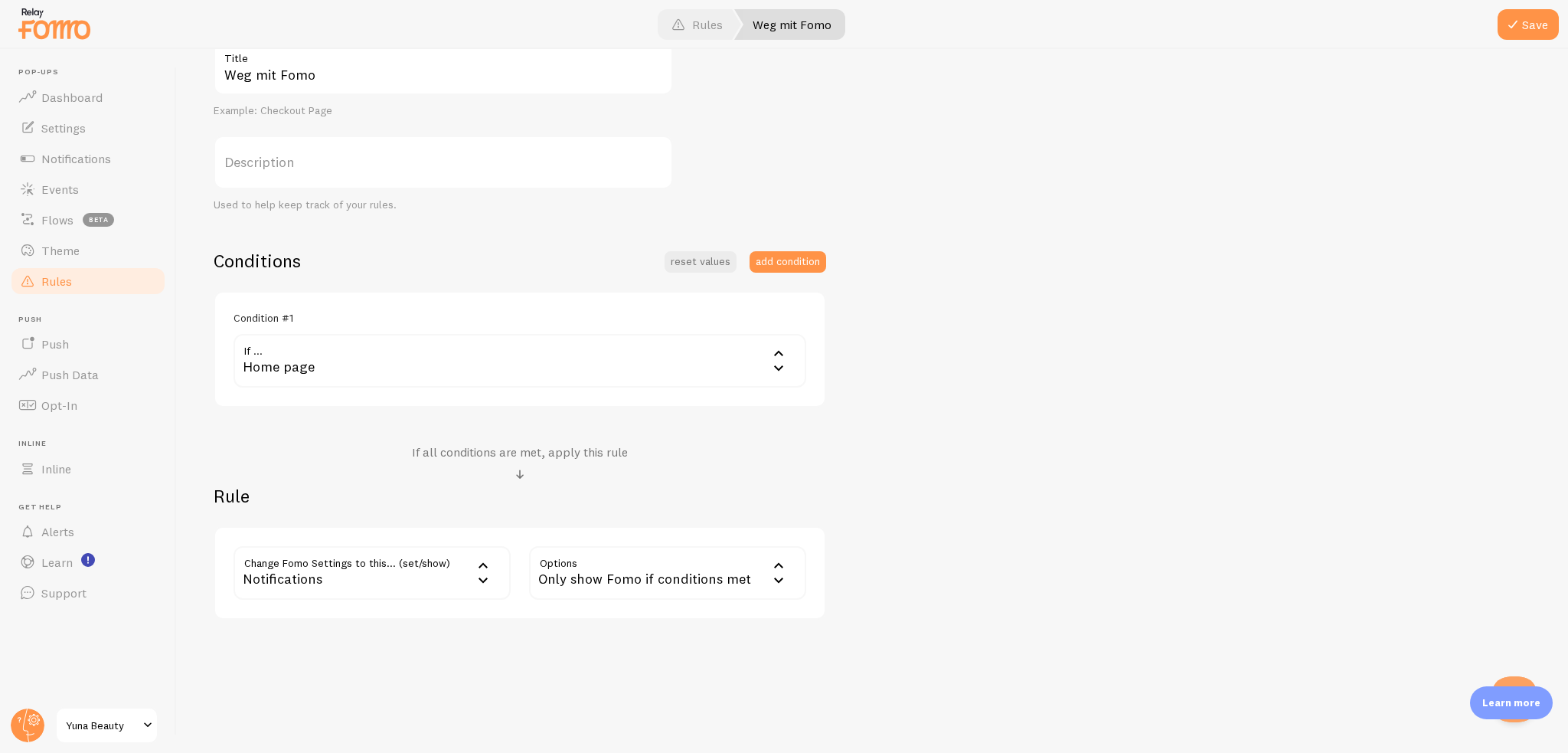
click at [609, 566] on div "Only show Fomo if conditions met" at bounding box center [668, 573] width 277 height 54
click at [569, 618] on li "Hide Fomo" at bounding box center [668, 622] width 274 height 27
click at [888, 547] on div "Weg mit Fomo Title Example: Checkout Page Description Used to help keep track o…" at bounding box center [872, 330] width 1317 height 578
click at [545, 371] on div "Home page" at bounding box center [520, 361] width 572 height 54
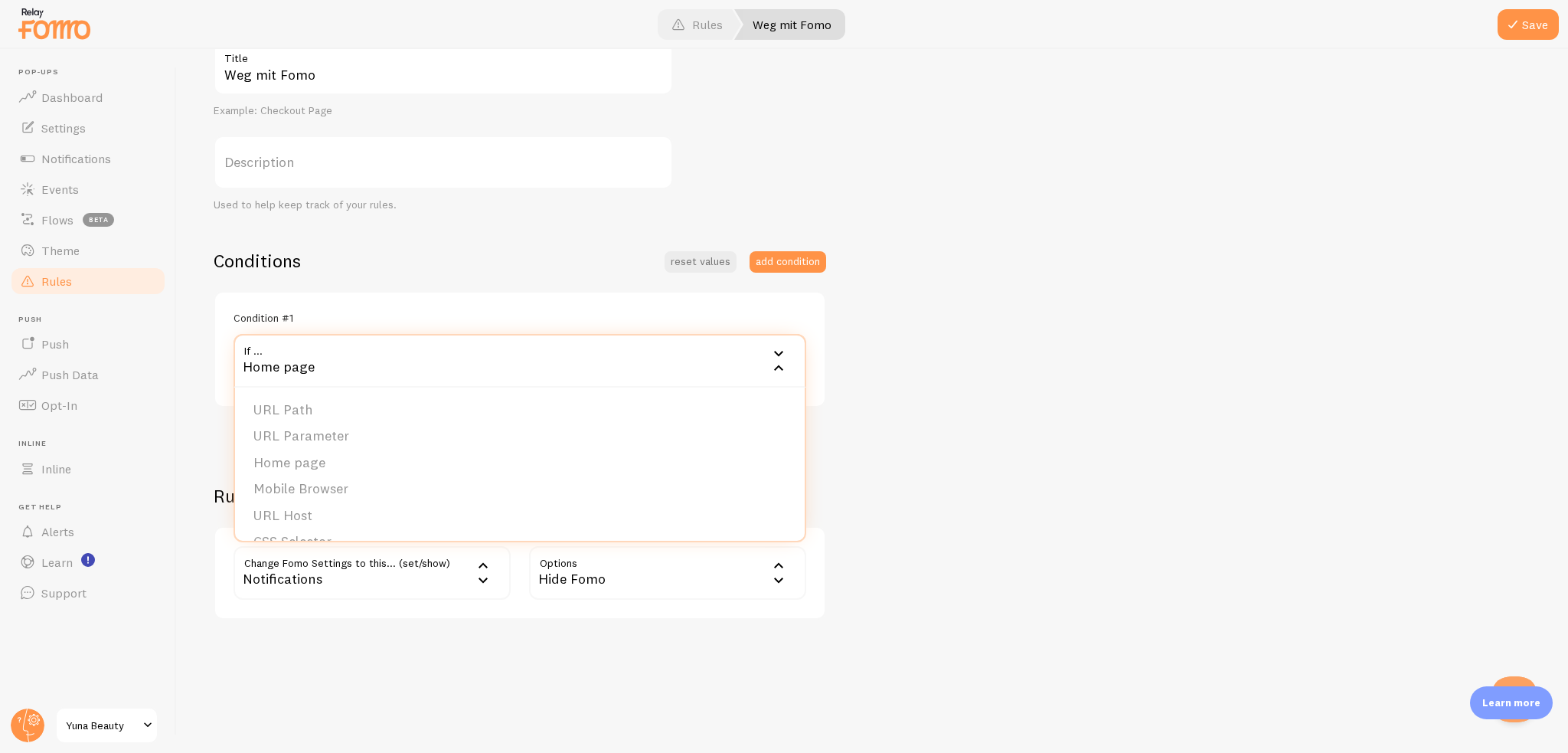
click at [928, 437] on div "Weg mit Fomo Title Example: Checkout Page Description Used to help keep track o…" at bounding box center [872, 330] width 1317 height 578
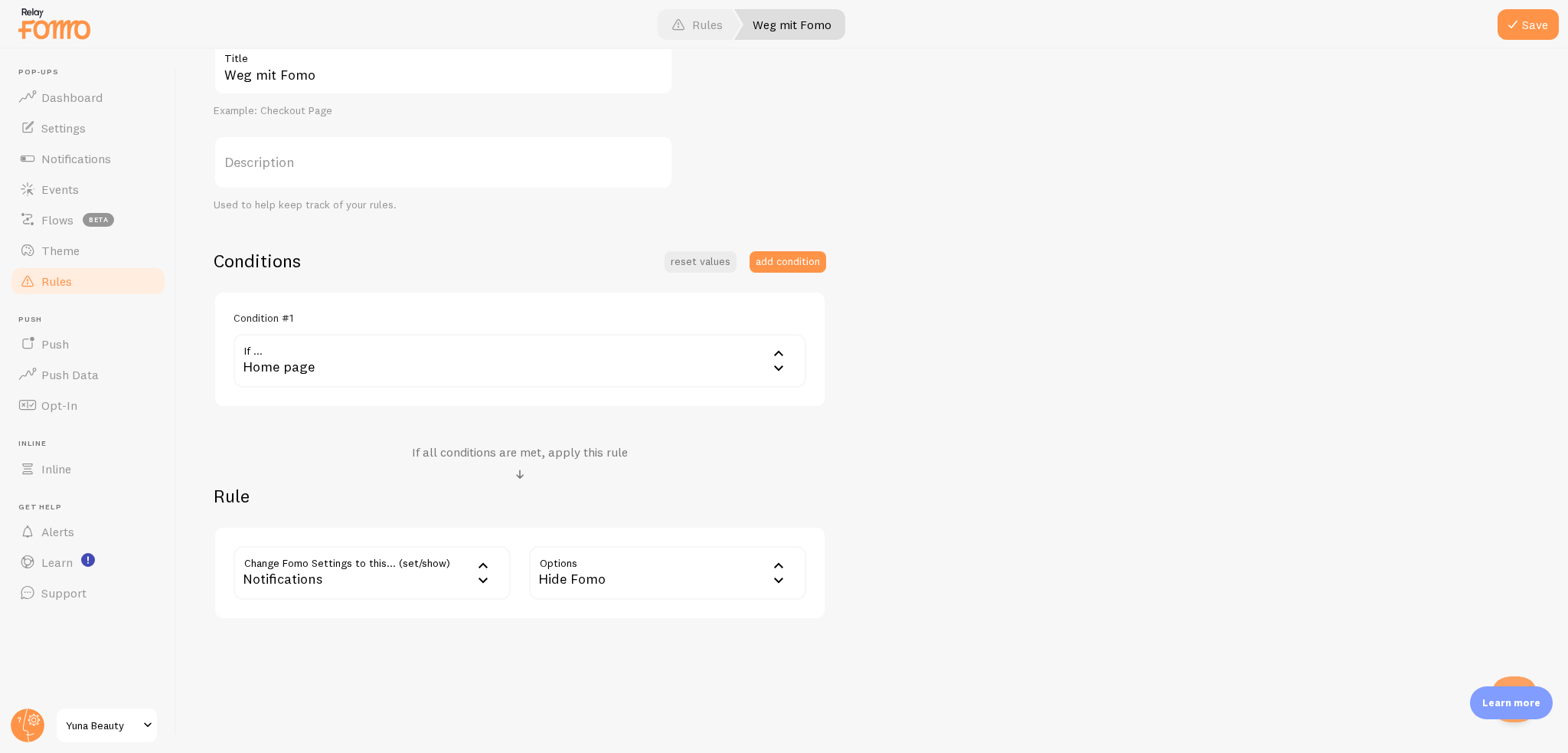
click at [658, 388] on div "Condition #1 If ... home_page Home page URL Path URL Parameter Home page Mobile…" at bounding box center [520, 350] width 612 height 117
click at [594, 360] on div "Home page" at bounding box center [520, 361] width 572 height 54
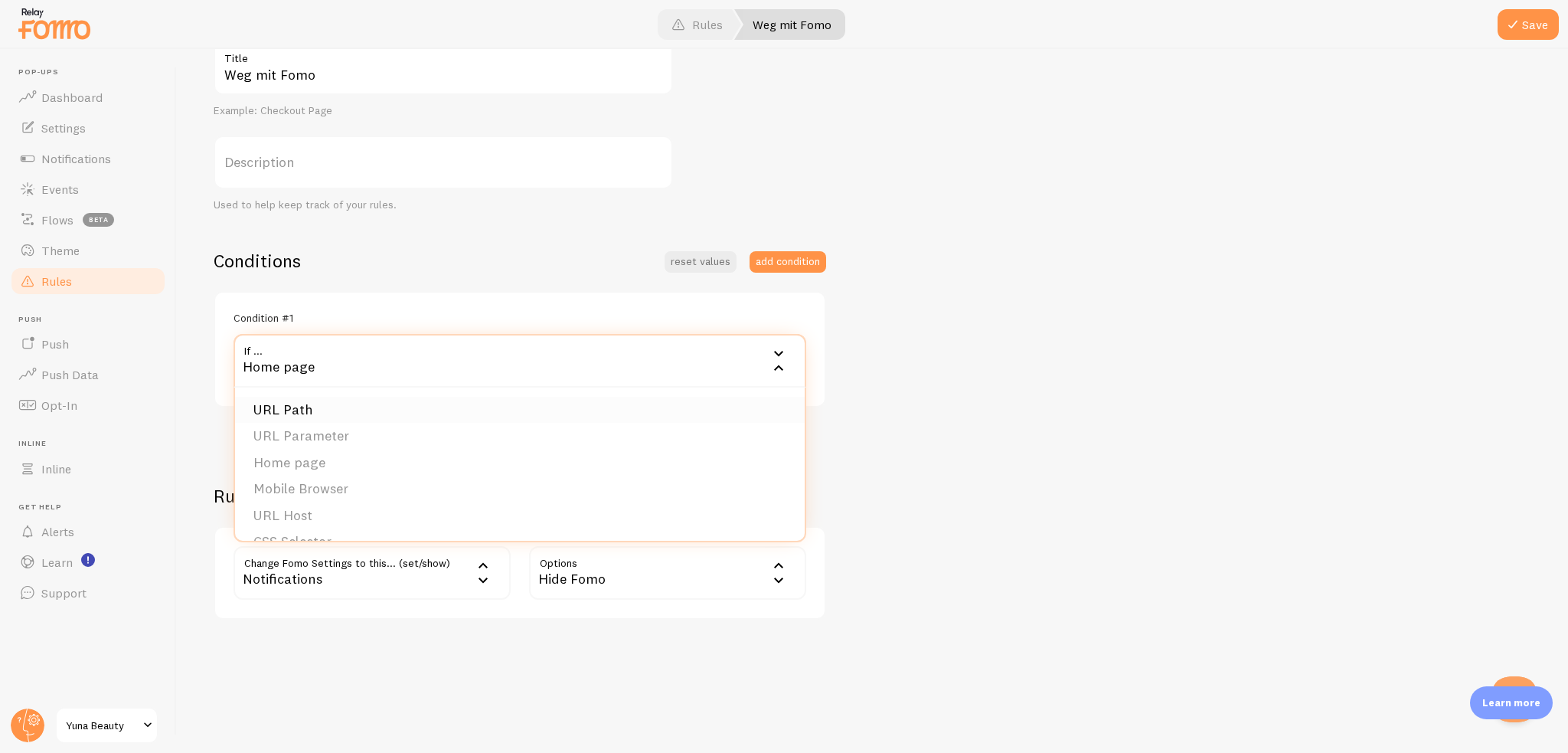
click at [372, 403] on li "URL Path" at bounding box center [520, 409] width 569 height 27
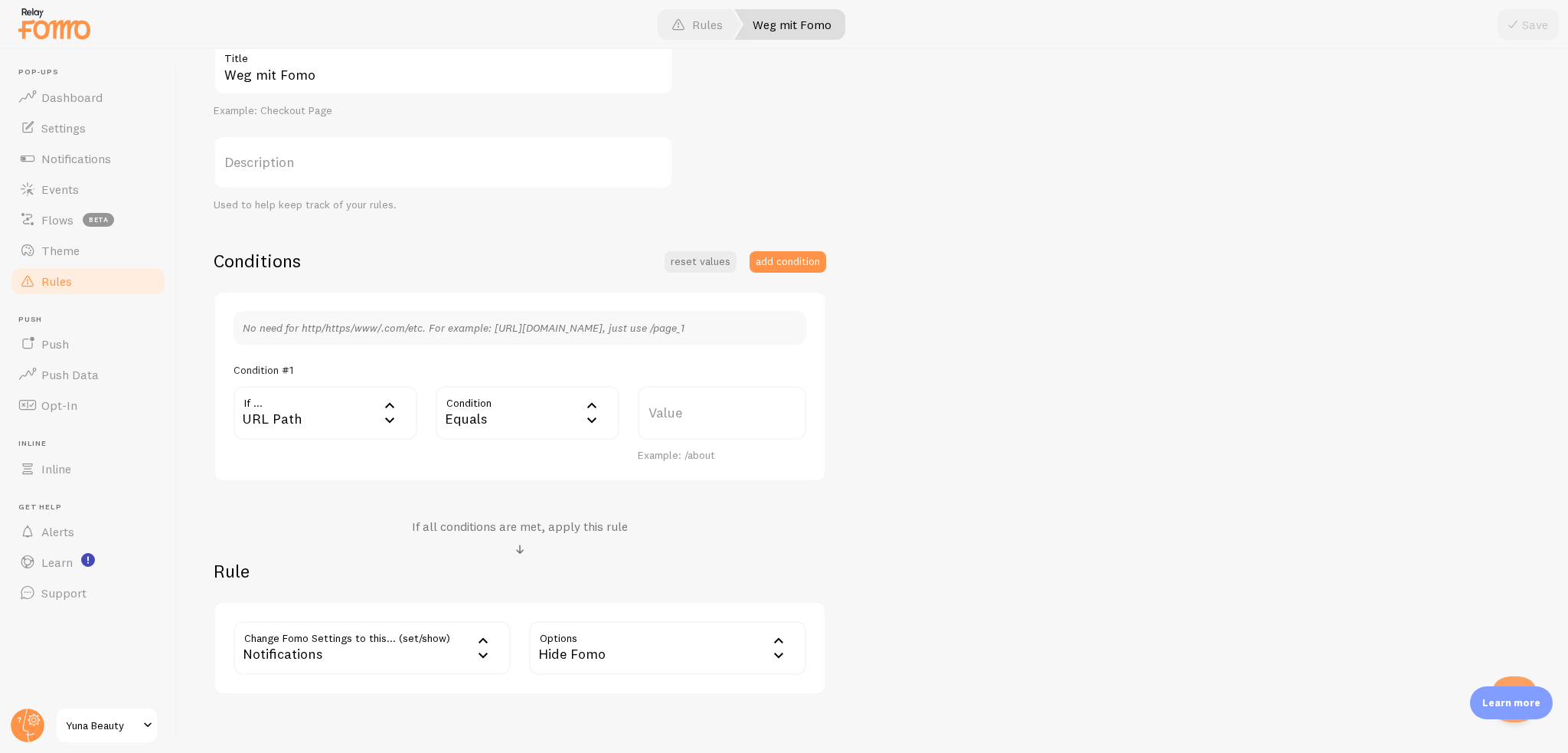
click at [707, 411] on label "Value" at bounding box center [722, 413] width 169 height 54
click at [707, 411] on input "Value" at bounding box center [722, 413] width 169 height 54
click at [712, 406] on label "Value" at bounding box center [722, 413] width 169 height 54
click at [712, 406] on input "Value" at bounding box center [722, 413] width 169 height 54
paste input "/gempages?version=v7&shop_id=575735607490249247&theme_page_id=57939180507050884…"
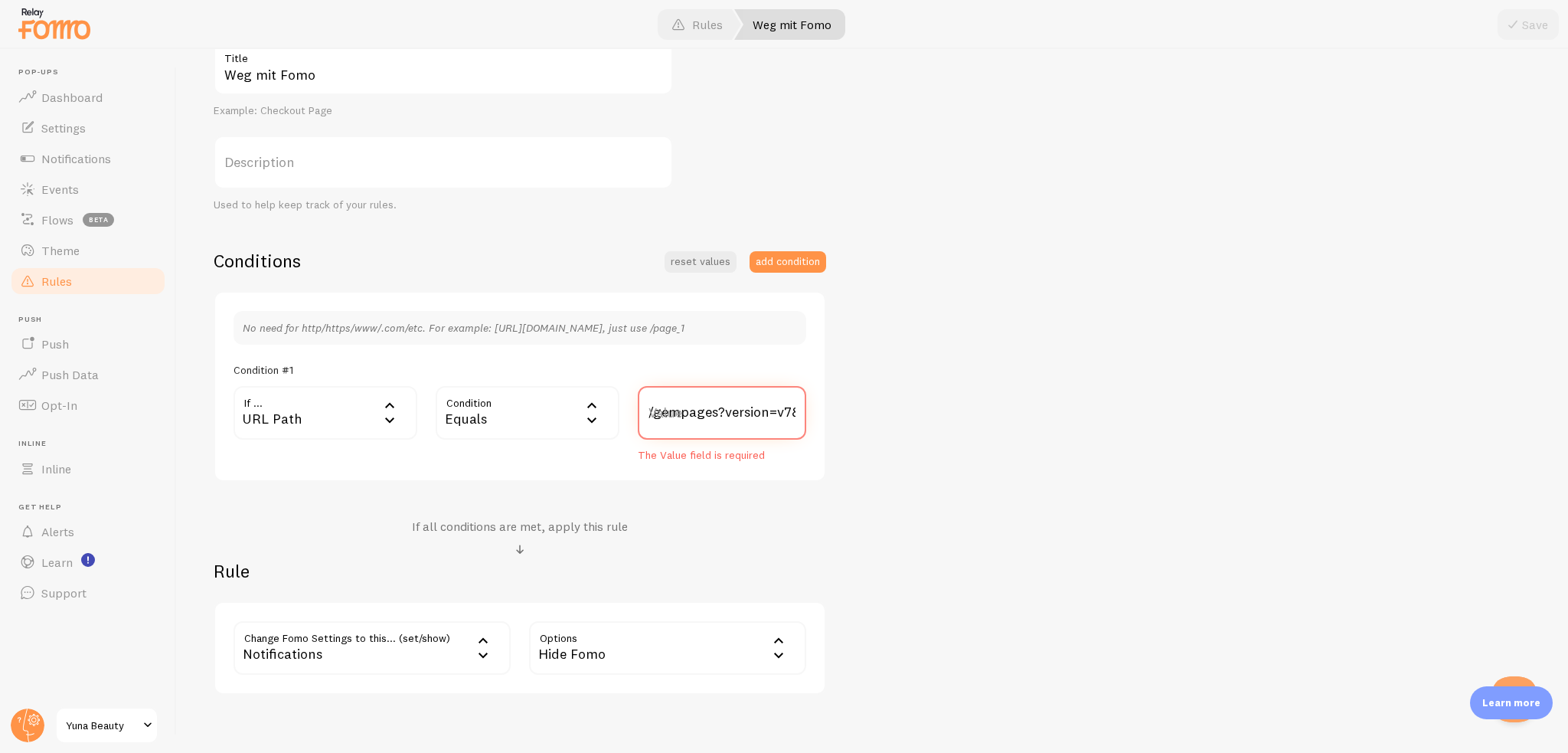
scroll to position [0, 1357]
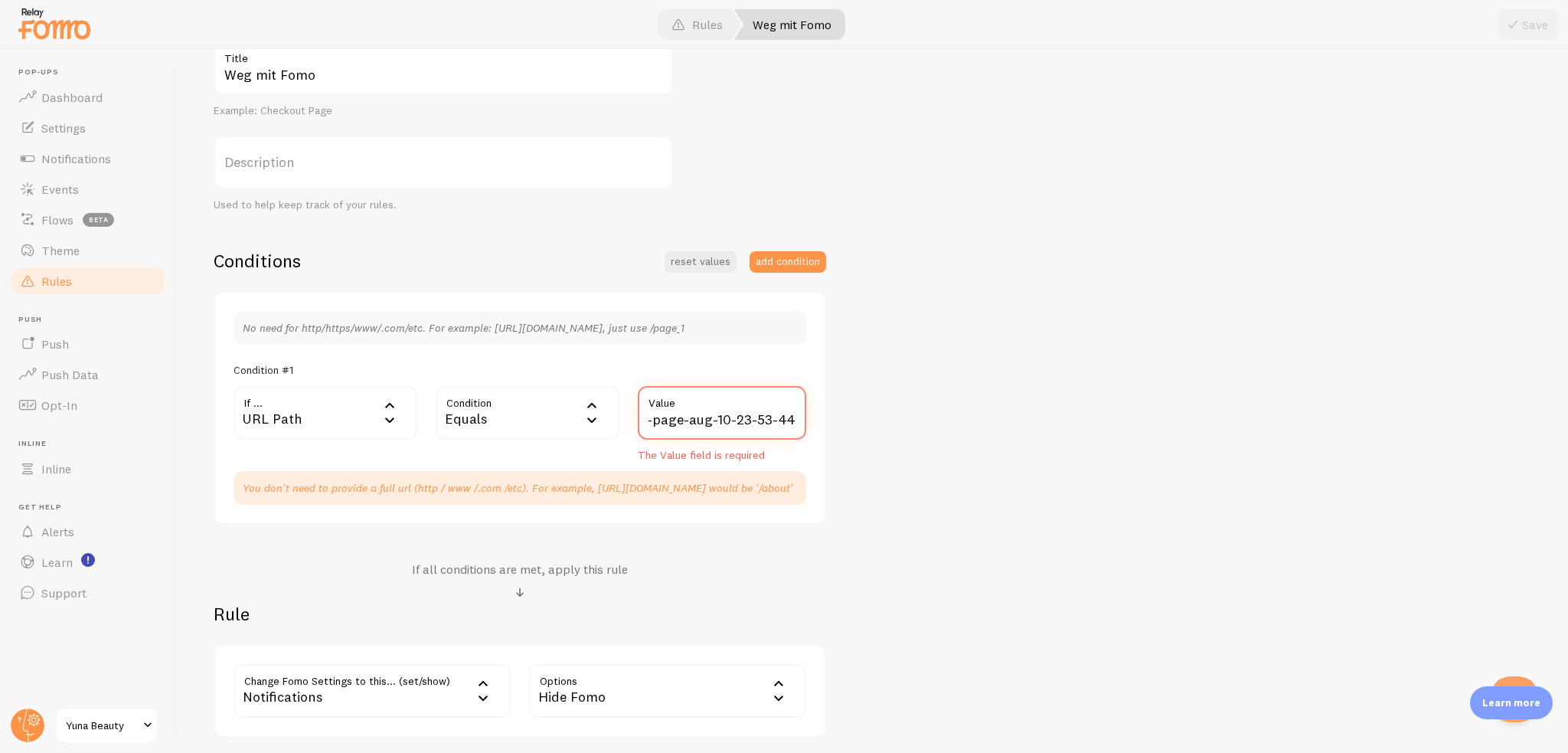
type input "/gempages?version=v7&shop_id=575735607490249247&theme_page_id=57939180507050884…"
click at [899, 412] on div "Weg mit Fomo Title Example: Checkout Page Description Used to help keep track o…" at bounding box center [872, 390] width 1317 height 696
click at [851, 431] on div "Weg mit Fomo Title Example: Checkout Page Description Used to help keep track o…" at bounding box center [872, 390] width 1317 height 696
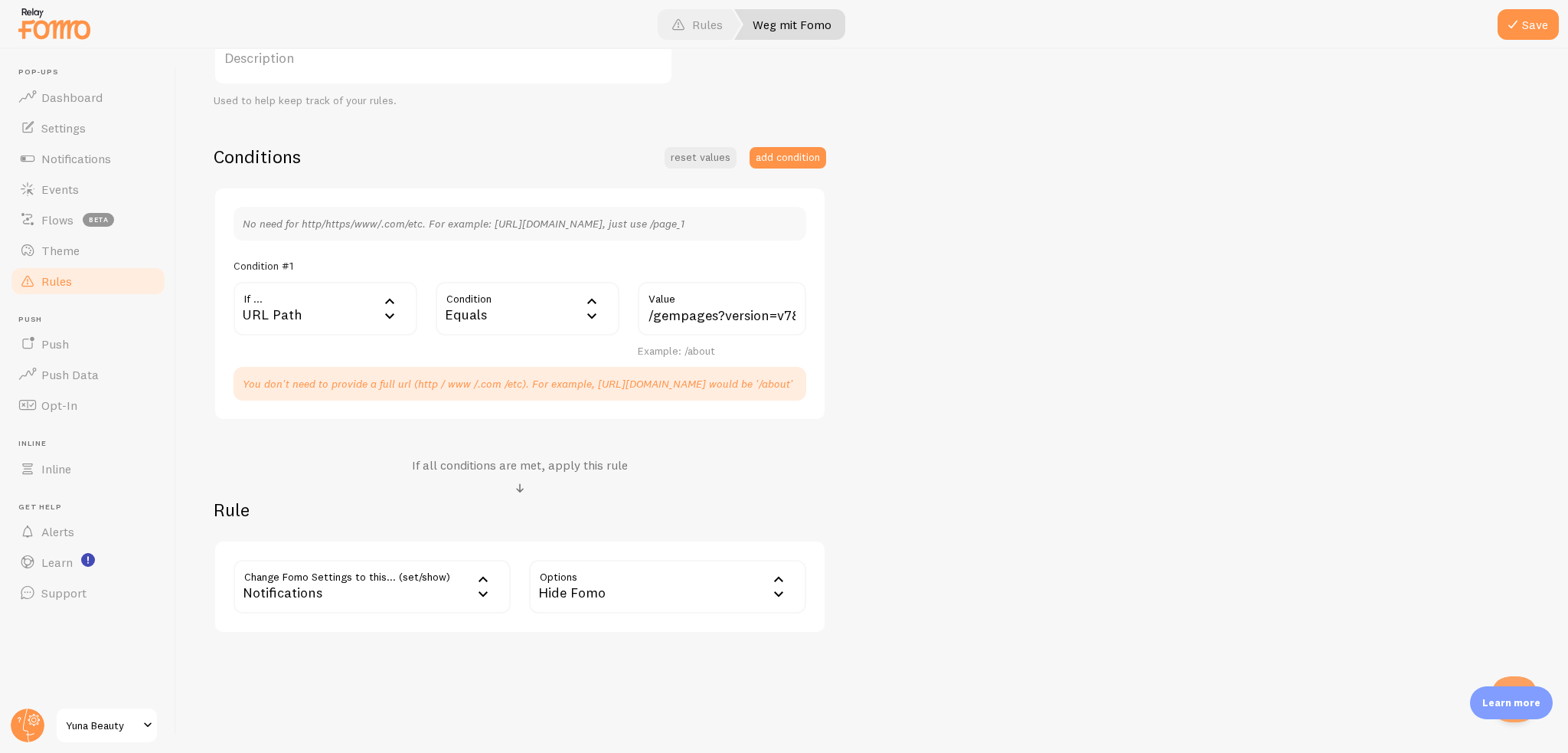
scroll to position [304, 0]
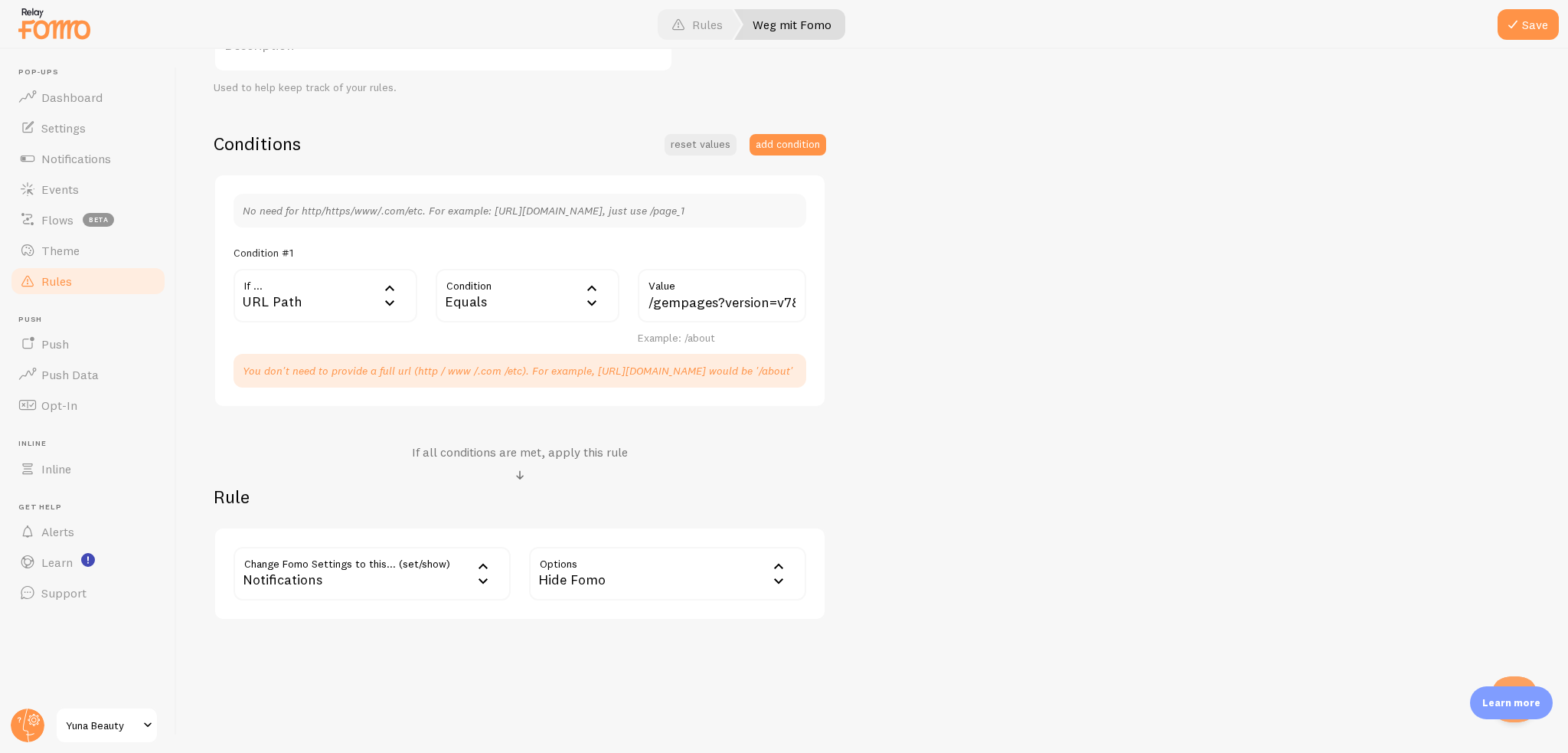
click at [1486, 29] on div at bounding box center [784, 25] width 1568 height 49
click at [1531, 42] on div at bounding box center [784, 25] width 1568 height 49
click at [1530, 35] on button "Save" at bounding box center [1528, 25] width 61 height 31
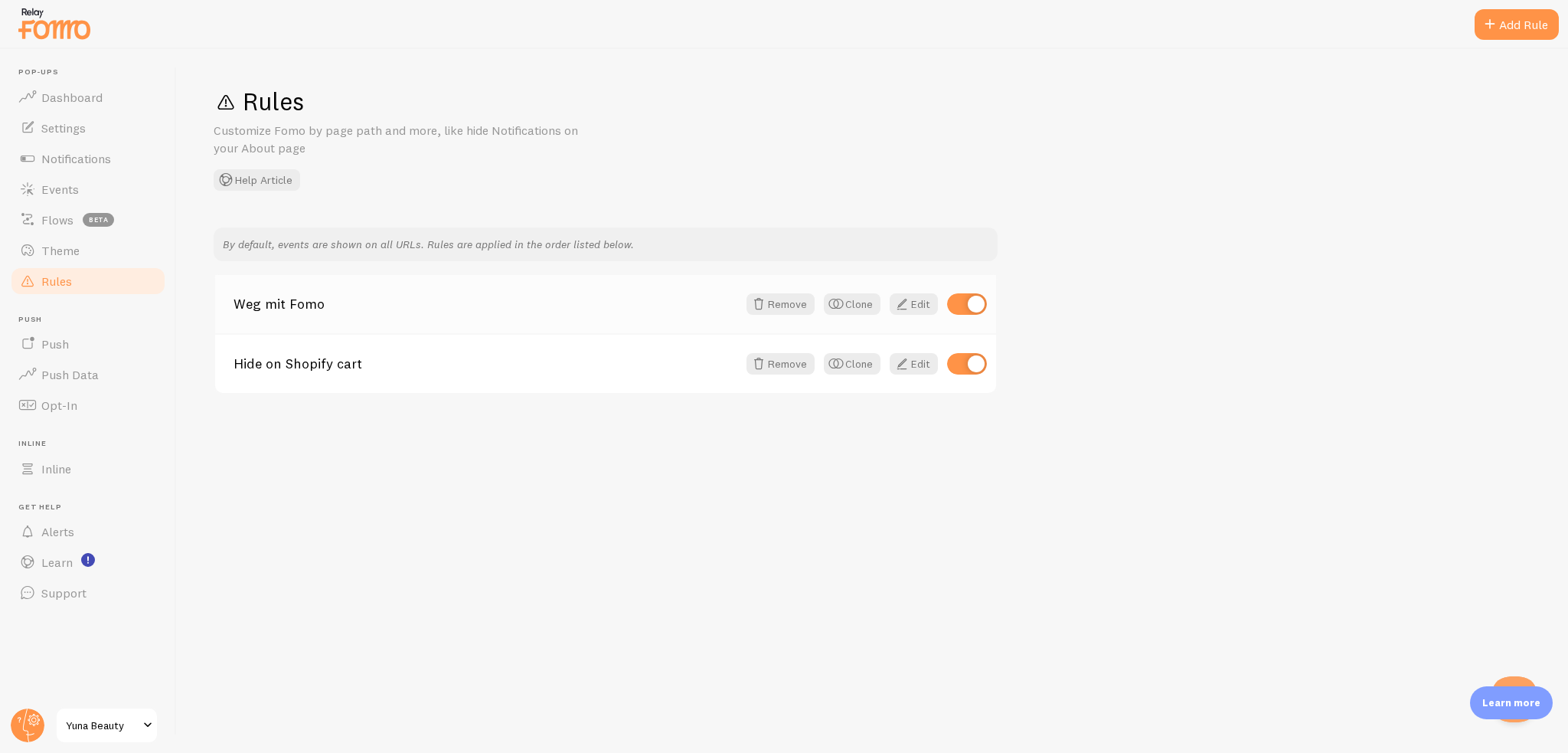
click at [459, 307] on link "Weg mit Fomo" at bounding box center [485, 304] width 504 height 14
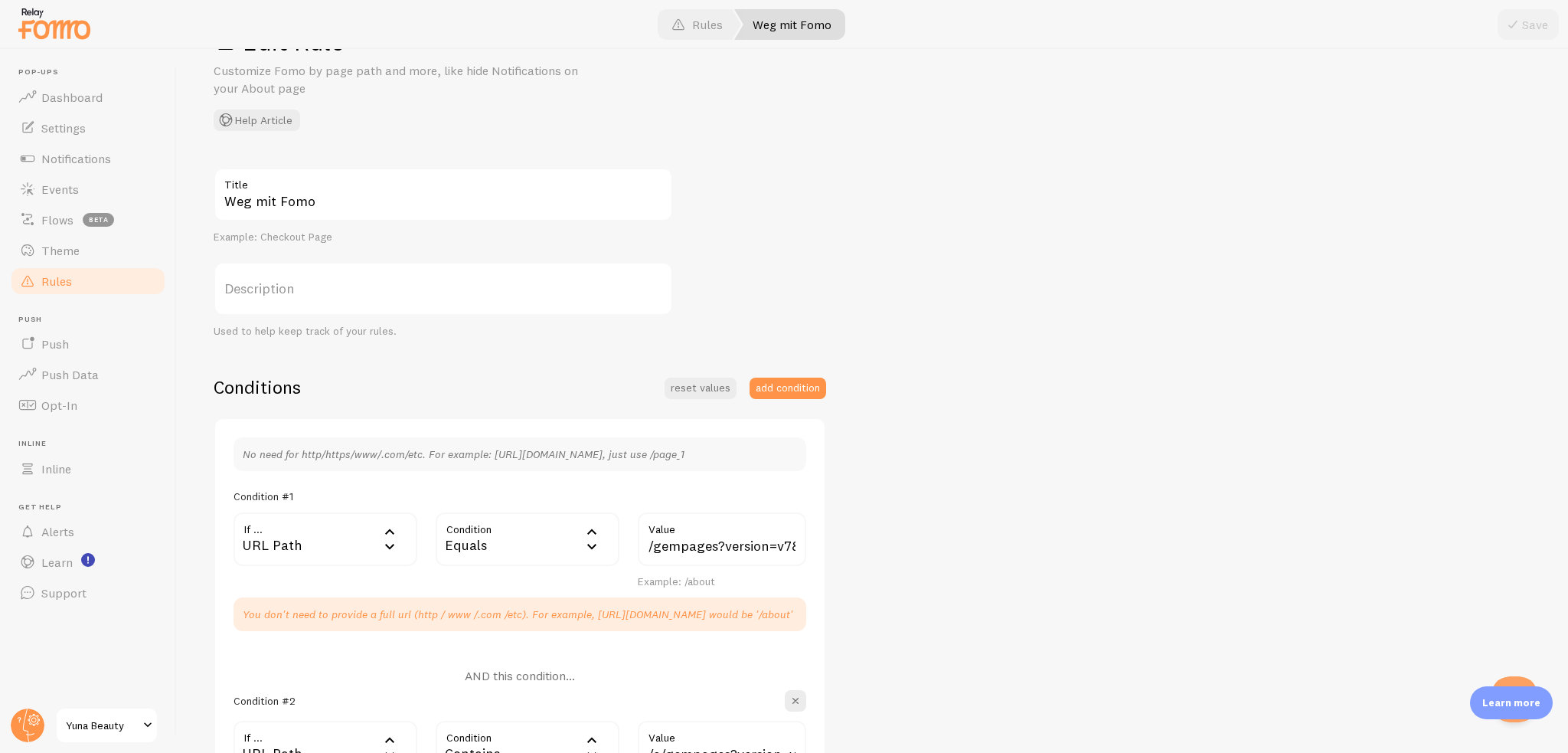
scroll to position [153, 0]
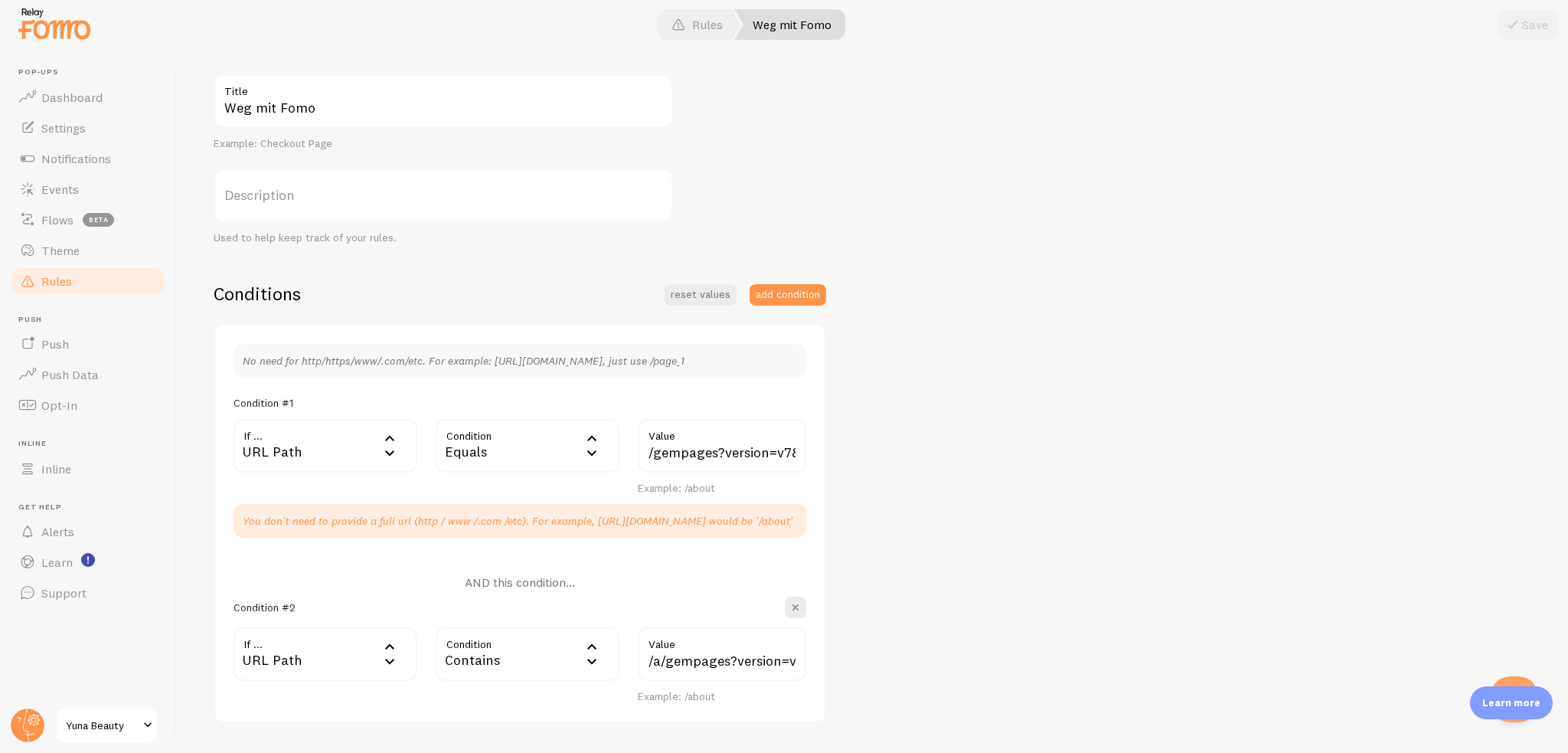
drag, startPoint x: 671, startPoint y: 441, endPoint x: 738, endPoint y: 462, distance: 70.2
click at [674, 441] on label "Value" at bounding box center [722, 432] width 169 height 26
click at [750, 455] on input "/gempages?version=v7&shop_id=575735607490249247&theme_page_id=57939180507050884…" at bounding box center [722, 446] width 169 height 54
paste input "/a"
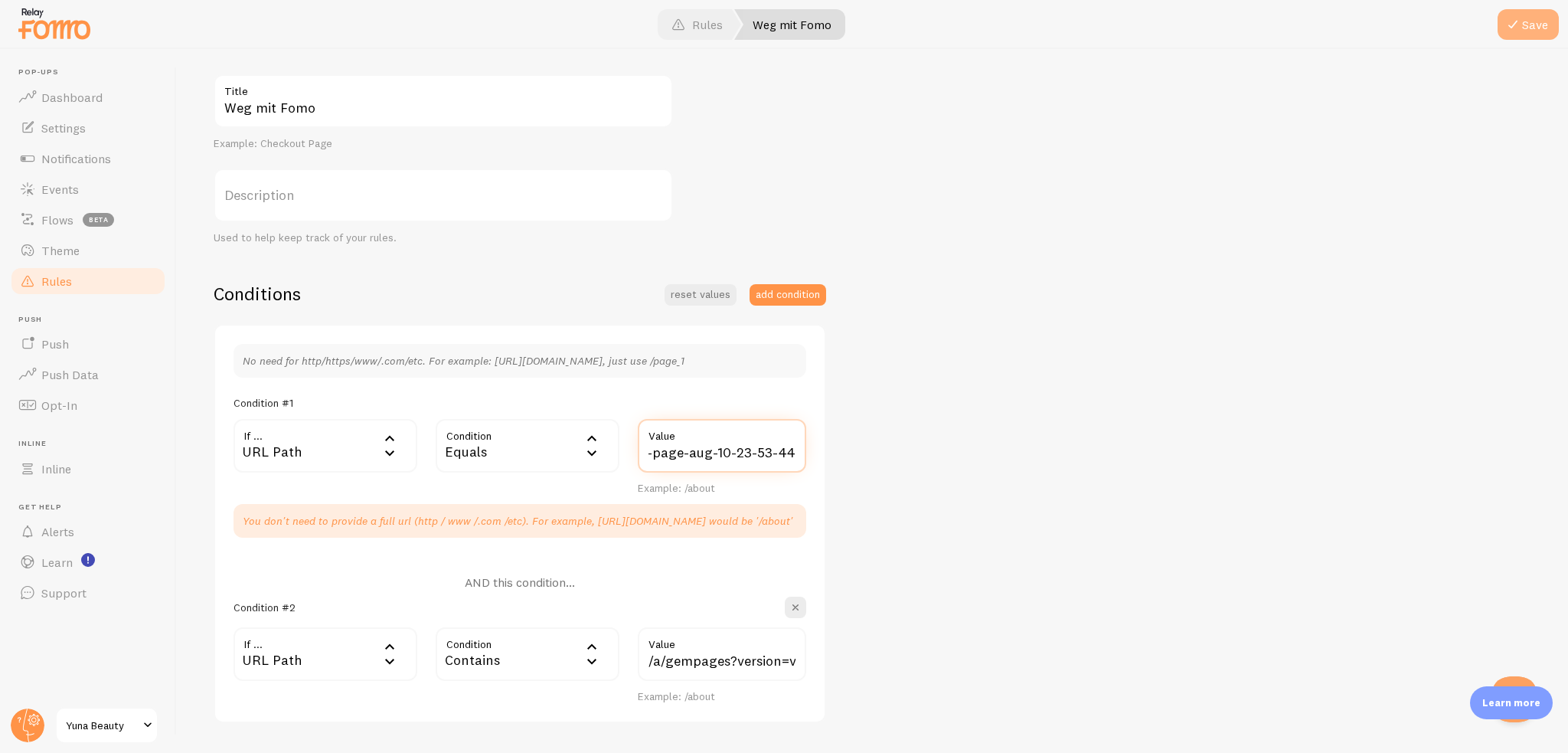
type input "/a/gempages?version=v7&shop_id=575735607490249247&theme_page_id=579391805070508…"
click at [1526, 33] on button "Save" at bounding box center [1528, 25] width 61 height 31
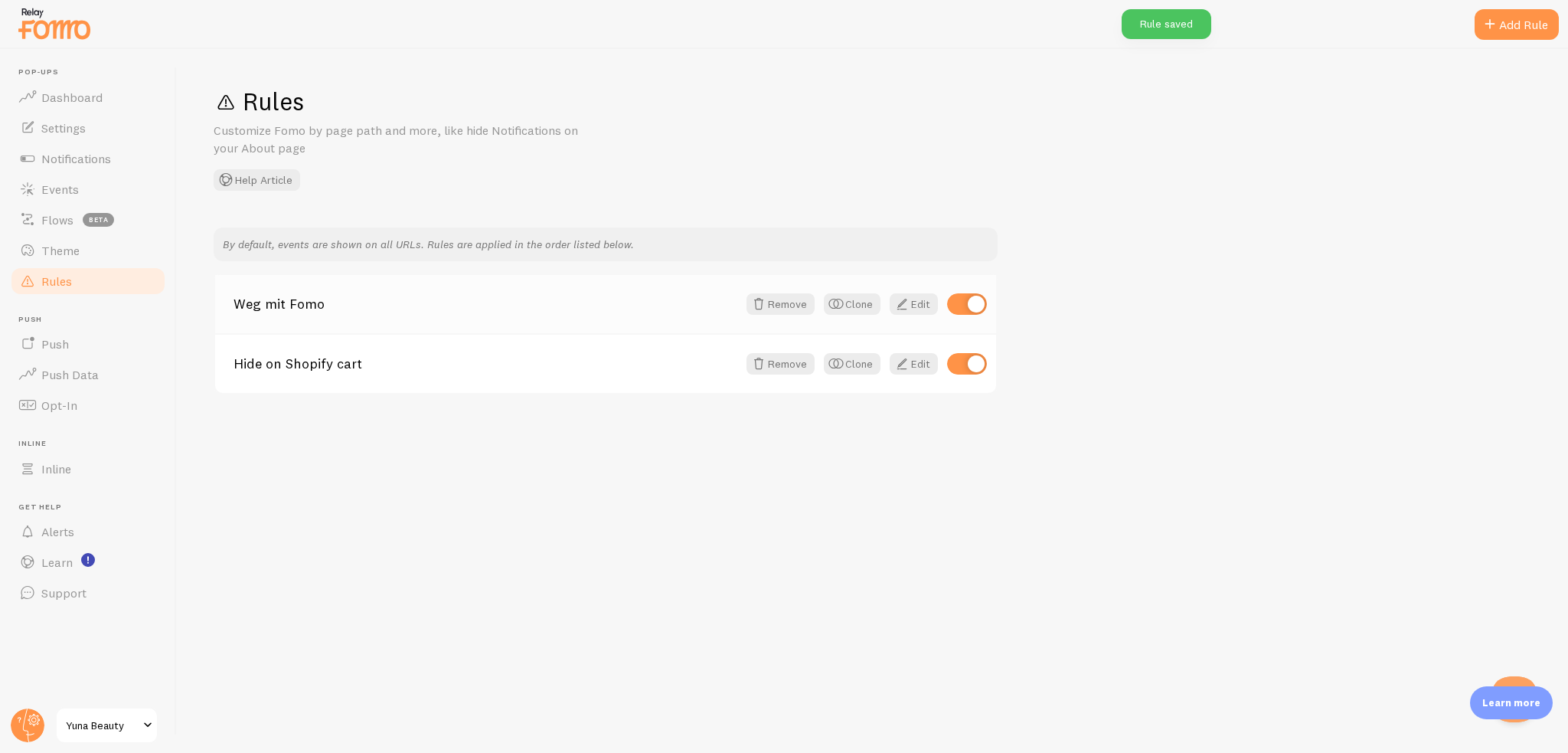
click at [449, 303] on link "Weg mit Fomo" at bounding box center [485, 304] width 504 height 14
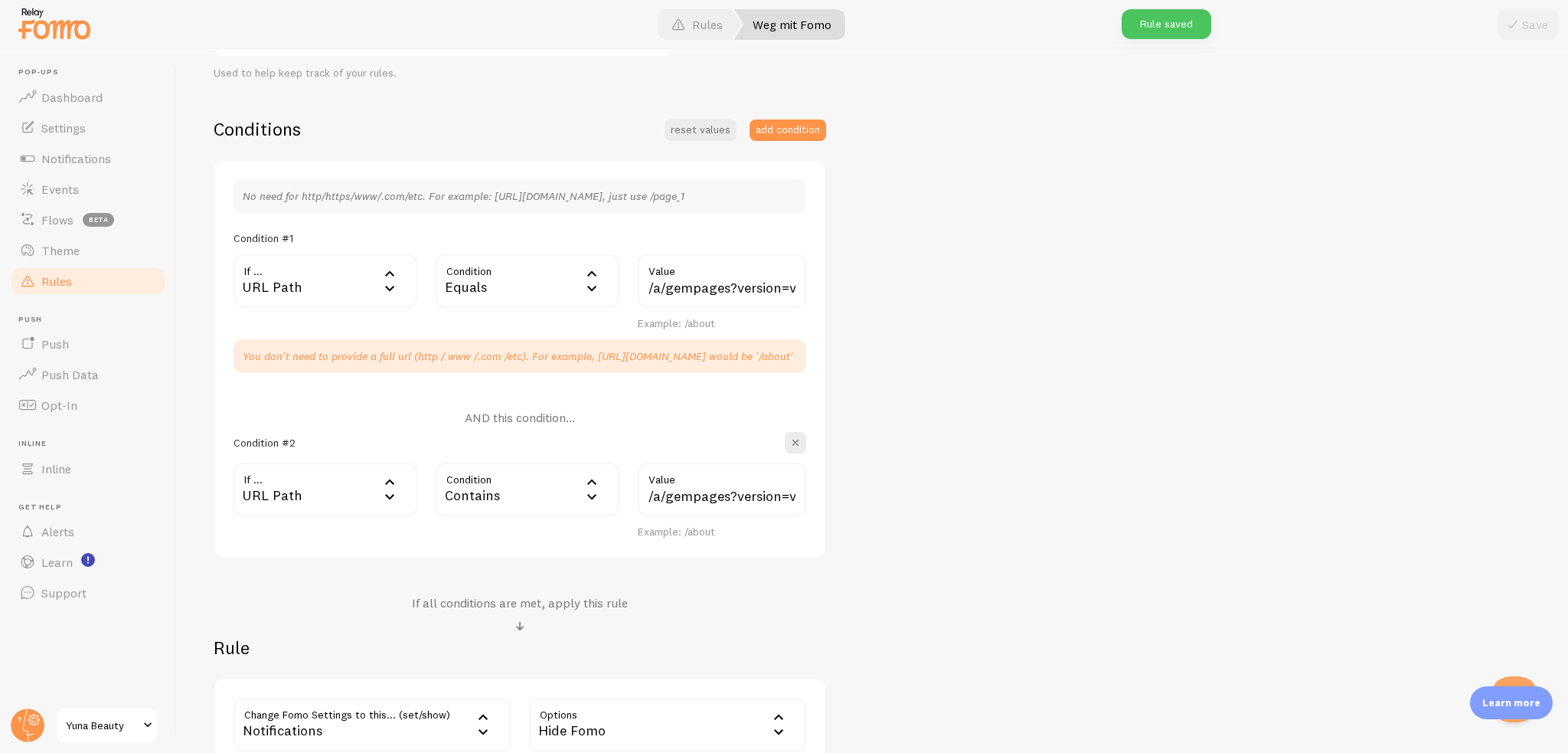
scroll to position [316, 0]
click at [799, 437] on span "button" at bounding box center [795, 445] width 15 height 15
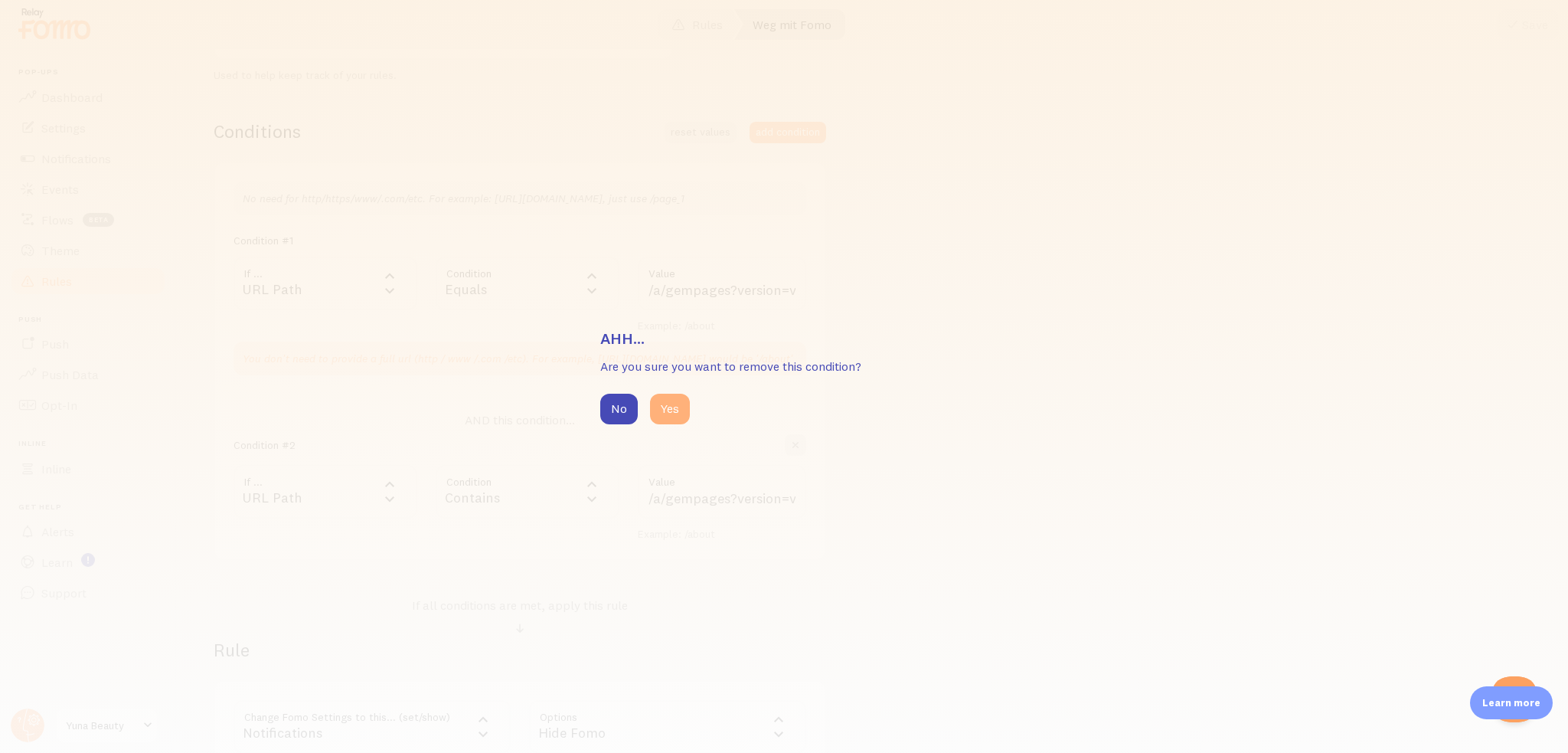
click at [675, 409] on button "Yes" at bounding box center [670, 409] width 40 height 31
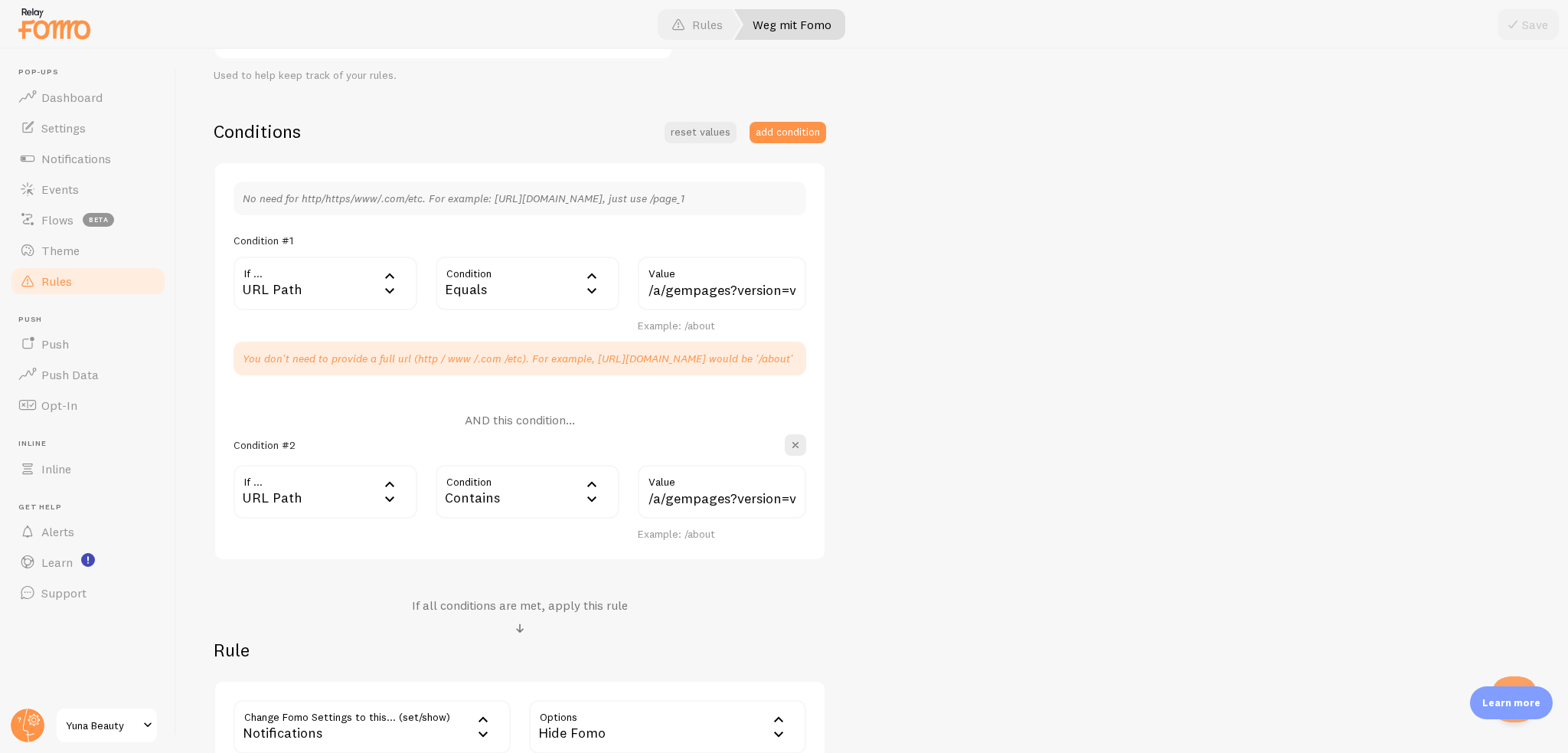
scroll to position [304, 0]
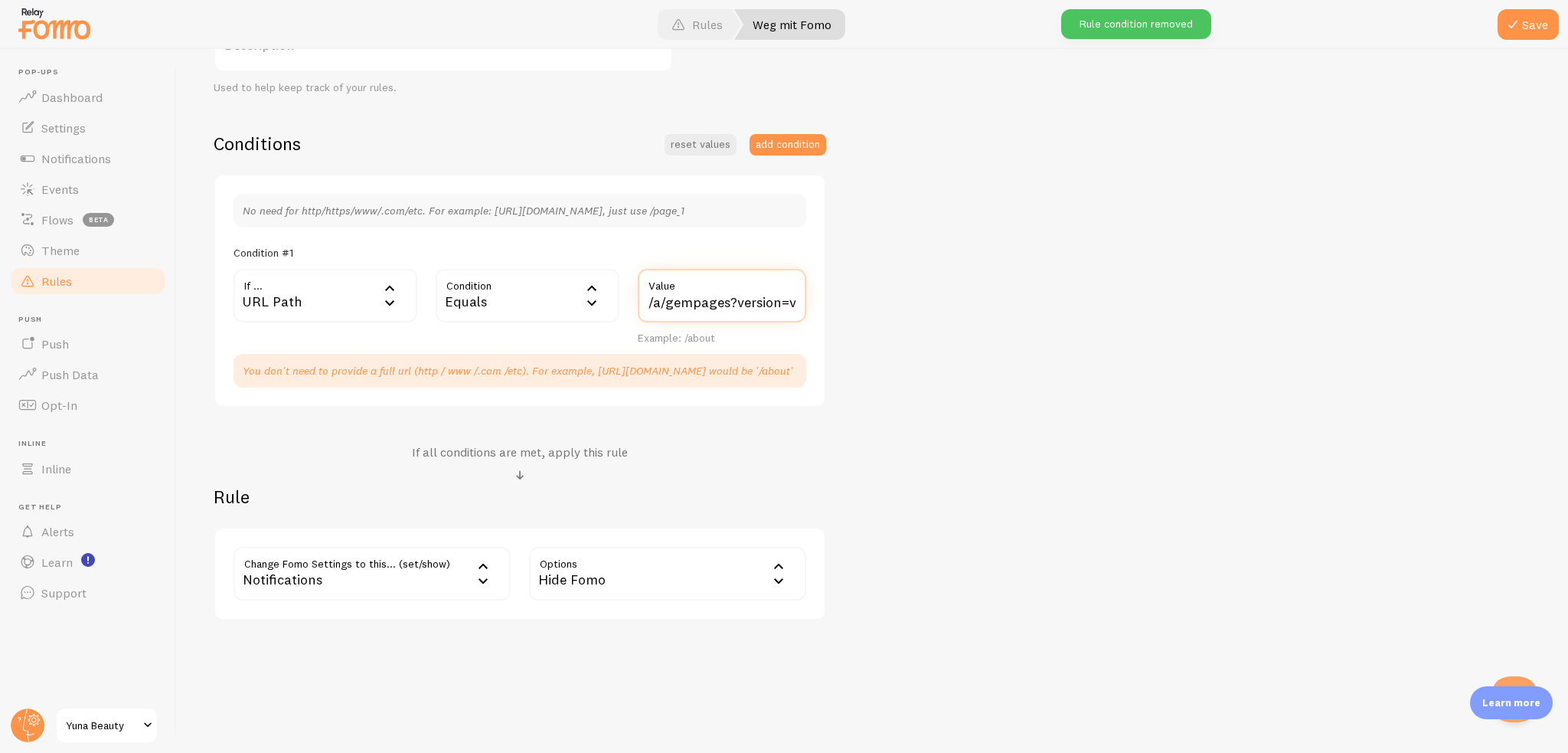
click at [735, 294] on input "/a/gempages?version=v7&shop_id=575735607490249247&theme_page_id=579391805070508…" at bounding box center [722, 296] width 169 height 54
click at [1169, 251] on div "Weg mit Fomo Title Example: Checkout Page Description Used to help keep track o…" at bounding box center [872, 272] width 1317 height 696
click at [1508, 30] on span at bounding box center [1513, 25] width 18 height 18
